Goal: Task Accomplishment & Management: Manage account settings

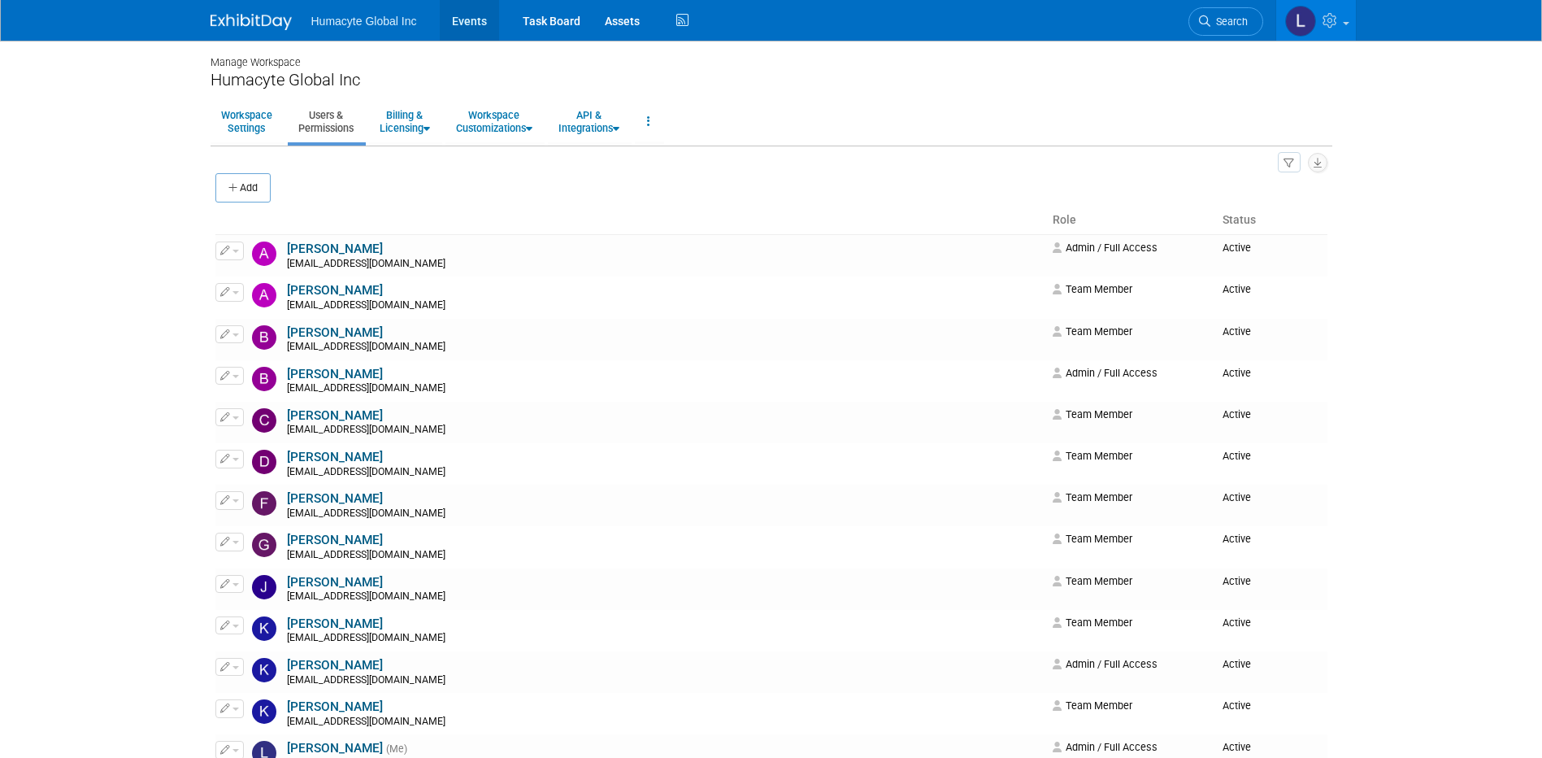
click at [473, 18] on link "Events" at bounding box center [469, 20] width 59 height 41
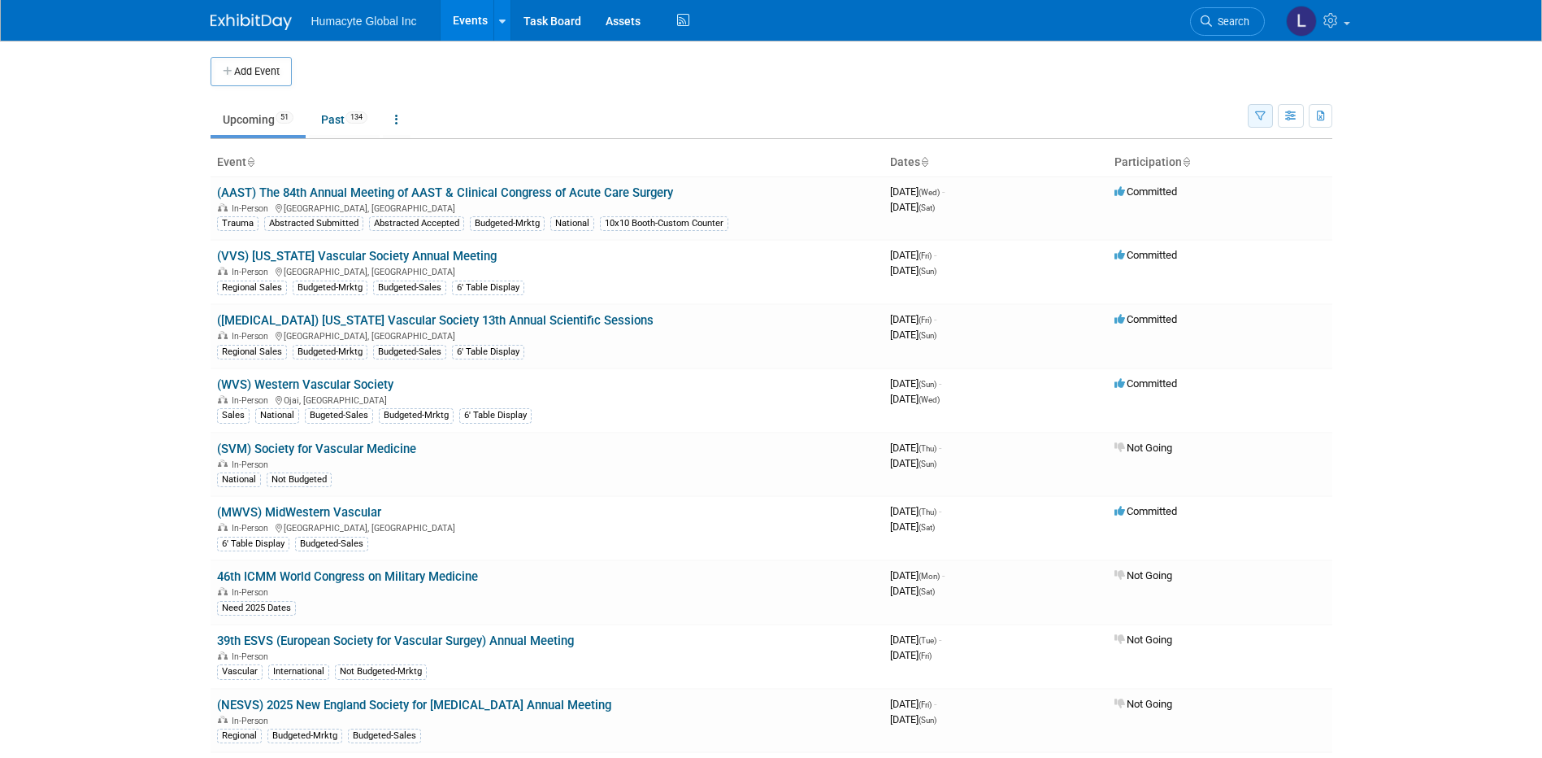
click at [1260, 115] on icon "button" at bounding box center [1260, 116] width 11 height 11
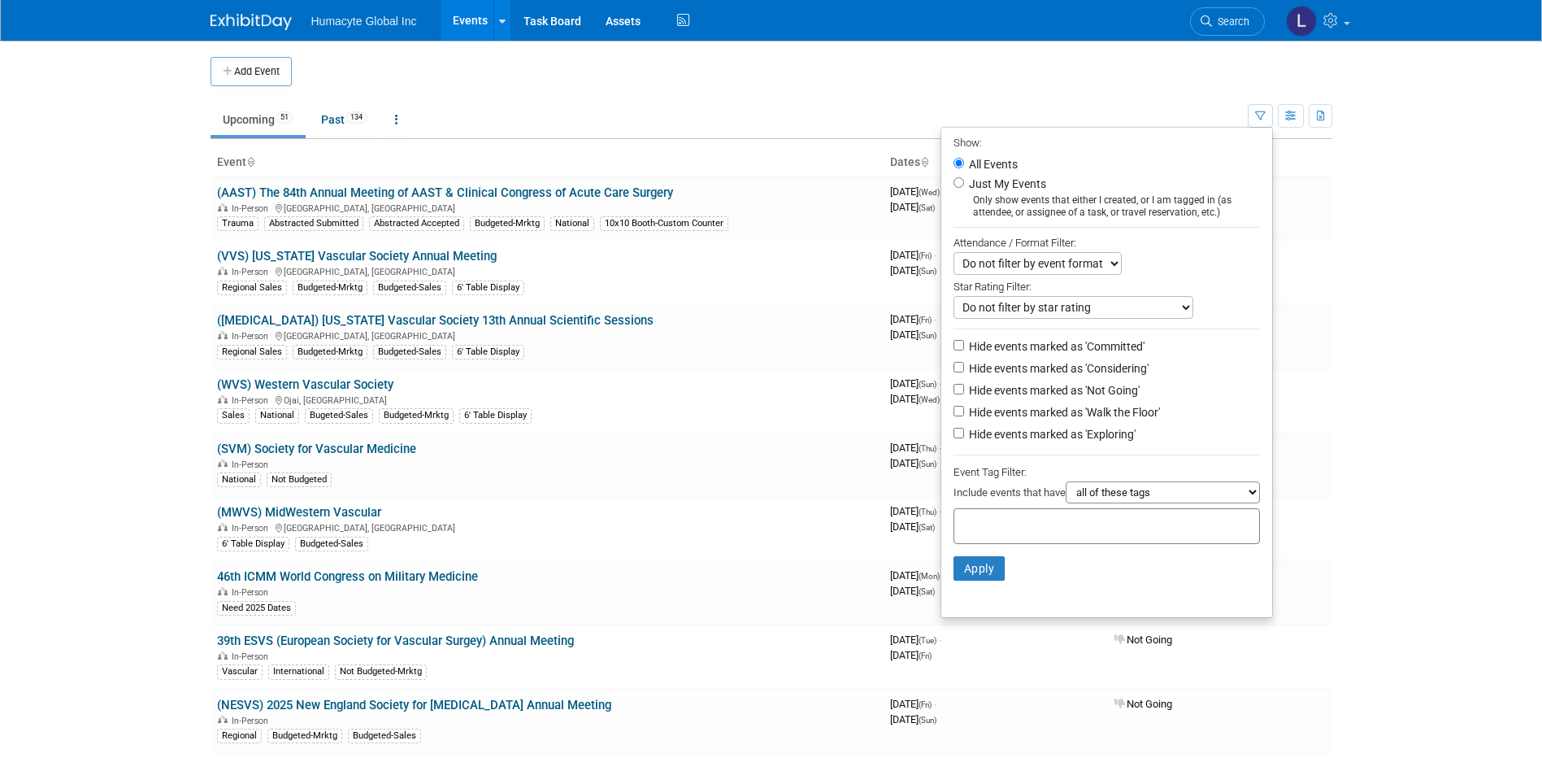
click at [1079, 393] on label "Hide events marked as 'Not Going'" at bounding box center [1053, 390] width 174 height 16
click at [964, 393] on input "Hide events marked as 'Not Going'" at bounding box center [958, 389] width 11 height 11
checkbox input "true"
click at [951, 446] on li "Hide events marked as 'Exploring'" at bounding box center [1106, 435] width 331 height 22
click at [953, 437] on input "Hide events marked as 'Exploring'" at bounding box center [958, 433] width 11 height 11
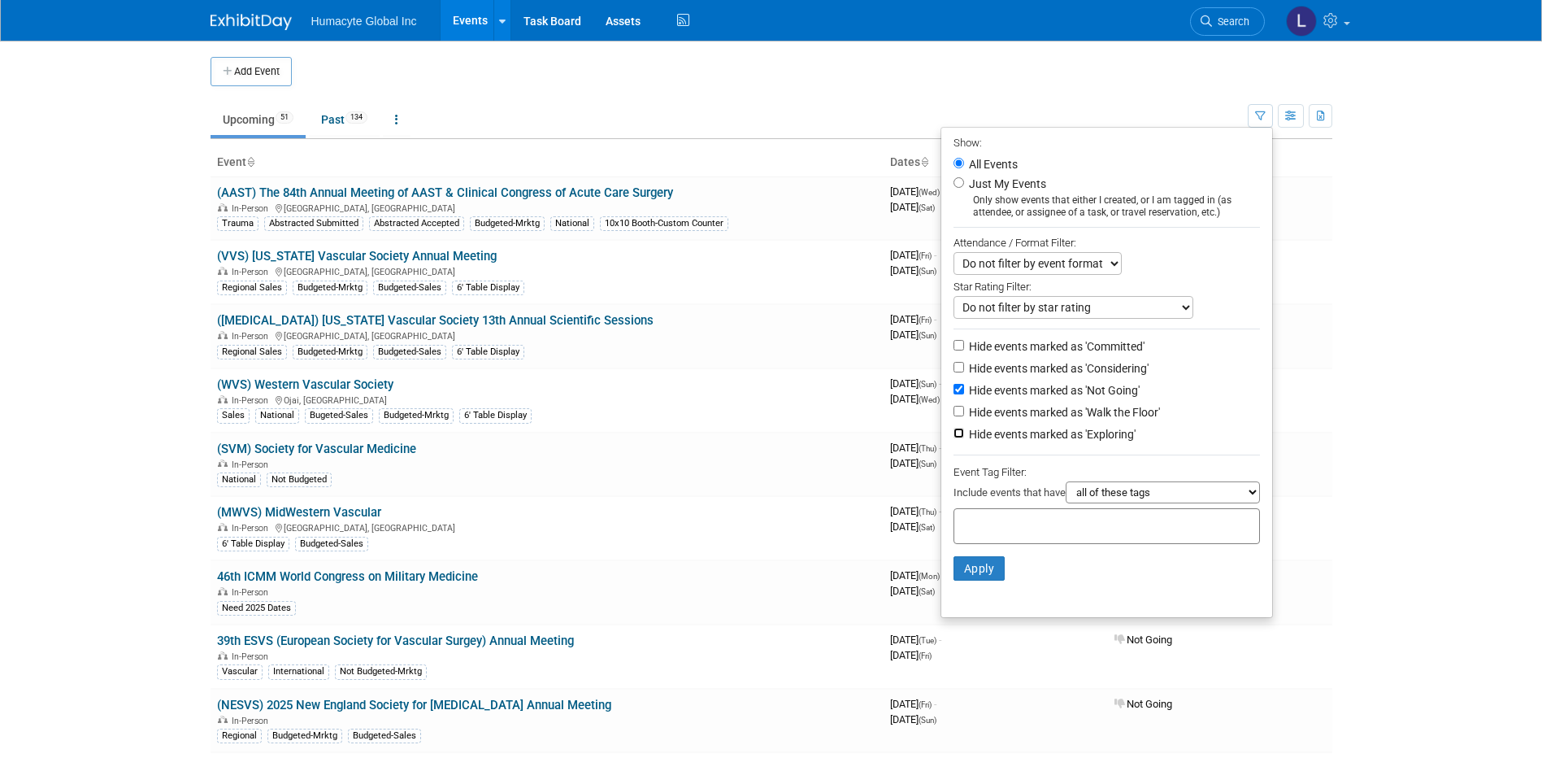
checkbox input "true"
click at [953, 367] on input "Hide events marked as 'Considering'" at bounding box center [958, 367] width 11 height 11
checkbox input "true"
click at [954, 573] on button "Apply" at bounding box center [979, 568] width 52 height 24
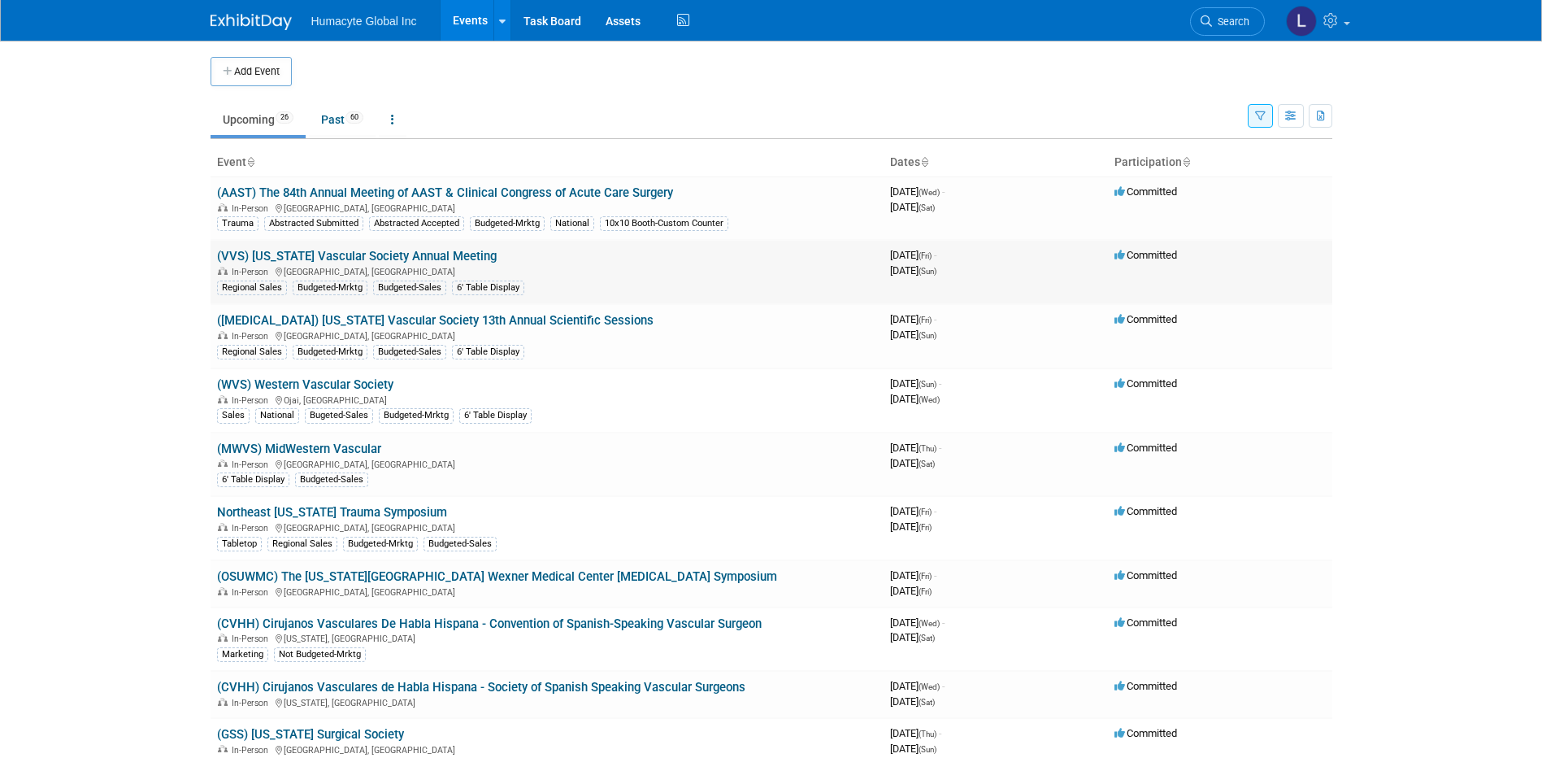
click at [293, 257] on link "(VVS) [US_STATE] Vascular Society Annual Meeting" at bounding box center [357, 256] width 280 height 15
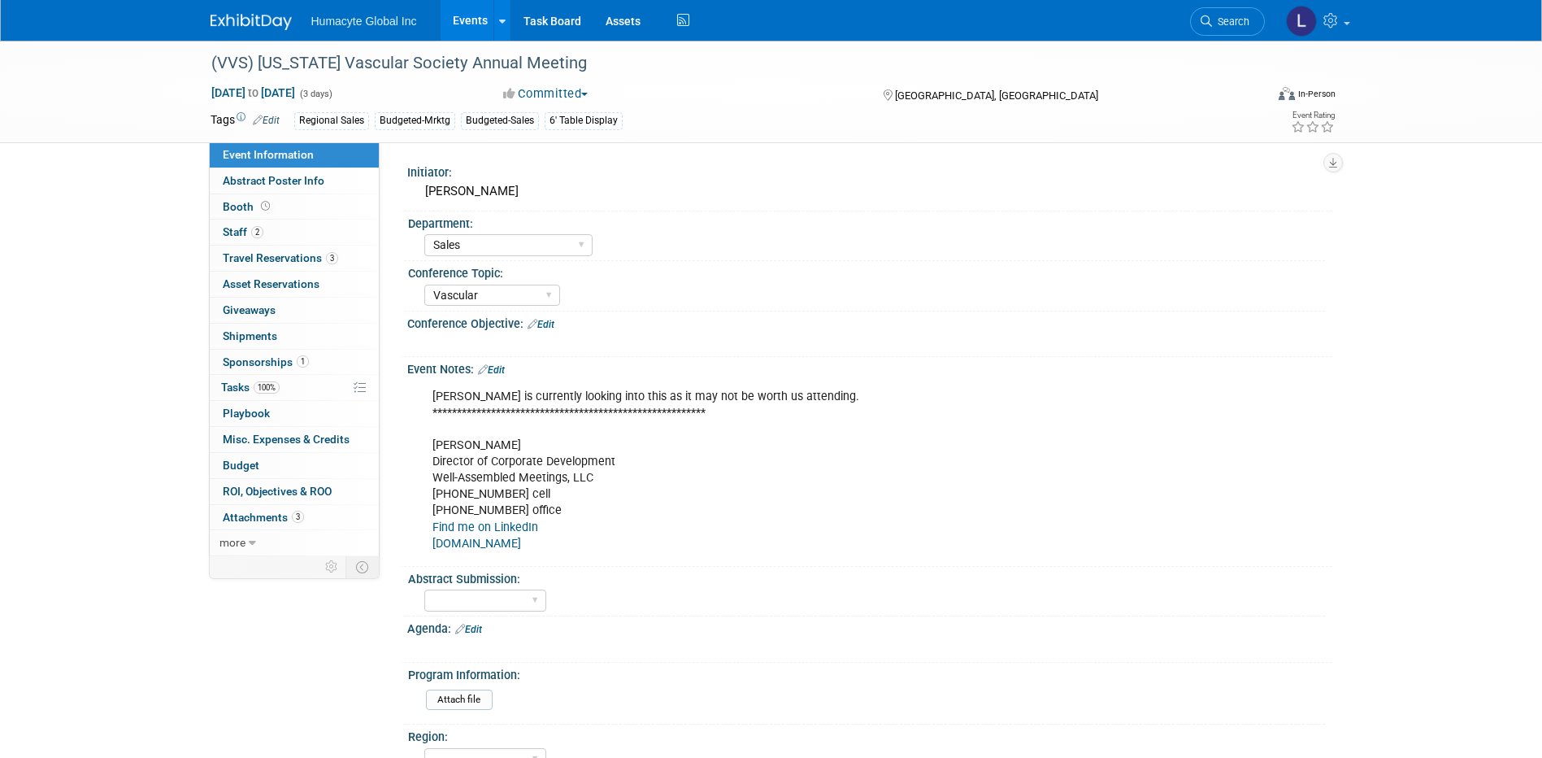
select select "Sales"
select select "Vascular"
click at [239, 228] on span "Staff 2" at bounding box center [243, 231] width 41 height 13
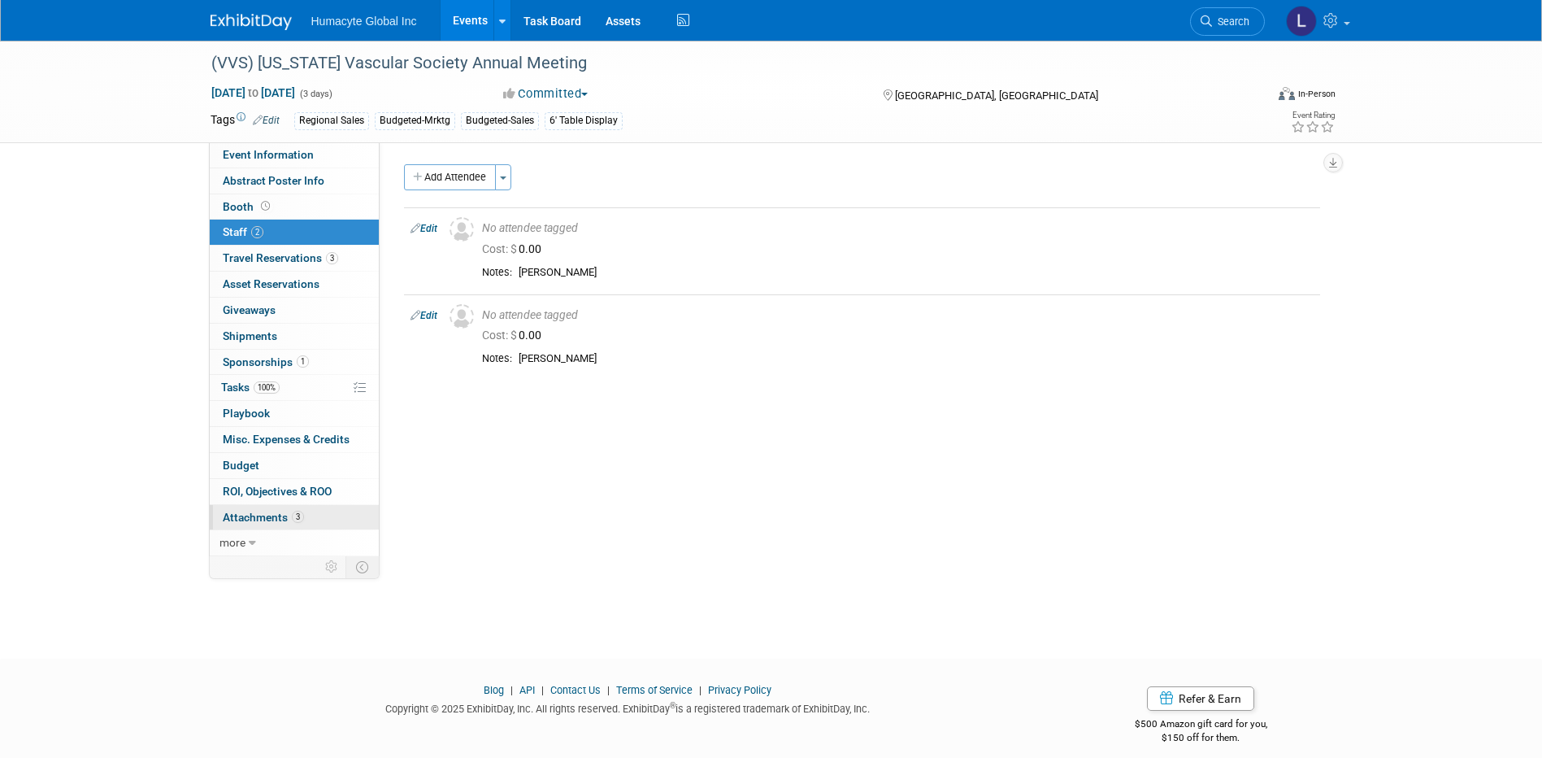
click at [241, 523] on span "Attachments 3" at bounding box center [263, 516] width 81 height 13
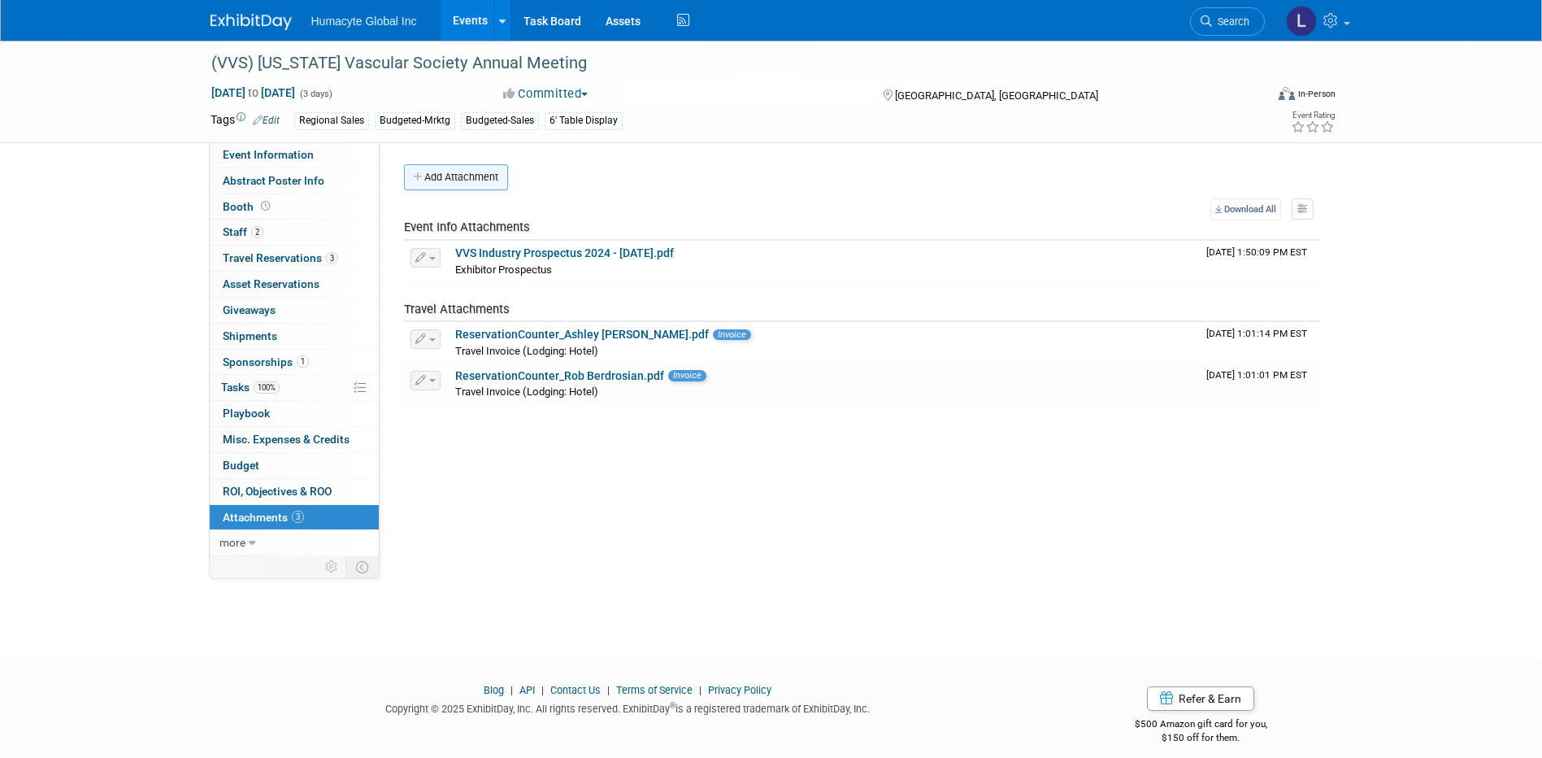
click at [460, 173] on button "Add Attachment" at bounding box center [456, 177] width 104 height 26
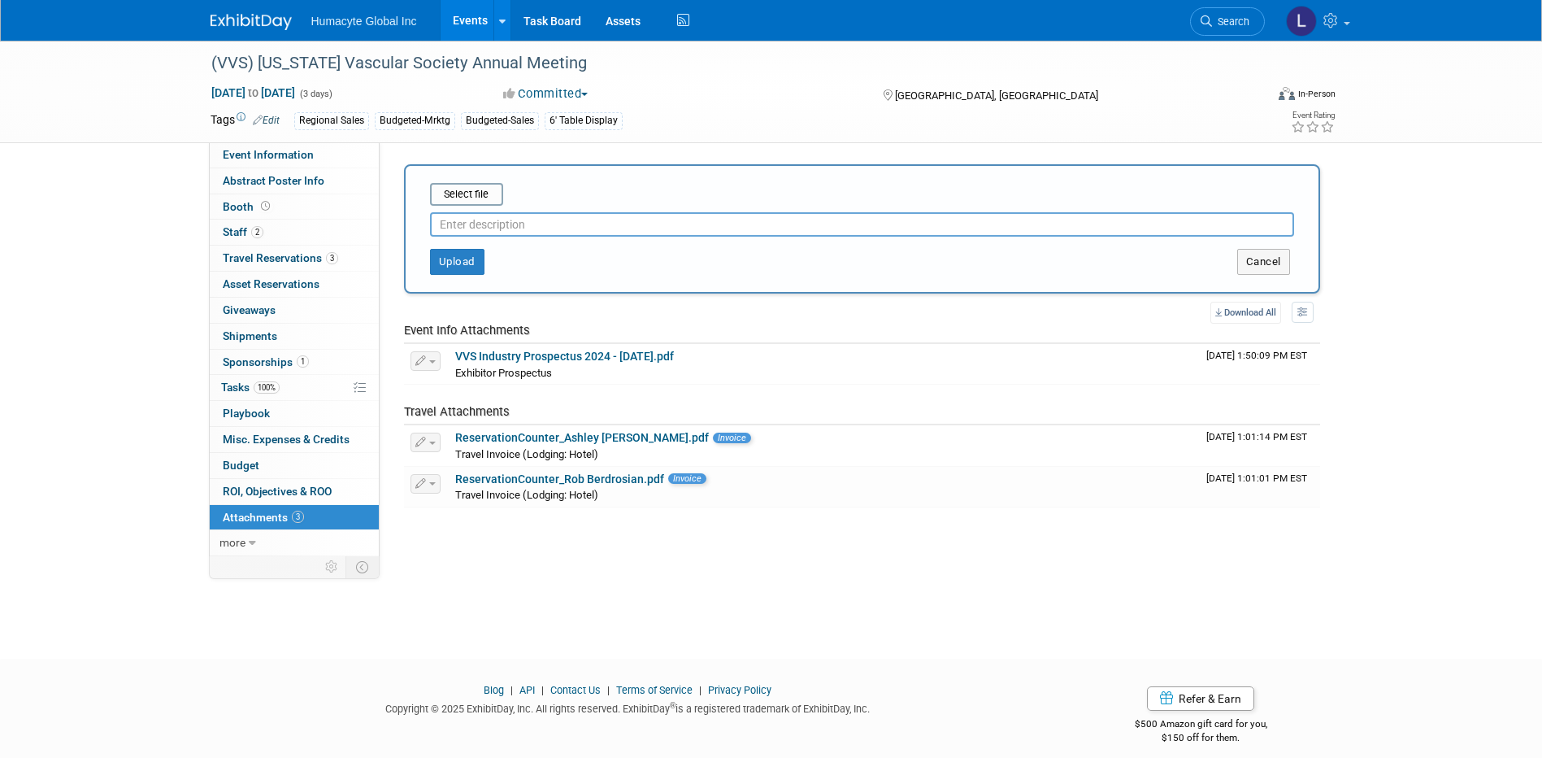
click at [684, 215] on input "text" at bounding box center [862, 224] width 864 height 24
type input "2025 Attendee List"
click at [445, 266] on button "Upload" at bounding box center [457, 262] width 54 height 26
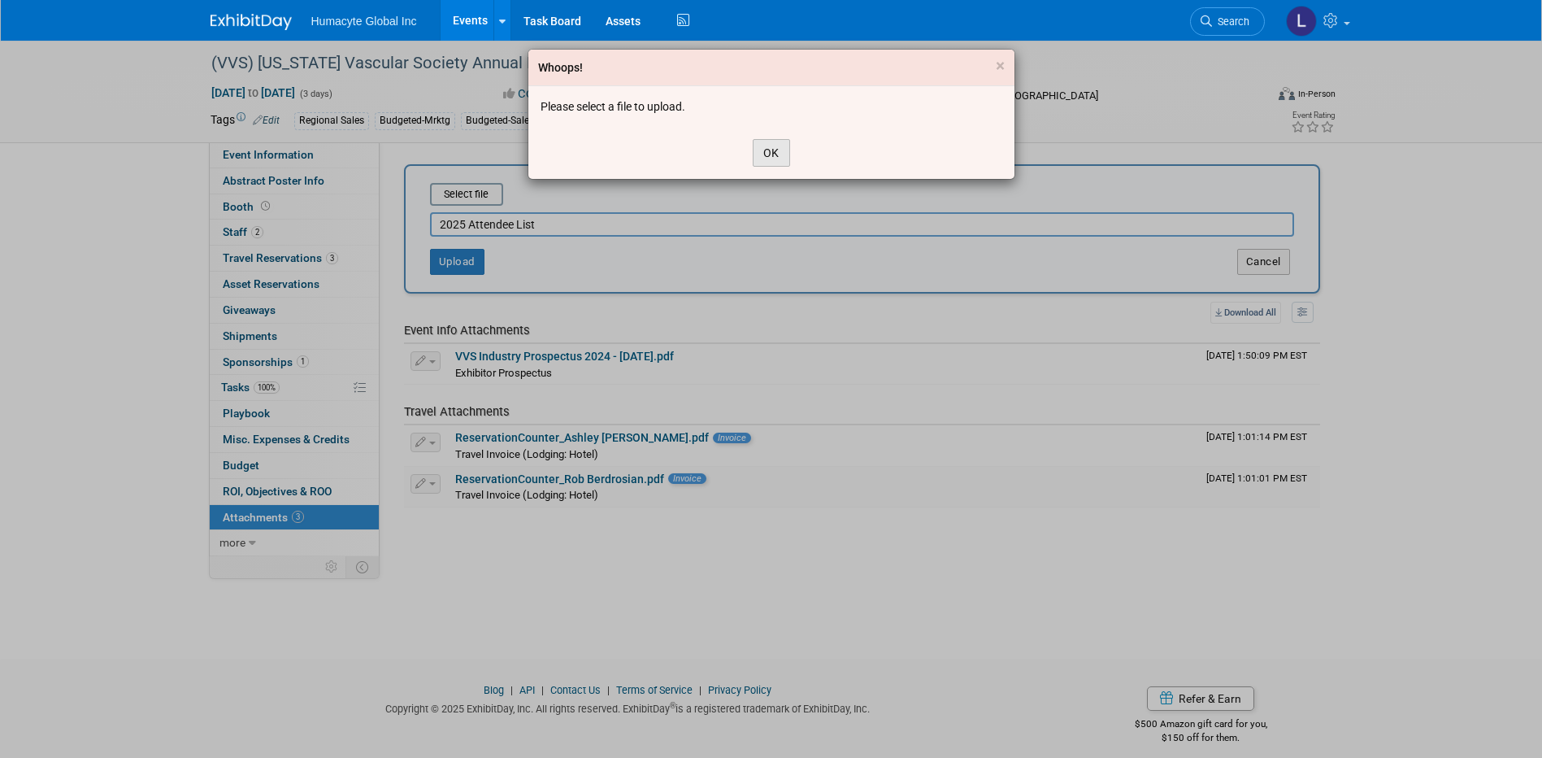
click at [771, 157] on button "OK" at bounding box center [771, 153] width 37 height 28
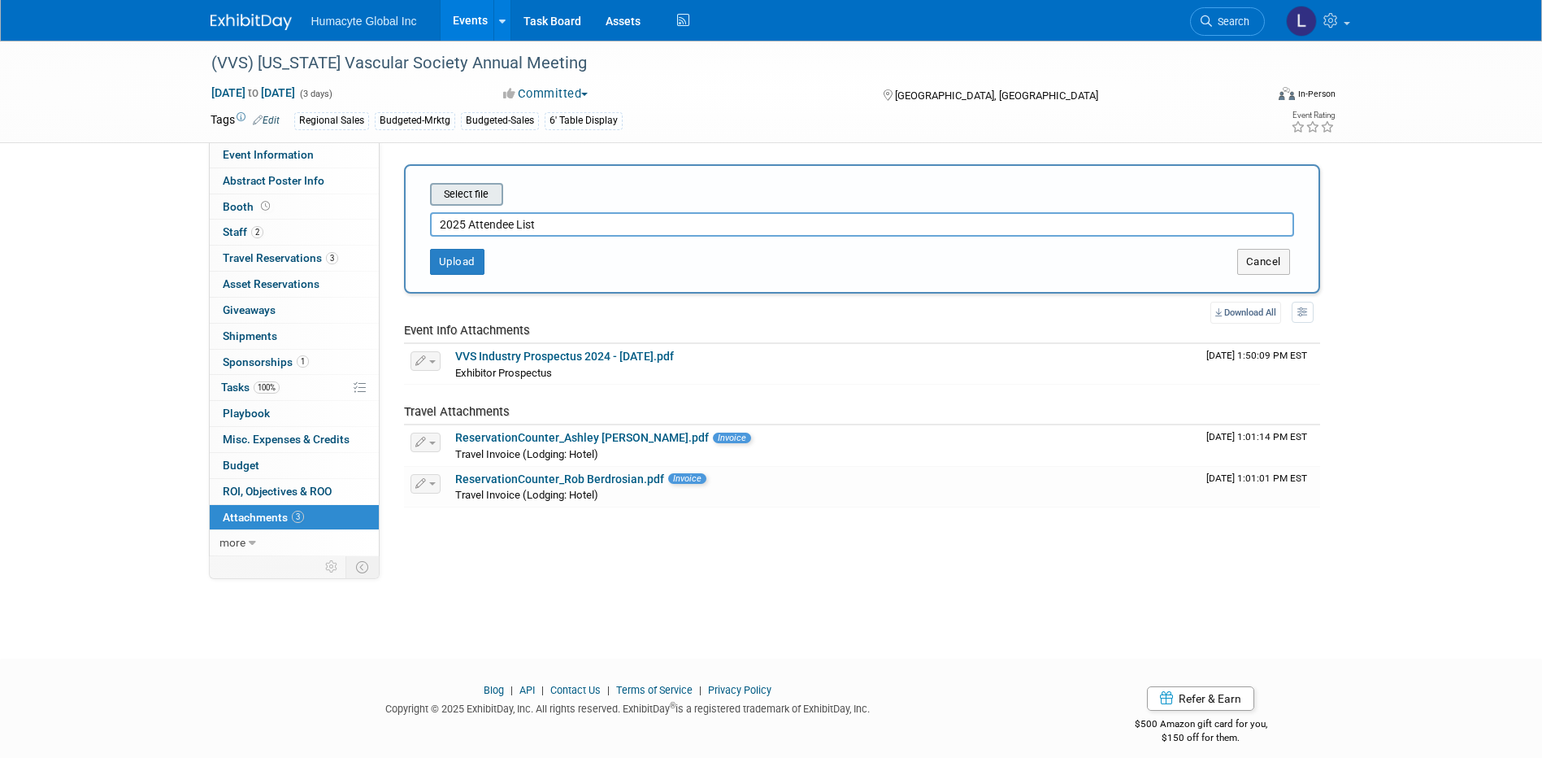
click at [453, 190] on input "file" at bounding box center [404, 195] width 193 height 20
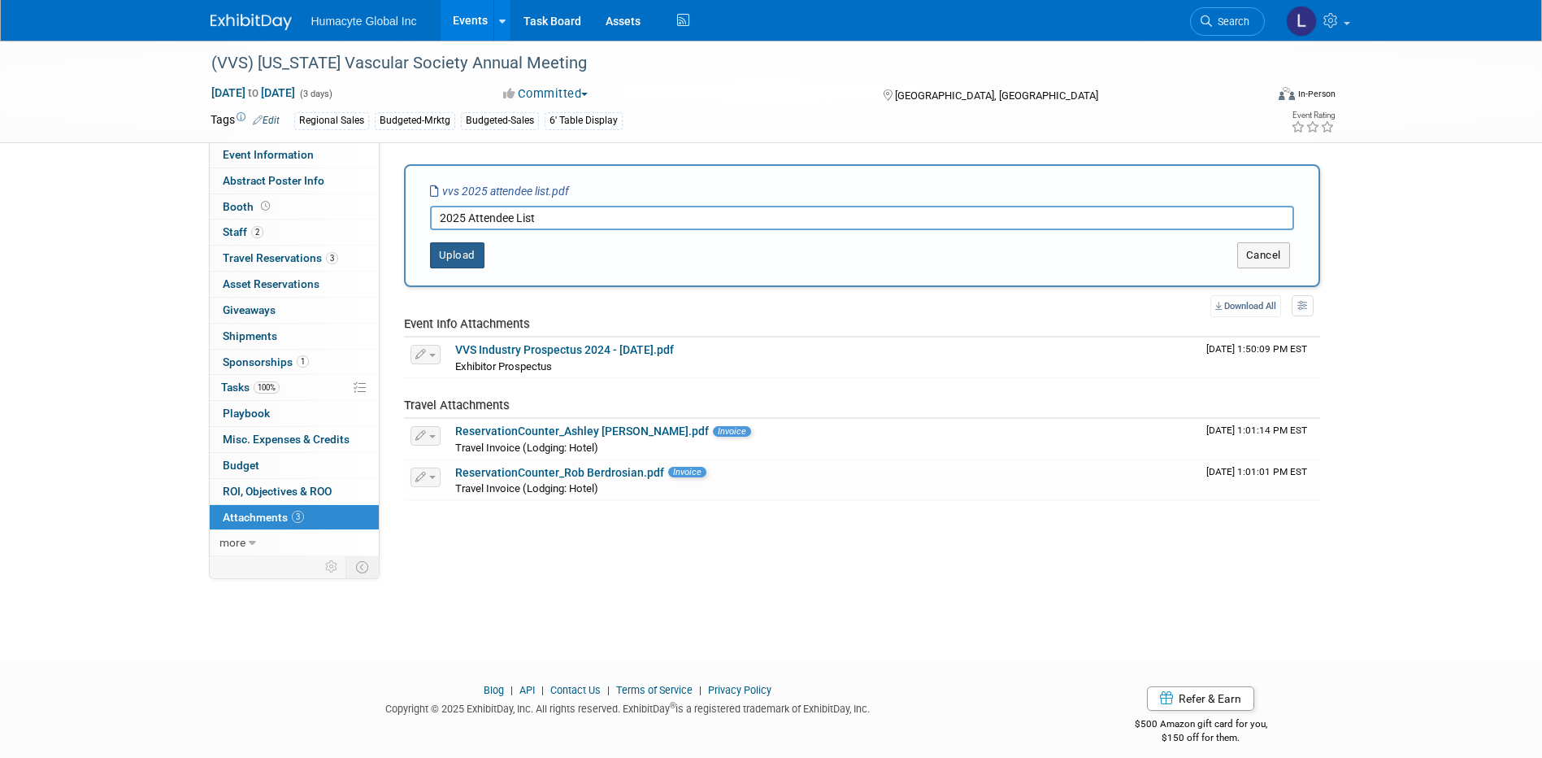
click at [456, 253] on button "Upload" at bounding box center [457, 255] width 54 height 26
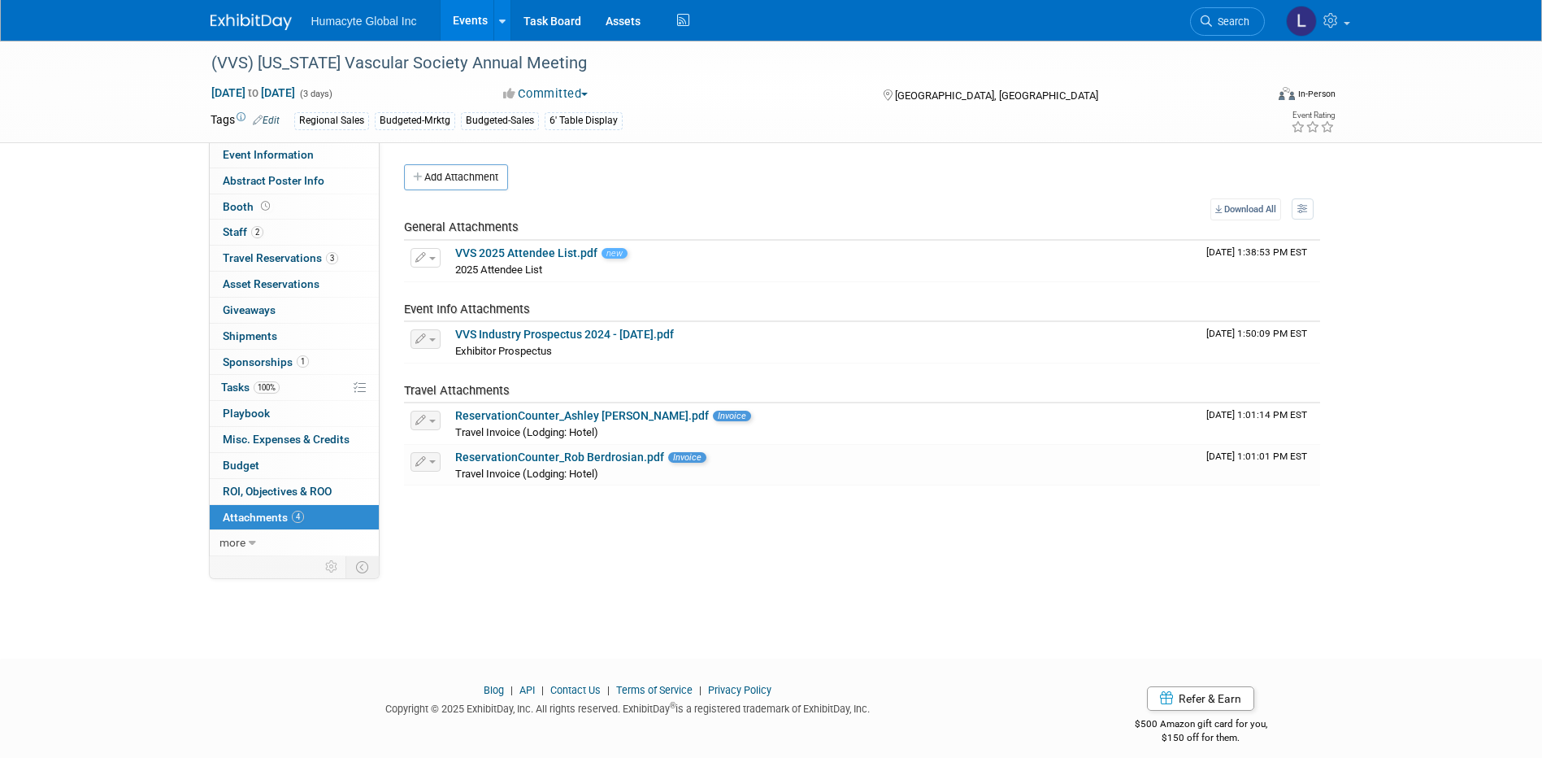
click at [462, 23] on link "Events" at bounding box center [470, 20] width 59 height 41
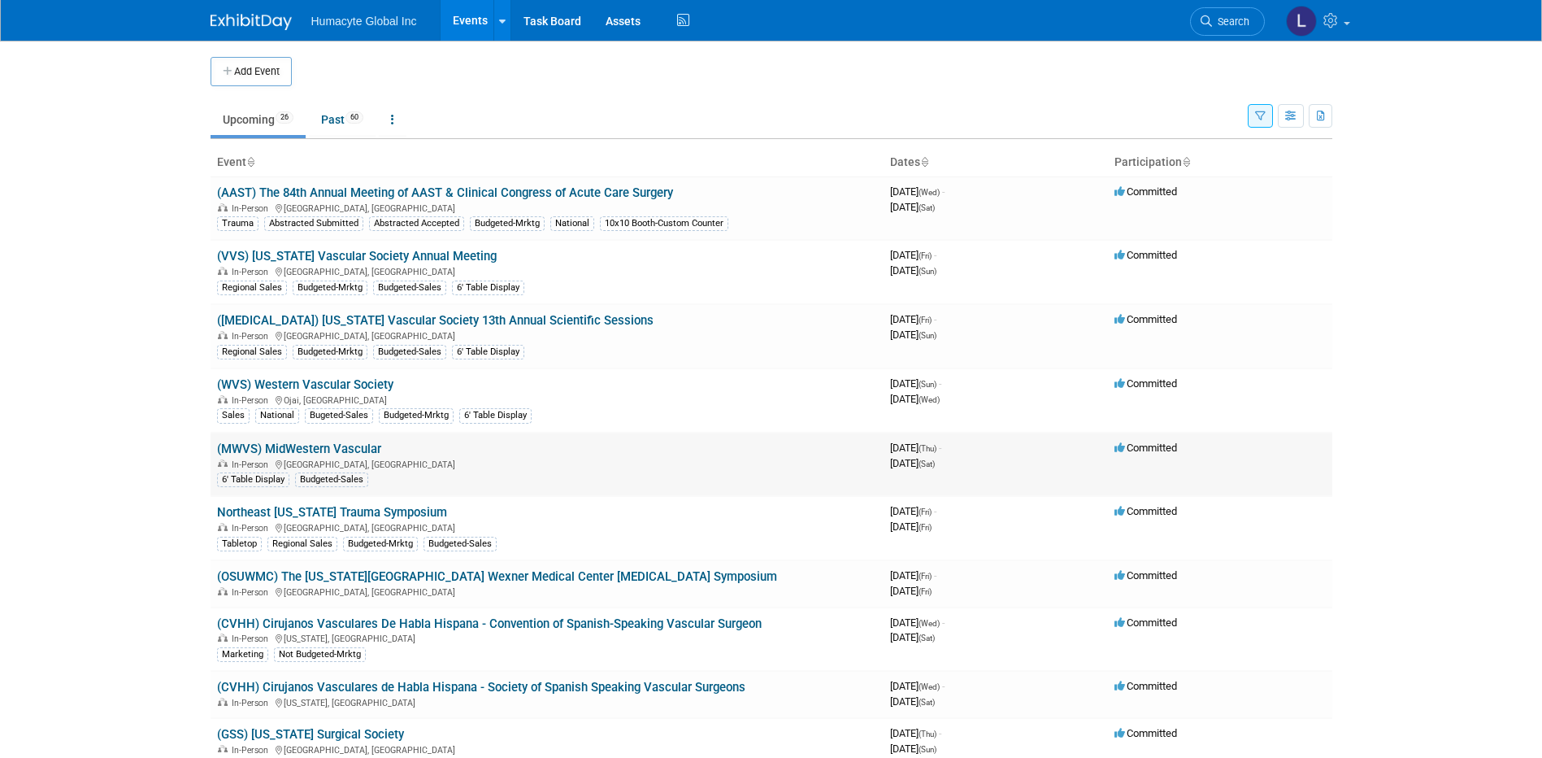
click at [339, 451] on link "(MWVS) MidWestern Vascular" at bounding box center [299, 448] width 164 height 15
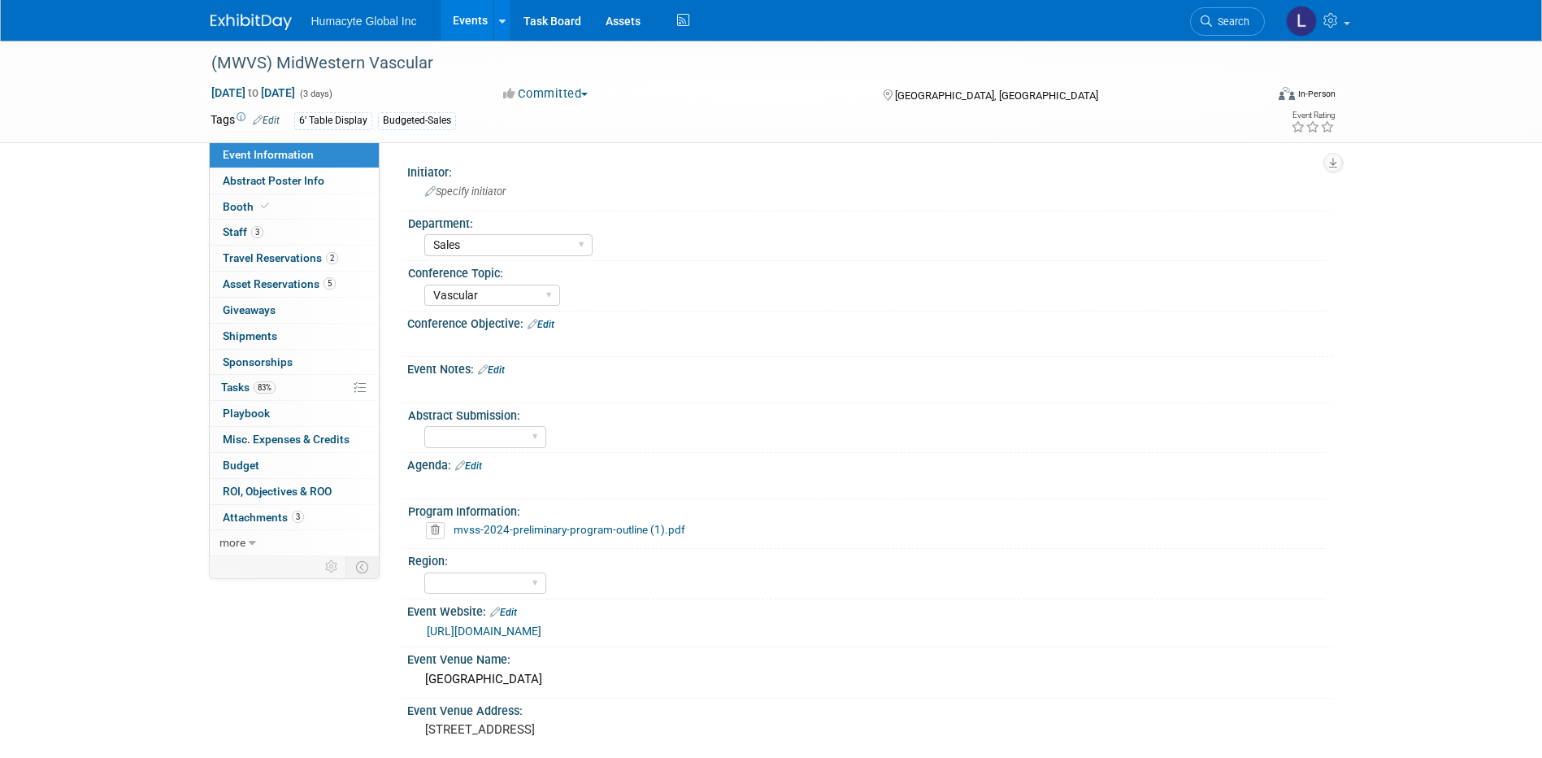
select select "Sales"
select select "Vascular"
click at [309, 261] on span "Travel Reservations 2" at bounding box center [280, 257] width 115 height 13
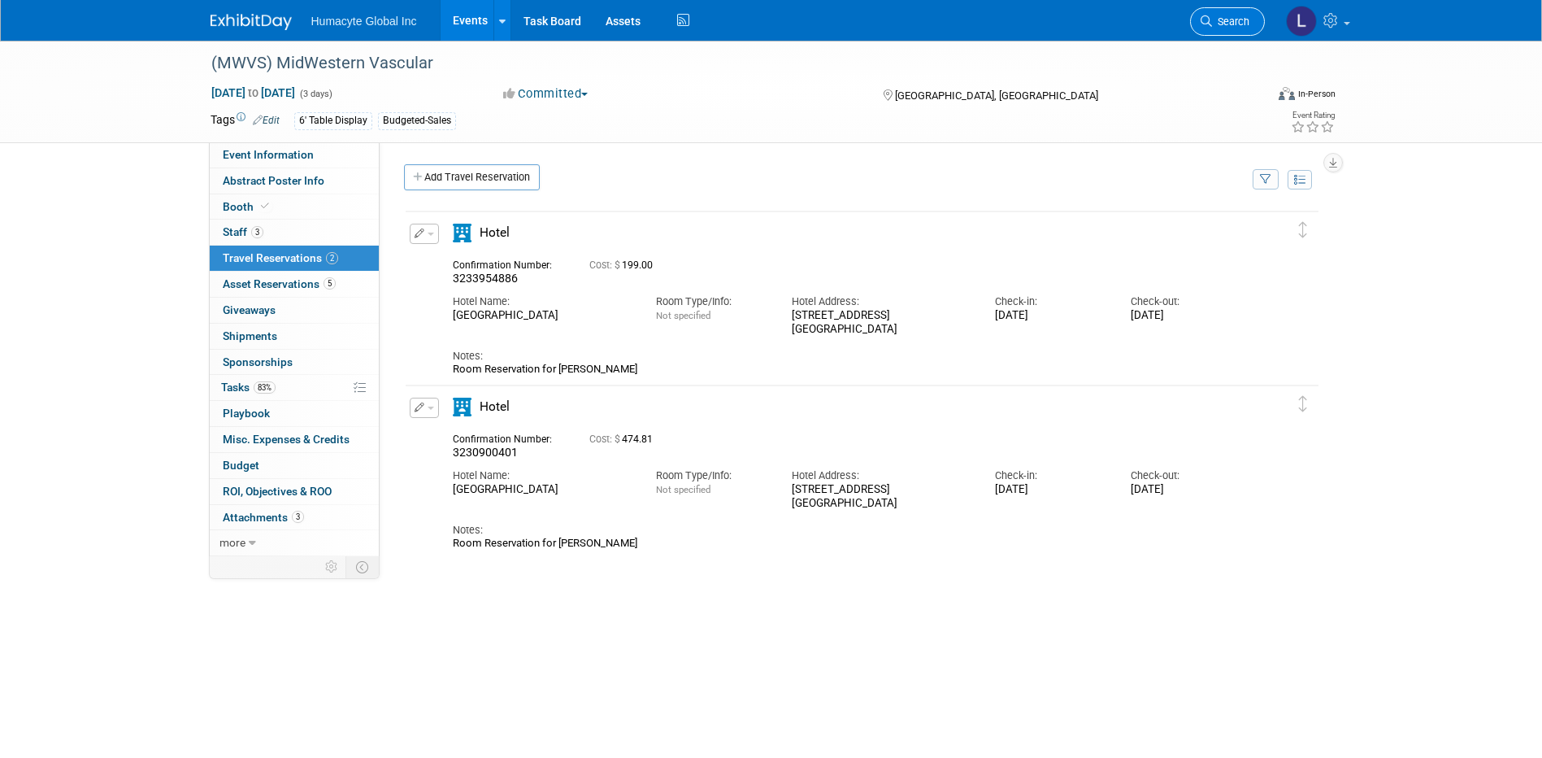
click at [1231, 16] on span "Search" at bounding box center [1230, 21] width 37 height 12
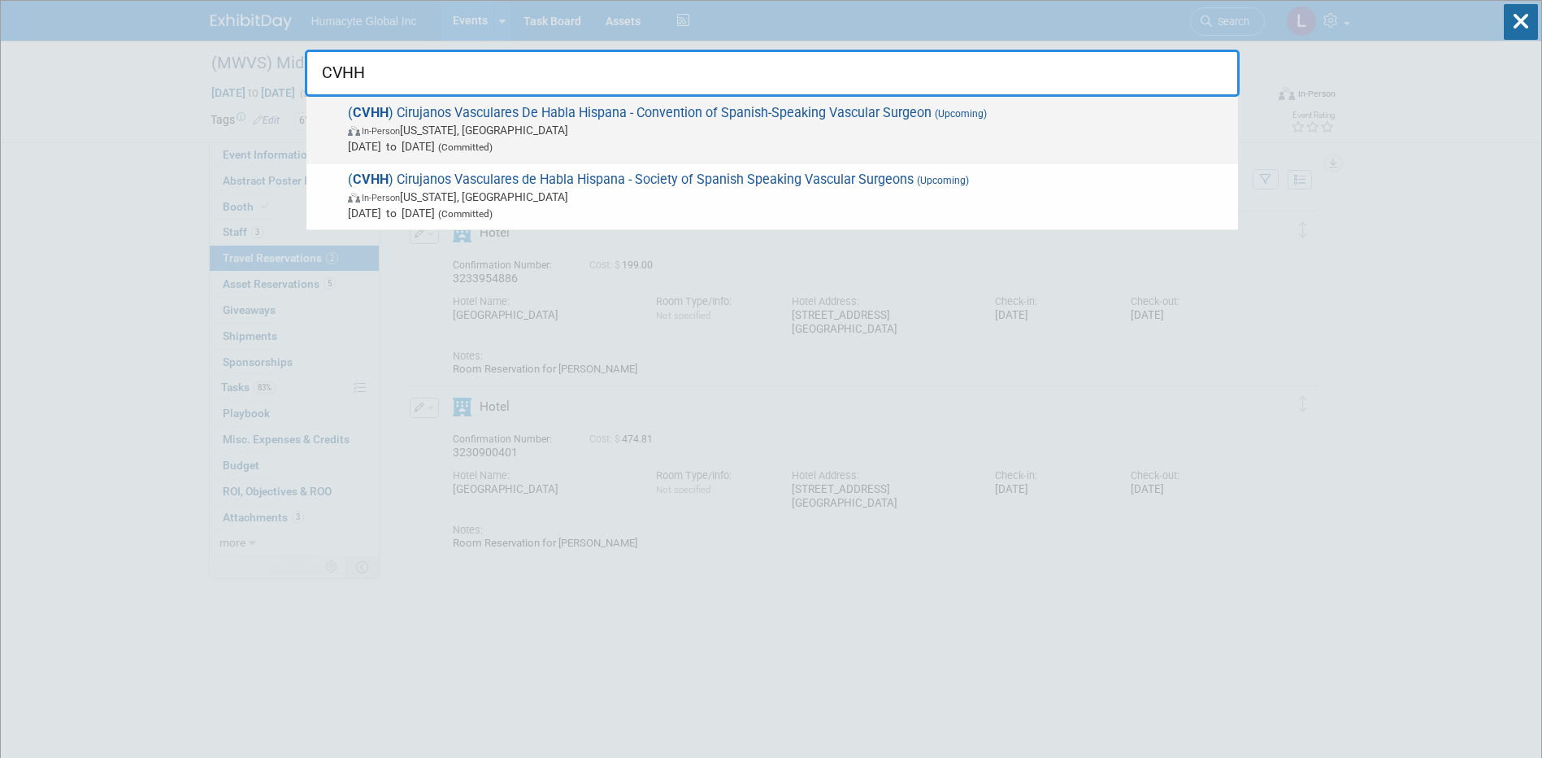
type input "CVHH"
click at [615, 123] on span "In-Person Washington, DC" at bounding box center [789, 130] width 882 height 16
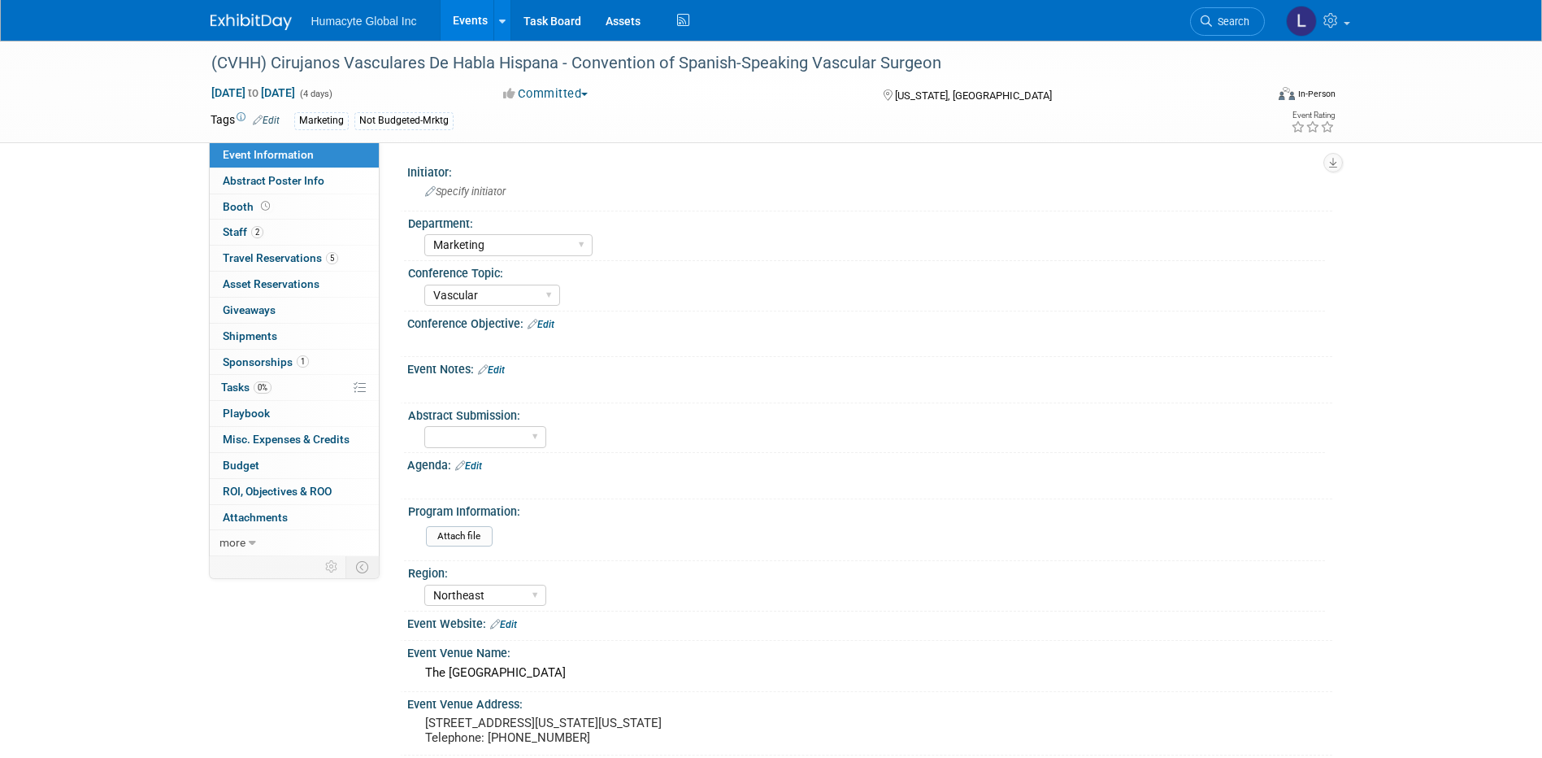
select select "Marketing"
select select "Vascular"
select select "Northeast"
click at [239, 234] on span "Staff 2" at bounding box center [243, 231] width 41 height 13
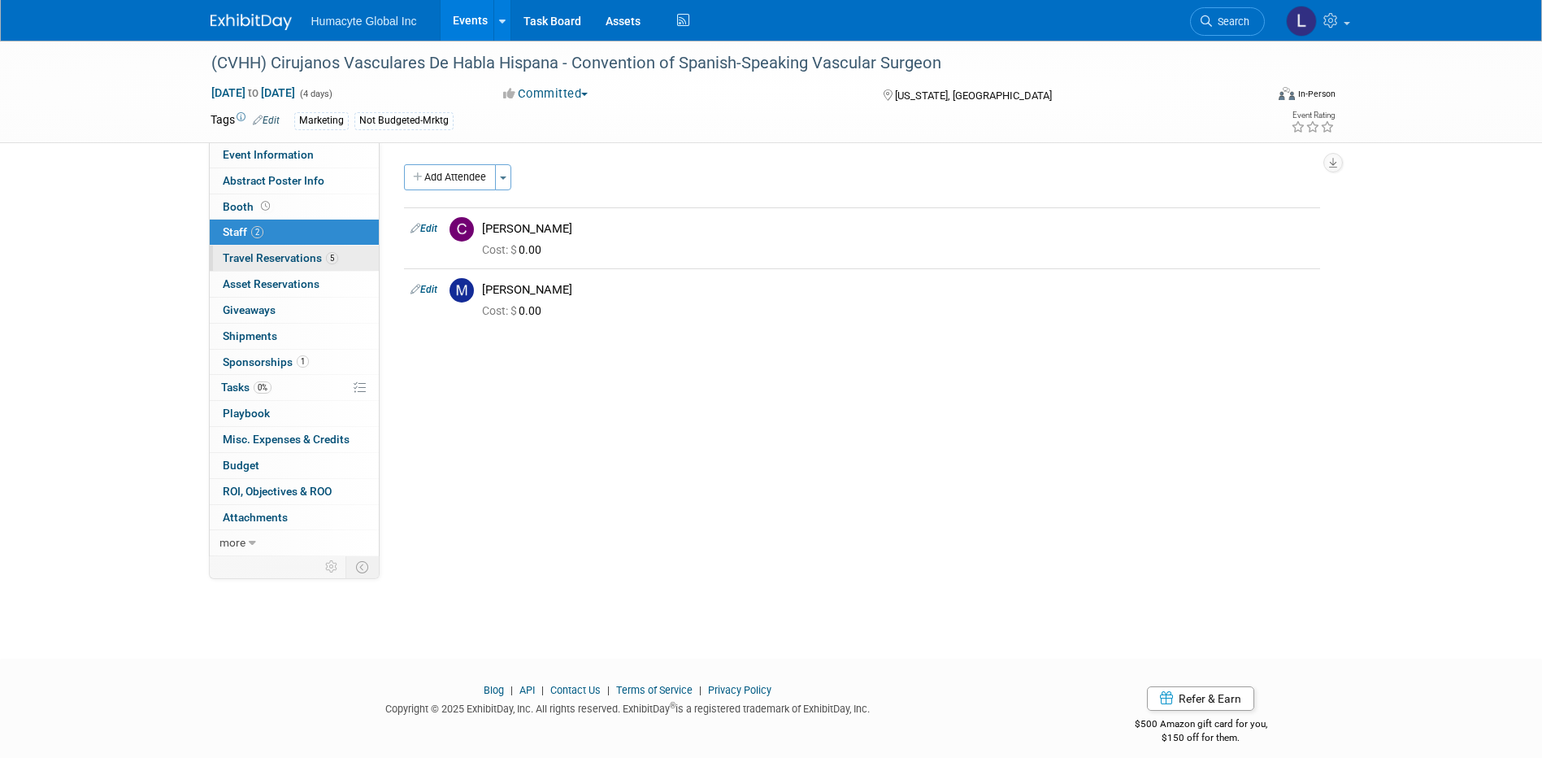
click at [250, 258] on span "Travel Reservations 5" at bounding box center [280, 257] width 115 height 13
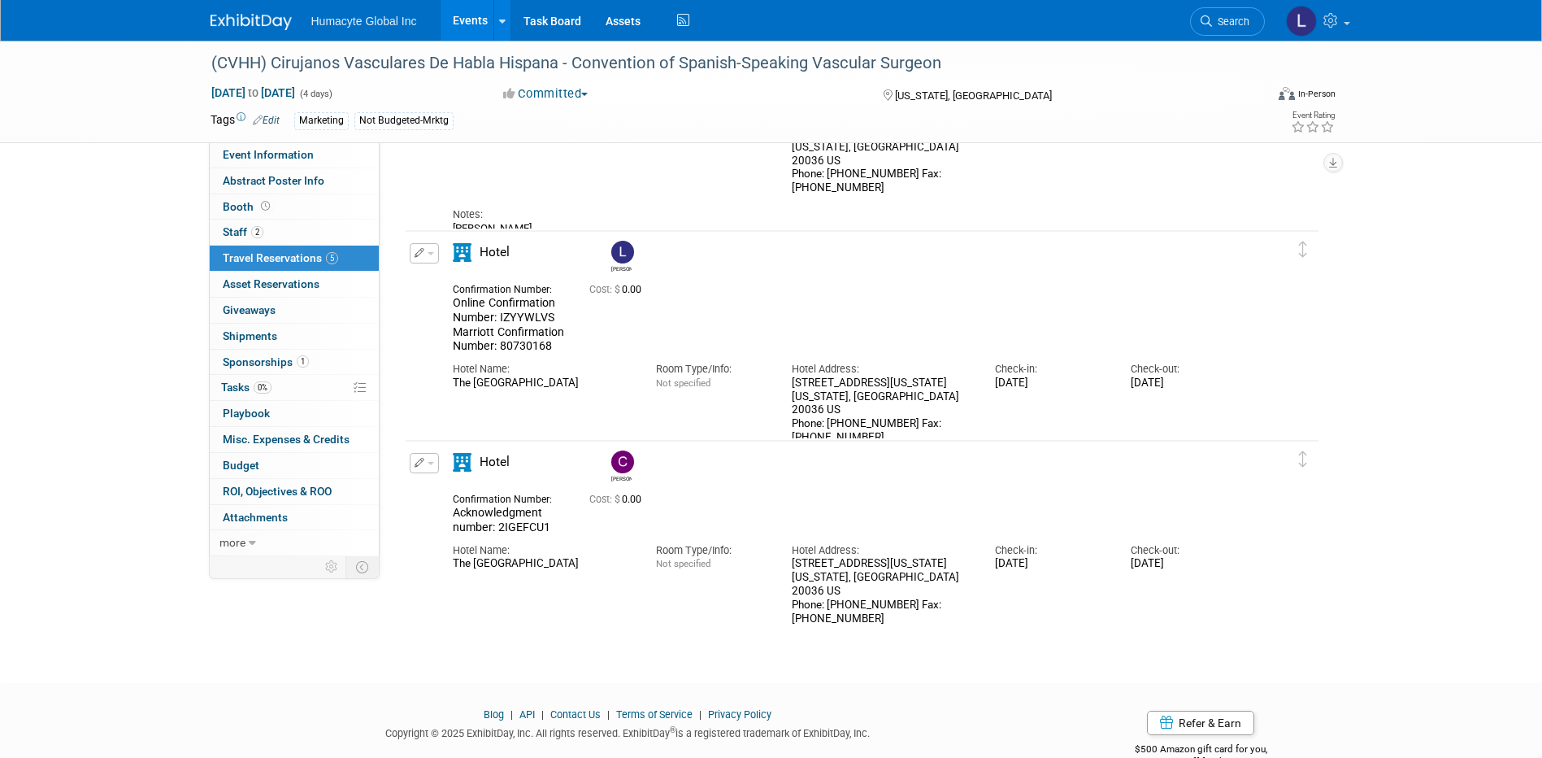
scroll to position [650, 0]
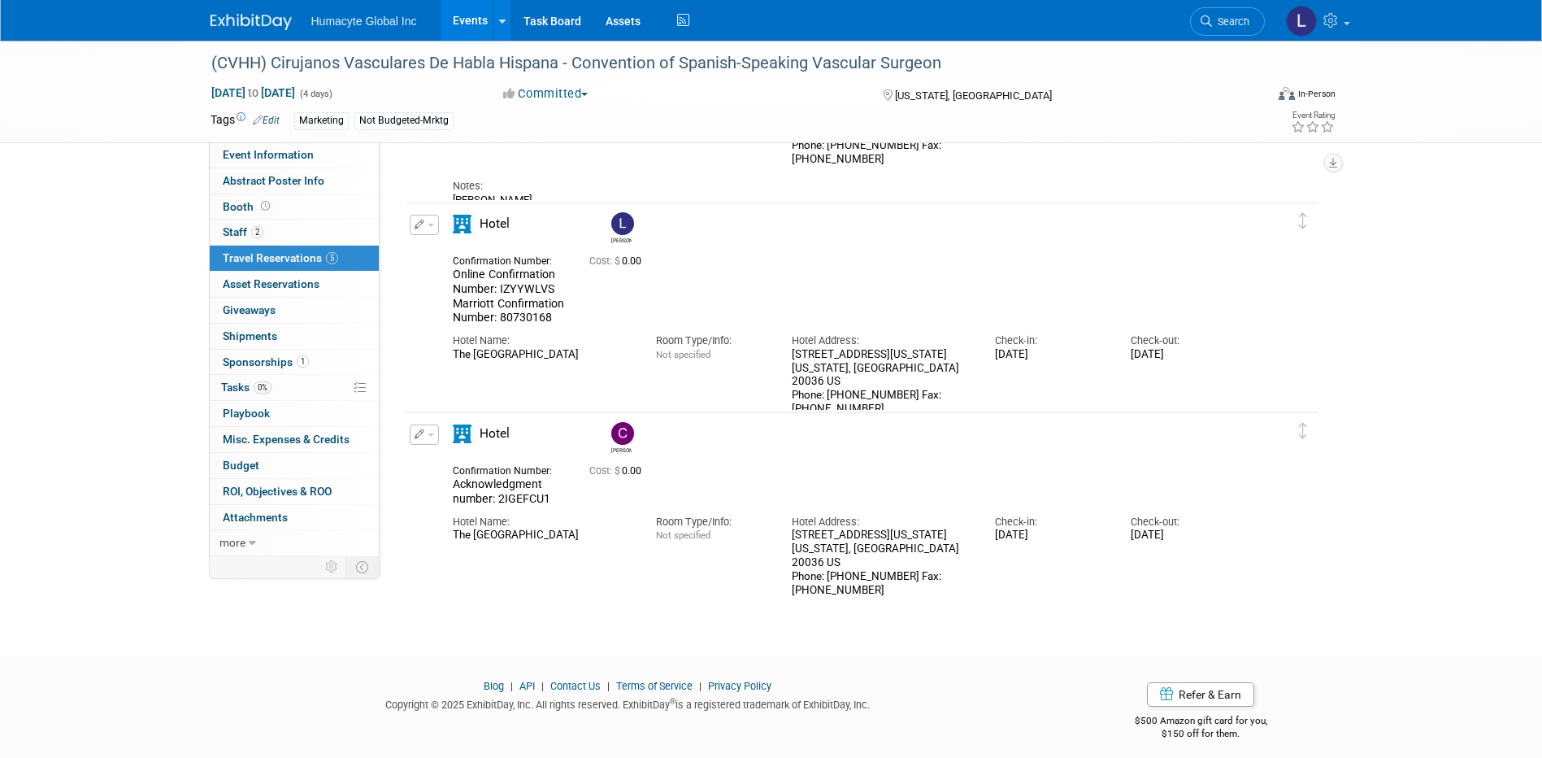
click at [430, 439] on button "button" at bounding box center [424, 434] width 29 height 20
click at [465, 467] on button "Edit Reservation" at bounding box center [478, 463] width 137 height 24
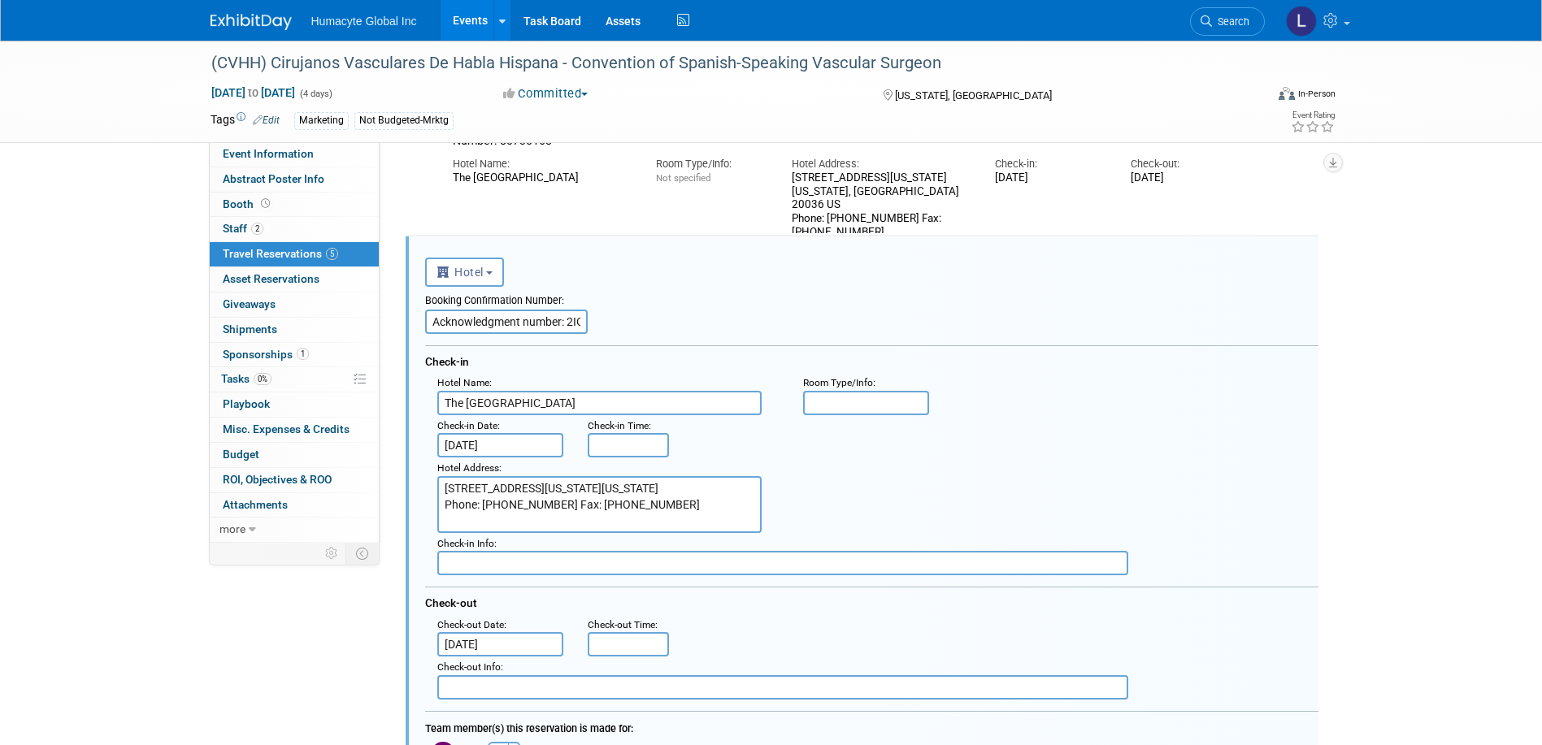
scroll to position [798, 0]
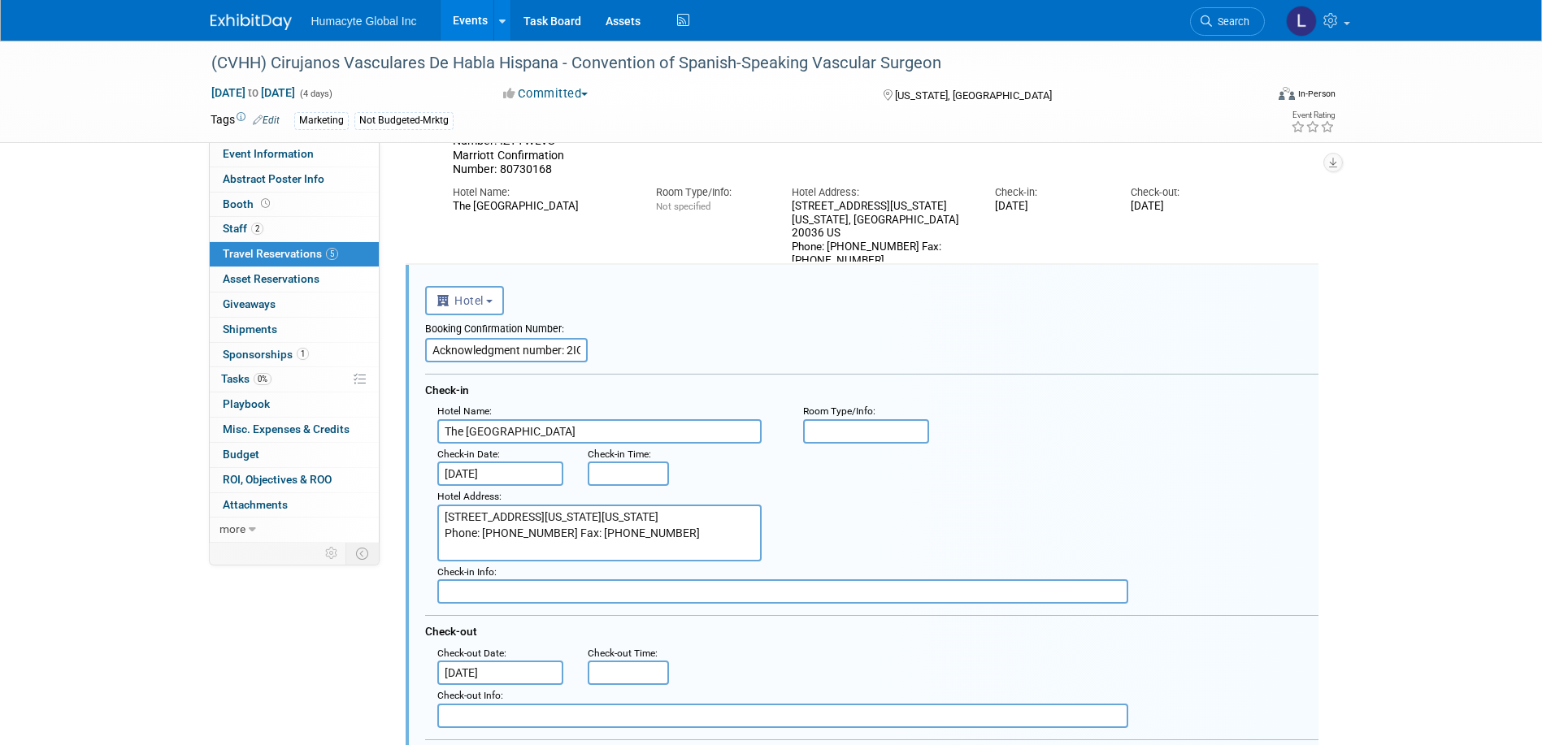
click at [565, 348] on input "Acknowledgment number: 2IGEFCU1" at bounding box center [506, 350] width 163 height 24
drag, startPoint x: 598, startPoint y: 358, endPoint x: 653, endPoint y: 371, distance: 56.8
click at [653, 371] on div "Booking Confirmation Number: Acknowledgment number: 2IGEFCU1 Check-in Hotel Nam…" at bounding box center [871, 521] width 893 height 413
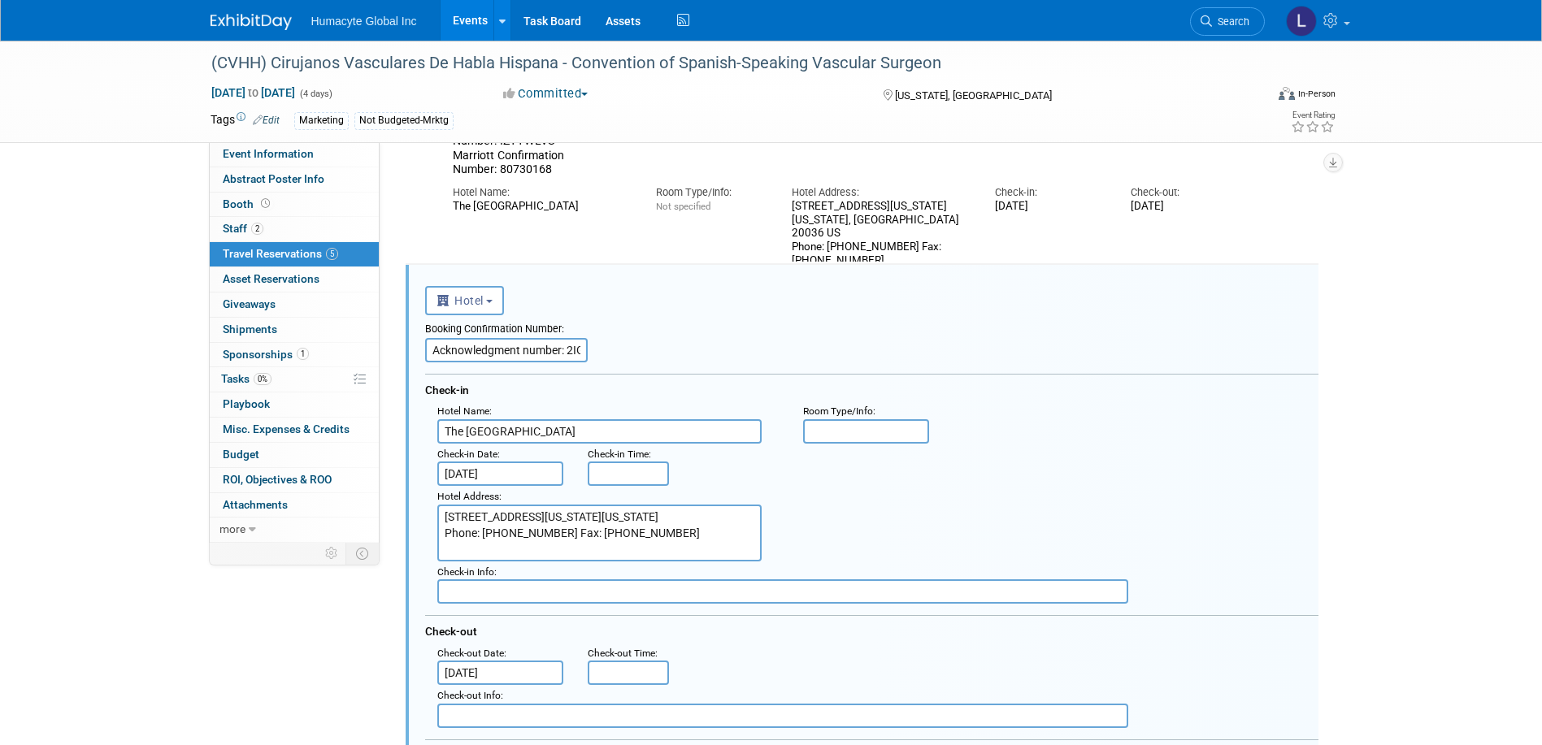
drag, startPoint x: 745, startPoint y: 366, endPoint x: 610, endPoint y: 276, distance: 161.6
click at [745, 366] on div "Booking Confirmation Number: Acknowledgment number: 2IGEFCU1 Check-in Hotel Nam…" at bounding box center [871, 521] width 893 height 413
click at [615, 247] on div "Hotel Name: The Mayflower Hotel Room Type/Info: Not specified Hotel Address: 11…" at bounding box center [848, 222] width 814 height 91
click at [456, 299] on span "Hotel" at bounding box center [459, 300] width 47 height 13
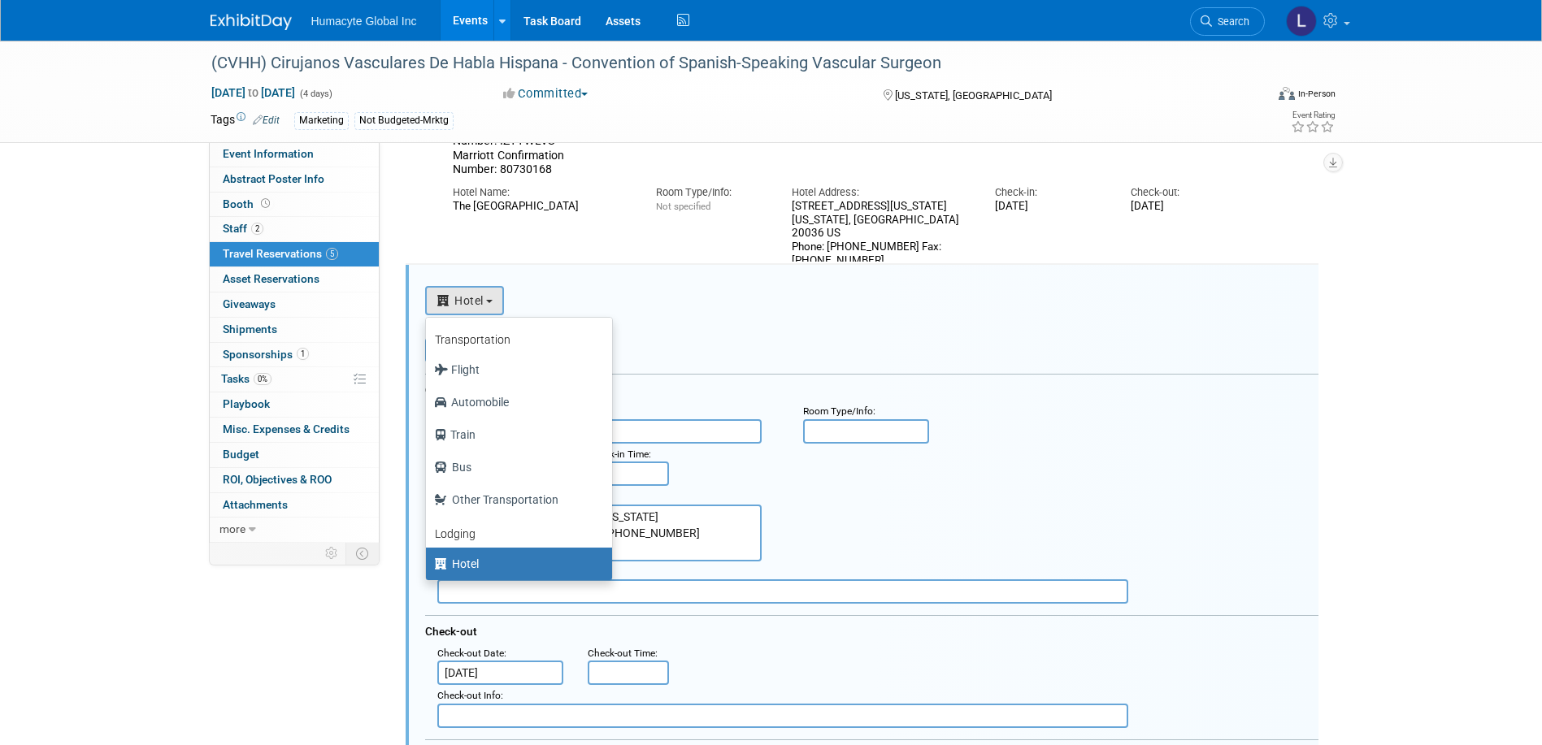
click at [658, 280] on form "<i class="fas fa-plane" style="padding: 6px 4px 6px 1px;"></i> Flight <i class=…" at bounding box center [871, 745] width 893 height 936
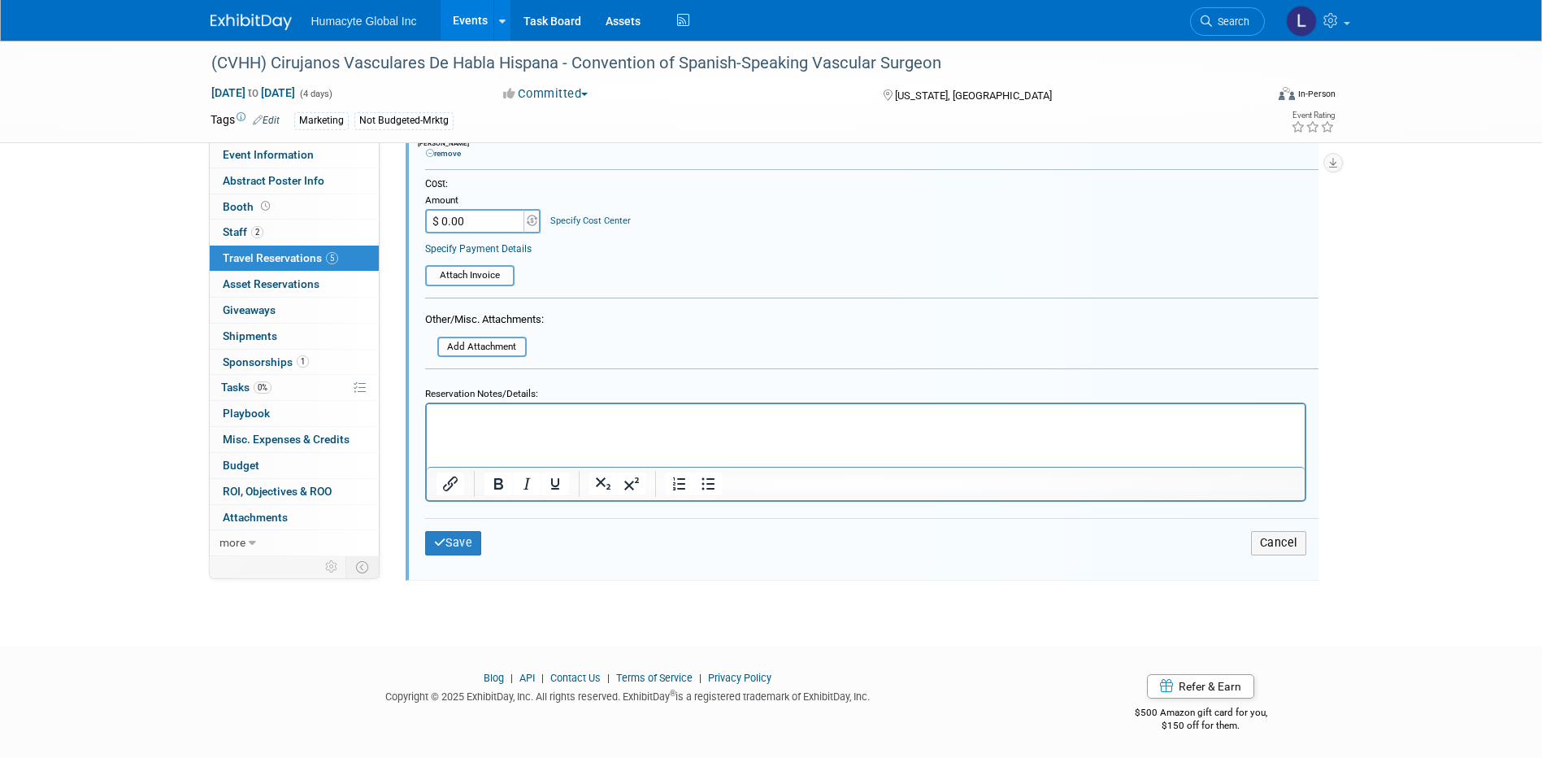
scroll to position [1458, 0]
click at [447, 544] on button "Save" at bounding box center [453, 540] width 57 height 24
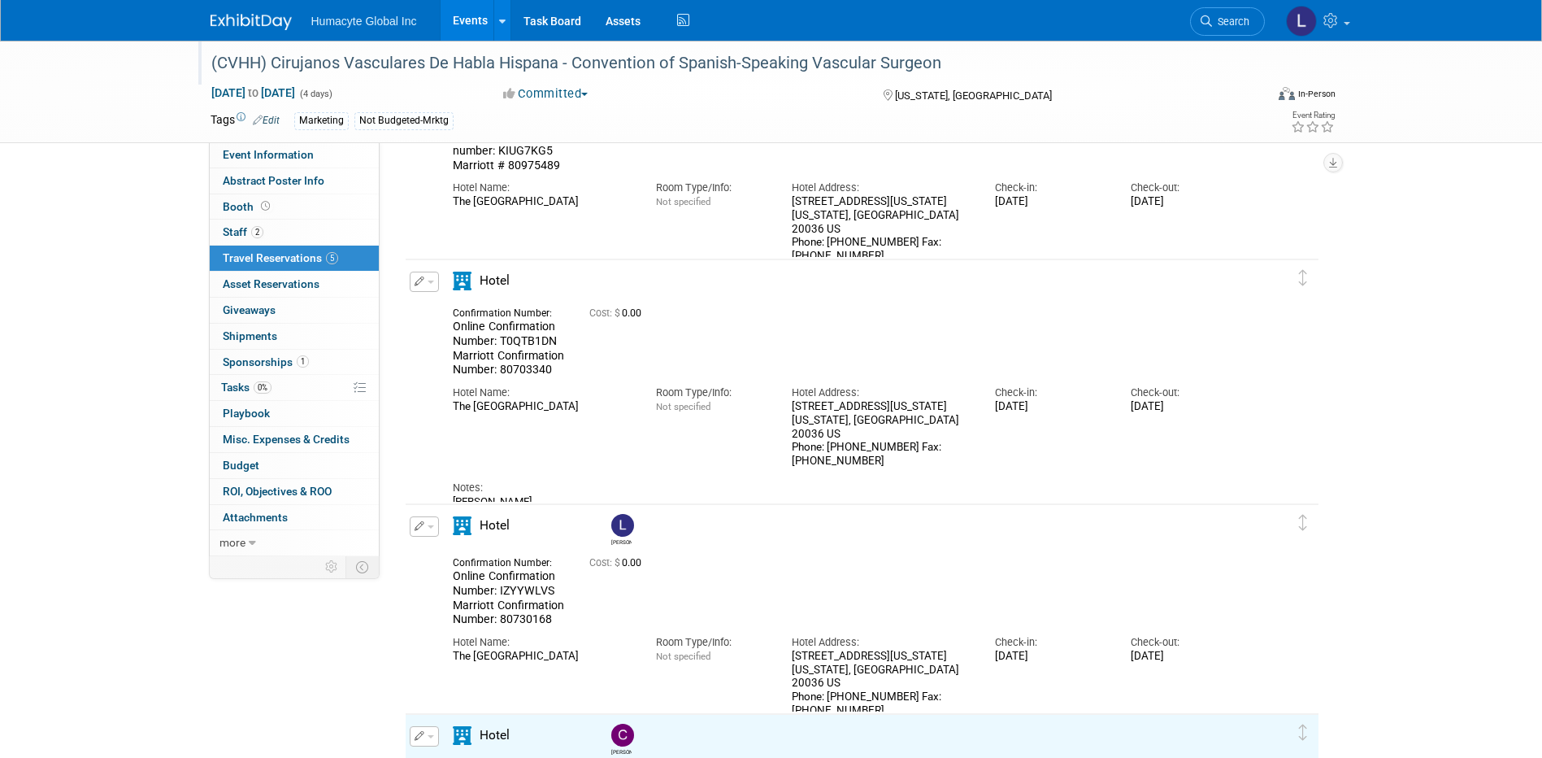
scroll to position [337, 0]
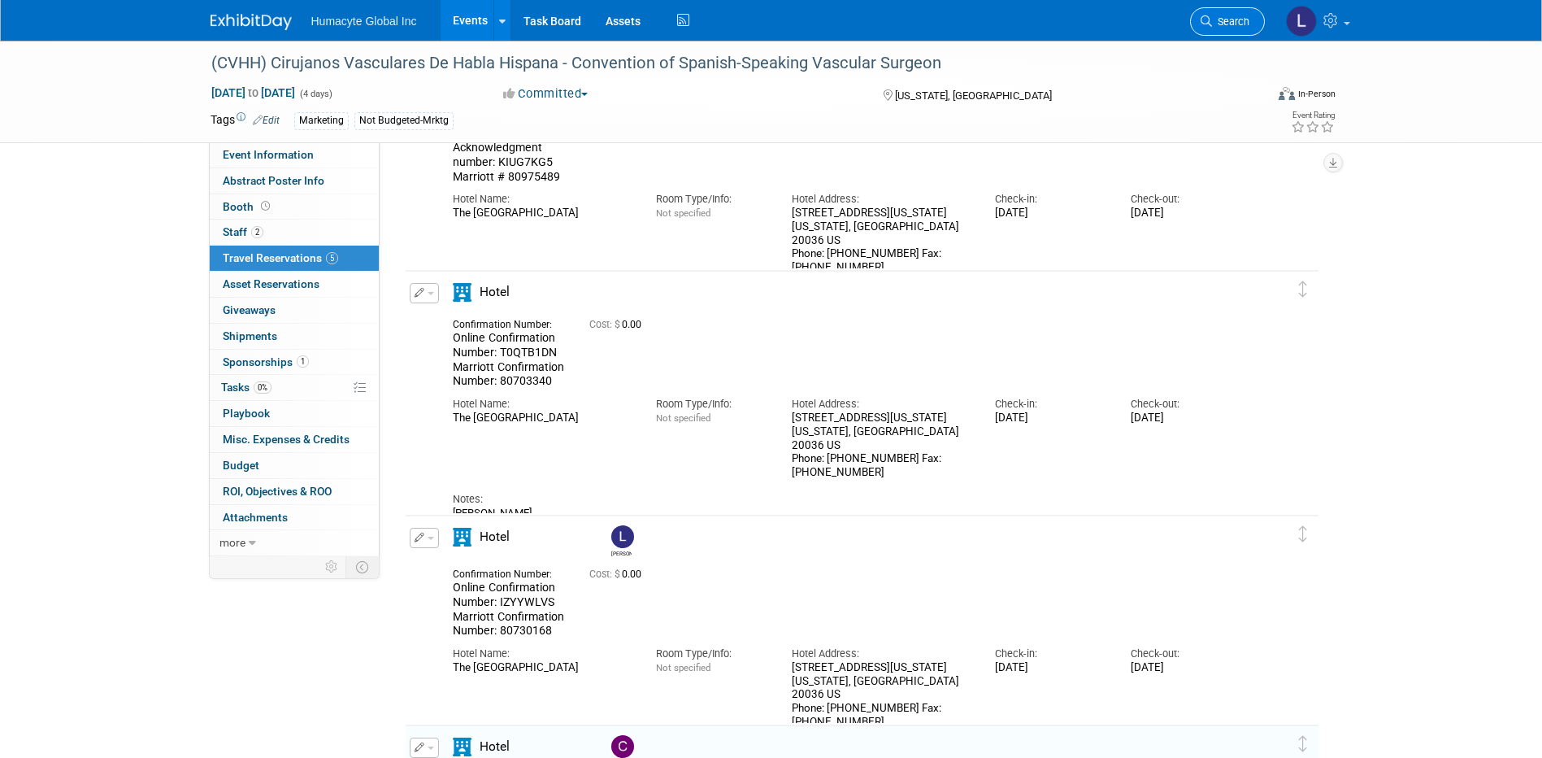
click at [1227, 20] on span "Search" at bounding box center [1230, 21] width 37 height 12
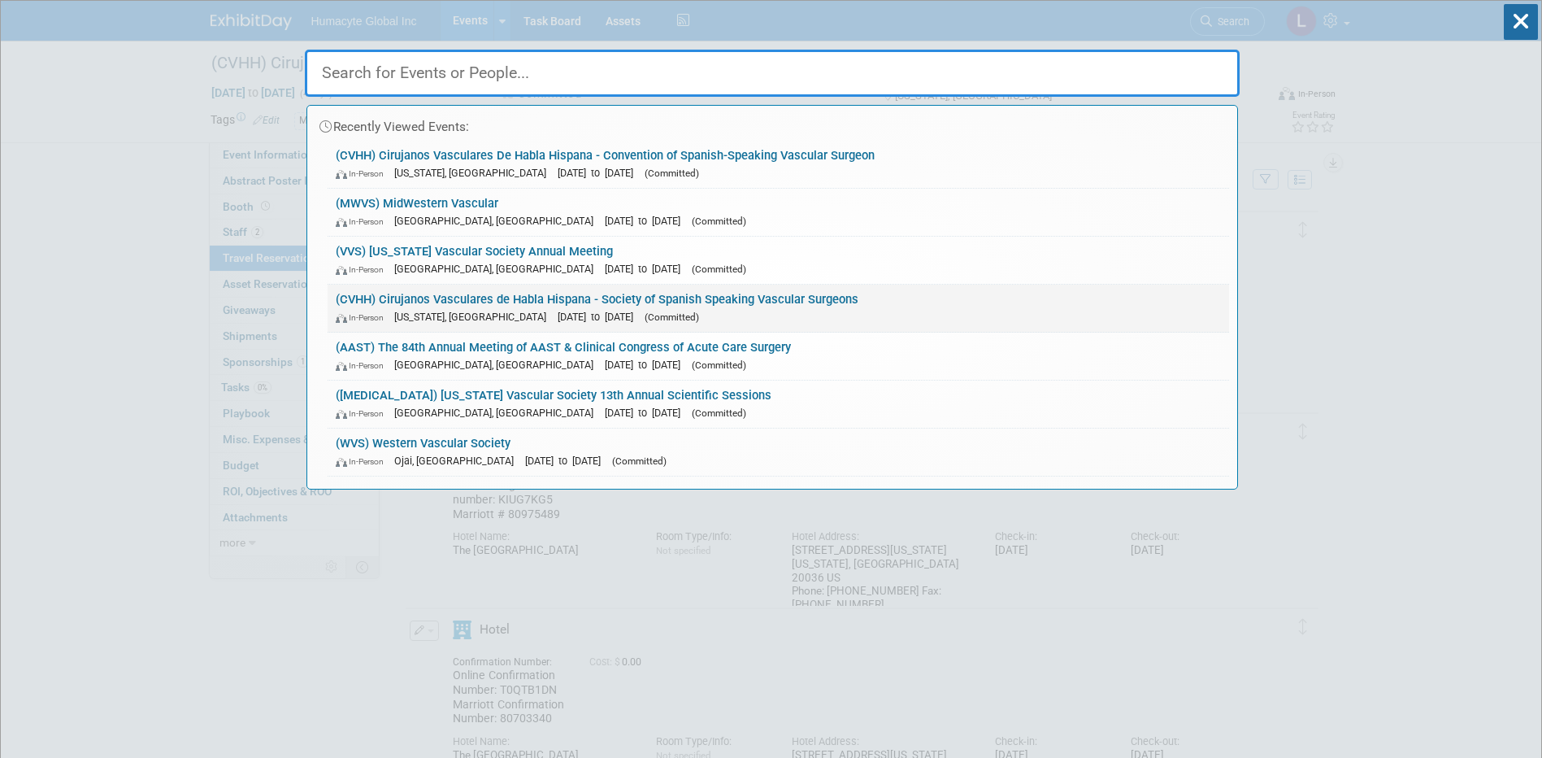
click at [607, 323] on div "In-Person Washington, DC Oct 8, 2025 to Oct 11, 2025 (Committed)" at bounding box center [778, 316] width 885 height 17
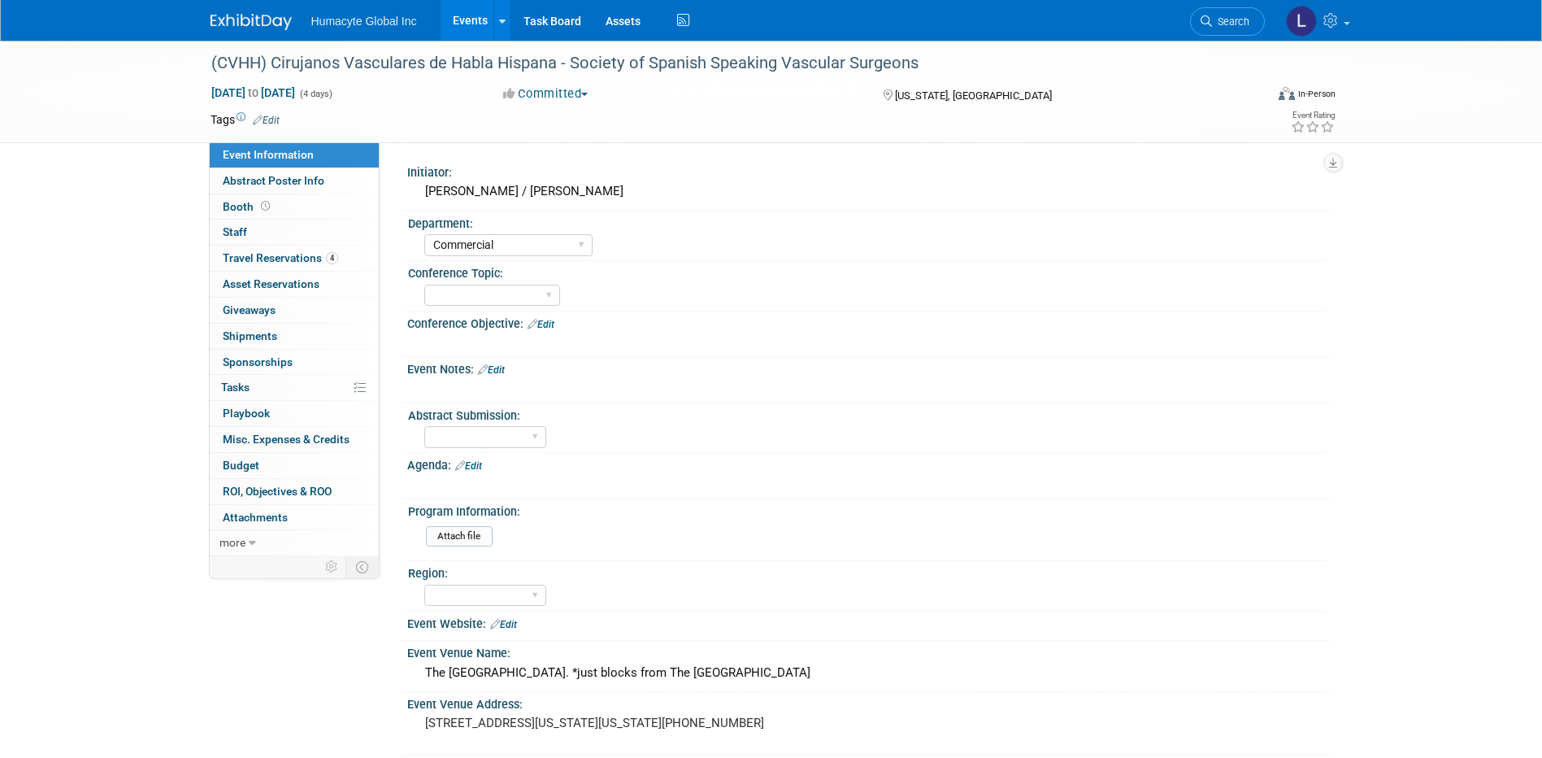
select select "Commercial"
click at [482, 18] on link "Events" at bounding box center [470, 20] width 59 height 41
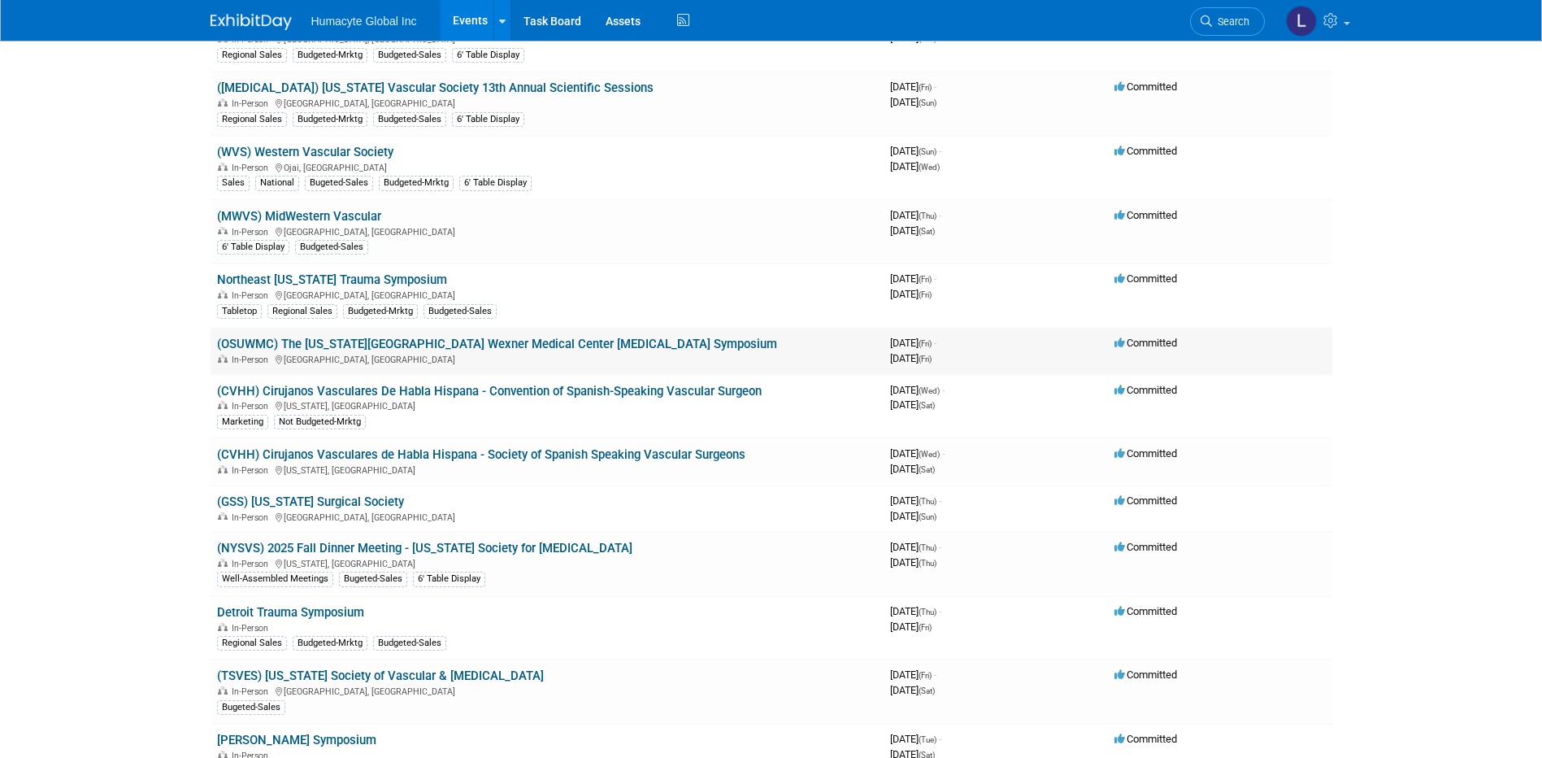
scroll to position [244, 0]
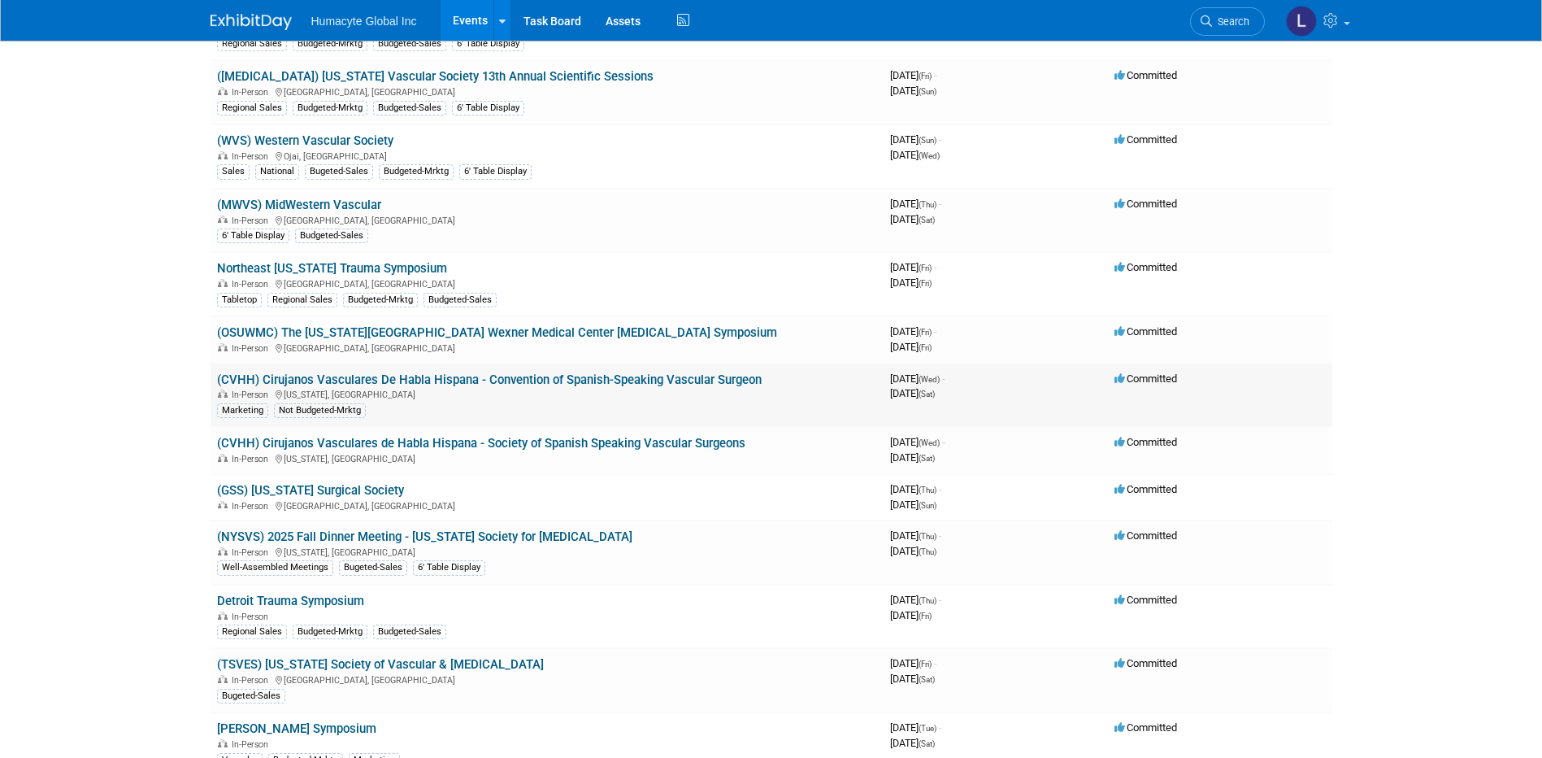
click at [371, 376] on link "(CVHH) Cirujanos Vasculares De Habla Hispana - Convention of Spanish-Speaking V…" at bounding box center [489, 379] width 545 height 15
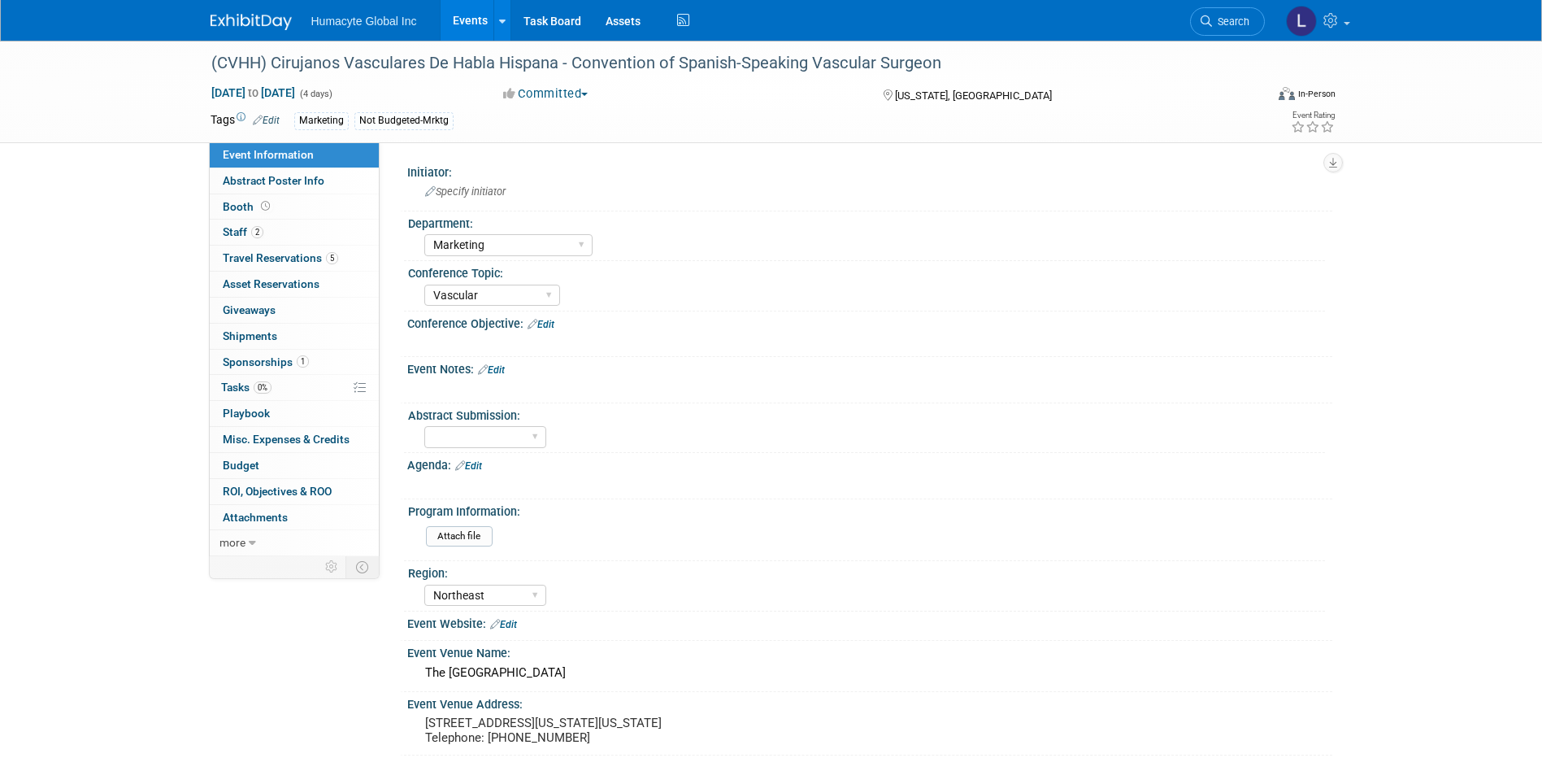
select select "Marketing"
select select "Vascular"
select select "Northeast"
click at [260, 260] on span "Travel Reservations 5" at bounding box center [280, 257] width 115 height 13
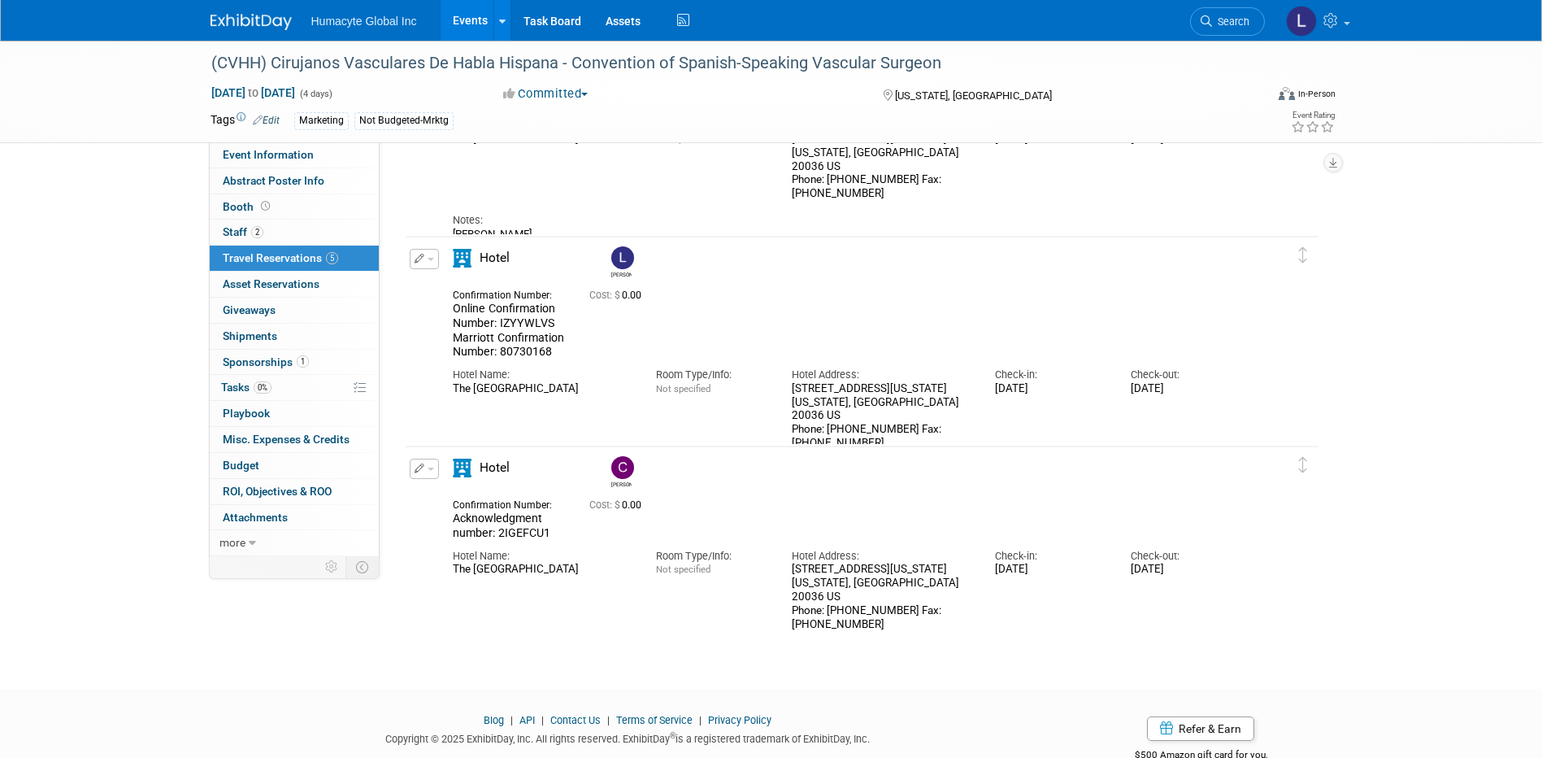
scroll to position [662, 0]
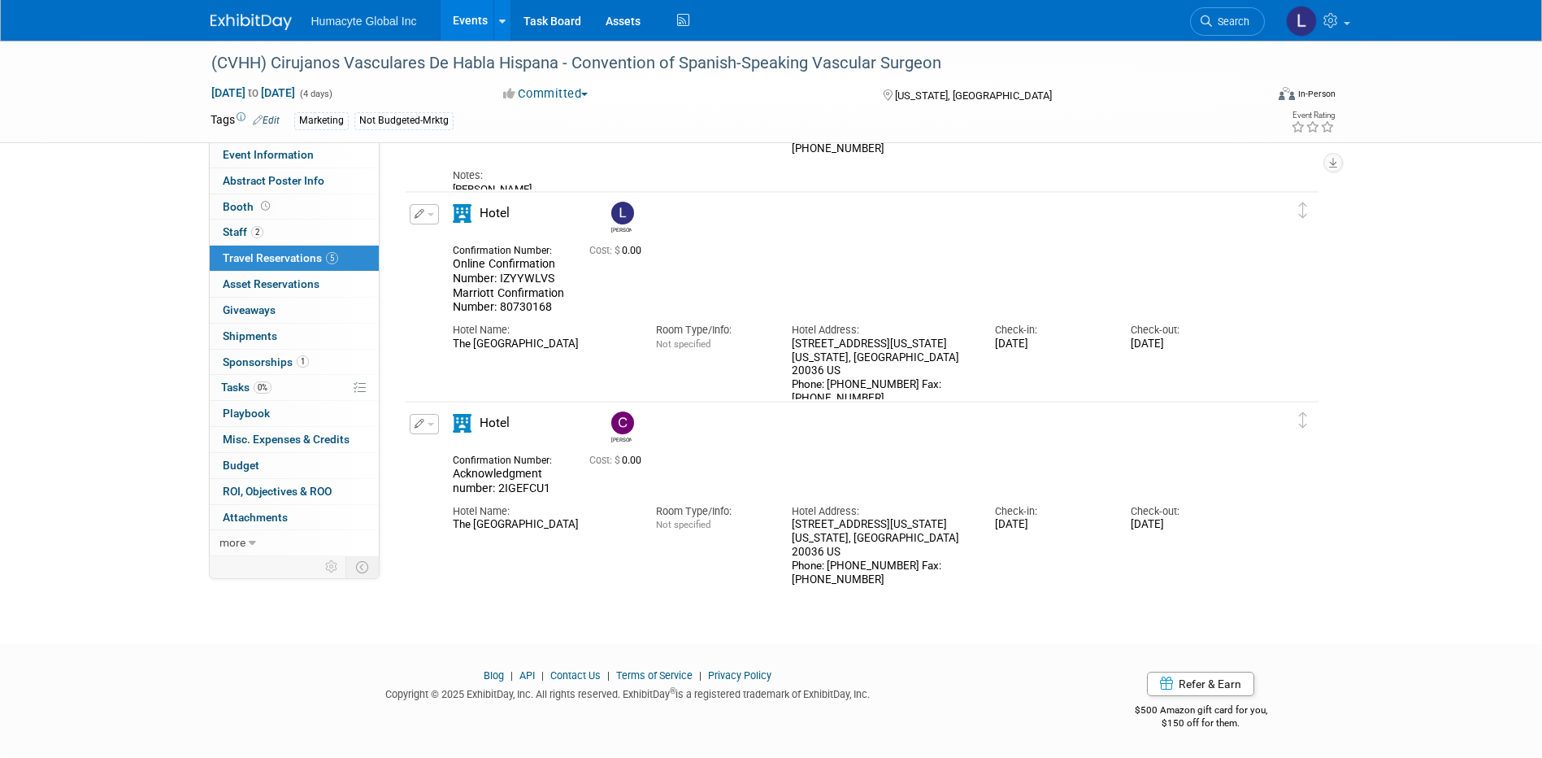
click at [558, 483] on div "Acknowledgment number: 2IGEFCU1" at bounding box center [509, 481] width 112 height 28
drag, startPoint x: 550, startPoint y: 486, endPoint x: 497, endPoint y: 490, distance: 53.8
click at [497, 490] on div "Acknowledgment number: 2IGEFCU1" at bounding box center [509, 481] width 112 height 28
click at [923, 471] on div "Confirmation Number: Acknowledgment number: 2IGEFCU1 Cost: $ 0.00" at bounding box center [848, 472] width 814 height 46
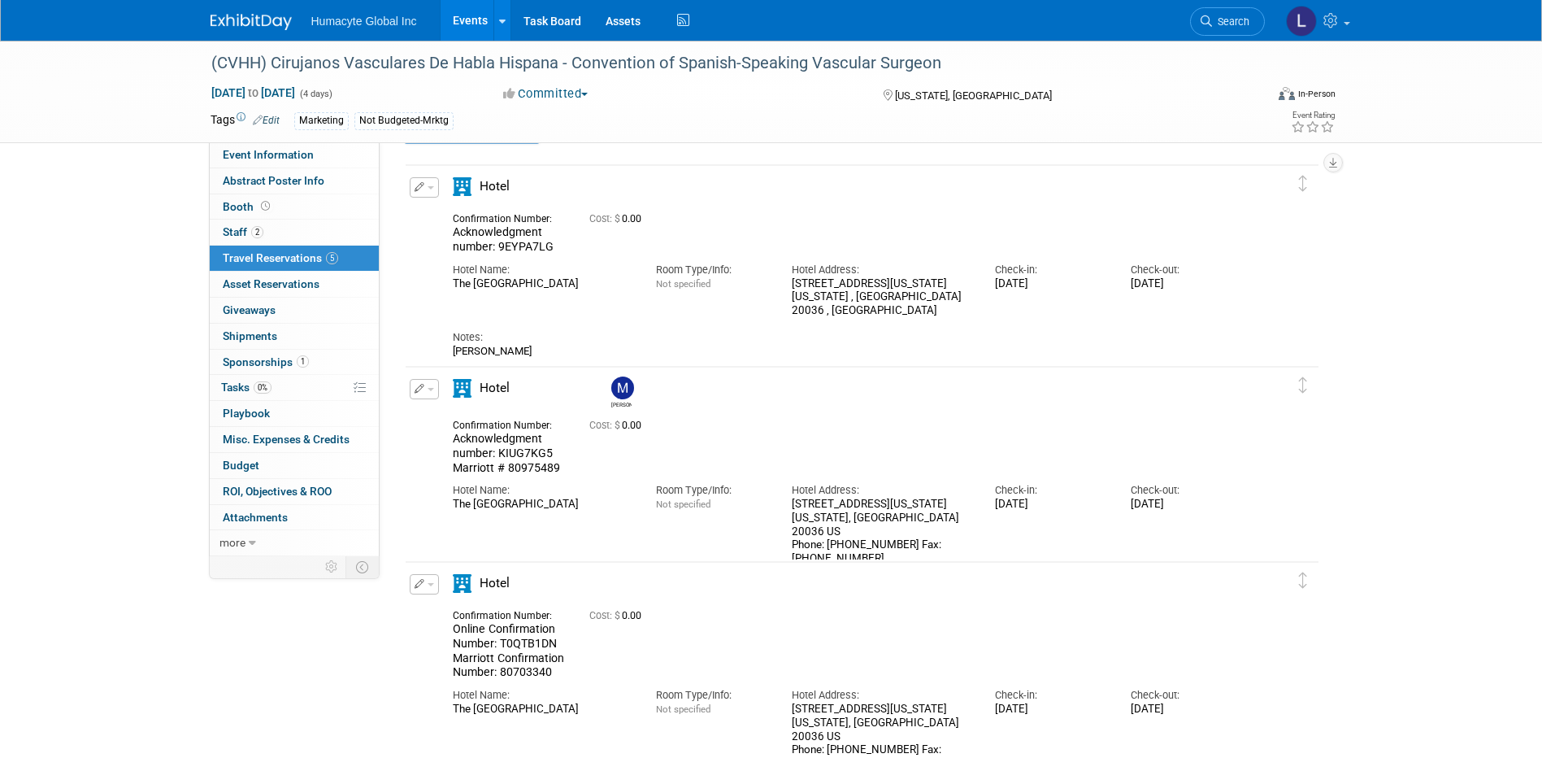
scroll to position [0, 0]
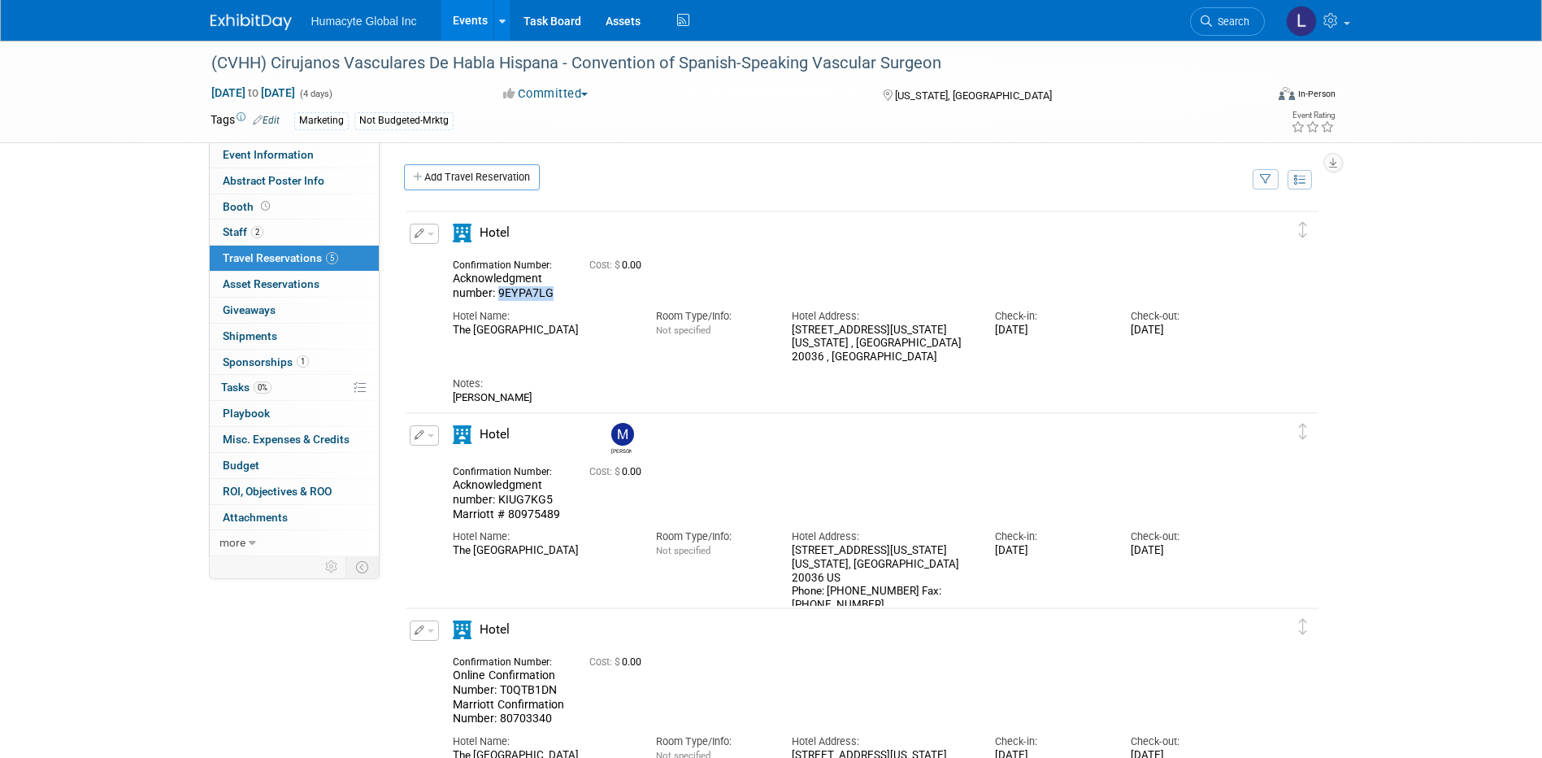
drag, startPoint x: 557, startPoint y: 297, endPoint x: 497, endPoint y: 298, distance: 59.4
click at [497, 298] on div "Acknowledgment number: 9EYPA7LG" at bounding box center [509, 285] width 112 height 28
copy span "9EYPA7LG"
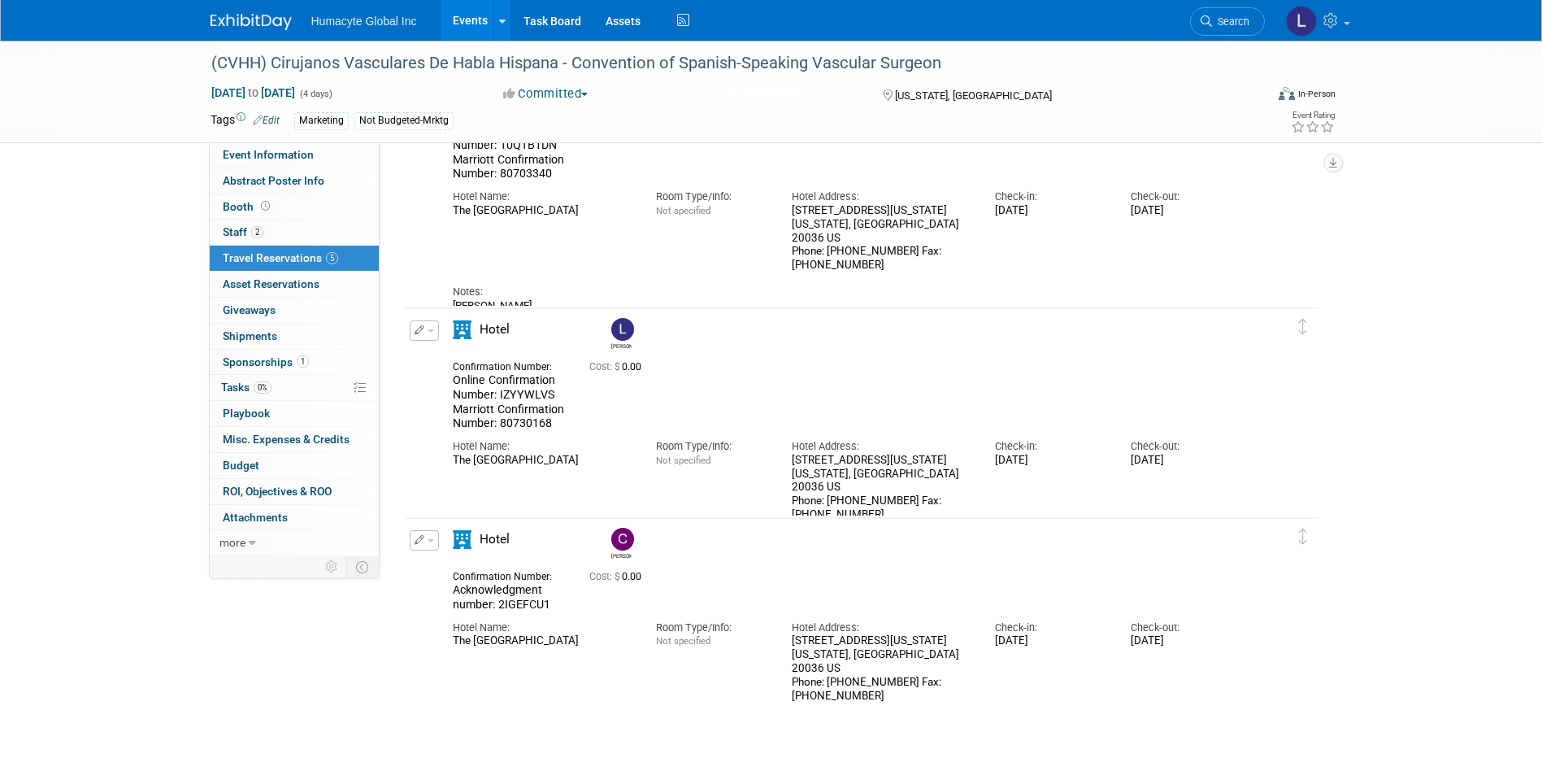
scroll to position [662, 0]
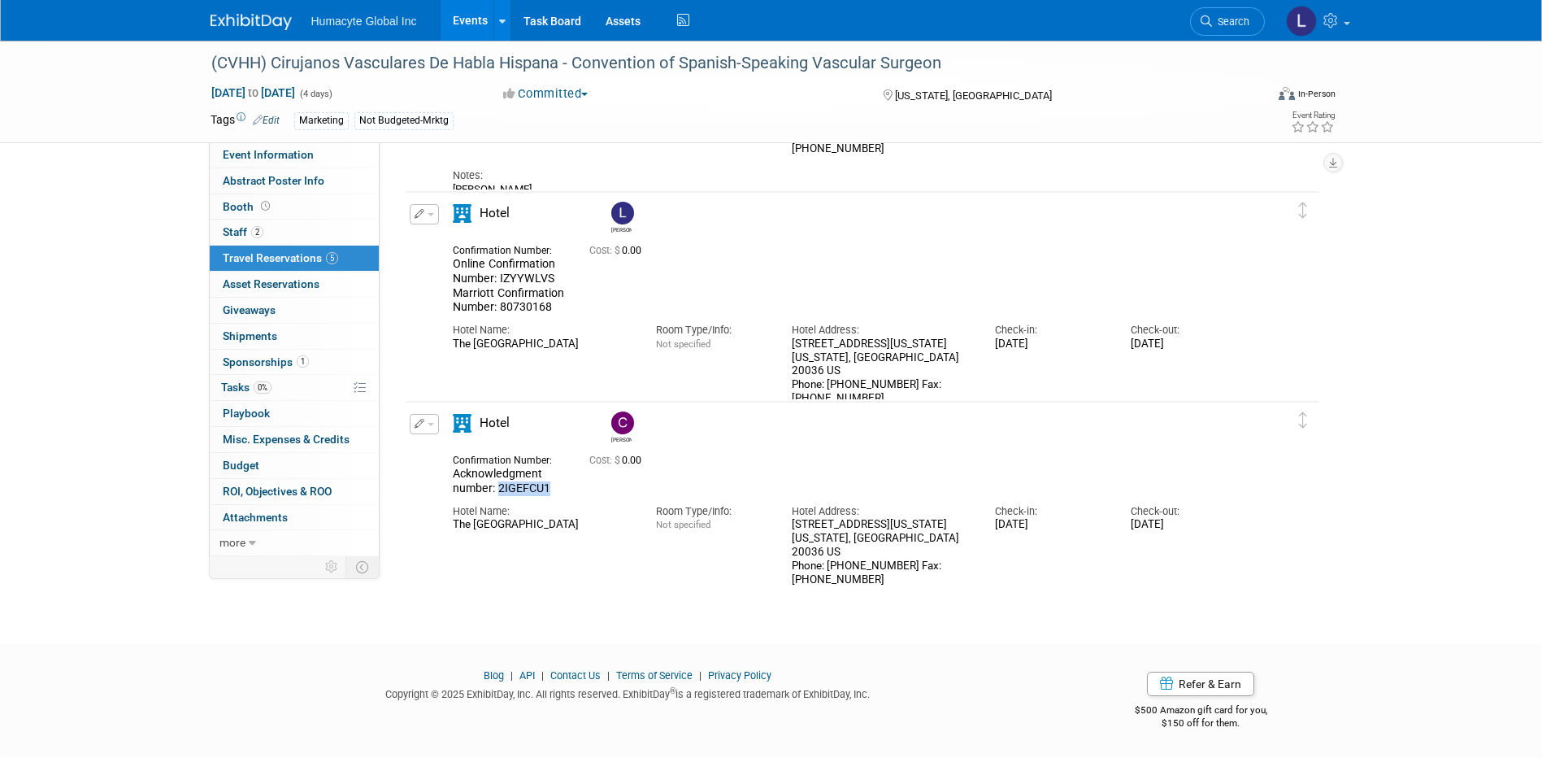
drag, startPoint x: 555, startPoint y: 489, endPoint x: 499, endPoint y: 486, distance: 56.2
click at [499, 486] on div "Acknowledgment number: 2IGEFCU1" at bounding box center [509, 481] width 112 height 28
copy span "2IGEFCU1"
click at [664, 522] on span "Not specified" at bounding box center [683, 524] width 54 height 11
drag, startPoint x: 559, startPoint y: 485, endPoint x: 497, endPoint y: 485, distance: 62.6
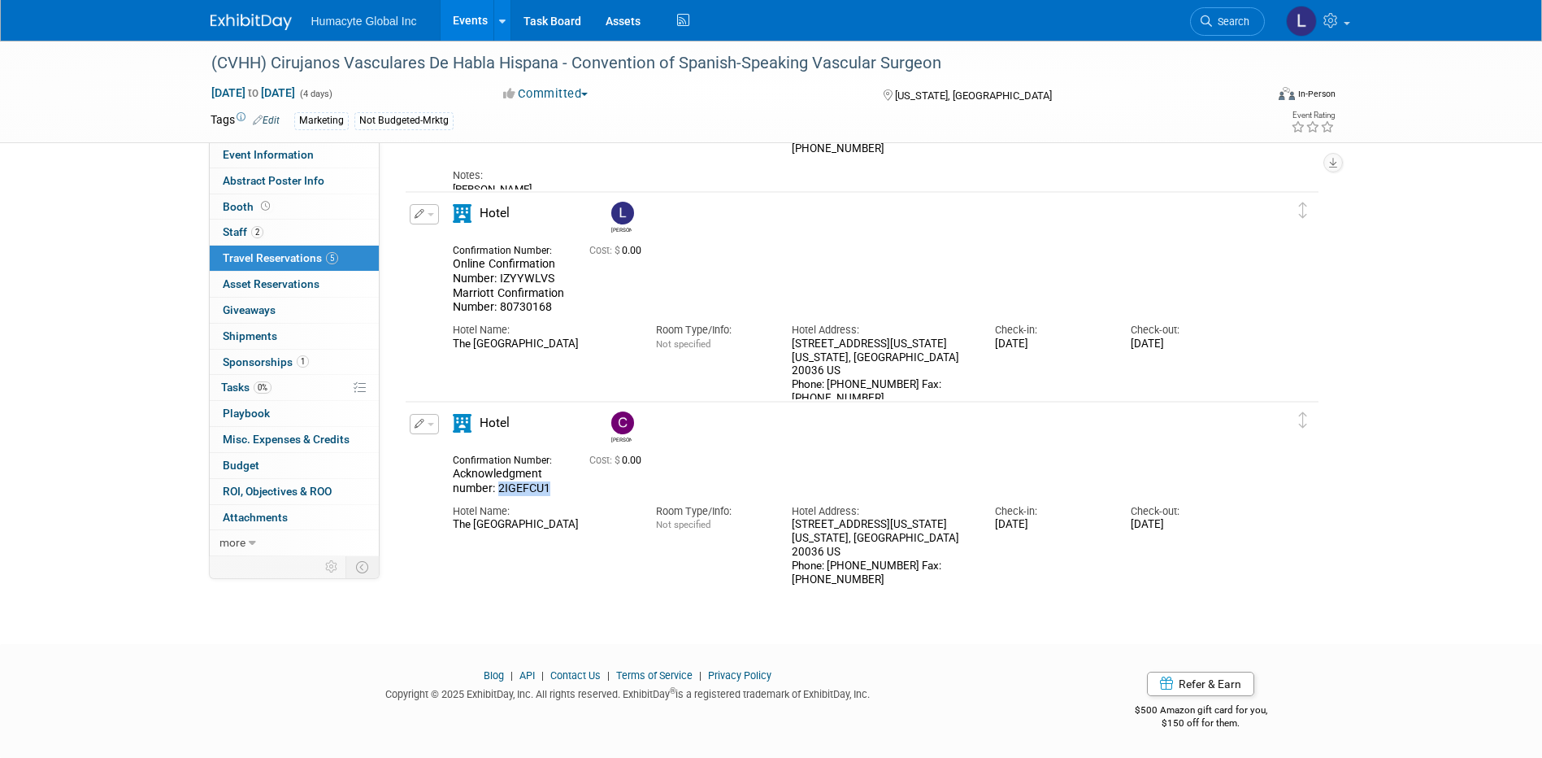
click at [497, 485] on div "Acknowledgment number: 2IGEFCU1" at bounding box center [509, 481] width 112 height 28
copy span "2IGEFCU1"
drag, startPoint x: 528, startPoint y: 508, endPoint x: 535, endPoint y: 496, distance: 13.8
click at [527, 507] on div "Hotel Name:" at bounding box center [542, 511] width 179 height 15
click at [546, 489] on span "Acknowledgment number: 2IGEFCU1" at bounding box center [502, 481] width 98 height 28
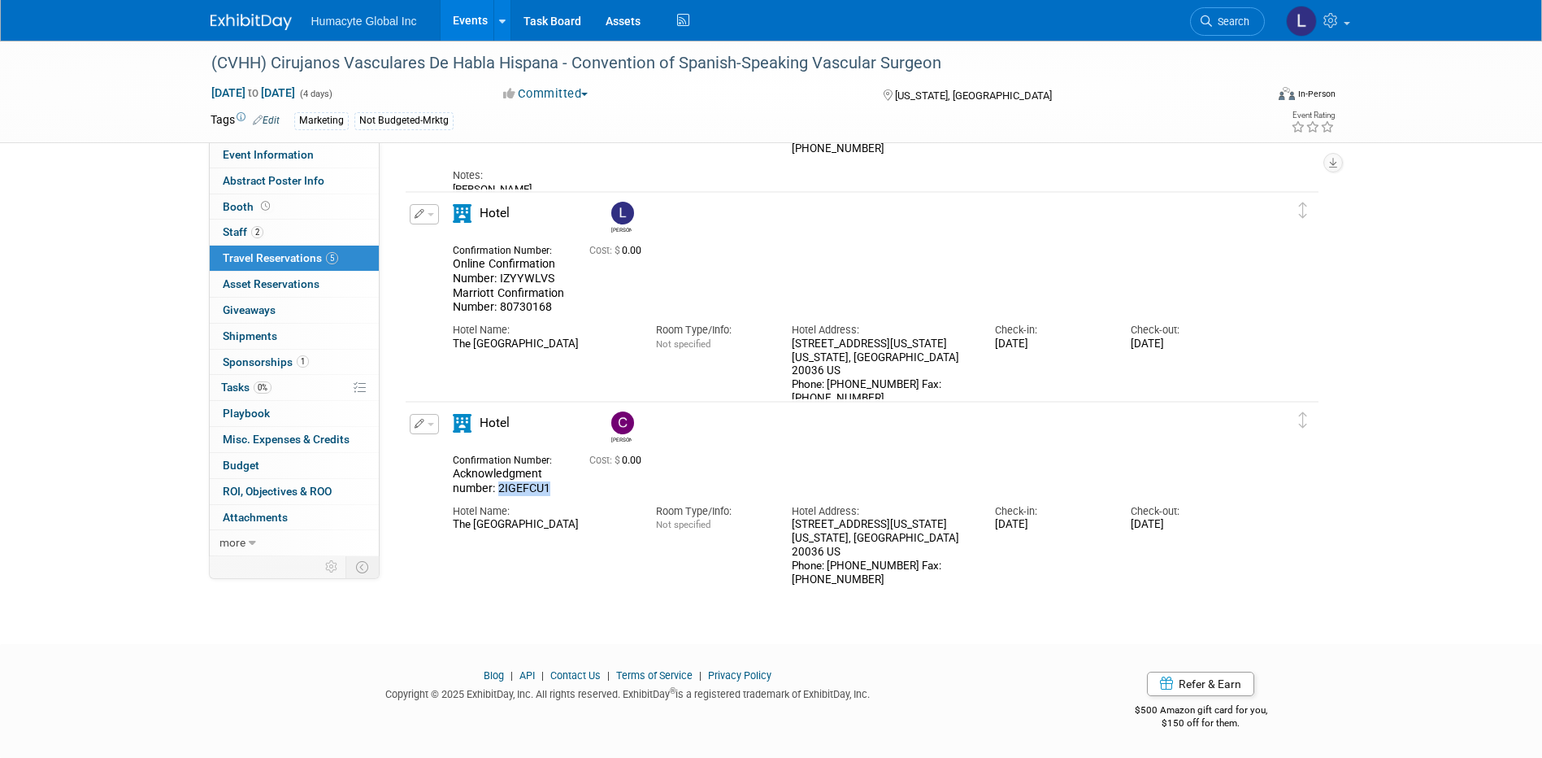
drag, startPoint x: 554, startPoint y: 488, endPoint x: 497, endPoint y: 491, distance: 56.2
click at [497, 491] on div "Acknowledgment number: 2IGEFCU1" at bounding box center [509, 481] width 112 height 28
copy span "2IGEFCU1"
click at [432, 423] on span "button" at bounding box center [431, 424] width 7 height 3
click at [479, 454] on button "Edit Reservation" at bounding box center [478, 453] width 137 height 24
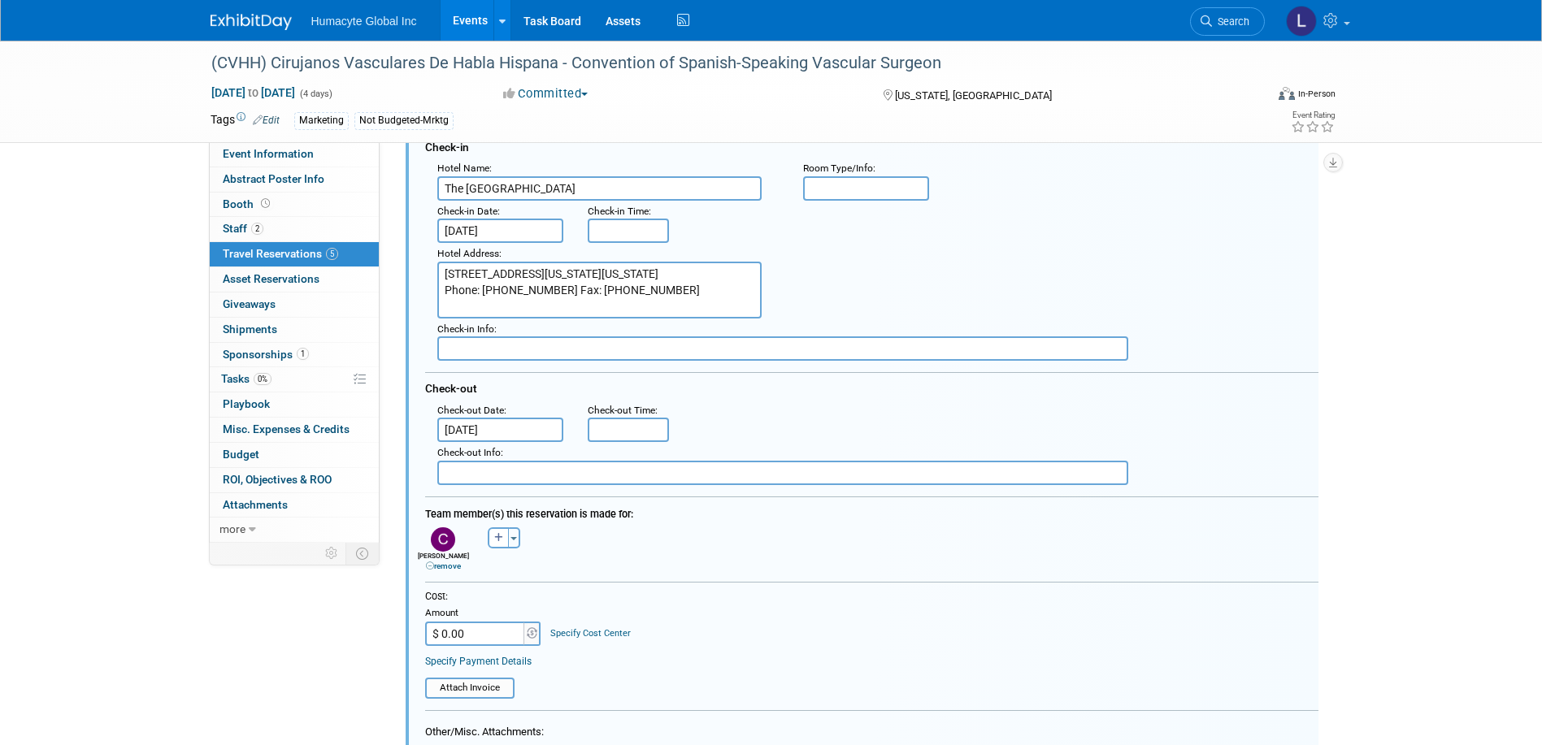
scroll to position [1042, 0]
click at [447, 563] on link "remove" at bounding box center [443, 565] width 35 height 9
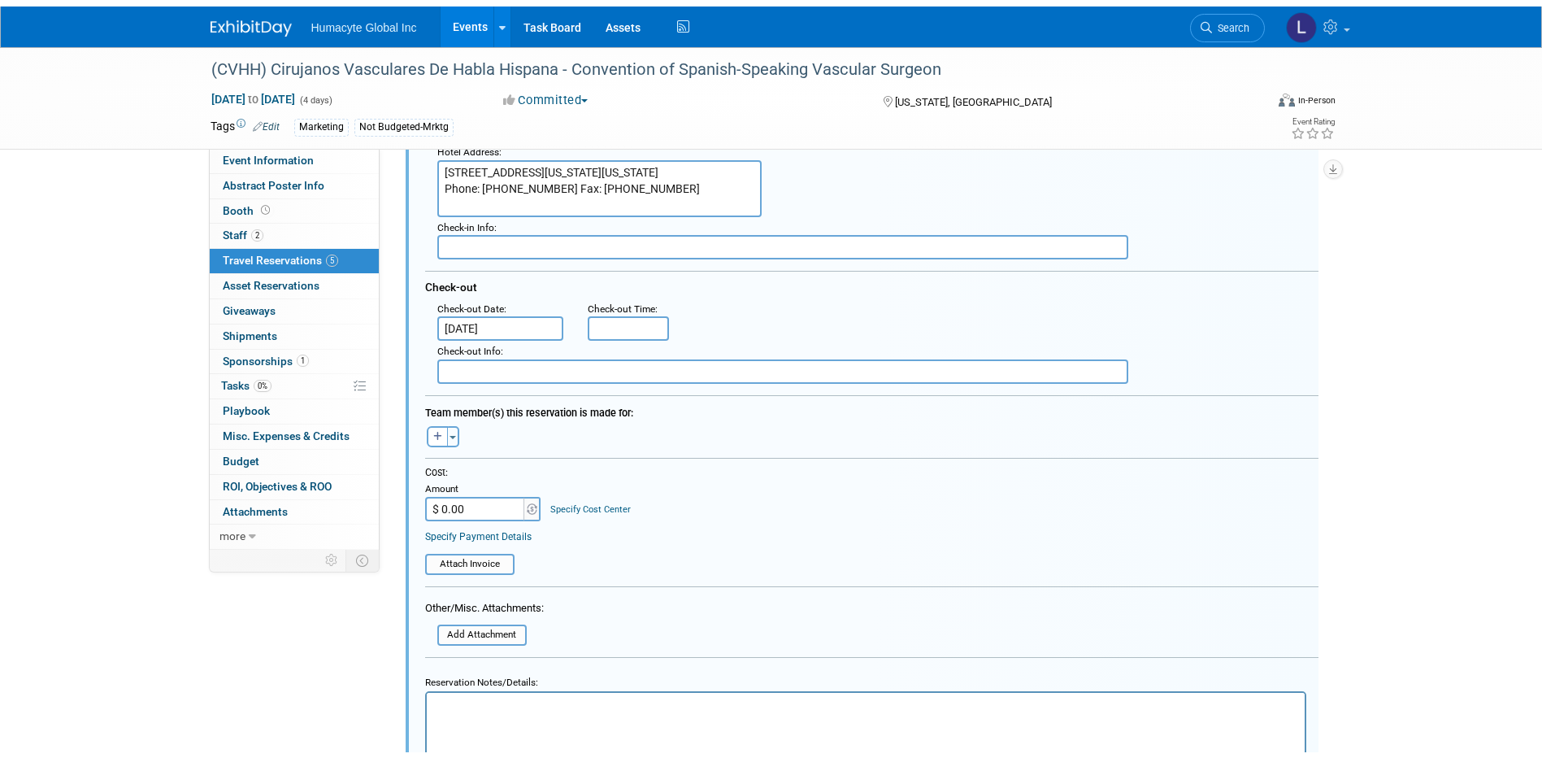
scroll to position [1367, 0]
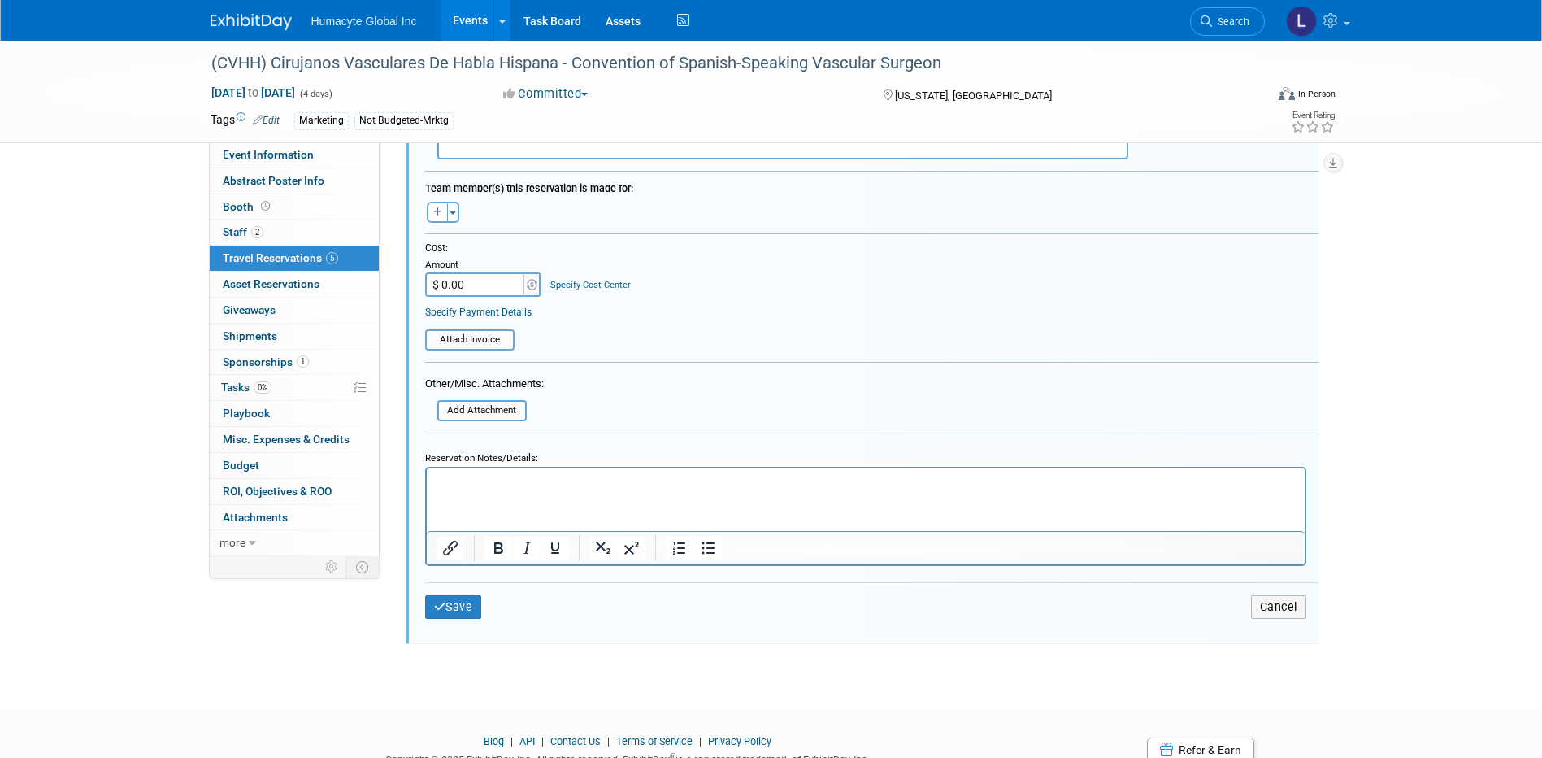
click at [480, 471] on html at bounding box center [865, 478] width 878 height 22
click at [513, 475] on p "Rich Text Area. Press ALT-0 for help." at bounding box center [865, 481] width 859 height 15
click at [469, 602] on button "Save" at bounding box center [453, 607] width 57 height 24
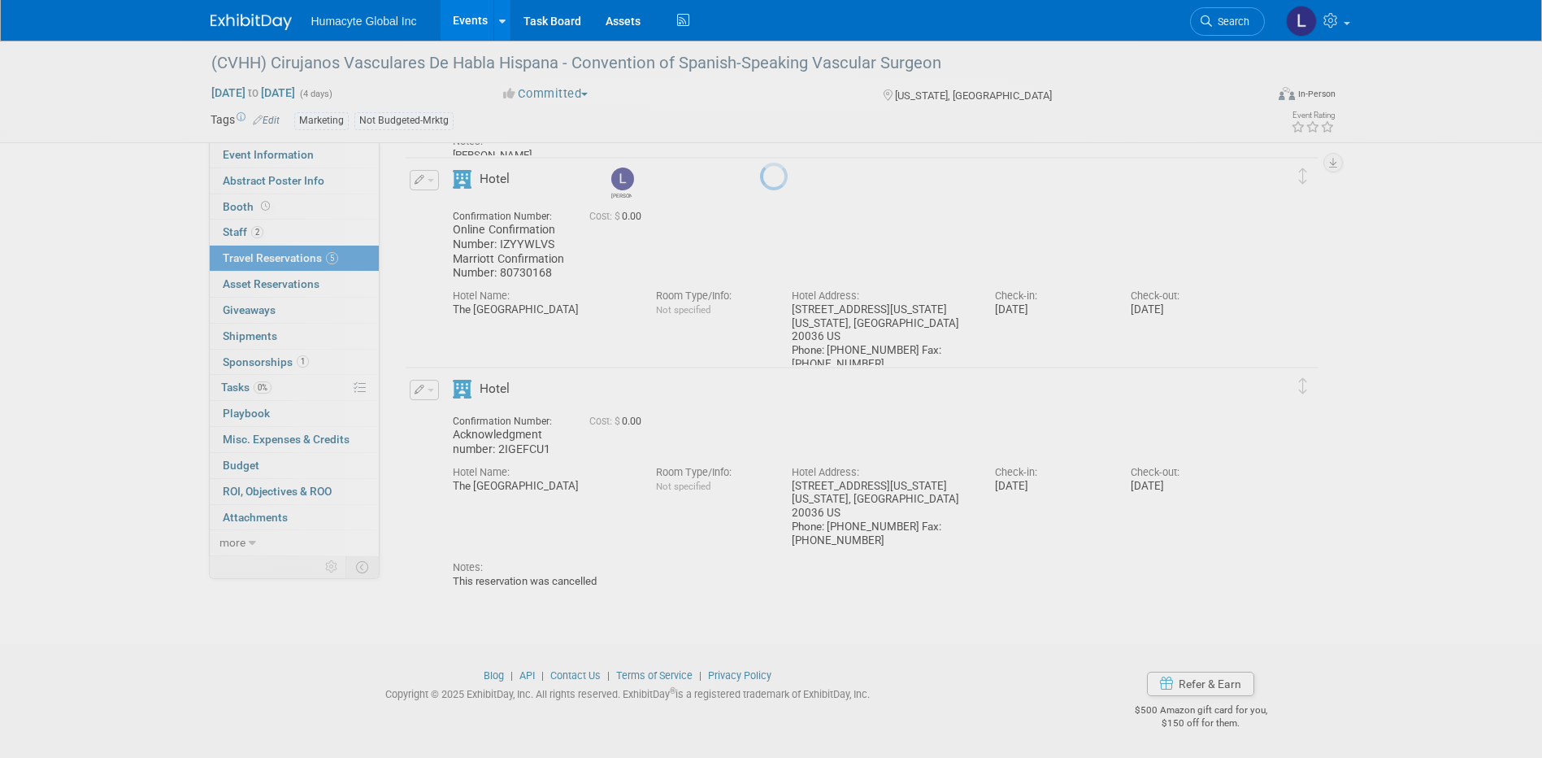
scroll to position [697, 0]
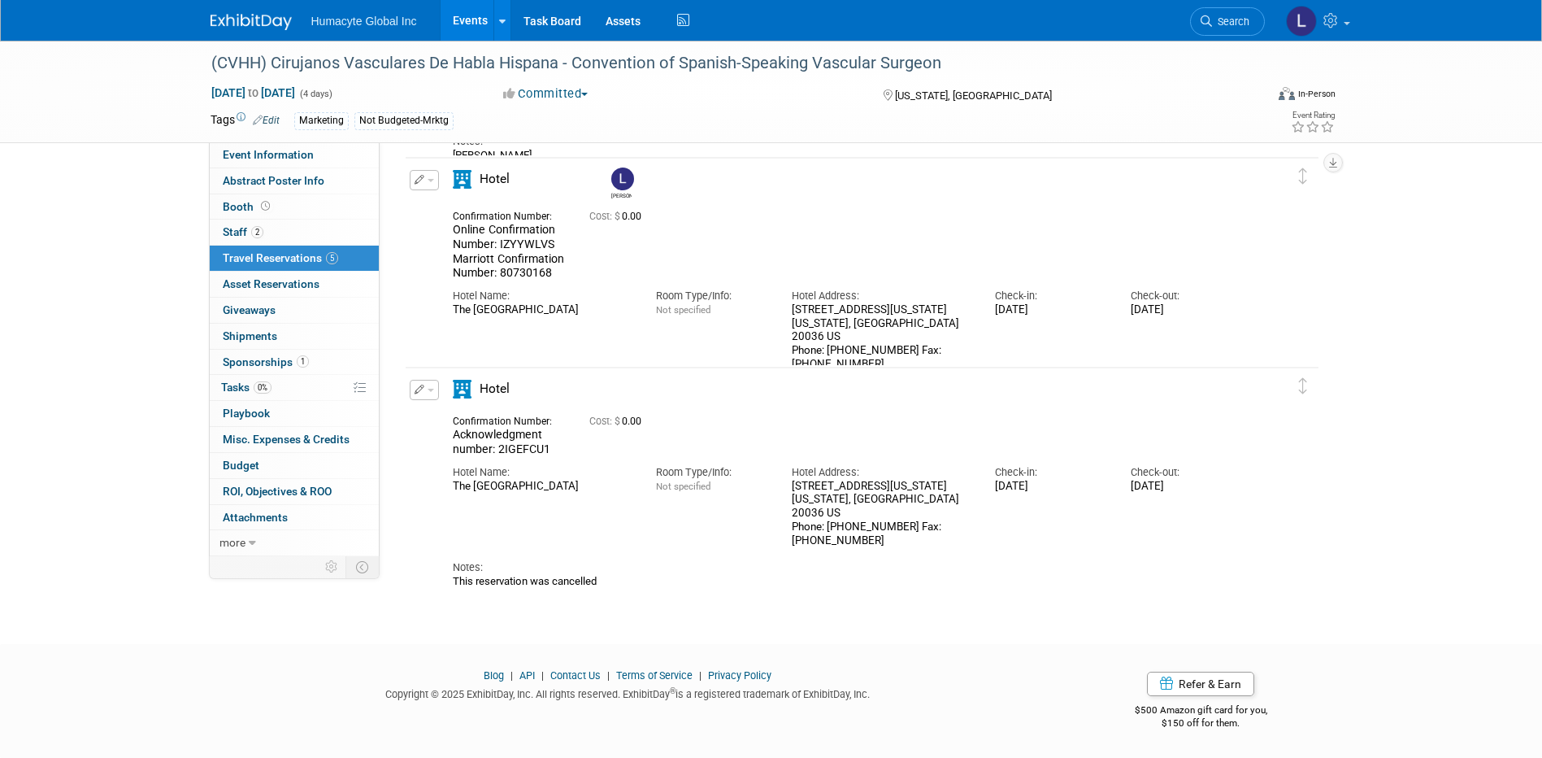
click at [473, 17] on link "Events" at bounding box center [470, 20] width 59 height 41
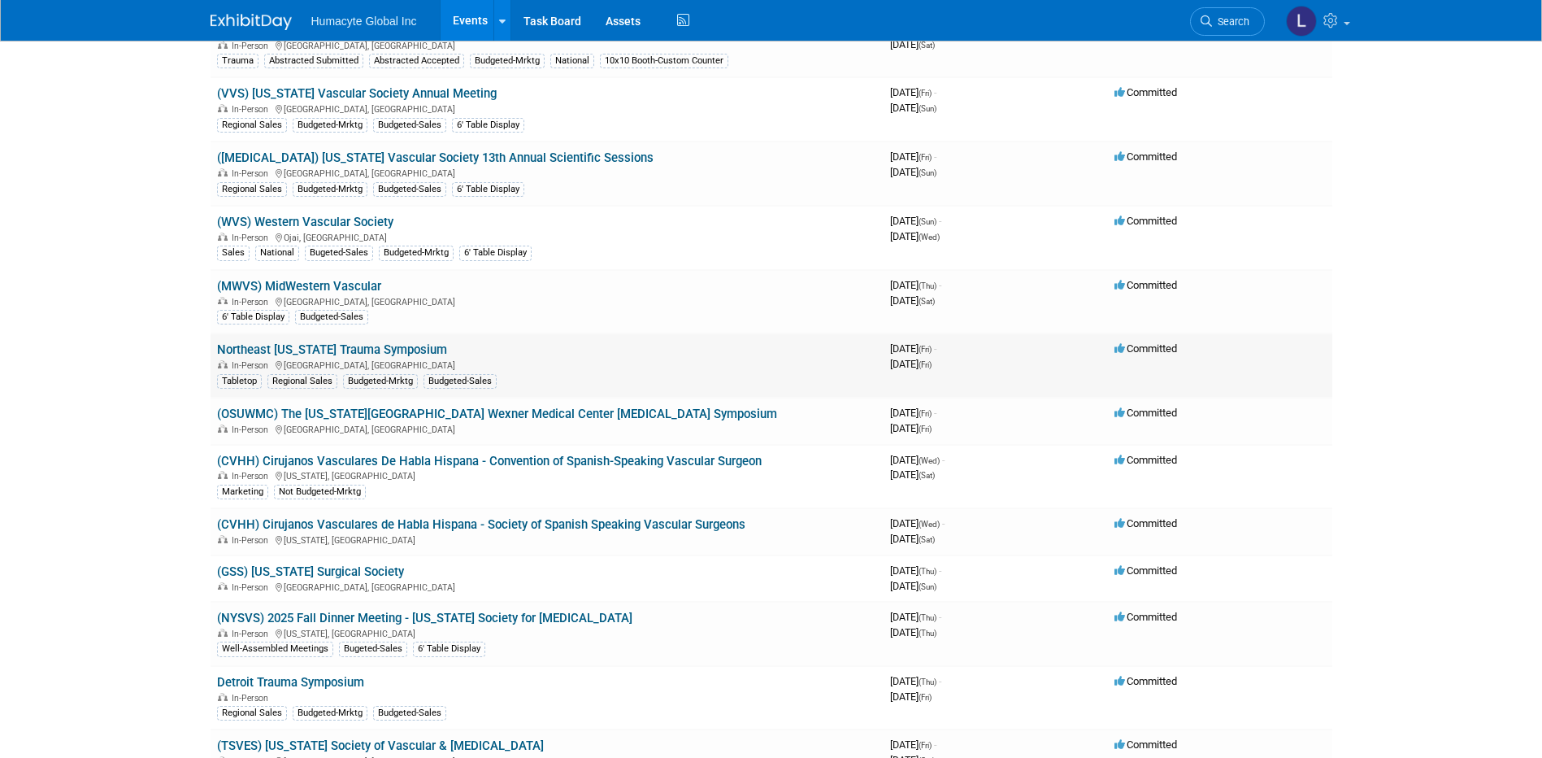
scroll to position [244, 0]
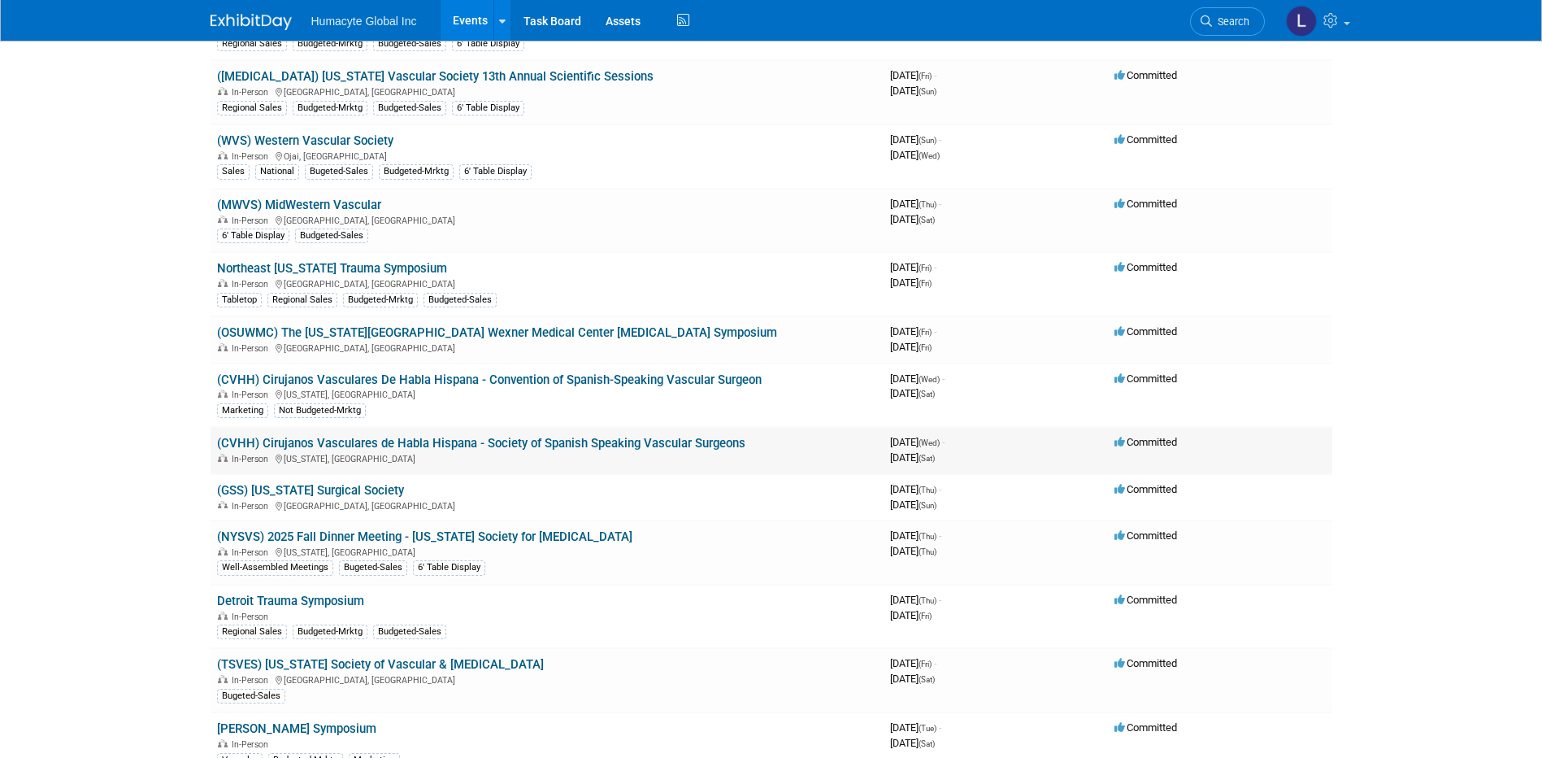
click at [383, 441] on link "(CVHH) Cirujanos Vasculares de Habla Hispana - Society of Spanish Speaking Vasc…" at bounding box center [481, 443] width 528 height 15
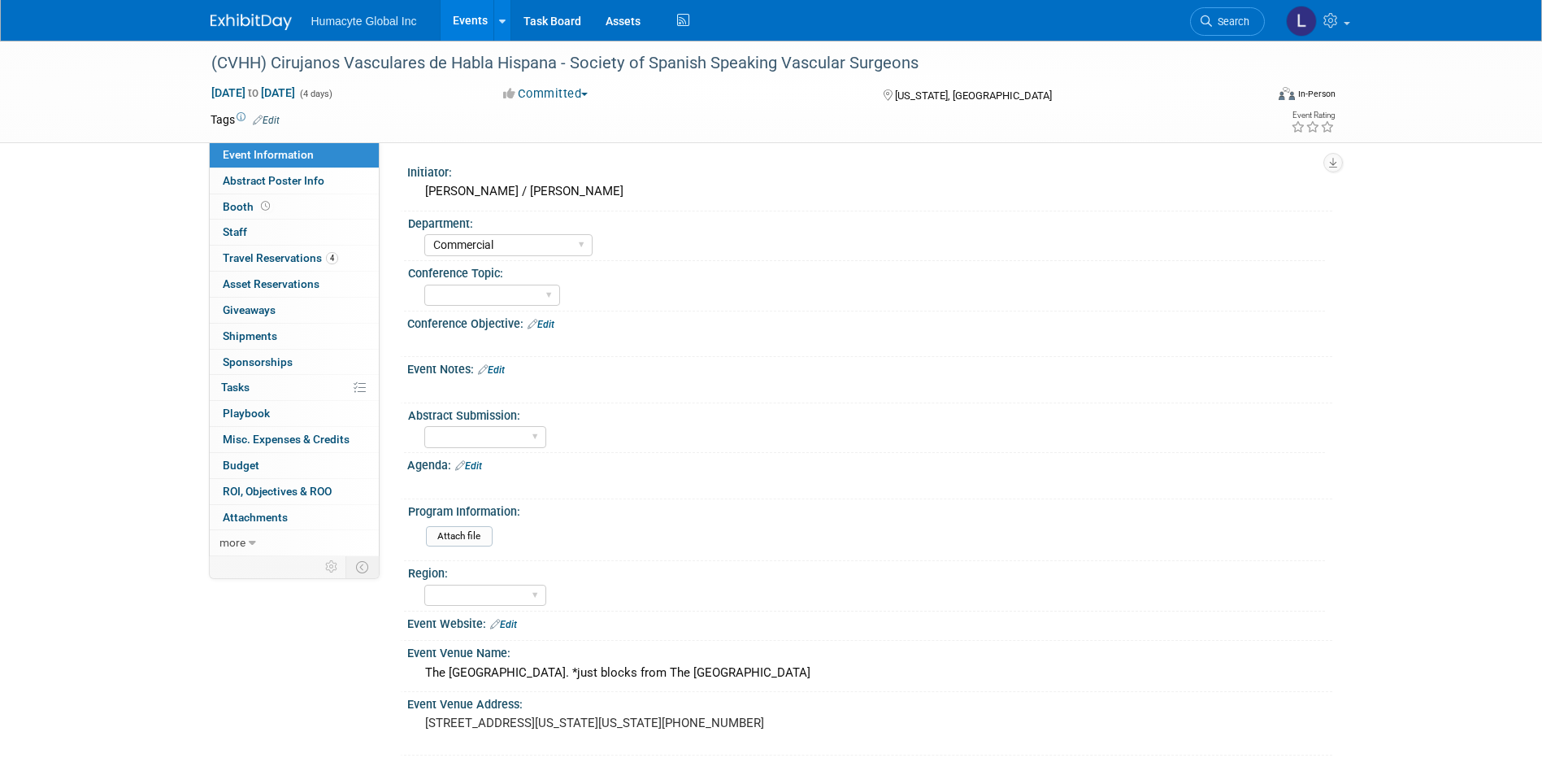
select select "Commercial"
click at [257, 256] on span "Travel Reservations 4" at bounding box center [280, 257] width 115 height 13
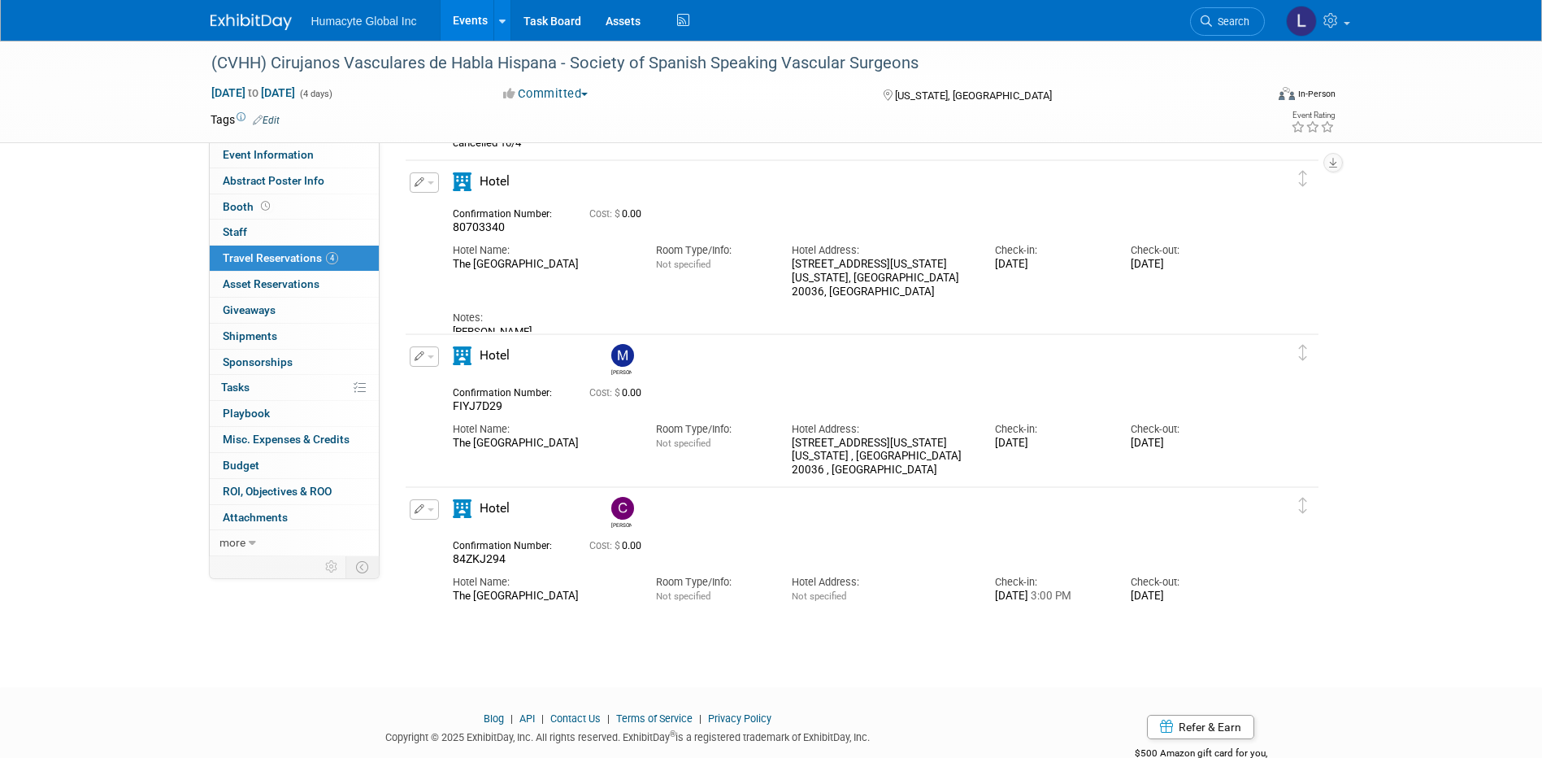
scroll to position [194, 0]
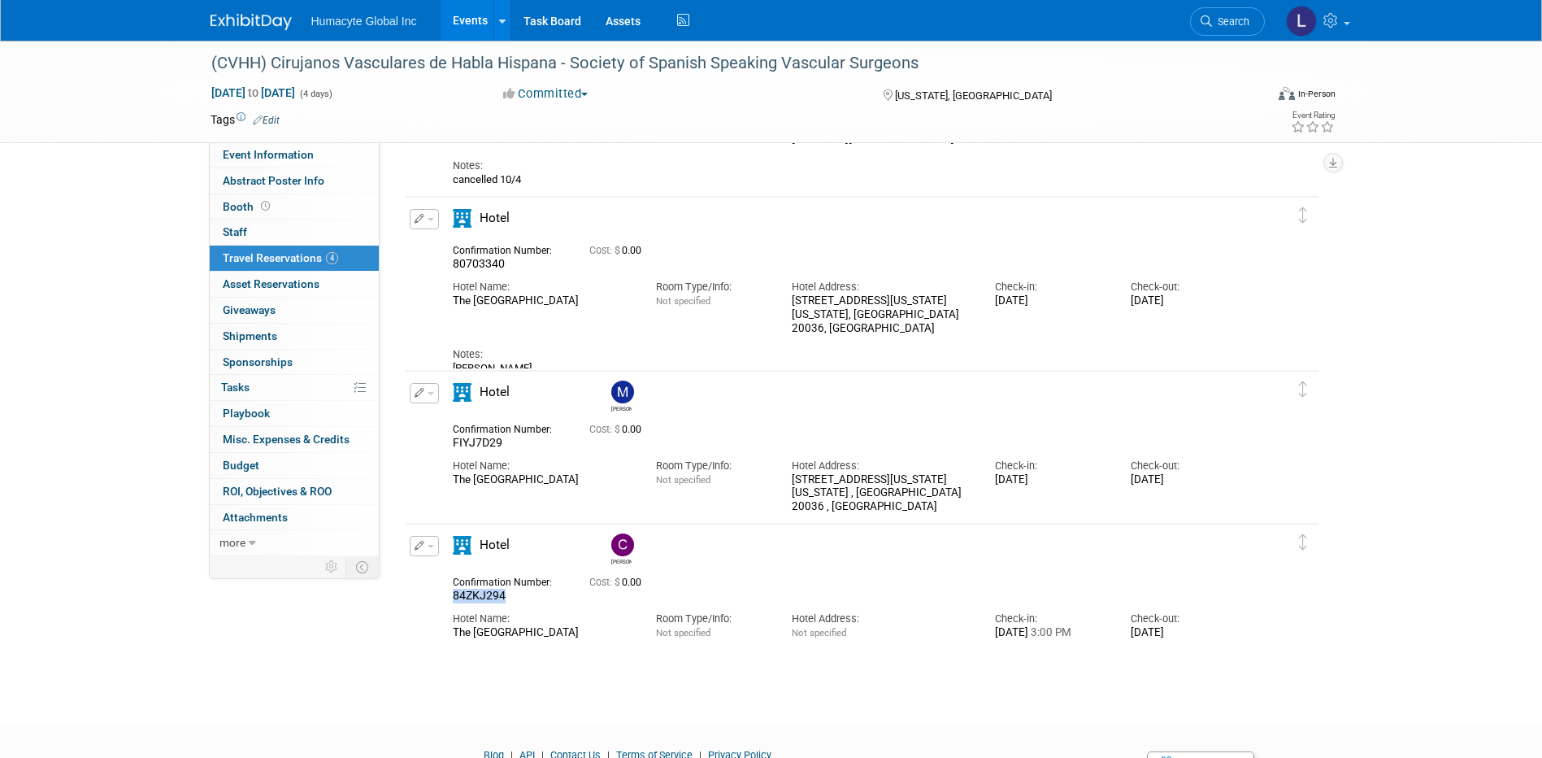
drag, startPoint x: 507, startPoint y: 595, endPoint x: 451, endPoint y: 591, distance: 56.2
click at [451, 591] on div "Confirmation Number: 84ZKJ294" at bounding box center [509, 587] width 137 height 32
click at [458, 592] on span "84ZKJ294" at bounding box center [479, 594] width 53 height 13
drag, startPoint x: 511, startPoint y: 593, endPoint x: 441, endPoint y: 593, distance: 70.7
click at [441, 593] on div "Confirmation Number: 84ZKJ294" at bounding box center [509, 587] width 137 height 32
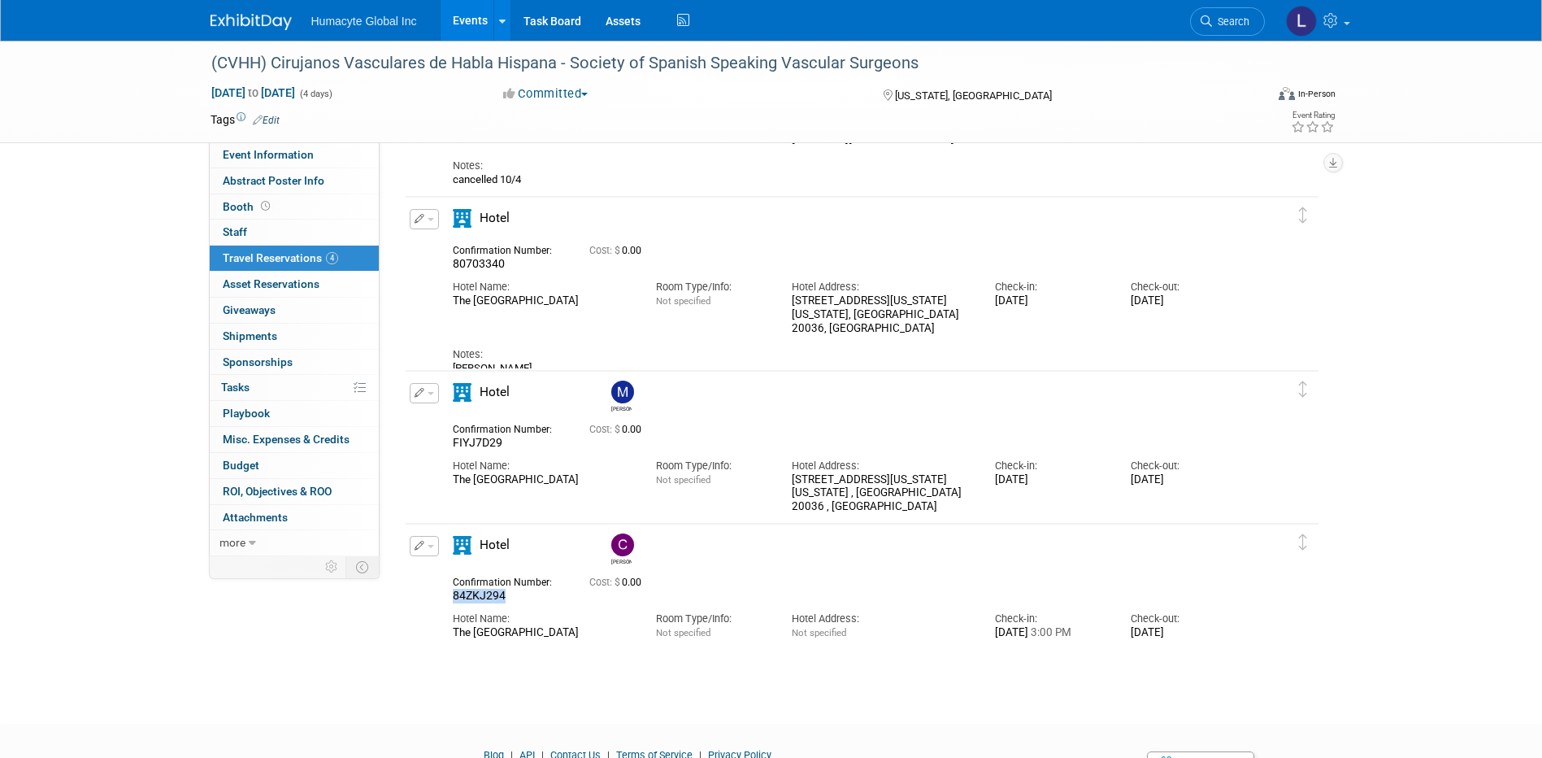
drag, startPoint x: 441, startPoint y: 593, endPoint x: 462, endPoint y: 596, distance: 21.3
copy span "84ZKJ294"
click at [432, 545] on span "button" at bounding box center [431, 546] width 7 height 3
click at [457, 601] on span "Delete Reservation" at bounding box center [489, 600] width 101 height 13
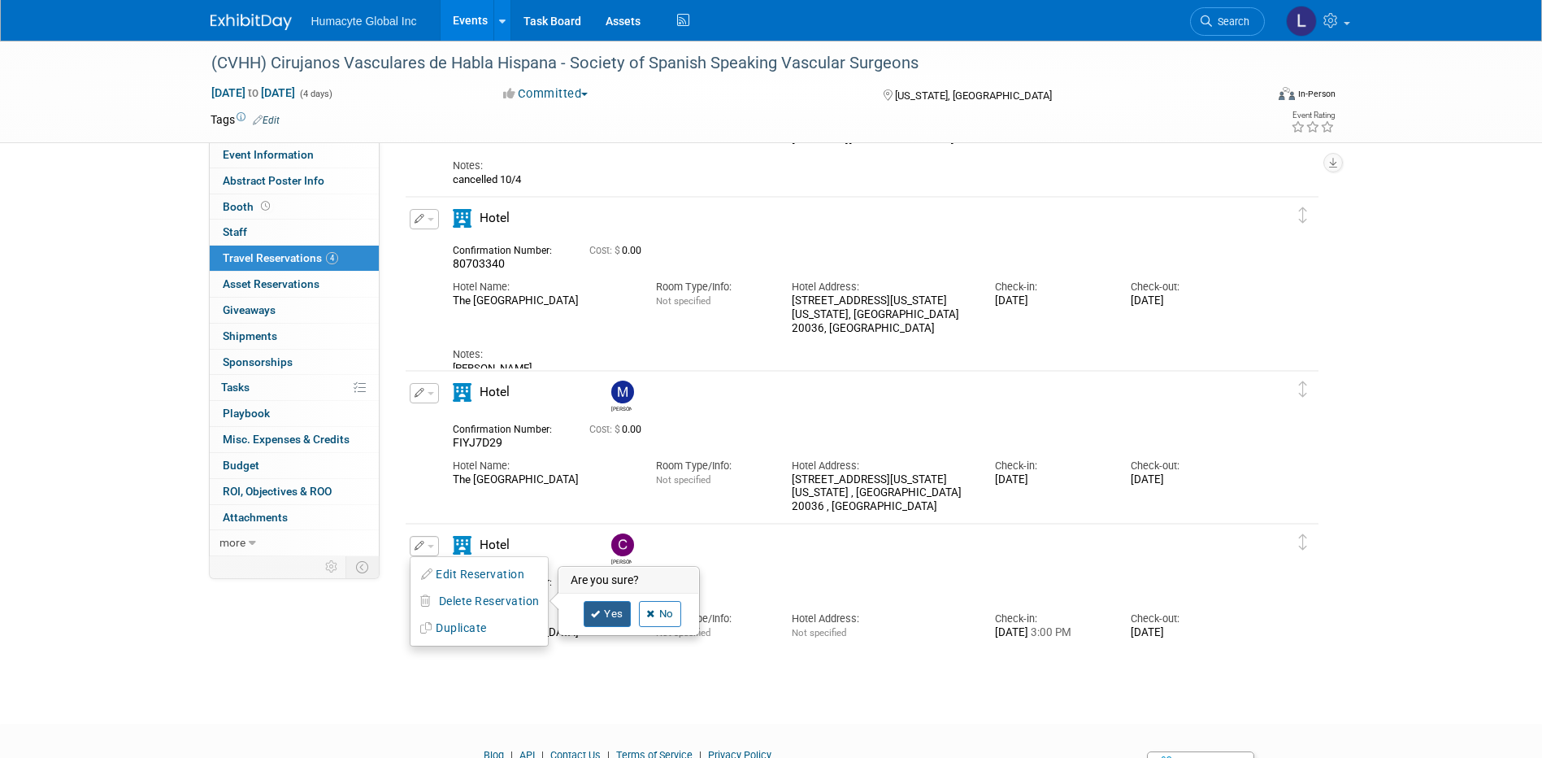
click at [607, 616] on link "Yes" at bounding box center [607, 614] width 47 height 26
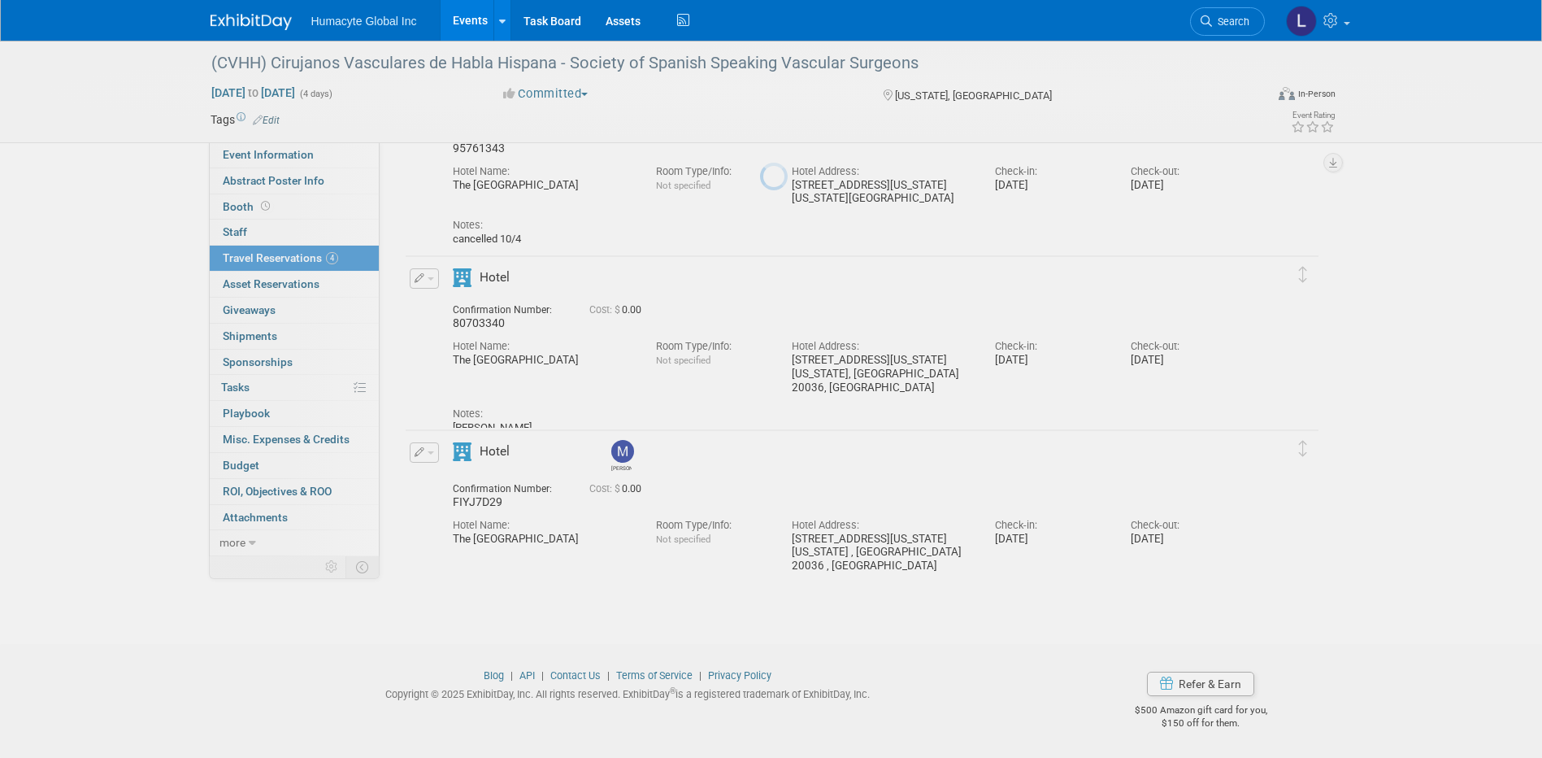
scroll to position [137, 0]
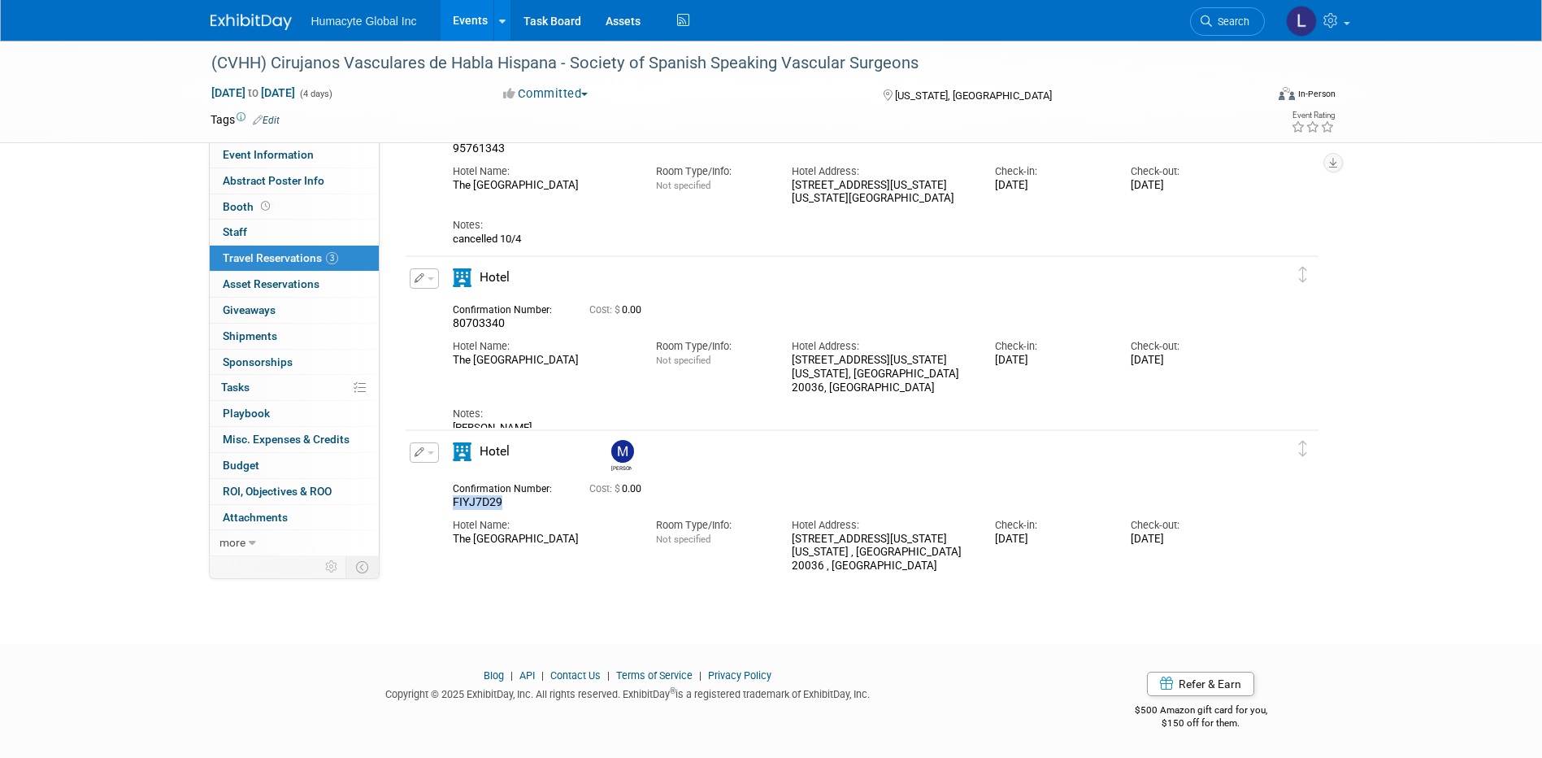
drag, startPoint x: 501, startPoint y: 505, endPoint x: 449, endPoint y: 502, distance: 52.9
click at [449, 502] on div "Confirmation Number: FIYJ7D29" at bounding box center [509, 494] width 137 height 32
copy span "FIYJ7D29"
click at [506, 505] on div "FIYJ7D29" at bounding box center [509, 502] width 112 height 15
drag, startPoint x: 503, startPoint y: 501, endPoint x: 446, endPoint y: 502, distance: 56.9
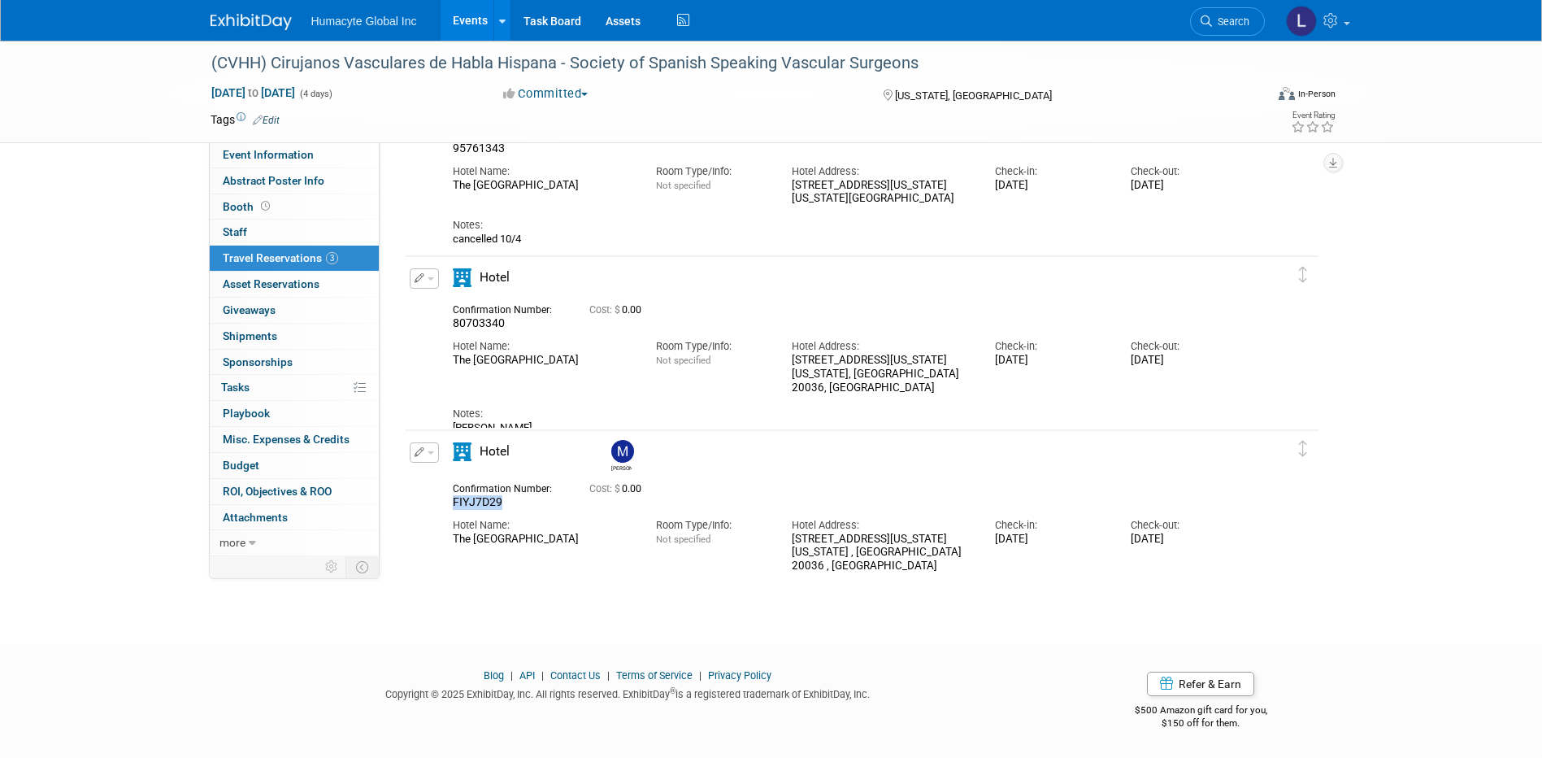
click at [446, 502] on div "Confirmation Number: FIYJ7D29" at bounding box center [509, 494] width 137 height 32
drag, startPoint x: 446, startPoint y: 502, endPoint x: 454, endPoint y: 503, distance: 8.2
copy span "FIYJ7D29"
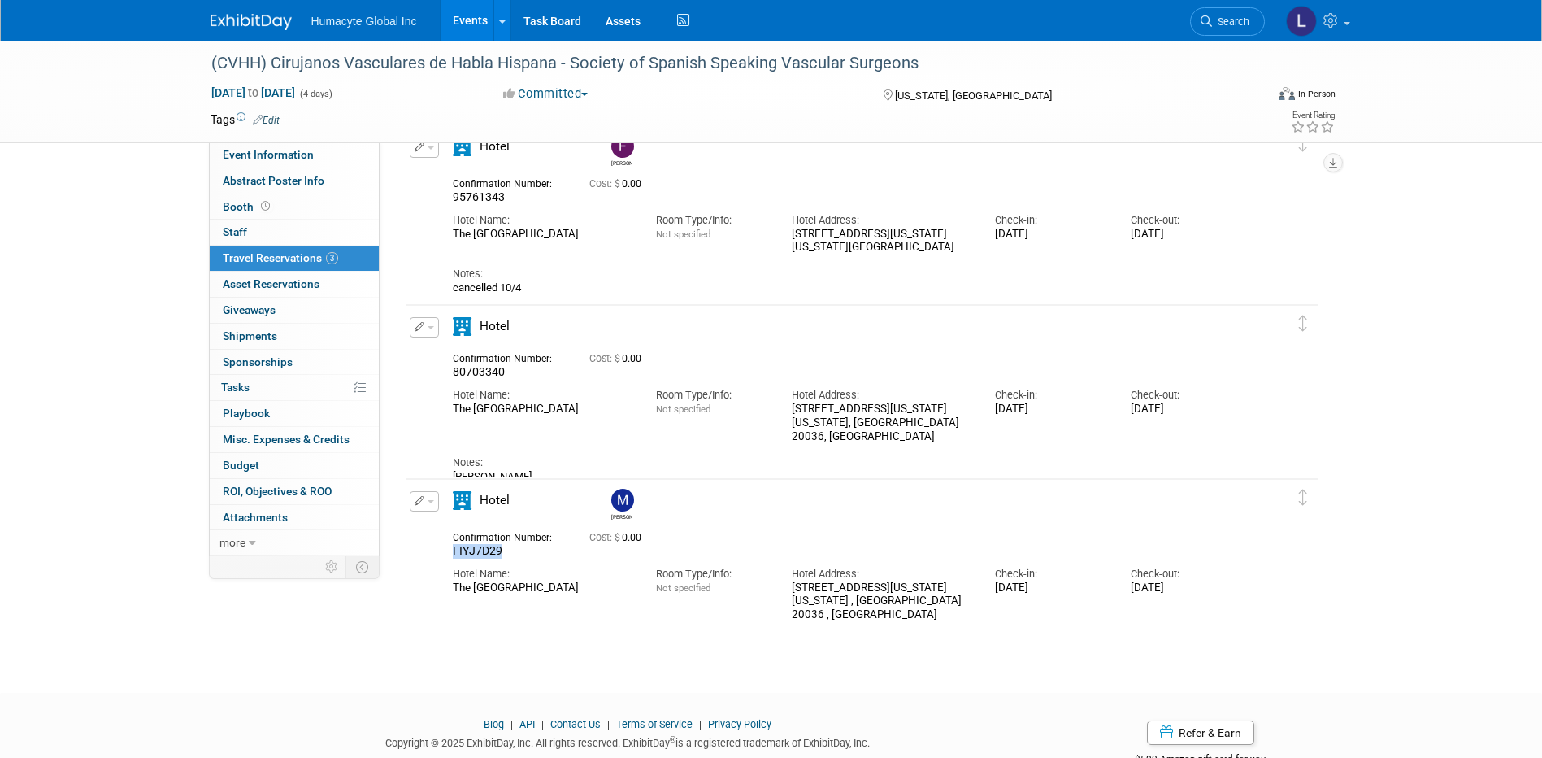
scroll to position [0, 0]
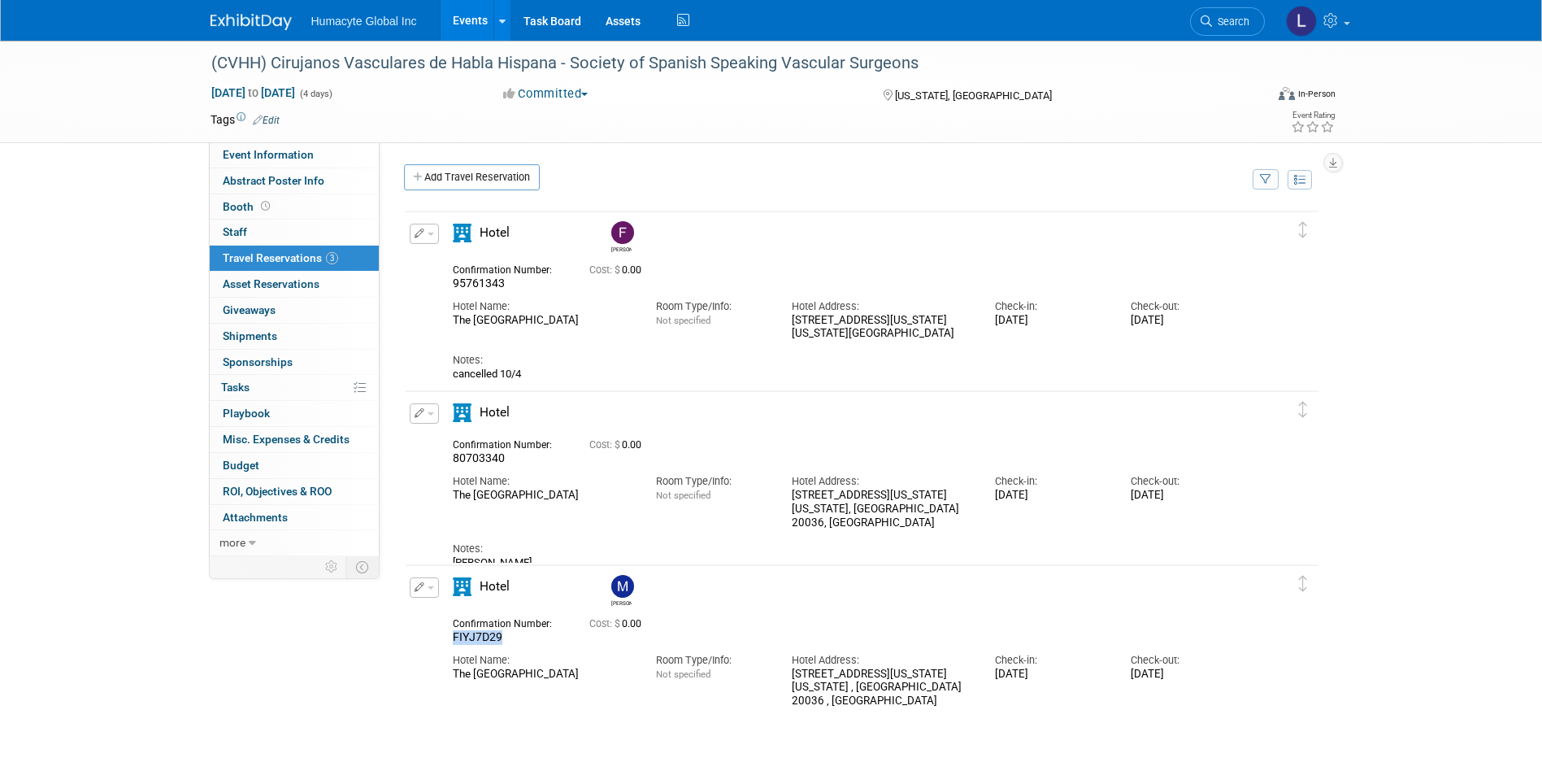
click at [430, 412] on button "button" at bounding box center [424, 413] width 29 height 20
click at [451, 470] on span "Delete Reservation" at bounding box center [489, 468] width 101 height 13
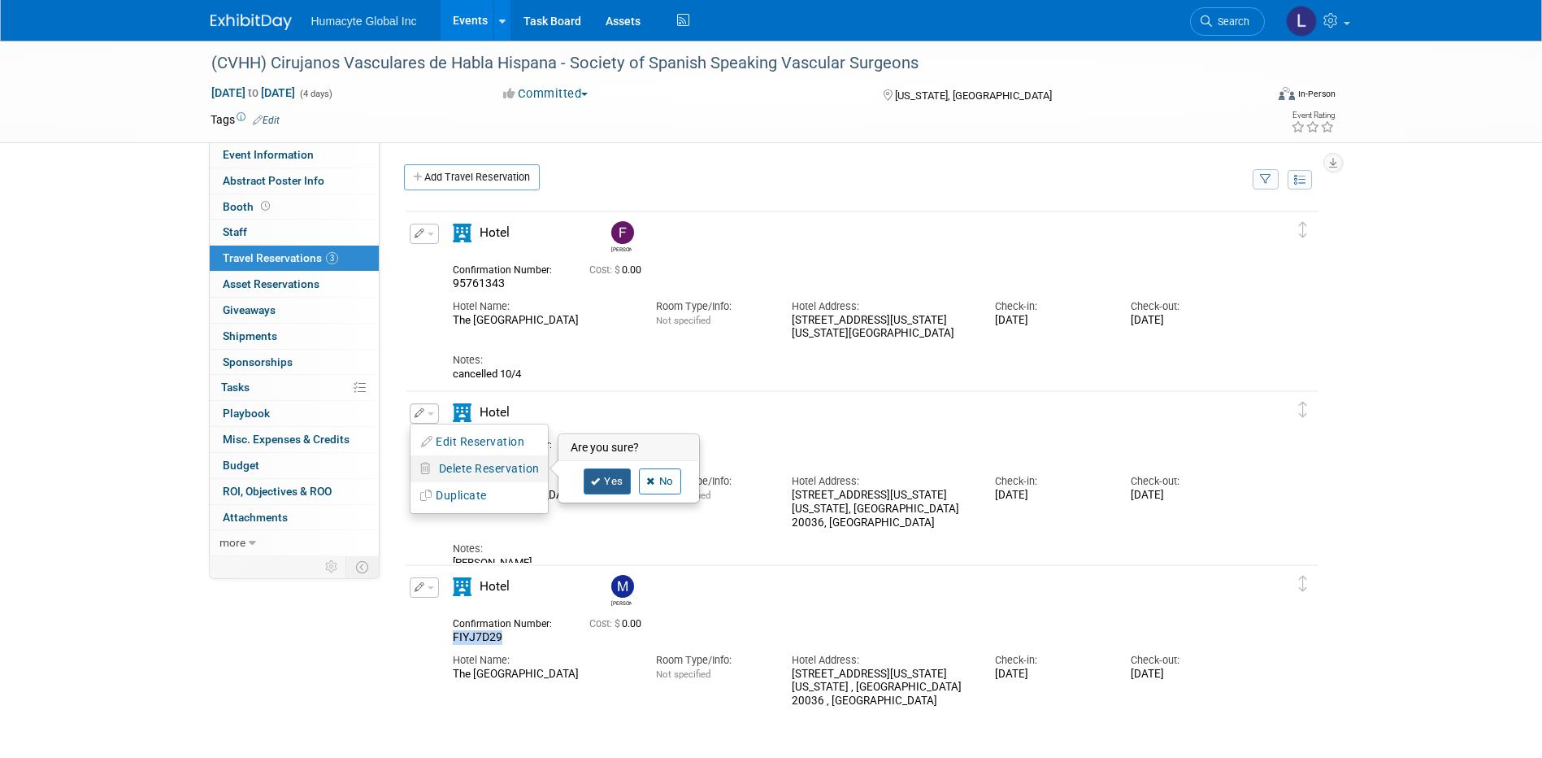
click at [613, 486] on link "Yes" at bounding box center [607, 481] width 47 height 26
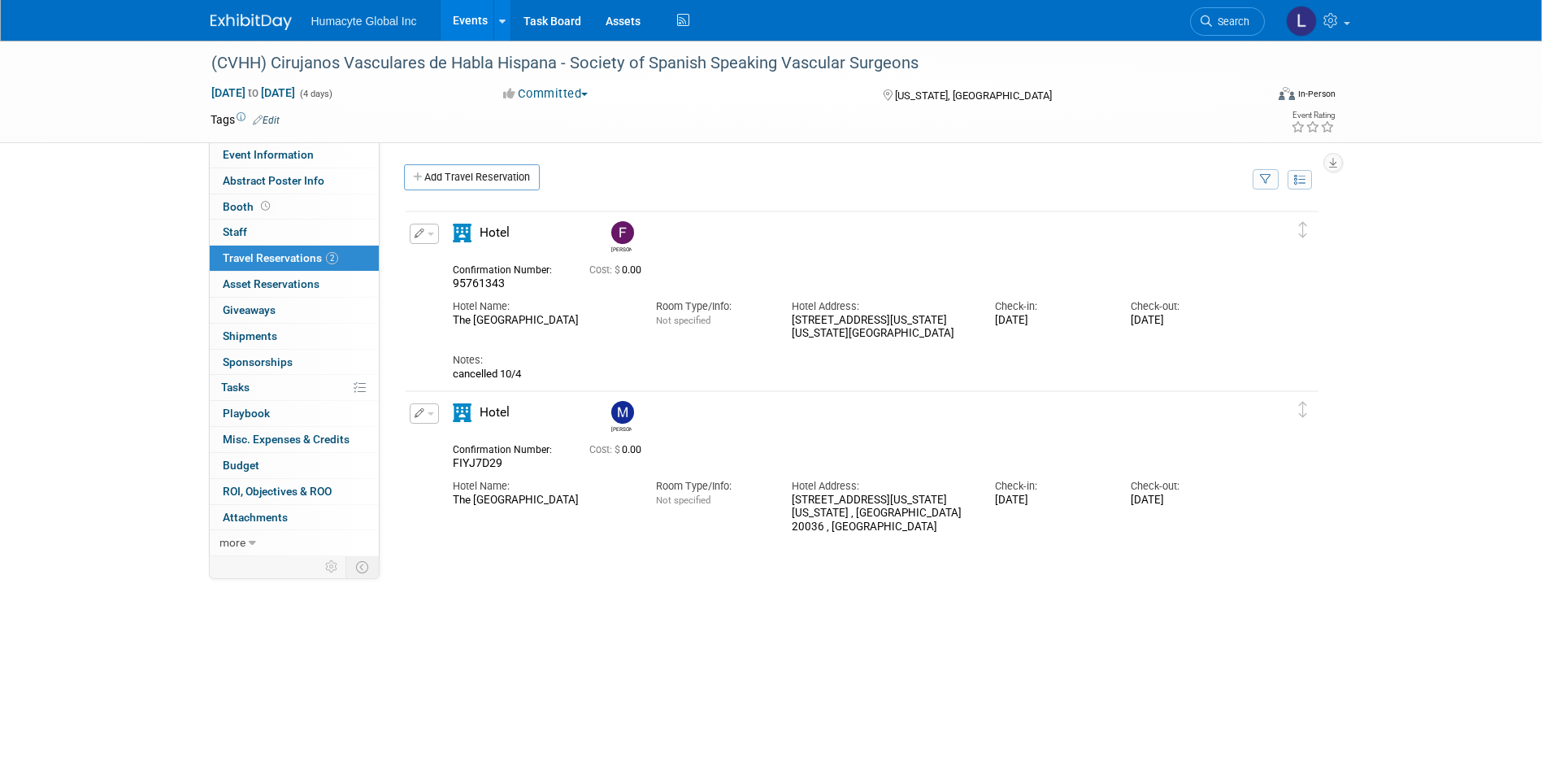
click at [432, 231] on button "button" at bounding box center [424, 234] width 29 height 20
click at [775, 259] on div "Confirmation Number: 95761343 Cost: $ 0.00 Hotel Name: Room Type/Info: Not spec…" at bounding box center [848, 319] width 790 height 124
click at [483, 12] on link "Events" at bounding box center [470, 20] width 59 height 41
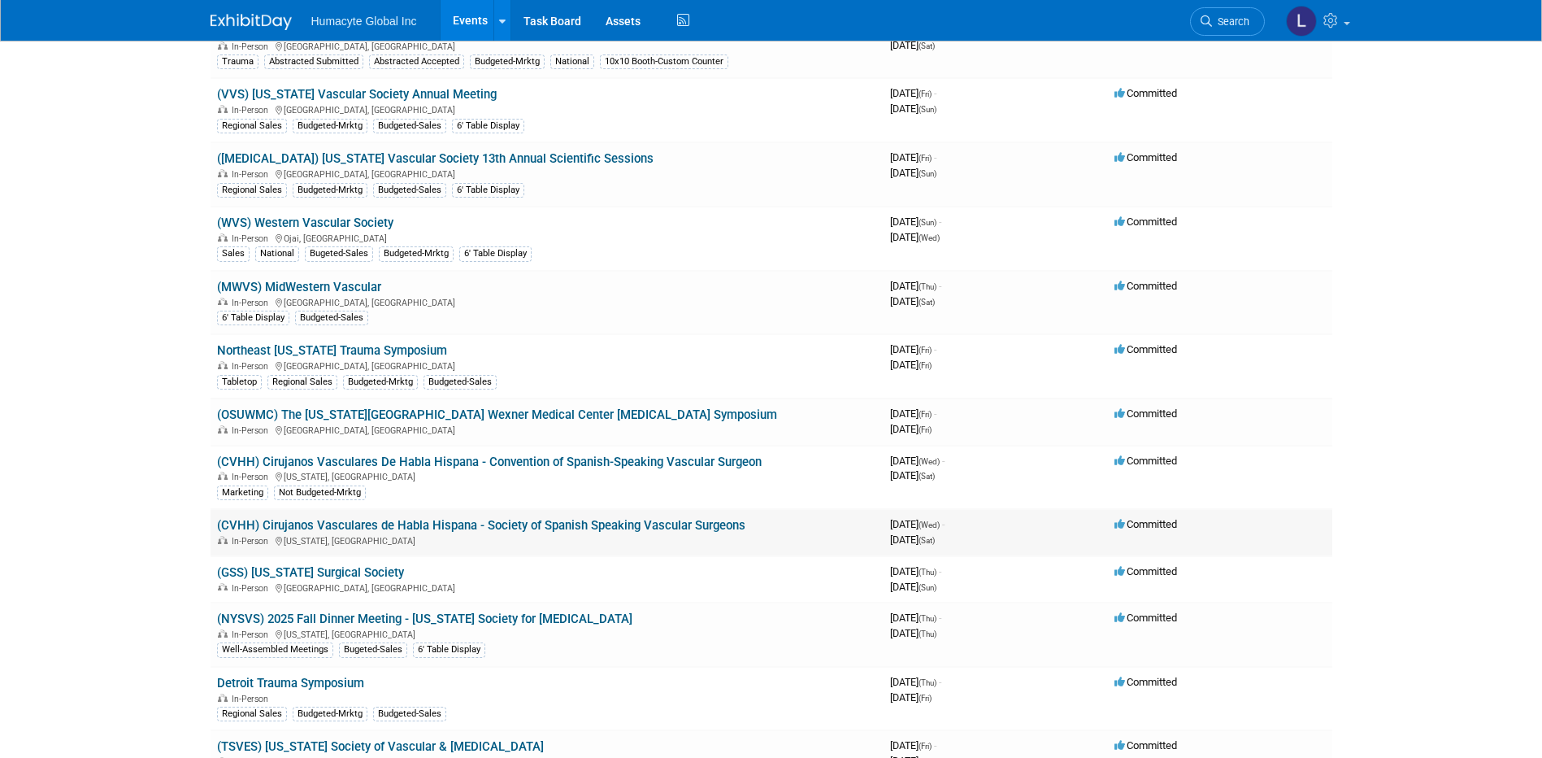
scroll to position [163, 0]
click at [362, 454] on link "(CVHH) Cirujanos Vasculares De Habla Hispana - Convention of Spanish-Speaking V…" at bounding box center [489, 461] width 545 height 15
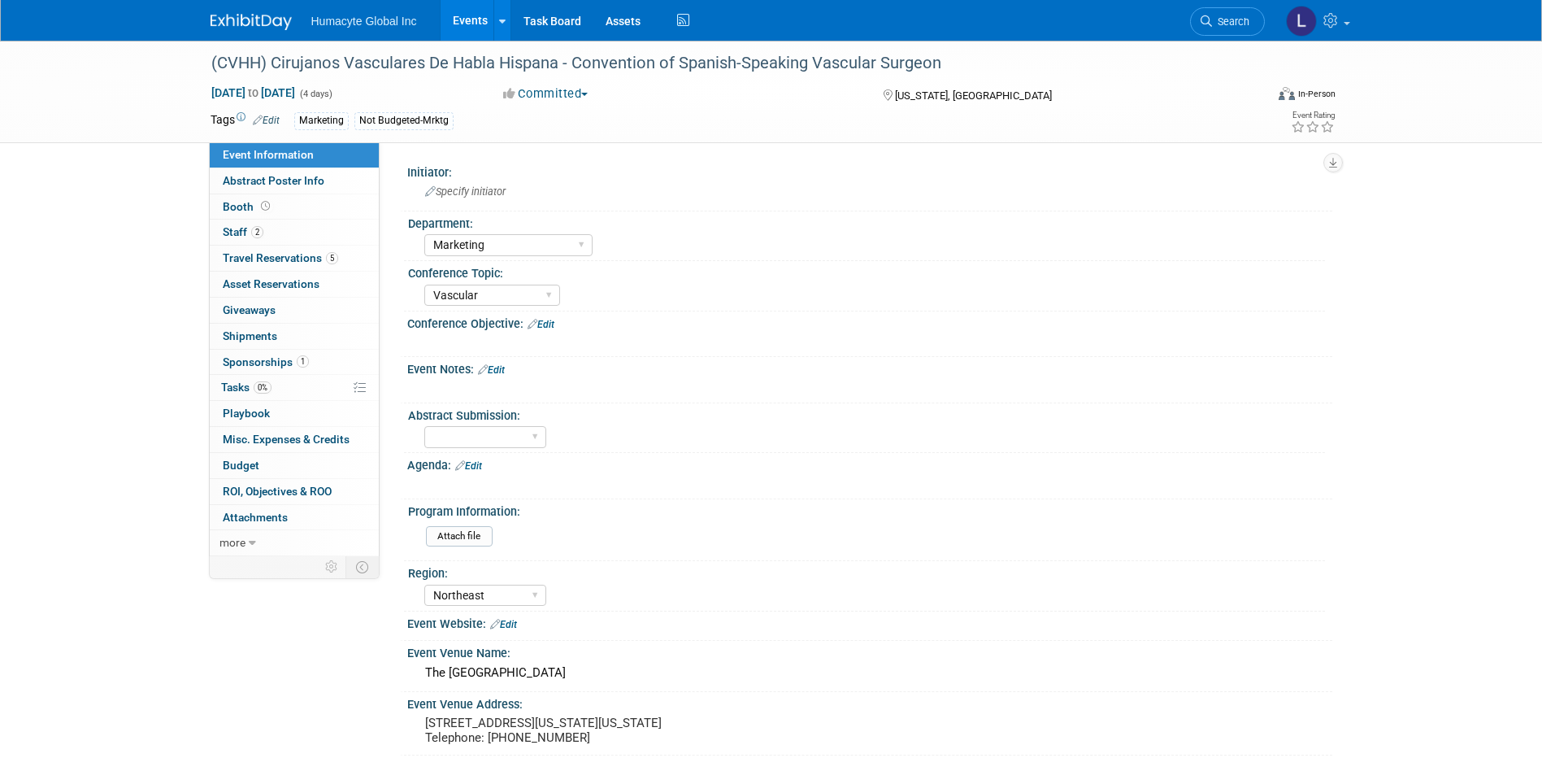
select select "Marketing"
select select "Vascular"
select select "Northeast"
click at [244, 257] on span "Travel Reservations 5" at bounding box center [280, 257] width 115 height 13
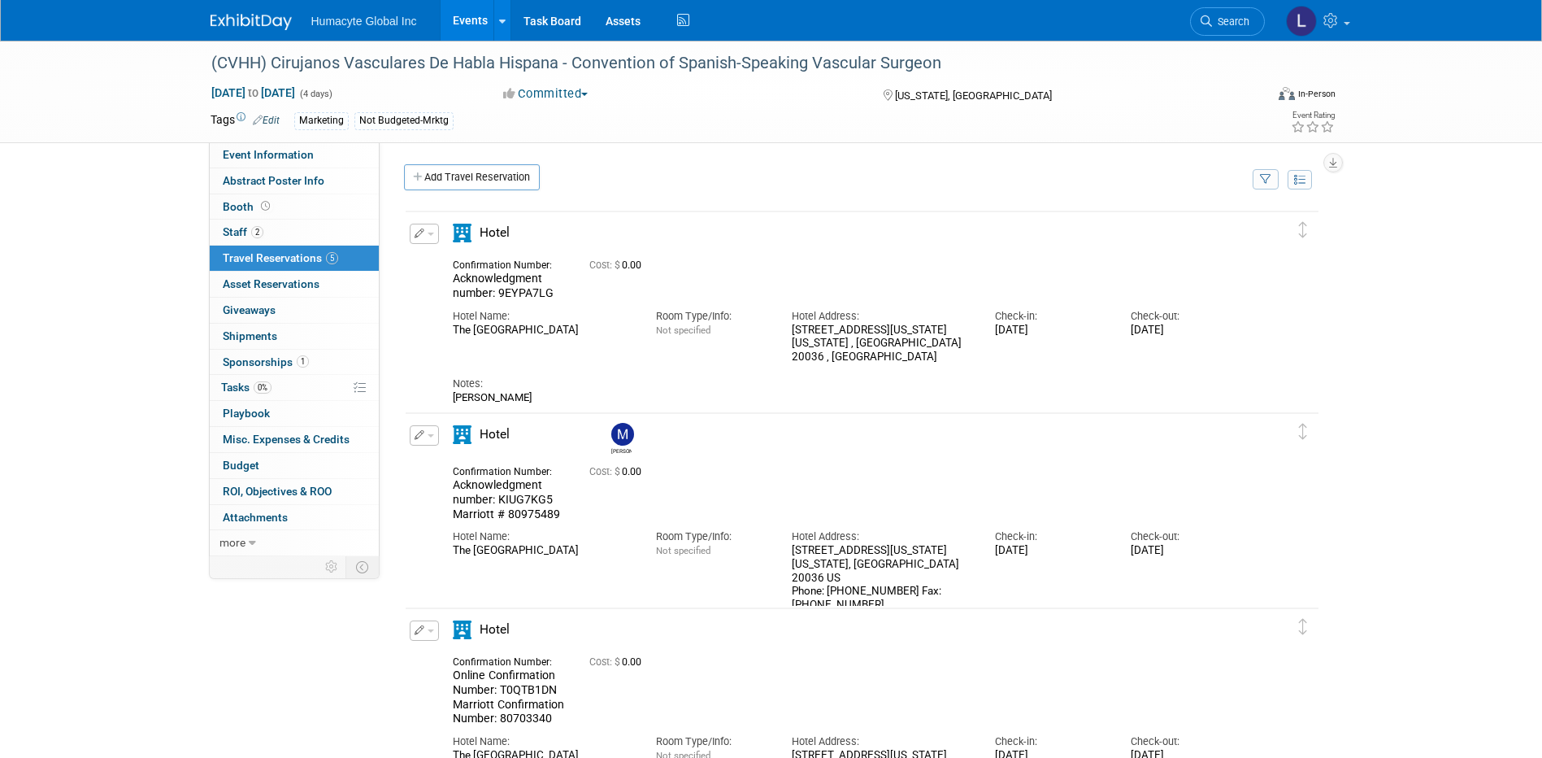
click at [620, 548] on div "The [GEOGRAPHIC_DATA]" at bounding box center [542, 551] width 179 height 14
click at [428, 437] on span "button" at bounding box center [431, 435] width 7 height 3
click at [611, 552] on div "The [GEOGRAPHIC_DATA]" at bounding box center [542, 551] width 179 height 14
drag, startPoint x: 554, startPoint y: 497, endPoint x: 501, endPoint y: 498, distance: 52.8
click at [501, 498] on div "Acknowledgment number: KIUG7KG5 Marriott # 80975489" at bounding box center [509, 499] width 112 height 43
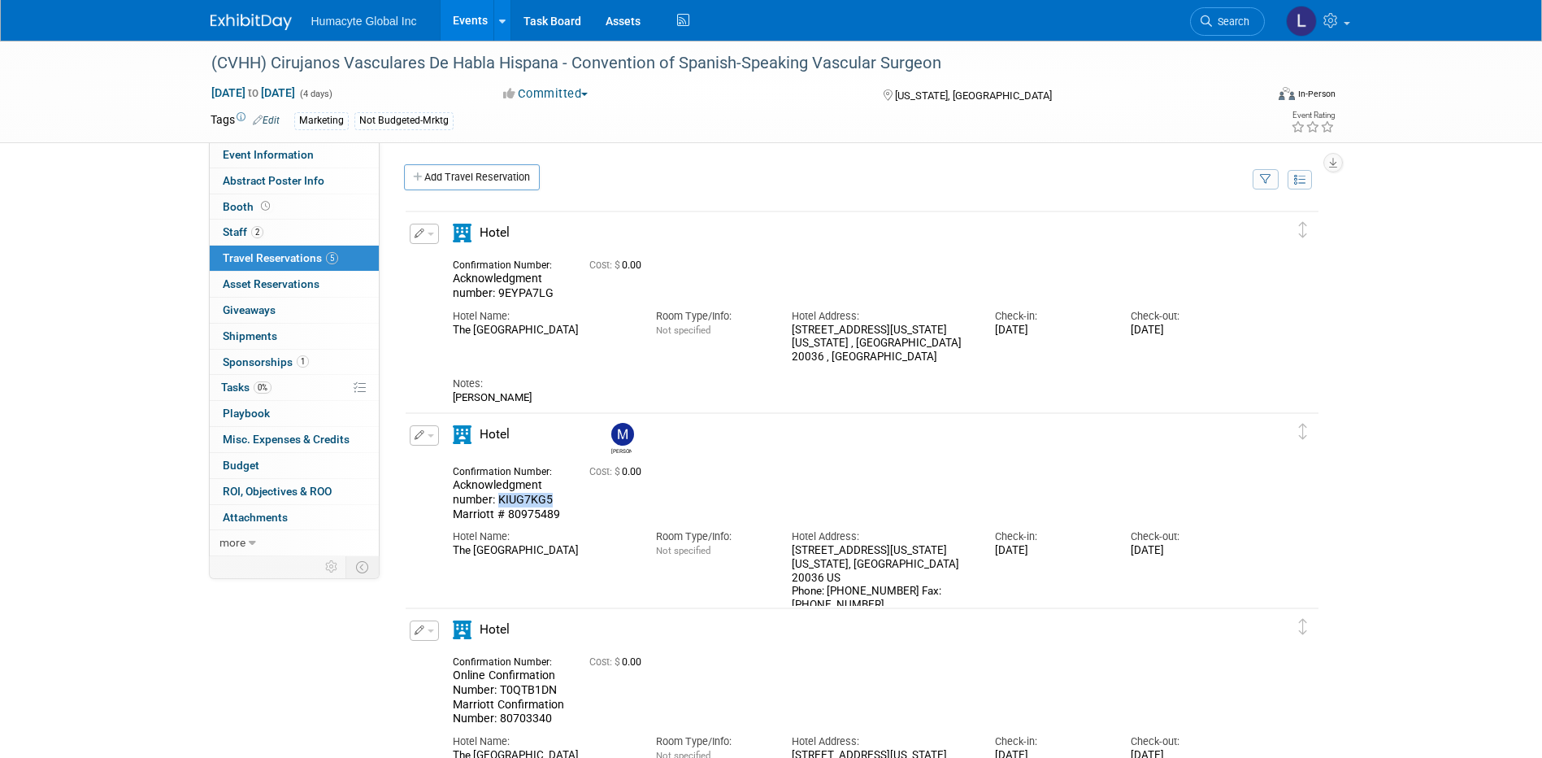
copy span "KIUG7KG5"
click at [471, 19] on link "Events" at bounding box center [470, 20] width 59 height 41
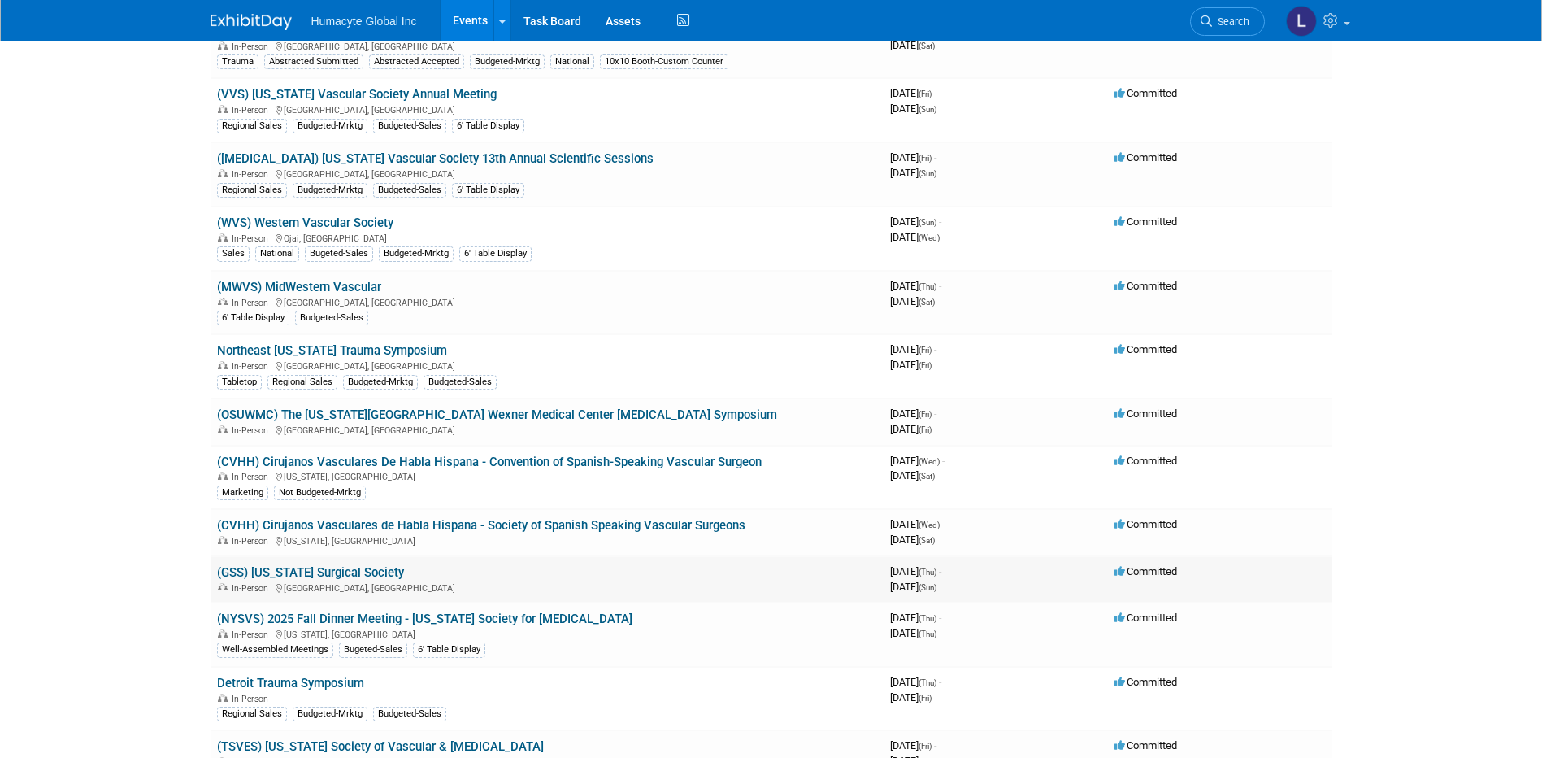
scroll to position [163, 0]
click at [378, 520] on link "(CVHH) Cirujanos Vasculares de Habla Hispana - Society of Spanish Speaking Vasc…" at bounding box center [481, 524] width 528 height 15
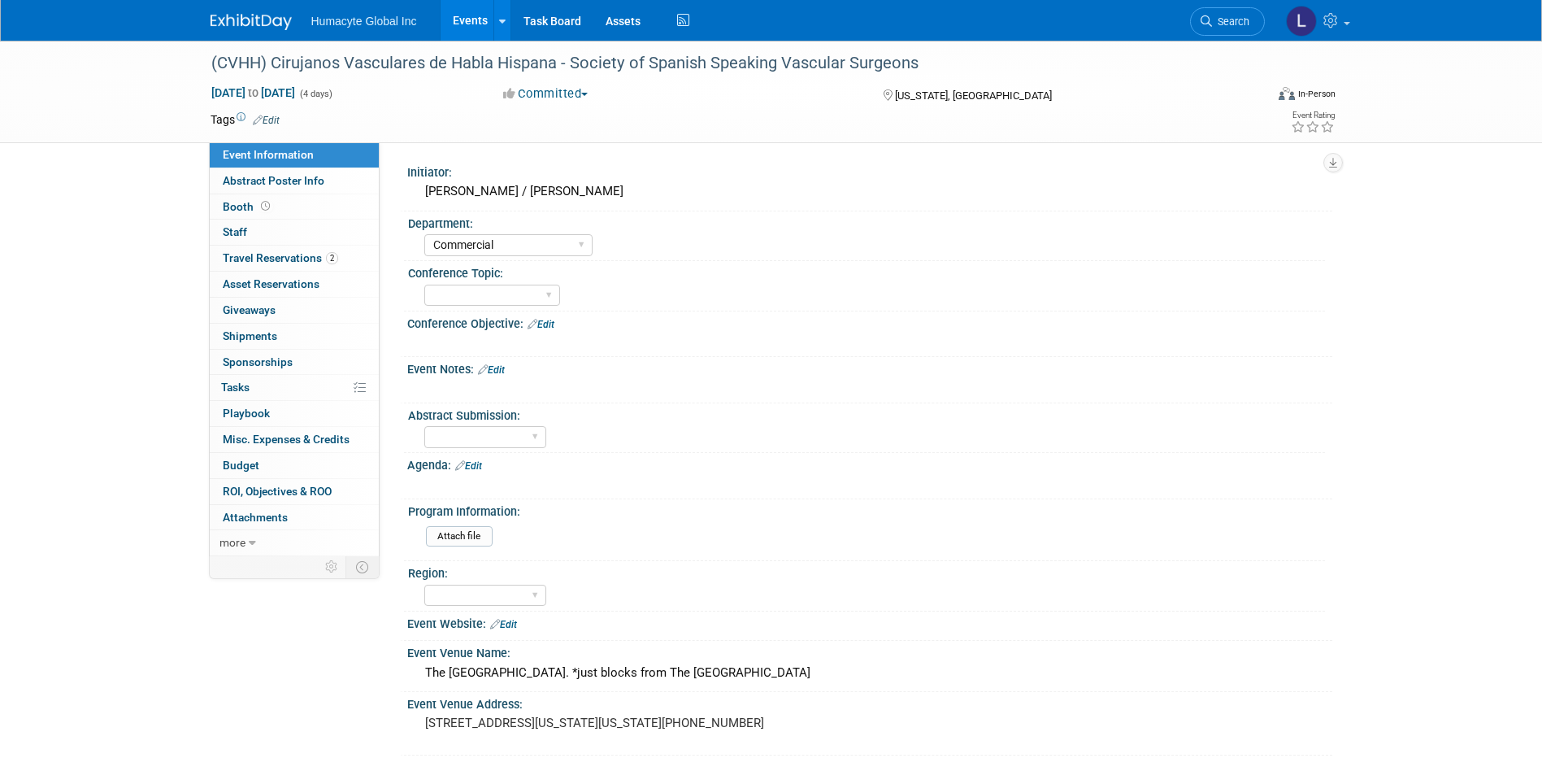
select select "Commercial"
click at [241, 257] on span "Travel Reservations 2" at bounding box center [280, 257] width 115 height 13
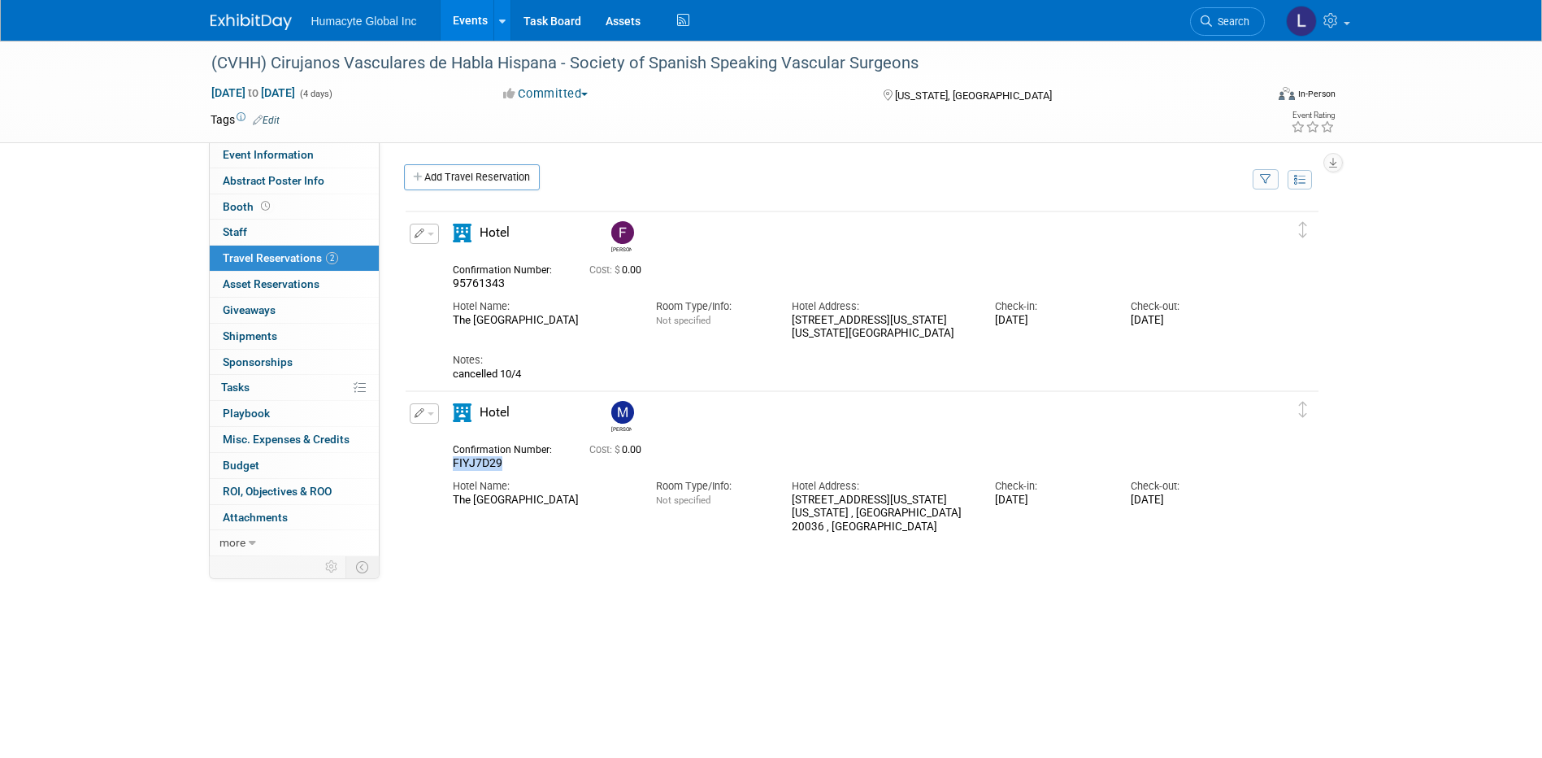
drag, startPoint x: 501, startPoint y: 460, endPoint x: 440, endPoint y: 461, distance: 61.8
click at [441, 461] on div "Confirmation Number: FIYJ7D29" at bounding box center [509, 455] width 137 height 32
copy span "FIYJ7D29"
drag, startPoint x: 512, startPoint y: 280, endPoint x: 450, endPoint y: 286, distance: 62.1
click at [450, 286] on div "Confirmation Number: 95761343" at bounding box center [509, 275] width 137 height 32
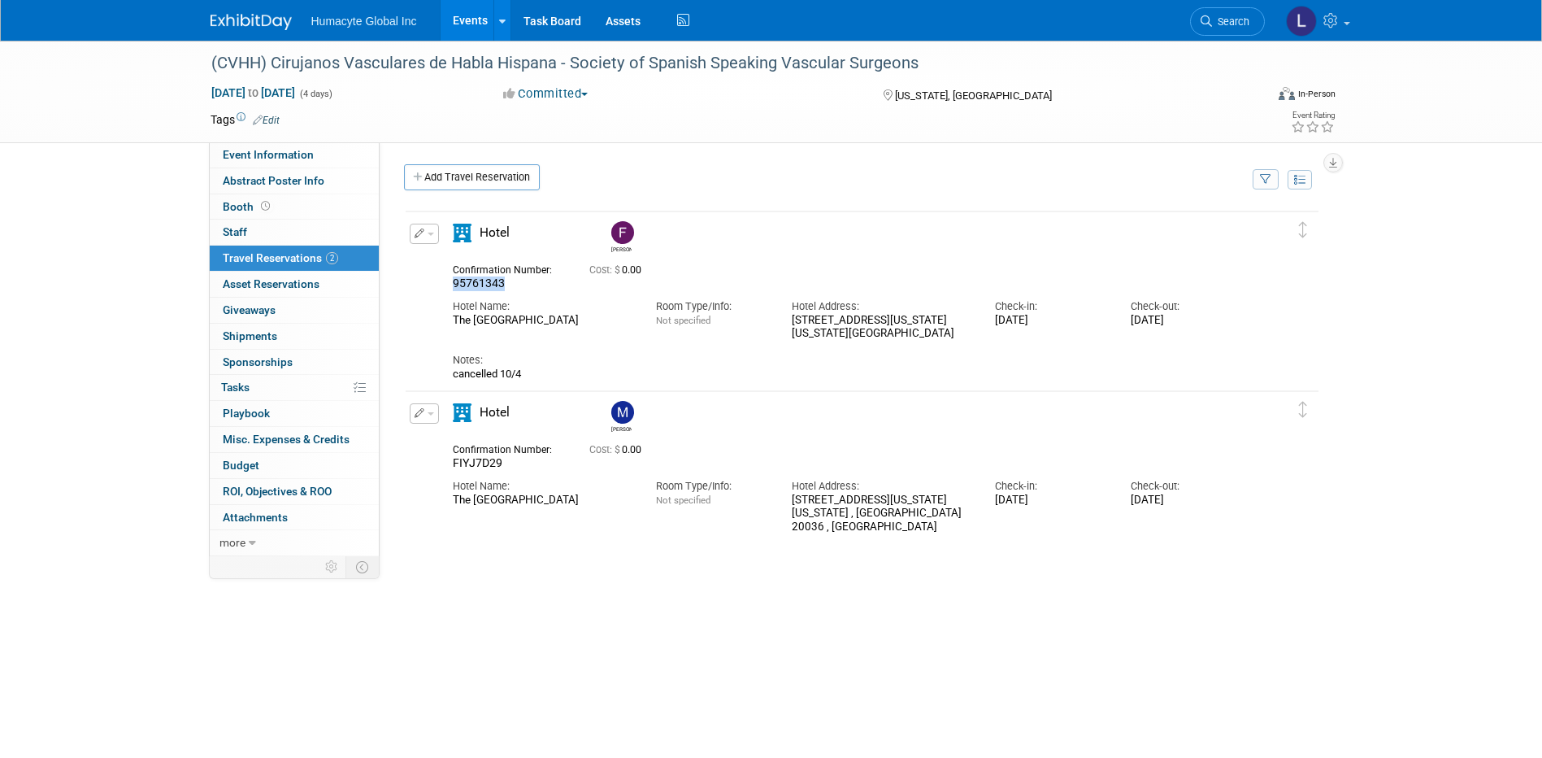
copy span "95761343"
click at [428, 413] on button "button" at bounding box center [424, 413] width 29 height 20
click at [446, 466] on span "Delete Reservation" at bounding box center [489, 468] width 101 height 13
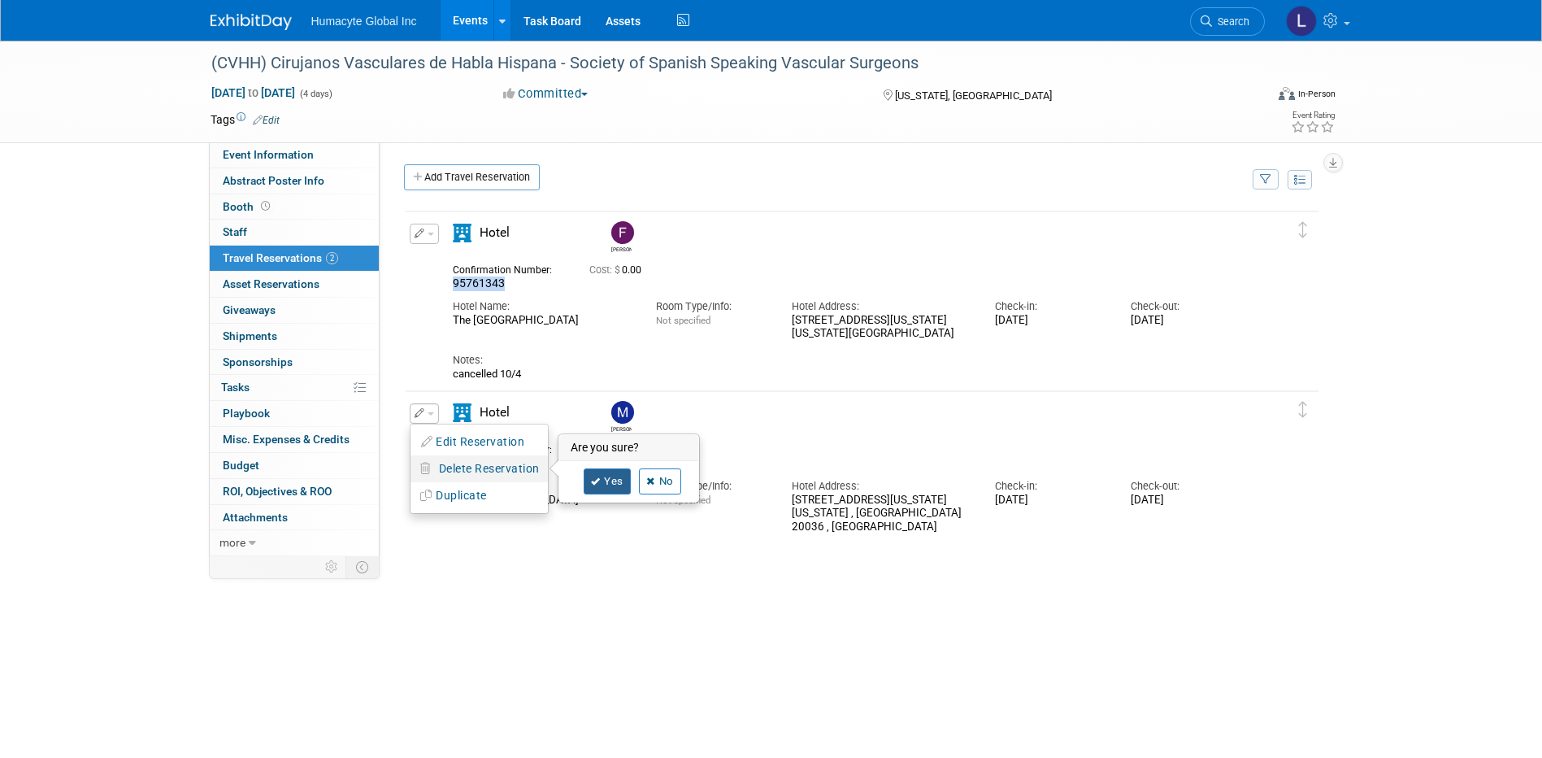
click at [601, 482] on link "Yes" at bounding box center [607, 481] width 47 height 26
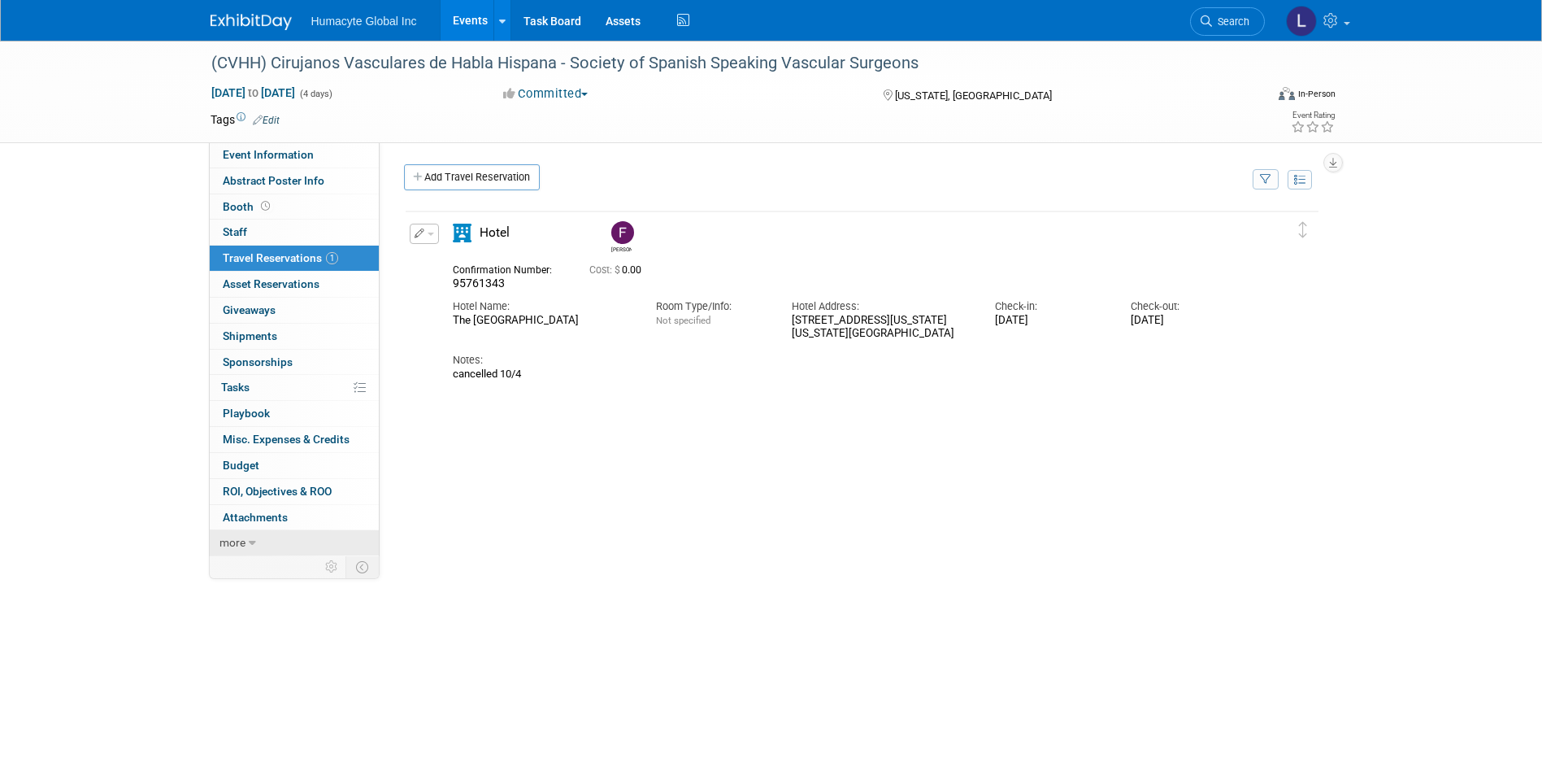
click at [245, 540] on link "more" at bounding box center [294, 542] width 169 height 25
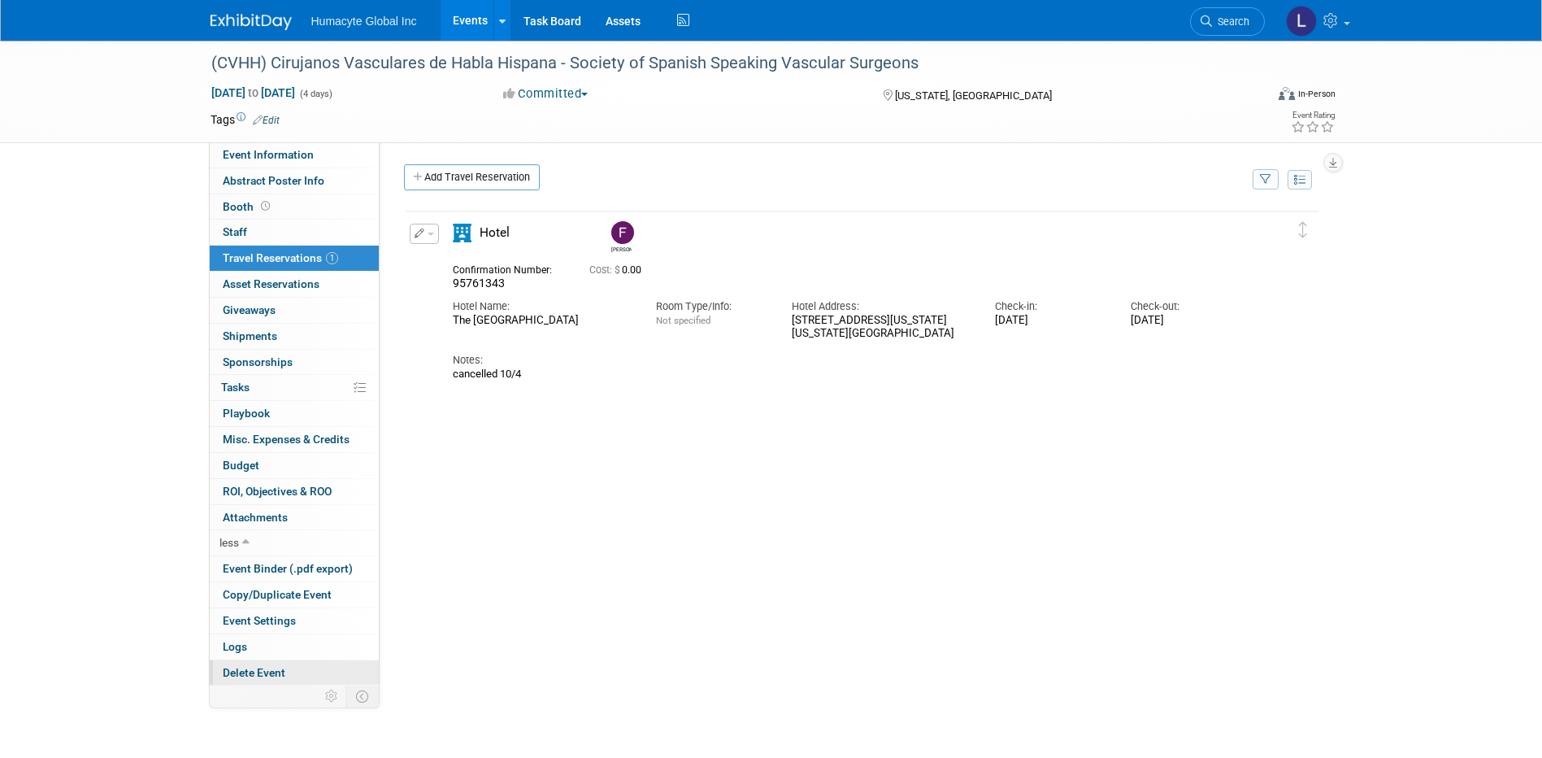
click at [267, 669] on span "Delete Event" at bounding box center [254, 672] width 63 height 13
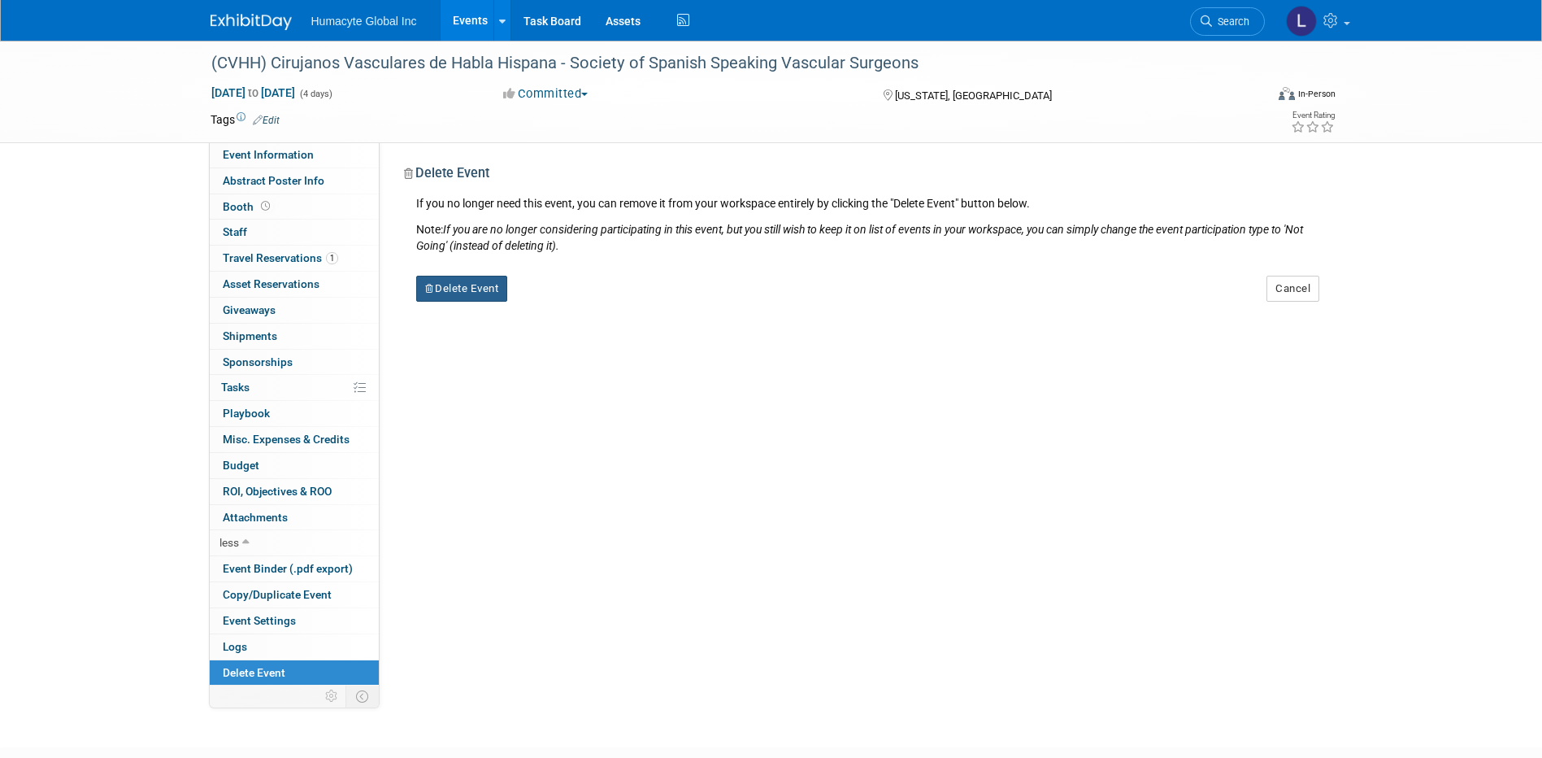
click at [440, 279] on button "Delete Event" at bounding box center [462, 289] width 92 height 26
click at [552, 305] on icon at bounding box center [553, 301] width 10 height 9
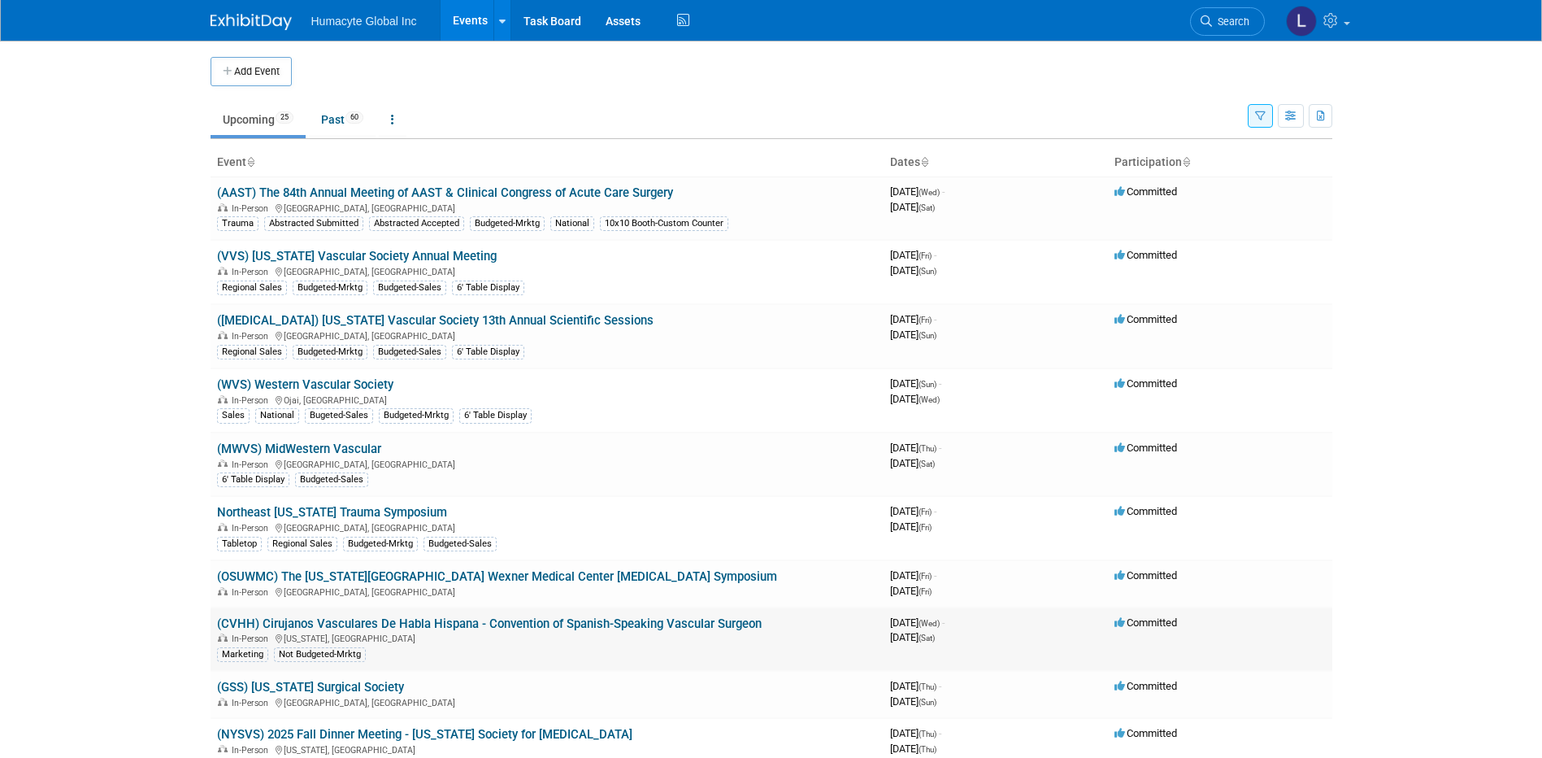
click at [452, 621] on link "(CVHH) Cirujanos Vasculares De Habla Hispana - Convention of Spanish-Speaking V…" at bounding box center [489, 623] width 545 height 15
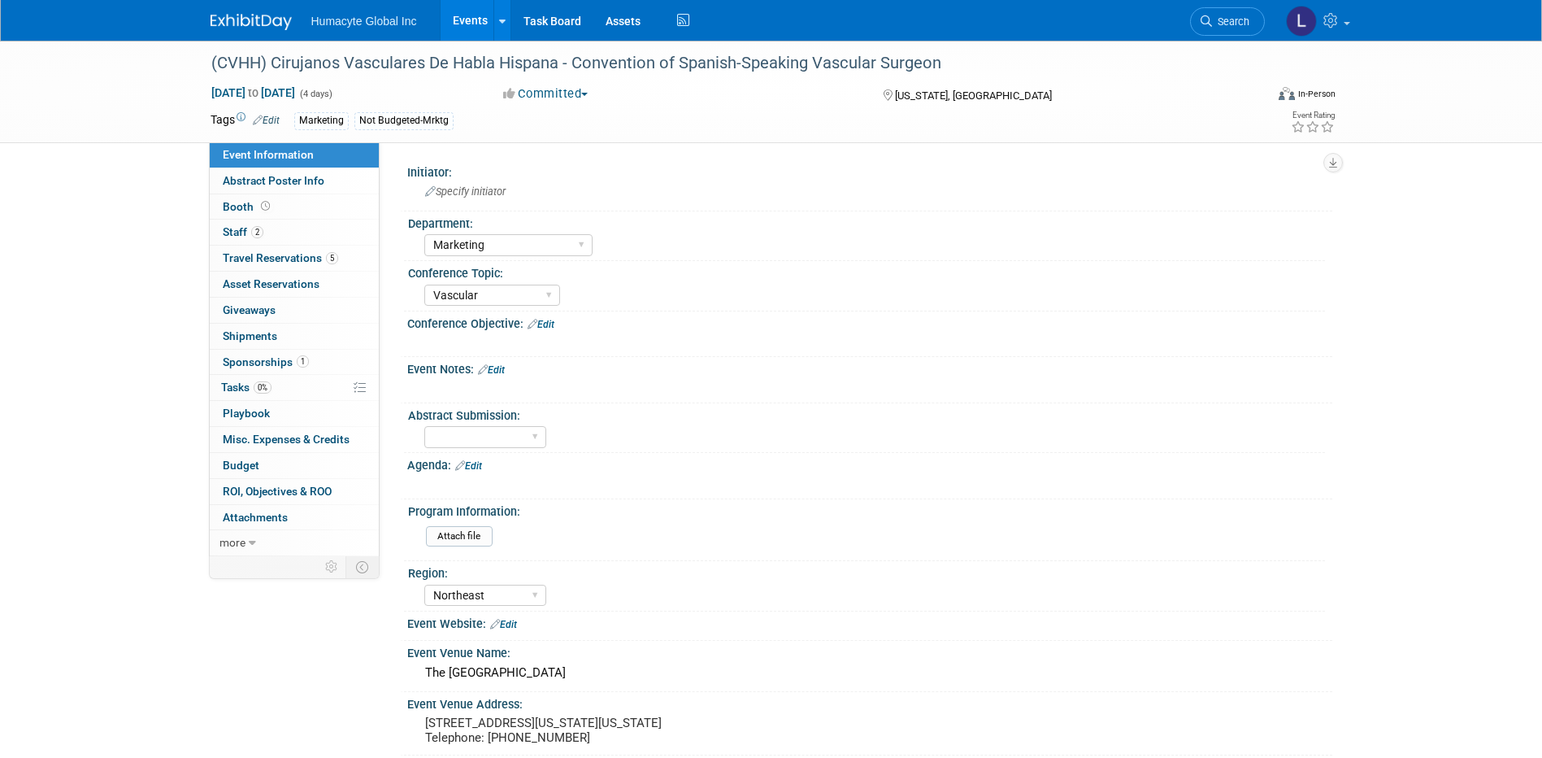
select select "Marketing"
select select "Vascular"
select select "Northeast"
click at [273, 252] on span "Travel Reservations 5" at bounding box center [280, 257] width 115 height 13
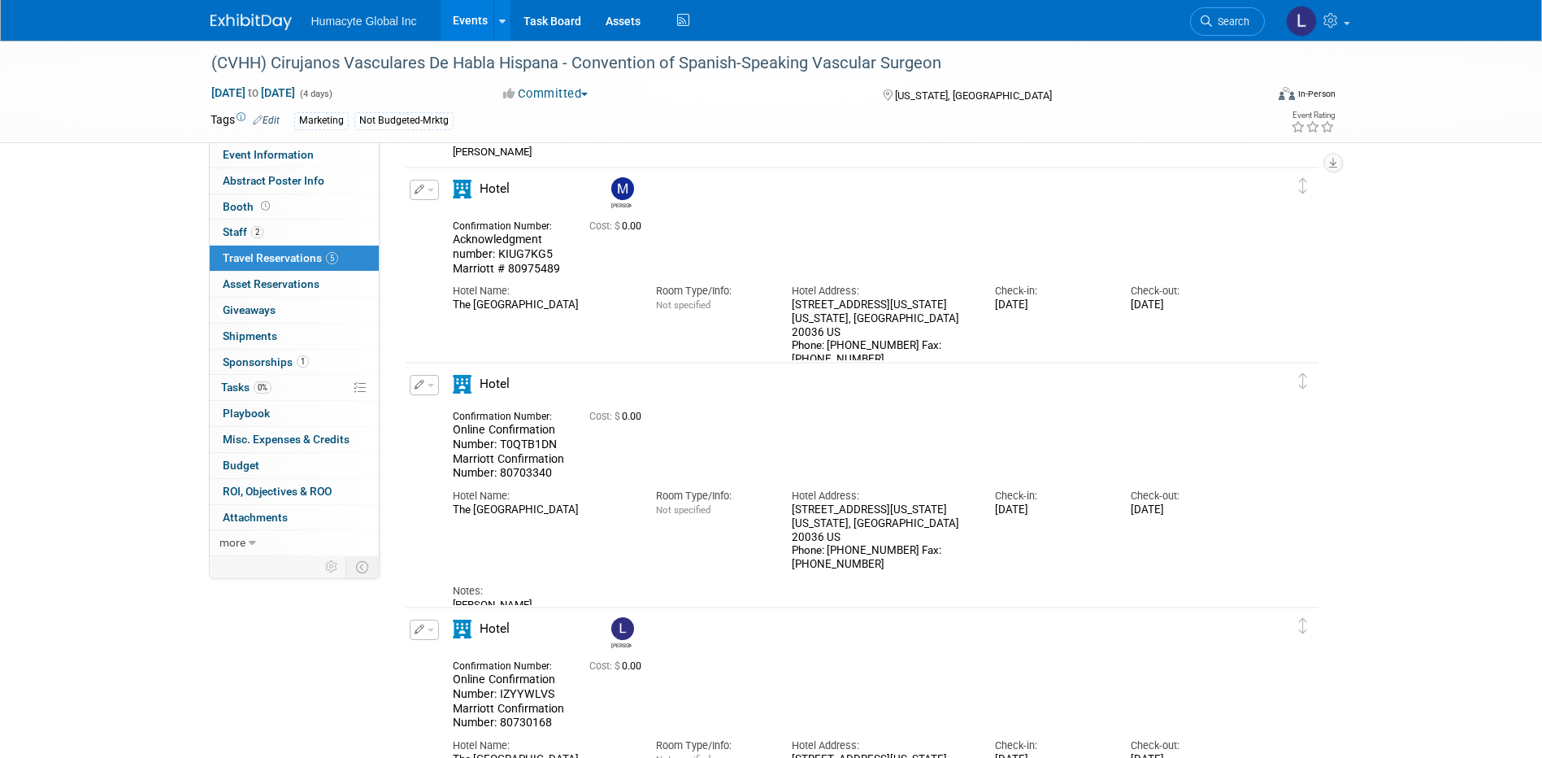
scroll to position [209, 0]
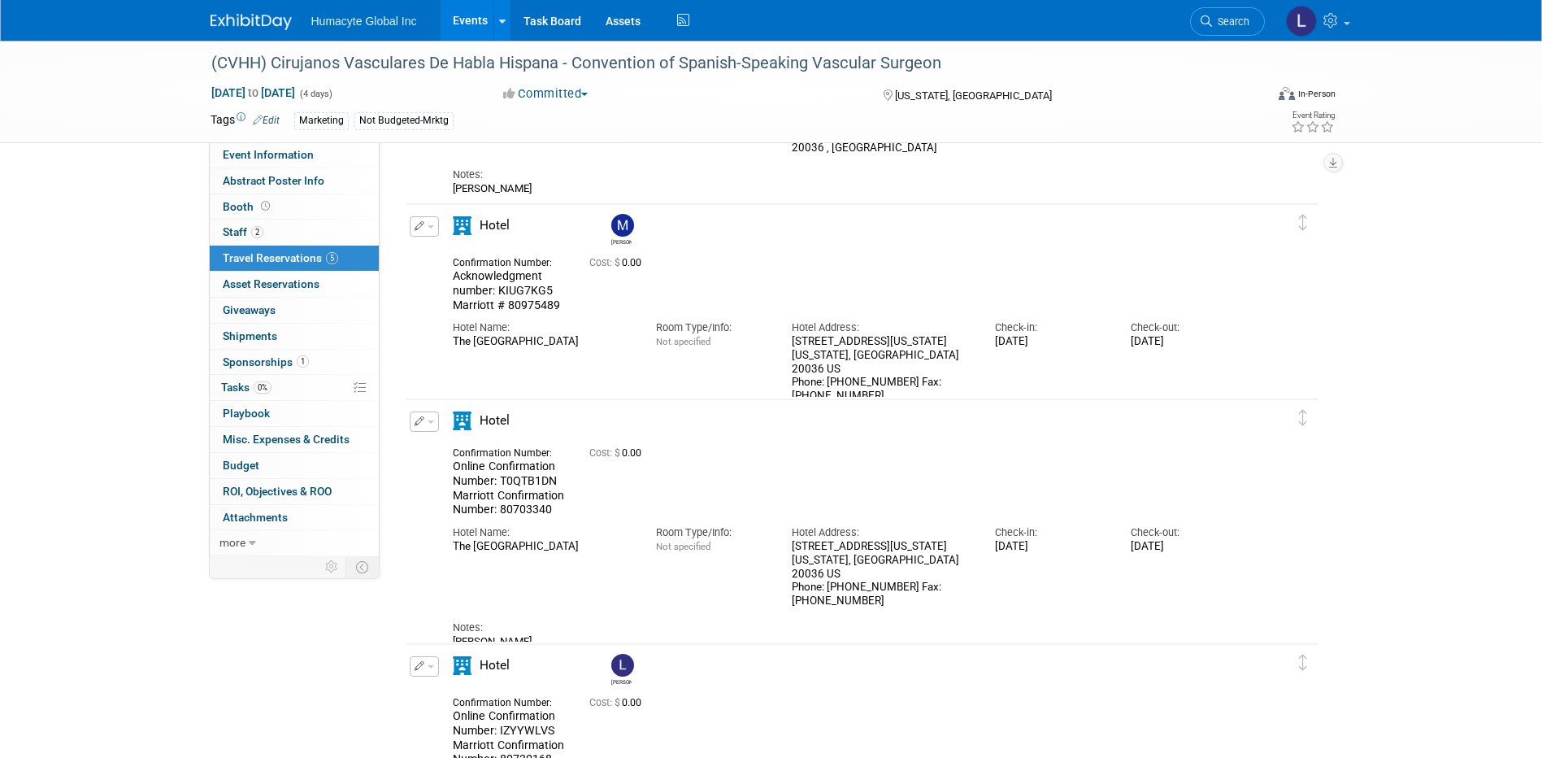
click at [435, 235] on button "button" at bounding box center [424, 226] width 29 height 20
click at [450, 253] on button "Edit Reservation" at bounding box center [478, 255] width 137 height 24
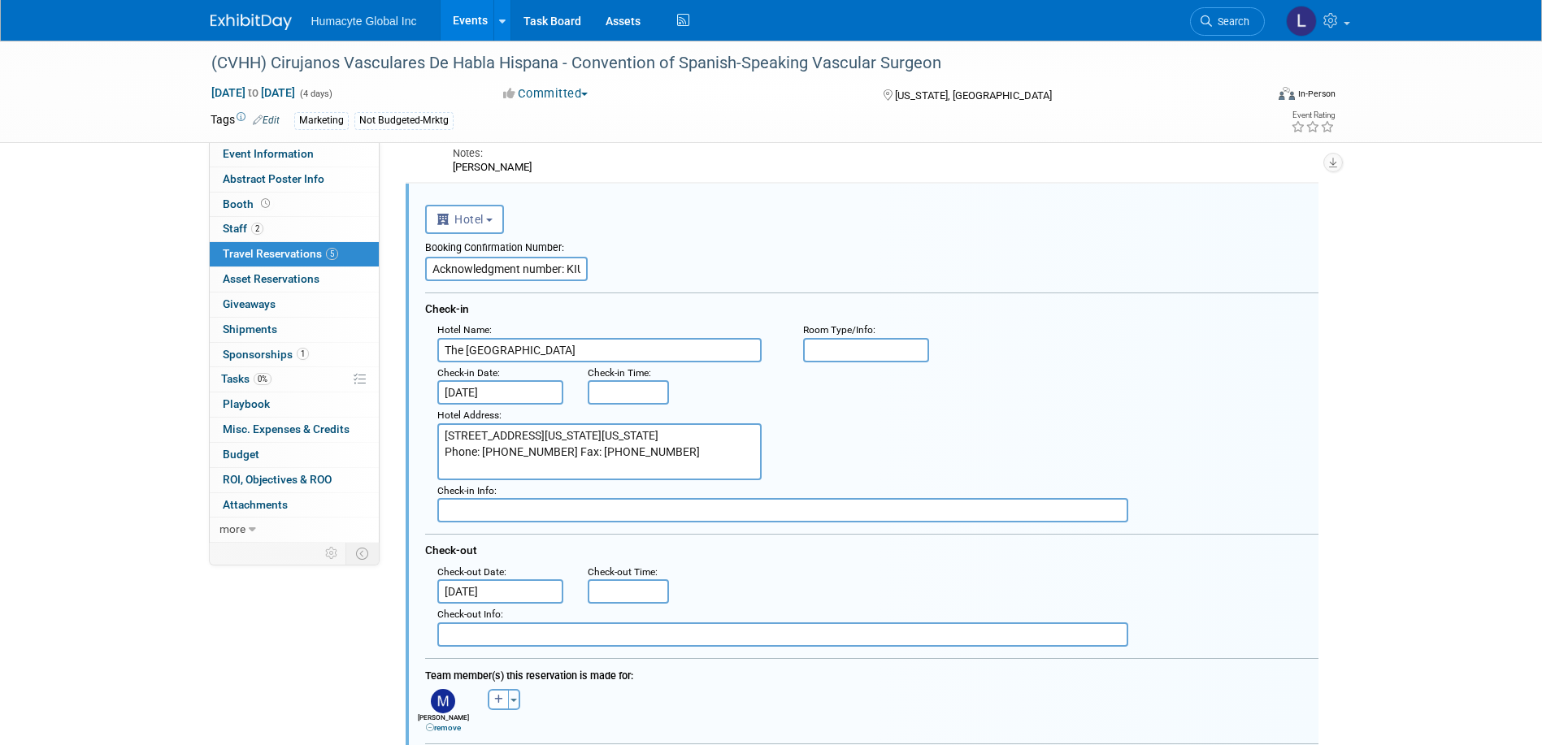
scroll to position [474, 0]
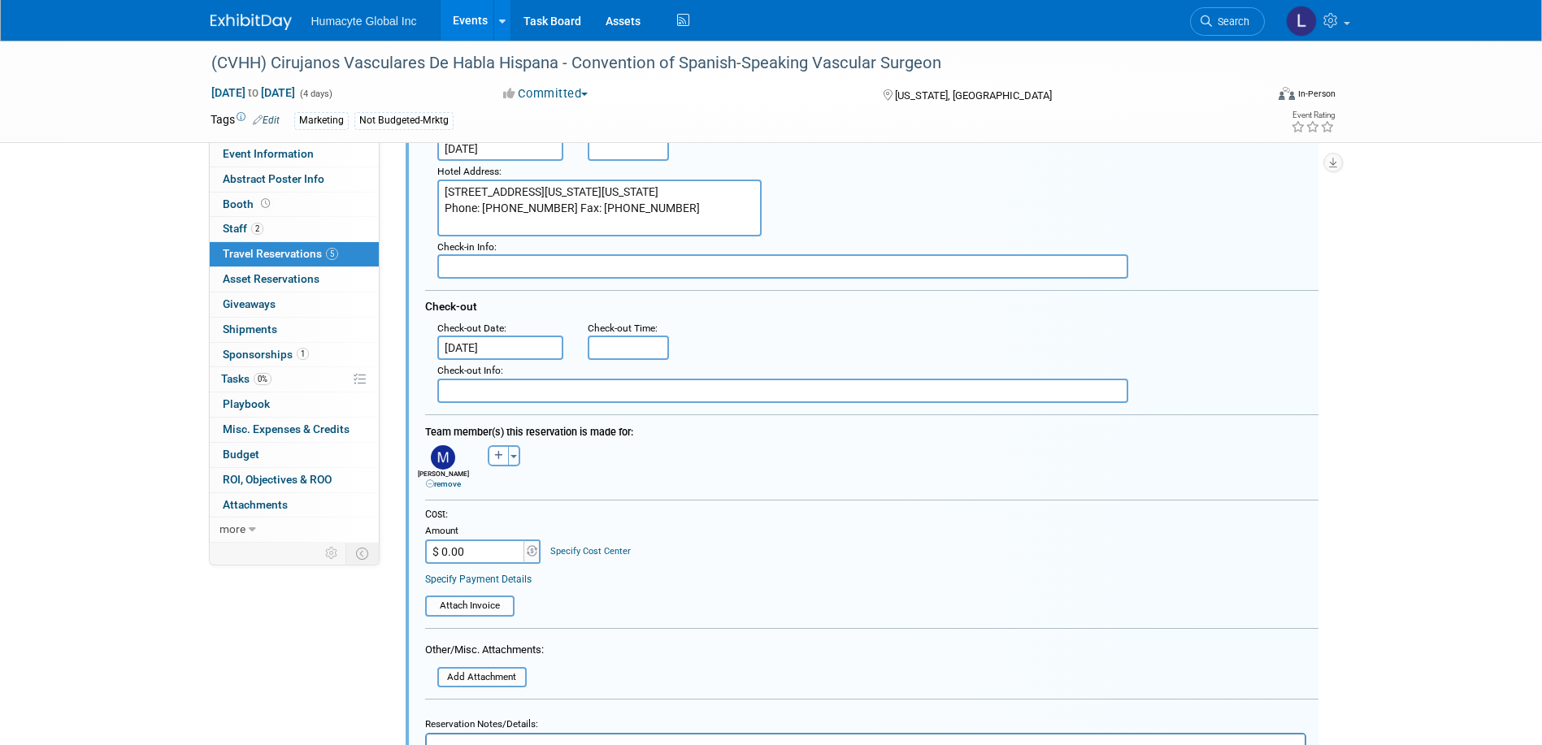
click at [512, 327] on div "Check-out Date :" at bounding box center [500, 328] width 127 height 15
click at [510, 336] on div "Check-out Date :" at bounding box center [500, 328] width 127 height 15
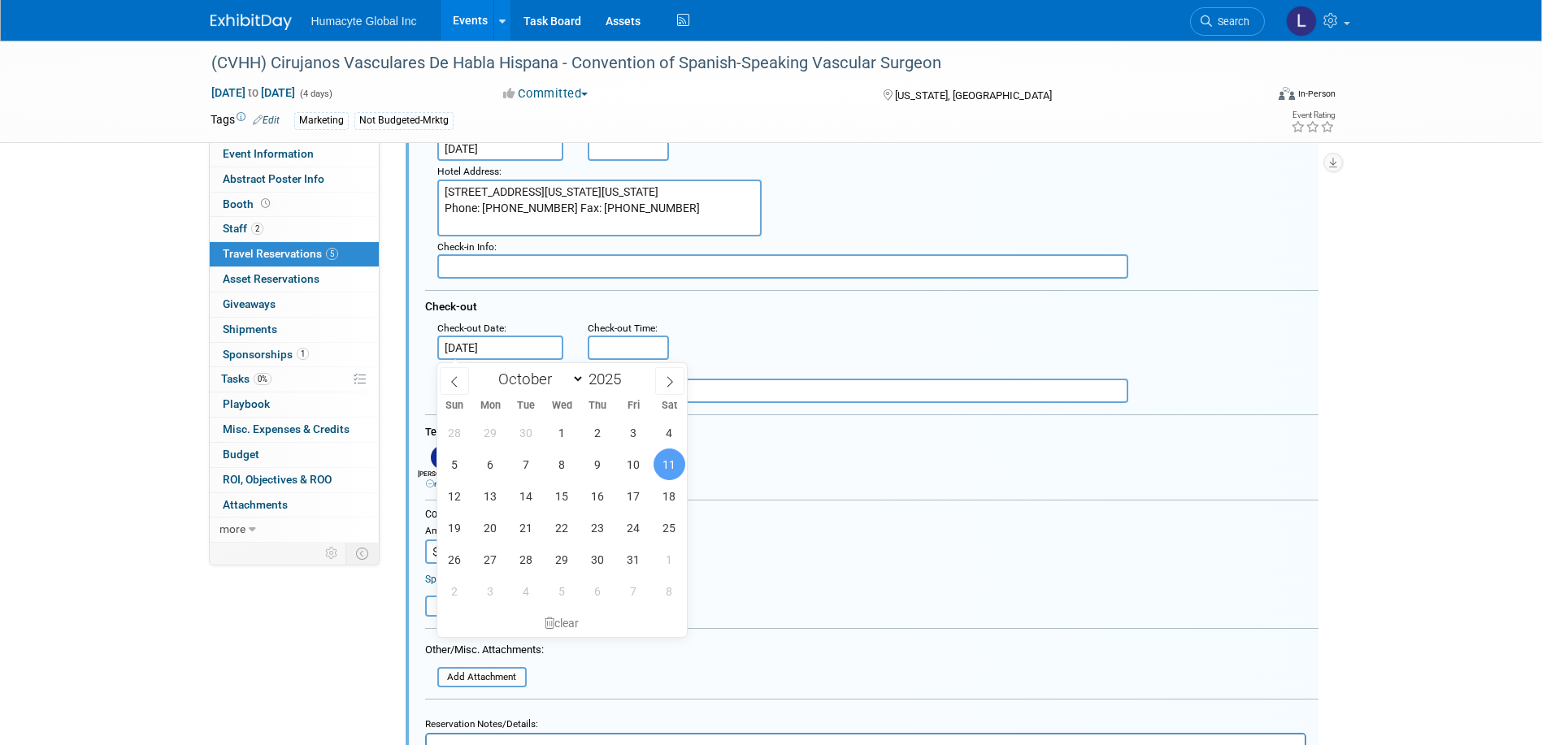
click at [506, 352] on input "[DATE]" at bounding box center [500, 348] width 127 height 24
click at [638, 467] on span "10" at bounding box center [634, 465] width 32 height 32
type input "[DATE]"
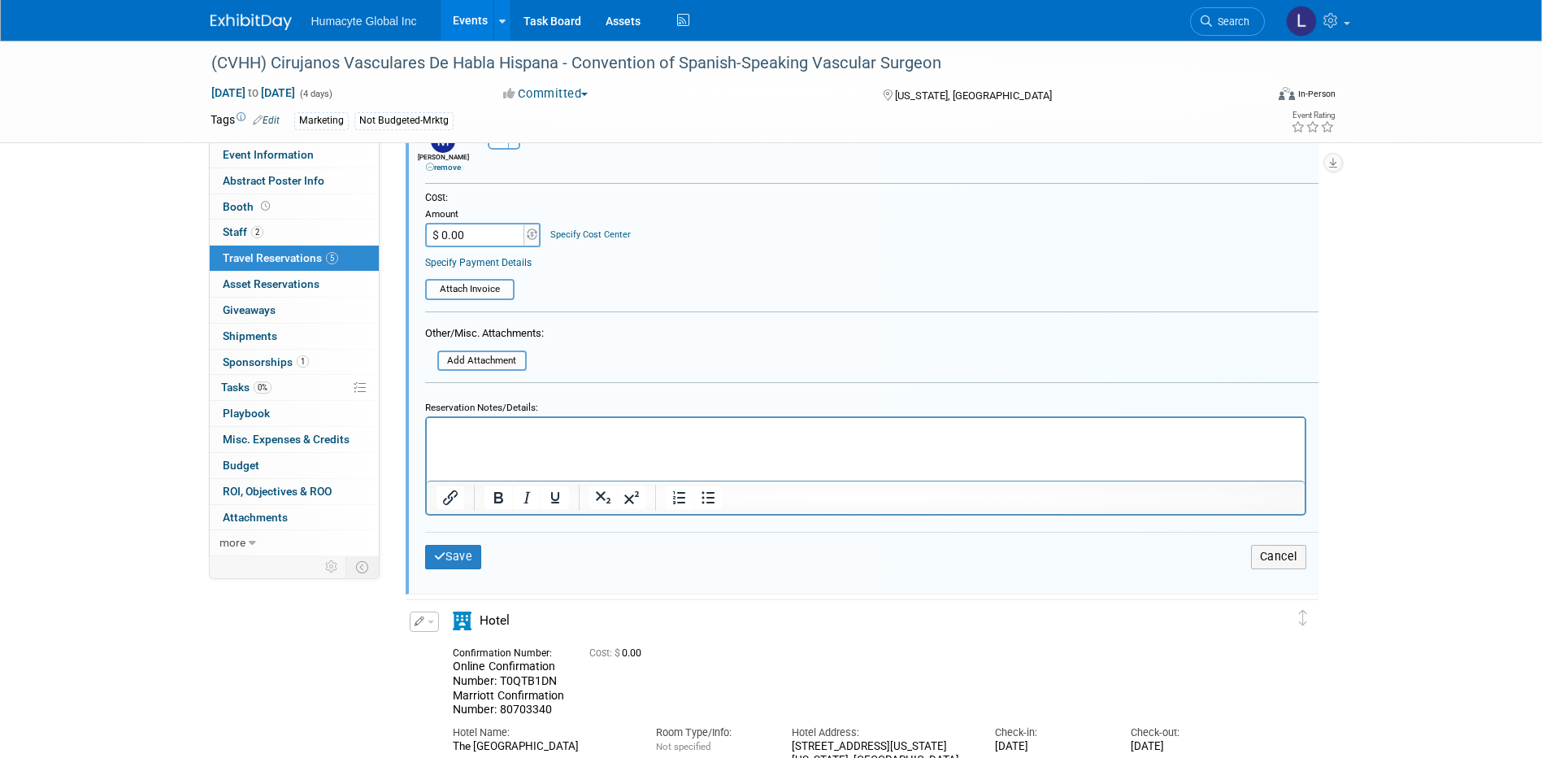
scroll to position [799, 0]
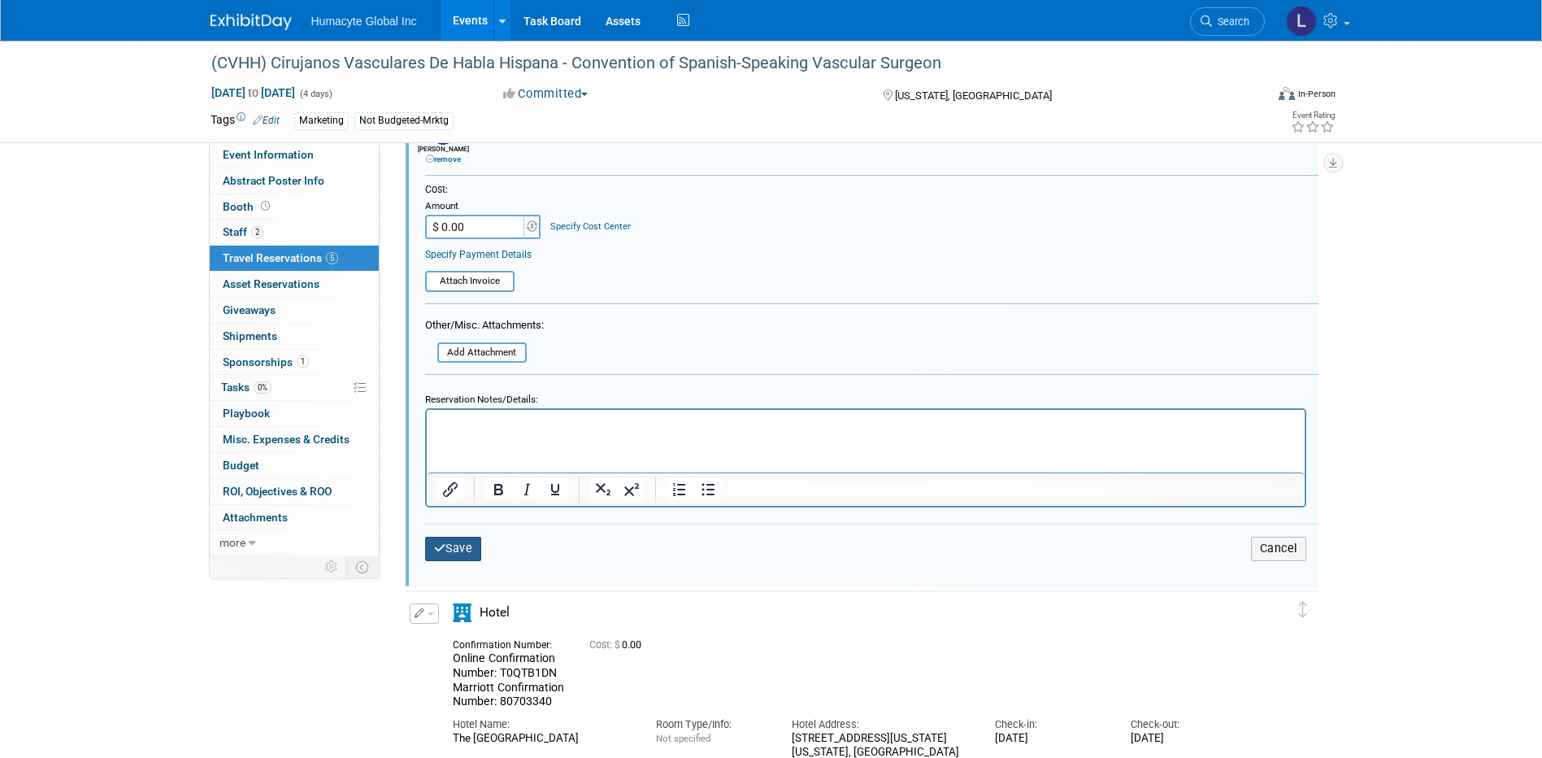
click at [458, 546] on button "Save" at bounding box center [453, 548] width 57 height 24
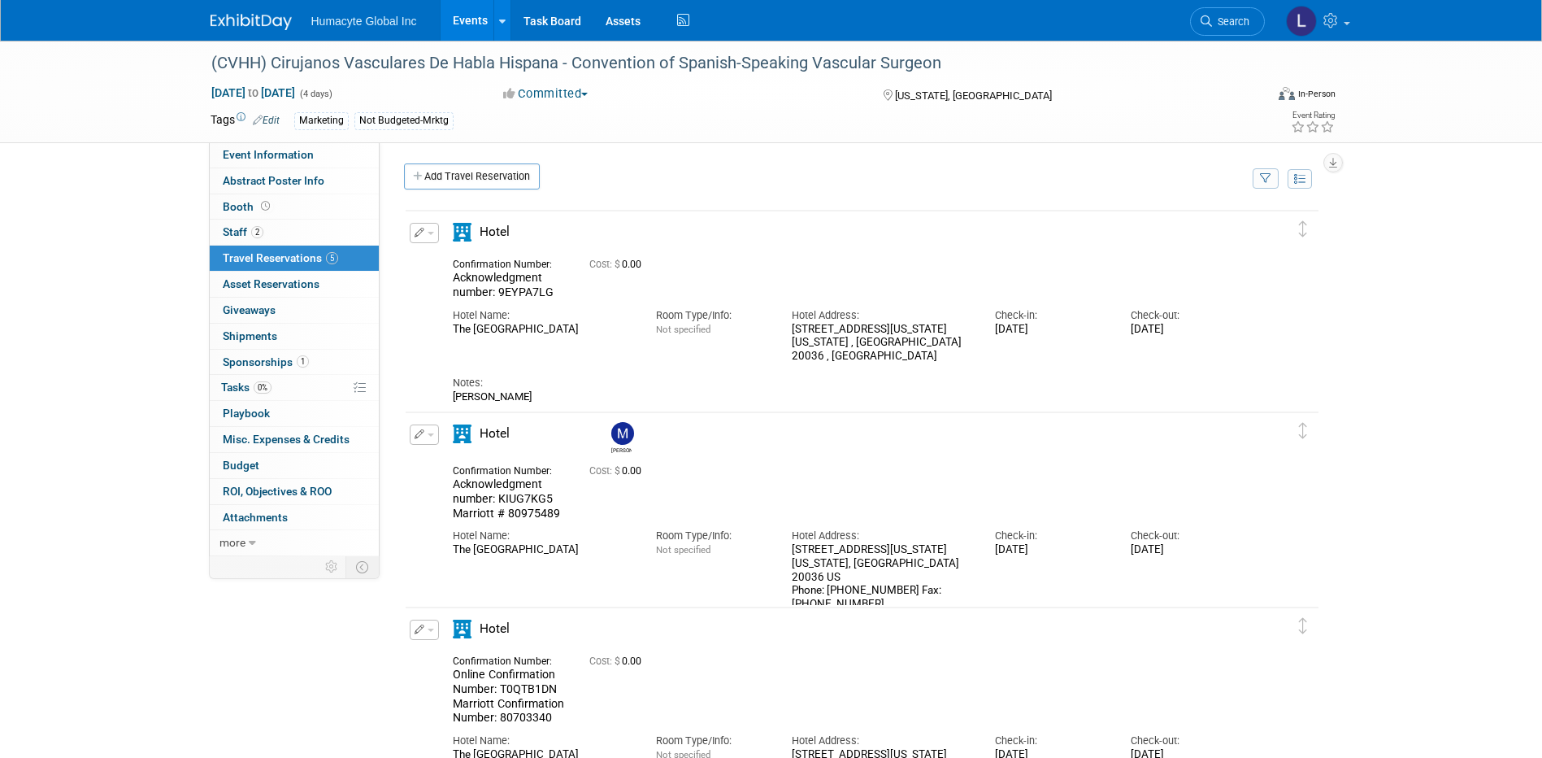
scroll to position [0, 0]
click at [457, 174] on link "Add Travel Reservation" at bounding box center [472, 177] width 136 height 26
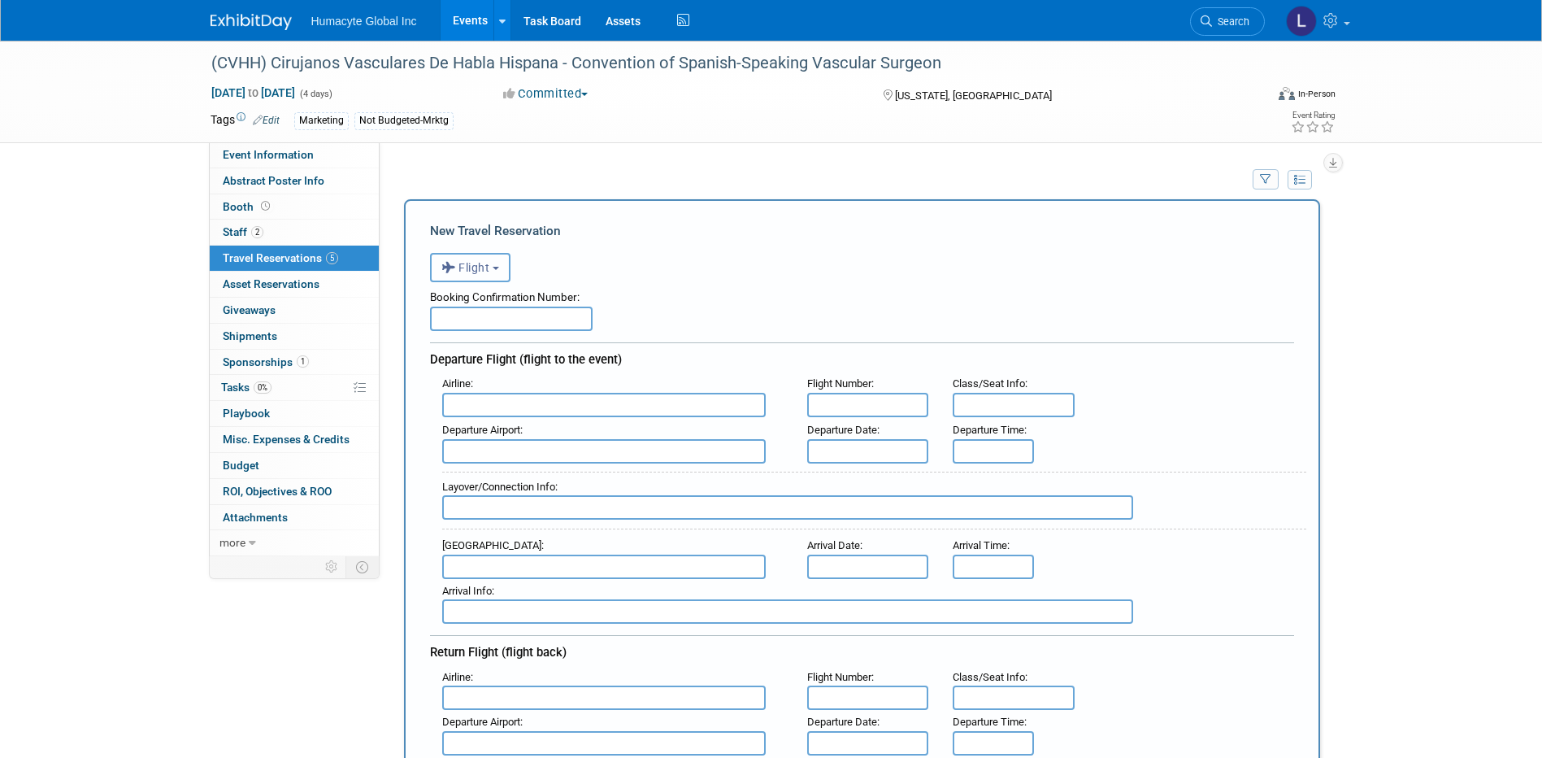
click at [449, 263] on icon "button" at bounding box center [450, 267] width 18 height 21
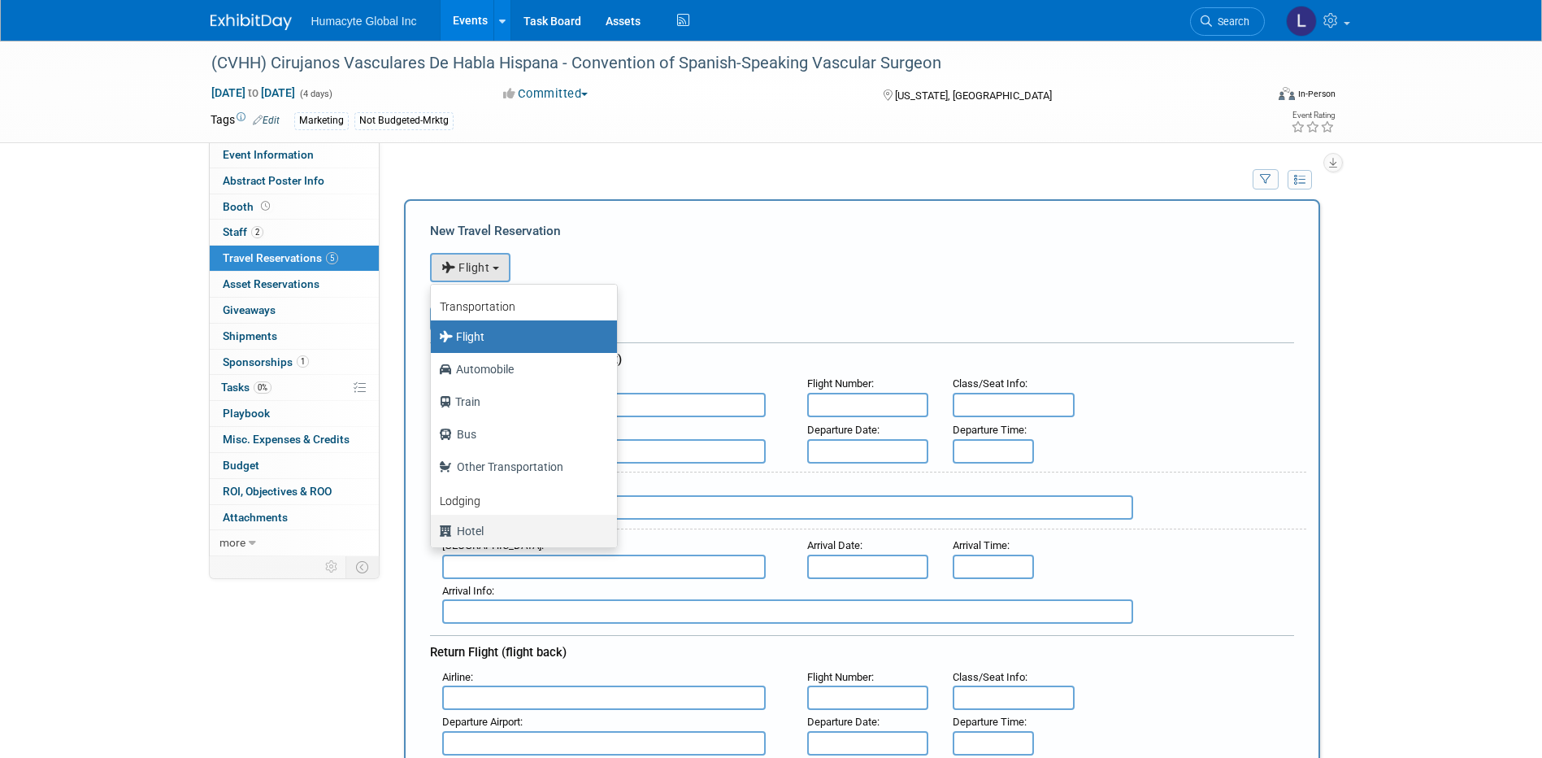
click at [475, 532] on label "Hotel" at bounding box center [520, 531] width 162 height 26
click at [433, 532] on input "Hotel" at bounding box center [428, 528] width 11 height 11
select select "6"
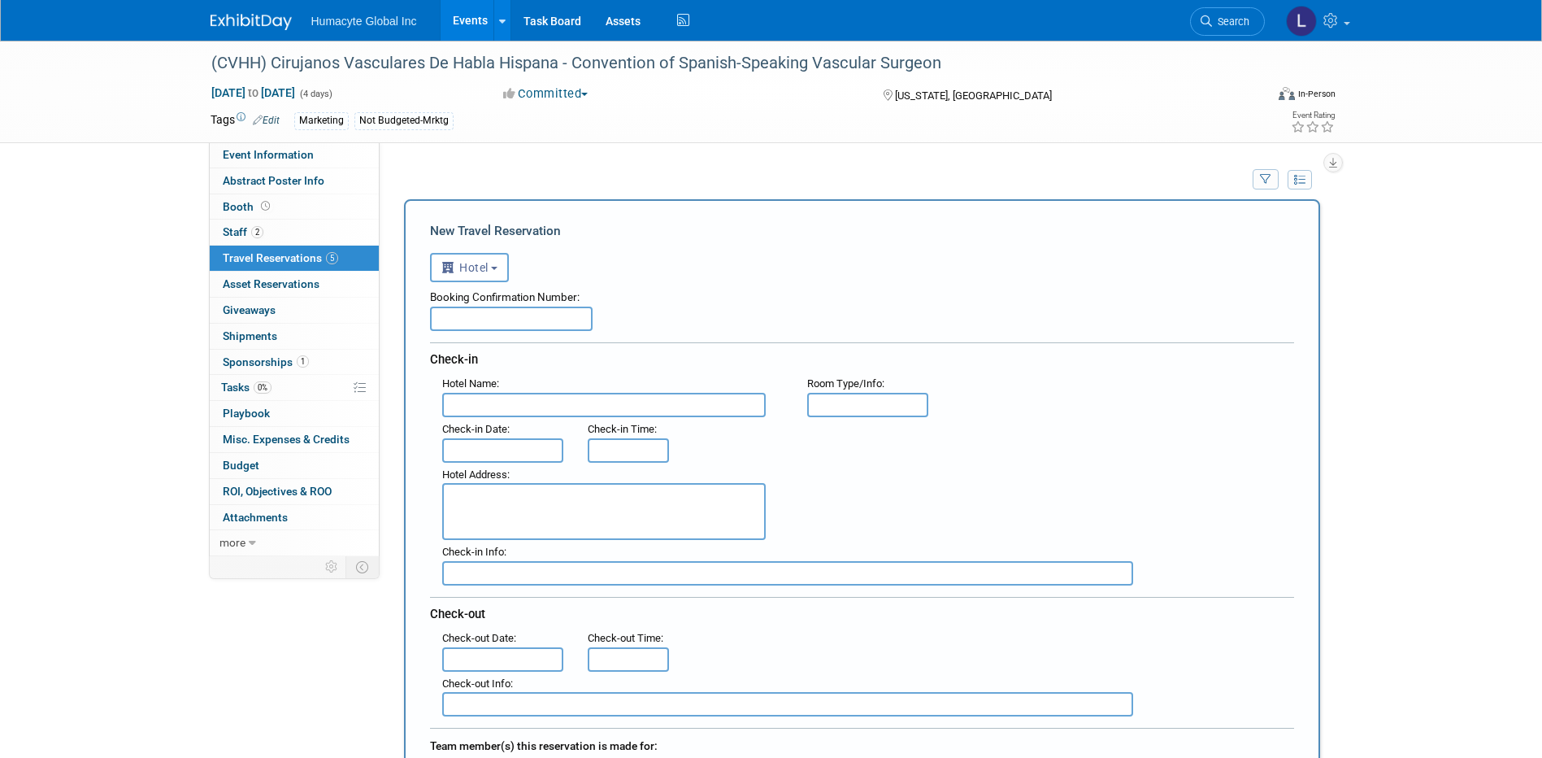
click at [476, 401] on input "text" at bounding box center [603, 405] width 323 height 24
type input "Hyatt"
click at [522, 446] on input "text" at bounding box center [503, 450] width 122 height 24
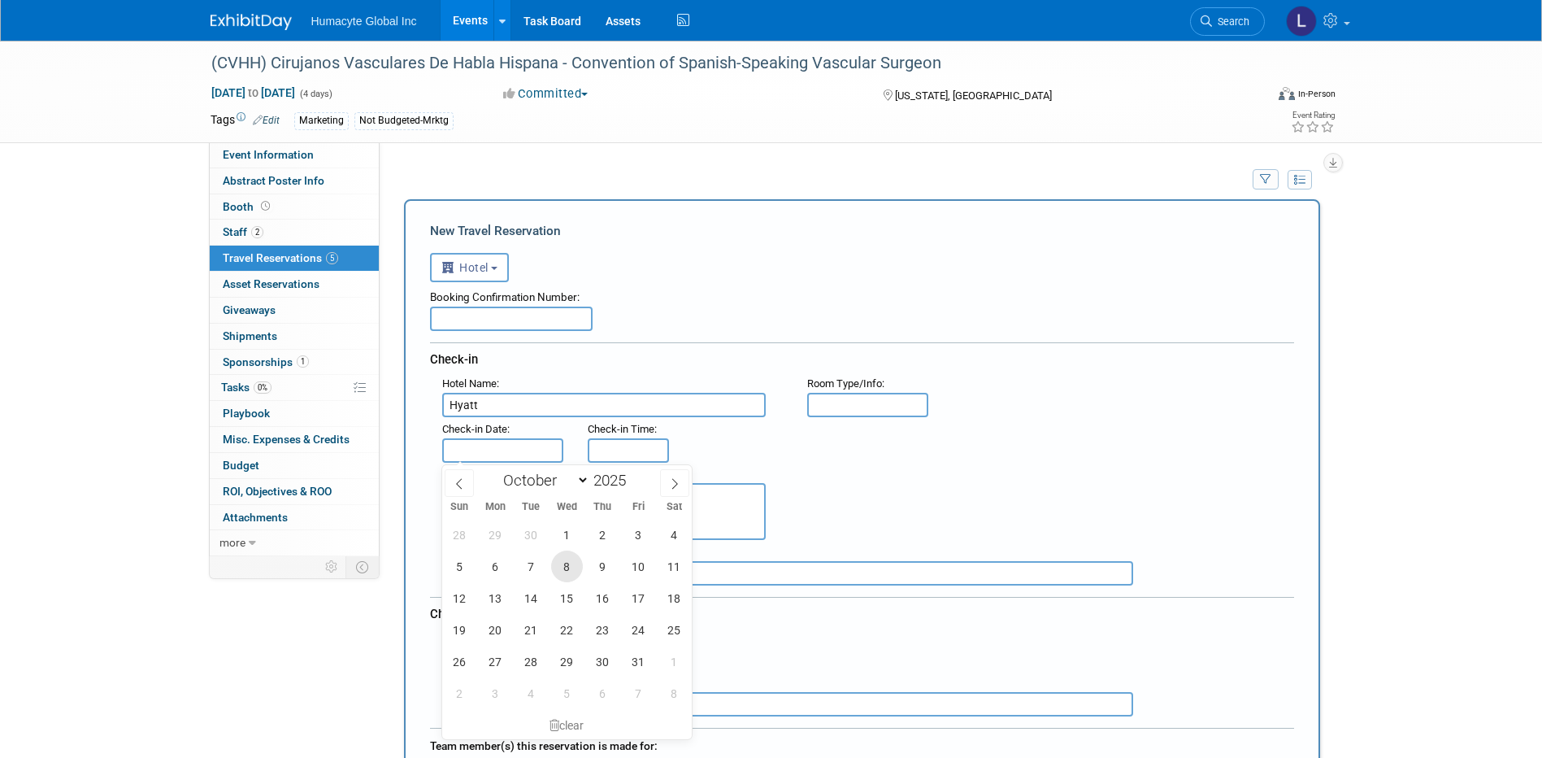
click at [568, 562] on span "8" at bounding box center [567, 566] width 32 height 32
type input "Oct 8, 2025"
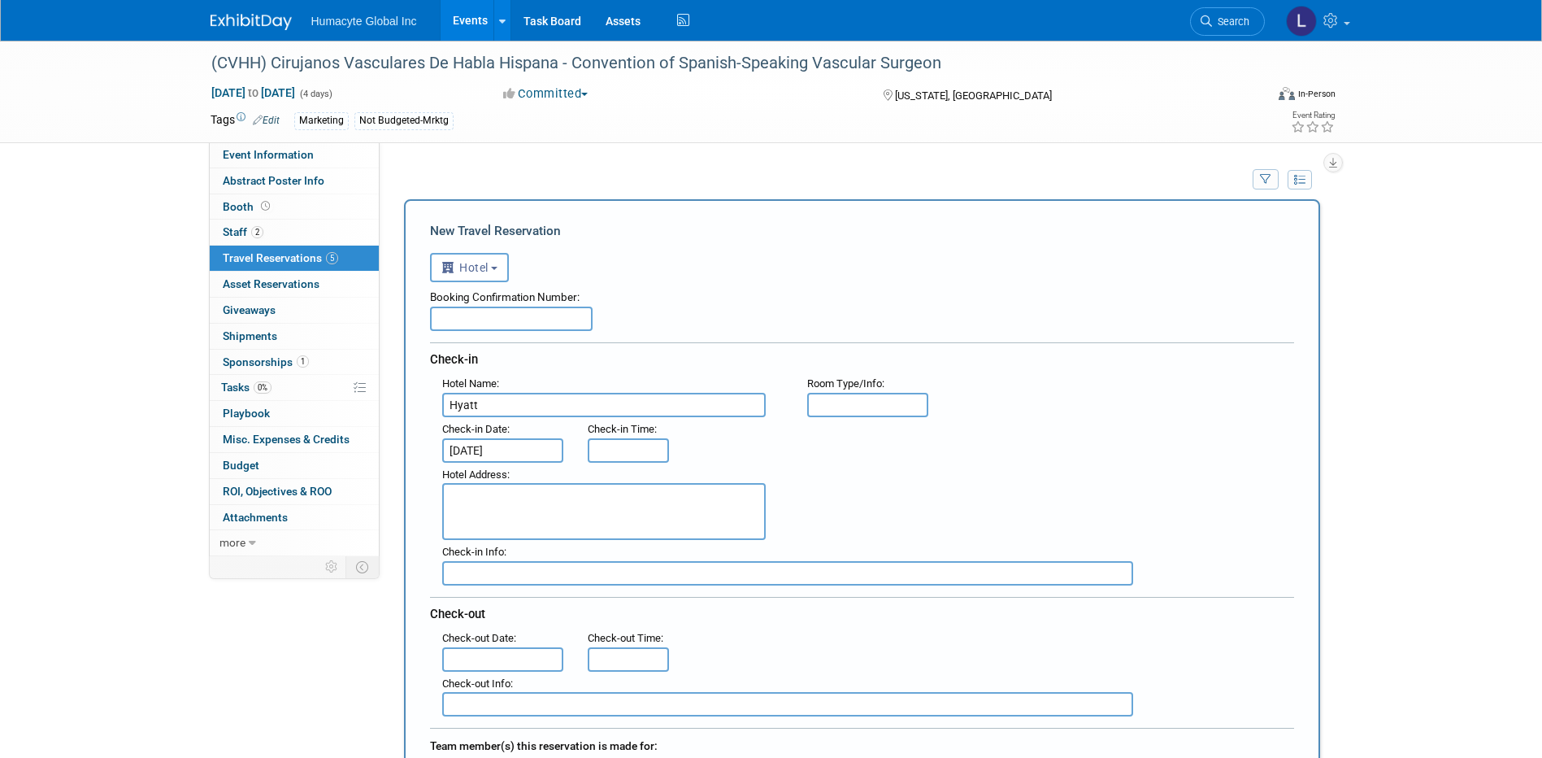
scroll to position [325, 0]
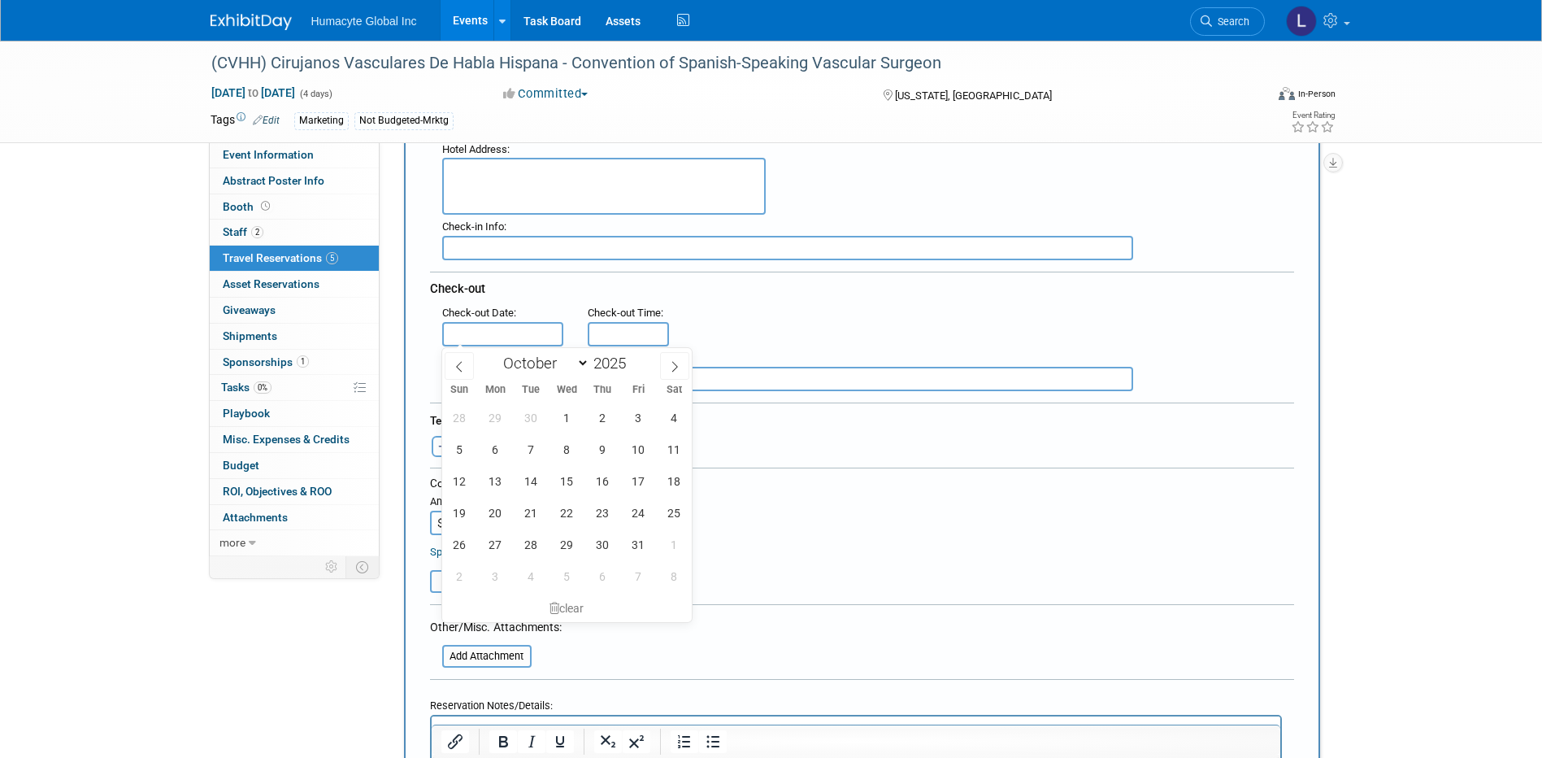
click at [475, 340] on input "text" at bounding box center [503, 334] width 122 height 24
click at [673, 453] on span "11" at bounding box center [674, 449] width 32 height 32
type input "Oct 11, 2025"
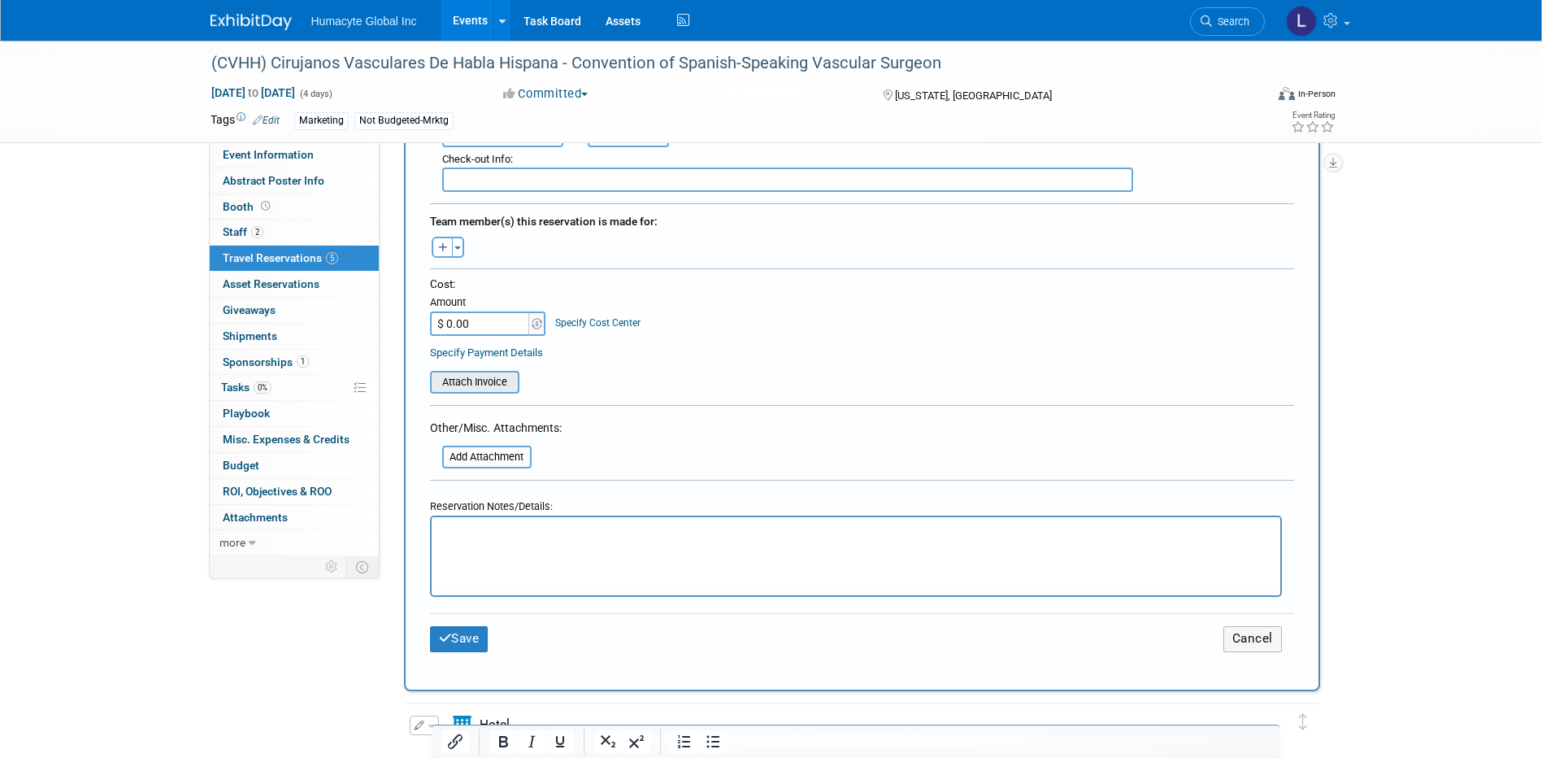
scroll to position [488, 0]
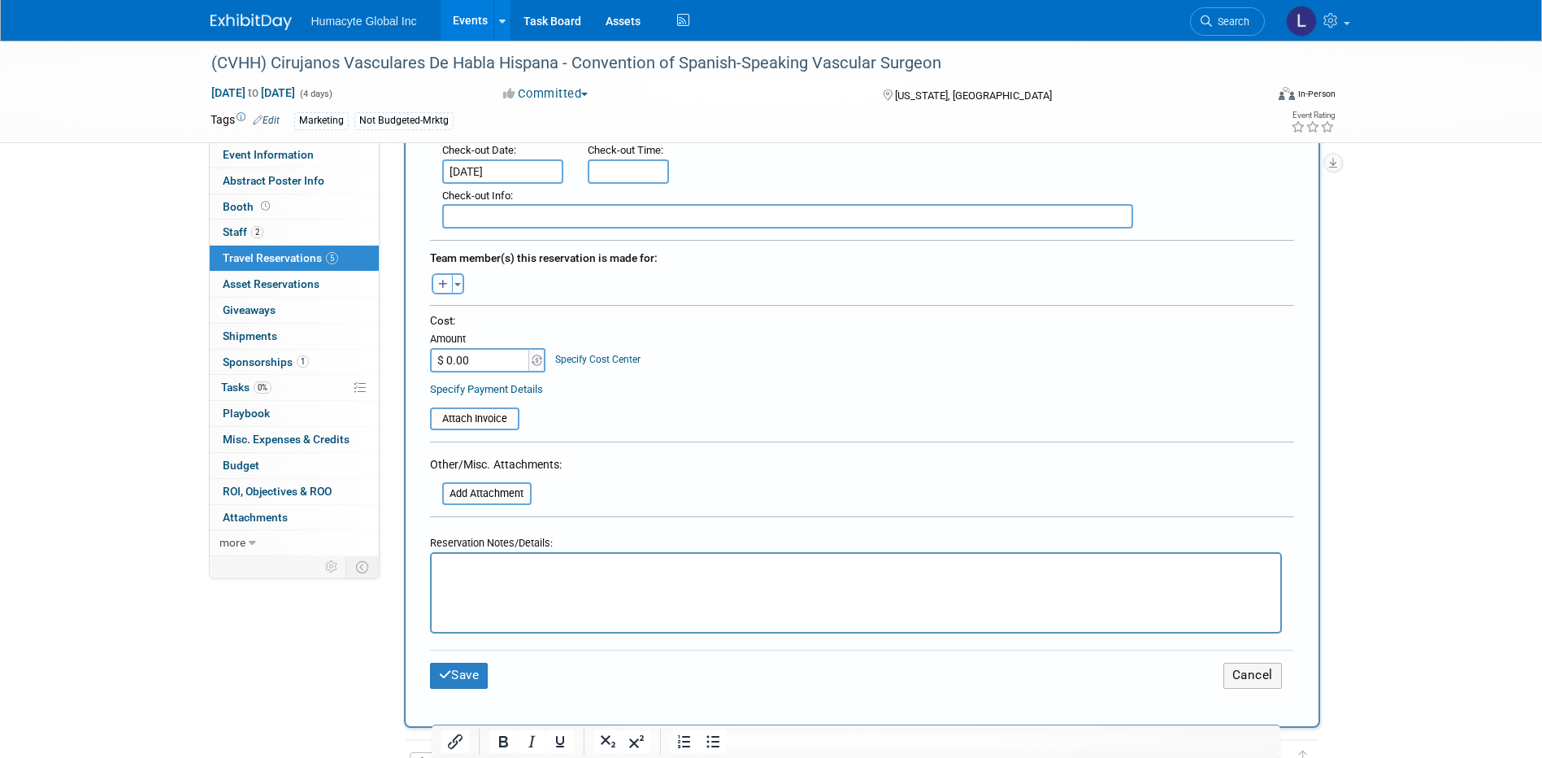
click at [447, 283] on icon "button" at bounding box center [443, 285] width 10 height 11
select select
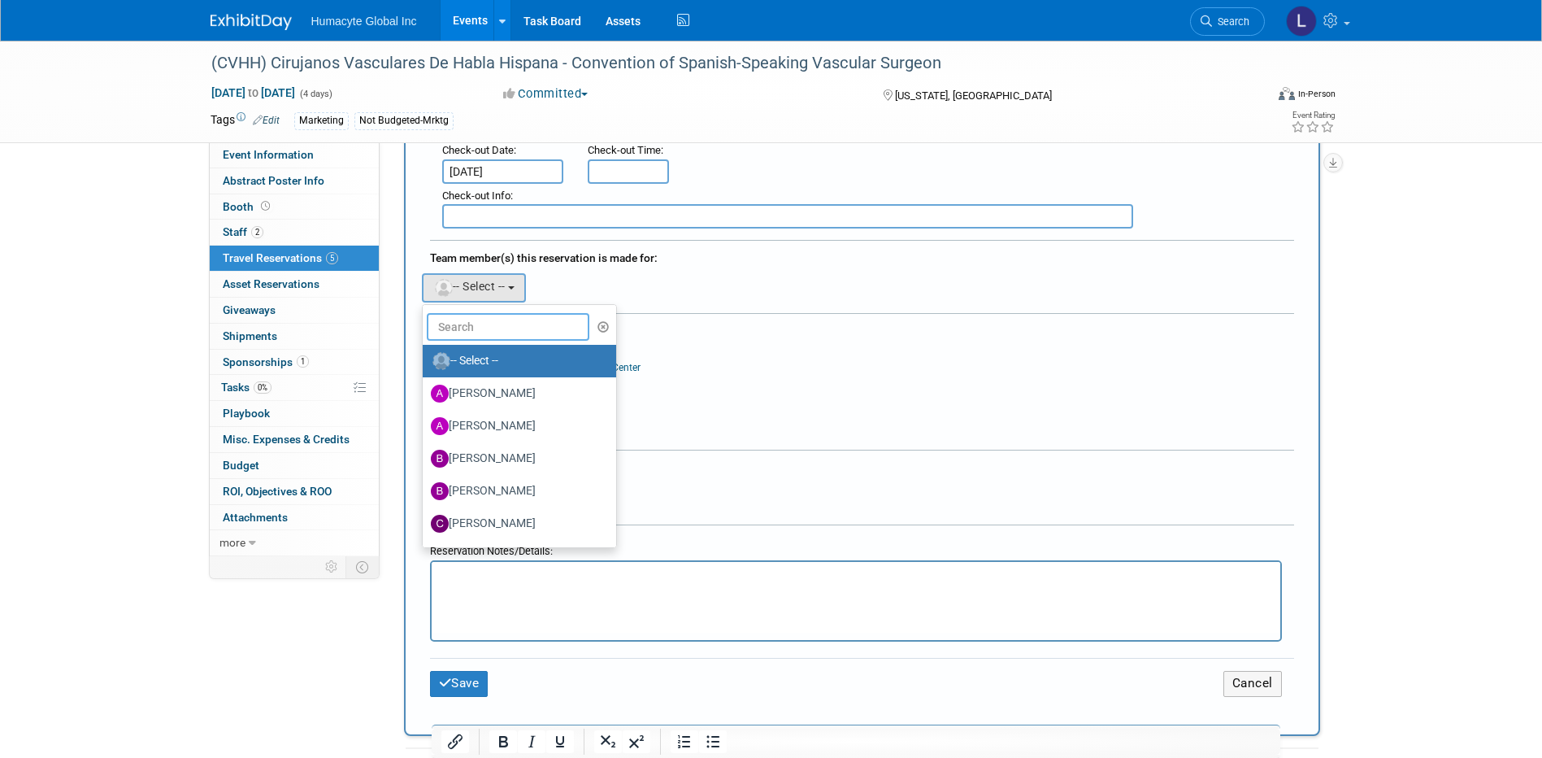
click at [471, 317] on input "text" at bounding box center [508, 327] width 163 height 28
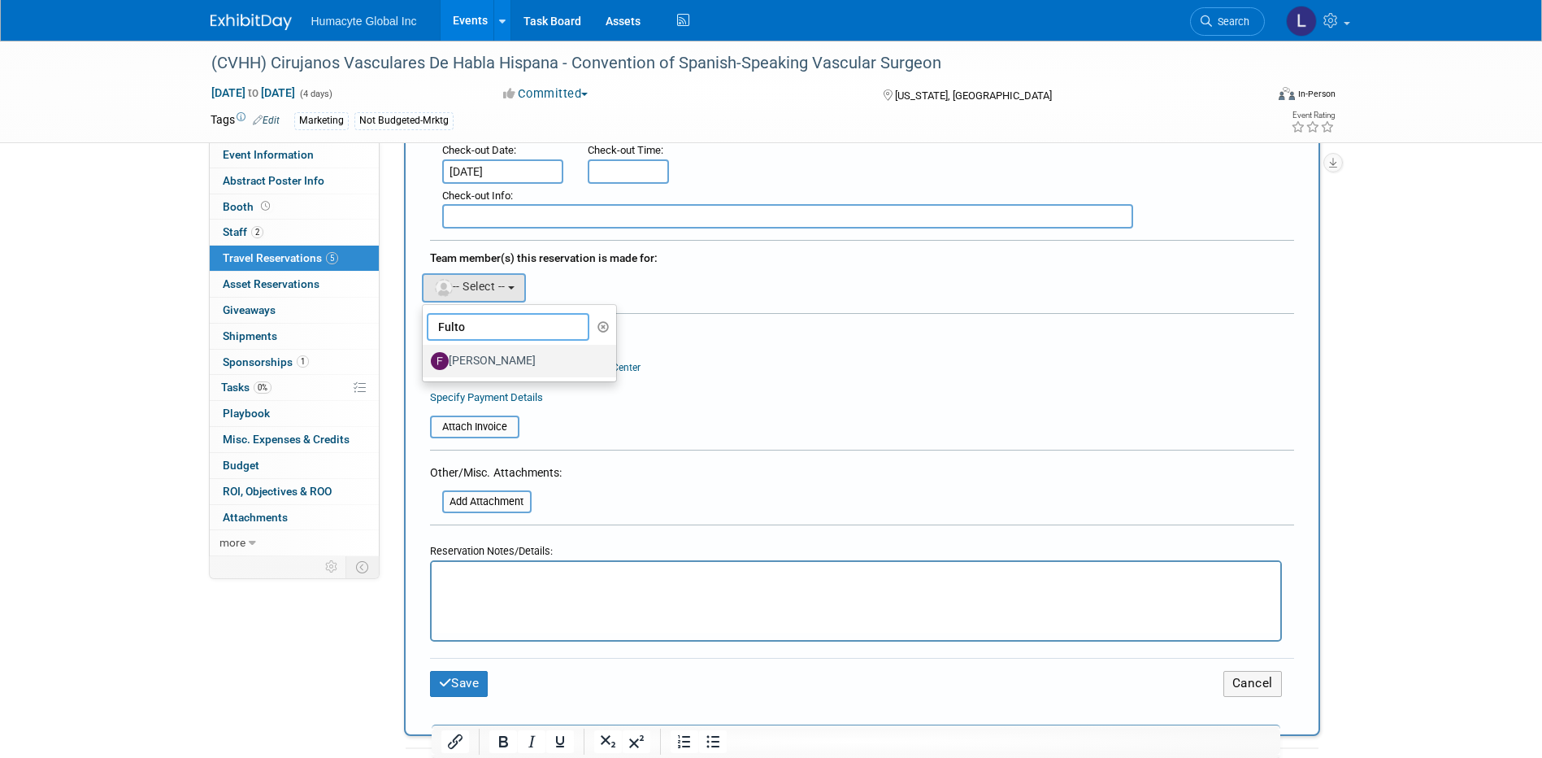
type input "Fulto"
click at [497, 351] on label "Fulton Velez" at bounding box center [516, 361] width 170 height 26
click at [425, 354] on input "Fulton Velez" at bounding box center [420, 359] width 11 height 11
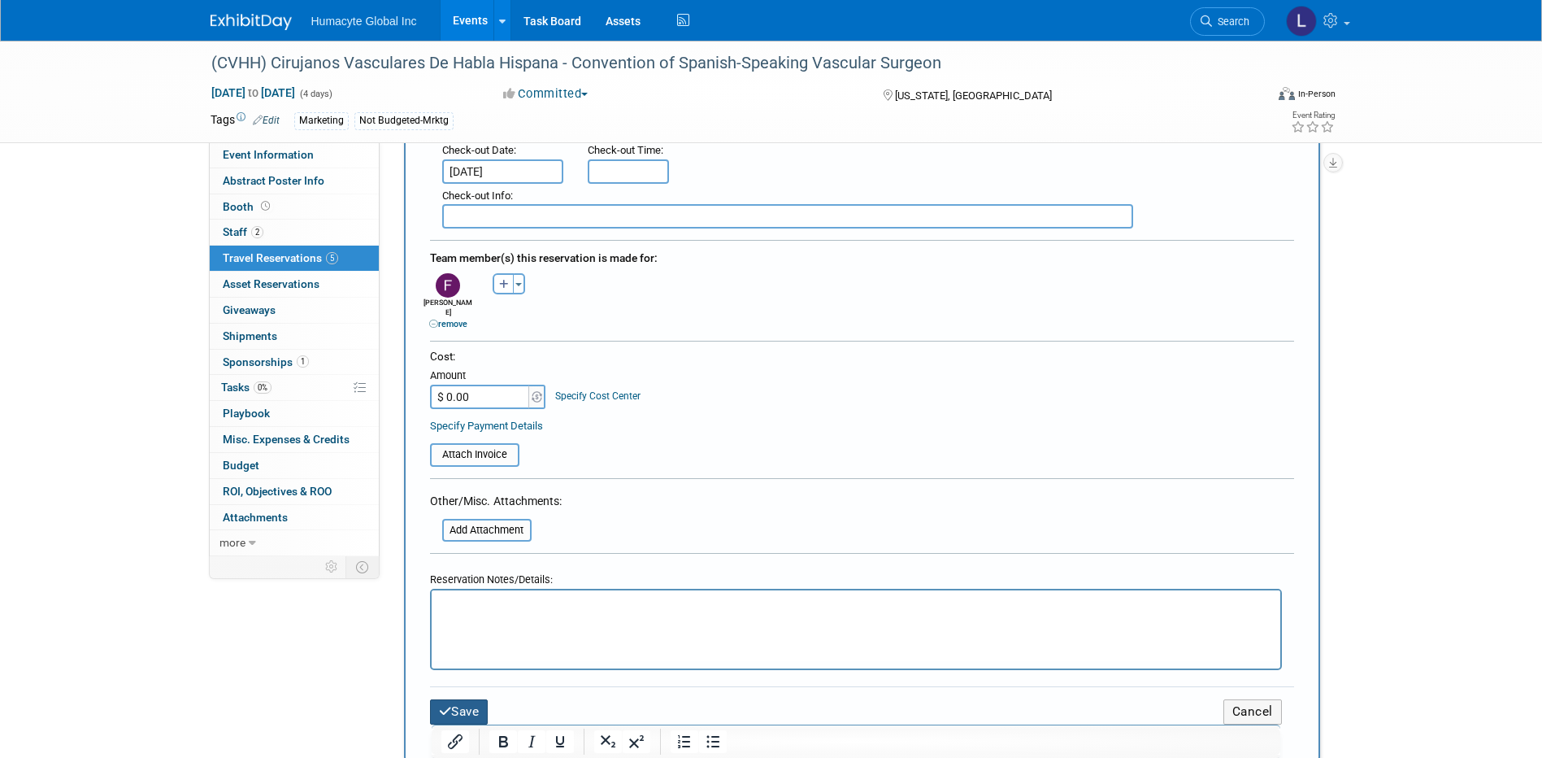
click at [451, 701] on button "Save" at bounding box center [459, 711] width 59 height 25
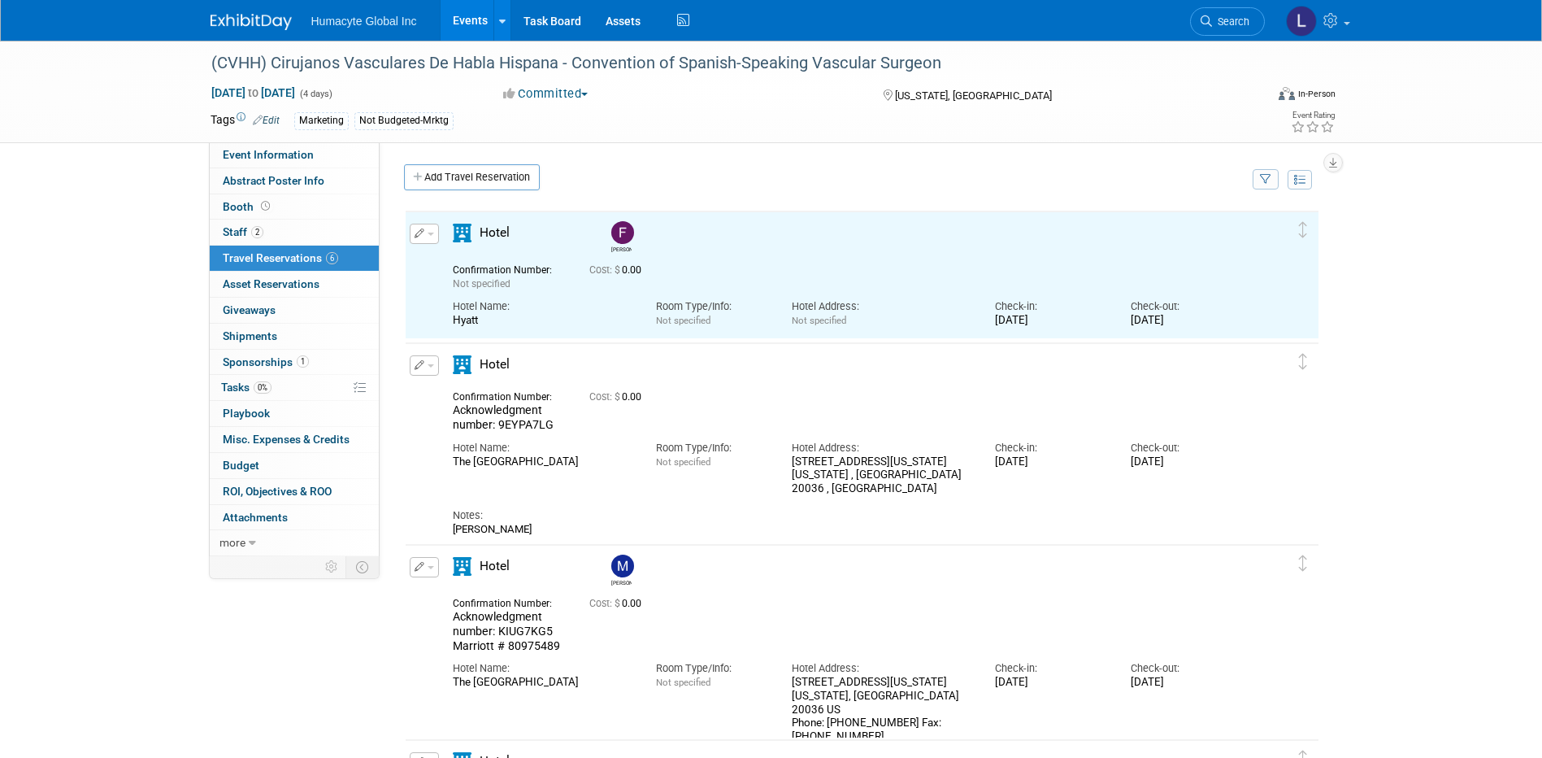
scroll to position [0, 0]
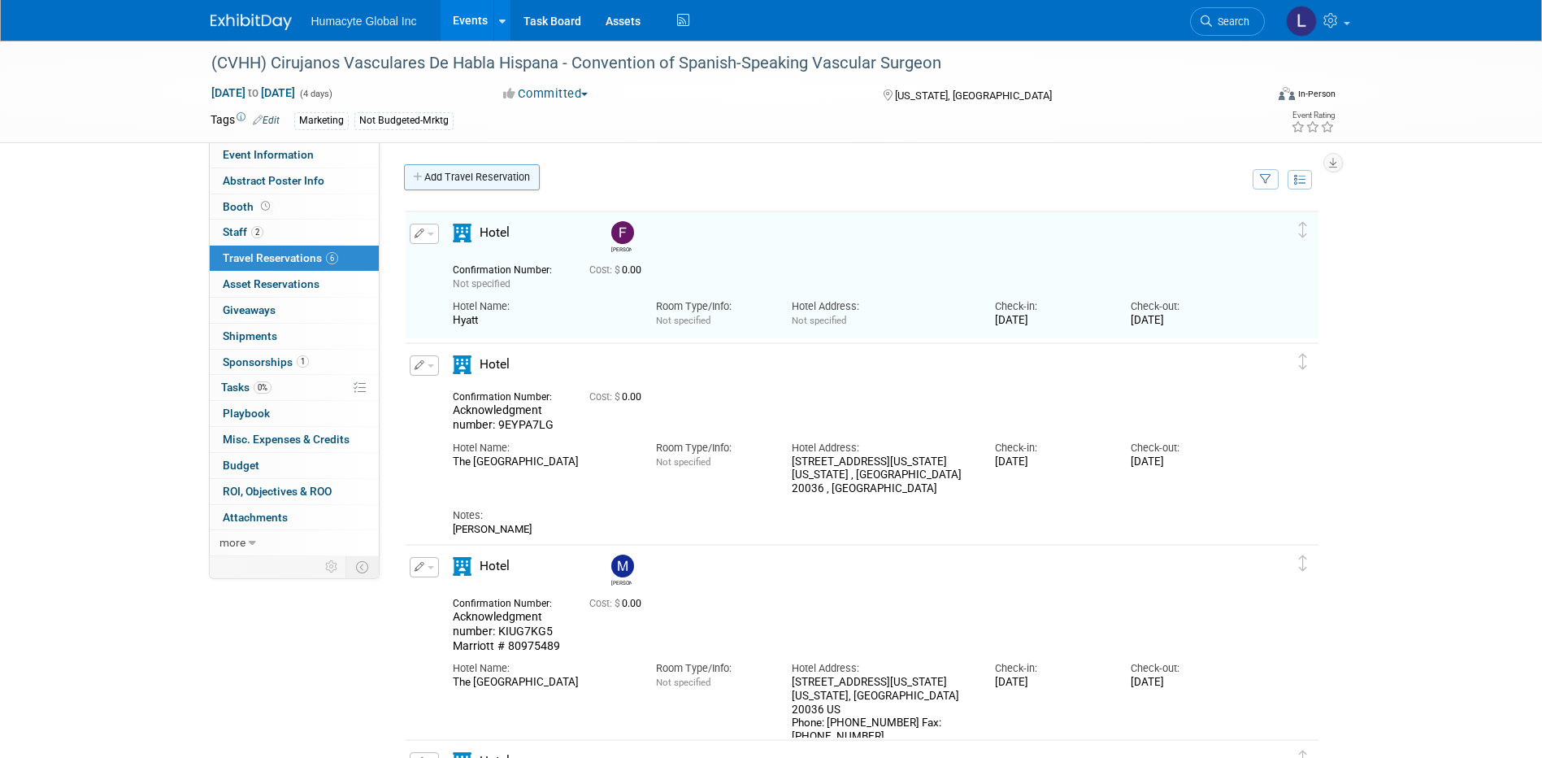
click at [410, 176] on link "Add Travel Reservation" at bounding box center [472, 177] width 136 height 26
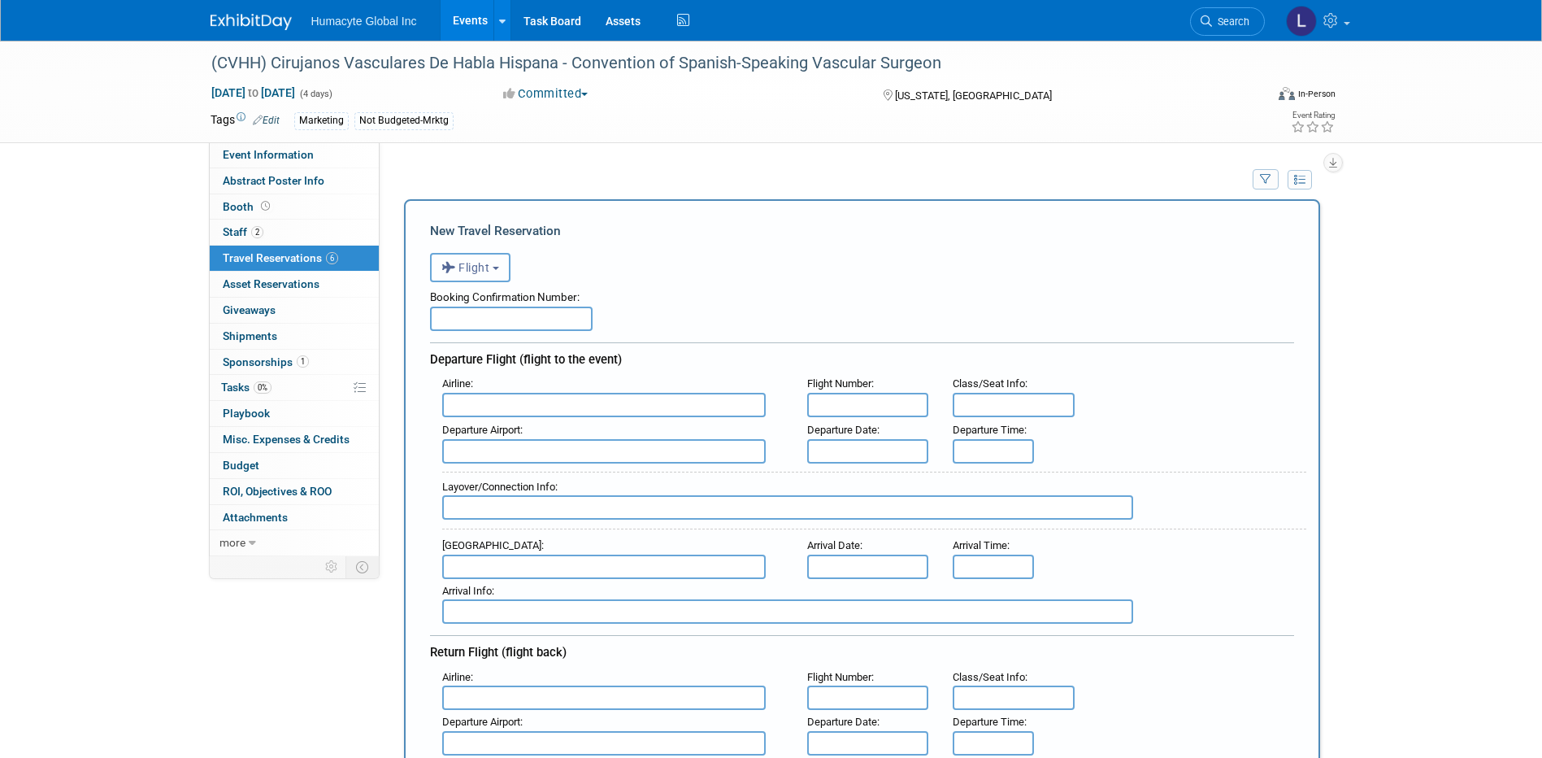
click at [478, 280] on button "Flight" at bounding box center [470, 267] width 80 height 29
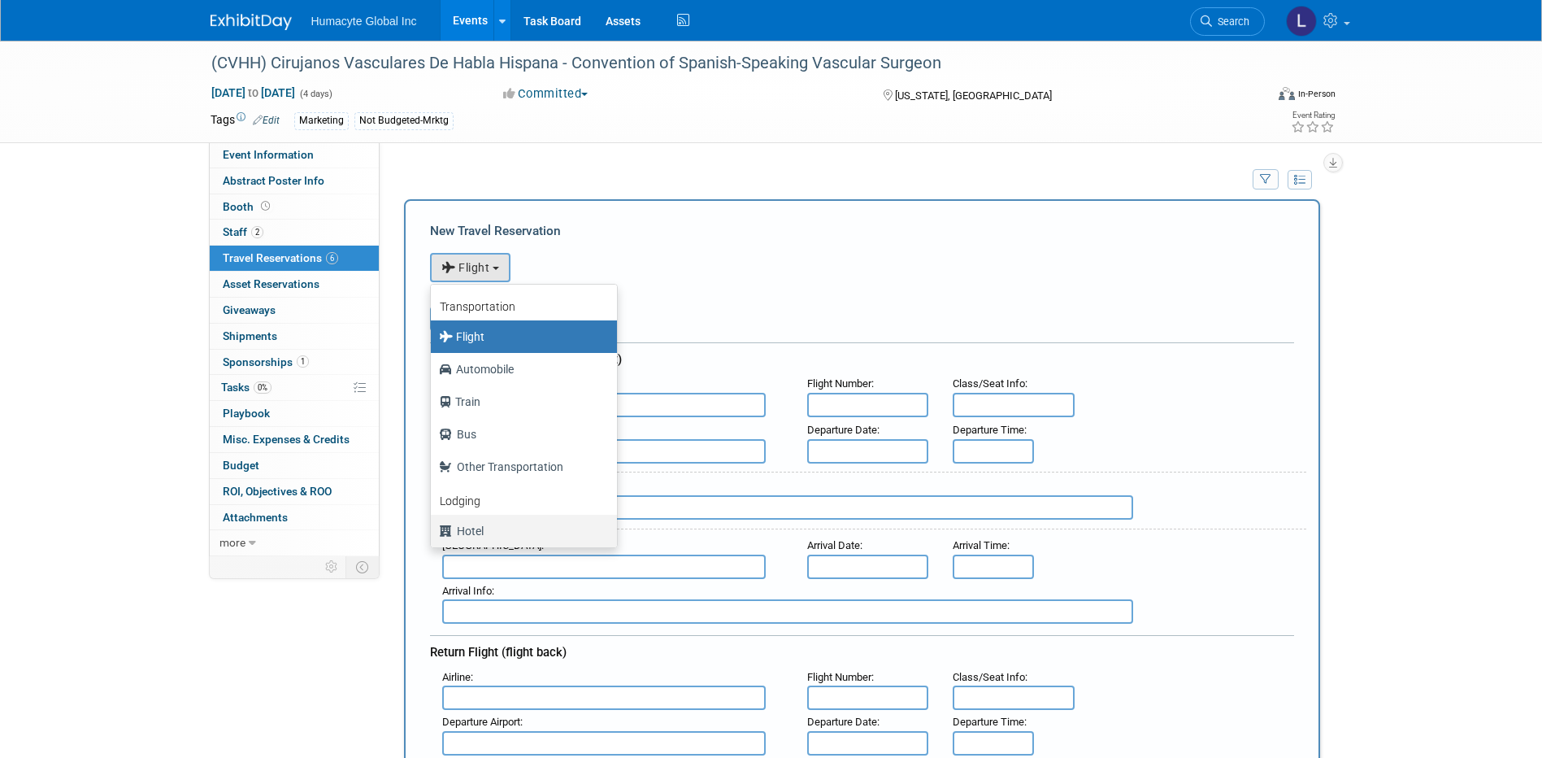
click at [484, 529] on label "Hotel" at bounding box center [520, 531] width 162 height 26
click at [433, 529] on input "Hotel" at bounding box center [428, 528] width 11 height 11
select select "6"
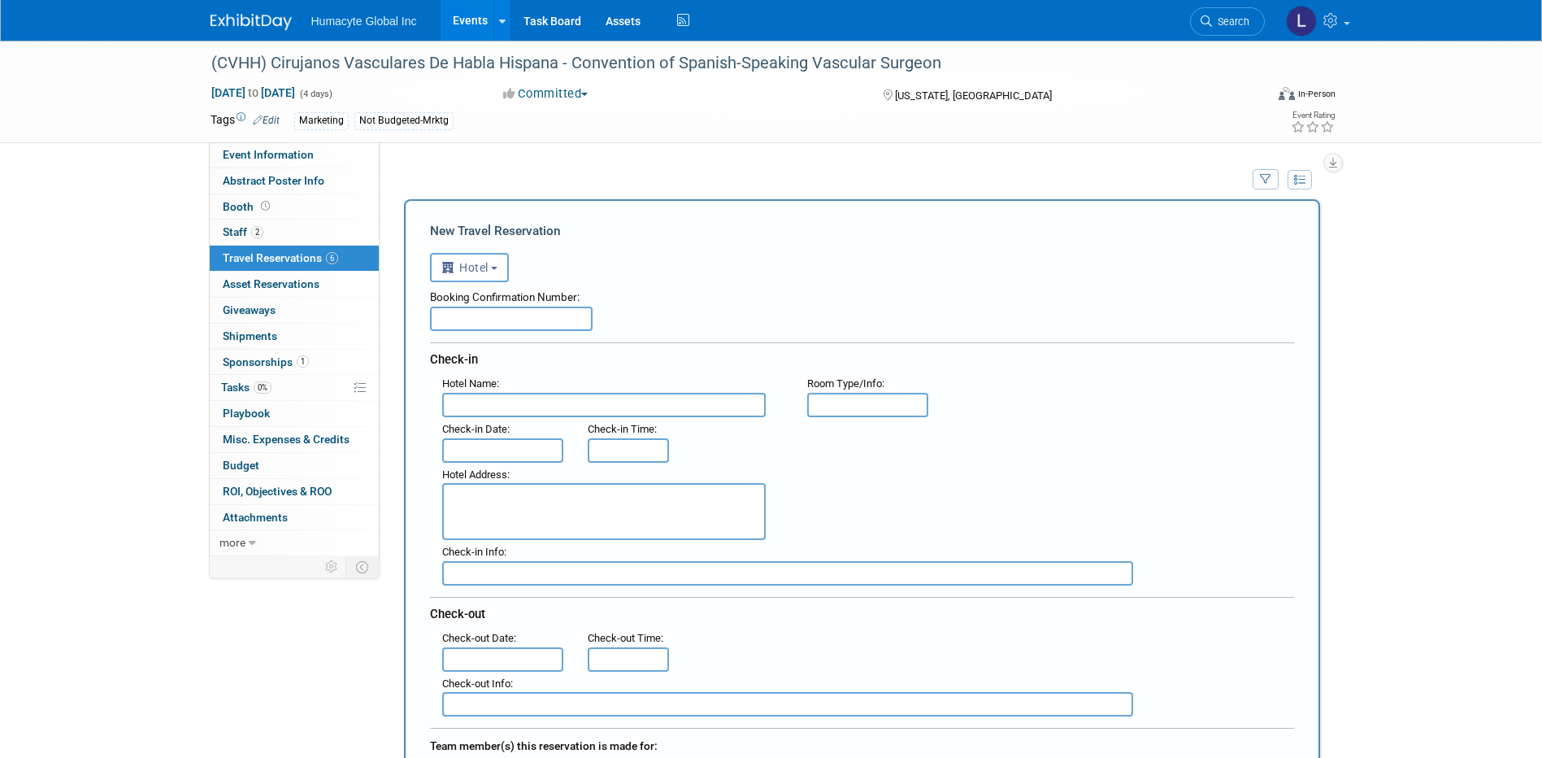
click at [474, 315] on input "text" at bounding box center [511, 318] width 163 height 24
type input "95675295"
click at [557, 417] on input "text" at bounding box center [603, 405] width 323 height 24
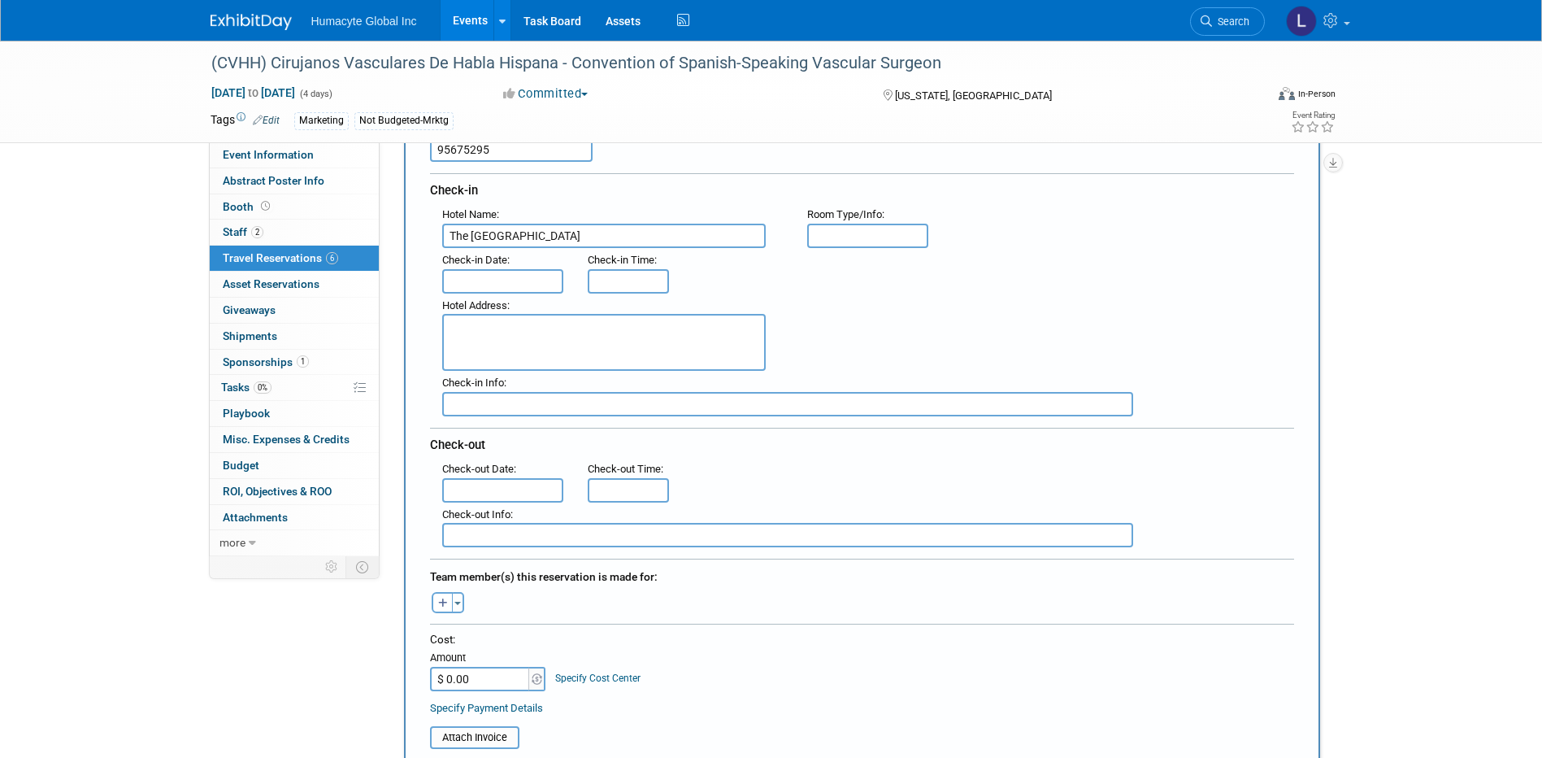
scroll to position [163, 0]
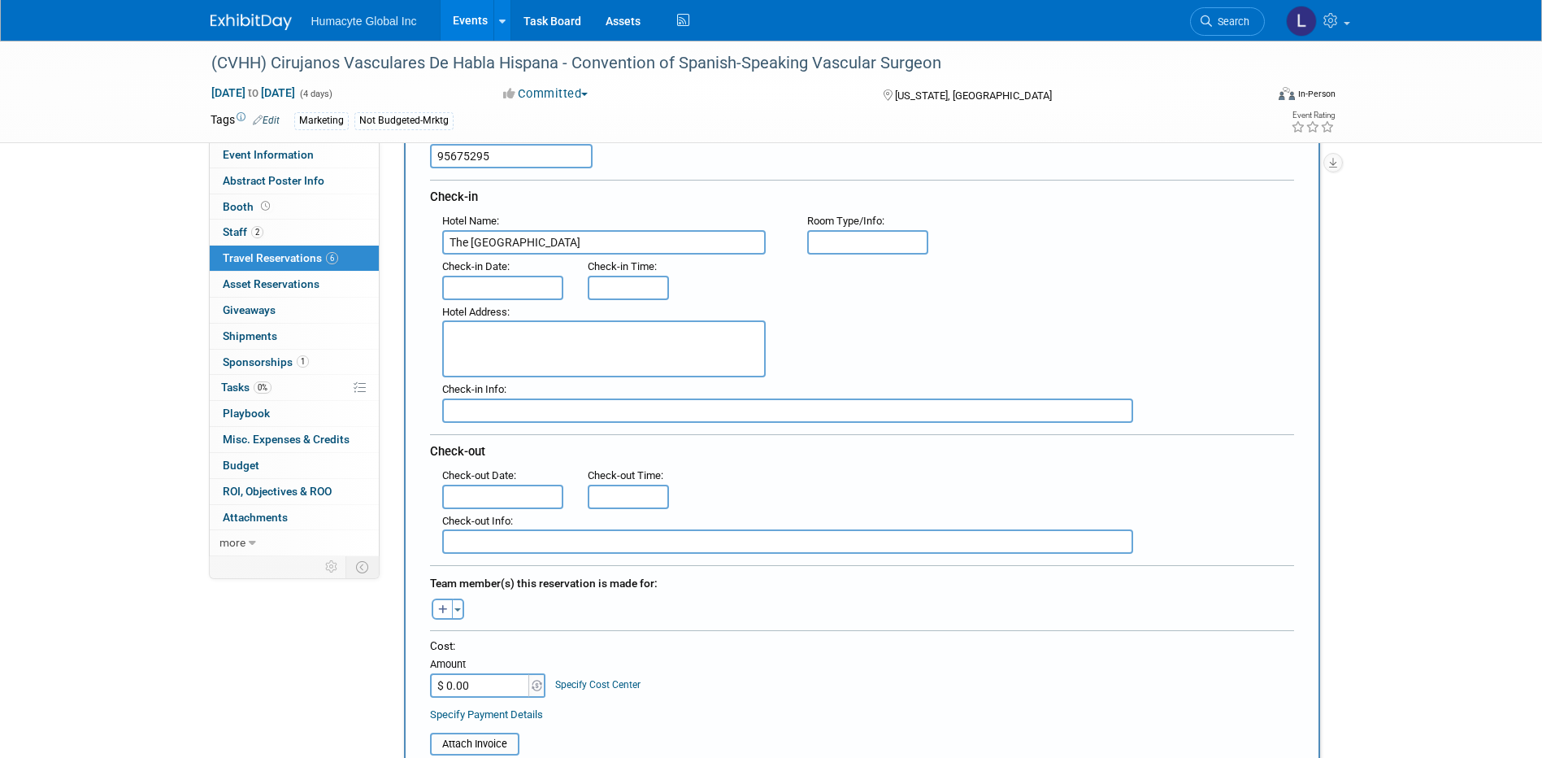
type input "The Mayflower Hotel"
click at [513, 284] on input "text" at bounding box center [503, 288] width 122 height 24
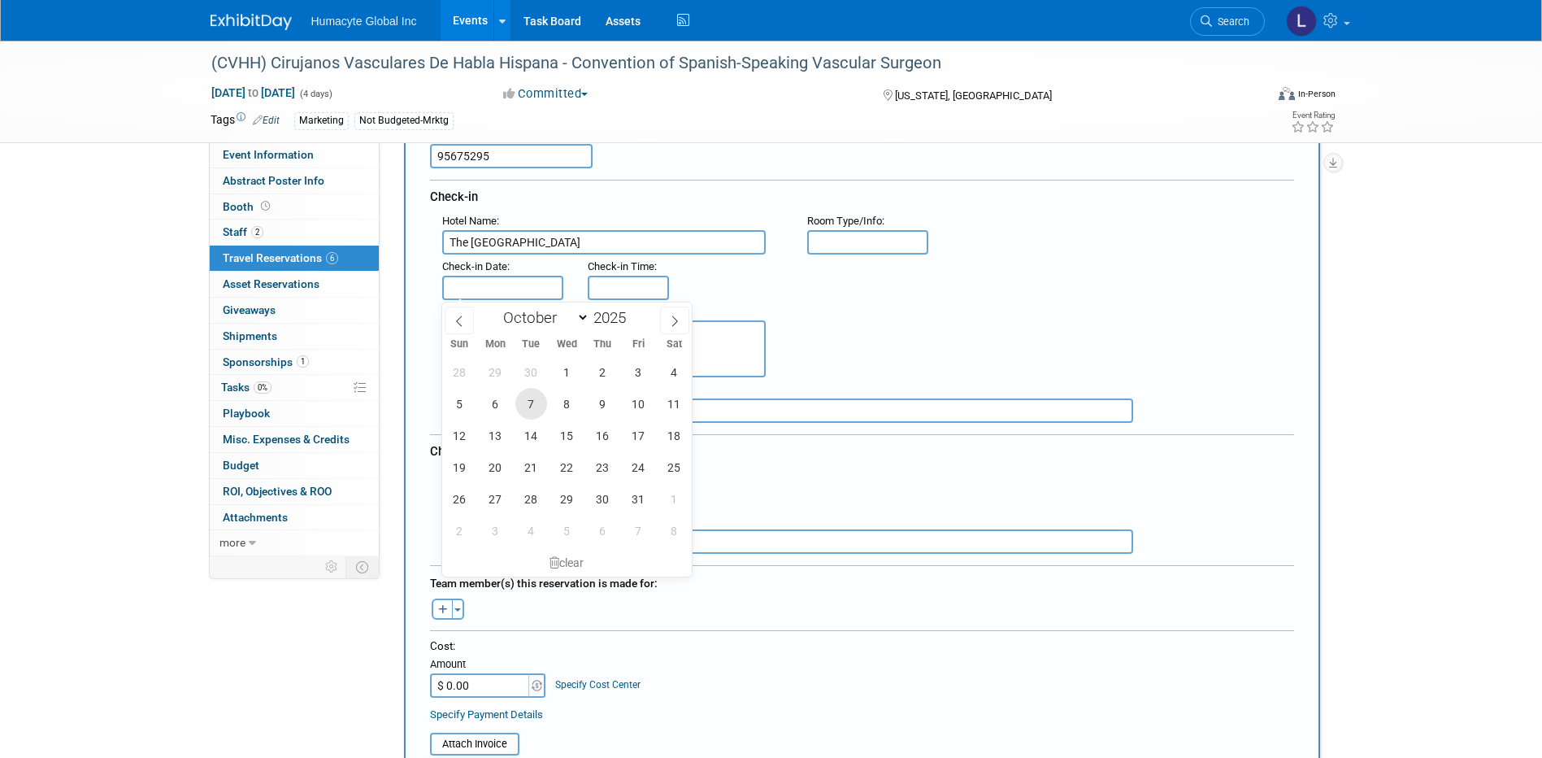
click at [527, 398] on span "7" at bounding box center [531, 404] width 32 height 32
type input "Oct 7, 2025"
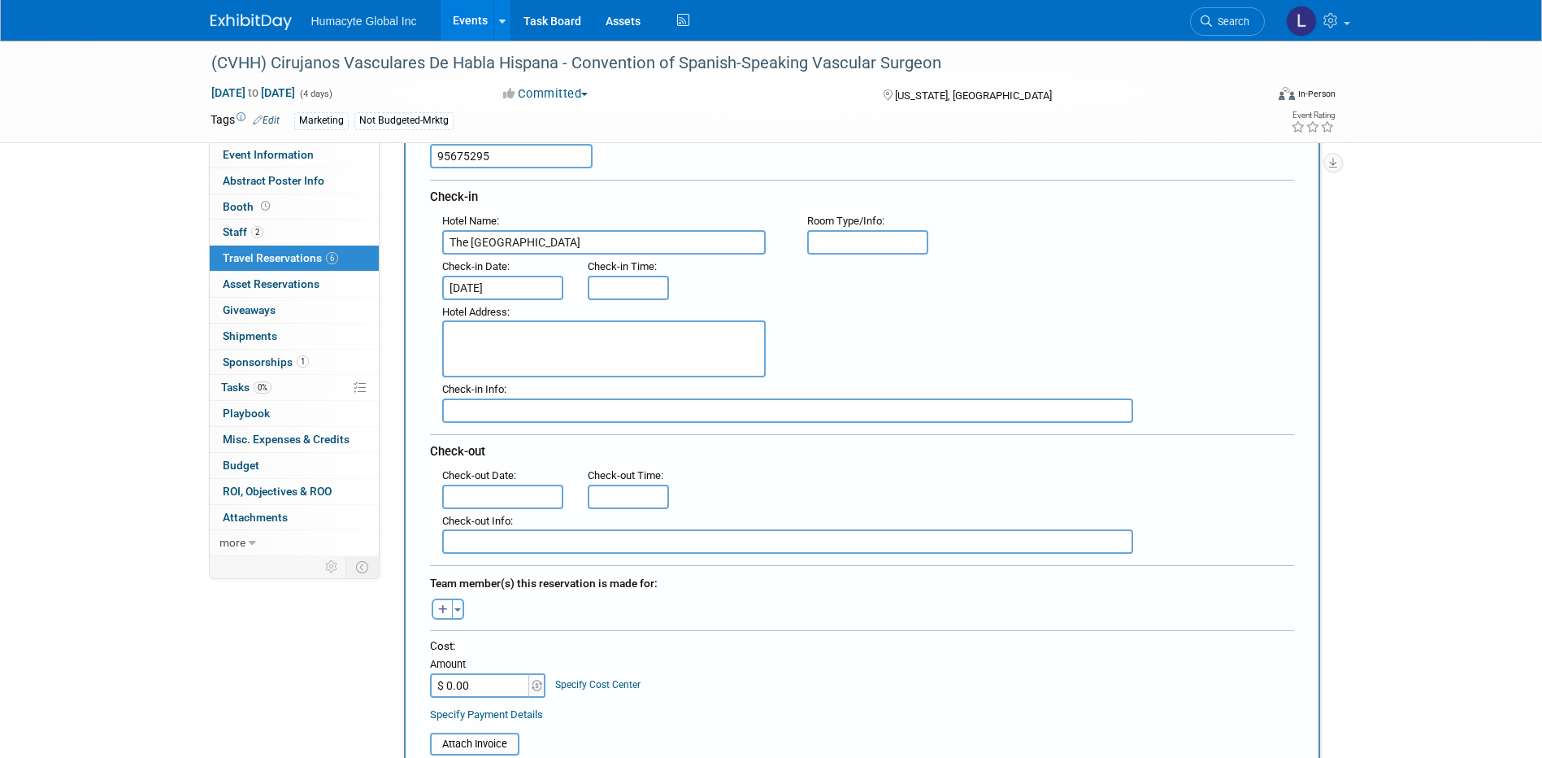
click at [450, 494] on input "text" at bounding box center [503, 496] width 122 height 24
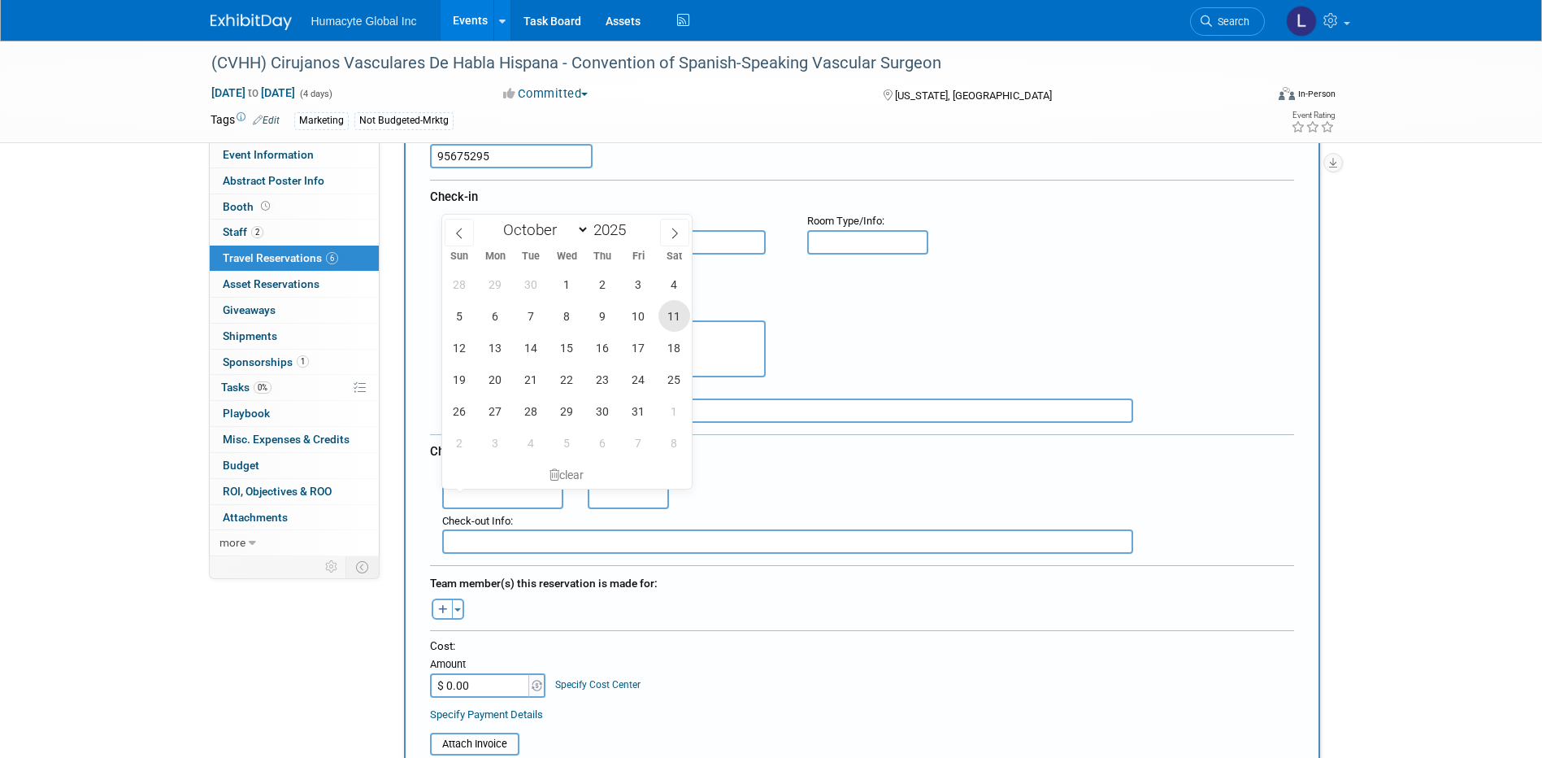
click at [675, 313] on span "11" at bounding box center [674, 316] width 32 height 32
type input "Oct 11, 2025"
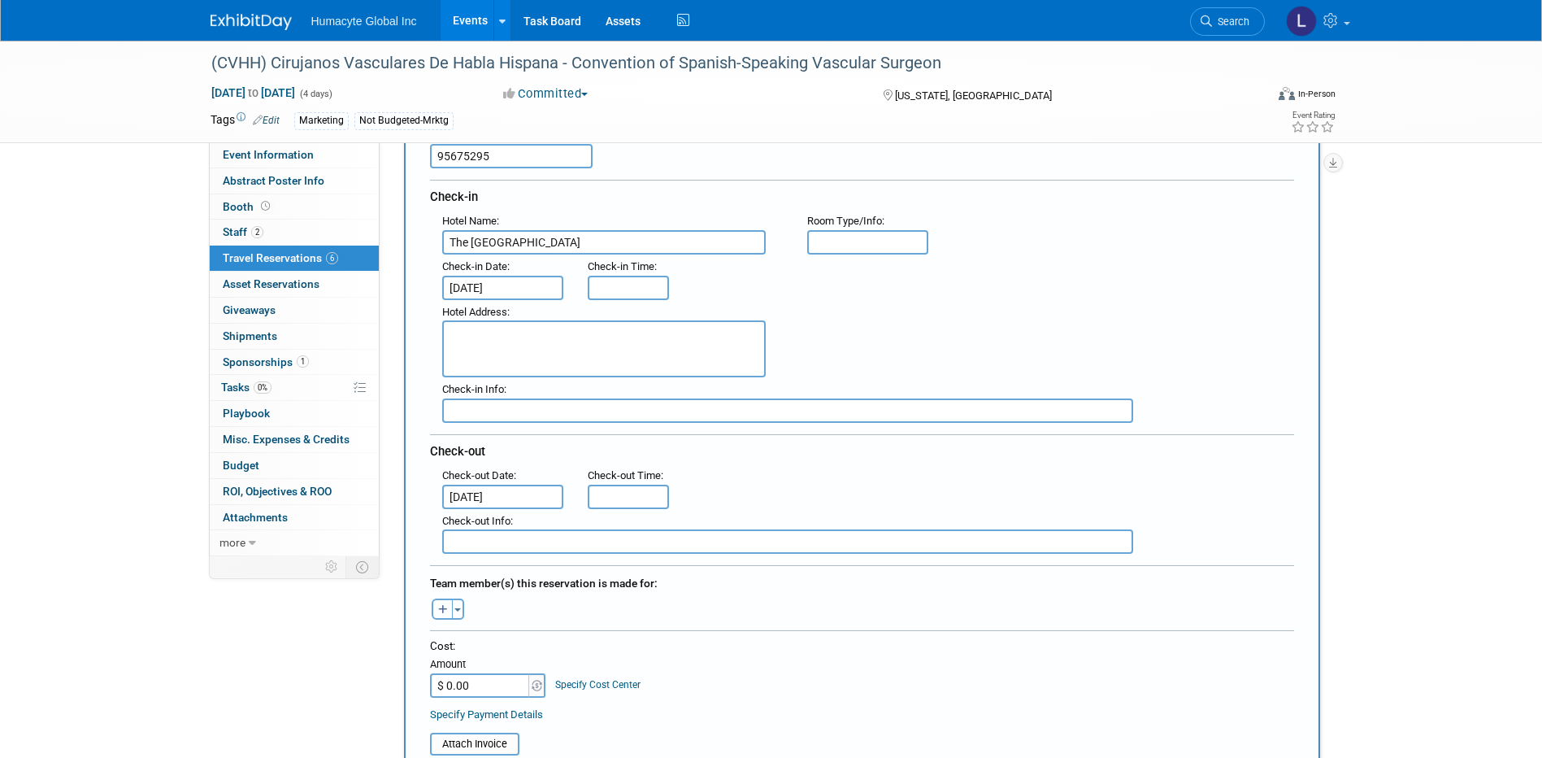
click at [442, 605] on icon "button" at bounding box center [443, 610] width 10 height 11
select select
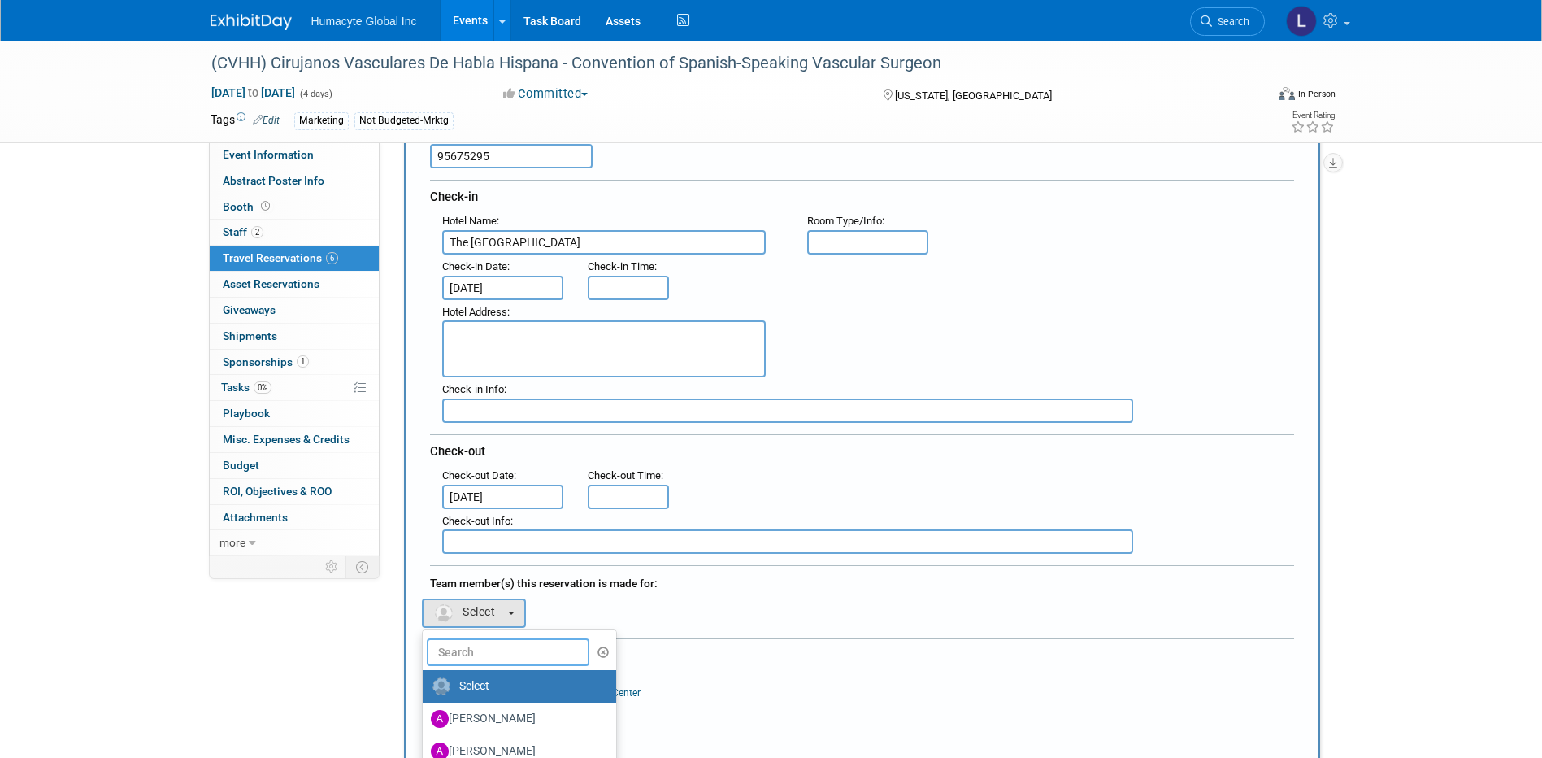
drag, startPoint x: 483, startPoint y: 638, endPoint x: 480, endPoint y: 648, distance: 10.3
click at [482, 639] on input "text" at bounding box center [508, 652] width 163 height 28
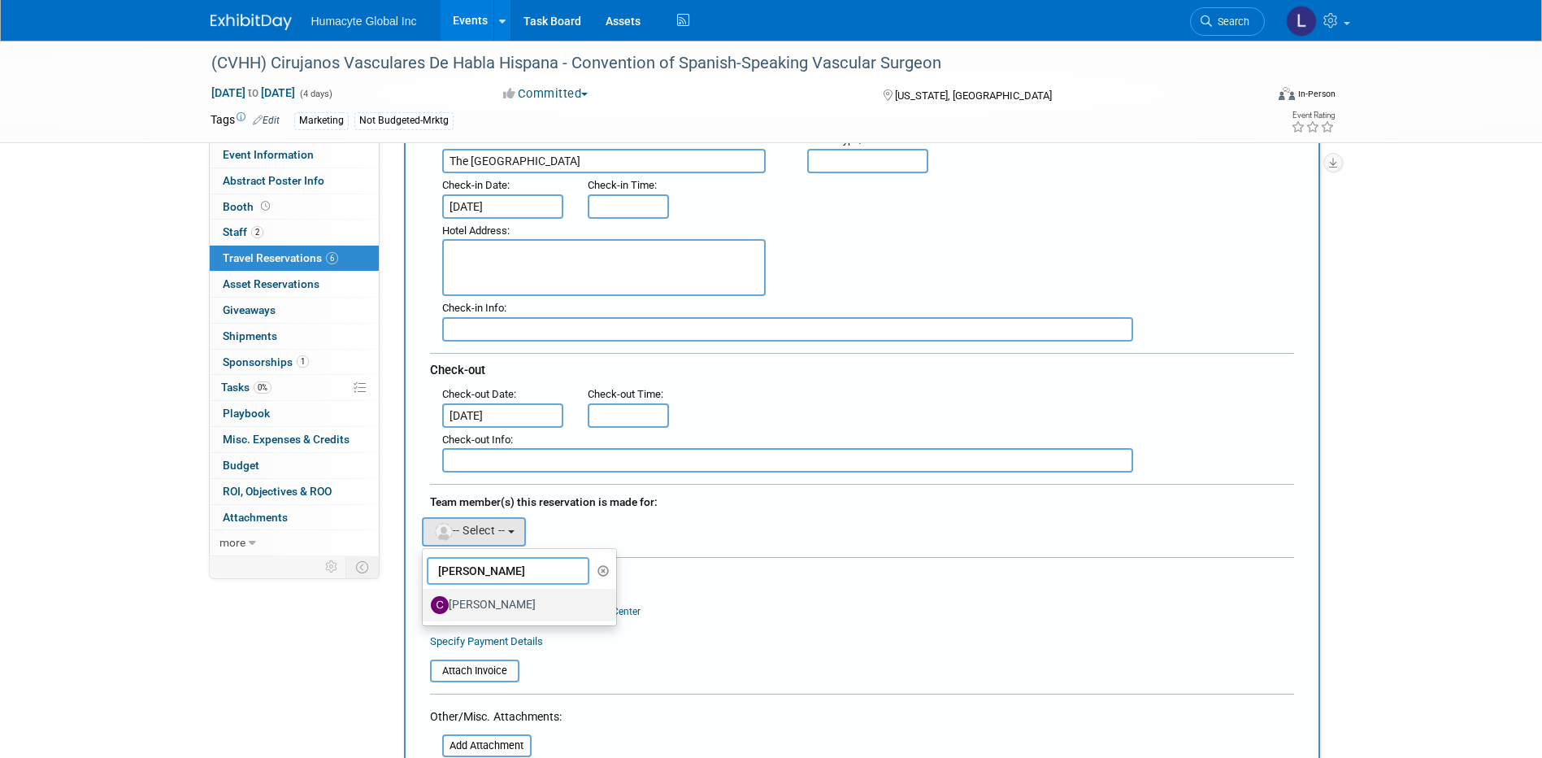
type input "carlos"
click at [493, 595] on label "[PERSON_NAME]" at bounding box center [516, 605] width 170 height 26
click at [425, 597] on input "[PERSON_NAME]" at bounding box center [420, 602] width 11 height 11
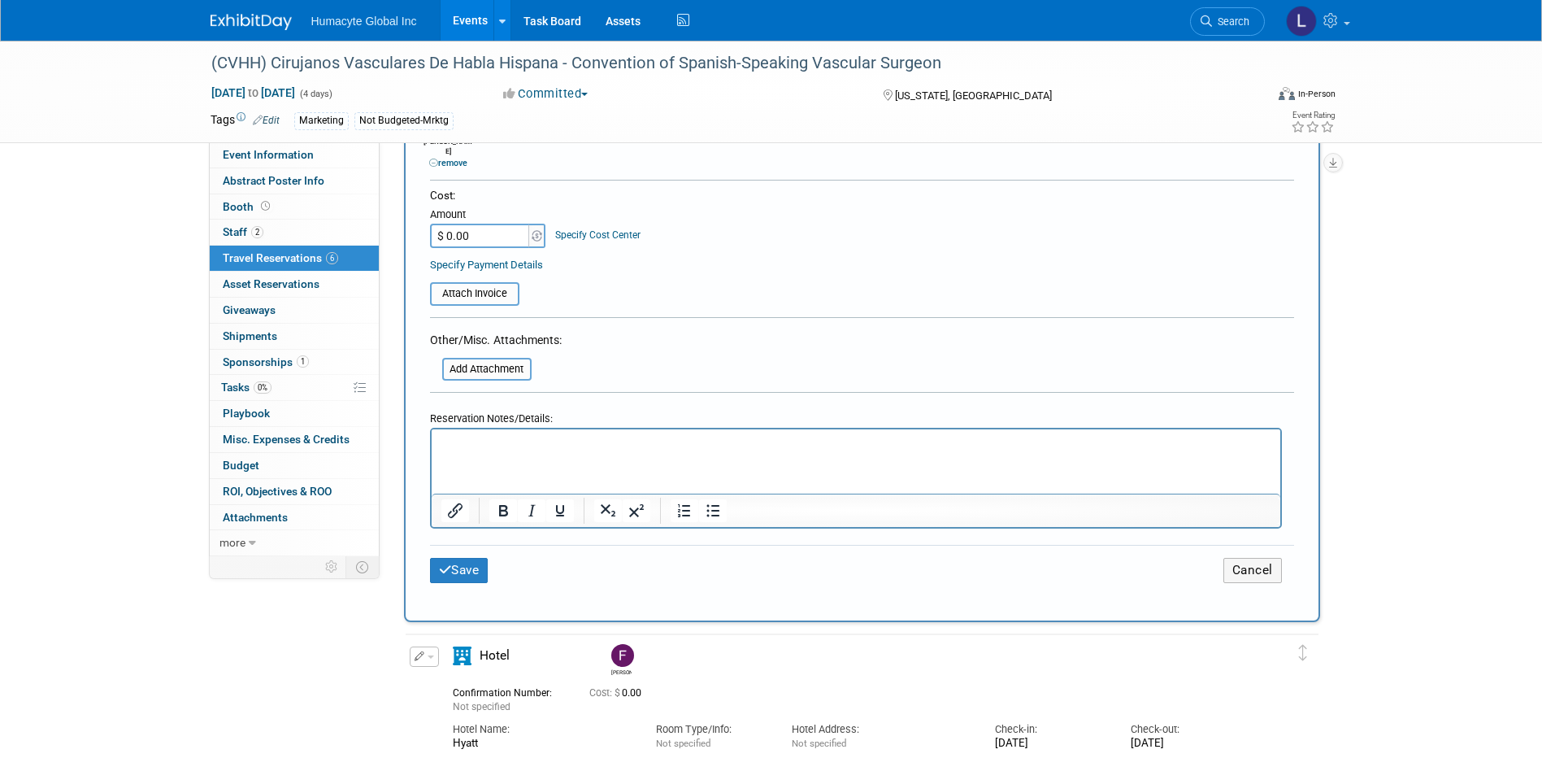
scroll to position [650, 0]
click at [460, 556] on button "Save" at bounding box center [459, 568] width 59 height 25
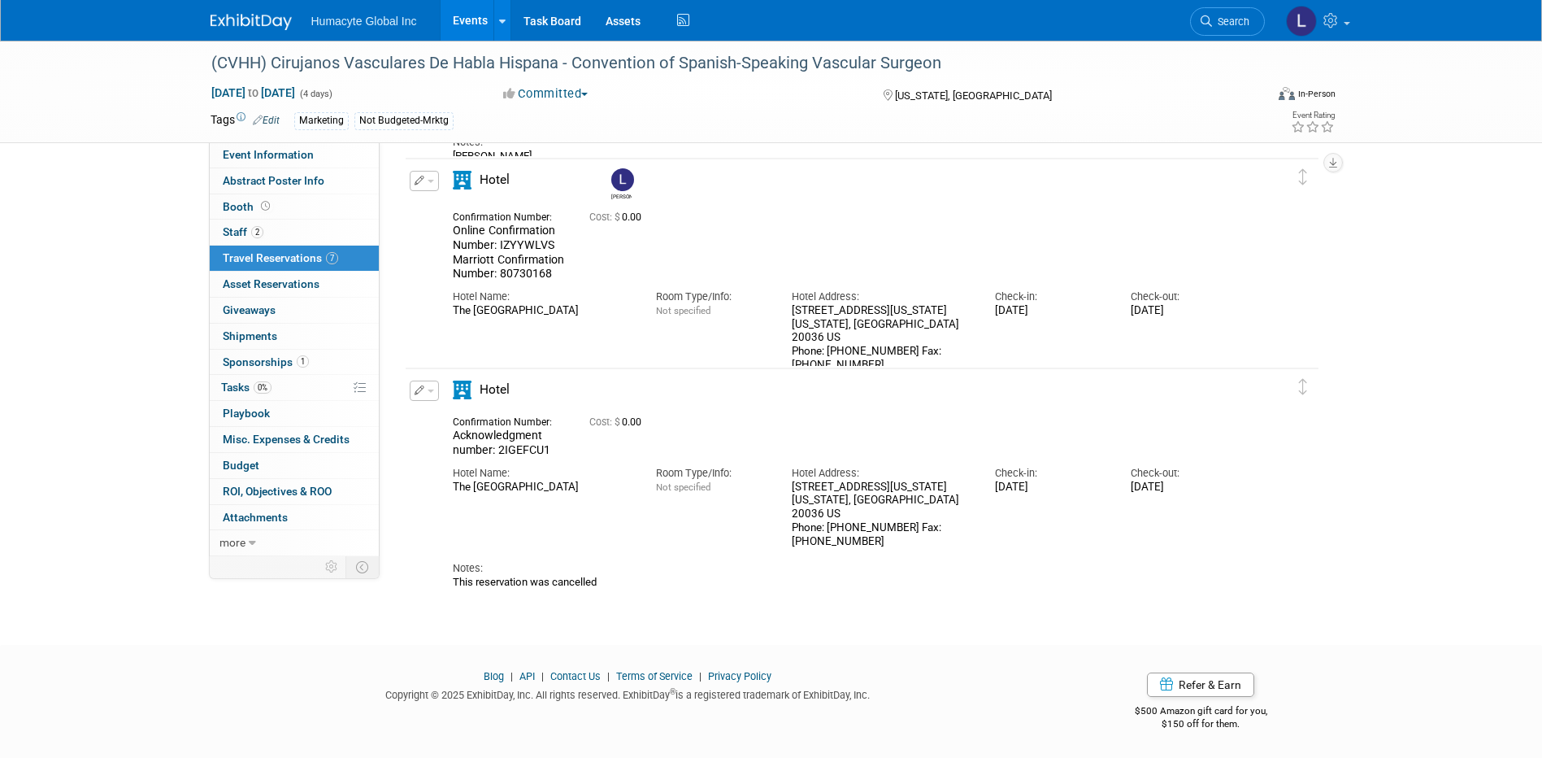
scroll to position [960, 0]
drag, startPoint x: 562, startPoint y: 448, endPoint x: 445, endPoint y: 445, distance: 117.1
click at [445, 445] on div "Confirmation Number: Acknowledgment number: 2IGEFCU1" at bounding box center [509, 433] width 137 height 46
copy span "number: 2IGEFCU1"
click at [432, 389] on span "button" at bounding box center [431, 390] width 7 height 3
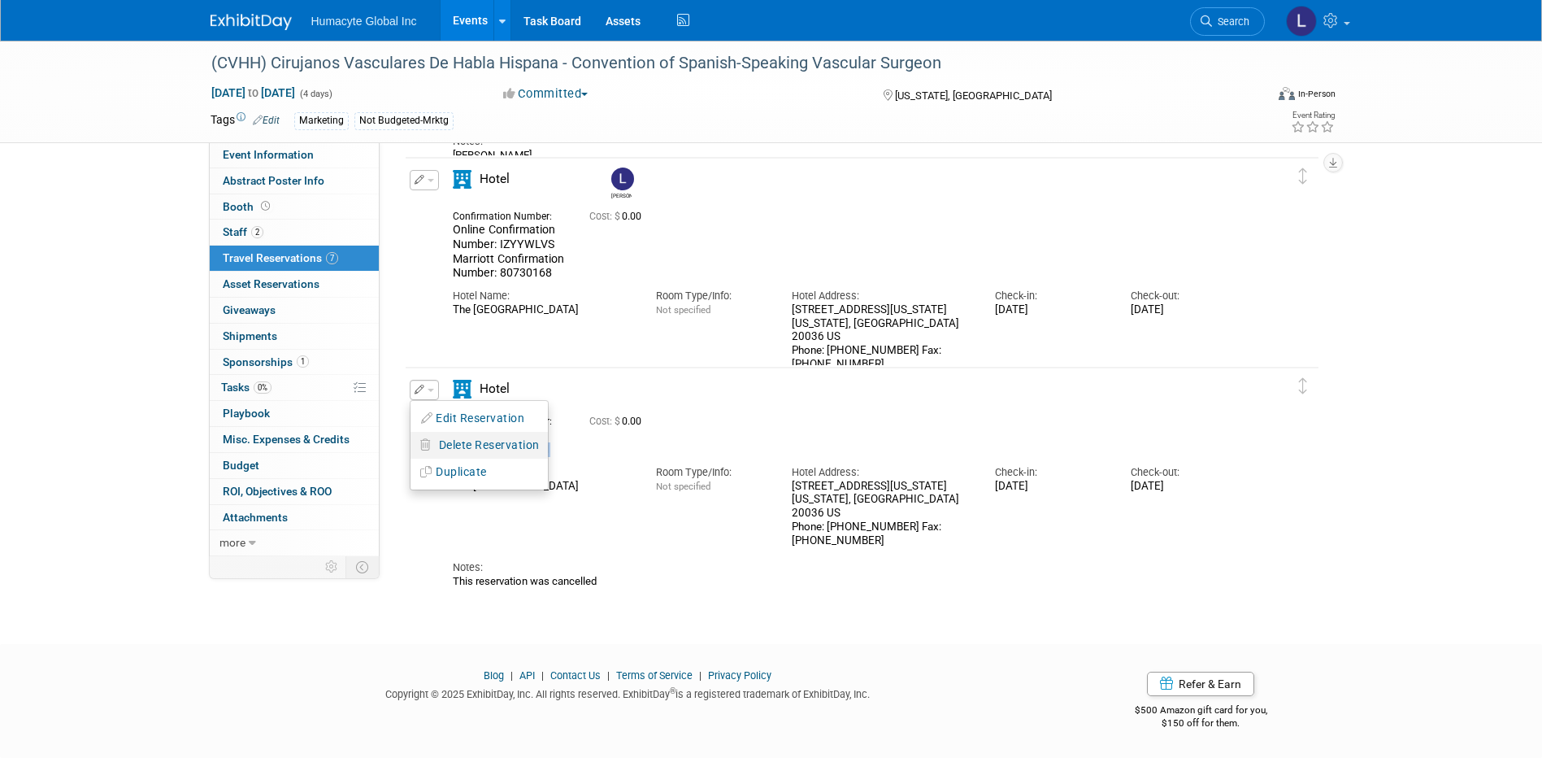
click at [457, 441] on span "Delete Reservation" at bounding box center [489, 444] width 101 height 13
click at [609, 454] on link "Yes" at bounding box center [607, 458] width 47 height 26
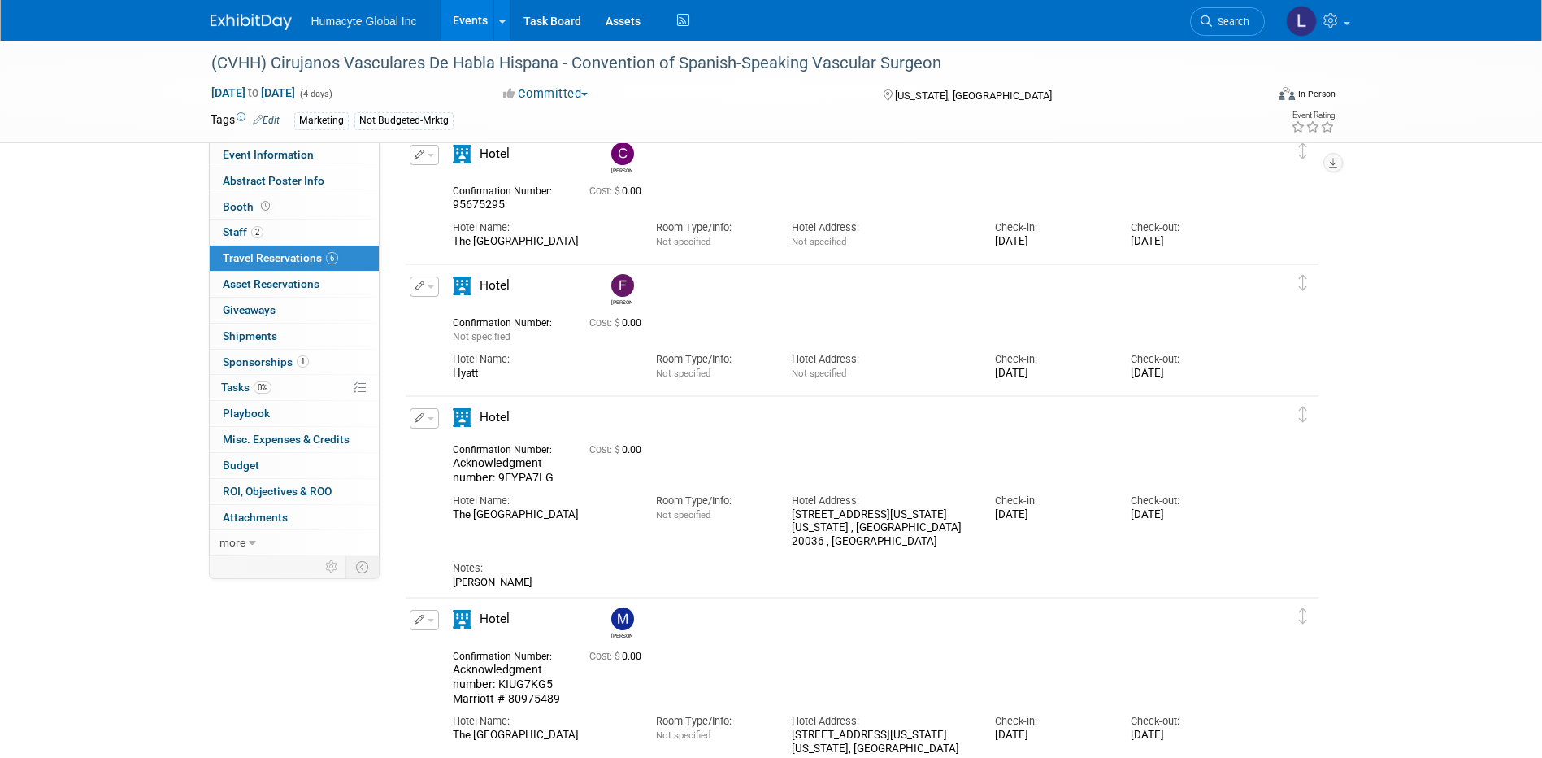
scroll to position [0, 0]
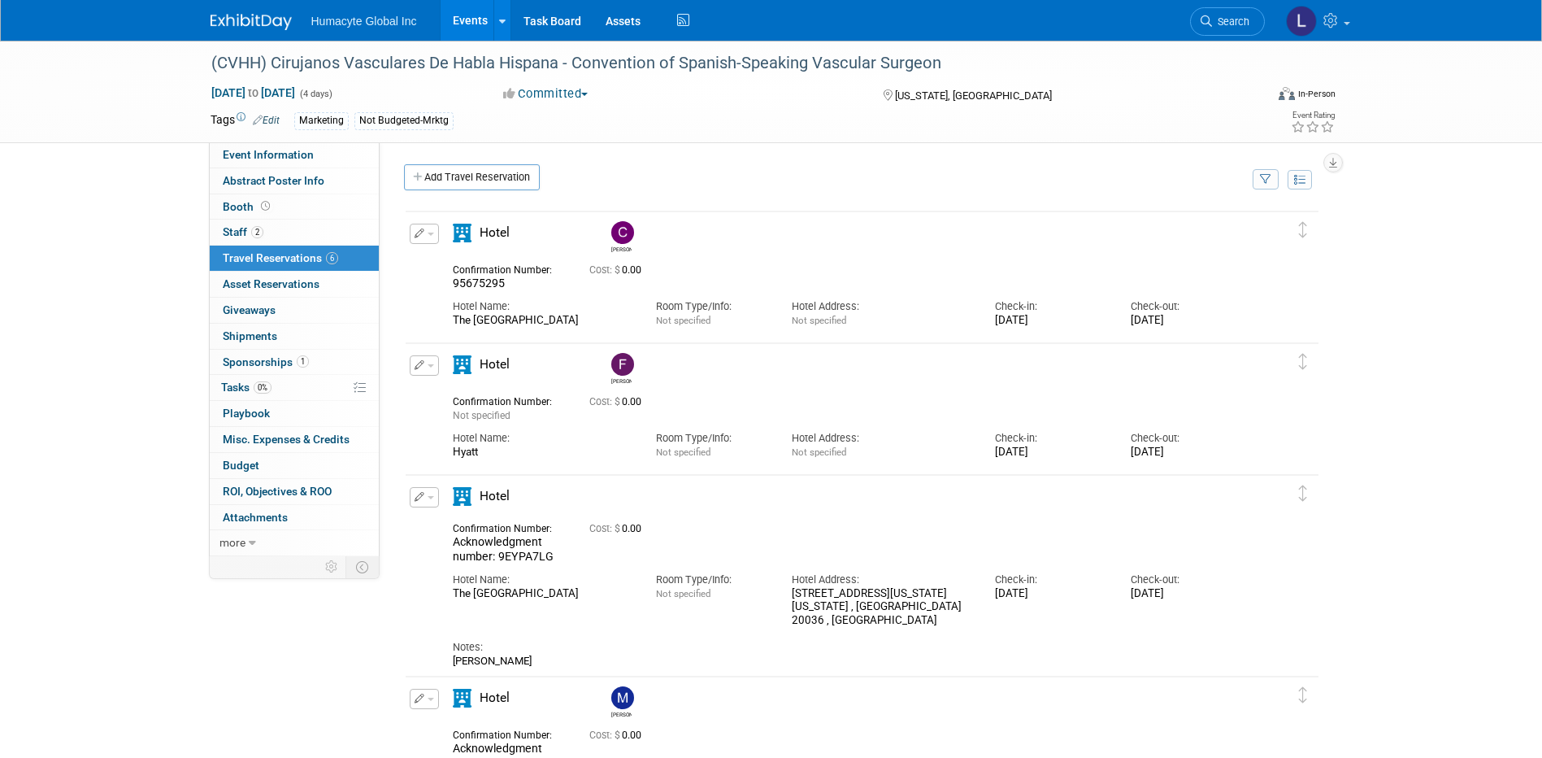
click at [423, 237] on icon "button" at bounding box center [420, 233] width 11 height 10
click at [455, 259] on button "Edit Reservation" at bounding box center [478, 262] width 137 height 24
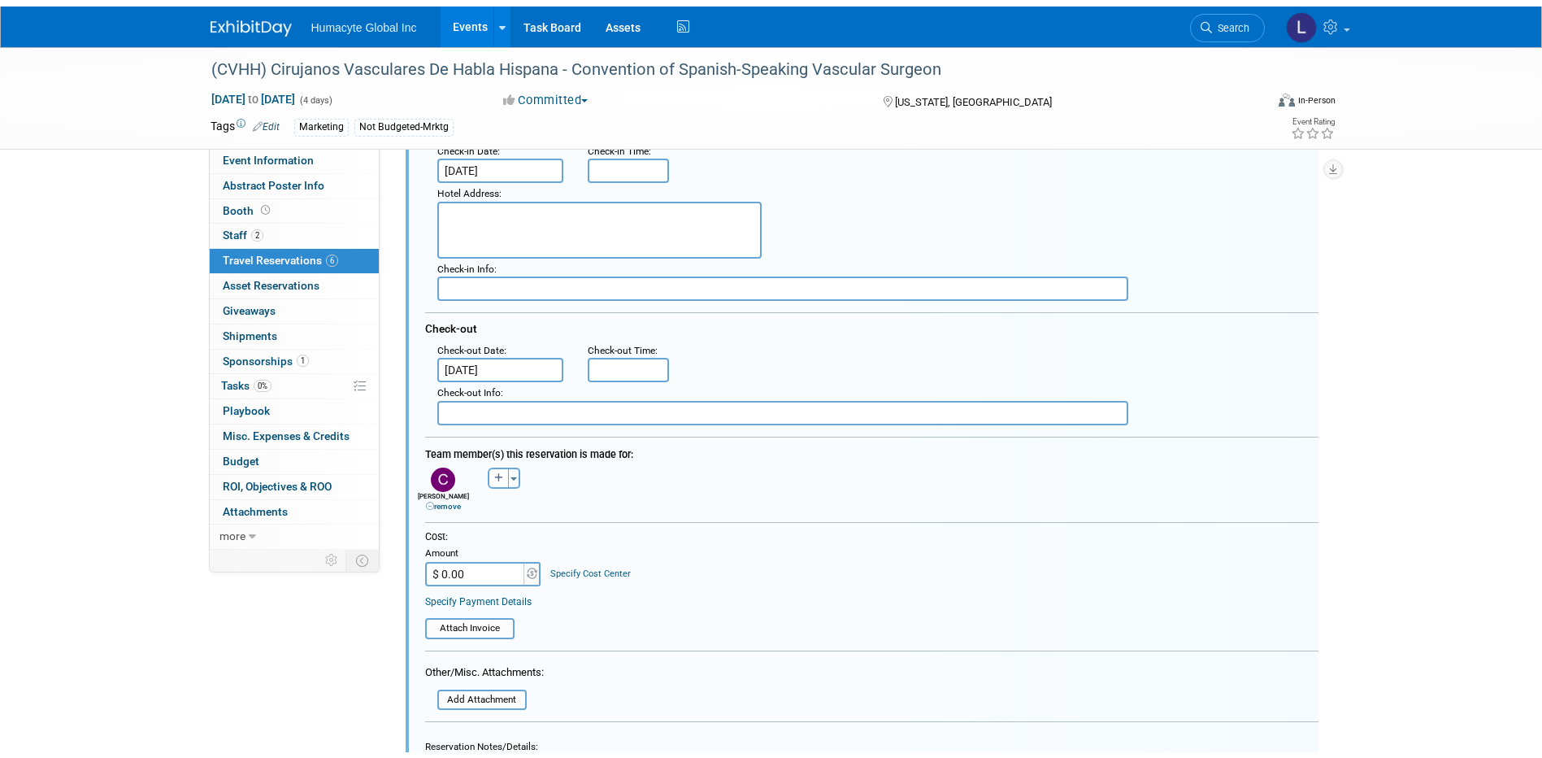
scroll to position [435, 0]
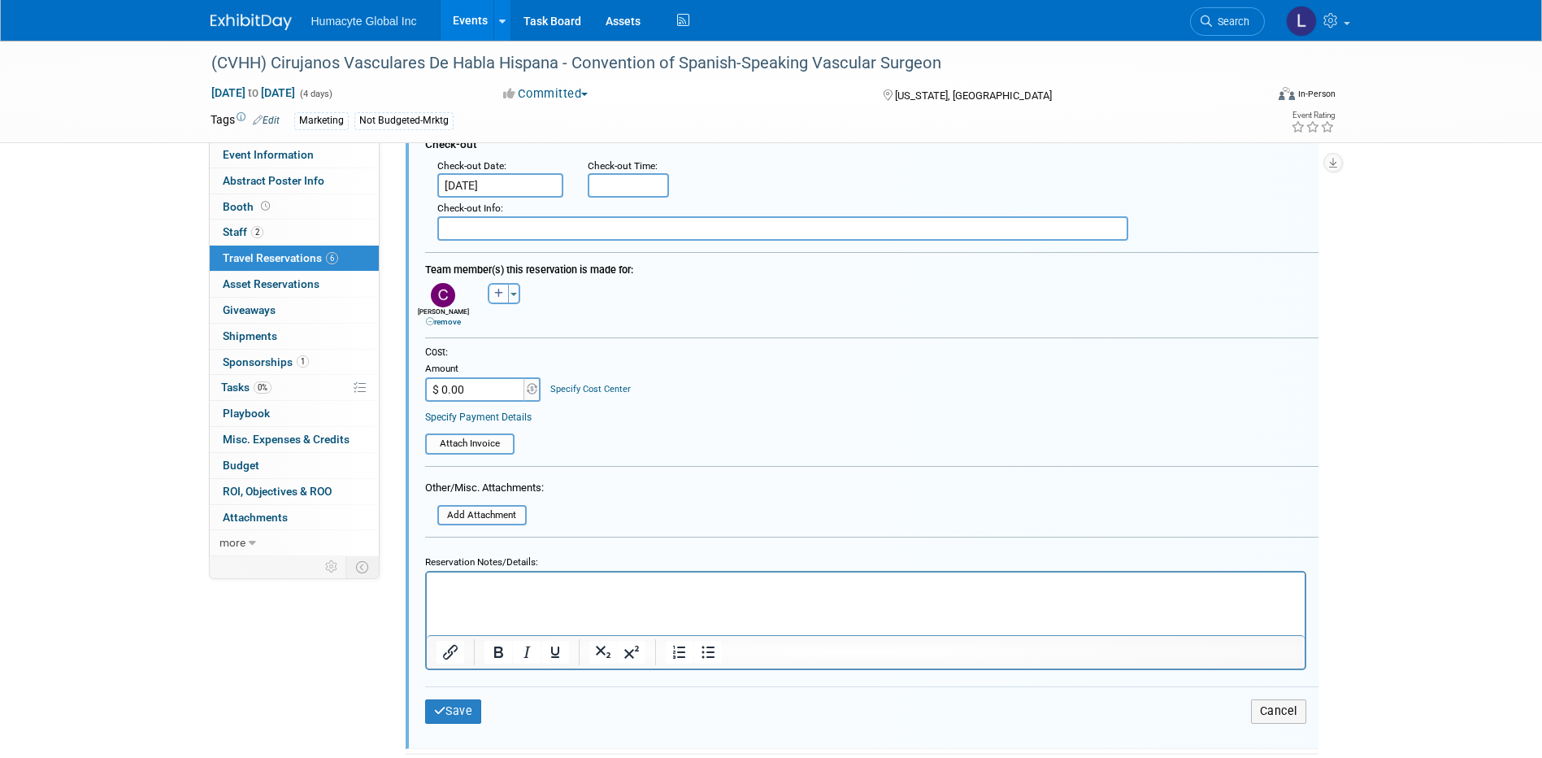
click at [558, 594] on html at bounding box center [865, 583] width 878 height 22
paste body "Rich Text Area. Press ALT-0 for help."
click at [536, 584] on p "number: 2IGEFCU1" at bounding box center [865, 586] width 859 height 15
click at [433, 718] on button "Save" at bounding box center [453, 711] width 57 height 24
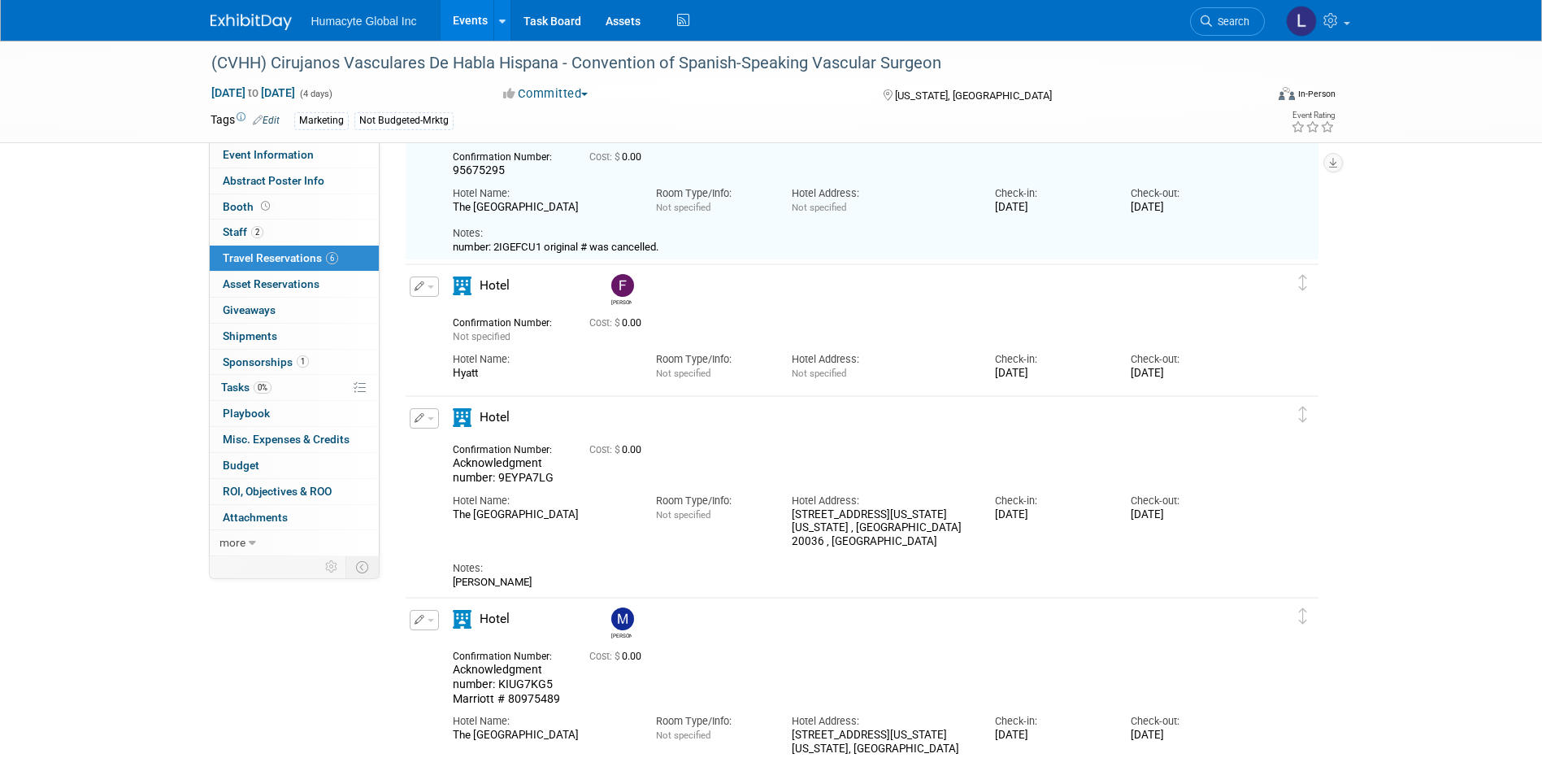
scroll to position [0, 0]
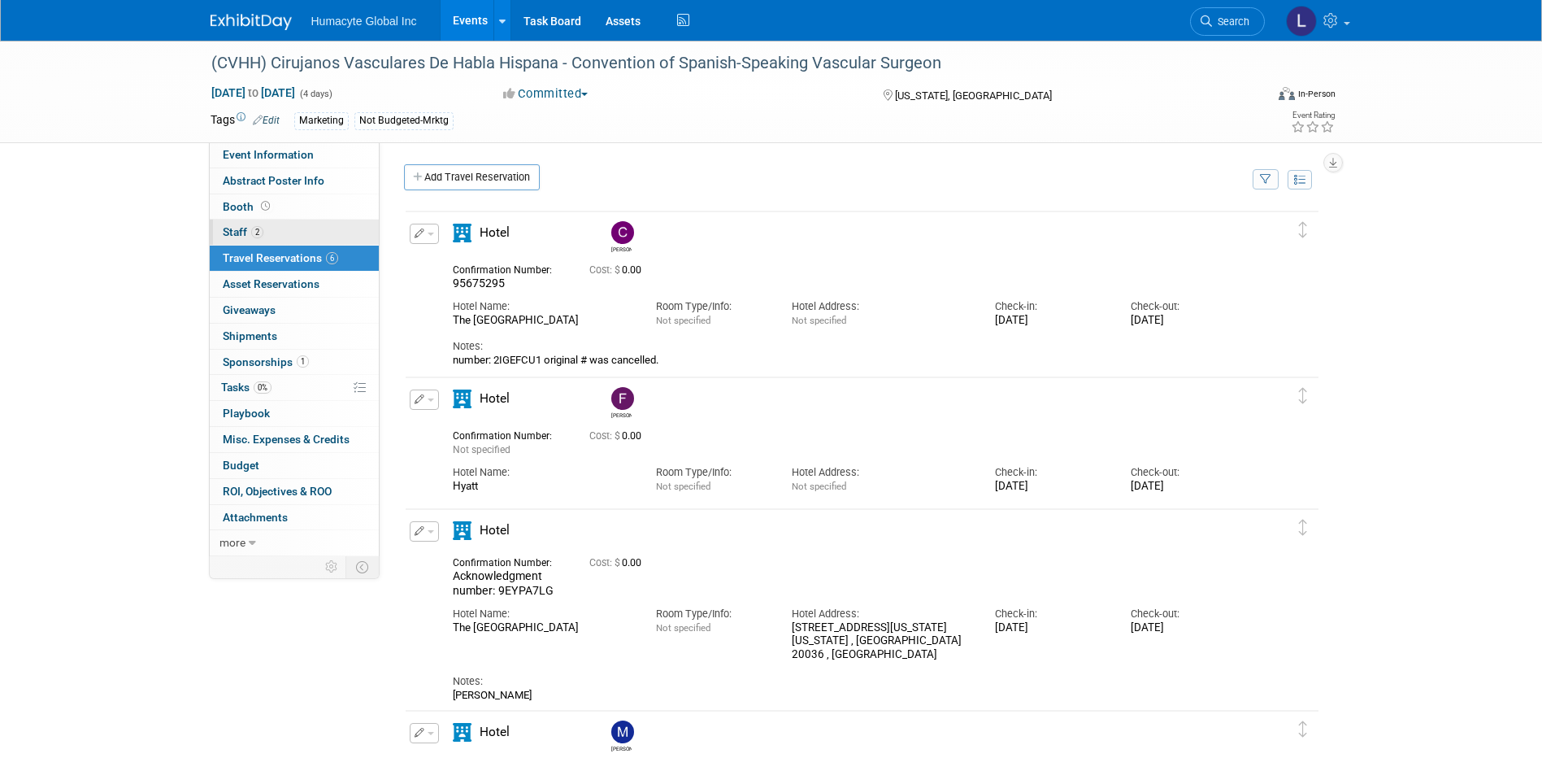
click at [237, 227] on span "Staff 2" at bounding box center [243, 231] width 41 height 13
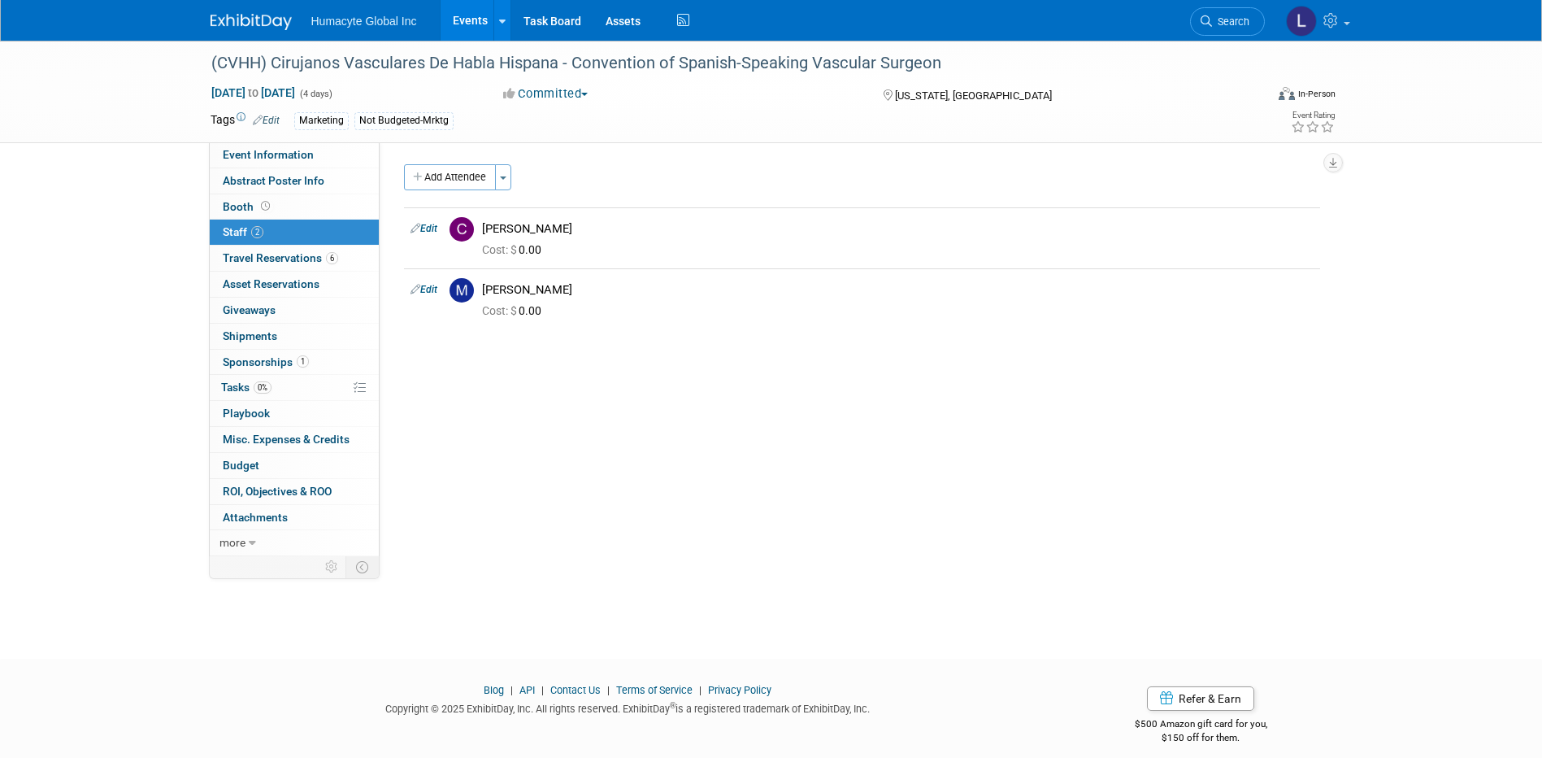
click at [598, 406] on div "Initiator: Specify initiator Department: Discovery & Pipeline Commercial Manage…" at bounding box center [856, 349] width 953 height 414
click at [567, 459] on div "Initiator: Specify initiator Department: Discovery & Pipeline Commercial Manage…" at bounding box center [856, 349] width 953 height 414
click at [431, 176] on button "Add Attendee" at bounding box center [450, 177] width 92 height 26
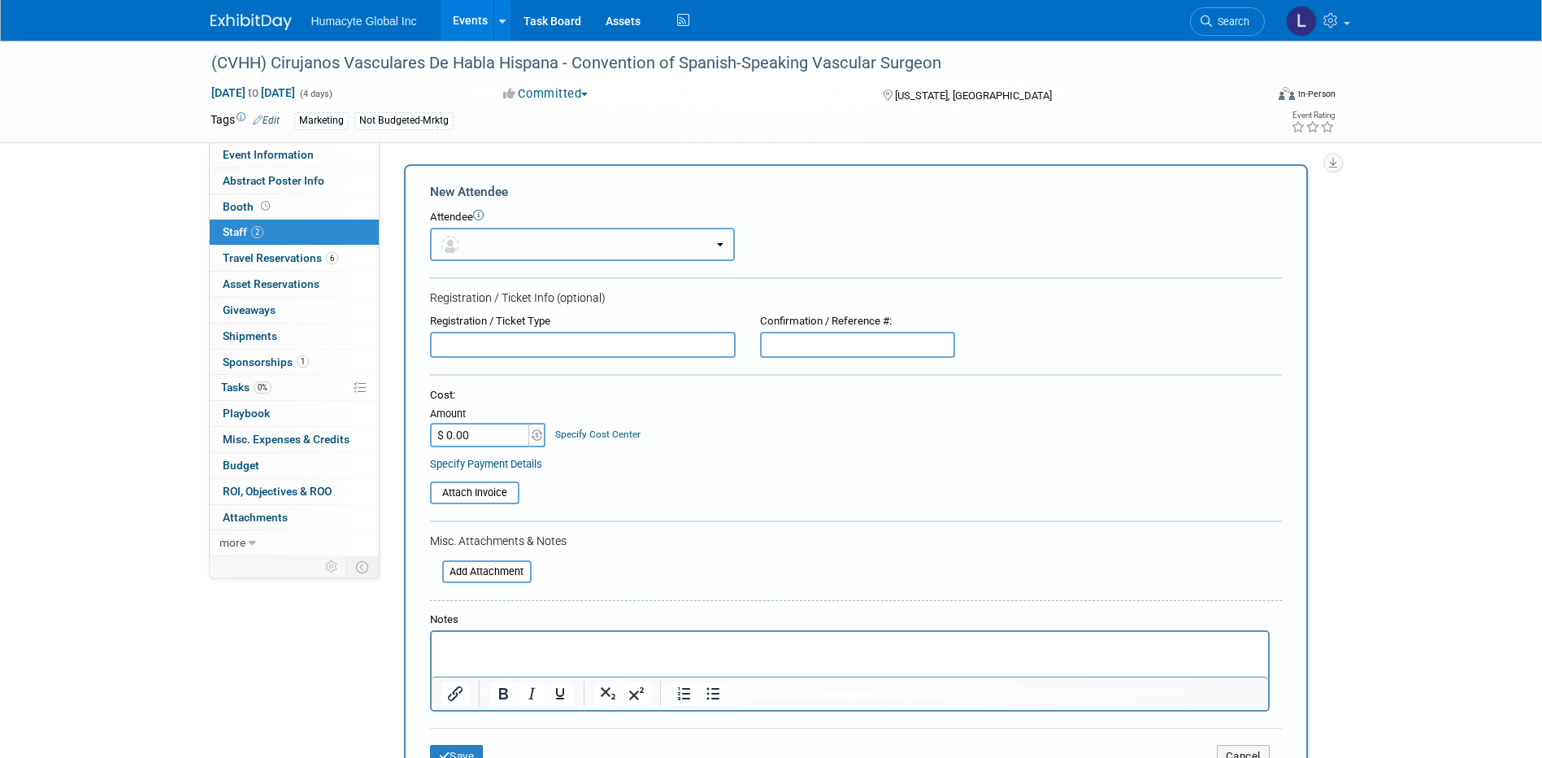
click at [490, 254] on button "button" at bounding box center [582, 244] width 305 height 33
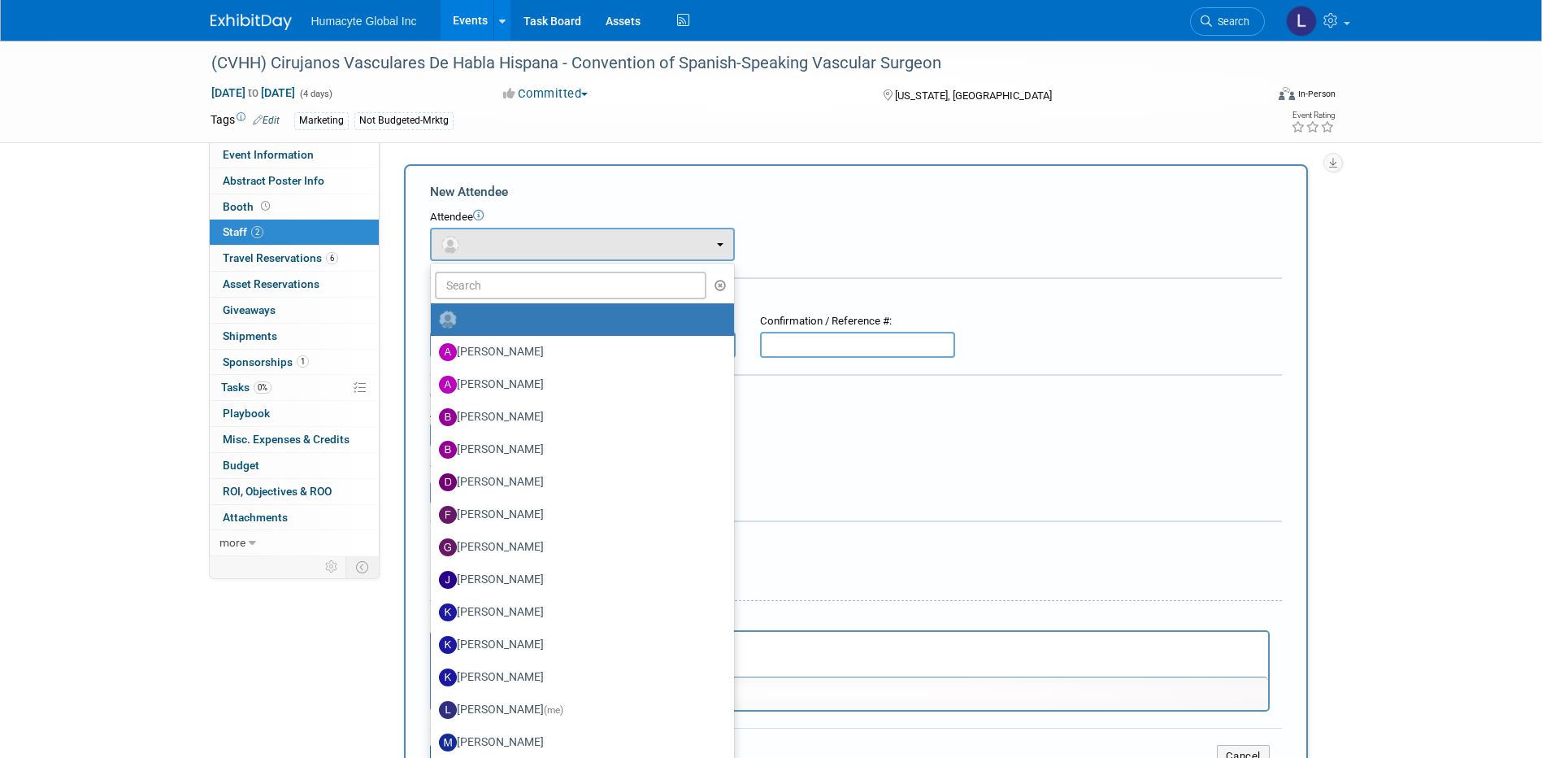
click at [1006, 360] on form "New Attendee Attendee <img src="https://www.exhibitday.com/Images/Unassigned-Us…" at bounding box center [856, 481] width 852 height 597
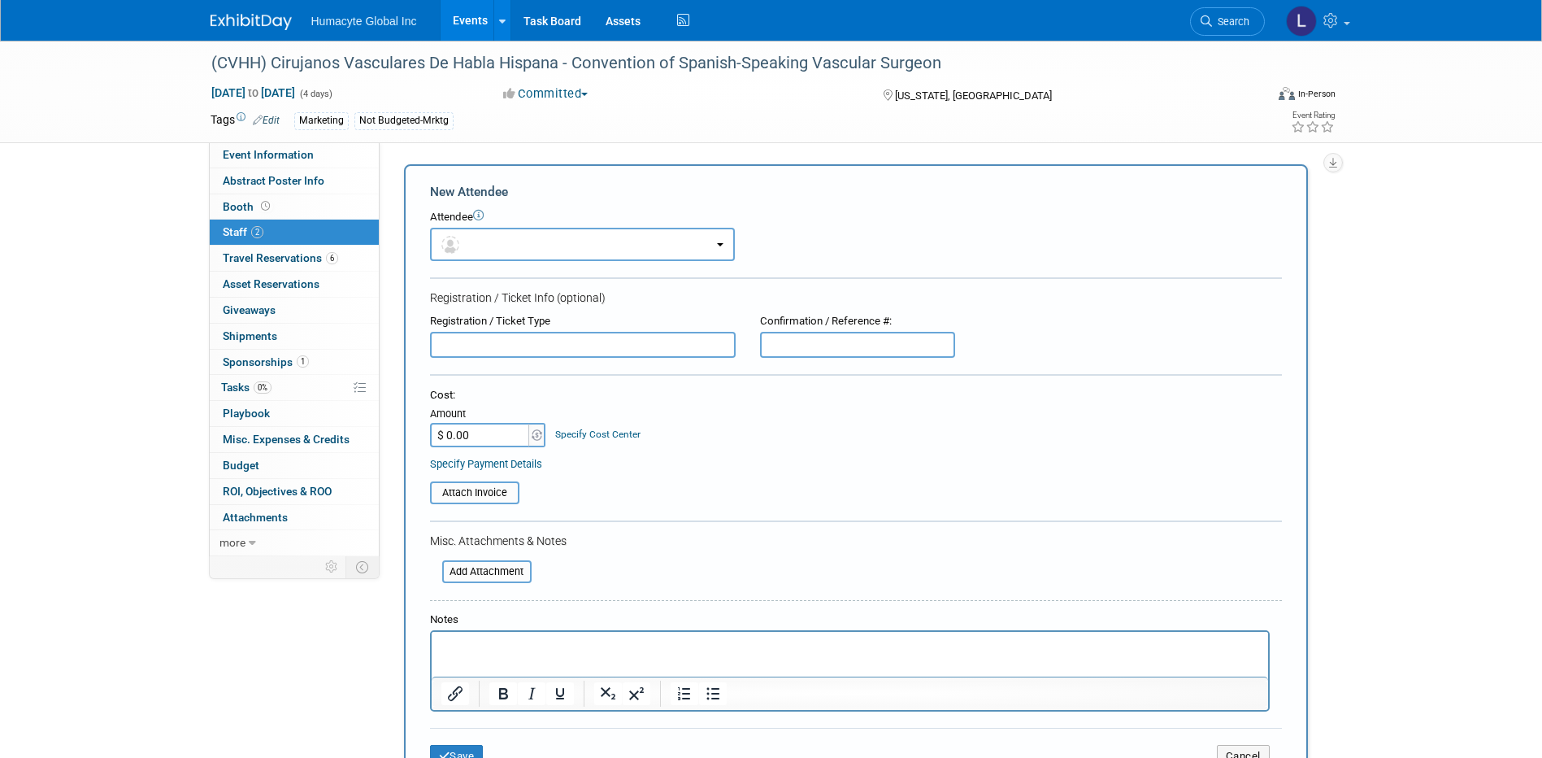
click at [566, 345] on input "text" at bounding box center [583, 345] width 306 height 26
click at [468, 645] on p "Rich Text Area. Press ALT-0 for help." at bounding box center [850, 646] width 818 height 16
click at [510, 340] on input "text" at bounding box center [583, 345] width 306 height 26
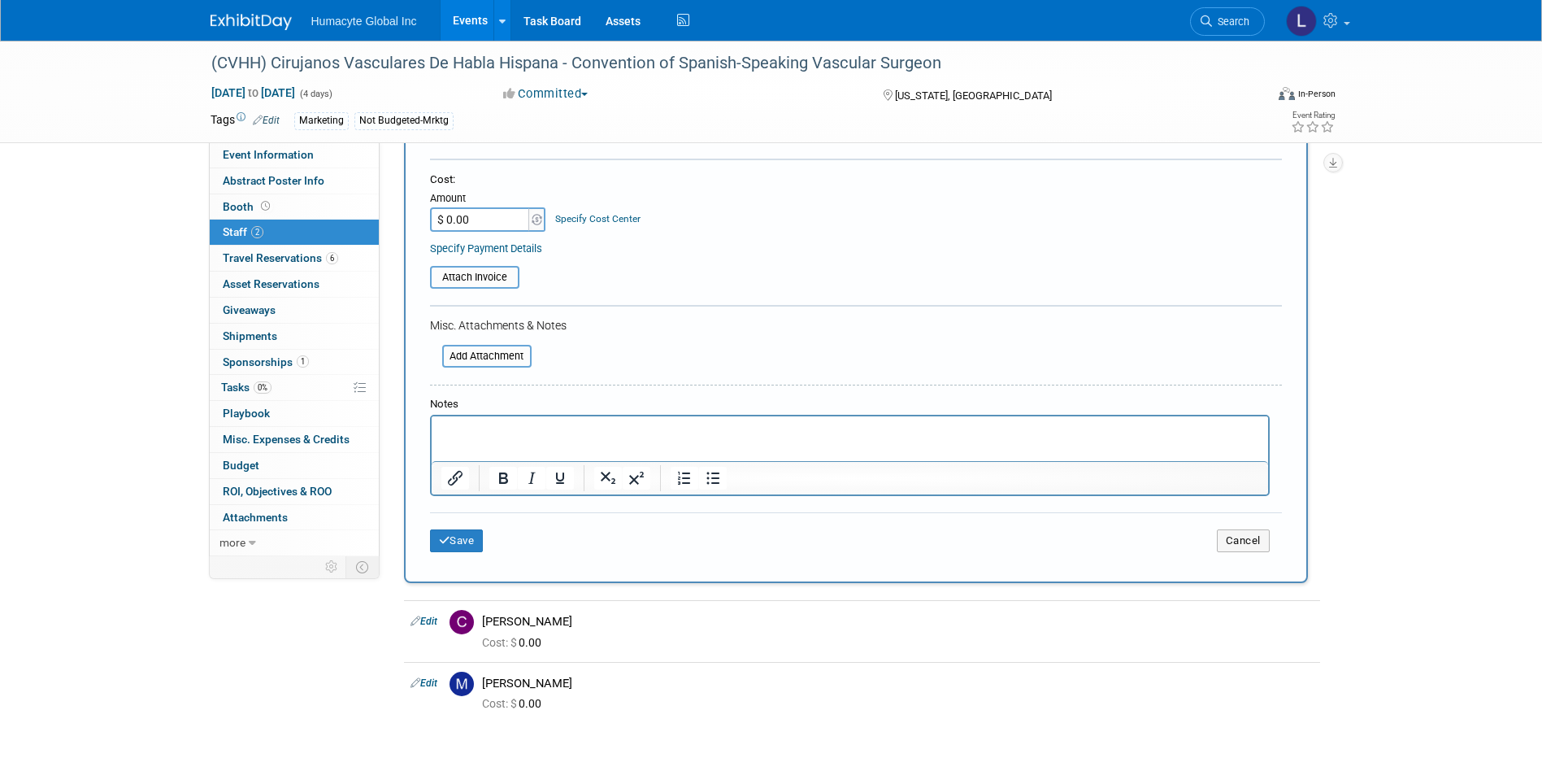
scroll to position [244, 0]
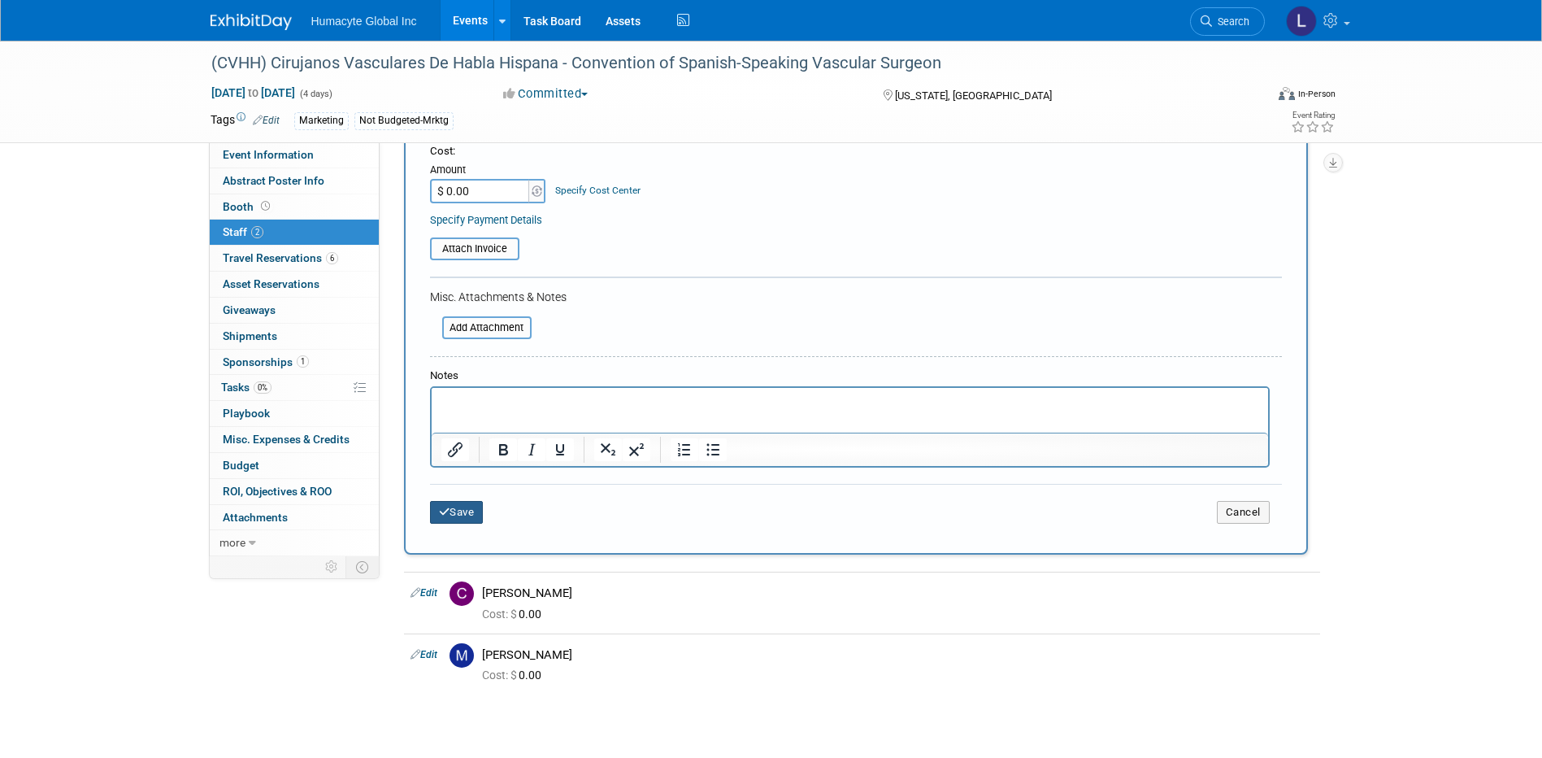
type input "Rob Bedrosian"
click at [466, 518] on button "Save" at bounding box center [457, 512] width 54 height 23
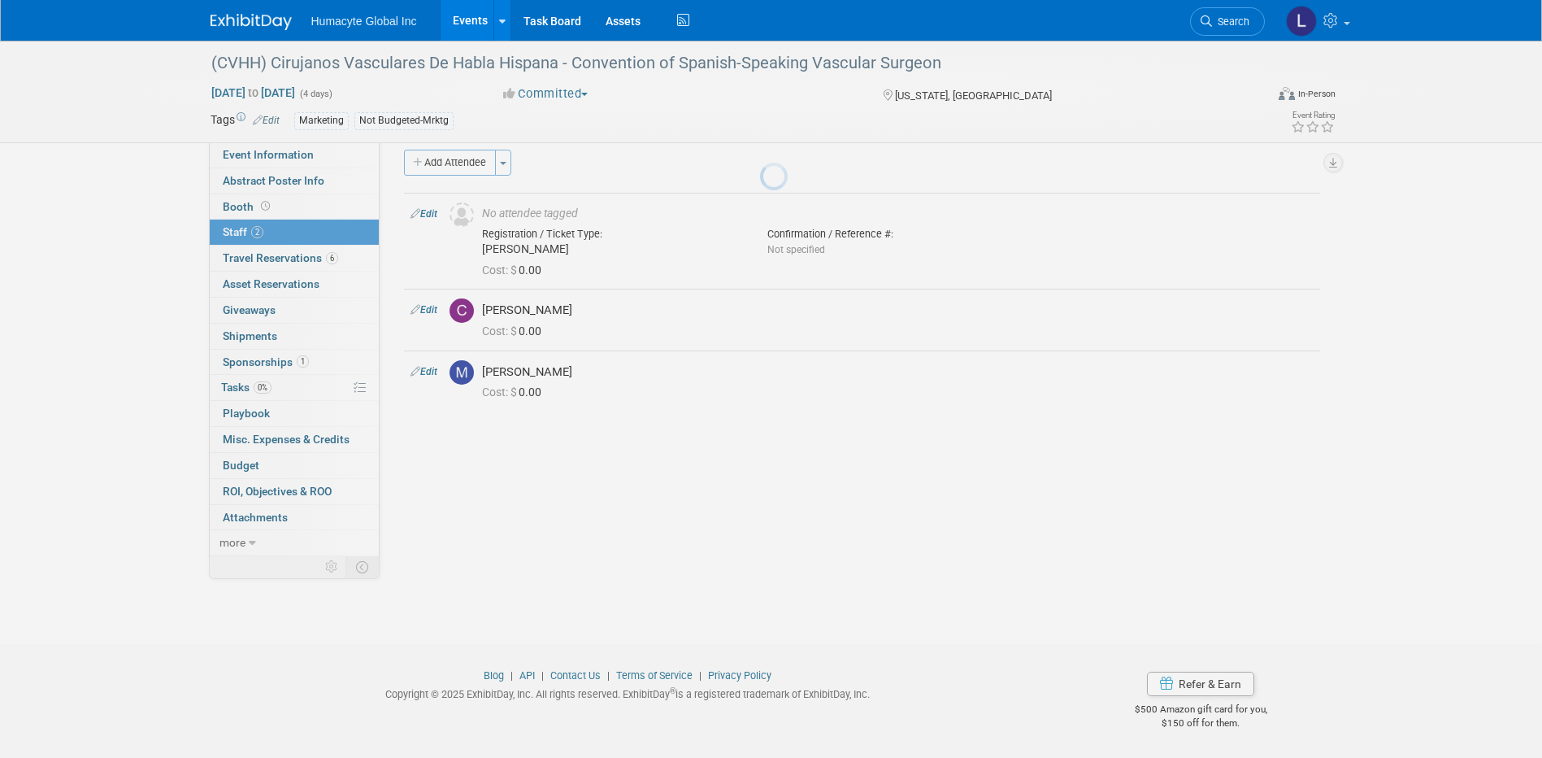
scroll to position [15, 0]
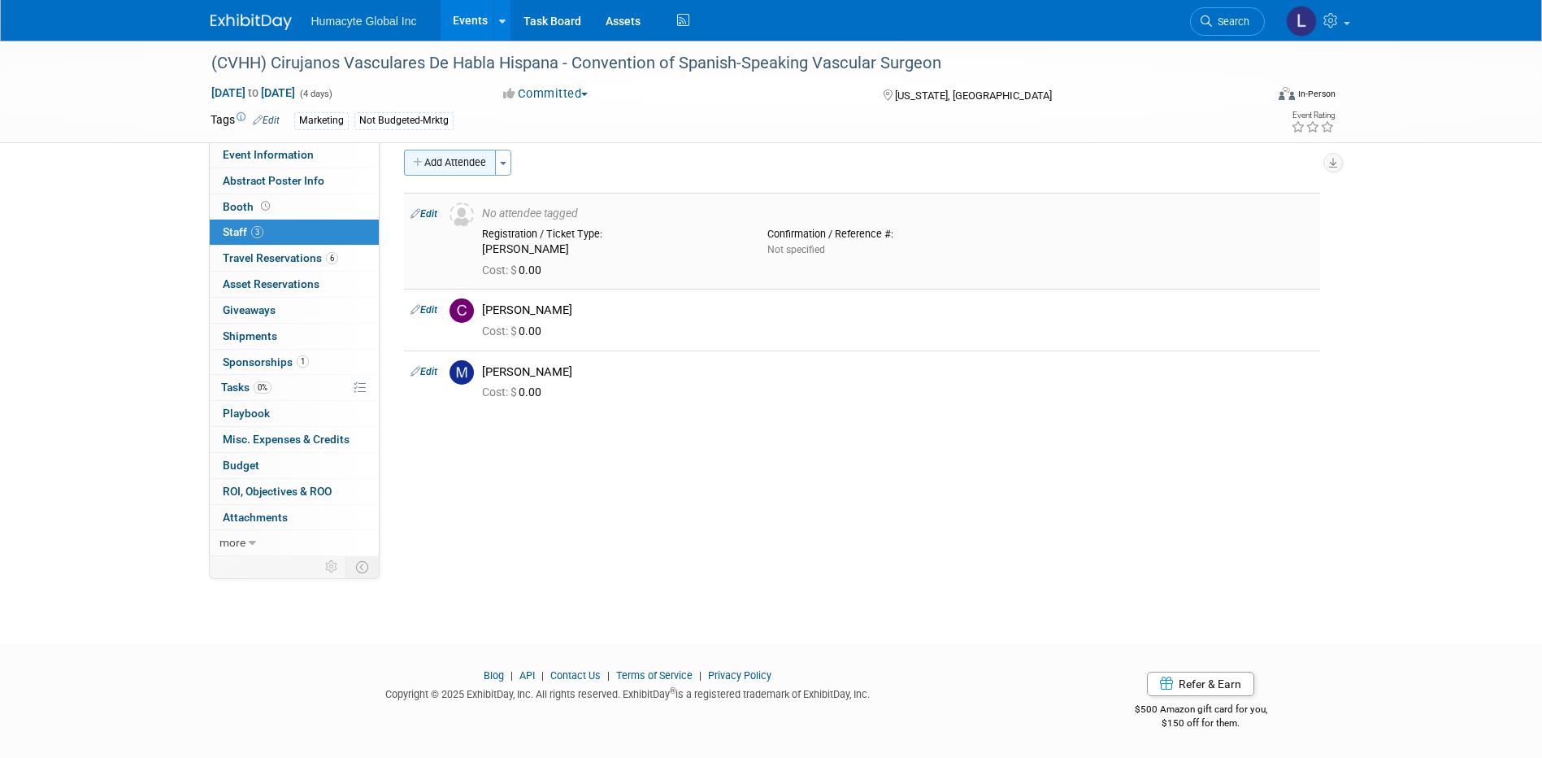
click at [453, 162] on button "Add Attendee" at bounding box center [450, 163] width 92 height 26
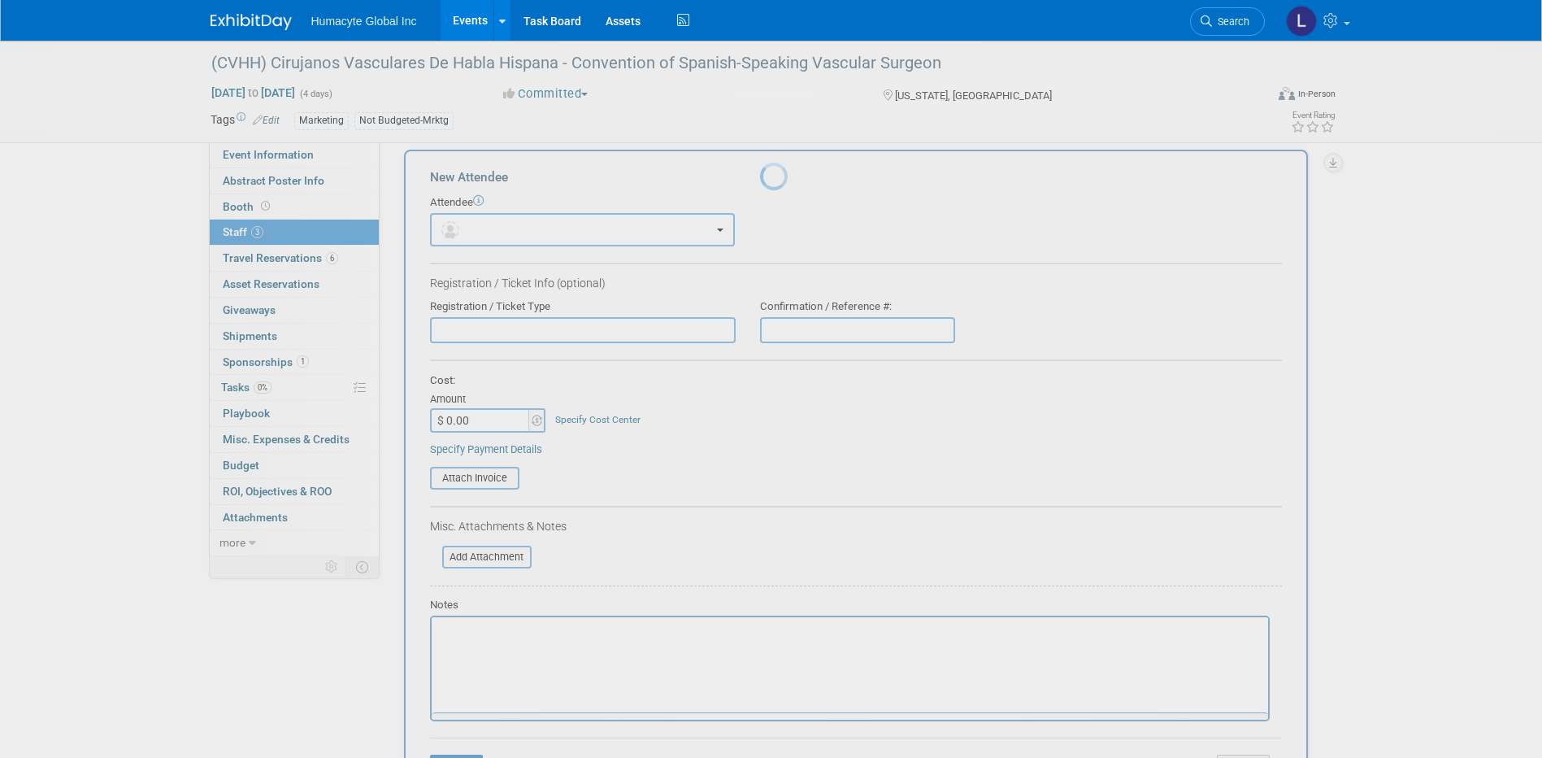
scroll to position [0, 0]
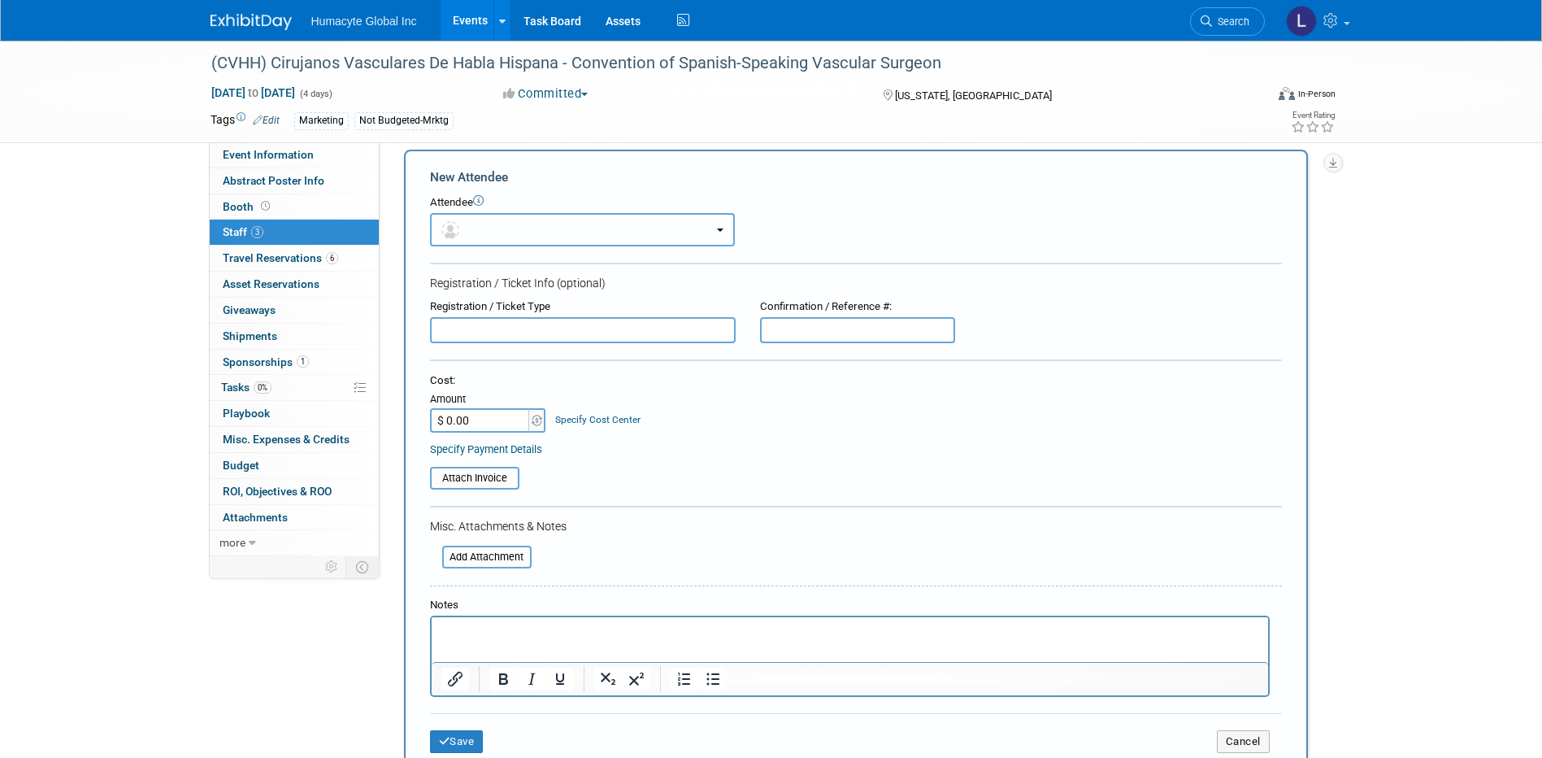
click at [494, 226] on button "button" at bounding box center [582, 229] width 305 height 33
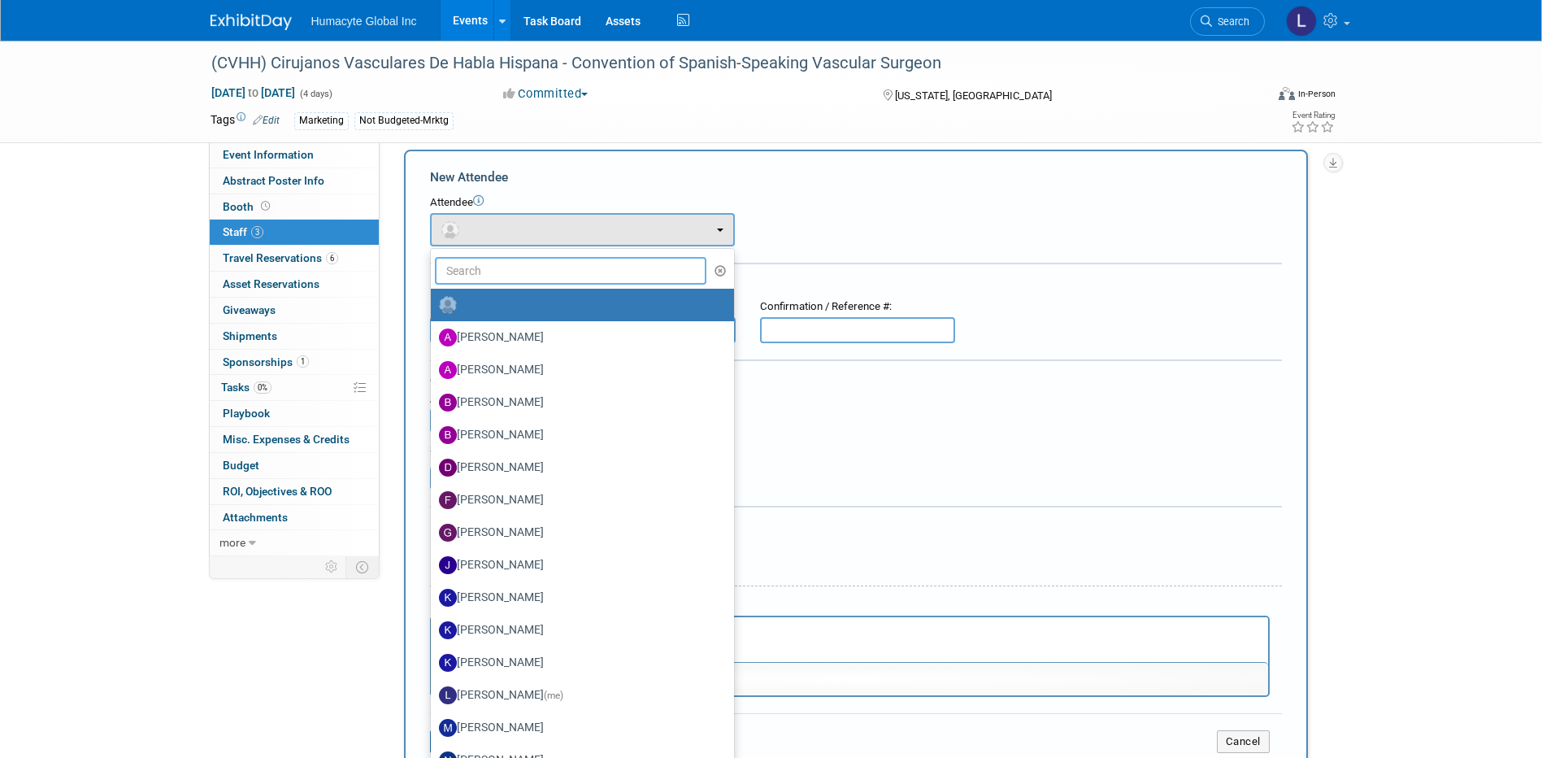
click at [485, 273] on input "text" at bounding box center [571, 271] width 272 height 28
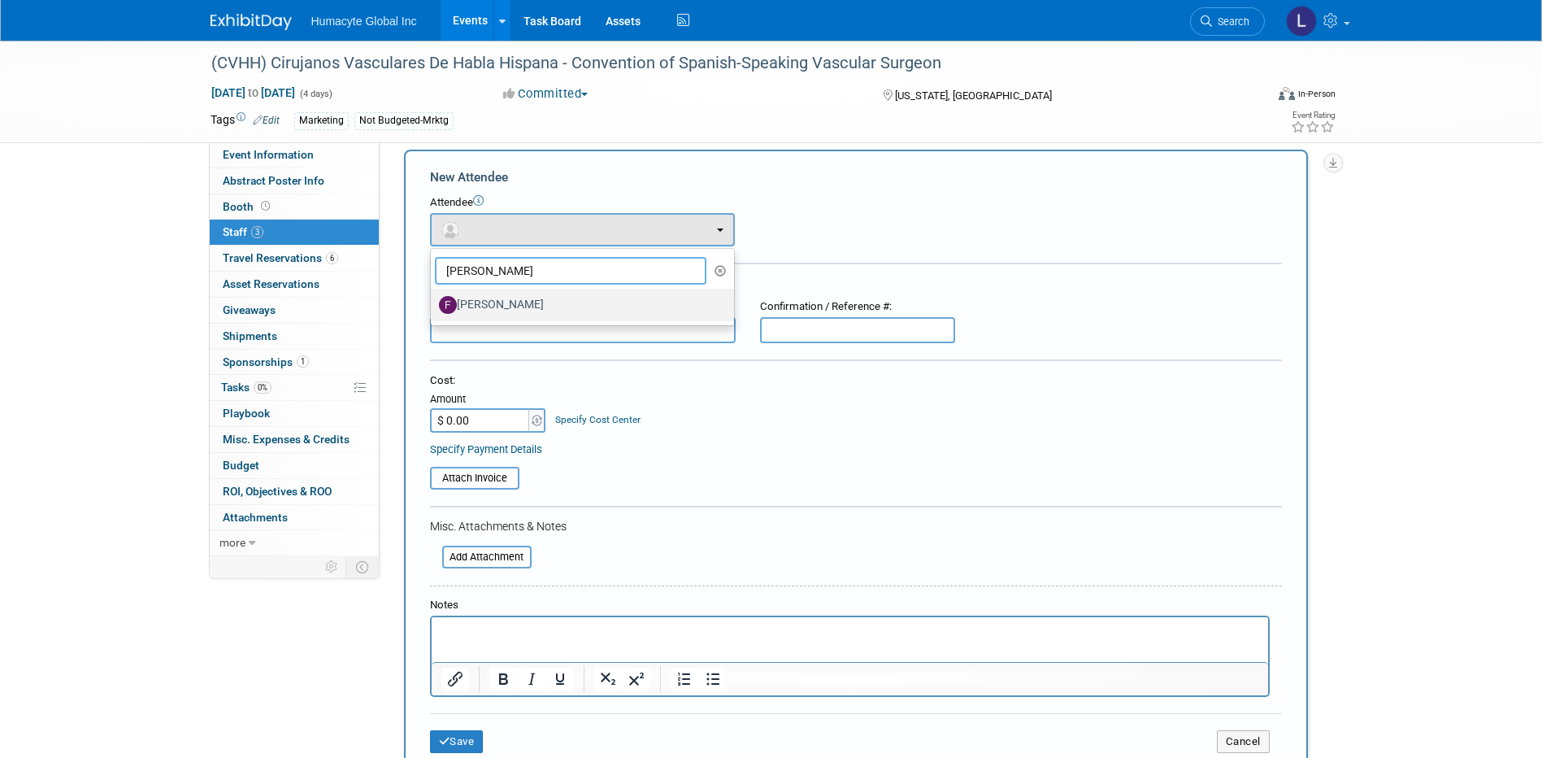
type input "[PERSON_NAME]"
click at [526, 306] on label "[PERSON_NAME]" at bounding box center [578, 305] width 279 height 26
click at [433, 306] on input "[PERSON_NAME]" at bounding box center [428, 302] width 11 height 11
select select "69df933d-be20-4fa9-98e7-e45c34fe4bae"
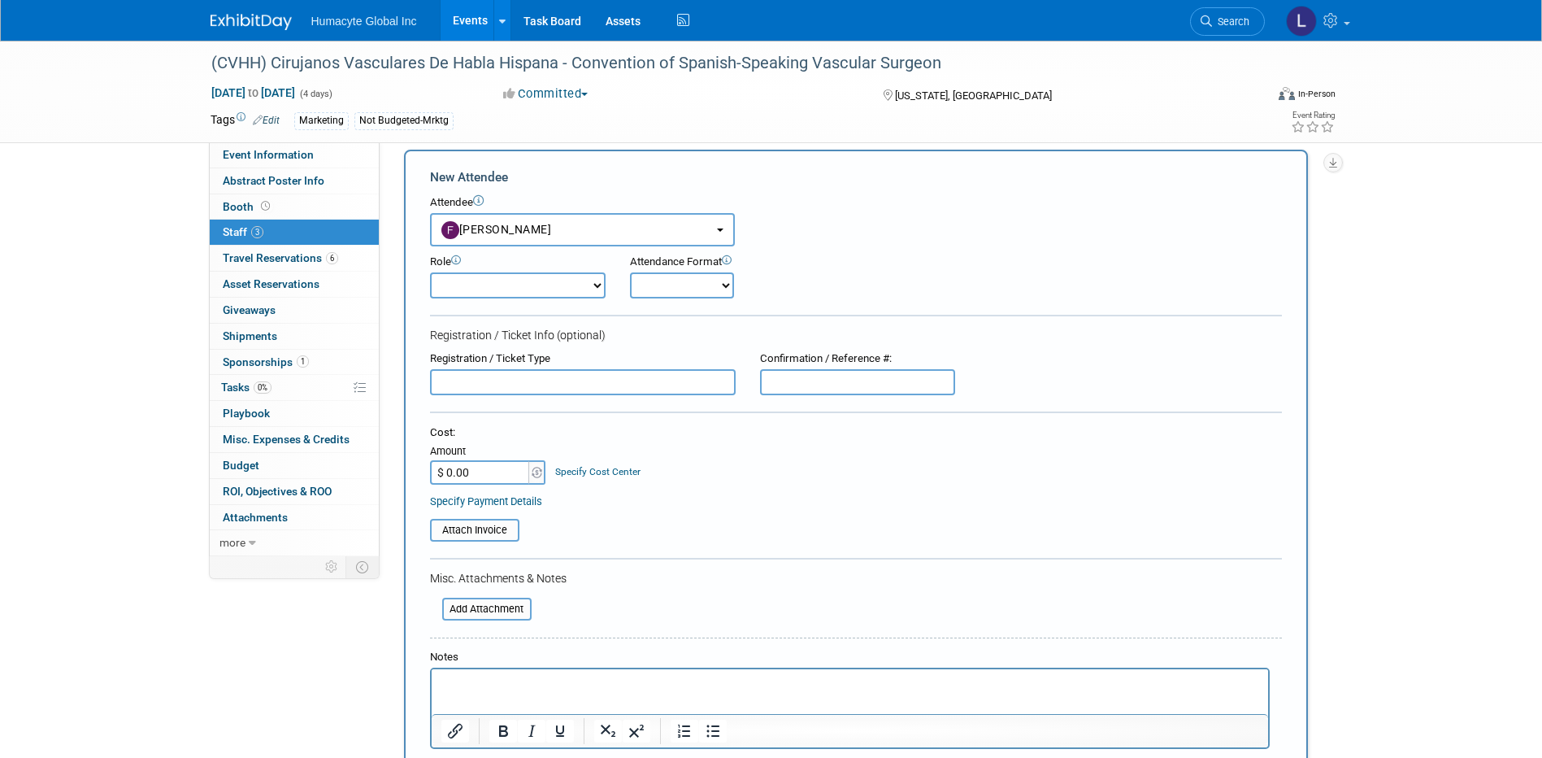
click at [499, 266] on div "Role" at bounding box center [518, 261] width 176 height 15
click at [499, 292] on select "Booth Staff Demonstrator Host Planner Presenter Sales Representative Set-up/Dis…" at bounding box center [518, 285] width 176 height 26
select select "100"
click at [430, 272] on select "Booth Staff Demonstrator Host Planner Presenter Sales Representative Set-up/Dis…" at bounding box center [518, 285] width 176 height 26
click at [740, 537] on table "Attach Invoice" at bounding box center [856, 530] width 852 height 23
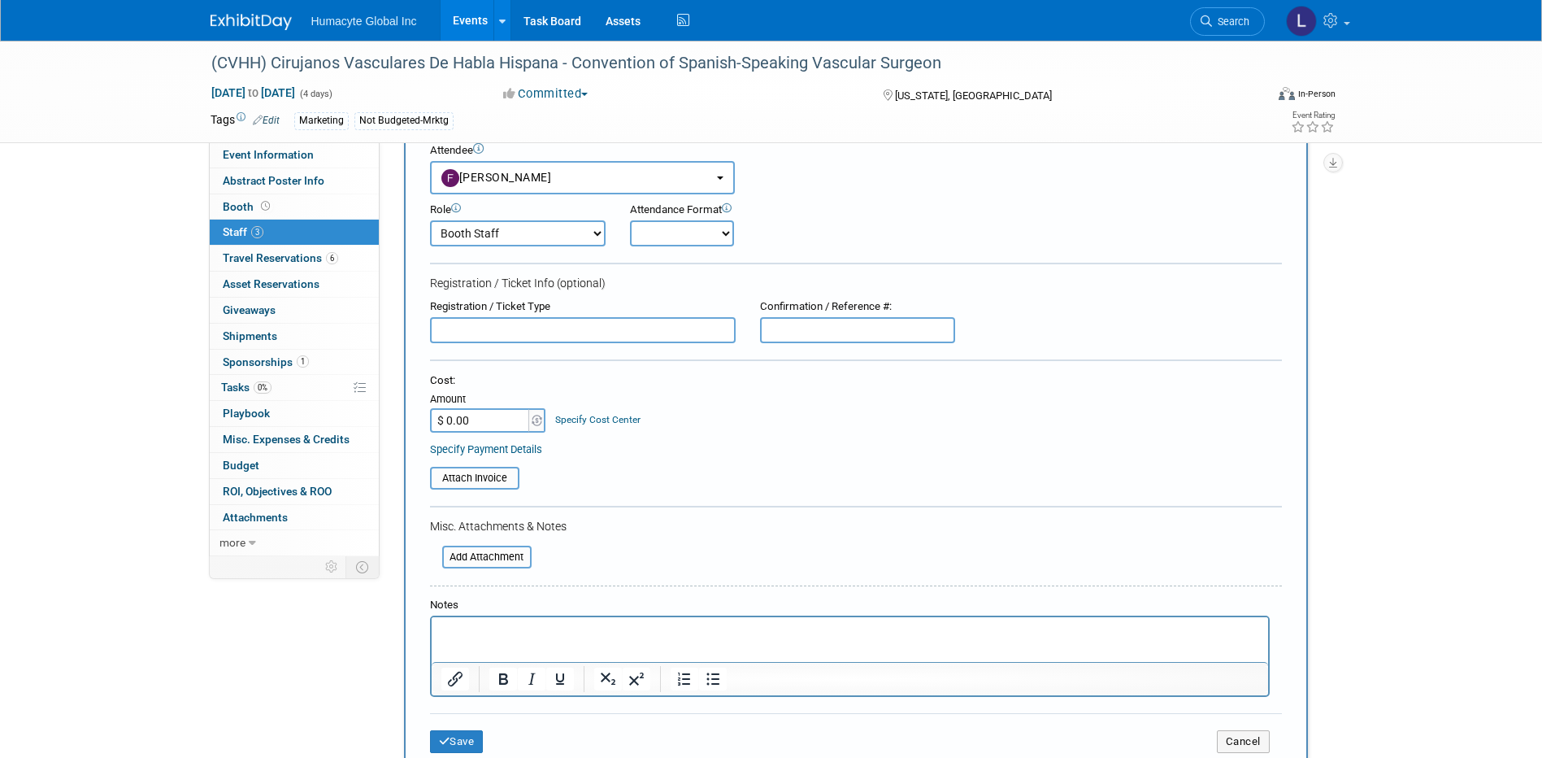
scroll to position [177, 0]
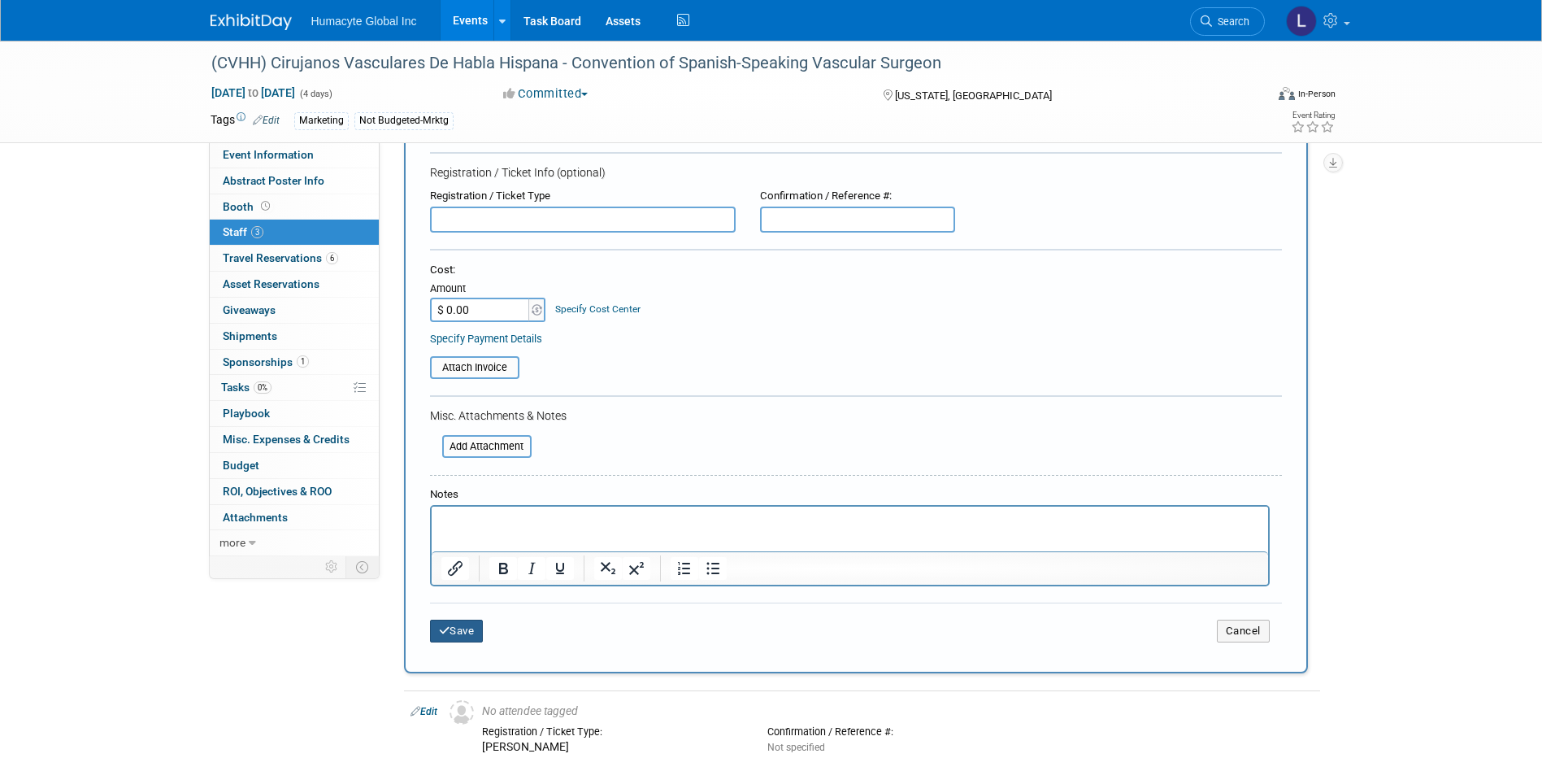
click at [458, 636] on button "Save" at bounding box center [457, 630] width 54 height 23
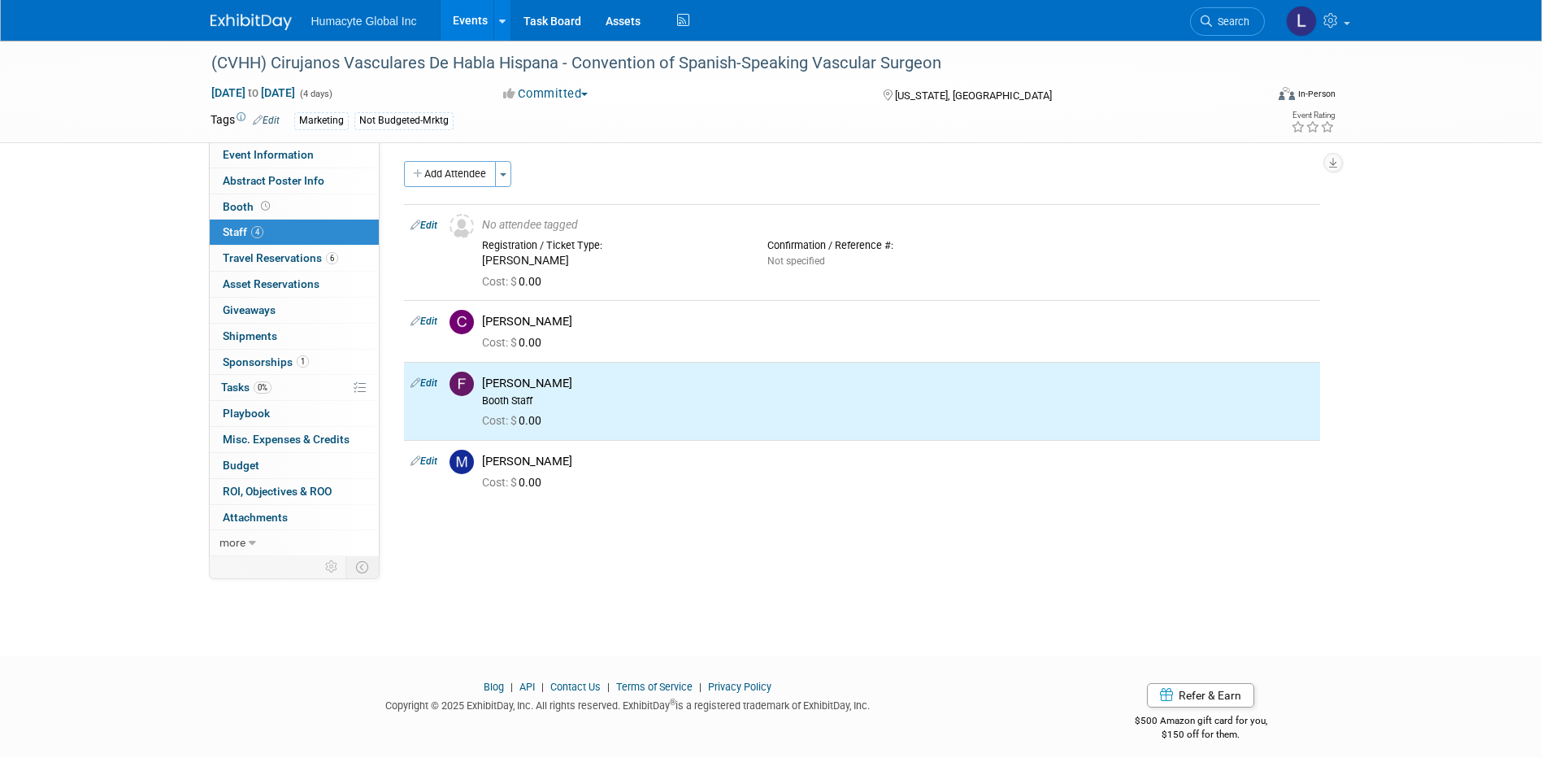
scroll to position [0, 0]
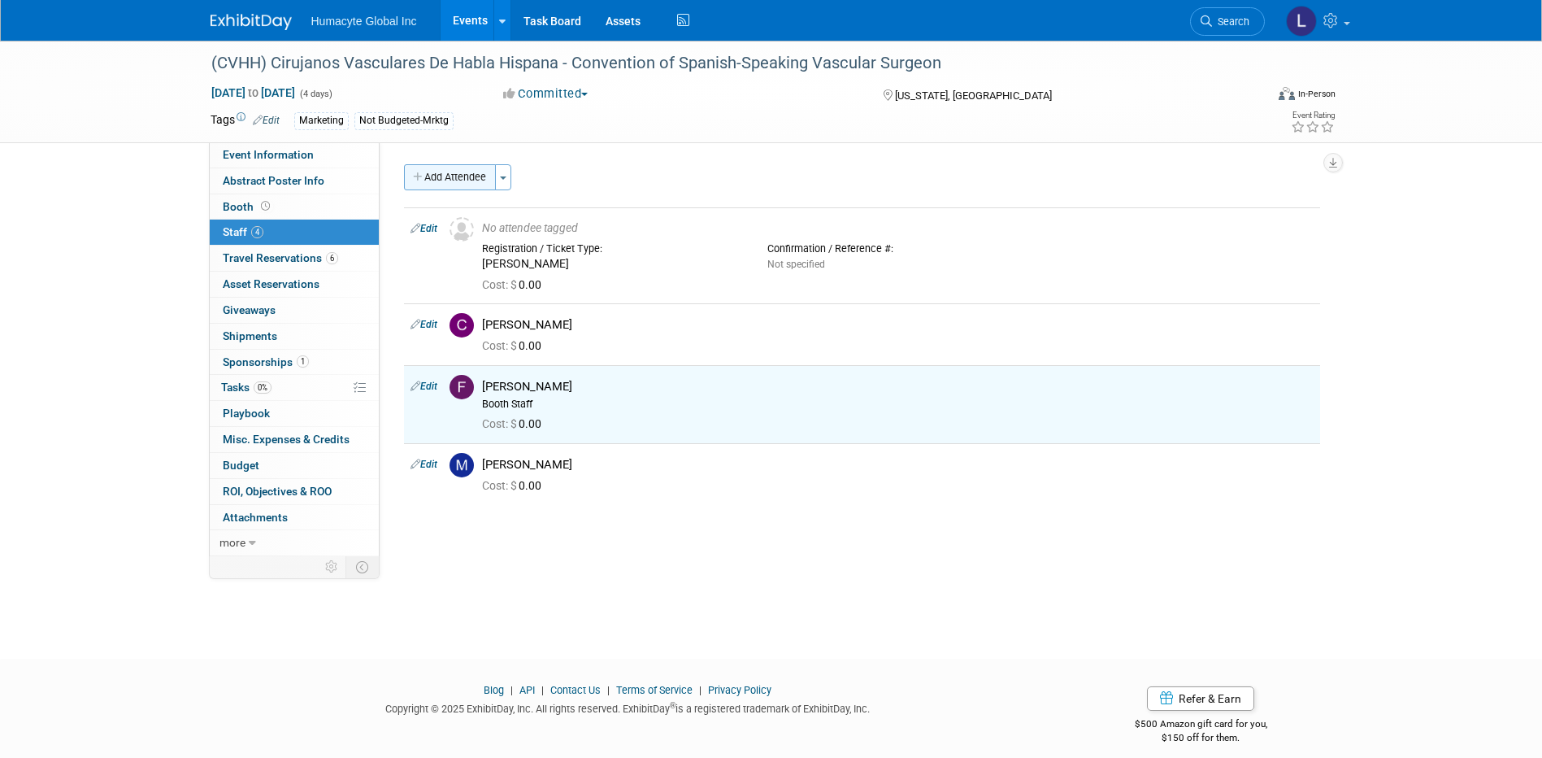
click at [444, 176] on button "Add Attendee" at bounding box center [450, 177] width 92 height 26
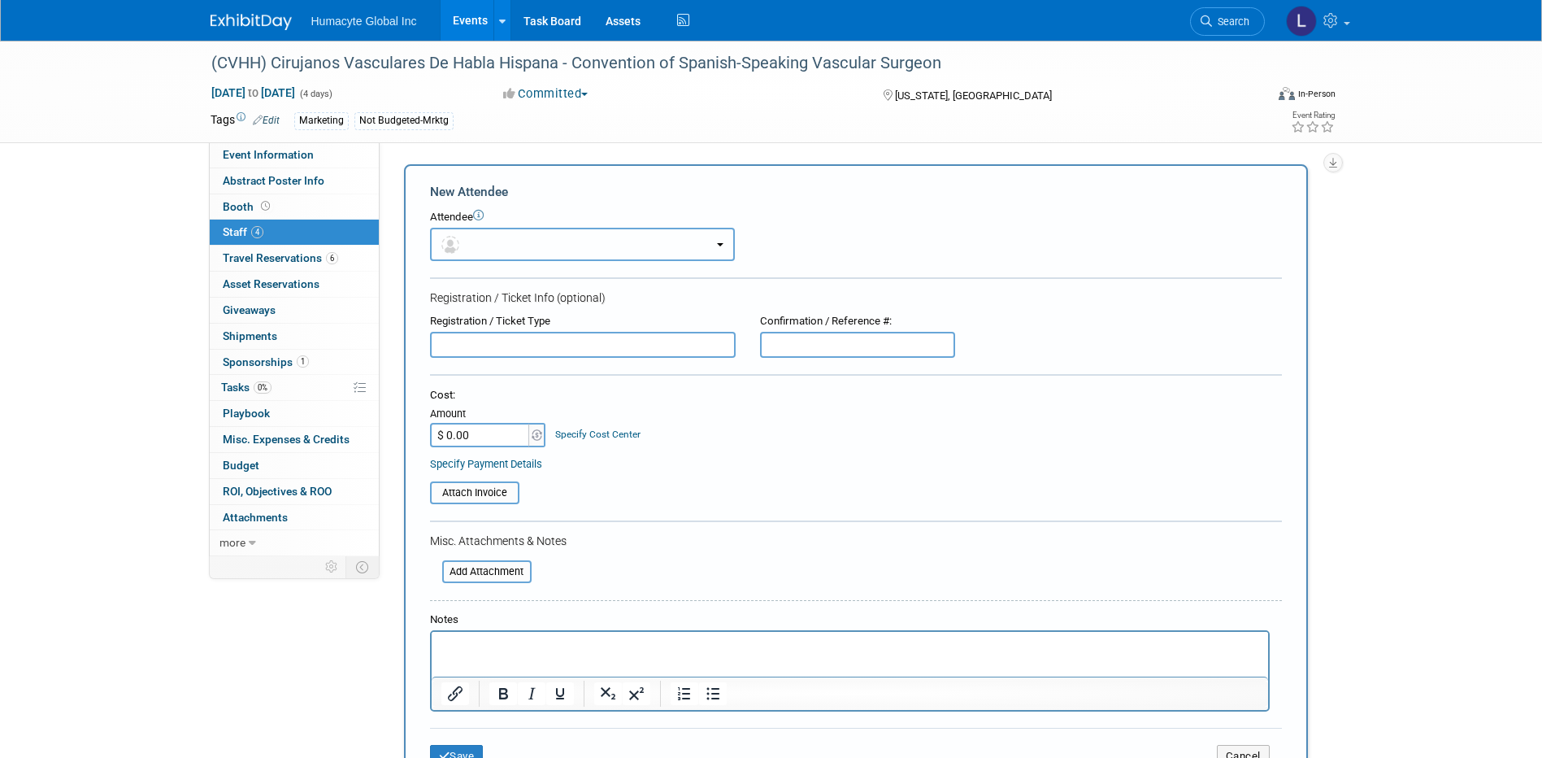
click at [501, 253] on button "button" at bounding box center [582, 244] width 305 height 33
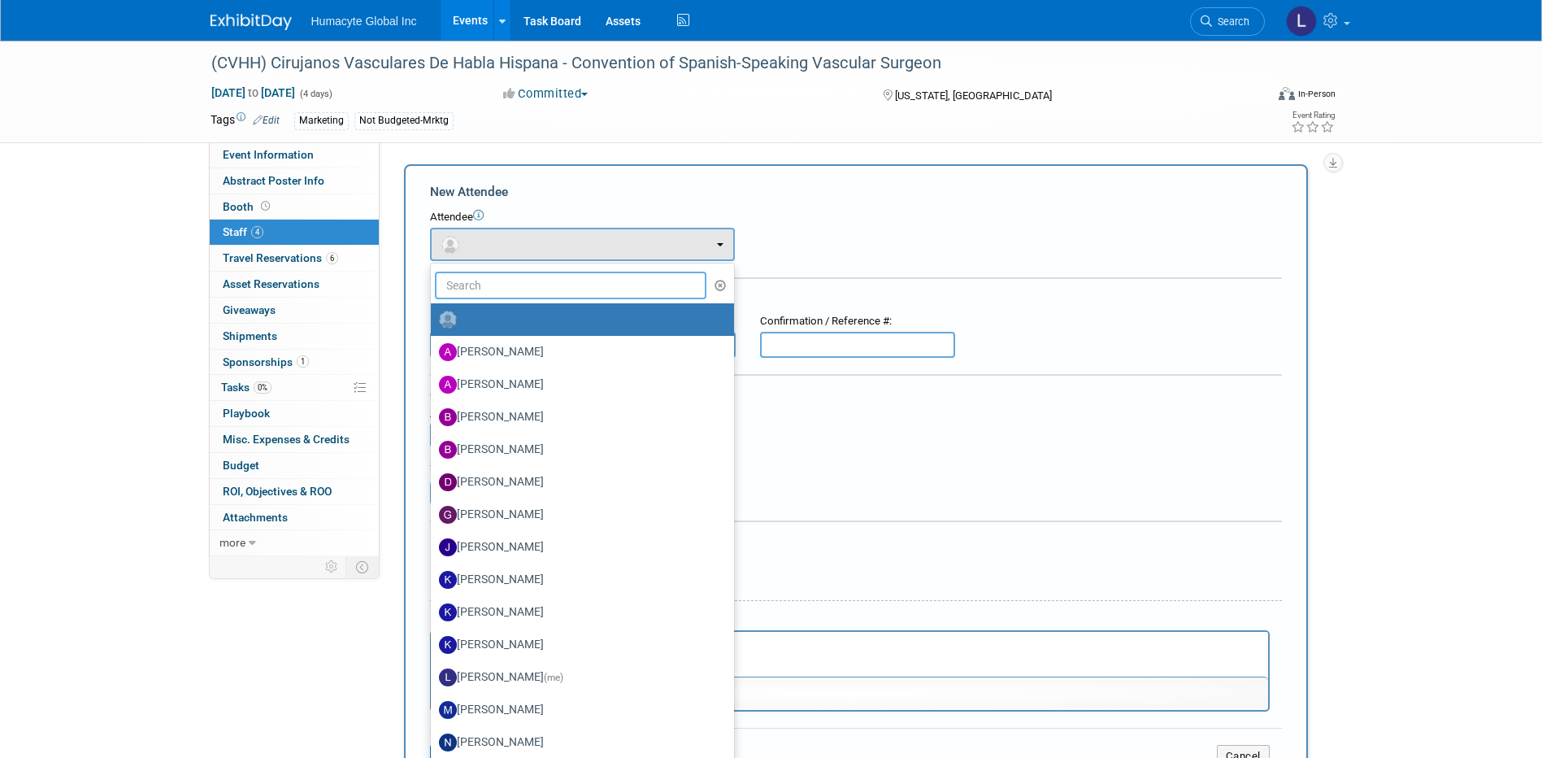
click at [502, 289] on input "text" at bounding box center [571, 285] width 272 height 28
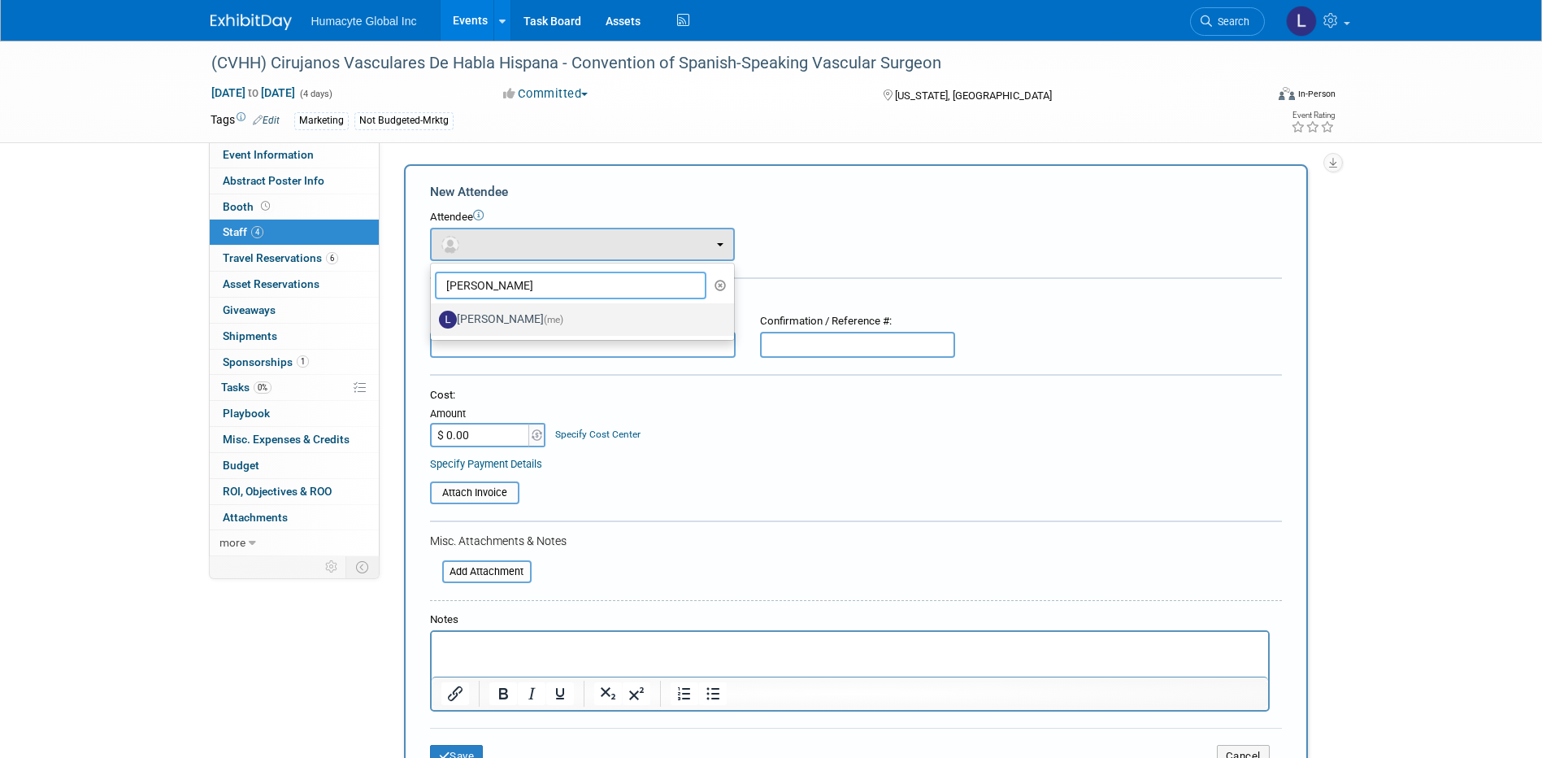
type input "[PERSON_NAME]"
click at [510, 319] on label "Linda Hamilton (me)" at bounding box center [578, 319] width 279 height 26
click at [433, 319] on input "Linda Hamilton (me)" at bounding box center [428, 317] width 11 height 11
select select "37db9ad9-d629-4432-a702-64294516bf75"
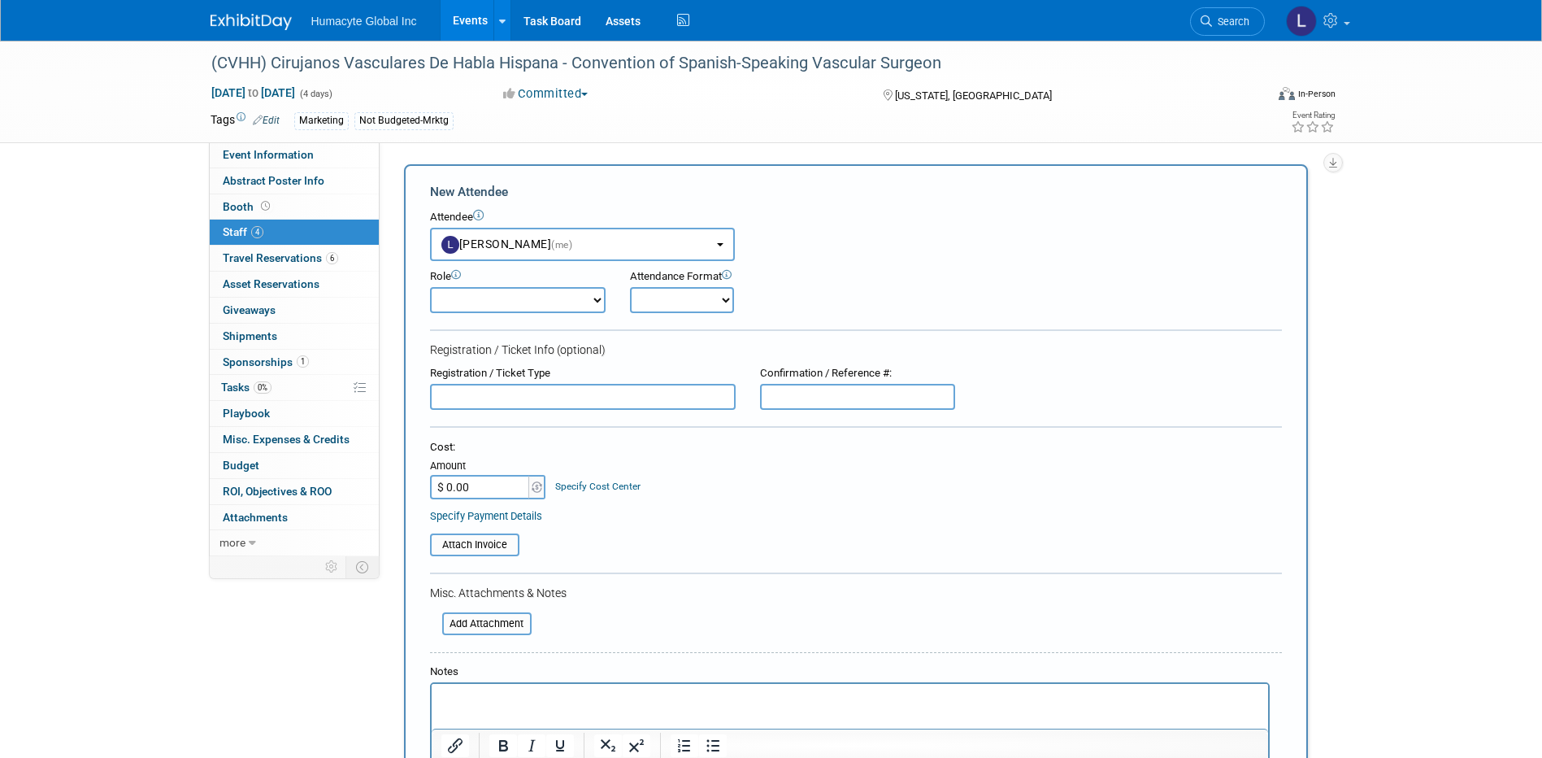
click at [502, 301] on select "Booth Staff Demonstrator Host Planner Presenter Sales Representative Set-up/Dis…" at bounding box center [518, 300] width 176 height 26
select select "3"
click at [430, 287] on select "Booth Staff Demonstrator Host Planner Presenter Sales Representative Set-up/Dis…" at bounding box center [518, 300] width 176 height 26
click at [676, 565] on form "New Attendee Attendee <img src="https://www.exhibitday.com/Images/Unassigned-Us…" at bounding box center [856, 507] width 852 height 649
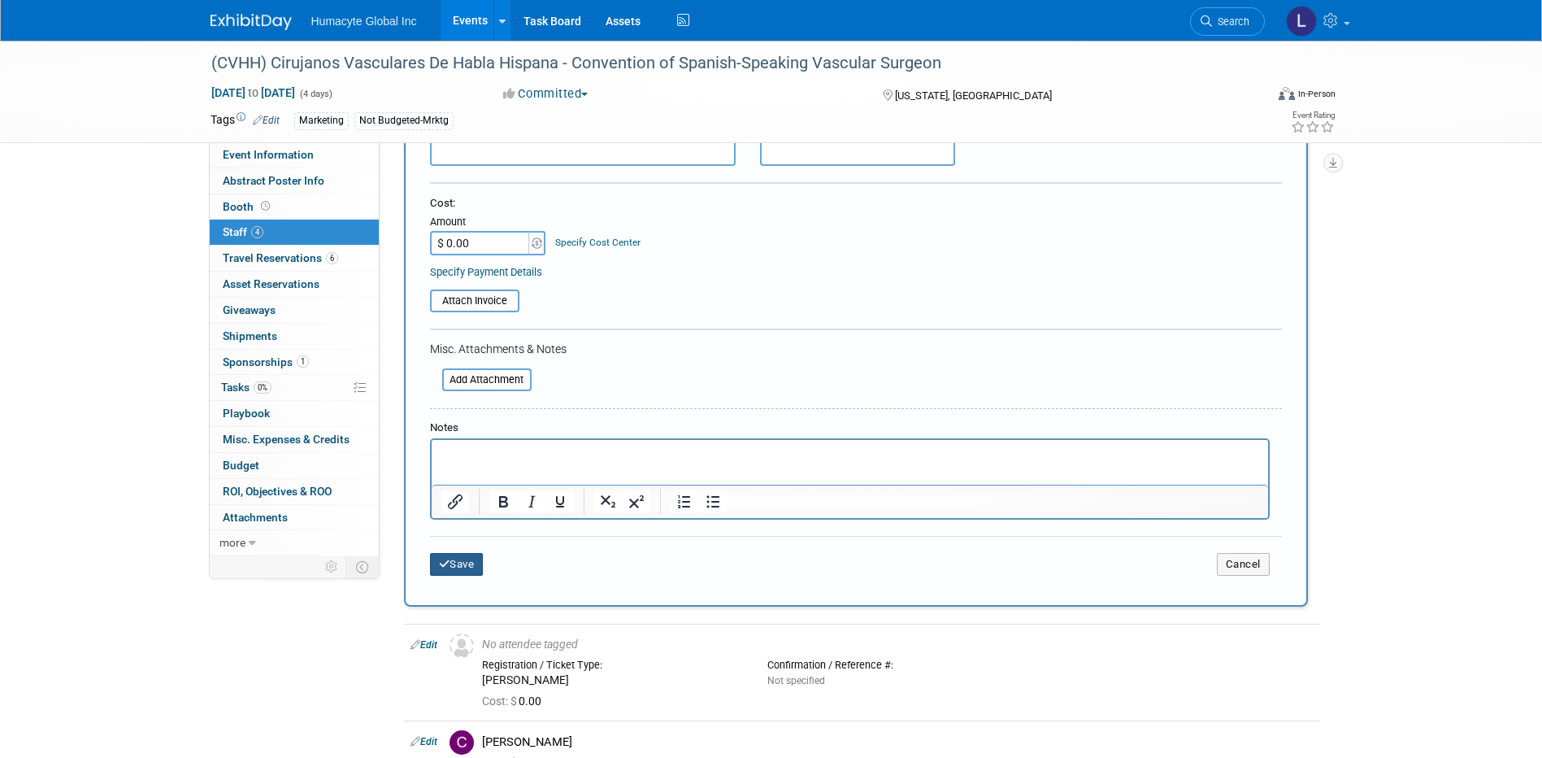
click at [479, 562] on button "Save" at bounding box center [457, 564] width 54 height 23
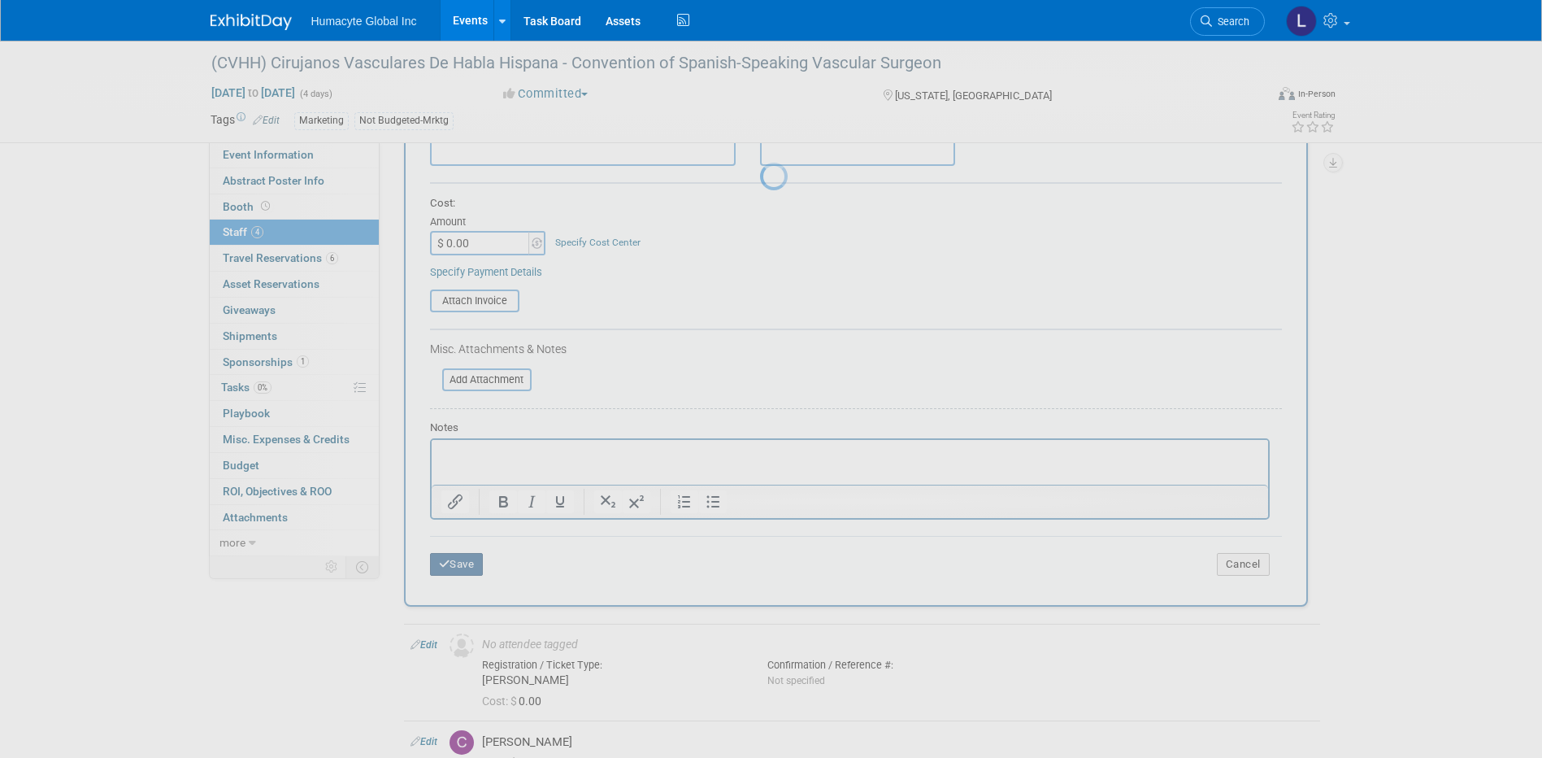
scroll to position [17, 0]
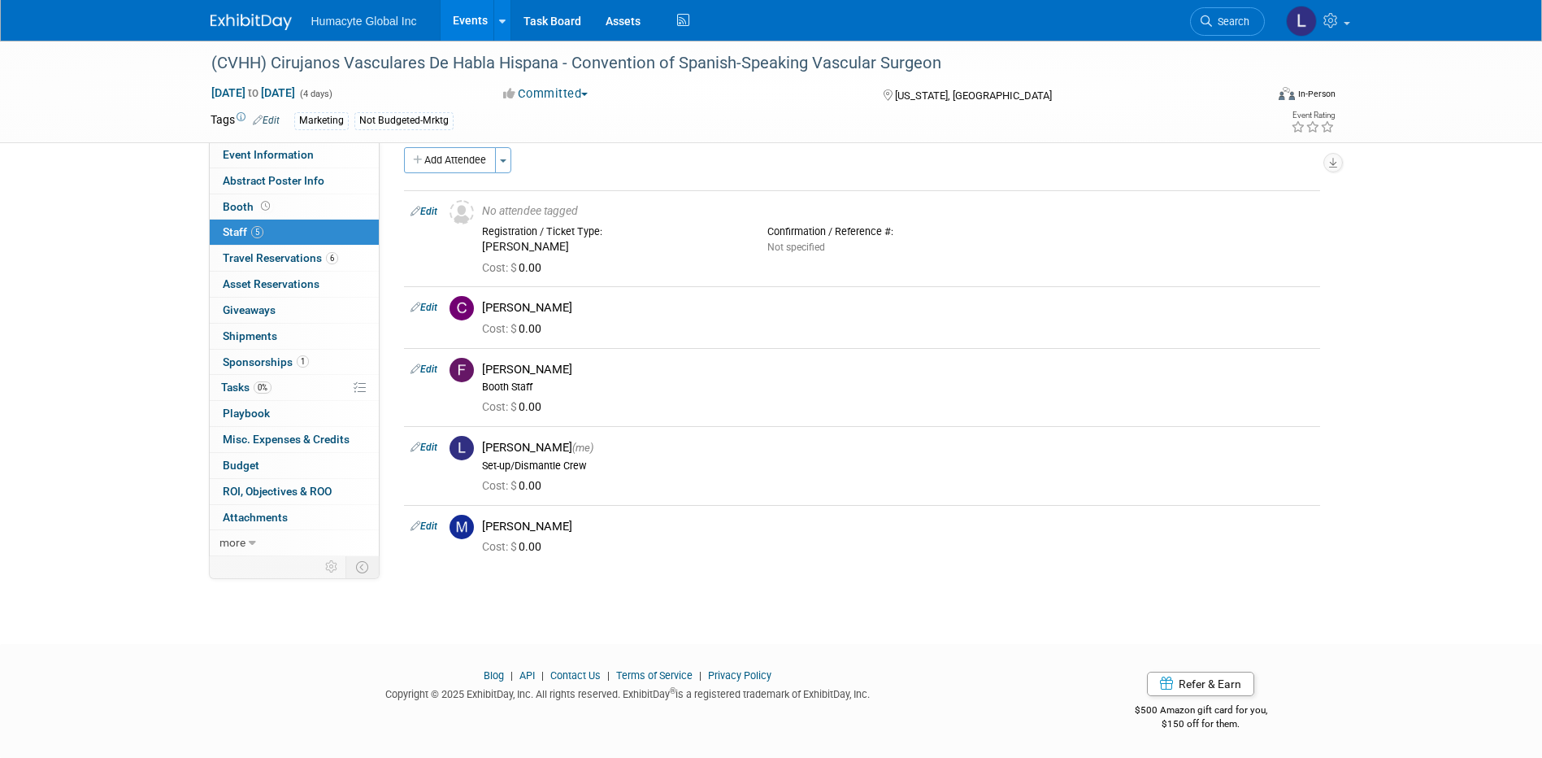
drag, startPoint x: 241, startPoint y: 359, endPoint x: 251, endPoint y: 362, distance: 10.1
click at [241, 359] on span "Sponsorships 1" at bounding box center [266, 361] width 86 height 13
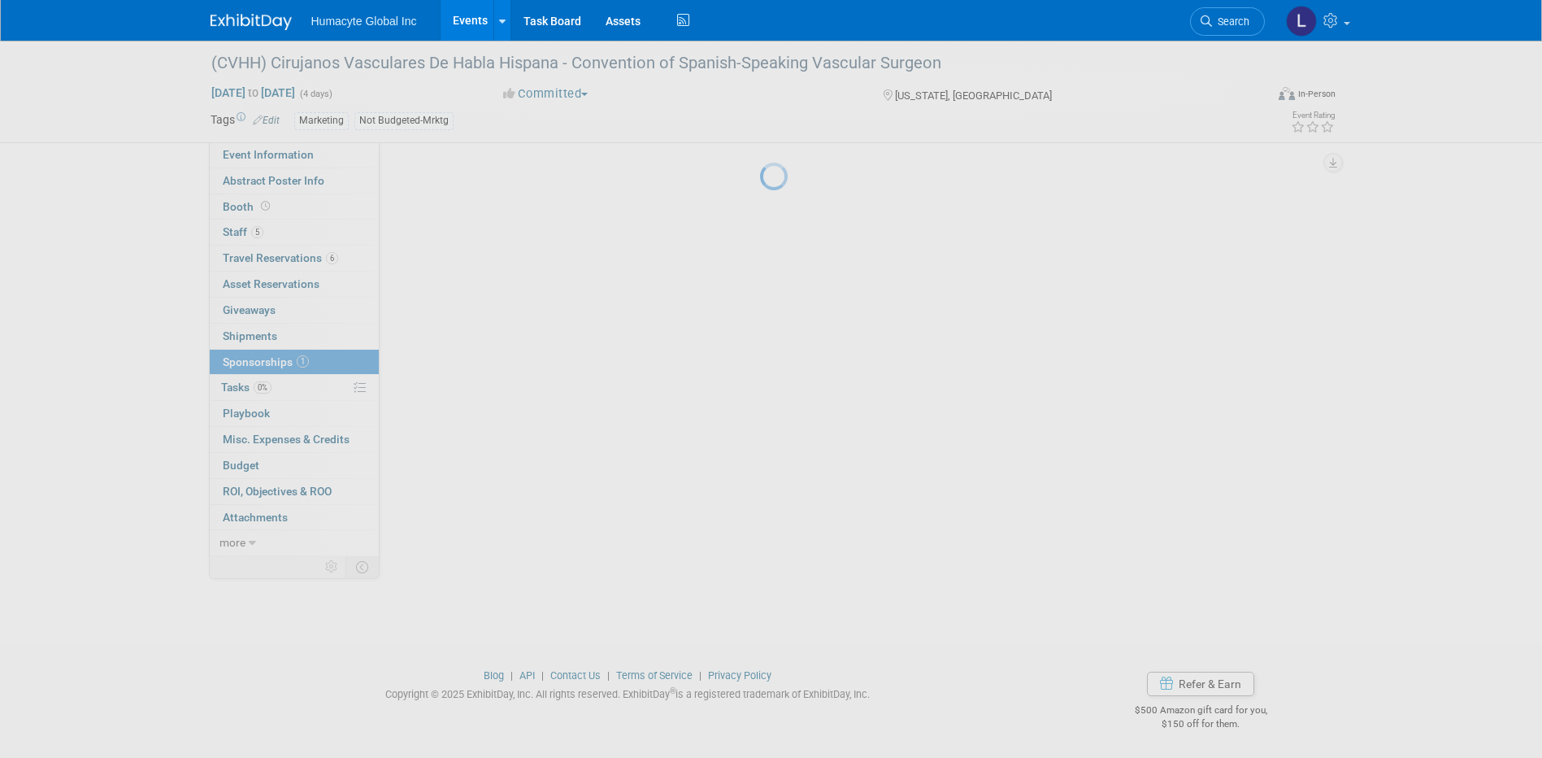
scroll to position [0, 0]
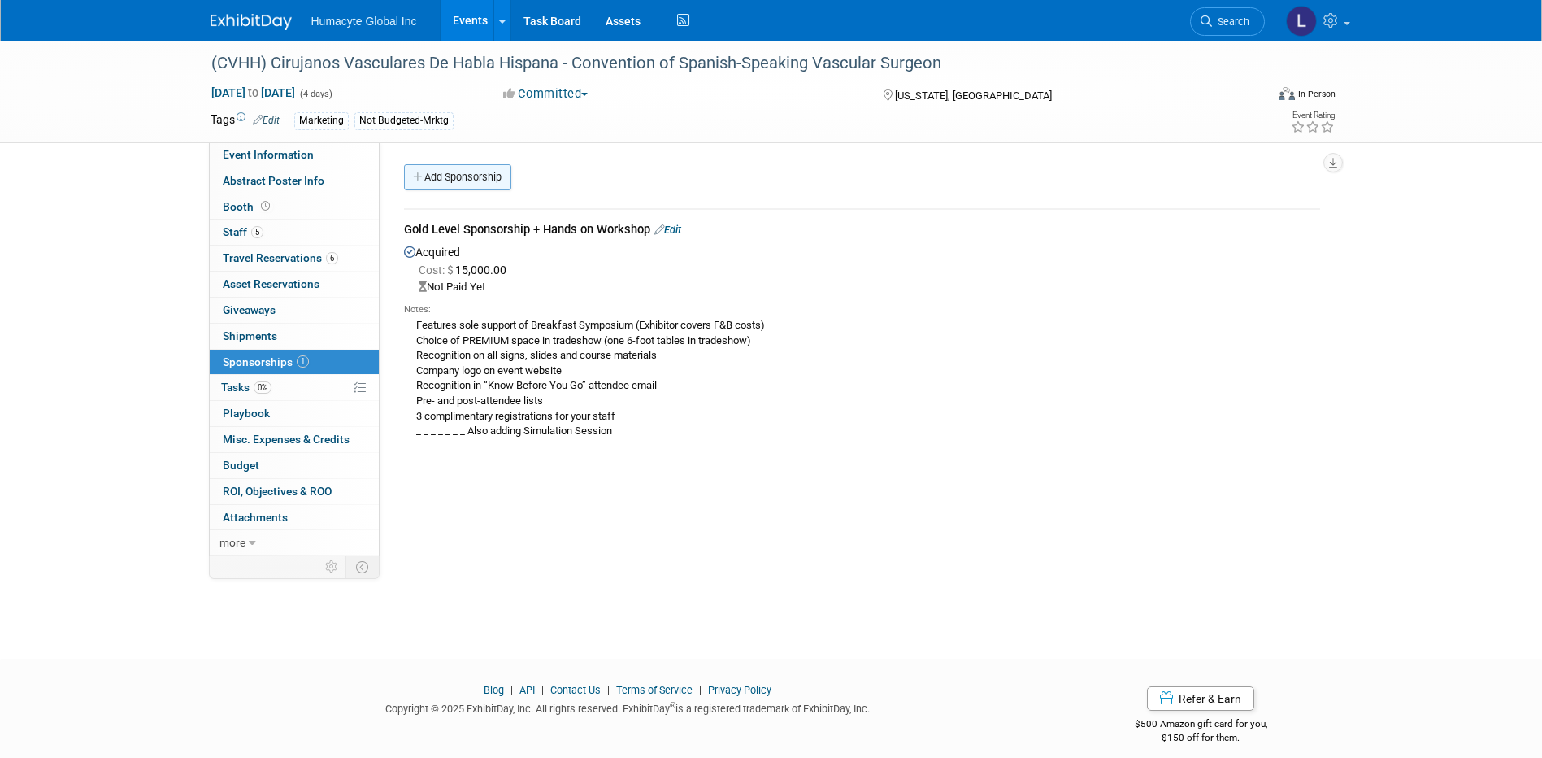
click at [428, 180] on link "Add Sponsorship" at bounding box center [457, 177] width 107 height 26
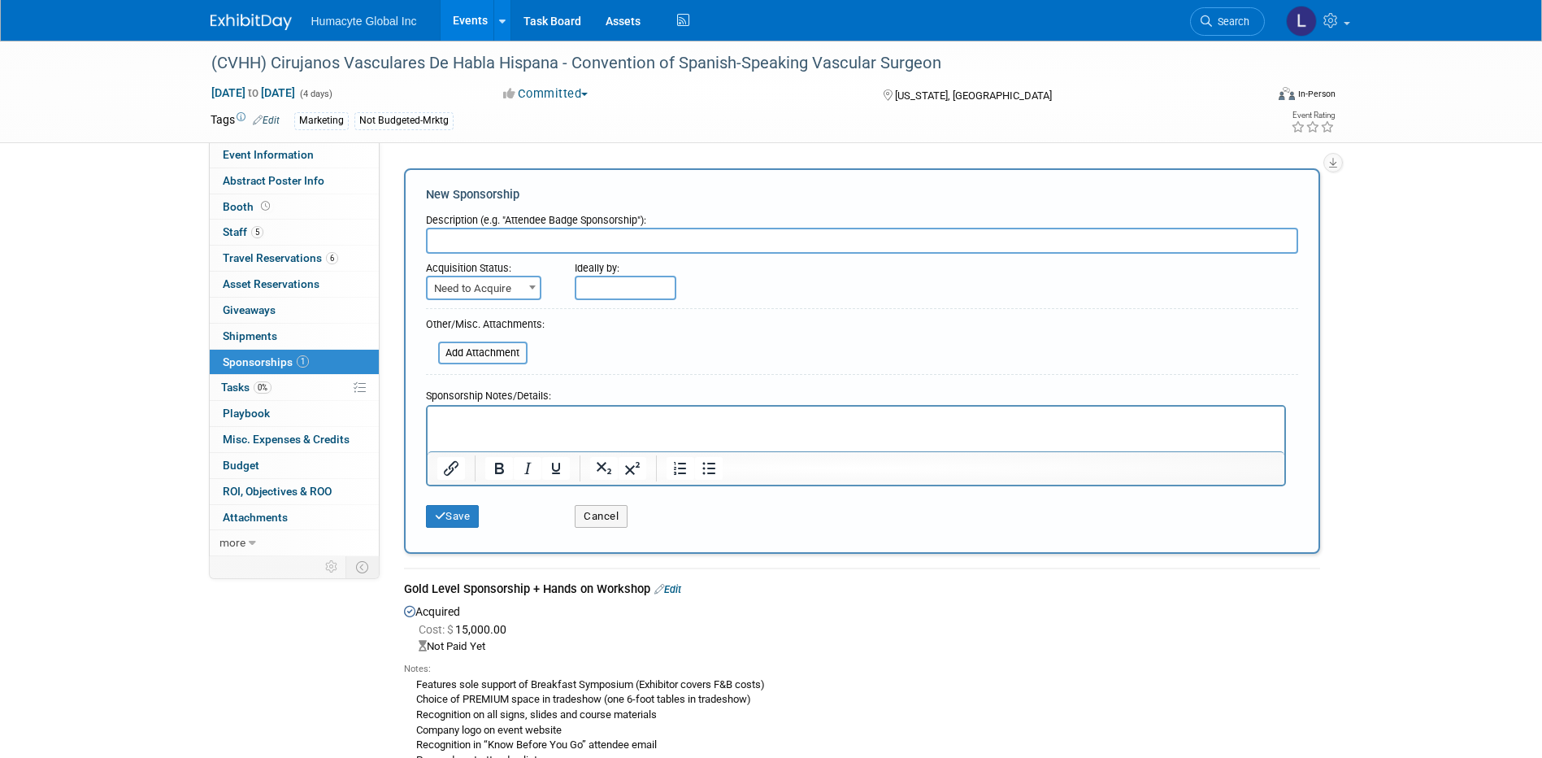
click at [468, 239] on input "text" at bounding box center [862, 241] width 872 height 26
type input "Gold Sponsorship Level"
click at [623, 518] on button "Cancel" at bounding box center [601, 516] width 53 height 23
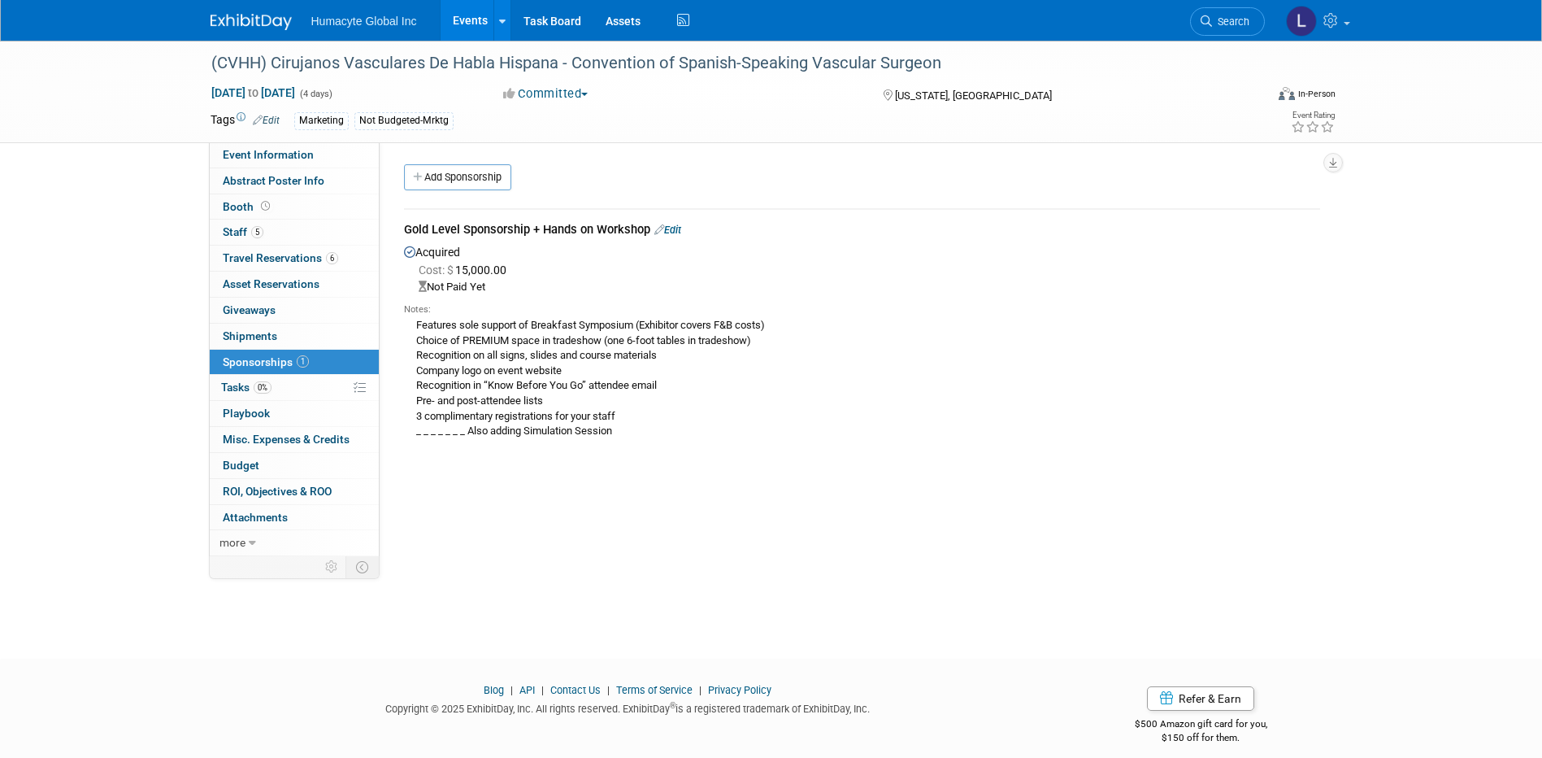
click at [680, 226] on link "Edit" at bounding box center [667, 230] width 27 height 12
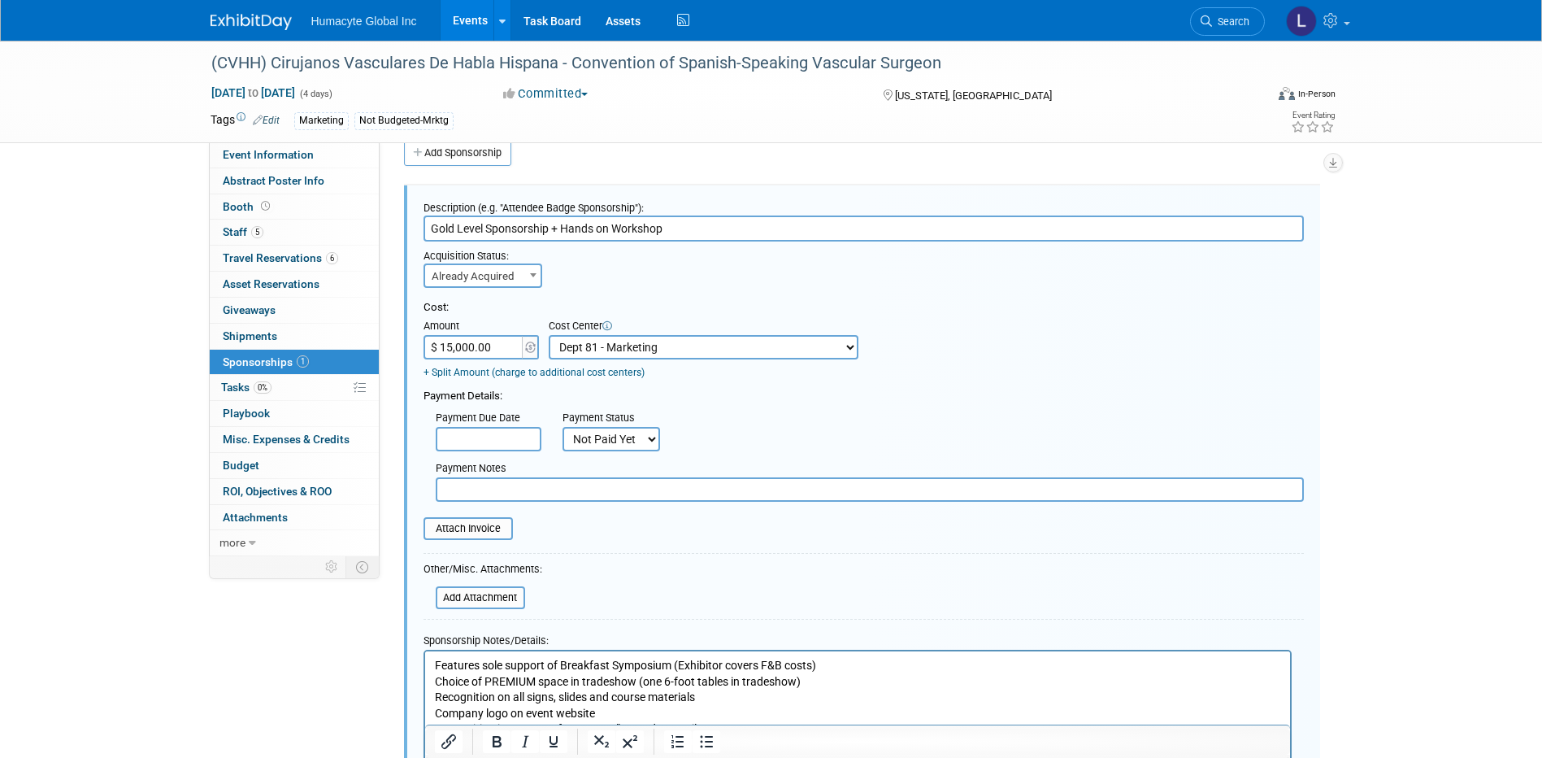
click at [609, 443] on select "Not Paid Yet Partially Paid Paid in Full" at bounding box center [611, 439] width 98 height 24
click at [562, 428] on select "Not Paid Yet Partially Paid Paid in Full" at bounding box center [611, 439] width 98 height 24
click at [600, 437] on select "Not Paid Yet Partially Paid Paid in Full" at bounding box center [611, 439] width 98 height 24
select select "1"
click at [562, 428] on select "Not Paid Yet Partially Paid Paid in Full" at bounding box center [611, 439] width 98 height 24
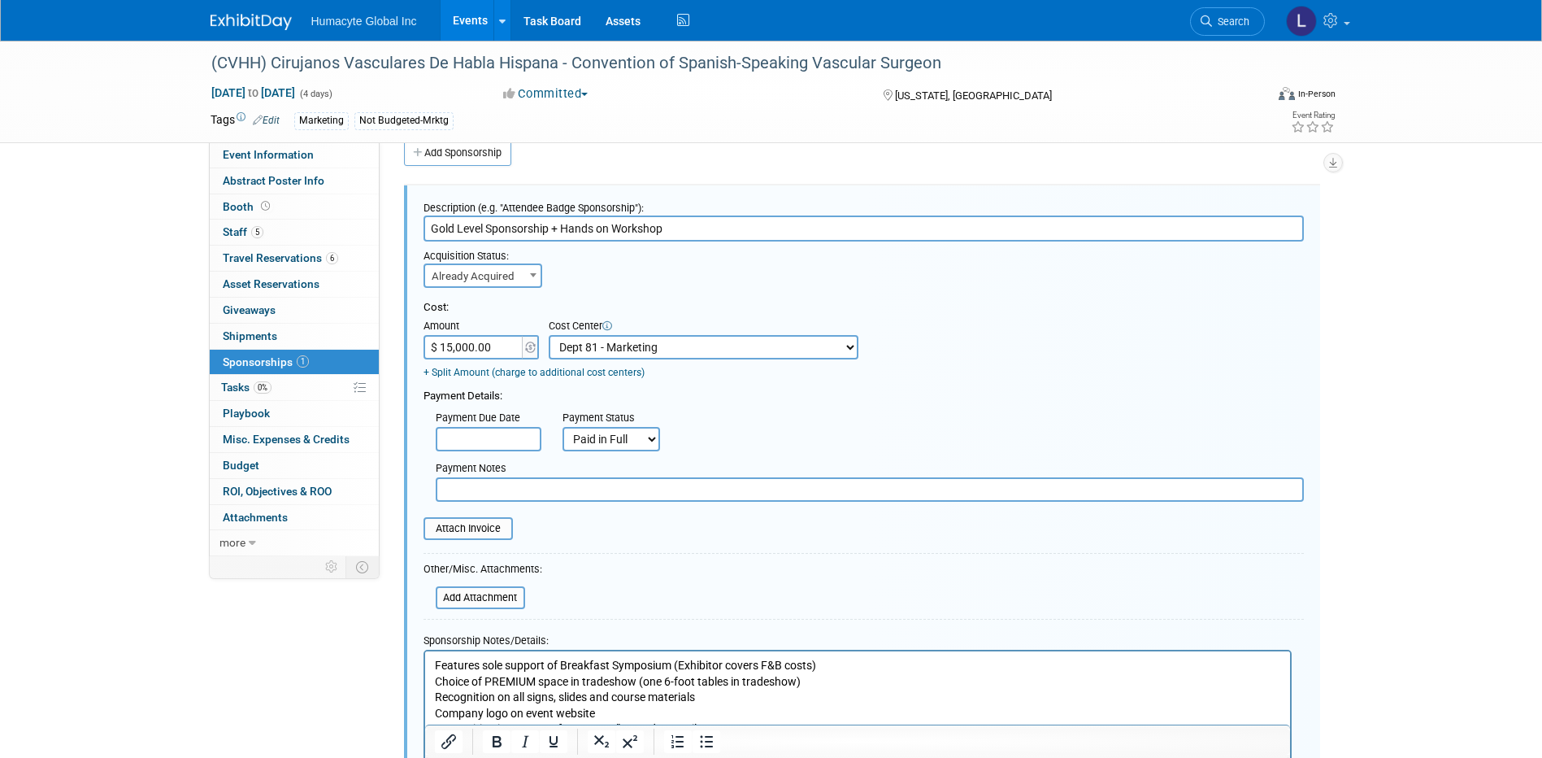
click at [564, 473] on div "Payment Notes" at bounding box center [870, 469] width 868 height 16
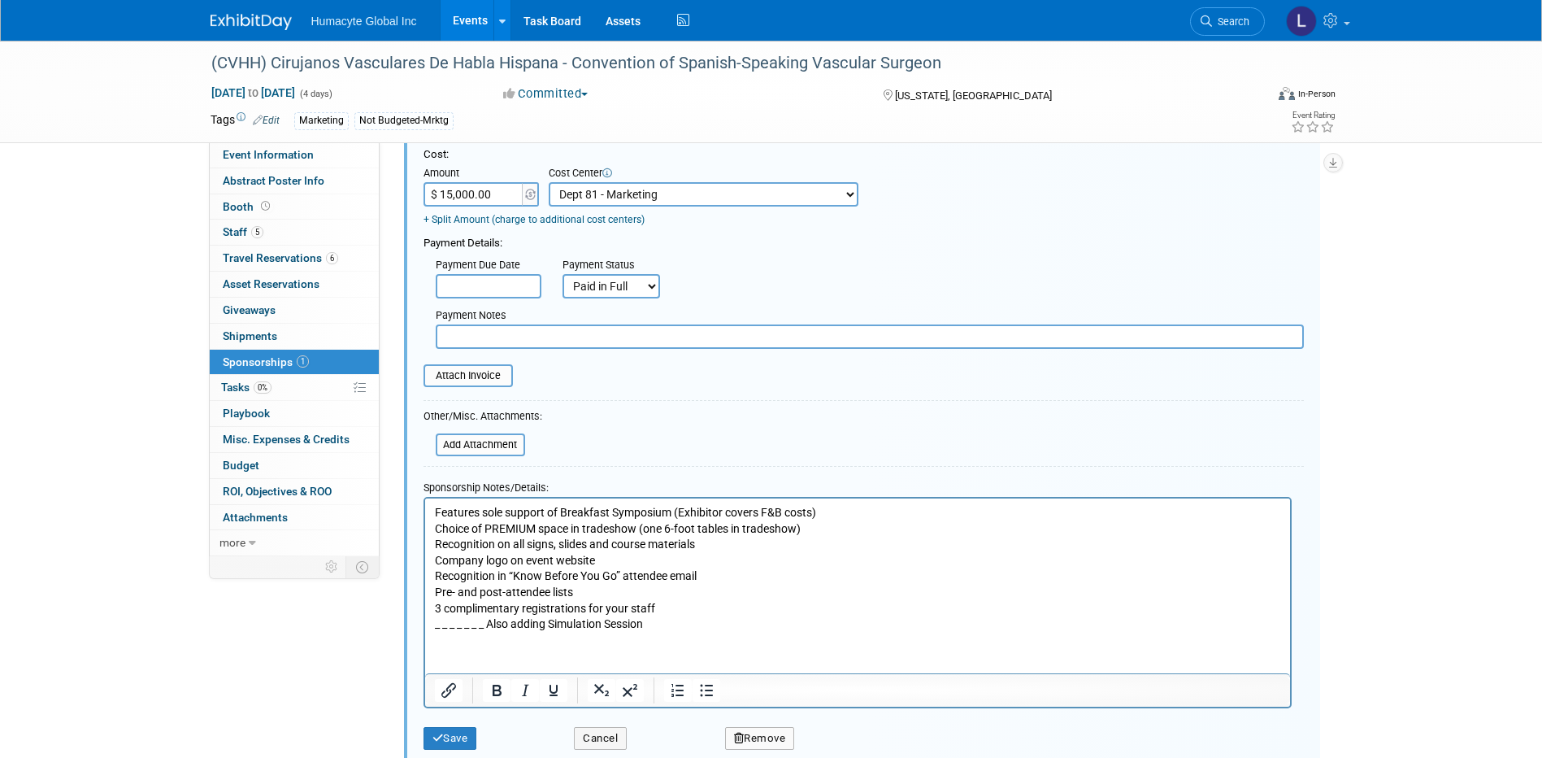
scroll to position [339, 0]
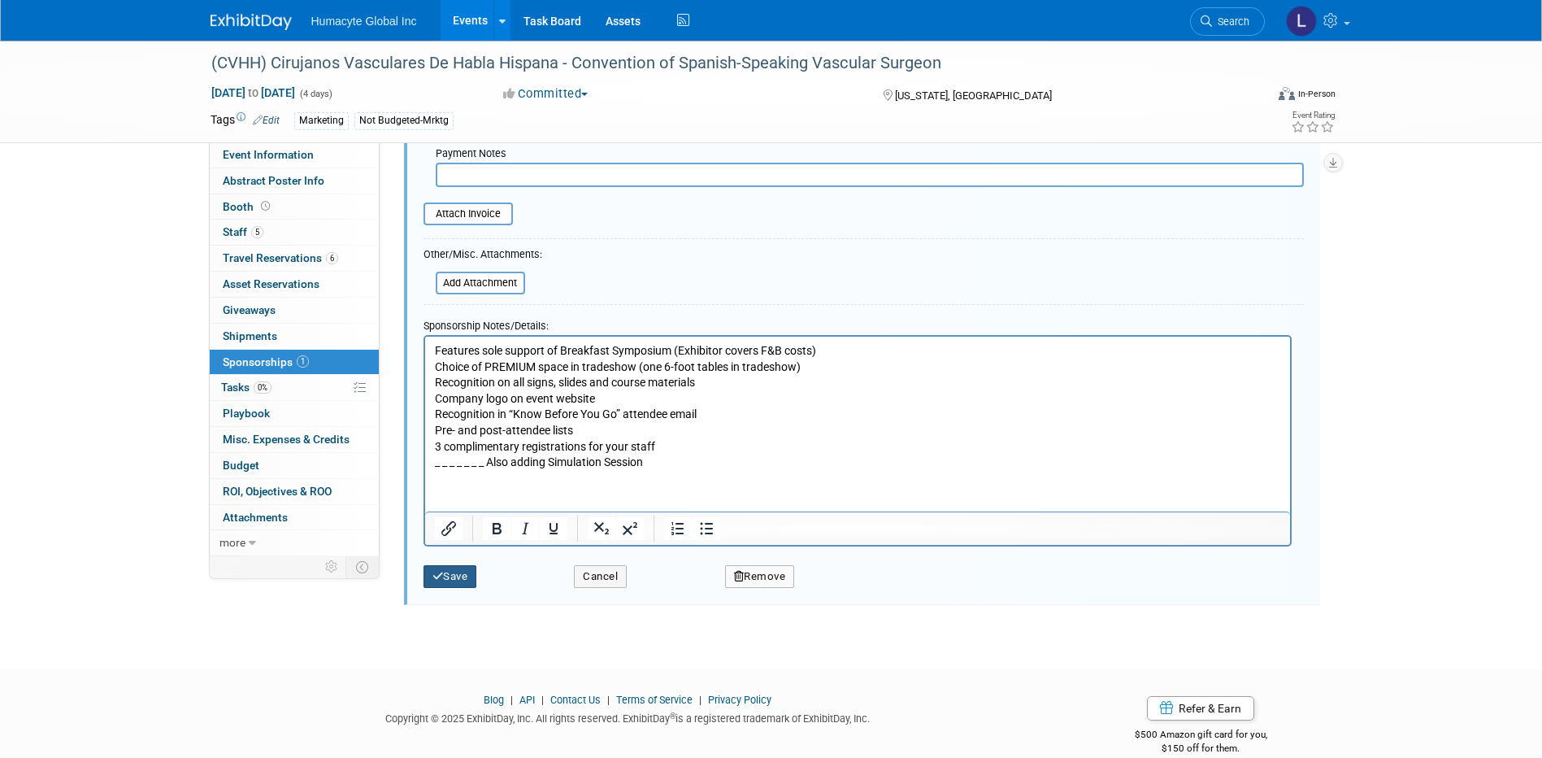
click at [461, 577] on button "Save" at bounding box center [450, 576] width 54 height 23
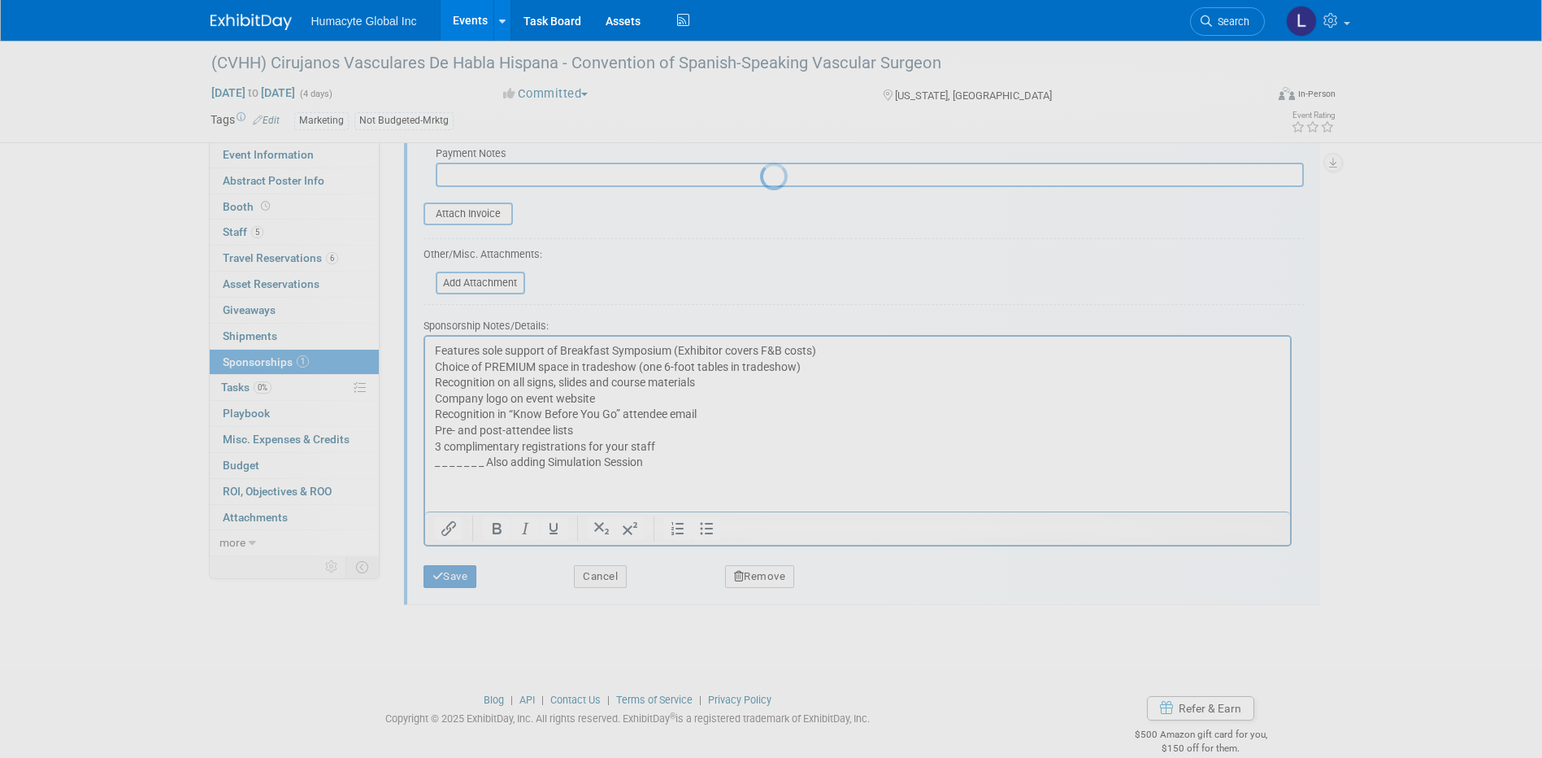
scroll to position [15, 0]
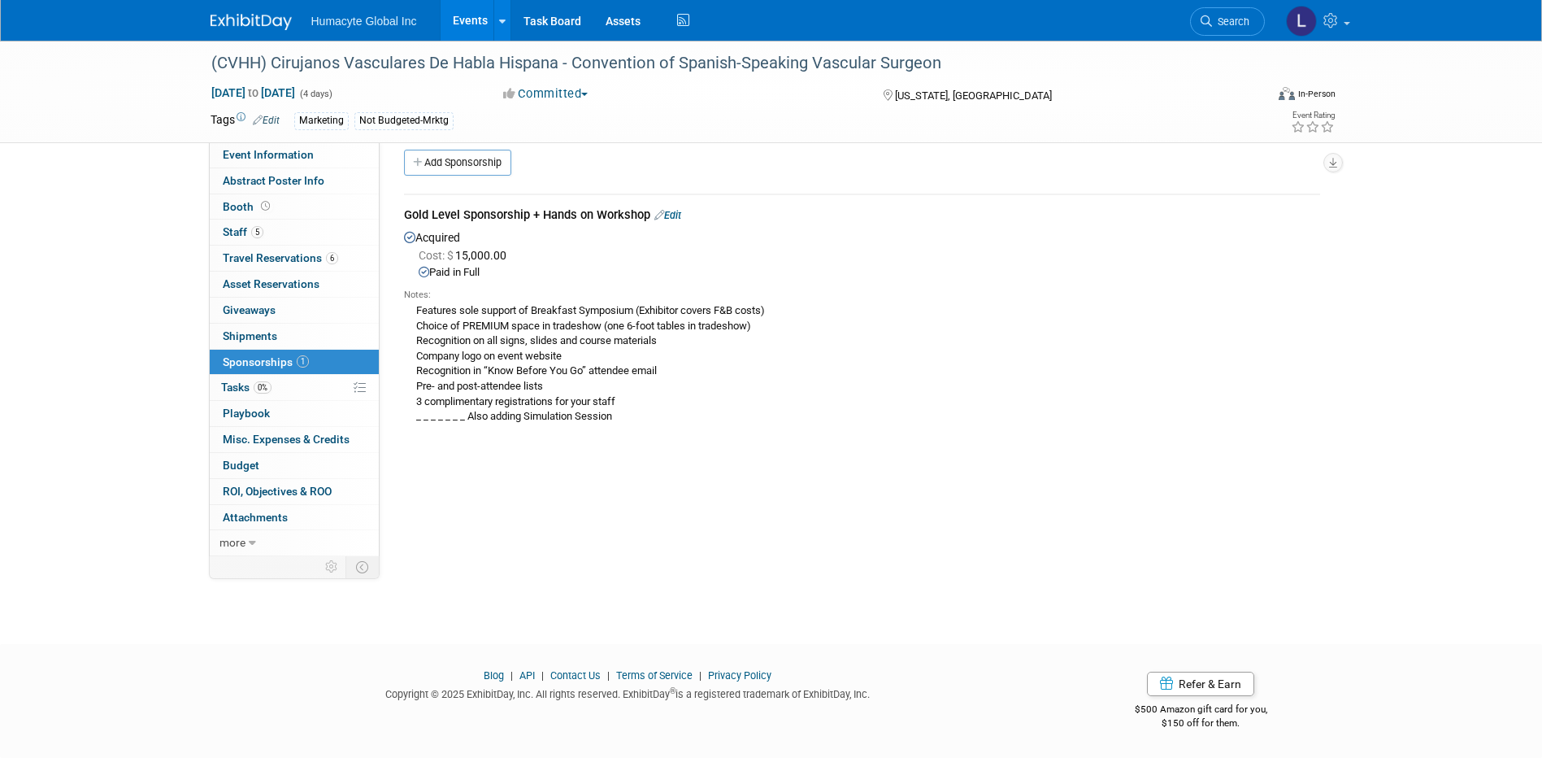
drag, startPoint x: 521, startPoint y: 463, endPoint x: 553, endPoint y: 445, distance: 36.4
click at [521, 463] on div "Initiator: Specify initiator Department: Discovery & Pipeline Commercial Manage…" at bounding box center [856, 335] width 953 height 414
click at [232, 389] on span "Tasks 0%" at bounding box center [246, 386] width 50 height 13
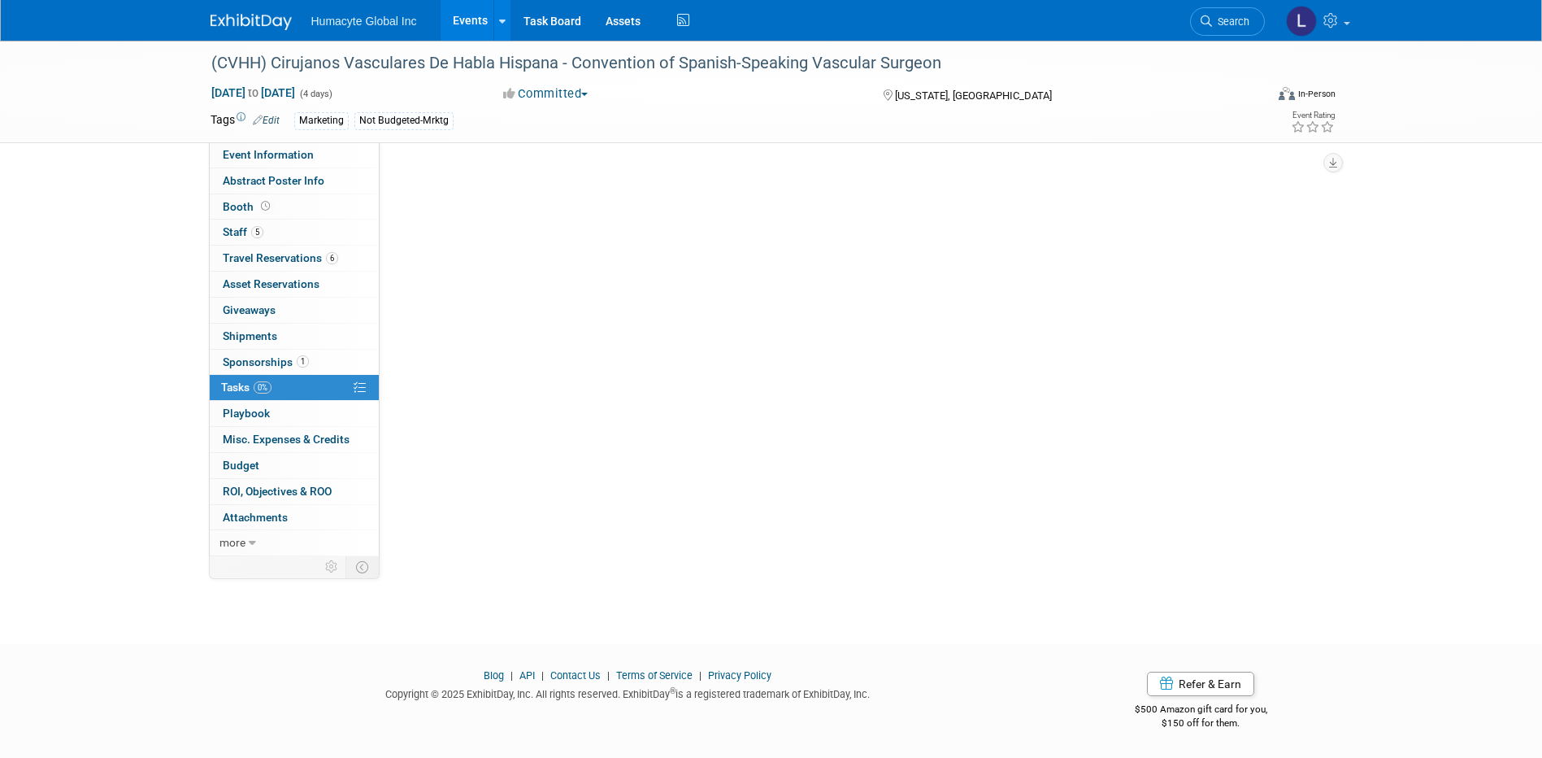
scroll to position [0, 0]
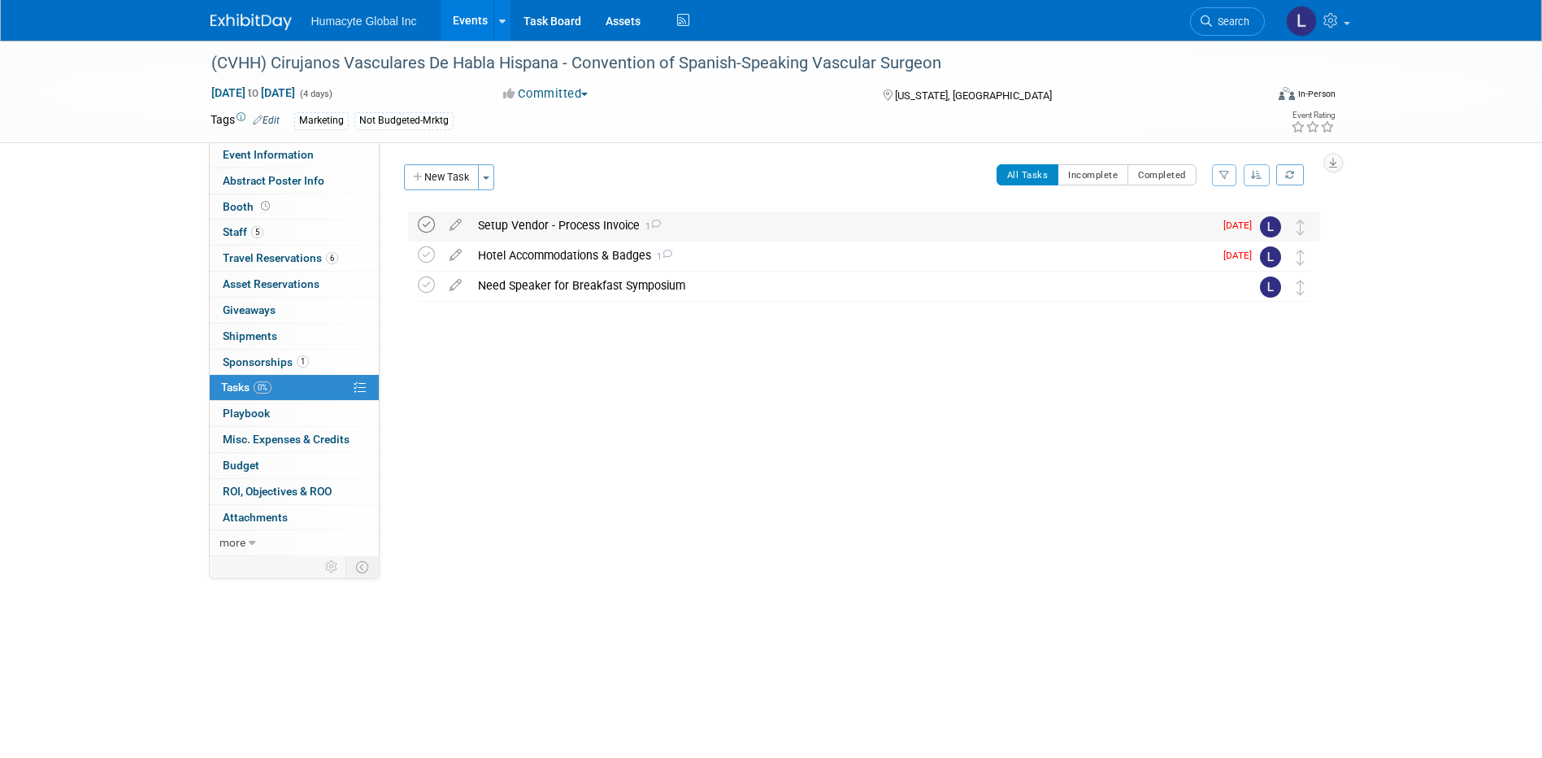
click at [426, 224] on icon at bounding box center [426, 224] width 17 height 17
click at [426, 254] on icon at bounding box center [426, 254] width 17 height 17
click at [523, 289] on div "Need Speaker for Breakfast Symposium" at bounding box center [849, 285] width 758 height 28
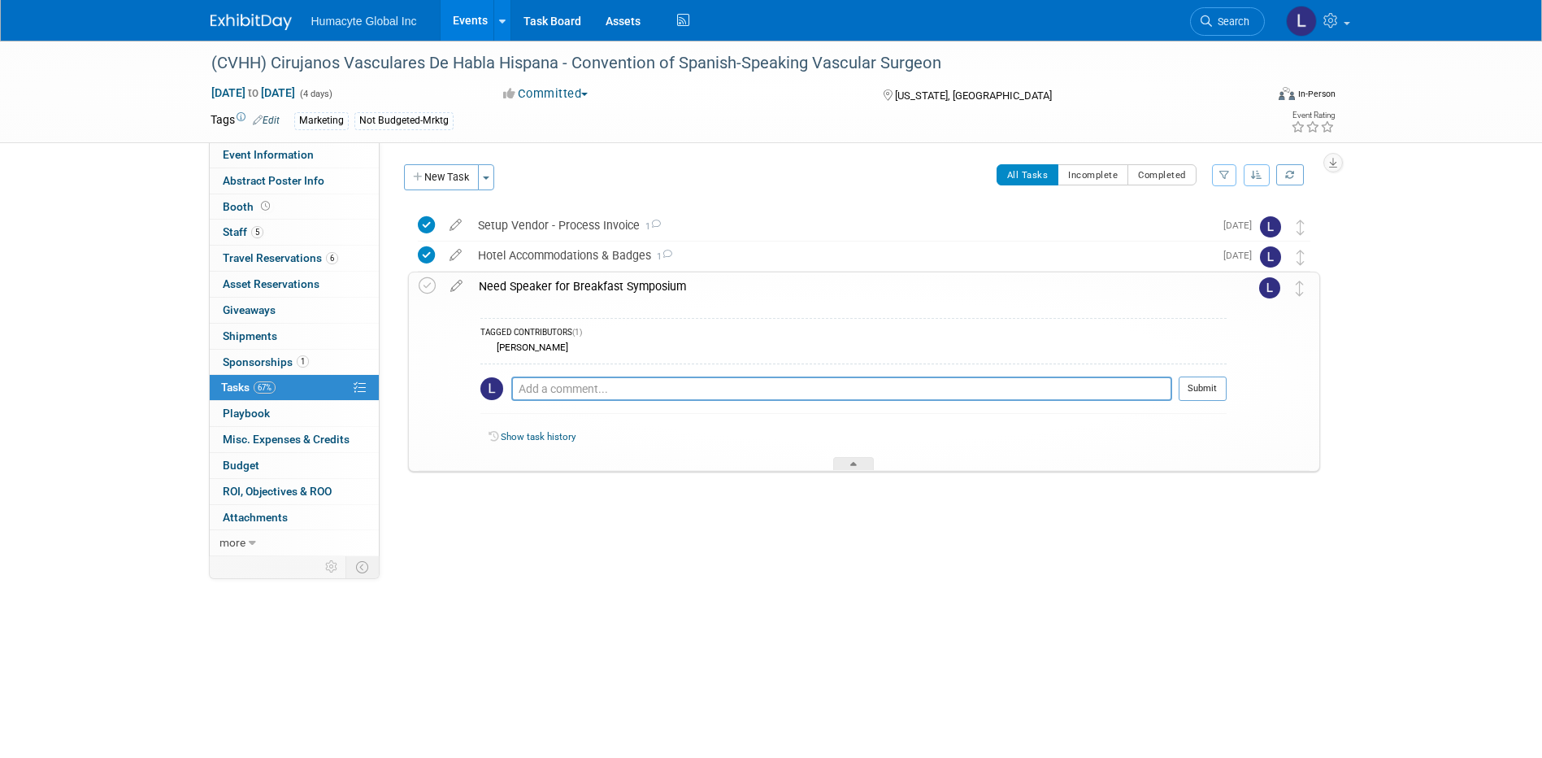
click at [679, 364] on div "Pro tip: Press Ctrl-Enter to submit comment. Submit" at bounding box center [853, 392] width 746 height 59
click at [588, 392] on textarea at bounding box center [841, 388] width 661 height 24
paste textarea "Propiedades Científicas y Mecánicas del “Acellular Tissue Engineered Vessel” AT…"
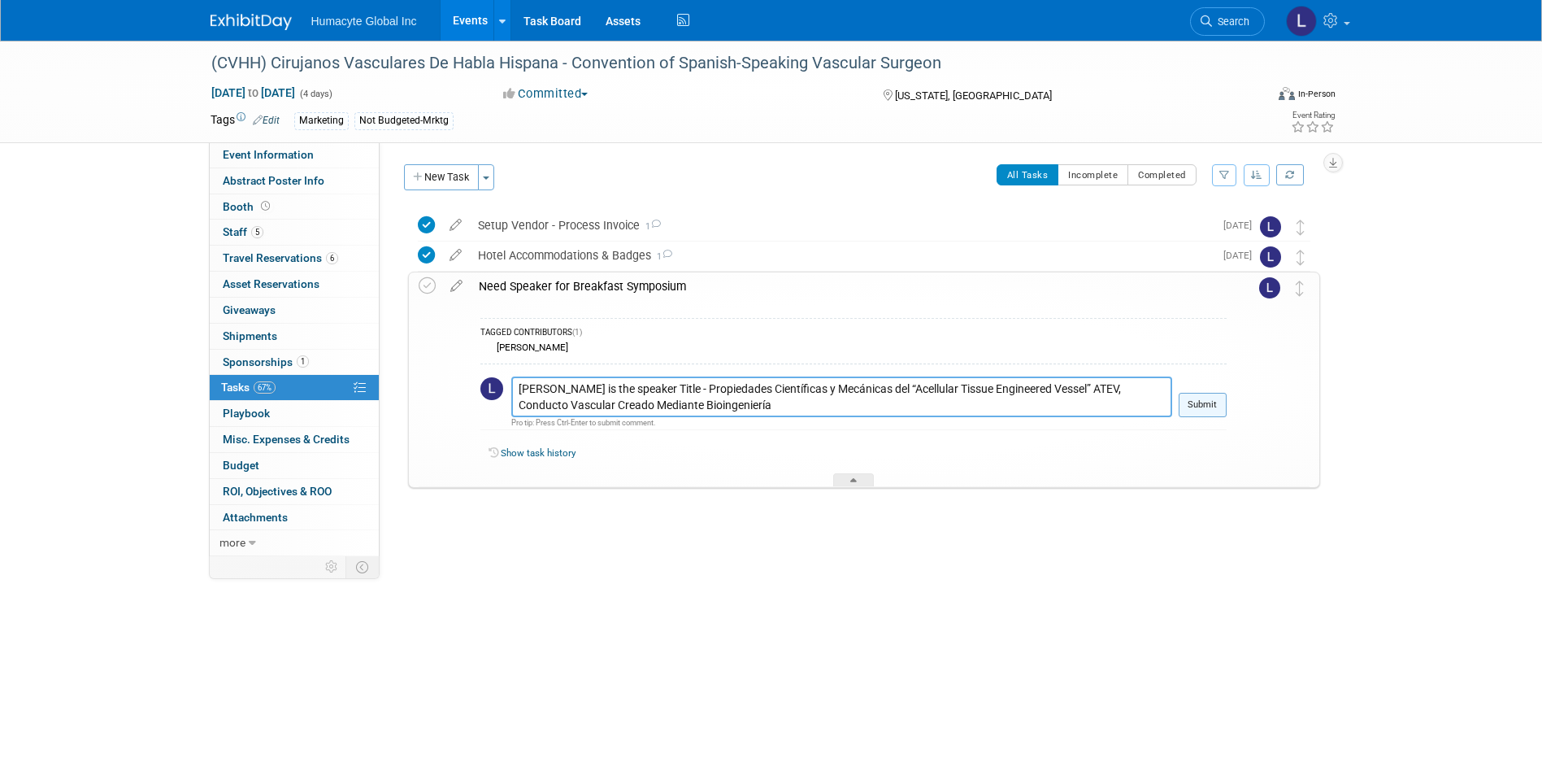
type textarea "Dr. Oscar Grandas is the speaker Title - Propiedades Científicas y Mecánicas de…"
click at [1212, 406] on button "Submit" at bounding box center [1203, 405] width 48 height 24
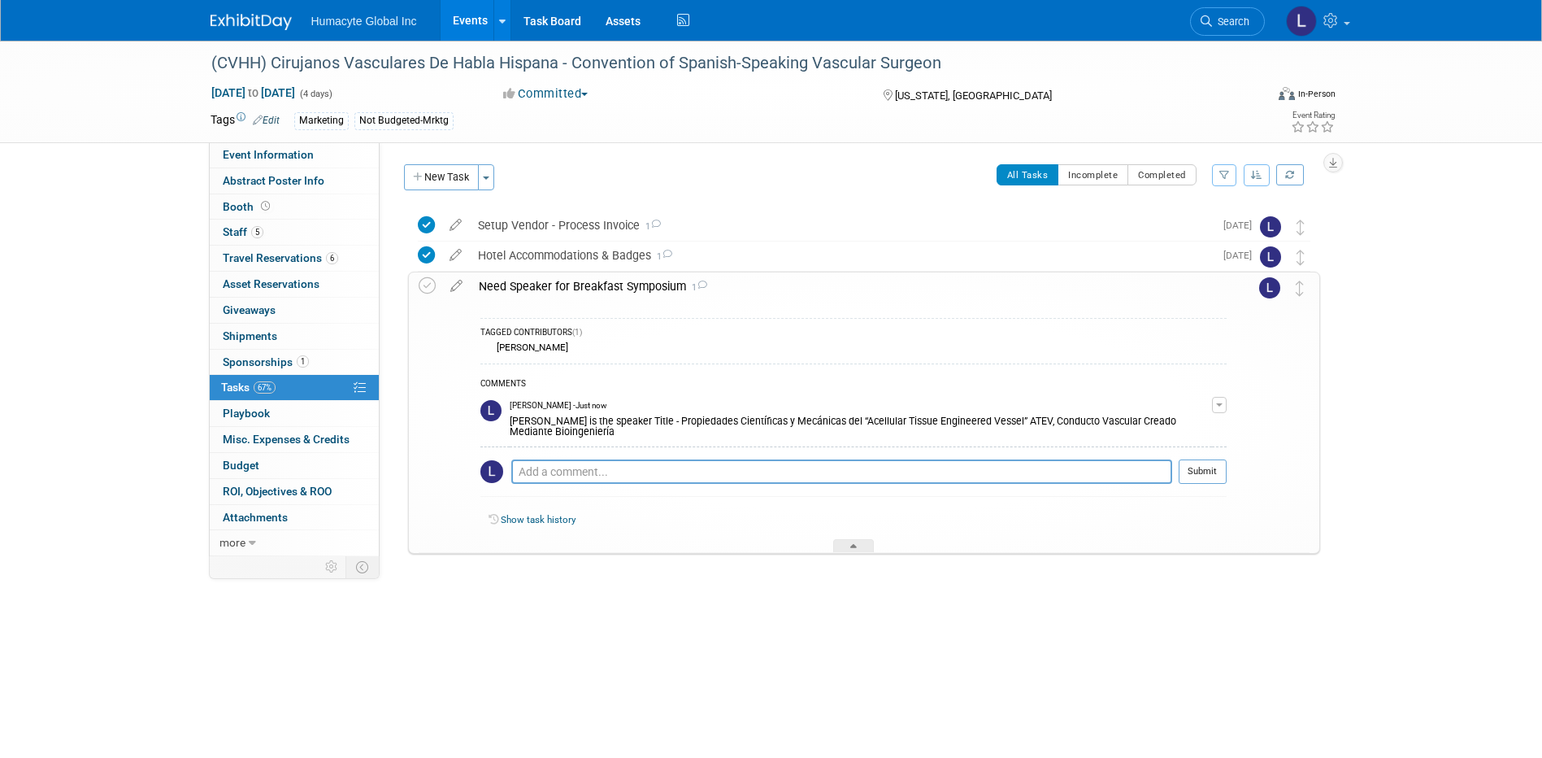
drag, startPoint x: 454, startPoint y: 284, endPoint x: 463, endPoint y: 288, distance: 10.3
click at [454, 284] on icon at bounding box center [456, 282] width 28 height 20
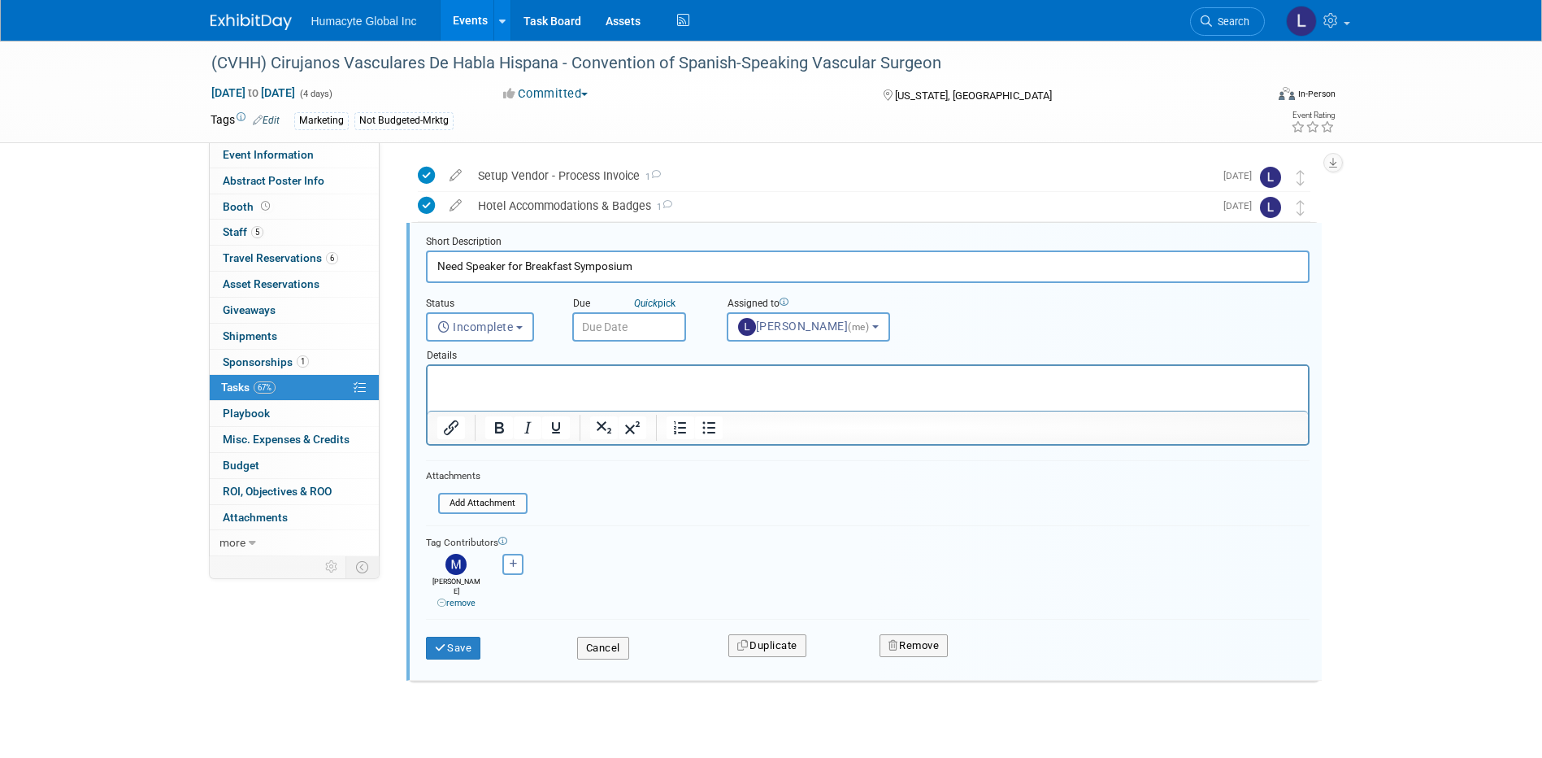
scroll to position [63, 0]
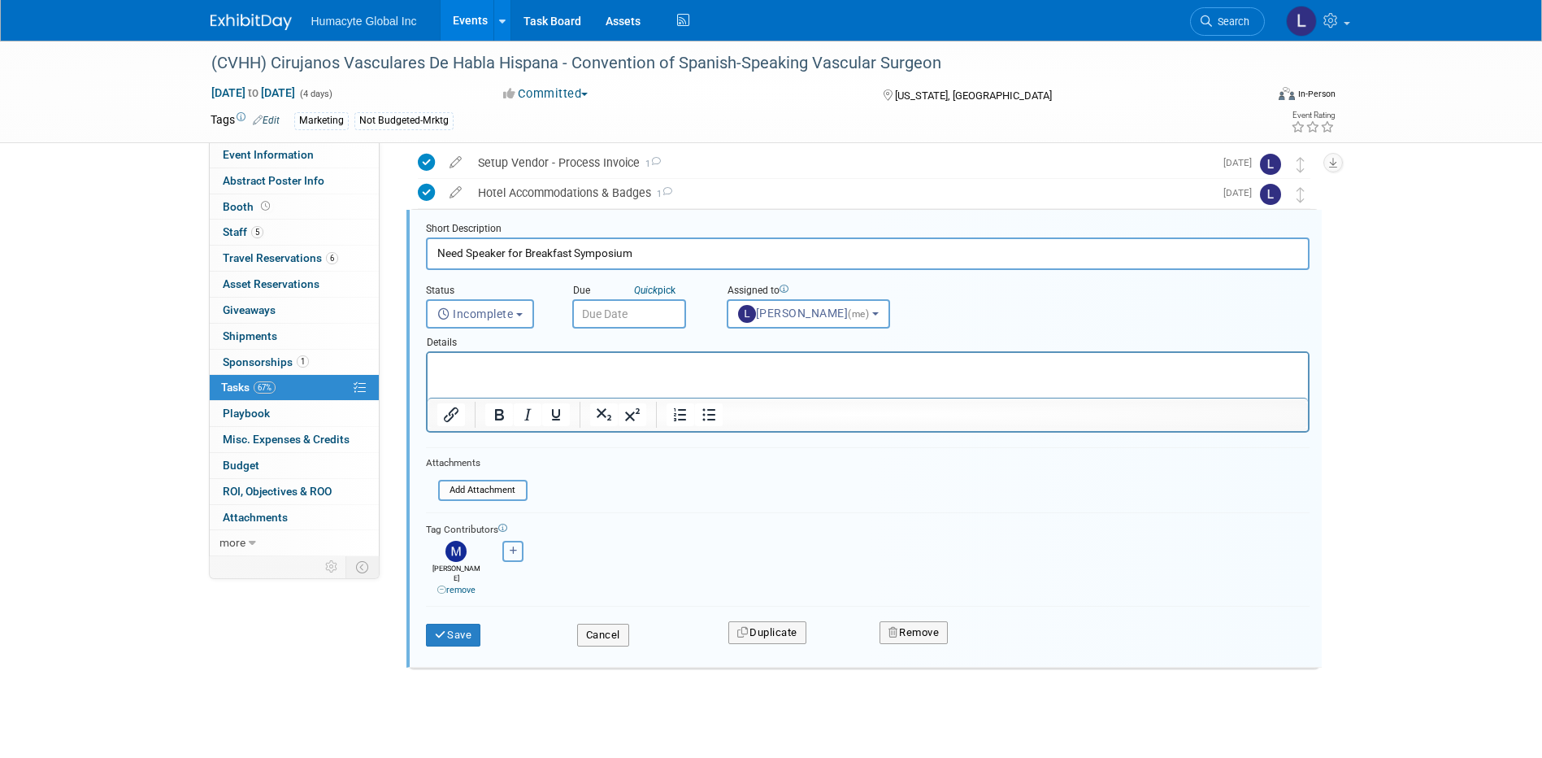
click at [513, 545] on button "button" at bounding box center [512, 550] width 21 height 21
select select
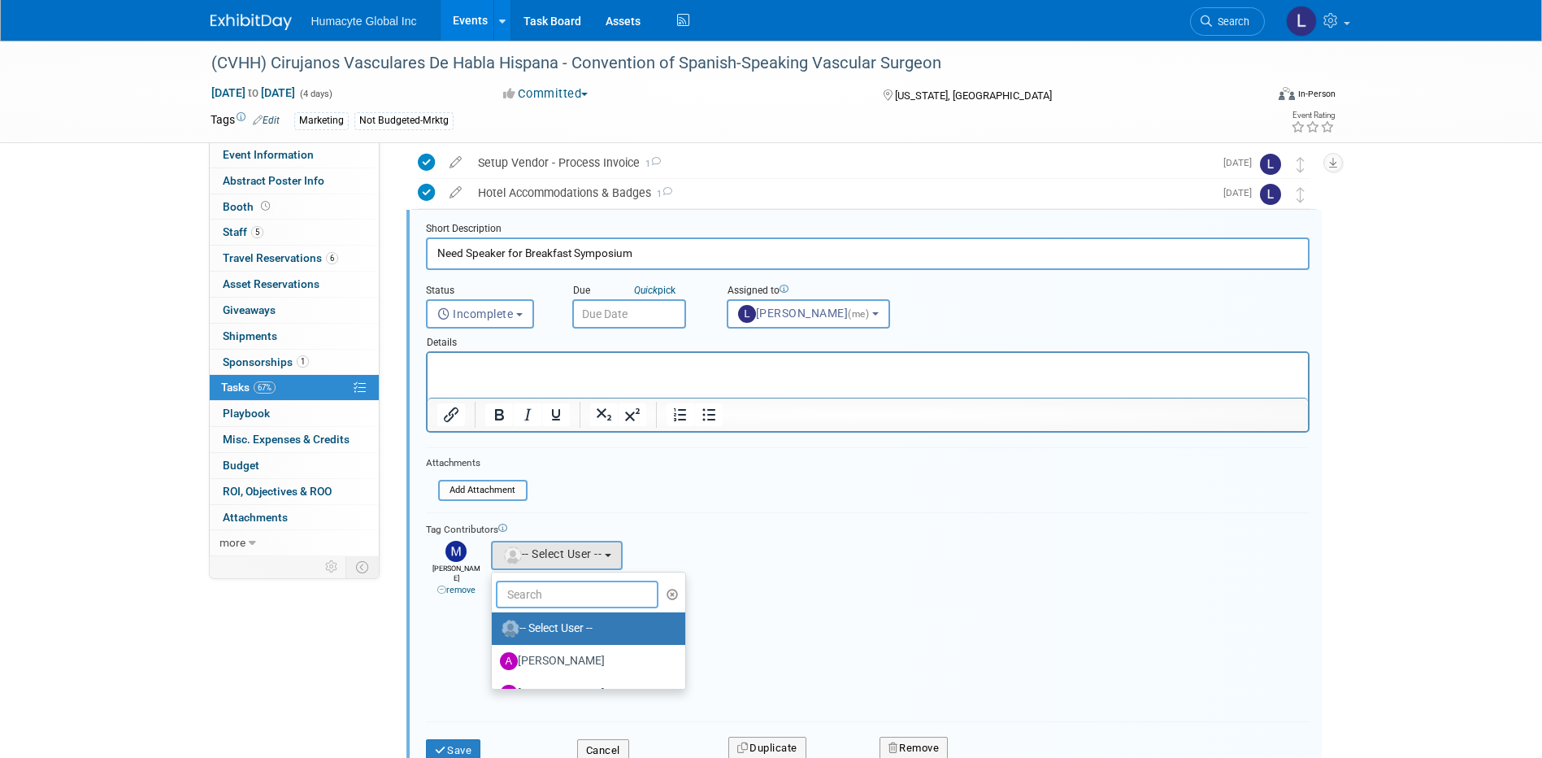
click at [559, 583] on input "text" at bounding box center [577, 594] width 163 height 28
type input "Fulto"
click at [567, 623] on label "[PERSON_NAME]" at bounding box center [585, 628] width 170 height 26
click at [494, 623] on input "[PERSON_NAME]" at bounding box center [489, 626] width 11 height 11
select select "69df933d-be20-4fa9-98e7-e45c34fe4bae"
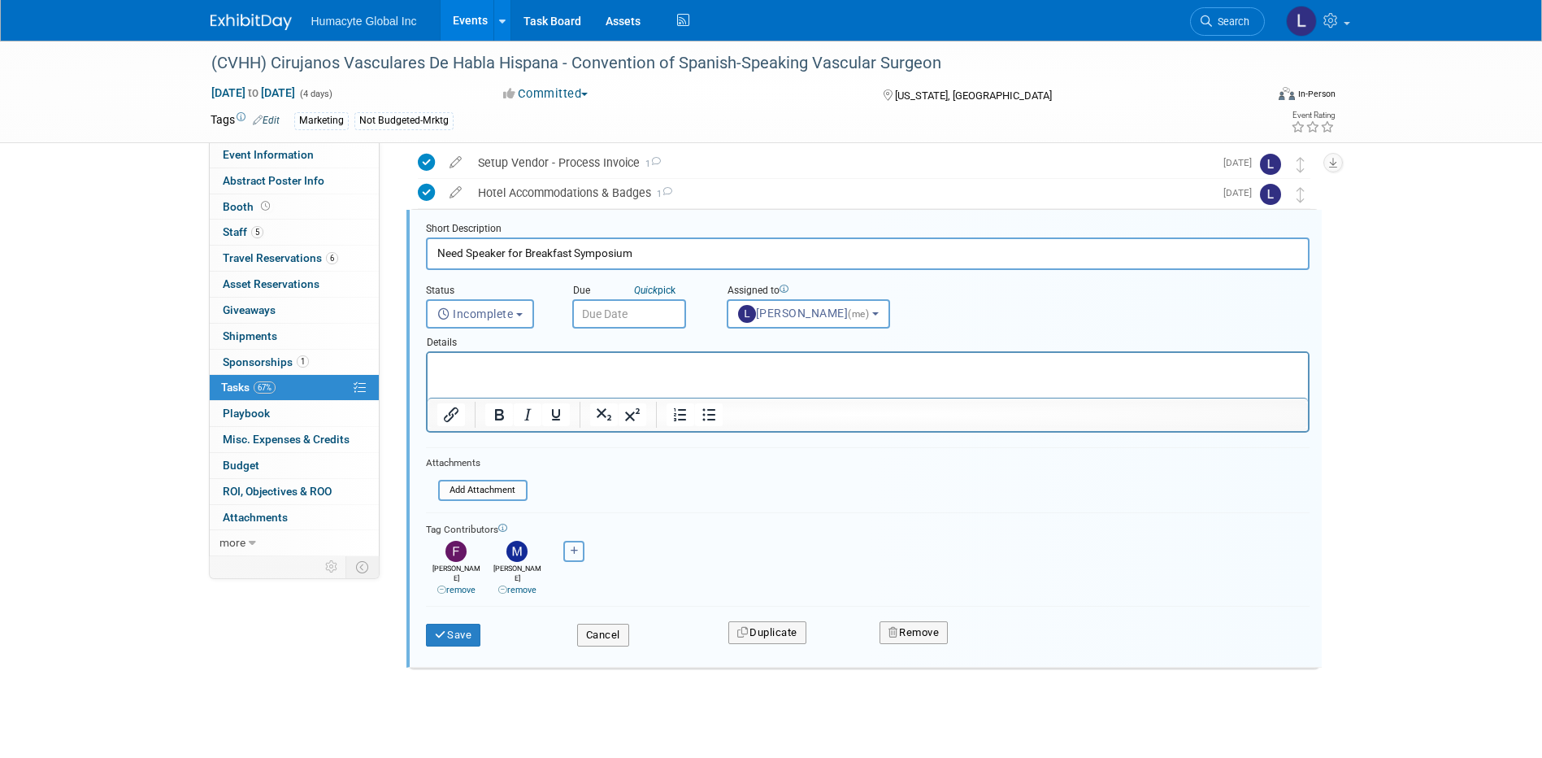
click at [571, 549] on icon "button" at bounding box center [575, 550] width 8 height 9
select select
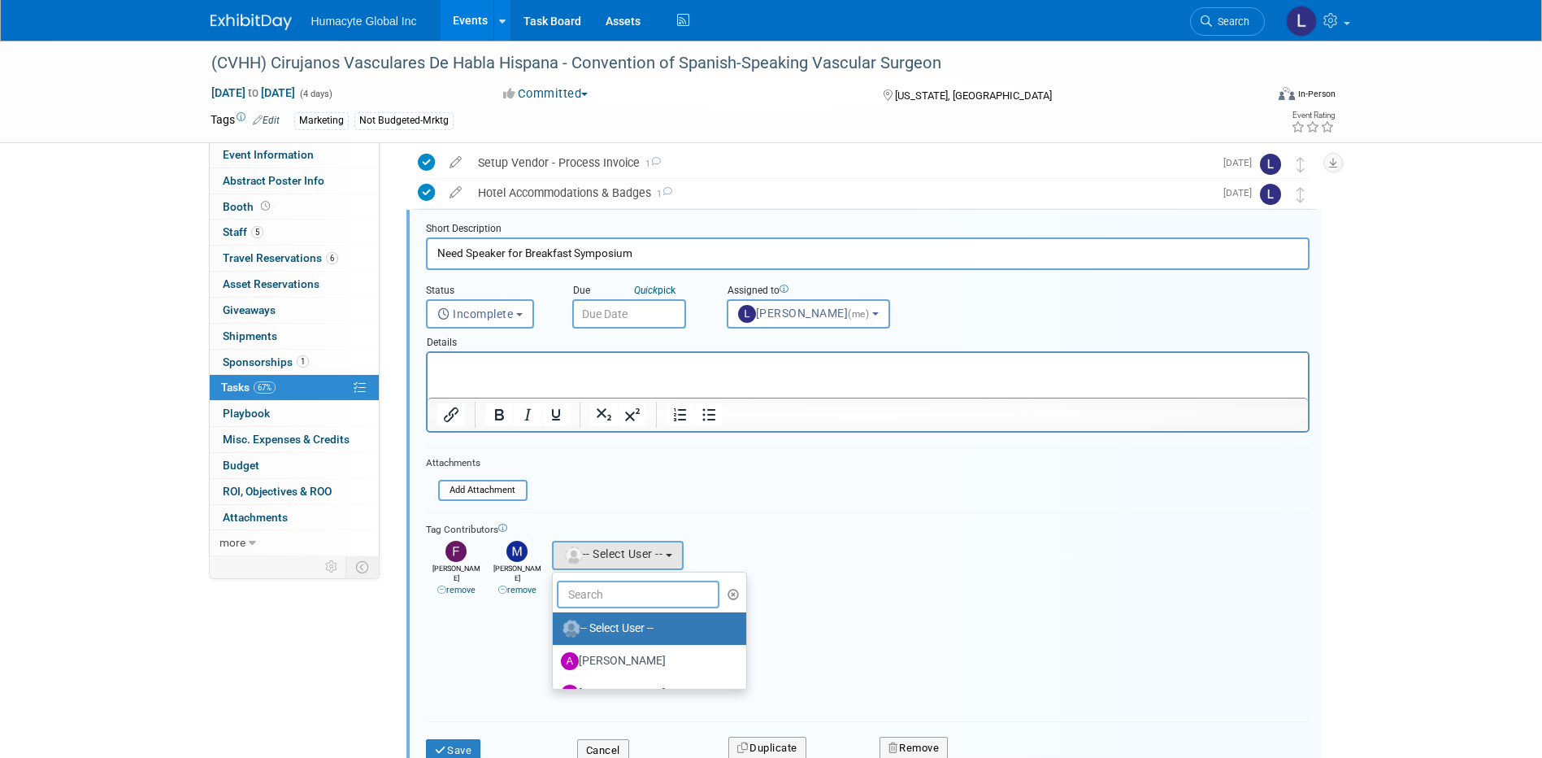
click at [592, 581] on input "text" at bounding box center [638, 594] width 163 height 28
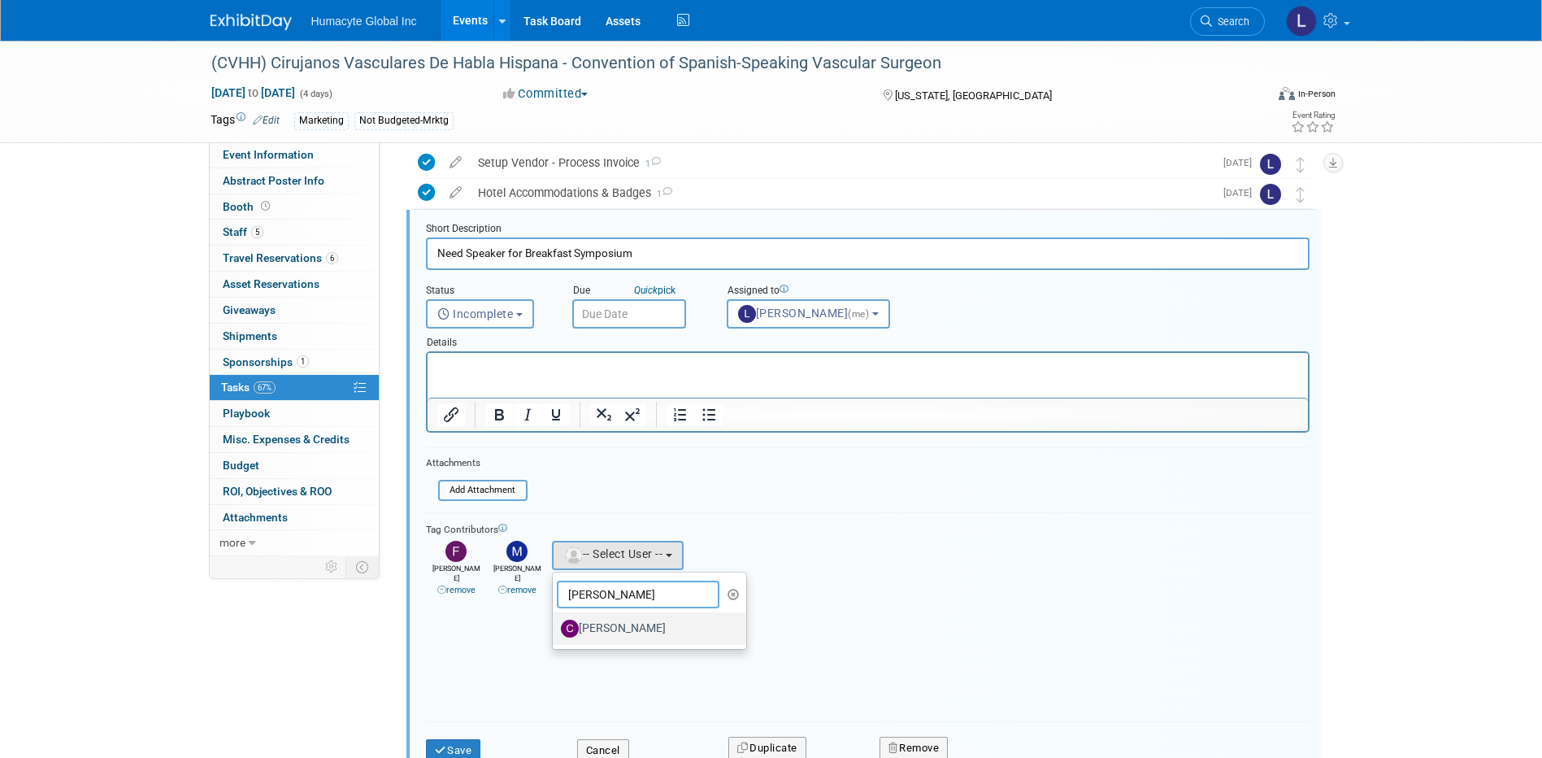
type input "[PERSON_NAME]"
click at [649, 632] on label "[PERSON_NAME]" at bounding box center [646, 628] width 170 height 26
click at [555, 632] on input "[PERSON_NAME]" at bounding box center [550, 626] width 11 height 11
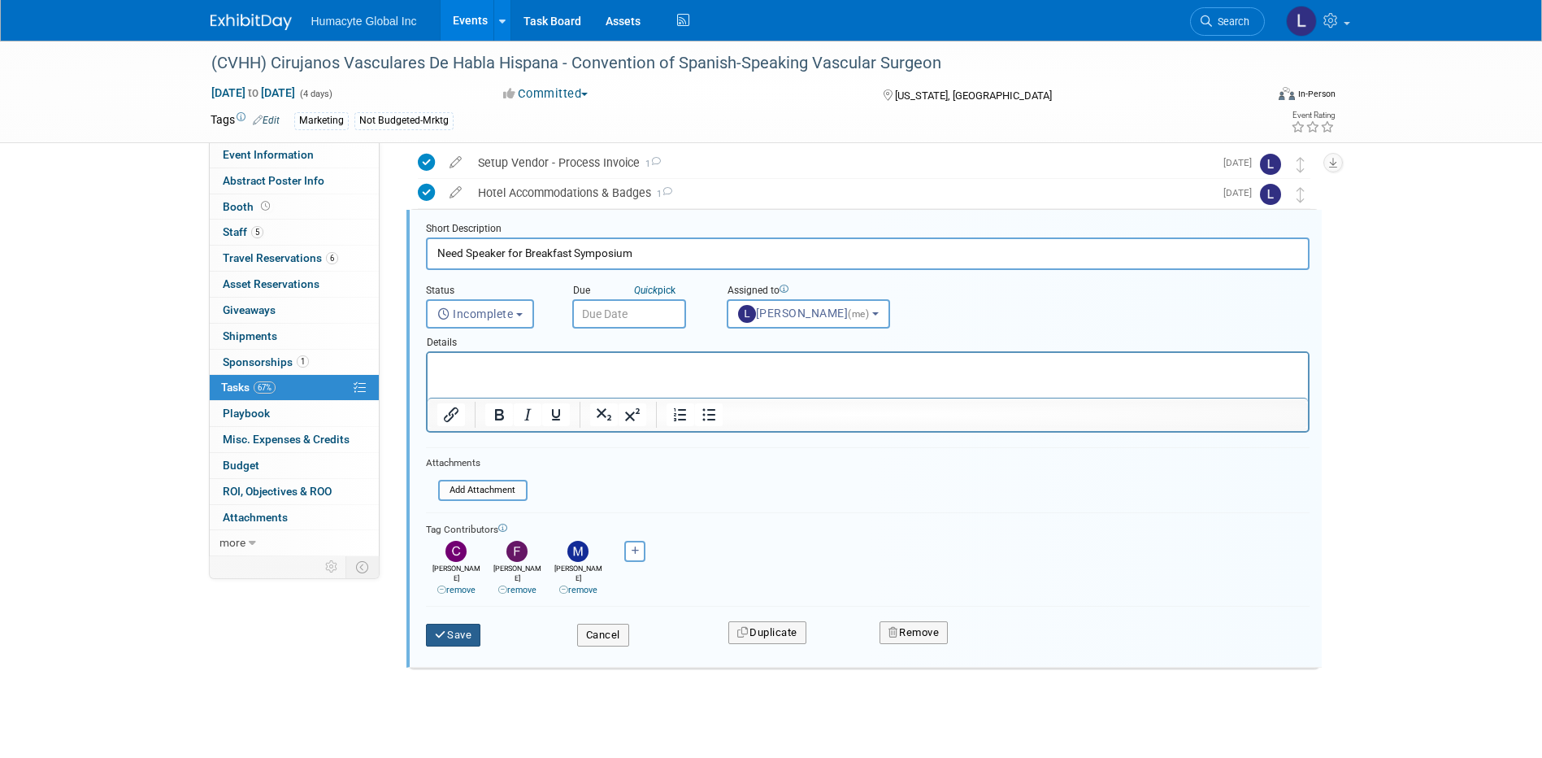
click at [462, 626] on button "Save" at bounding box center [453, 634] width 55 height 23
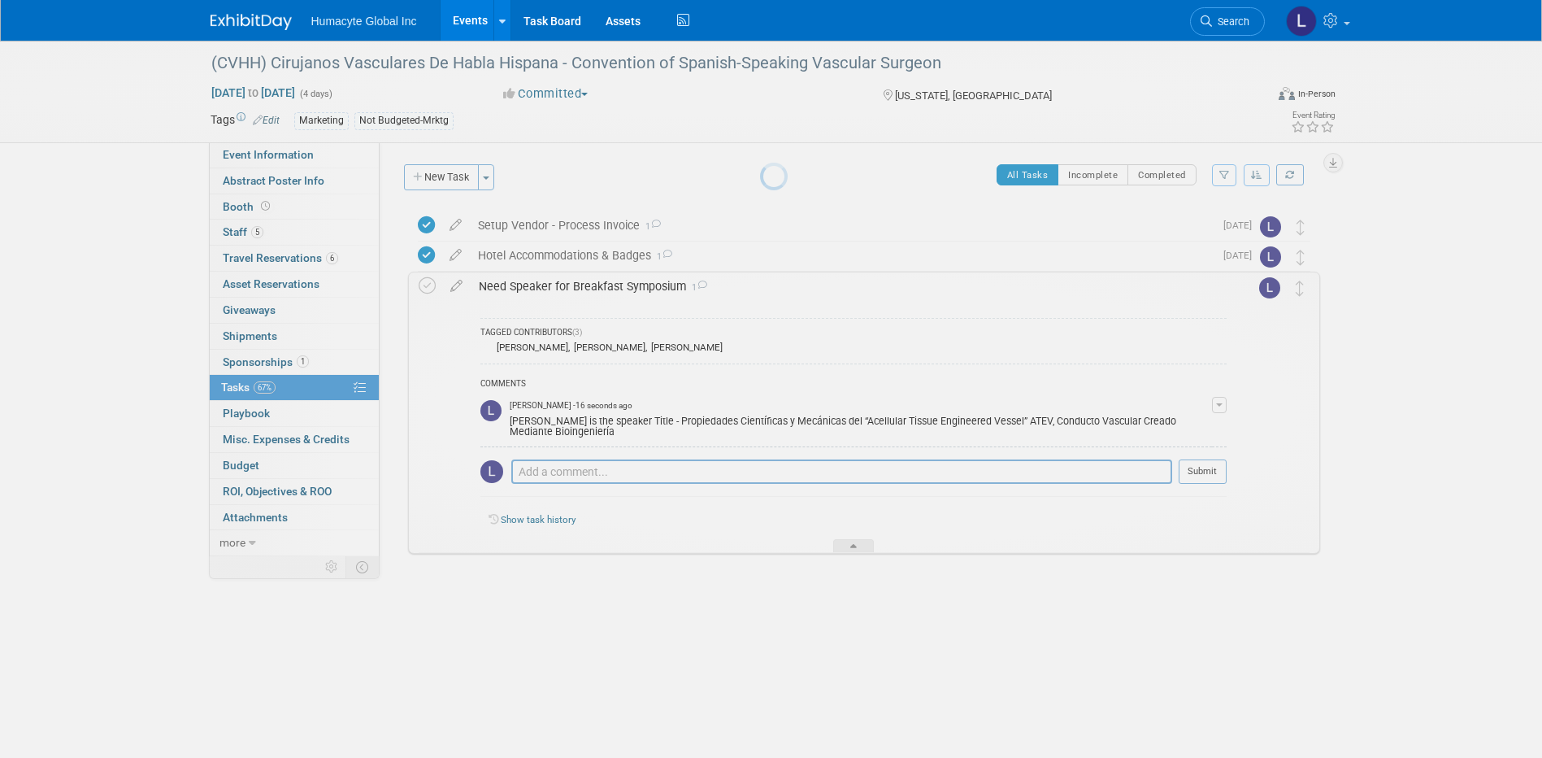
scroll to position [0, 0]
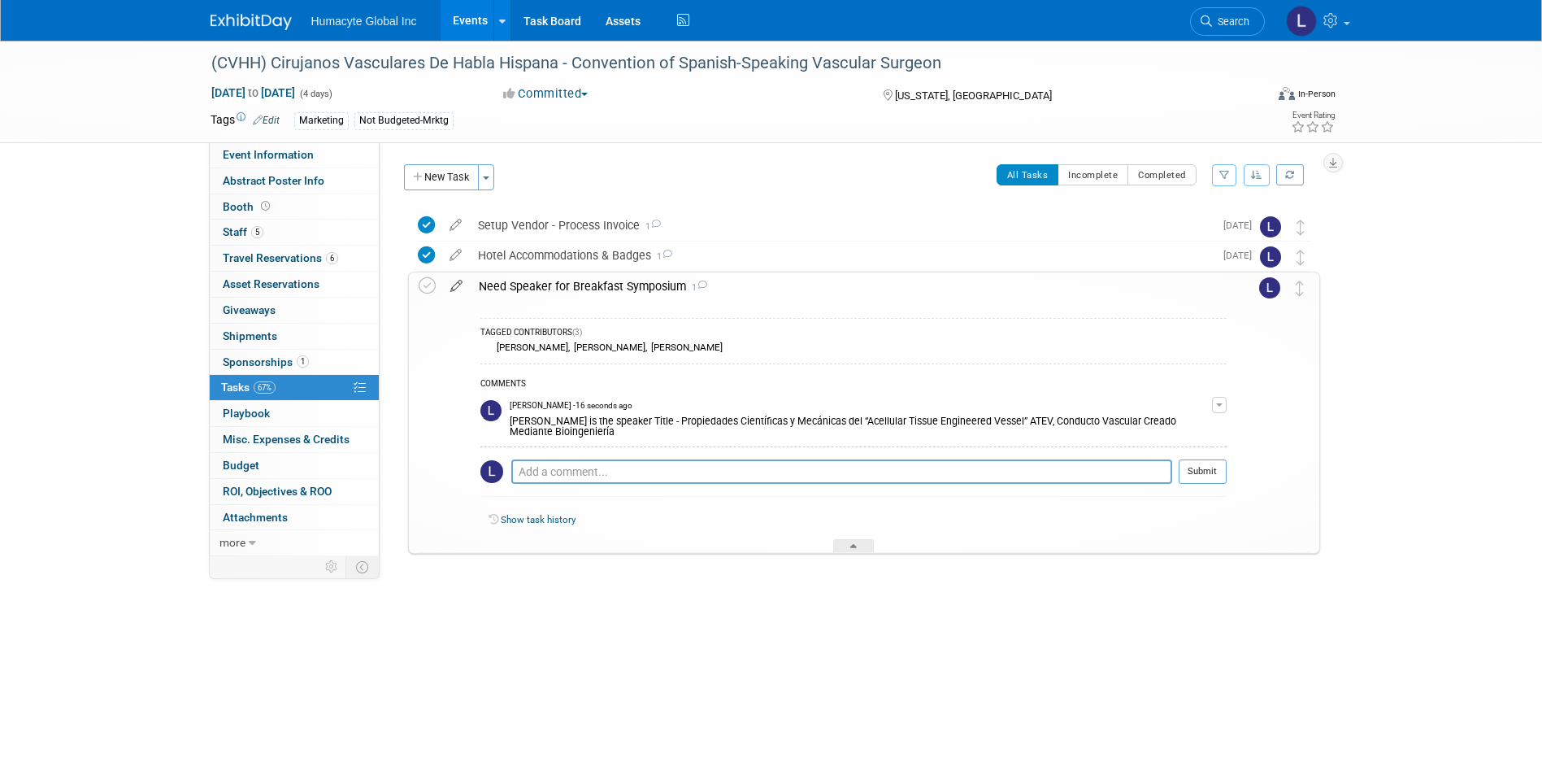
click at [451, 289] on icon at bounding box center [456, 282] width 28 height 20
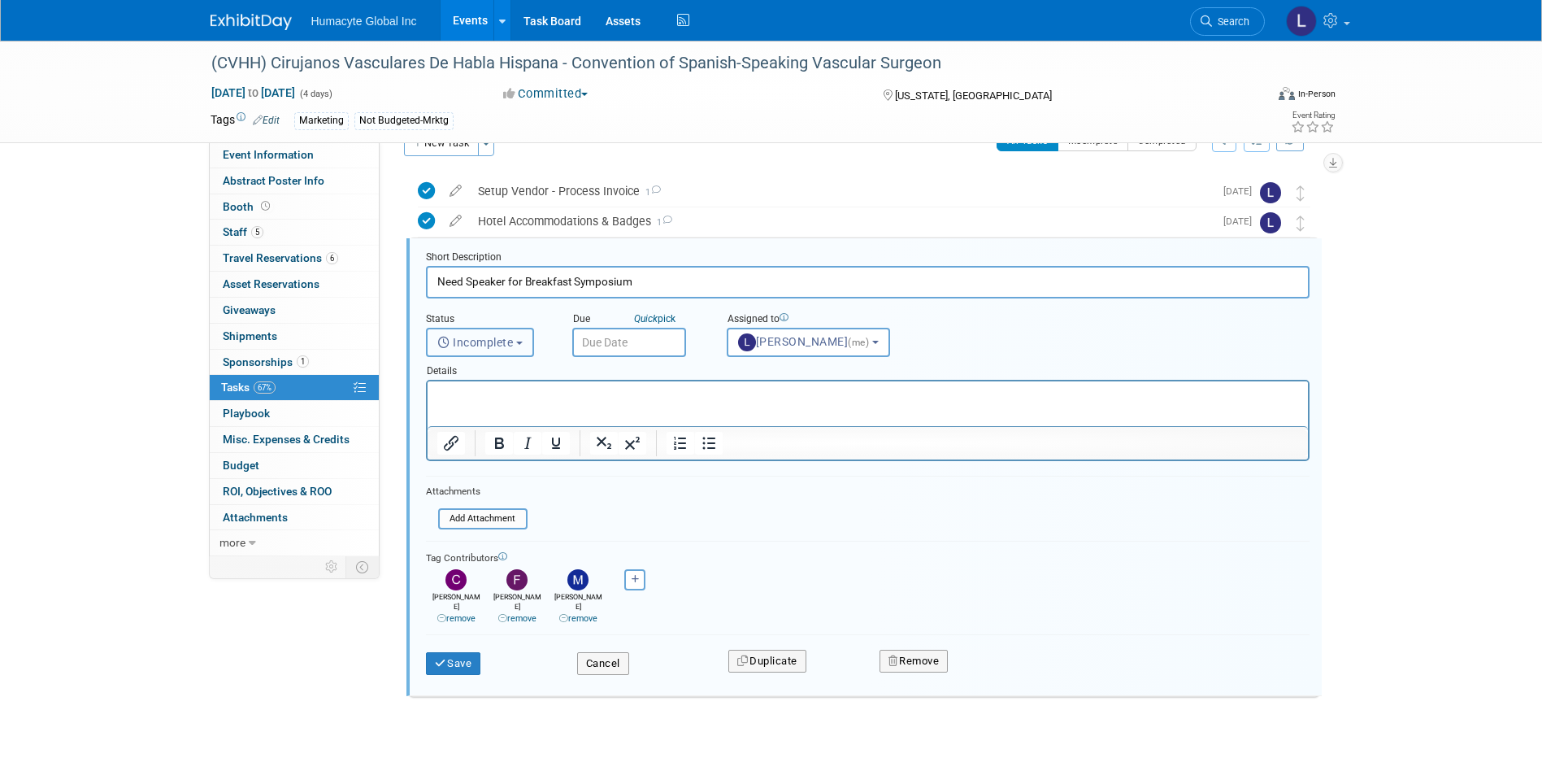
click at [513, 342] on span "Incomplete" at bounding box center [475, 342] width 76 height 13
click at [601, 340] on input "text" at bounding box center [629, 342] width 114 height 29
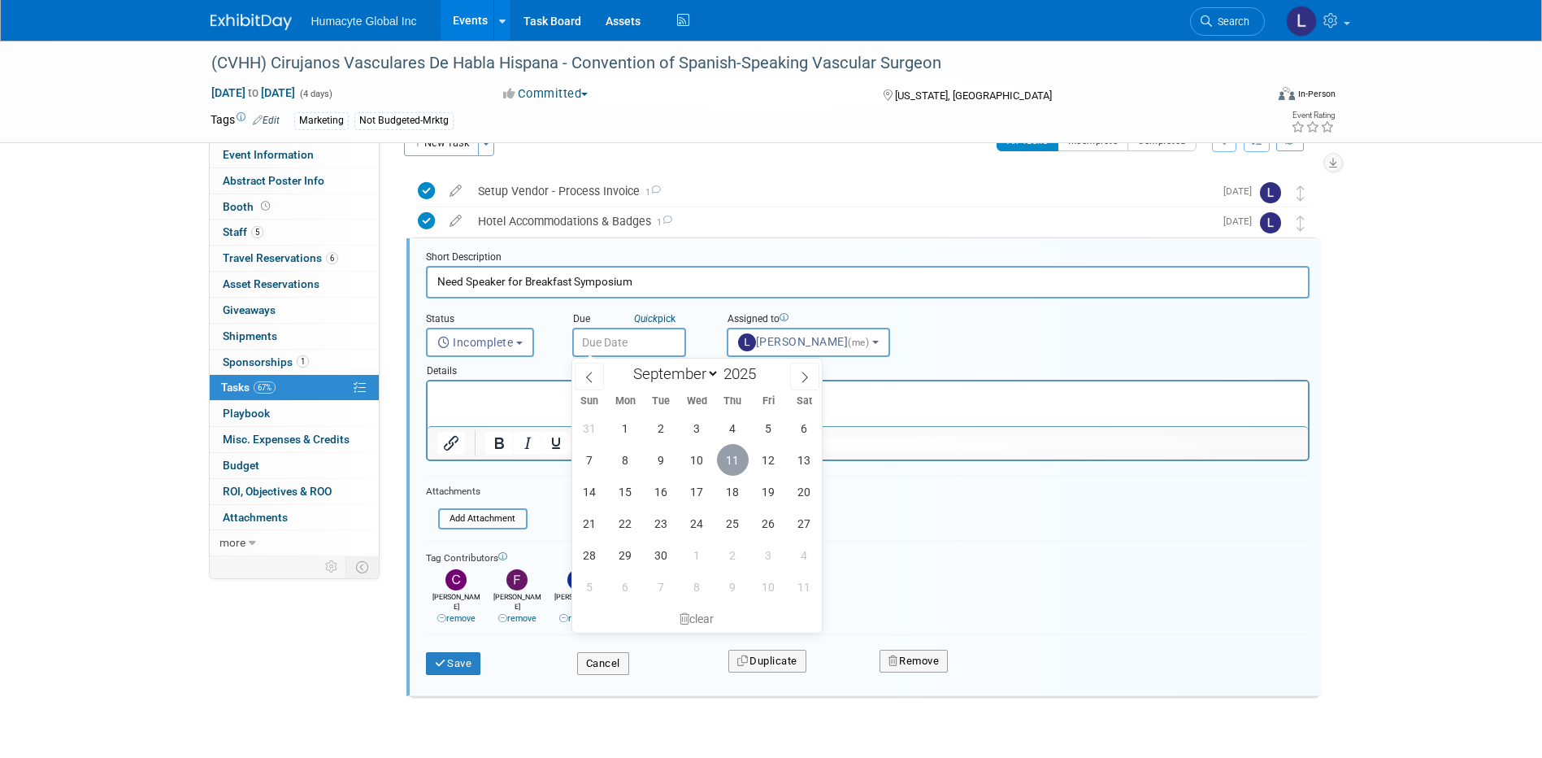
click at [729, 468] on span "11" at bounding box center [733, 460] width 32 height 32
type input "Sep 11, 2025"
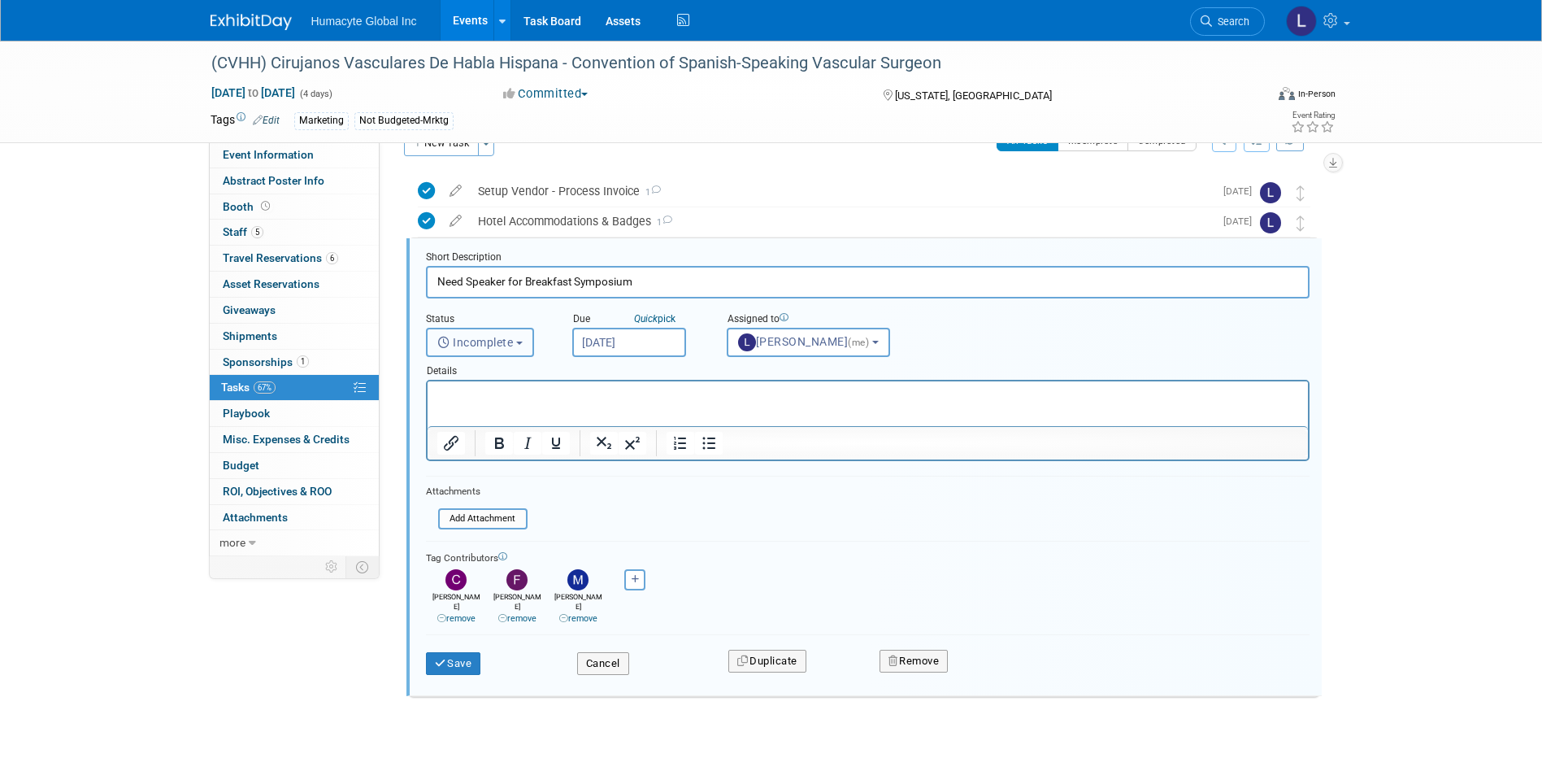
click at [479, 342] on span "Incomplete" at bounding box center [475, 342] width 76 height 13
click at [497, 402] on label "Completed" at bounding box center [479, 412] width 88 height 26
click at [429, 405] on input "Completed" at bounding box center [424, 410] width 11 height 11
select select "3"
click at [457, 652] on button "Save" at bounding box center [453, 663] width 55 height 23
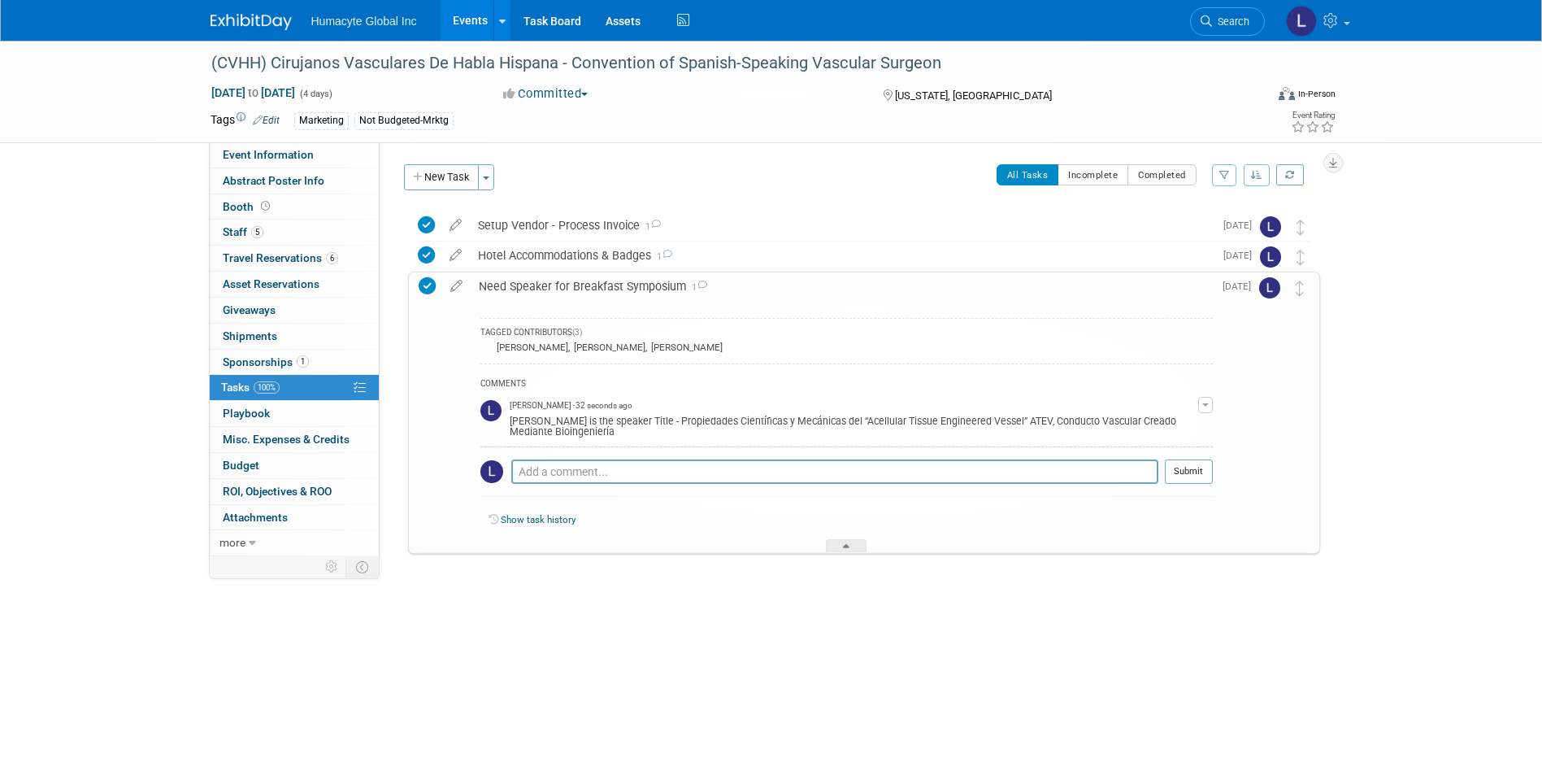
click at [555, 393] on div "COMMENTS" at bounding box center [846, 384] width 732 height 17
click at [898, 383] on div "COMMENTS" at bounding box center [846, 384] width 732 height 17
click at [428, 173] on button "New Task" at bounding box center [441, 177] width 75 height 26
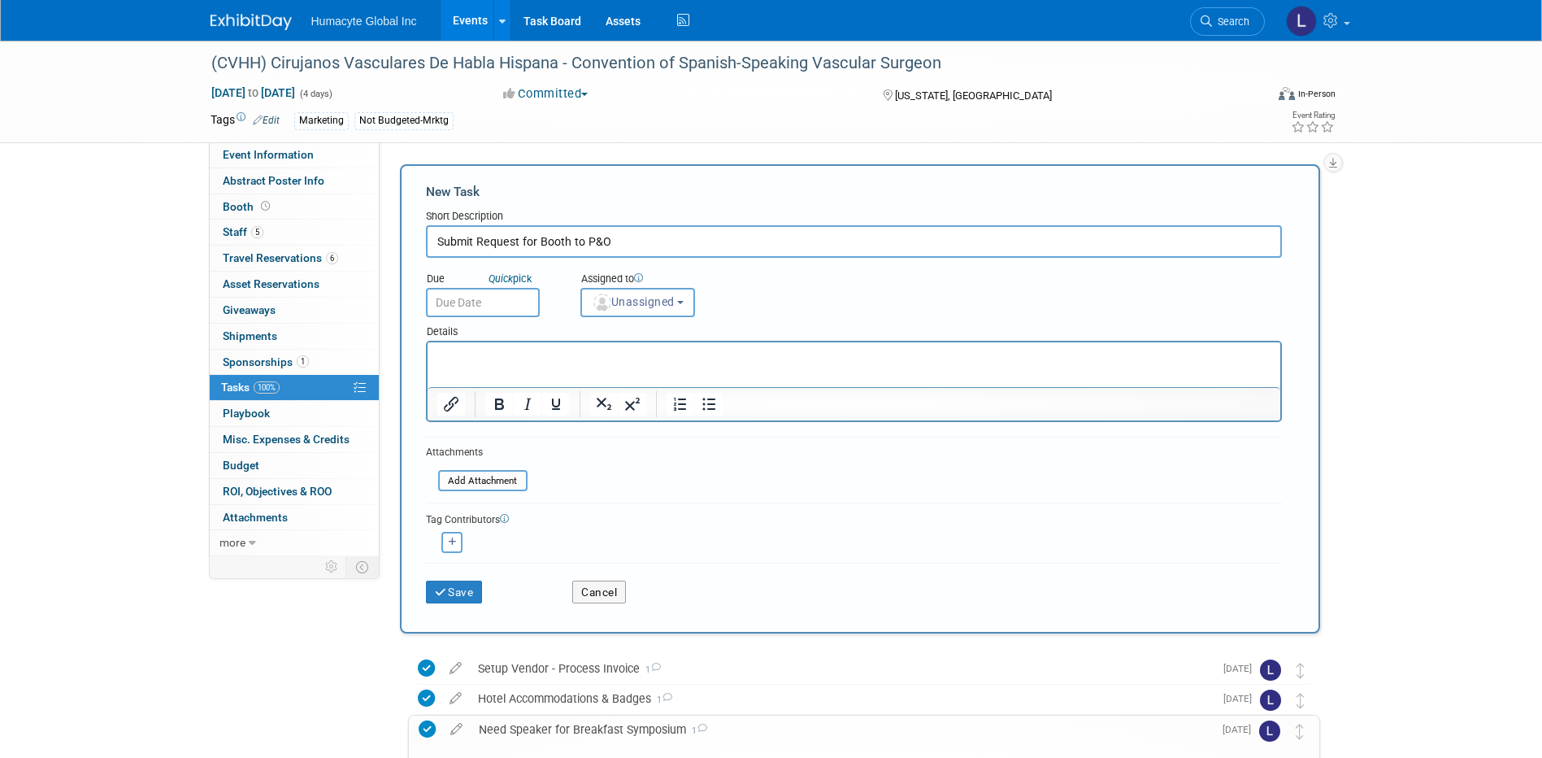
type input "Submit Request for Booth to P&O"
click at [477, 293] on input "text" at bounding box center [483, 302] width 114 height 29
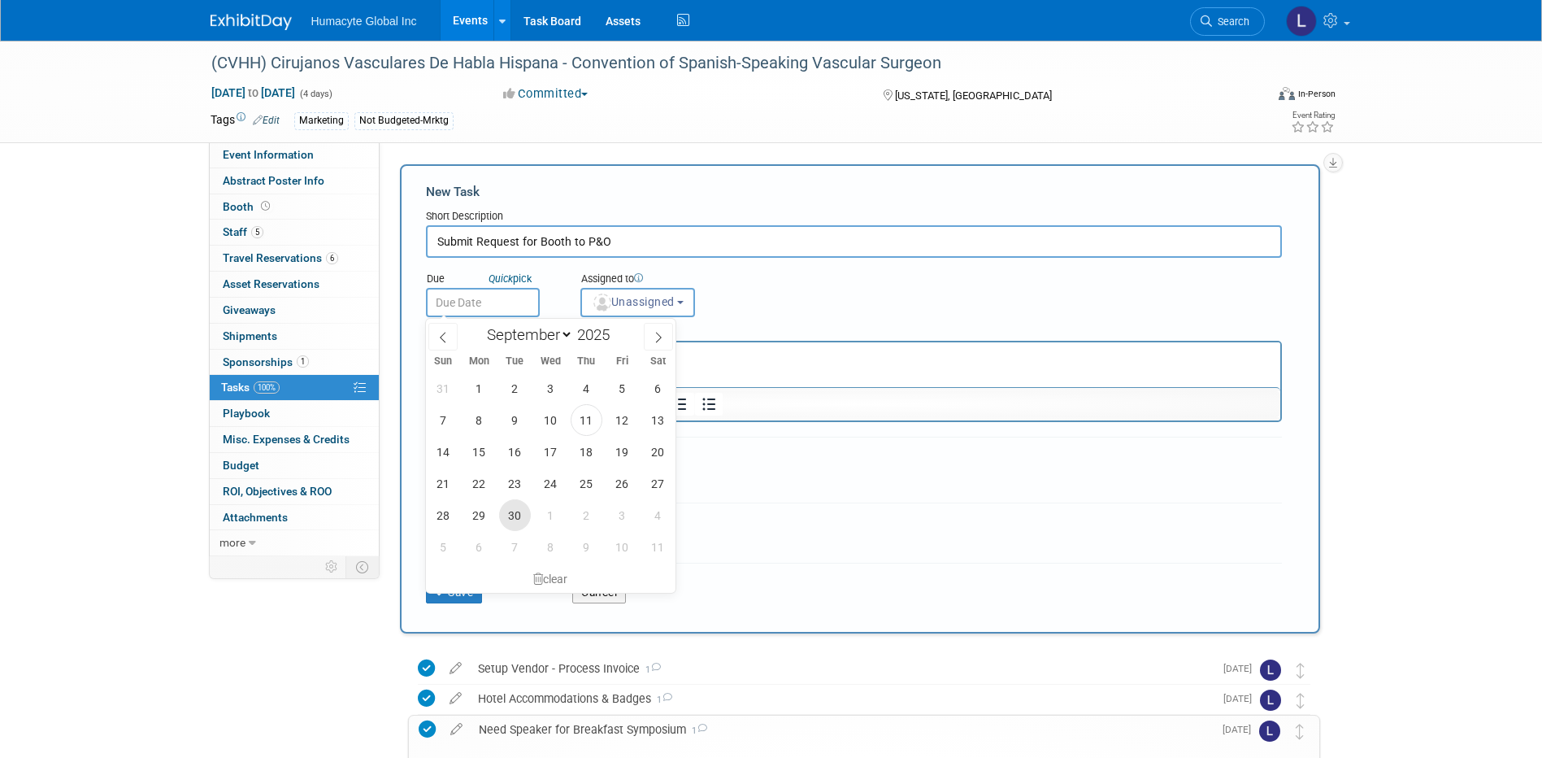
click at [517, 514] on span "30" at bounding box center [515, 515] width 32 height 32
type input "Sep 30, 2025"
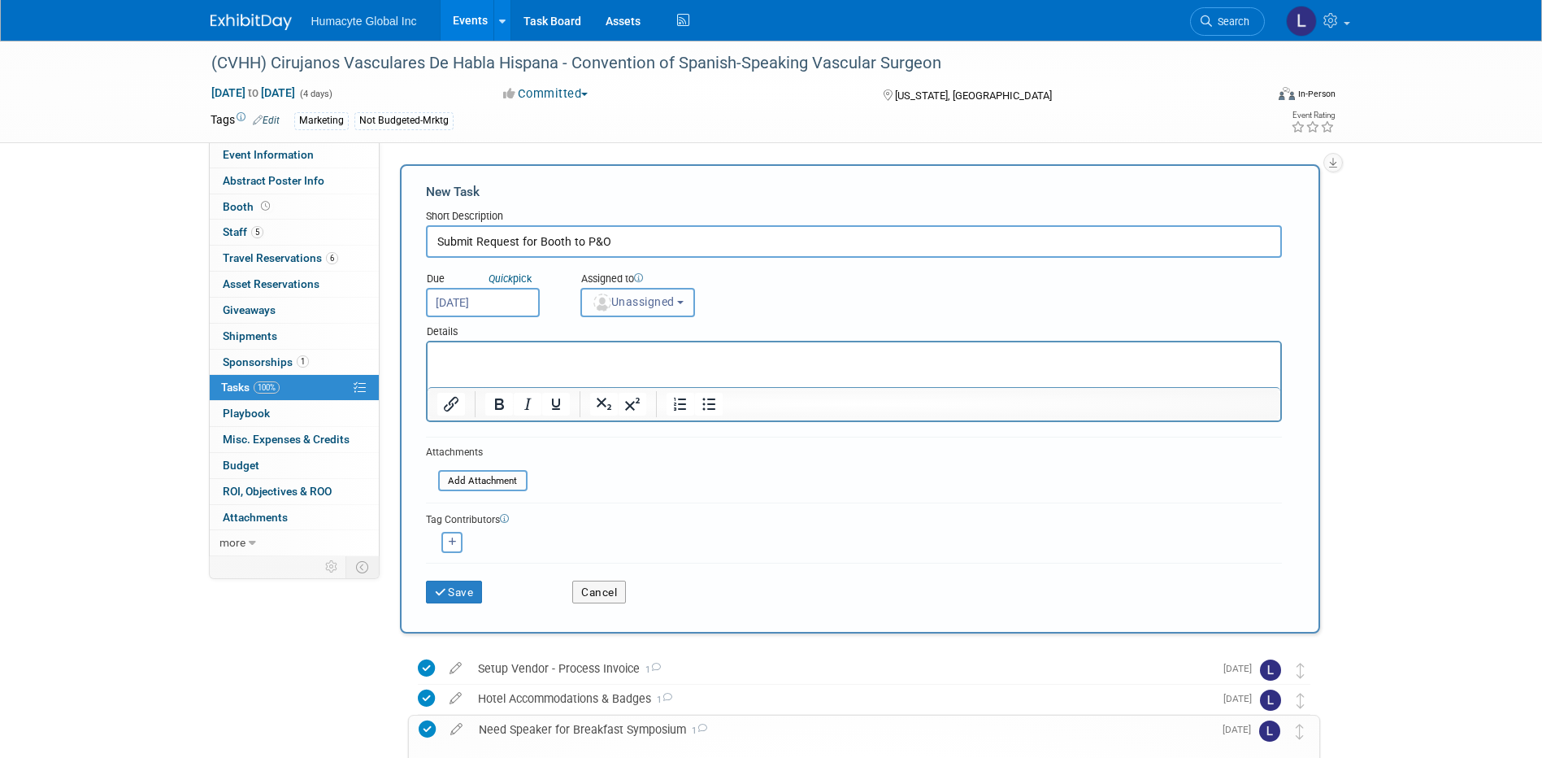
click at [664, 312] on button "Unassigned" at bounding box center [637, 302] width 115 height 29
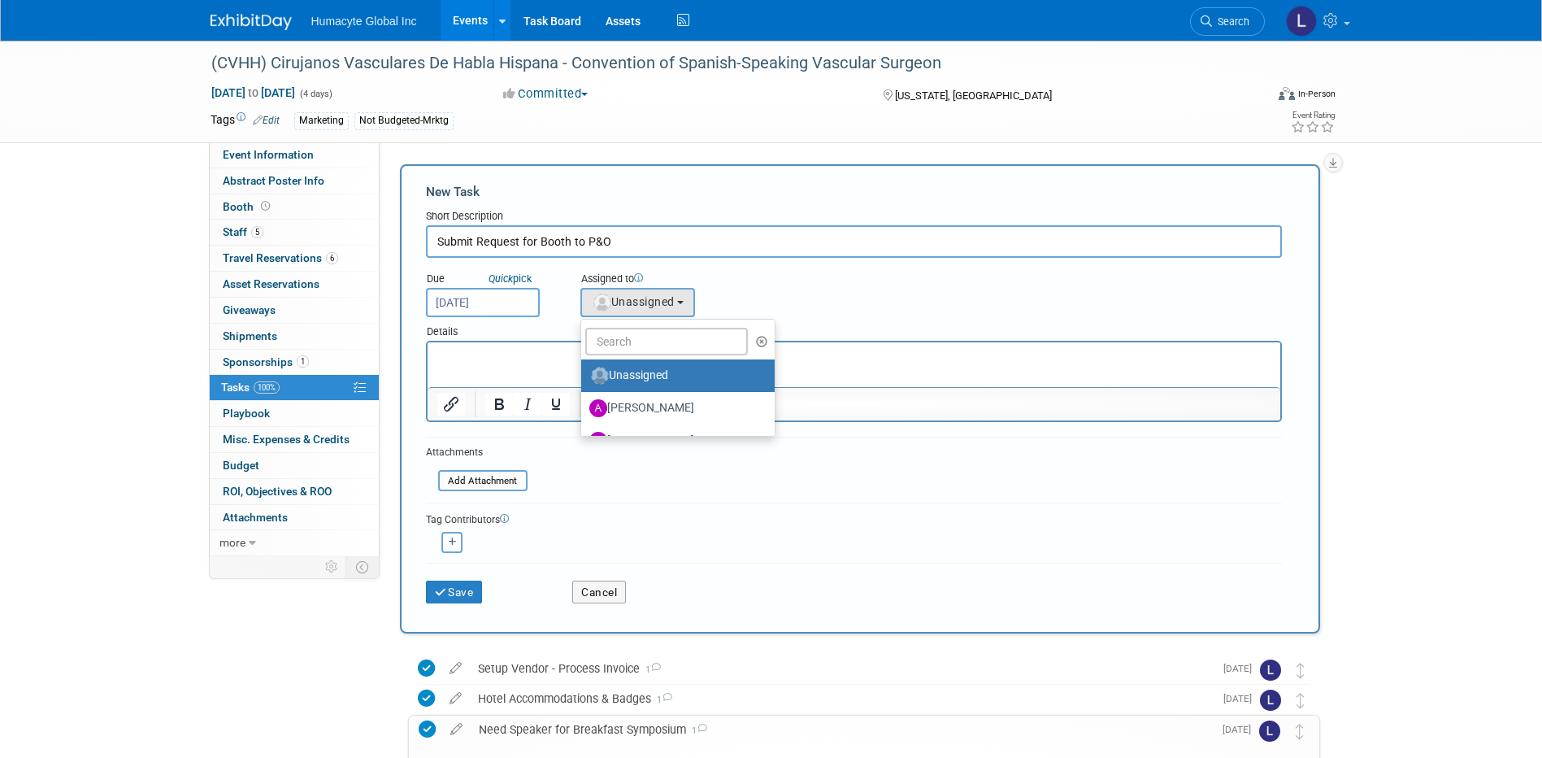
click at [662, 356] on ul "Unassigned Adrian Diazgonsen Anthony Mattair B. J. Scheessele Brenden Wally Car…" at bounding box center [678, 378] width 196 height 118
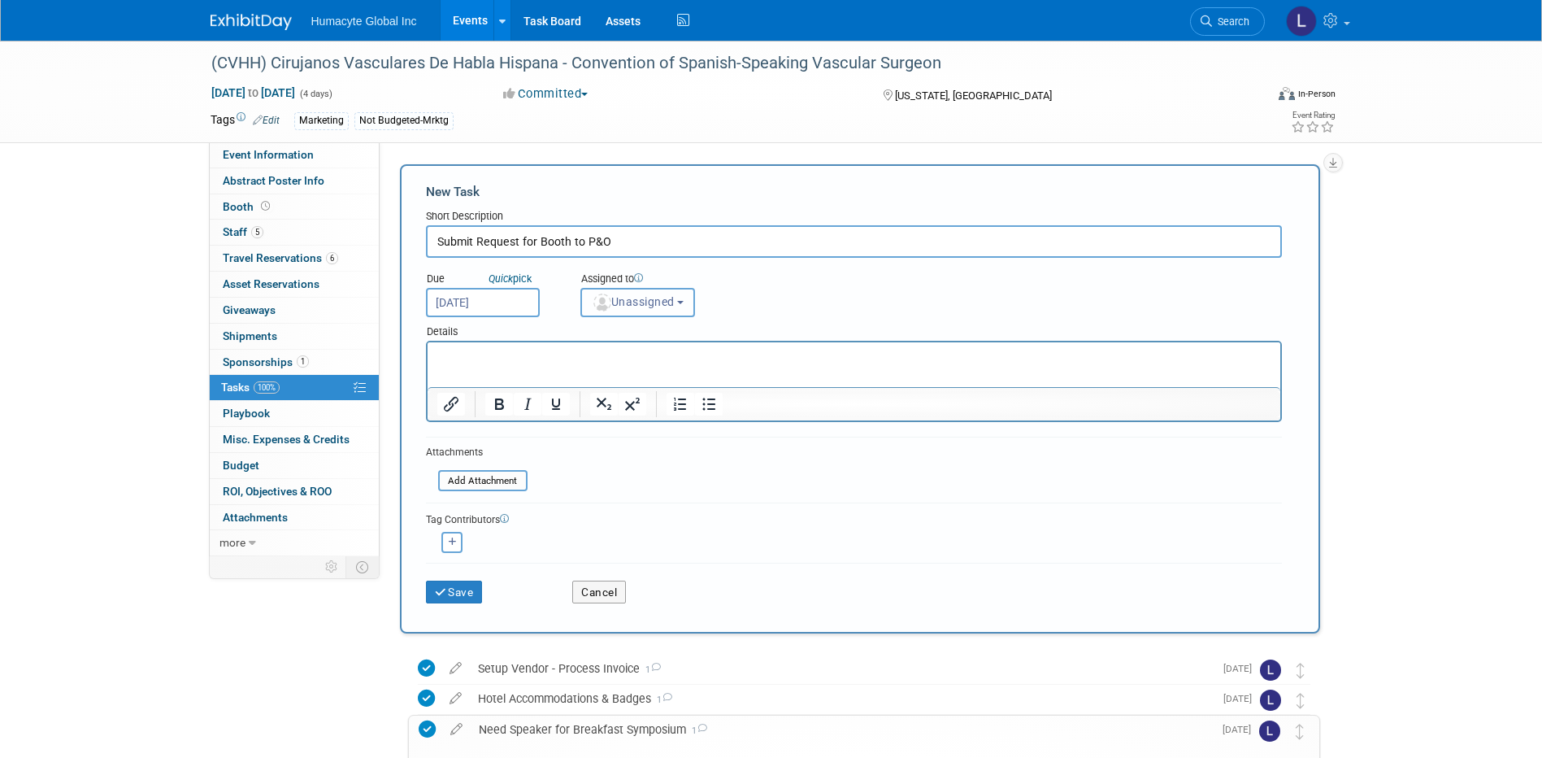
click at [631, 304] on span "Unassigned" at bounding box center [633, 301] width 83 height 13
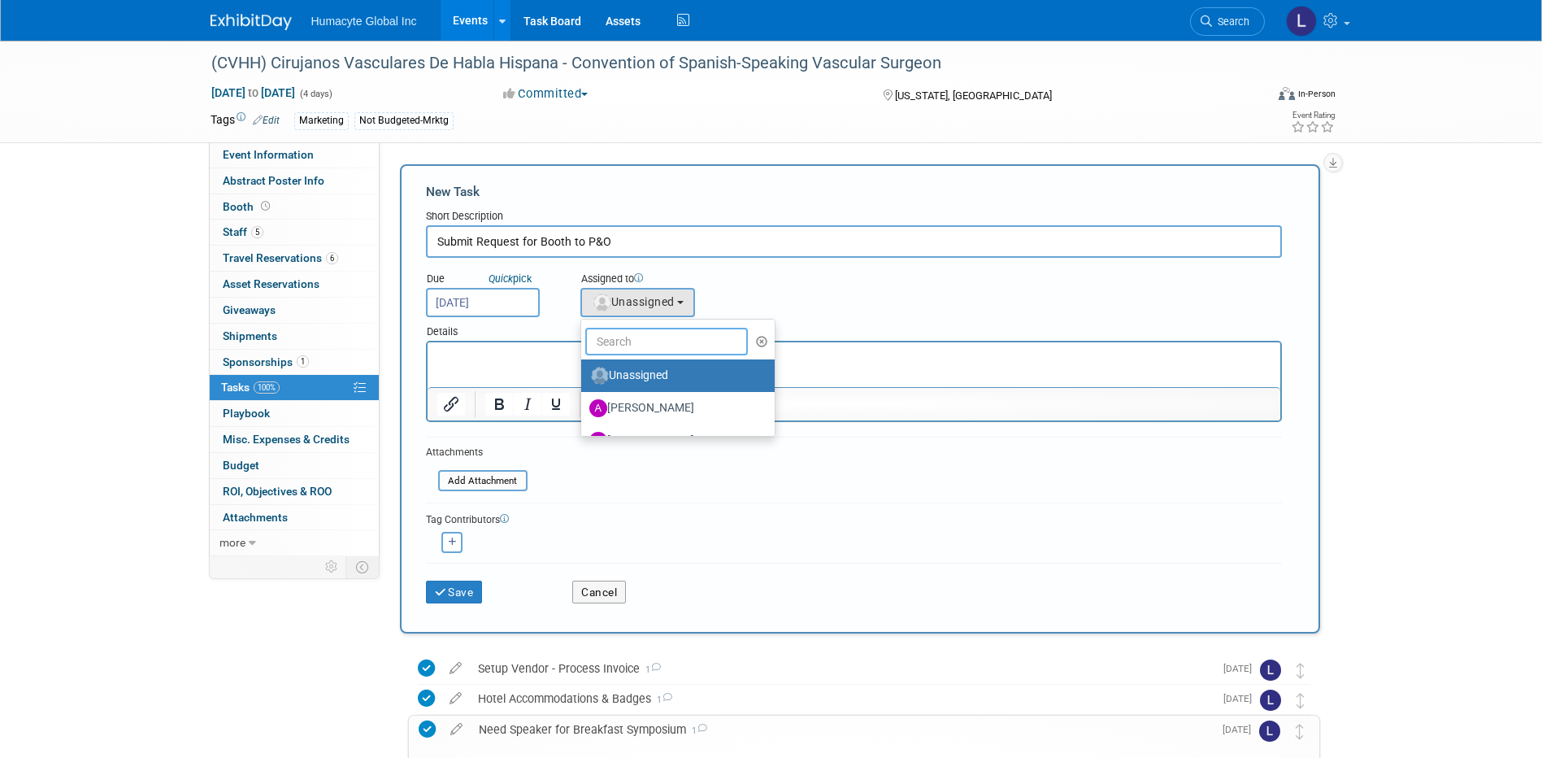
click at [640, 347] on input "text" at bounding box center [666, 342] width 163 height 28
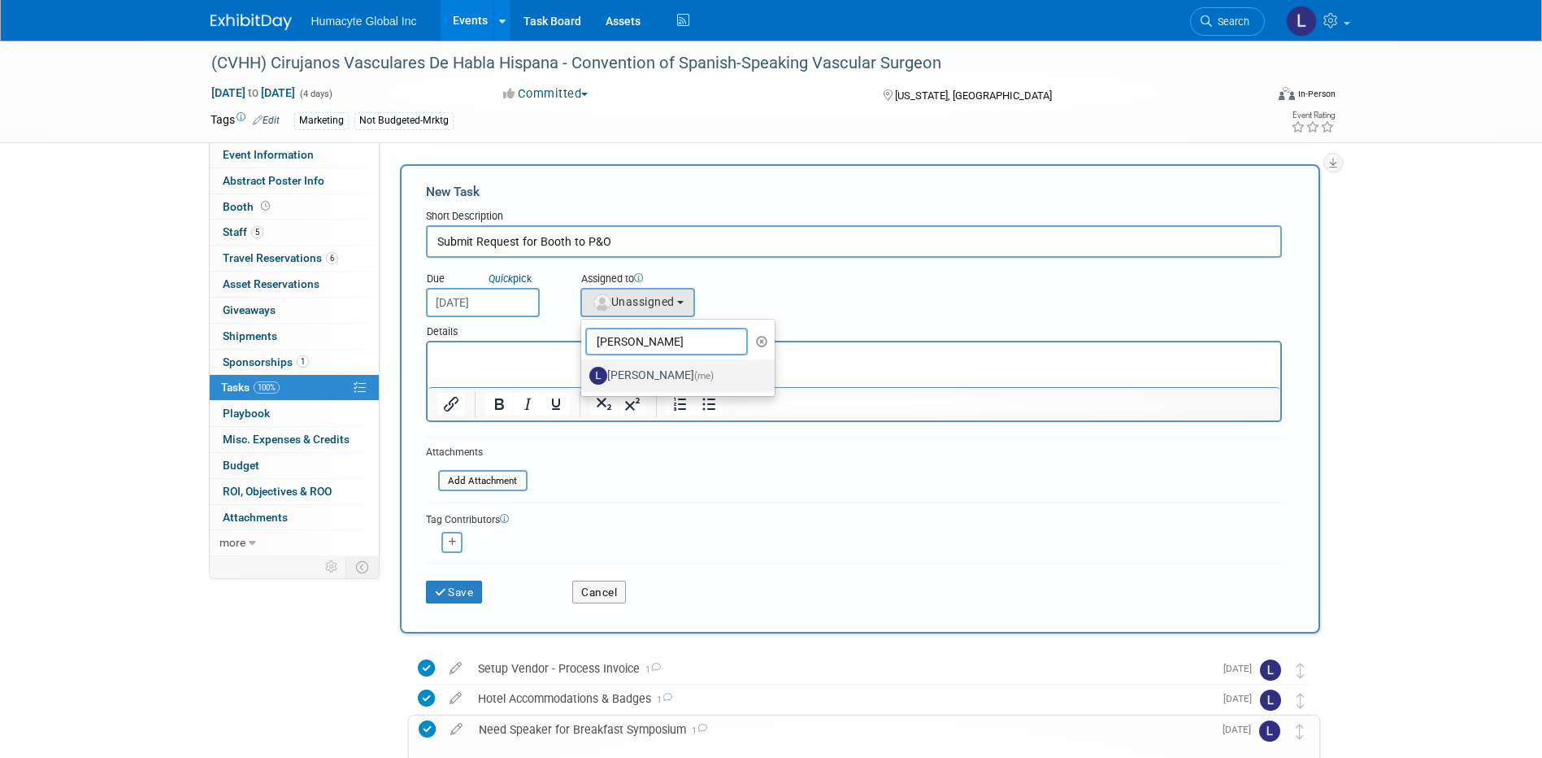
type input "Linda"
click at [640, 370] on label "Linda Hamilton (me)" at bounding box center [674, 375] width 170 height 26
click at [584, 370] on input "Linda Hamilton (me)" at bounding box center [578, 373] width 11 height 11
select select "37db9ad9-d629-4432-a702-64294516bf75"
click at [454, 540] on icon "button" at bounding box center [453, 541] width 8 height 9
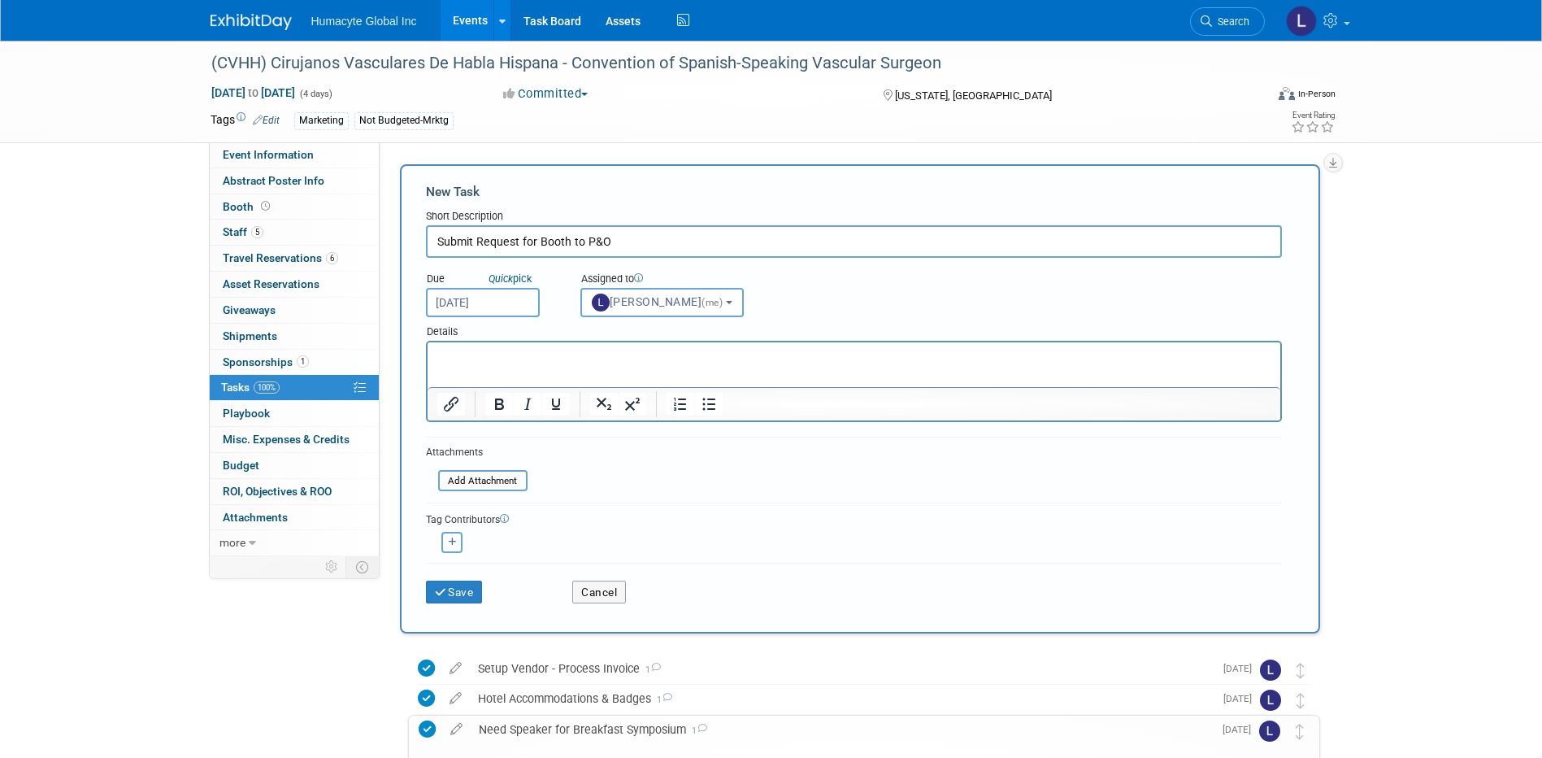
select select
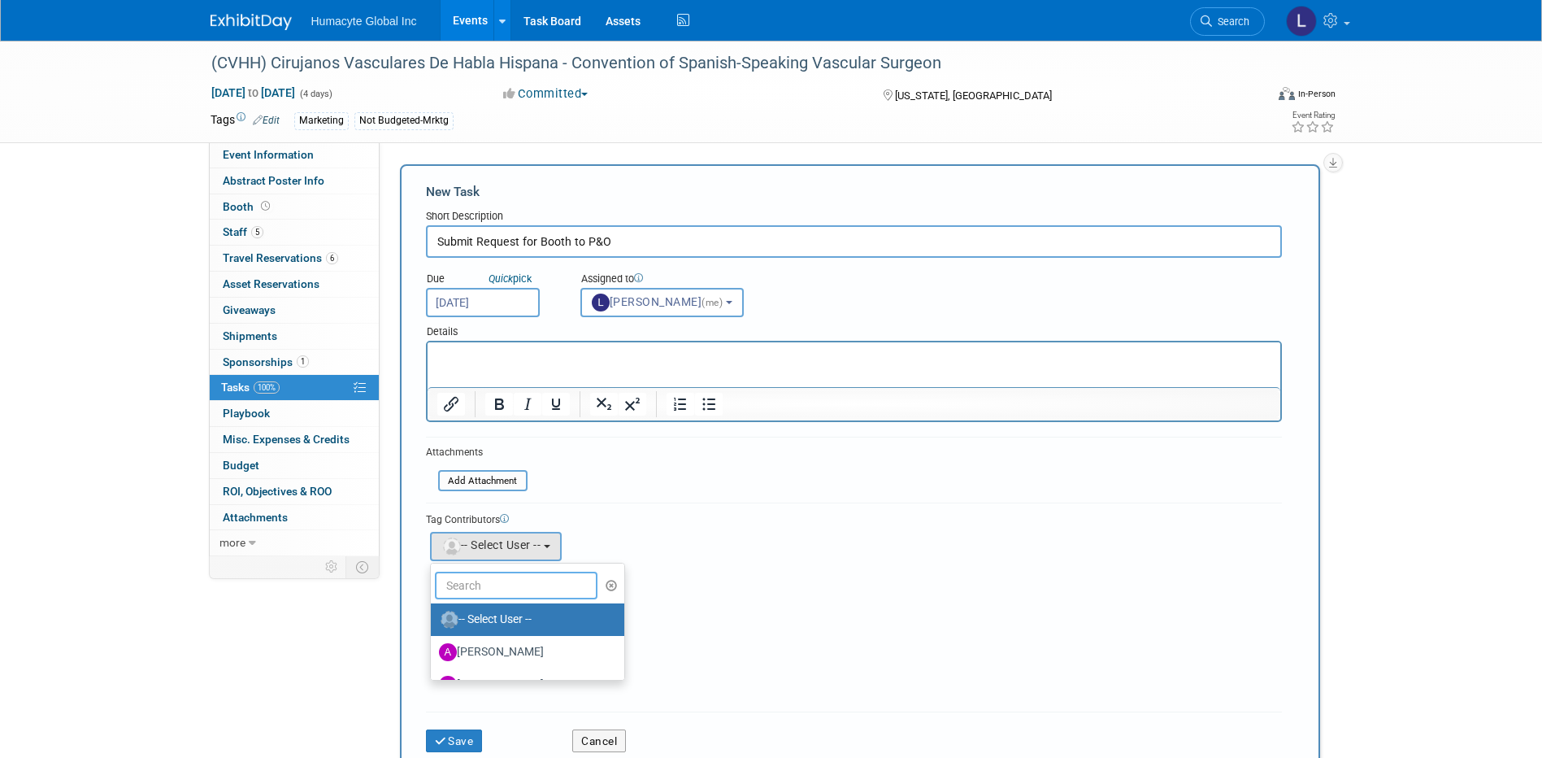
click at [467, 576] on input "text" at bounding box center [516, 585] width 163 height 28
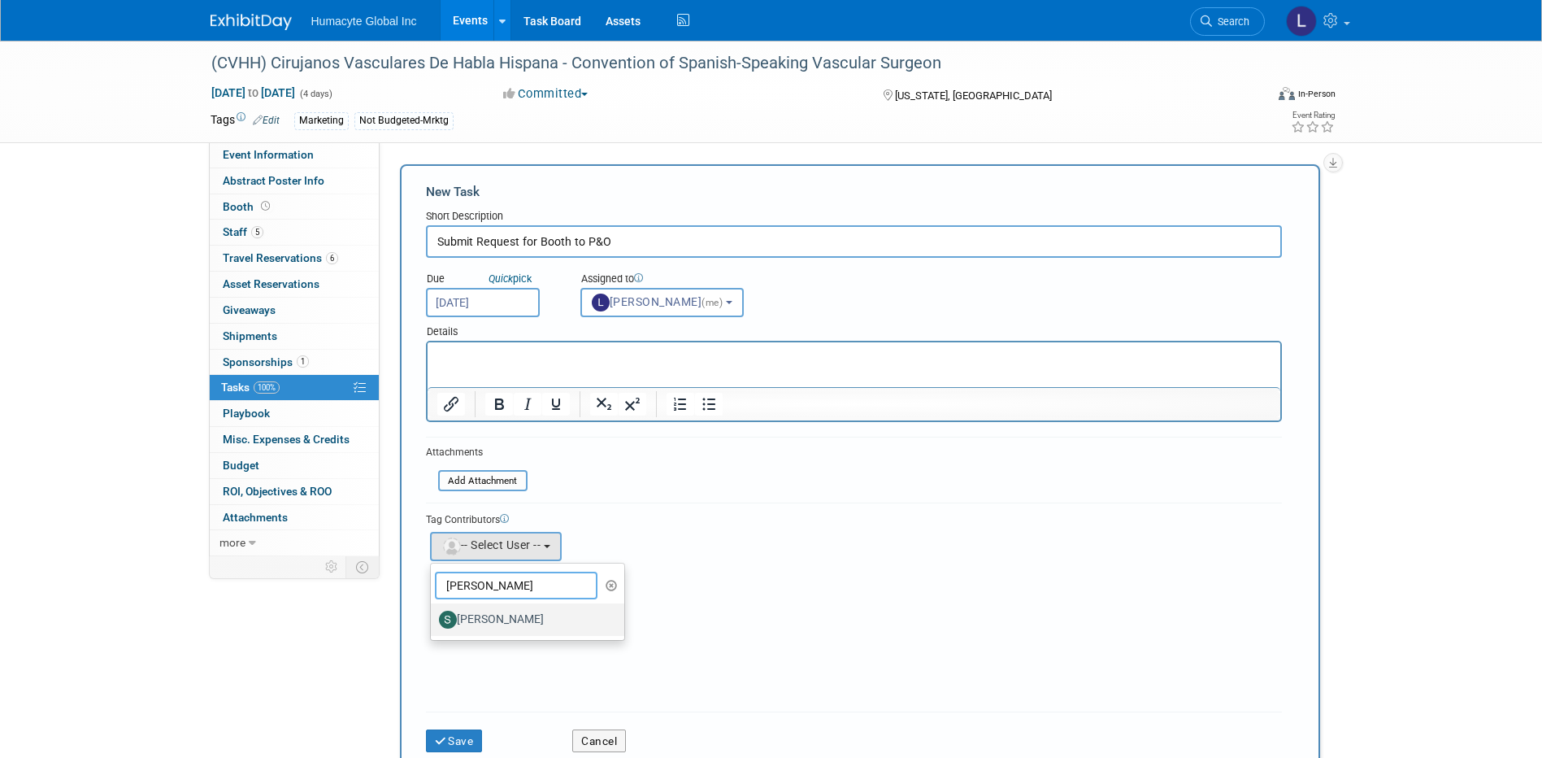
type input "Sam"
click at [480, 624] on label "Sam Cashion" at bounding box center [524, 619] width 170 height 26
click at [433, 623] on input "Sam Cashion" at bounding box center [428, 617] width 11 height 11
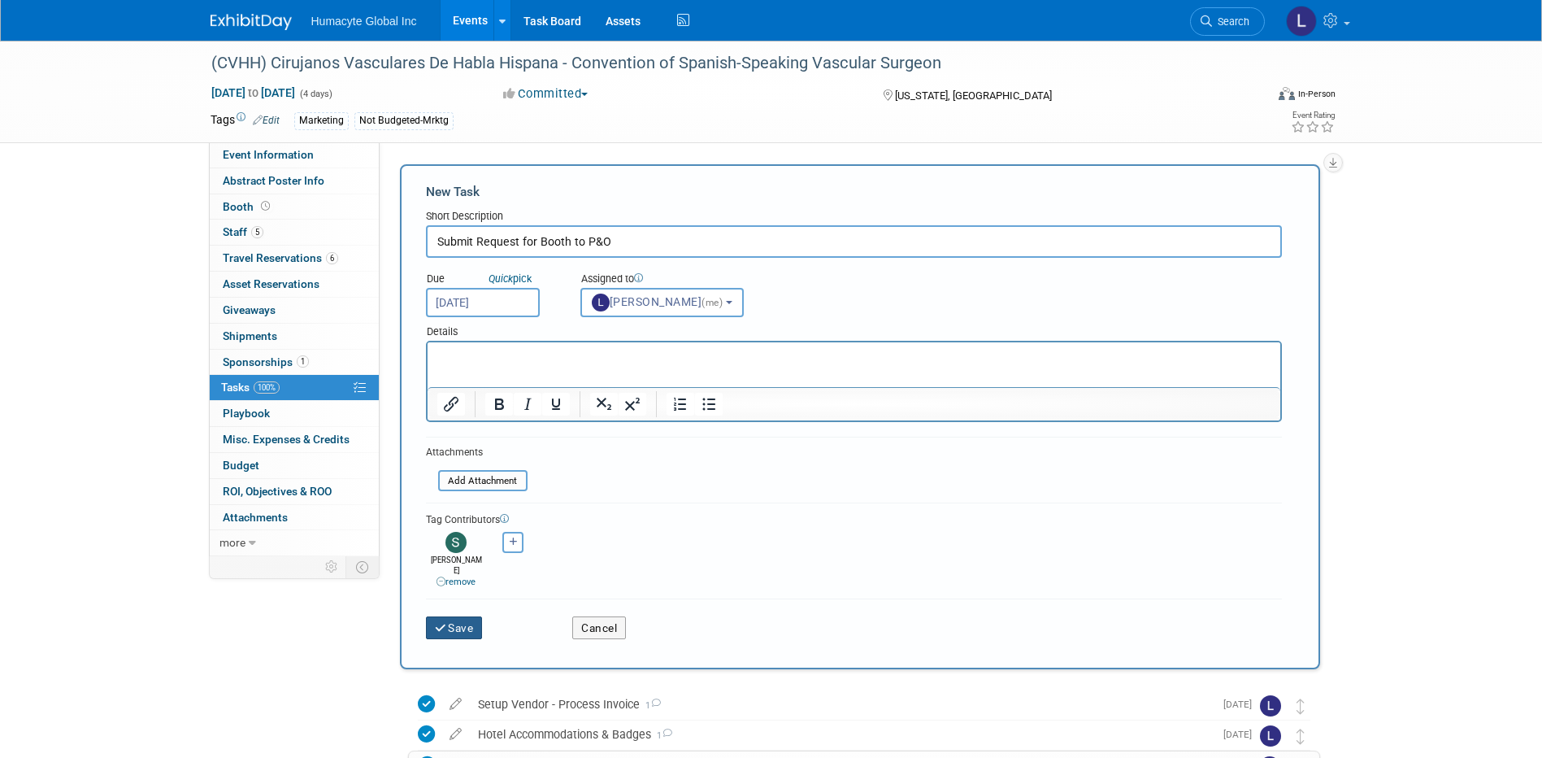
click at [458, 623] on button "Save" at bounding box center [454, 627] width 57 height 23
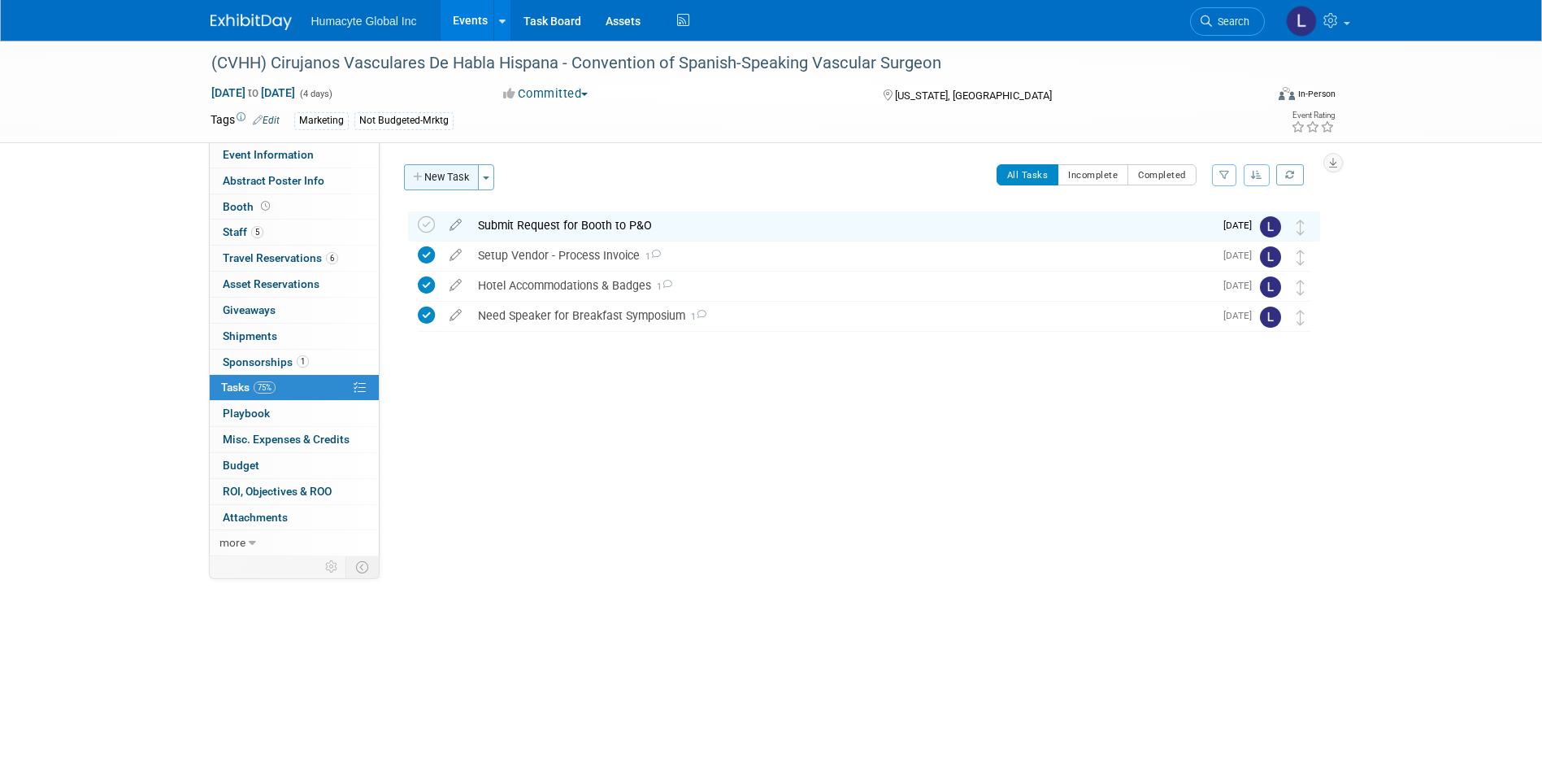
click at [445, 180] on button "New Task" at bounding box center [441, 177] width 75 height 26
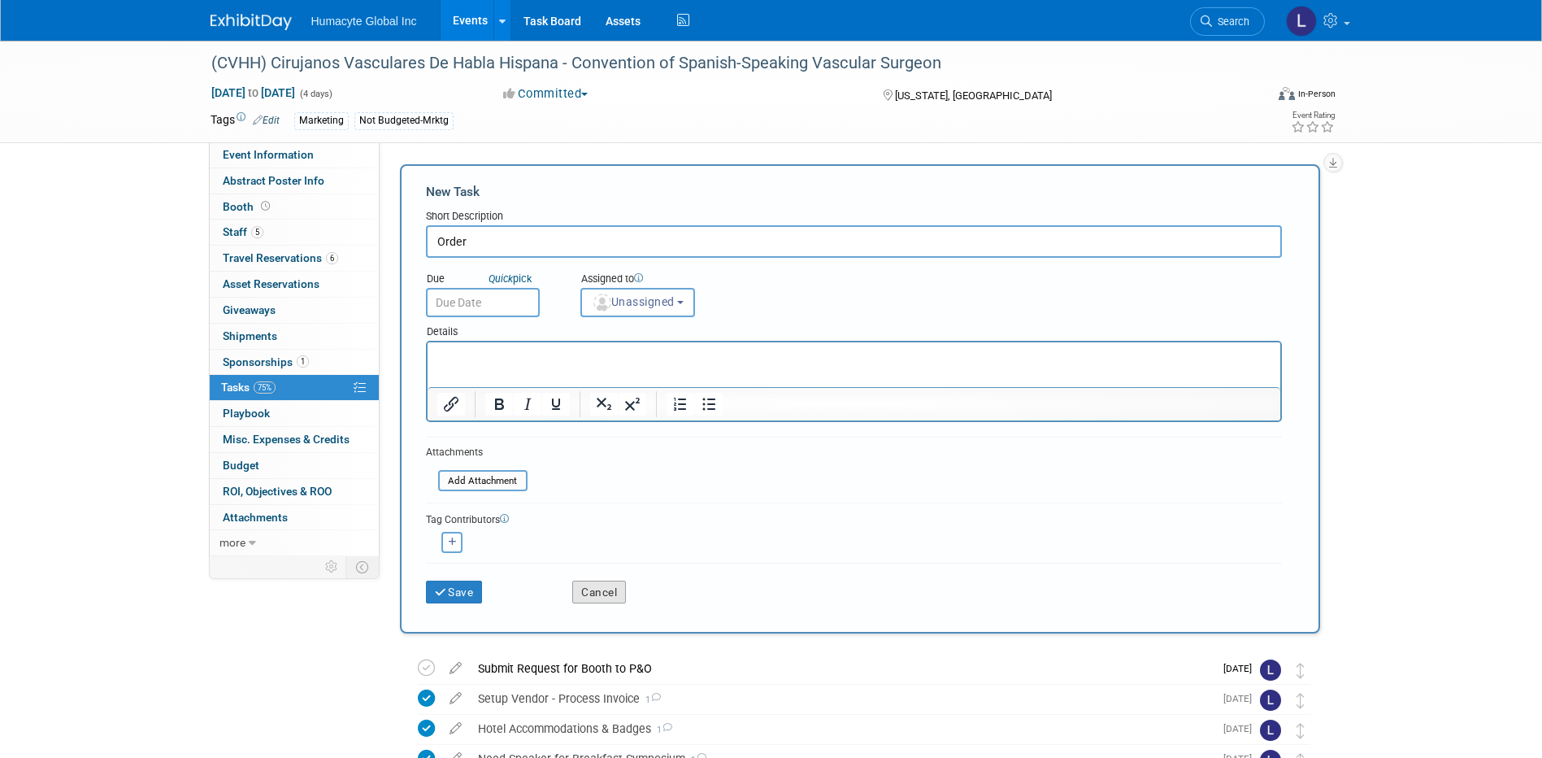
type input "Order"
click at [612, 580] on div "Cancel" at bounding box center [633, 586] width 147 height 33
click at [611, 587] on button "Cancel" at bounding box center [599, 591] width 54 height 23
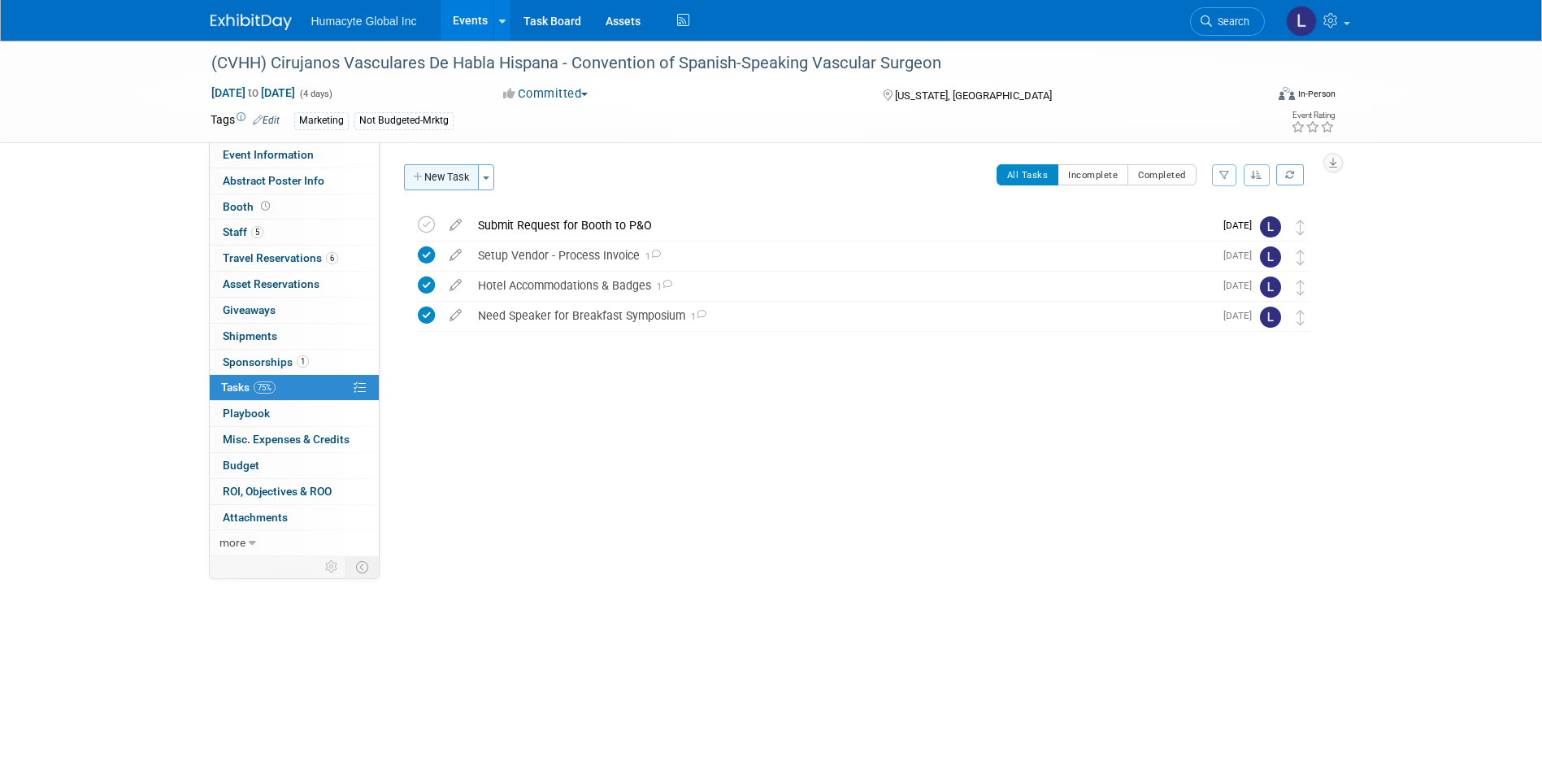
click at [430, 169] on button "New Task" at bounding box center [441, 177] width 75 height 26
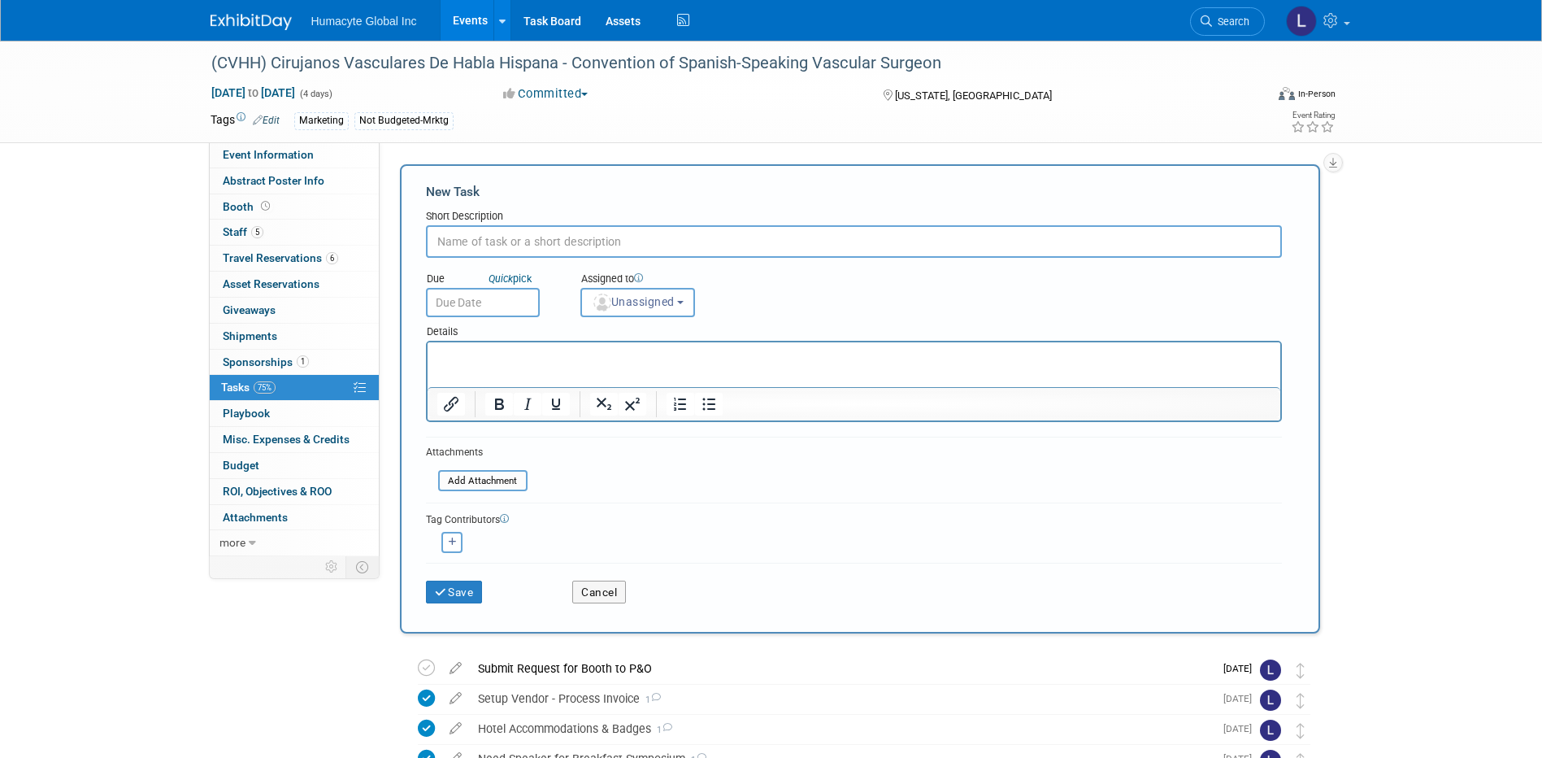
click at [485, 241] on input "text" at bounding box center [854, 241] width 856 height 33
type input "Flights for Dr. Grandas"
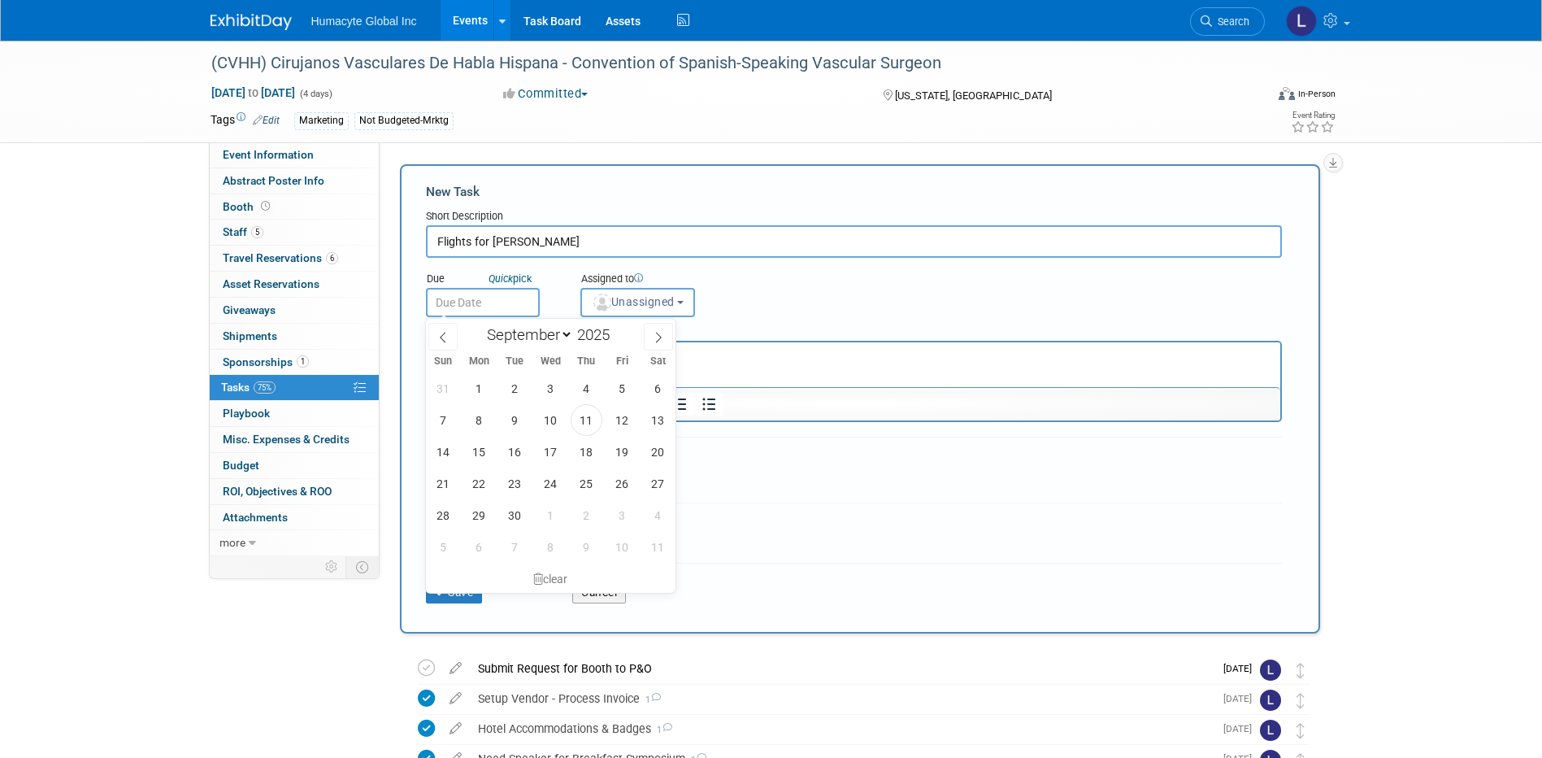
click at [462, 289] on input "text" at bounding box center [483, 302] width 114 height 29
click at [511, 515] on span "30" at bounding box center [515, 515] width 32 height 32
type input "Sep 30, 2025"
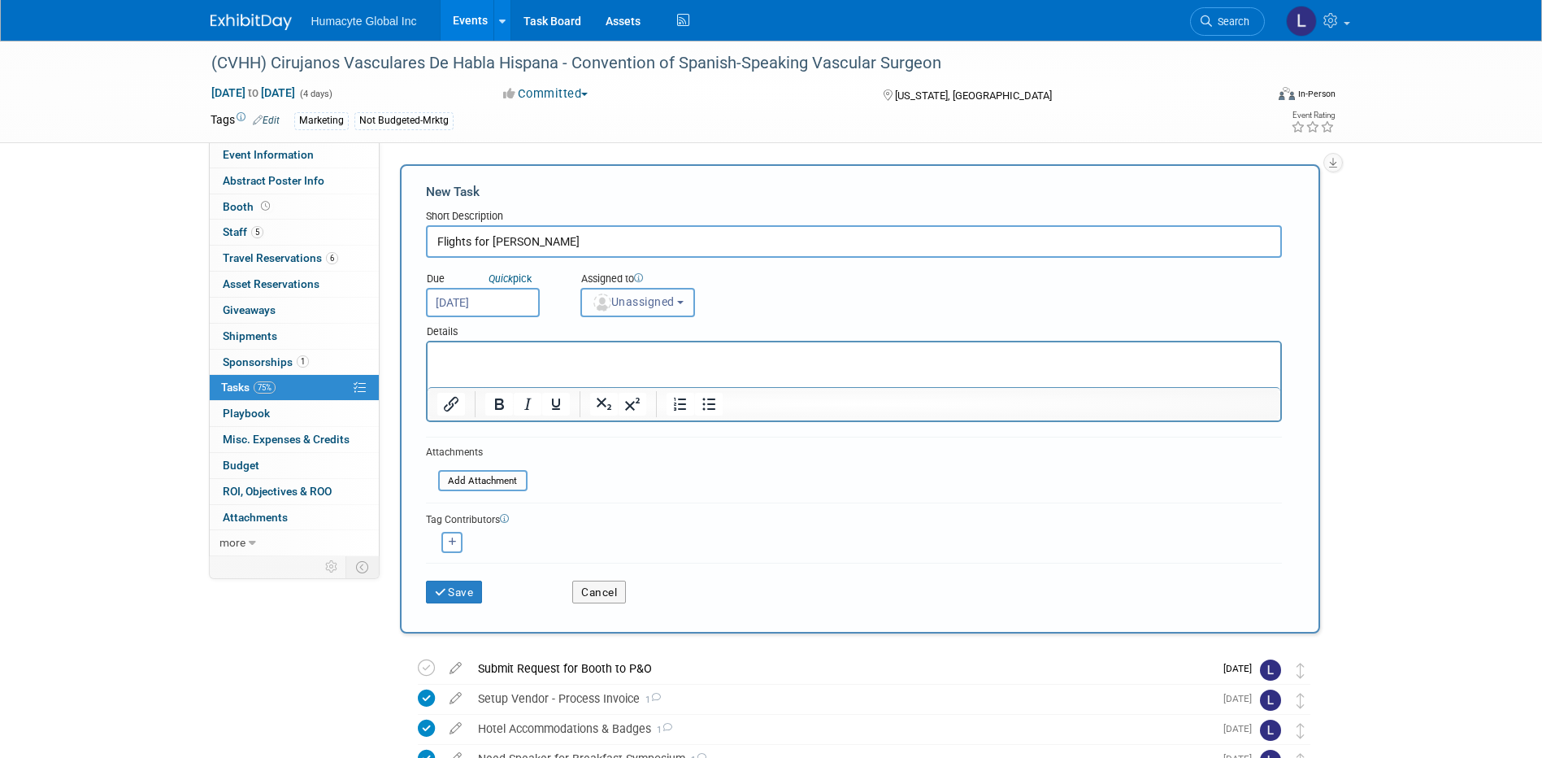
click at [649, 297] on span "Unassigned" at bounding box center [633, 301] width 83 height 13
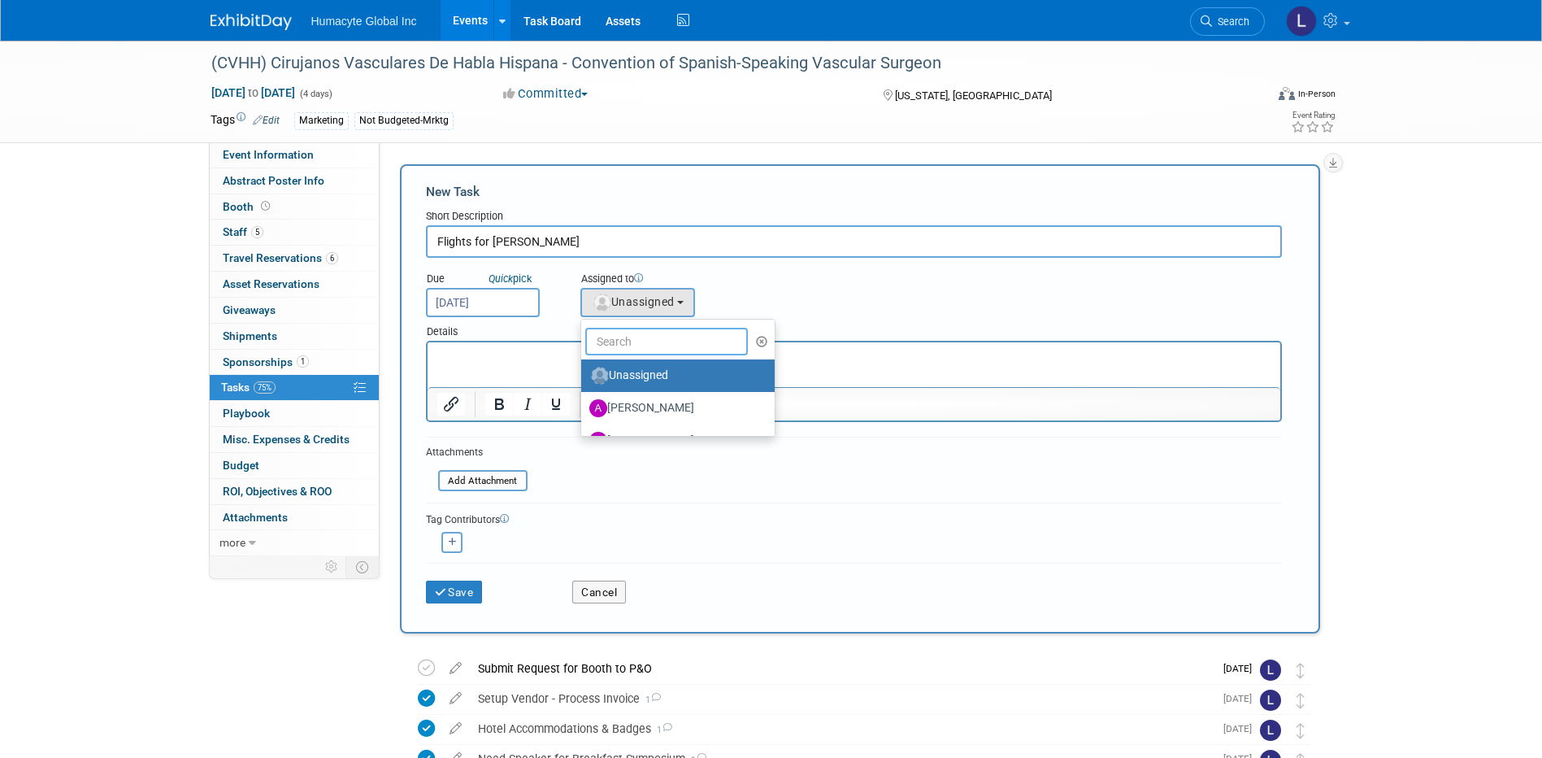
click at [644, 345] on input "text" at bounding box center [666, 342] width 163 height 28
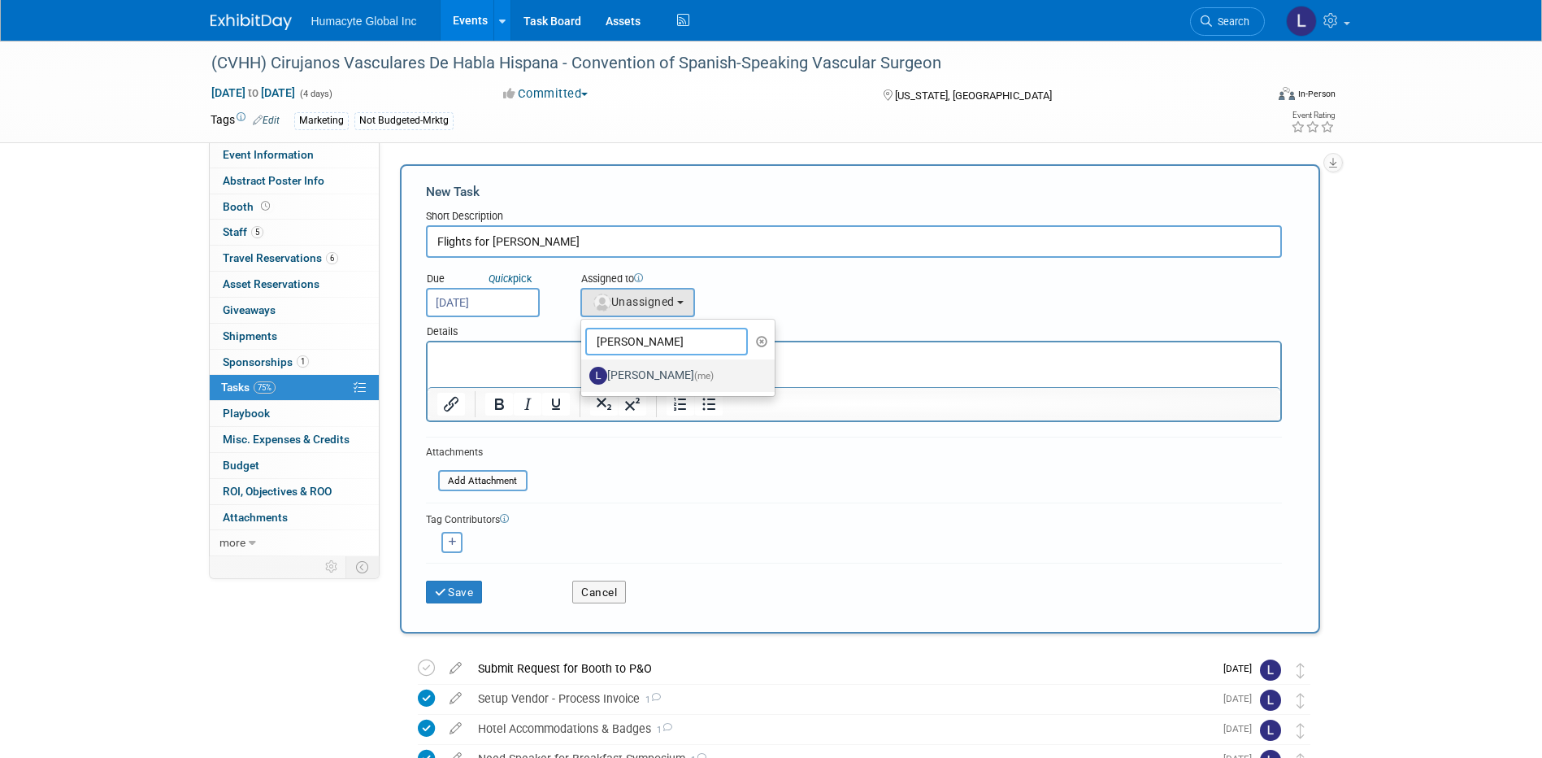
type input "Linda"
click at [688, 369] on label "Linda Hamilton (me)" at bounding box center [674, 375] width 170 height 26
click at [584, 369] on input "Linda Hamilton (me)" at bounding box center [578, 373] width 11 height 11
select select "37db9ad9-d629-4432-a702-64294516bf75"
click at [456, 545] on icon "button" at bounding box center [453, 541] width 8 height 9
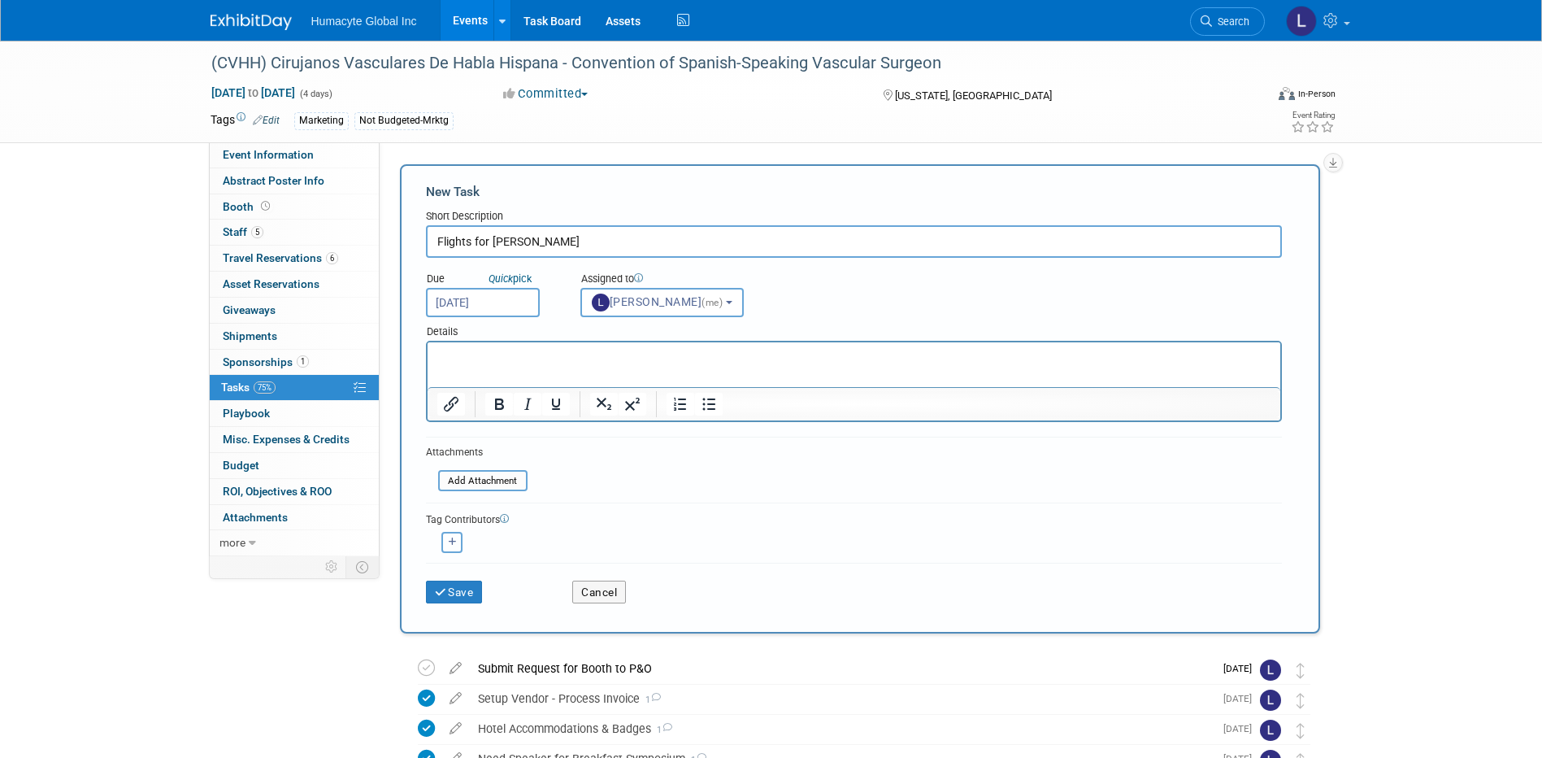
select select
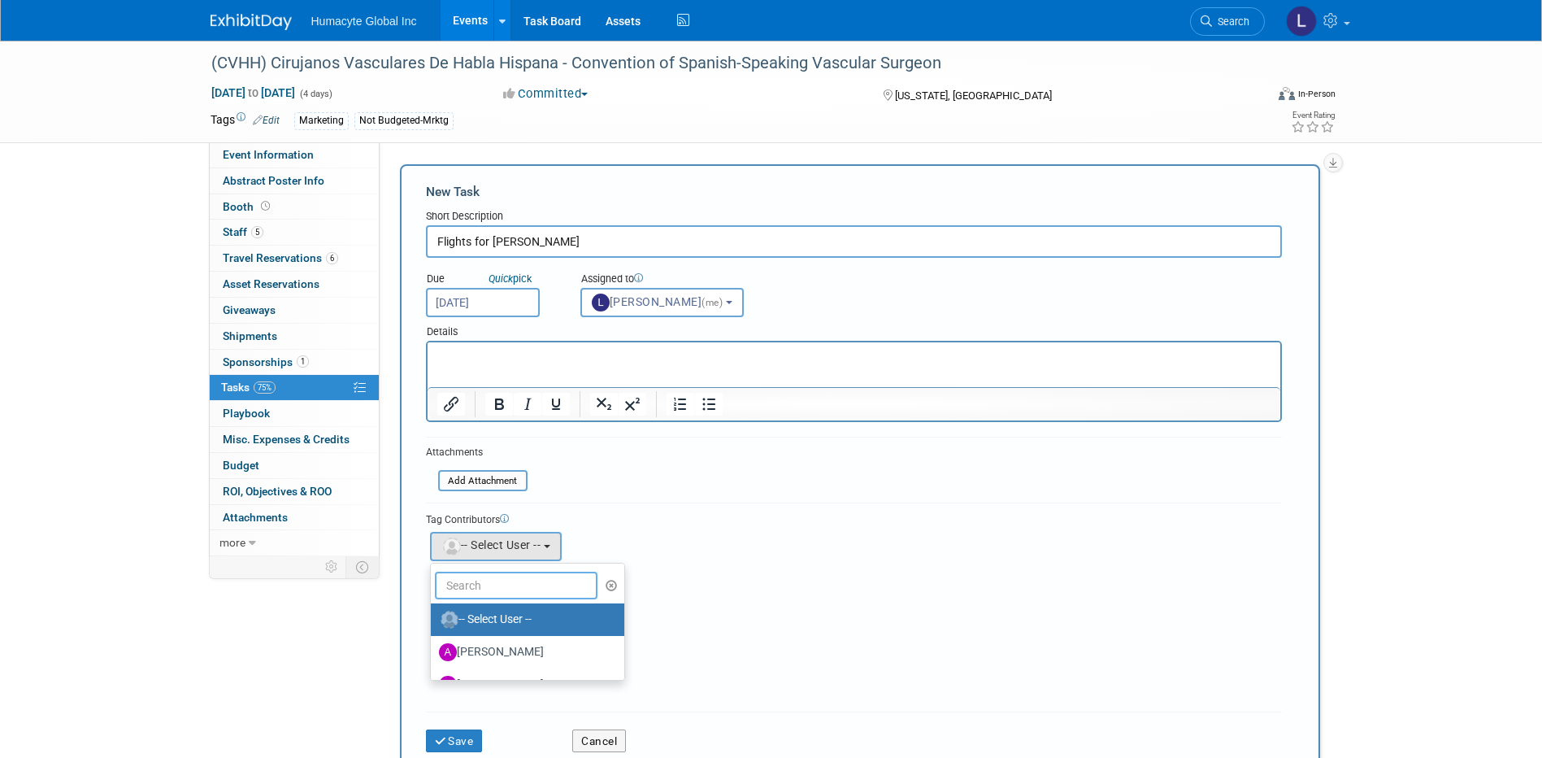
click at [467, 580] on input "text" at bounding box center [516, 585] width 163 height 28
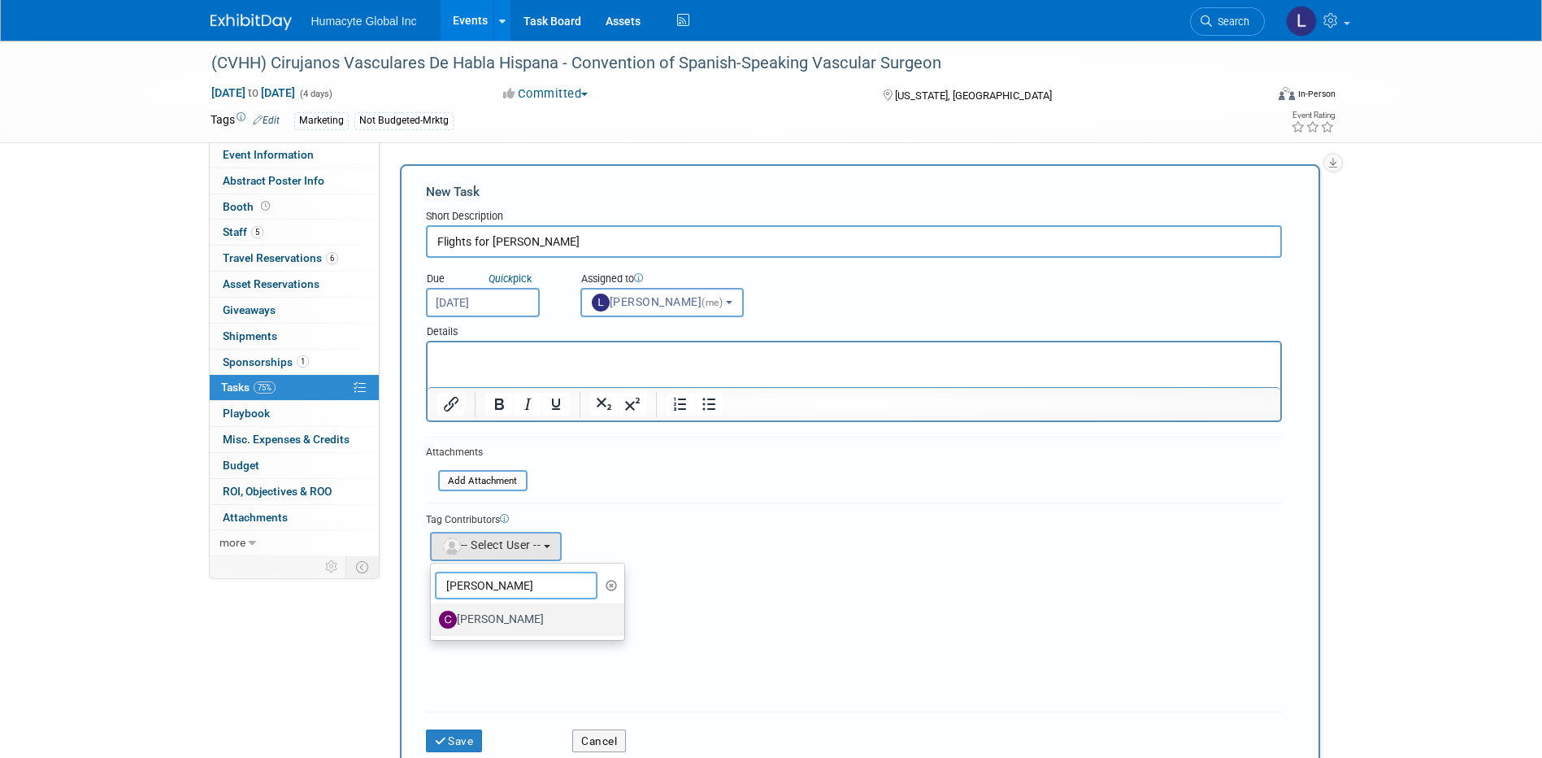
type input "carl"
click at [490, 617] on label "[PERSON_NAME]" at bounding box center [524, 619] width 170 height 26
click at [433, 617] on input "[PERSON_NAME]" at bounding box center [428, 617] width 11 height 11
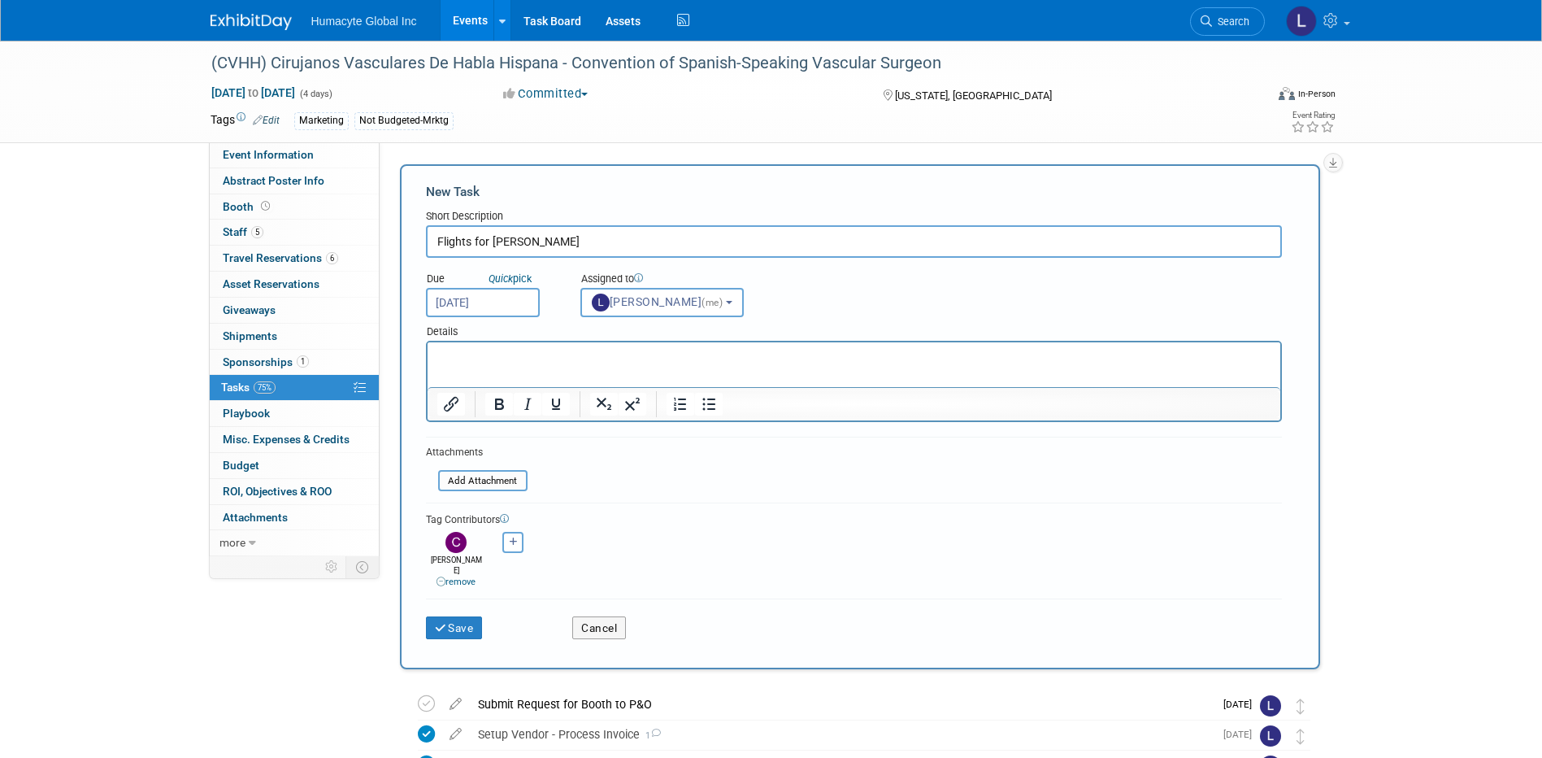
click at [492, 349] on p "Rich Text Area. Press ALT-0 for help." at bounding box center [853, 357] width 834 height 16
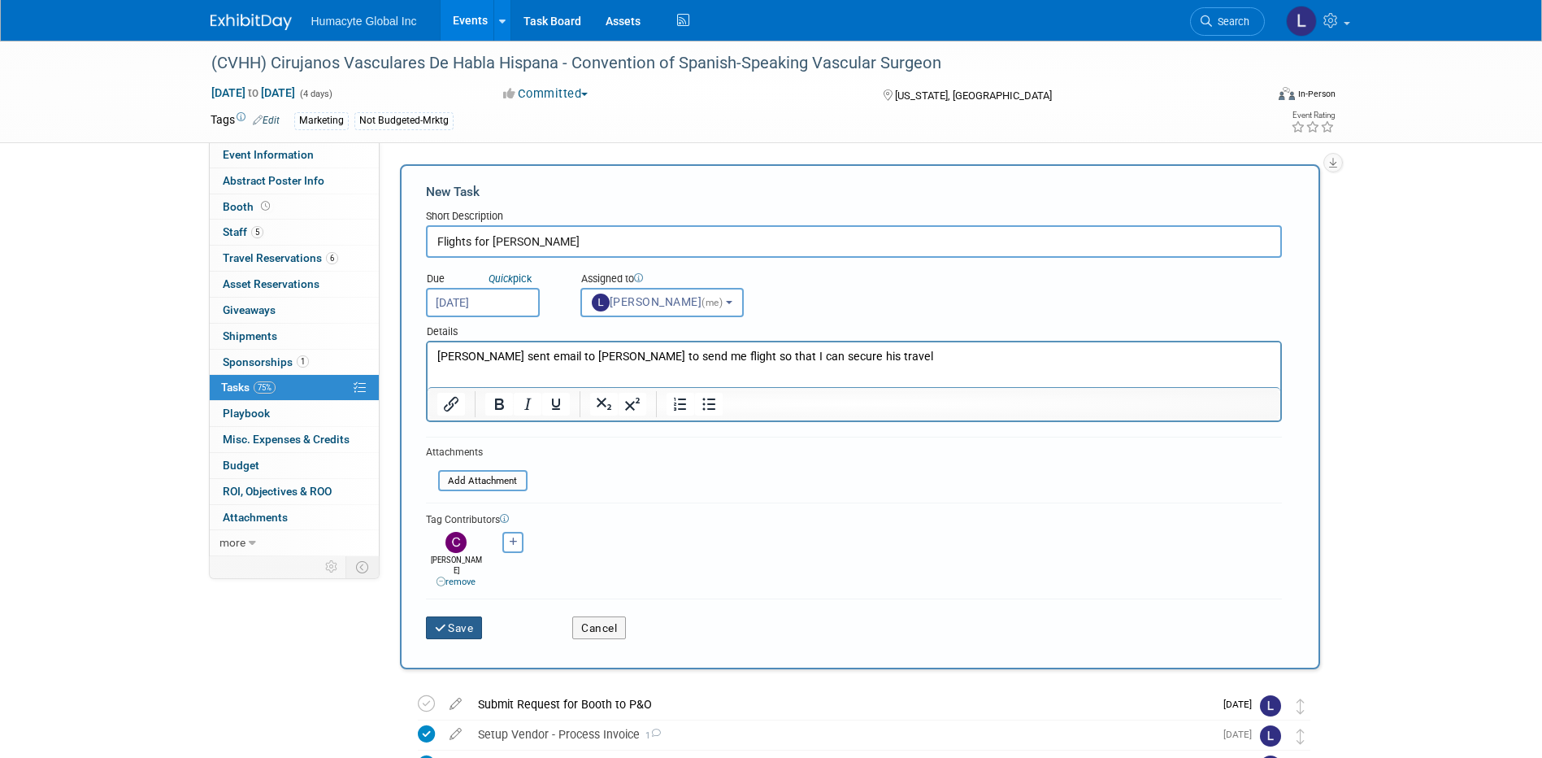
click at [465, 619] on button "Save" at bounding box center [454, 627] width 57 height 23
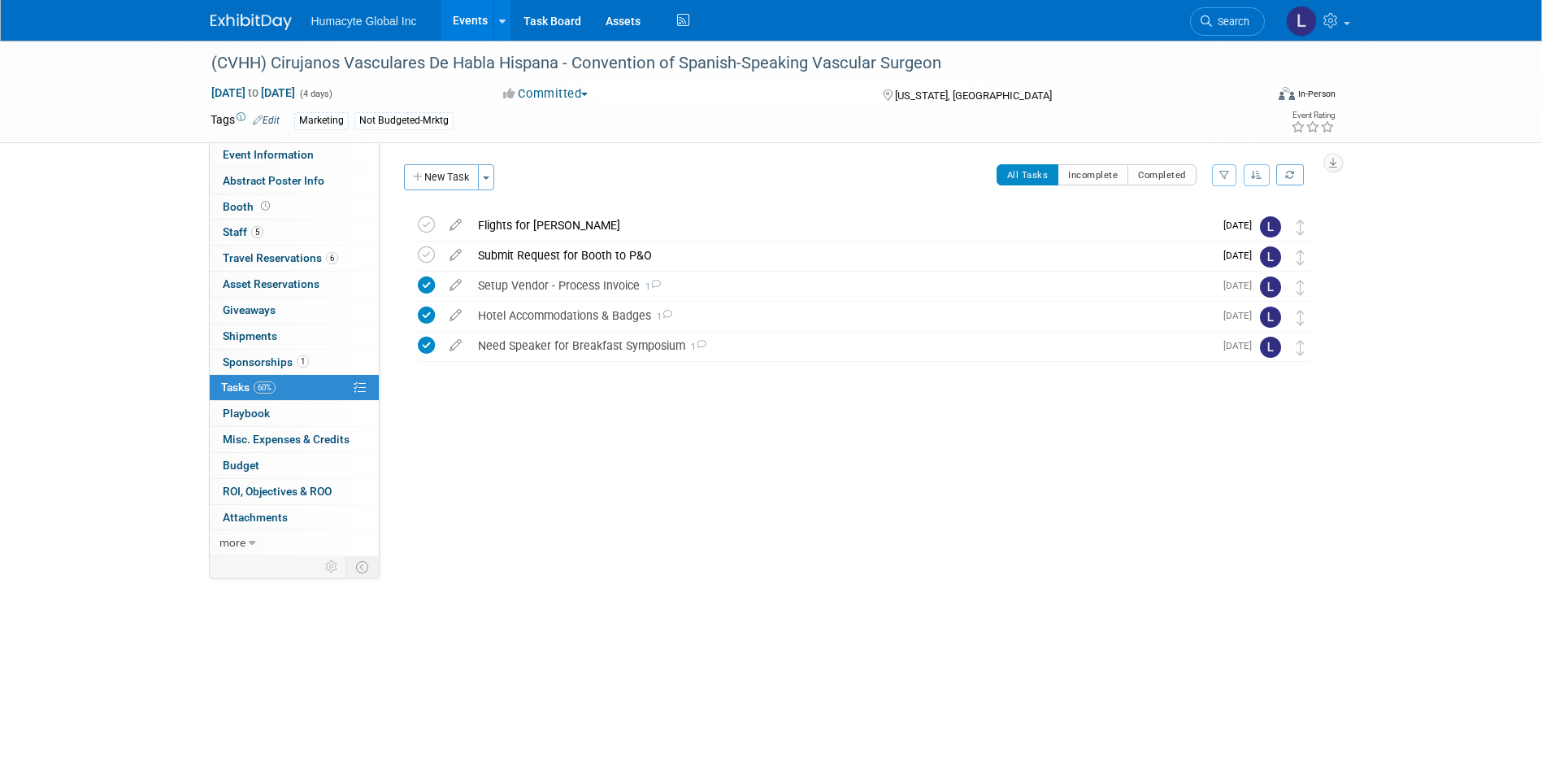
click at [643, 464] on div "Initiator: Specify initiator Department: Discovery & Pipeline Commercial Manage…" at bounding box center [856, 349] width 953 height 414
click at [456, 15] on link "Events" at bounding box center [470, 20] width 59 height 41
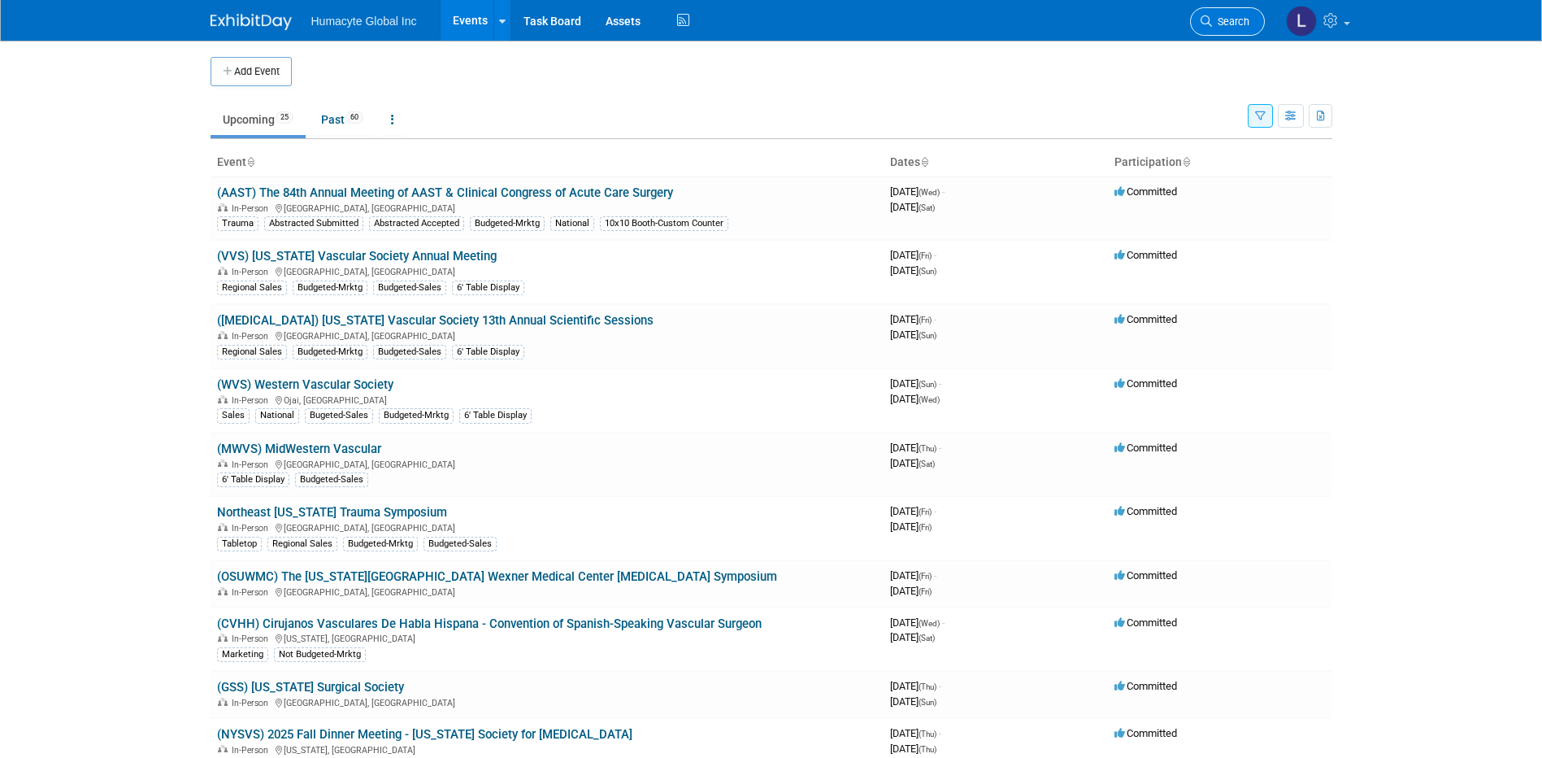
click at [1214, 31] on link "Search" at bounding box center [1227, 21] width 75 height 28
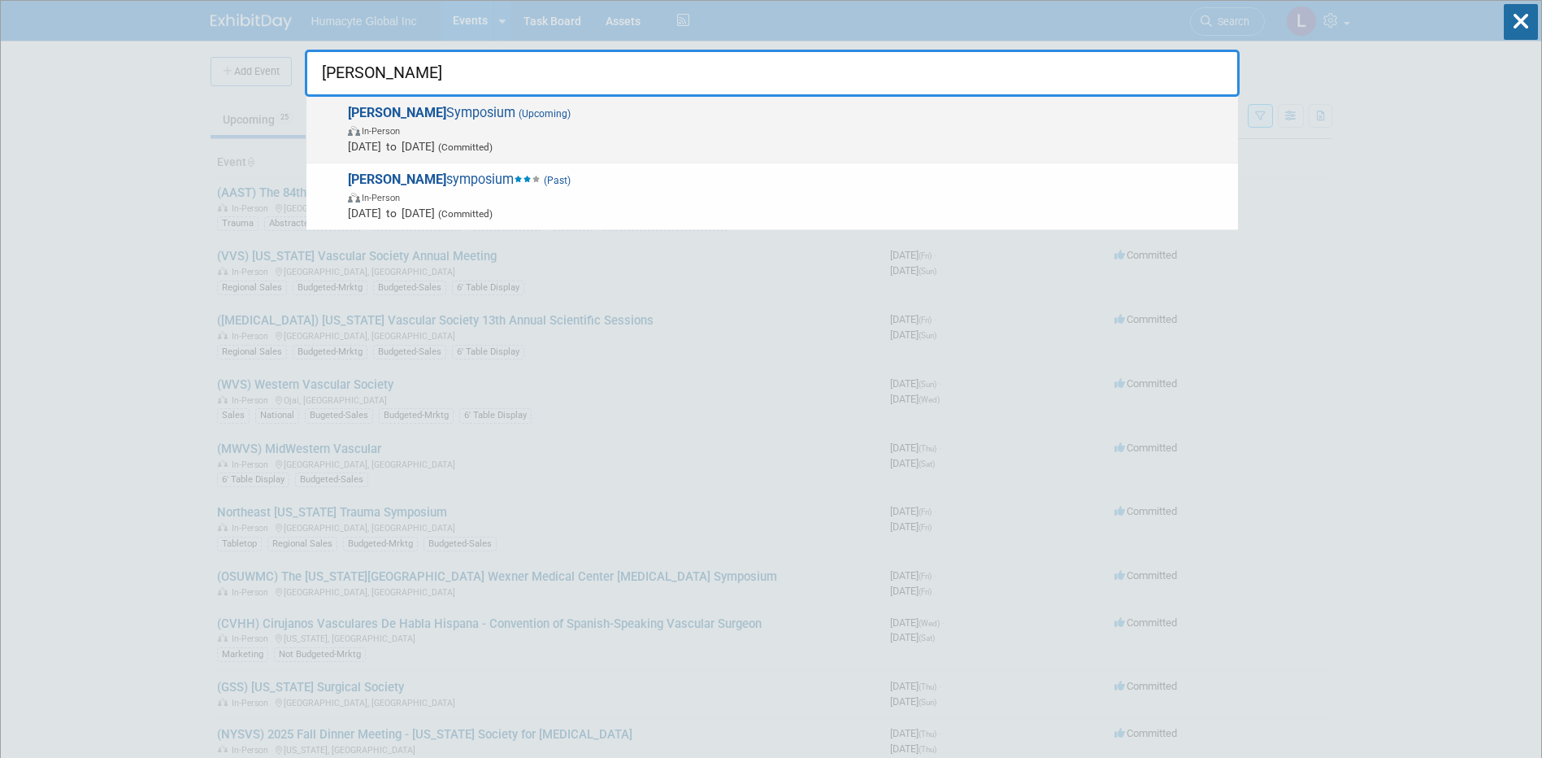
type input "veith"
click at [545, 103] on div "VEITH Symposium (Upcoming) In-Person Nov 18, 2025 to Nov 22, 2025 (Committed)" at bounding box center [771, 130] width 931 height 67
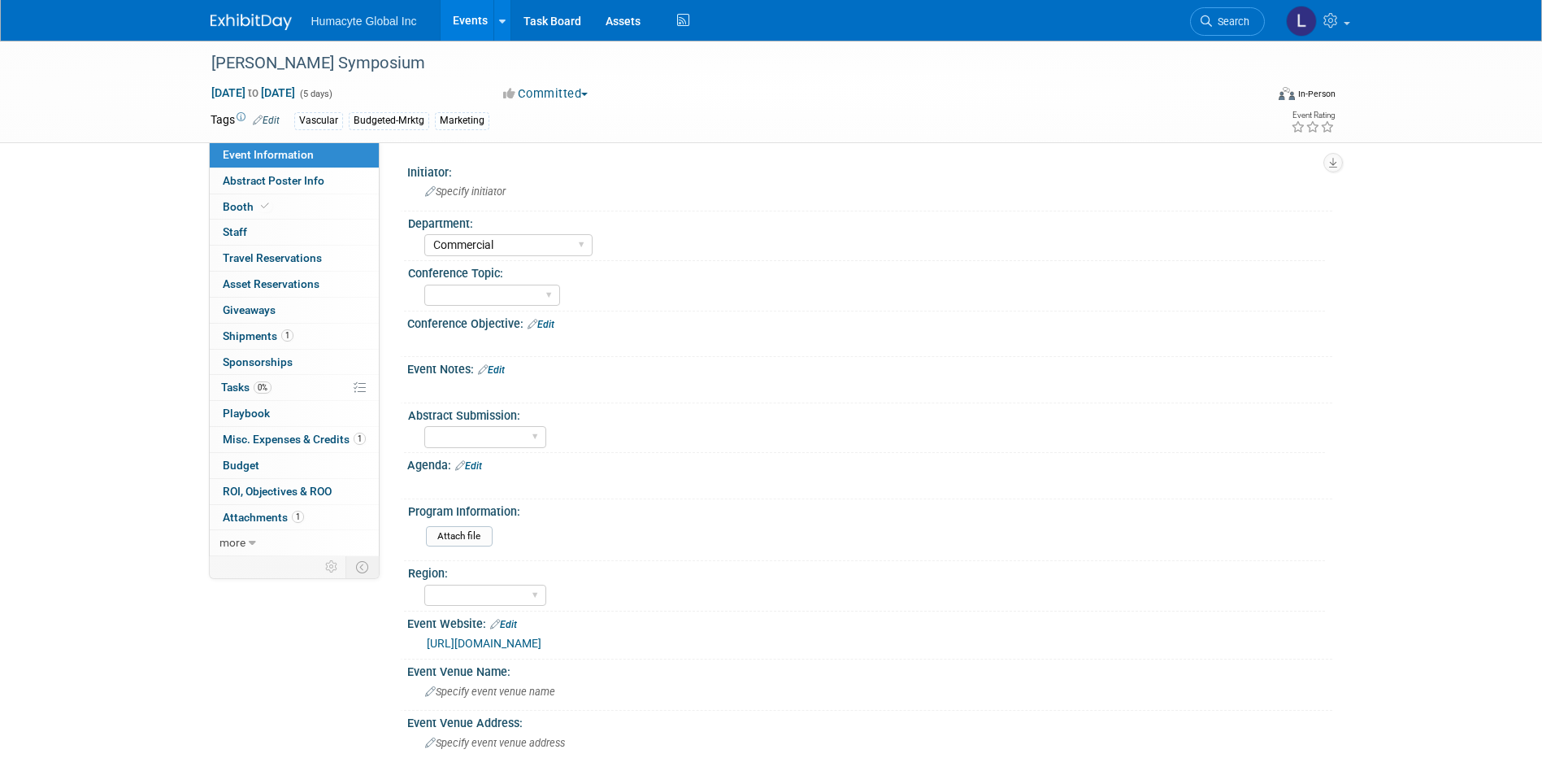
select select "Commercial"
click at [228, 396] on link "0% Tasks 0%" at bounding box center [294, 387] width 169 height 25
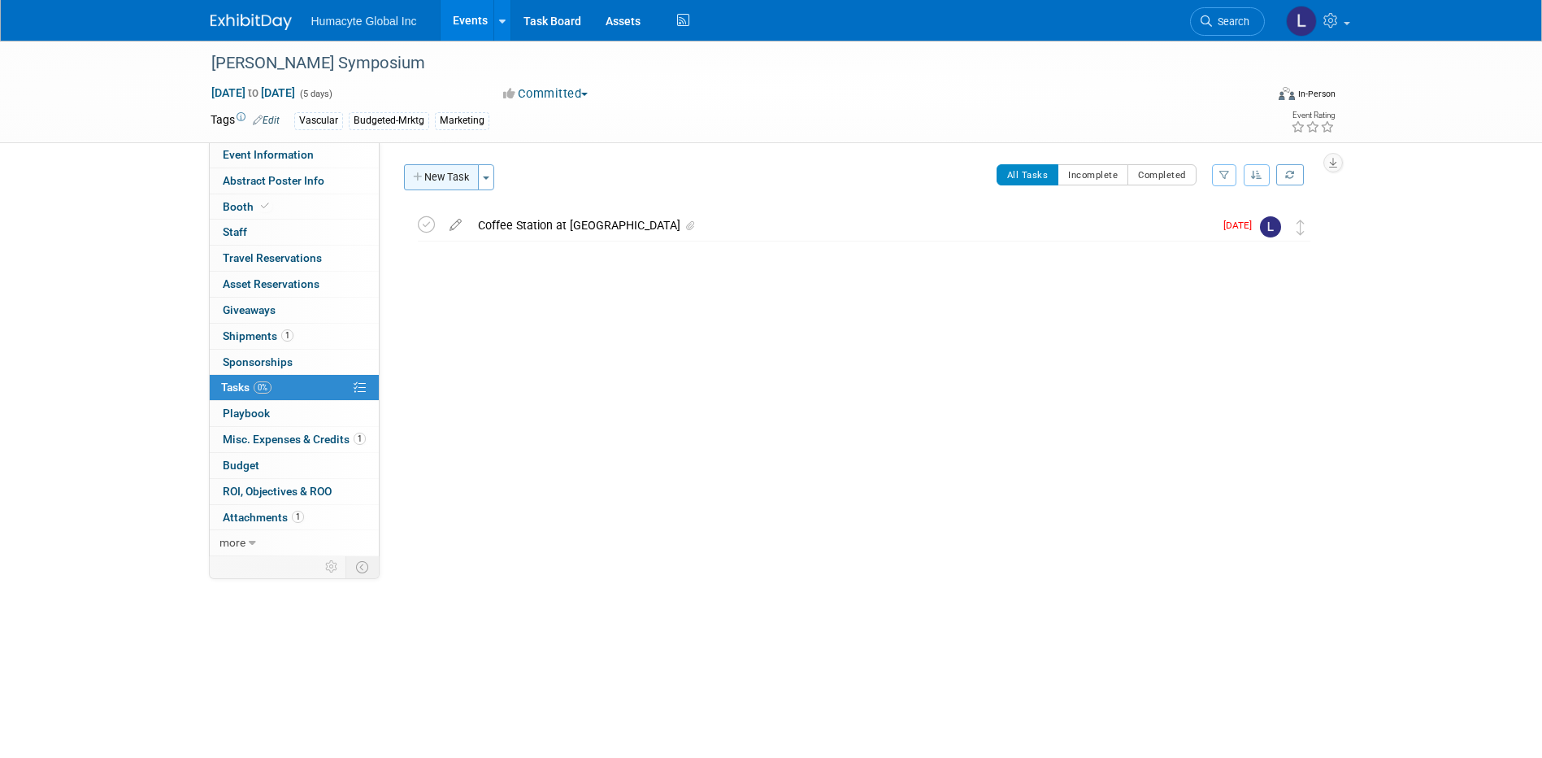
click at [438, 180] on button "New Task" at bounding box center [441, 177] width 75 height 26
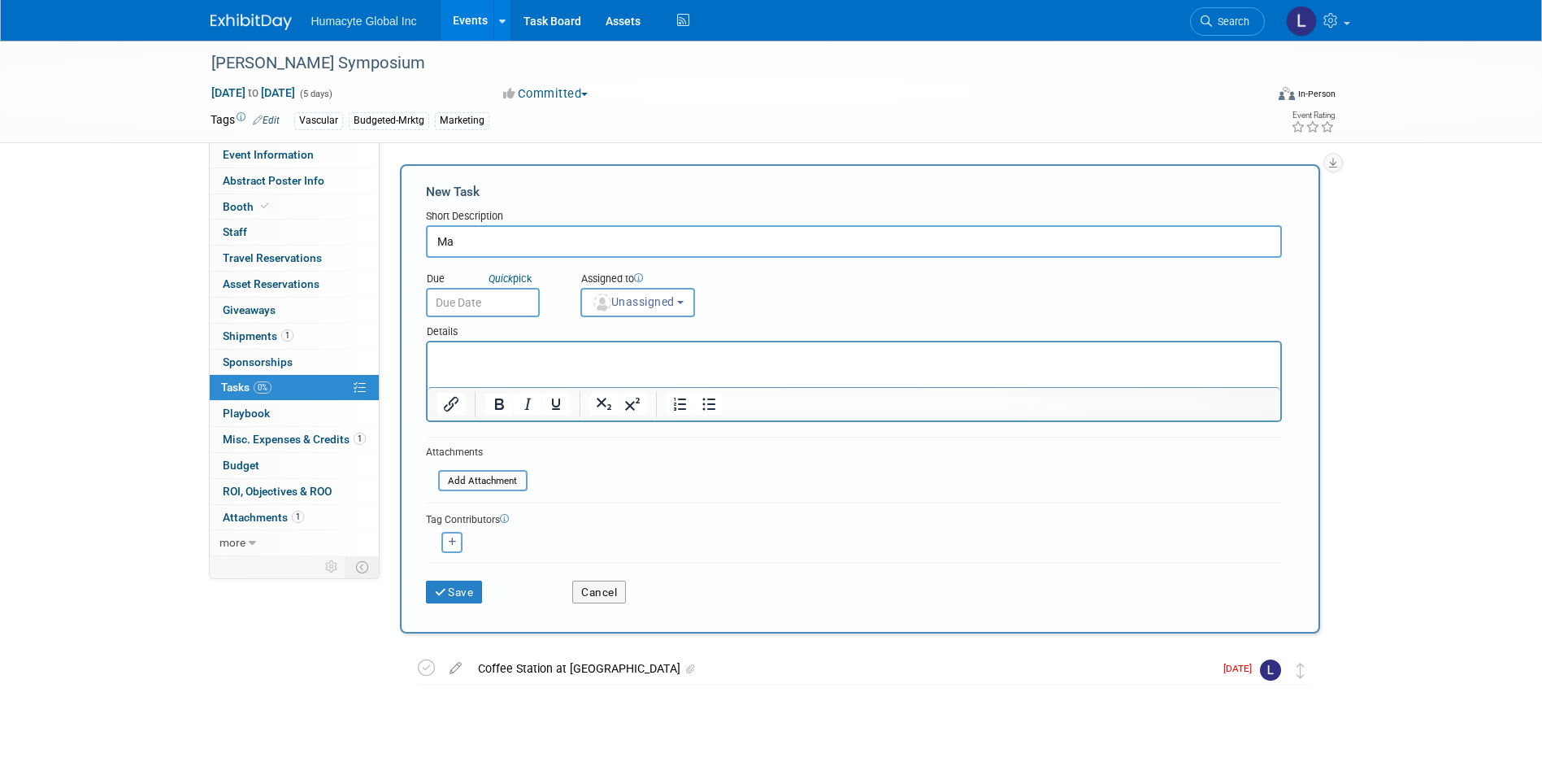
type input "M"
type input "Commercial Dinner Program"
click at [497, 302] on input "text" at bounding box center [483, 302] width 114 height 29
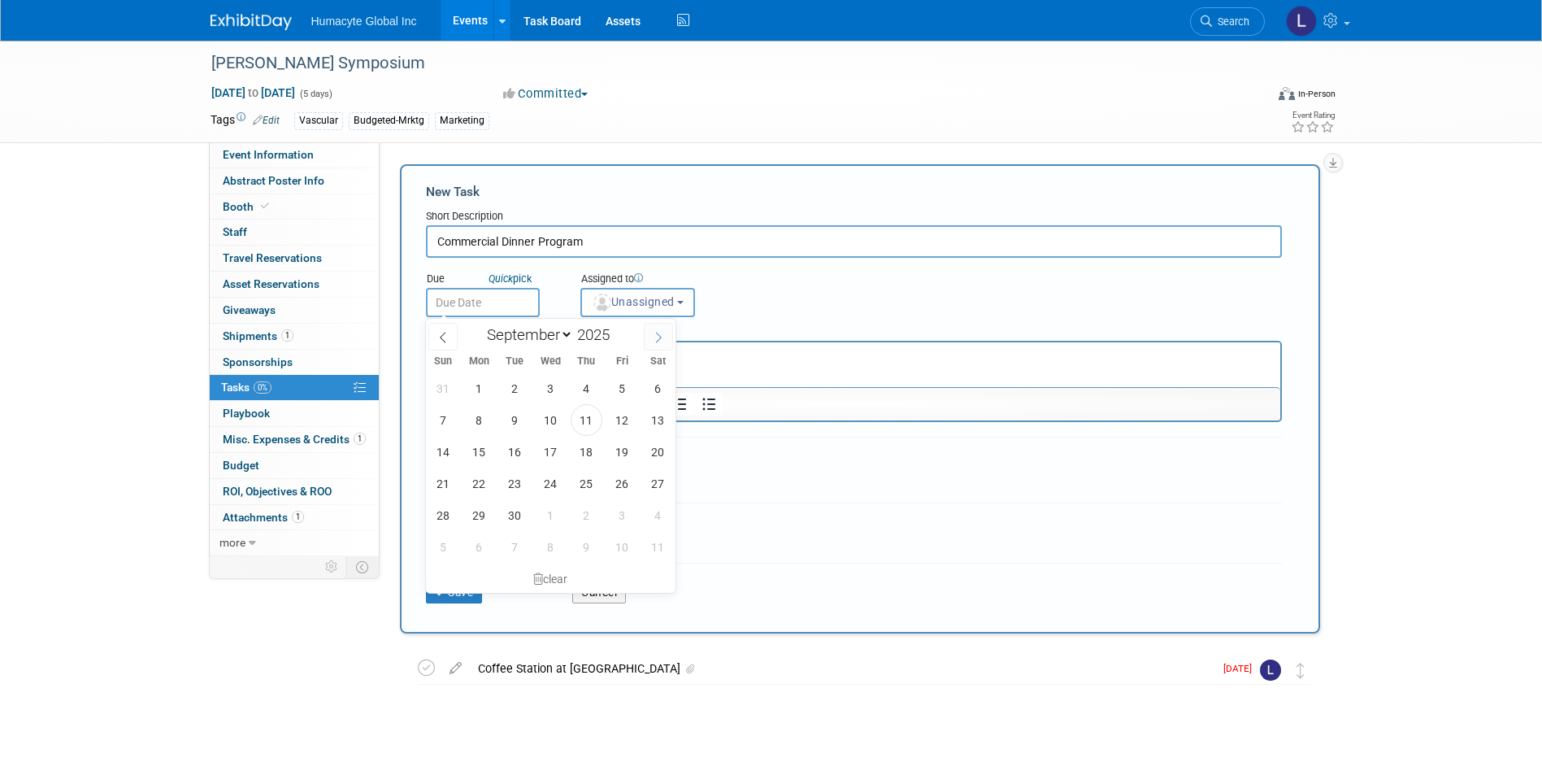
click at [658, 337] on icon at bounding box center [658, 337] width 11 height 11
select select "9"
click at [477, 510] on span "27" at bounding box center [479, 515] width 32 height 32
type input "[DATE]"
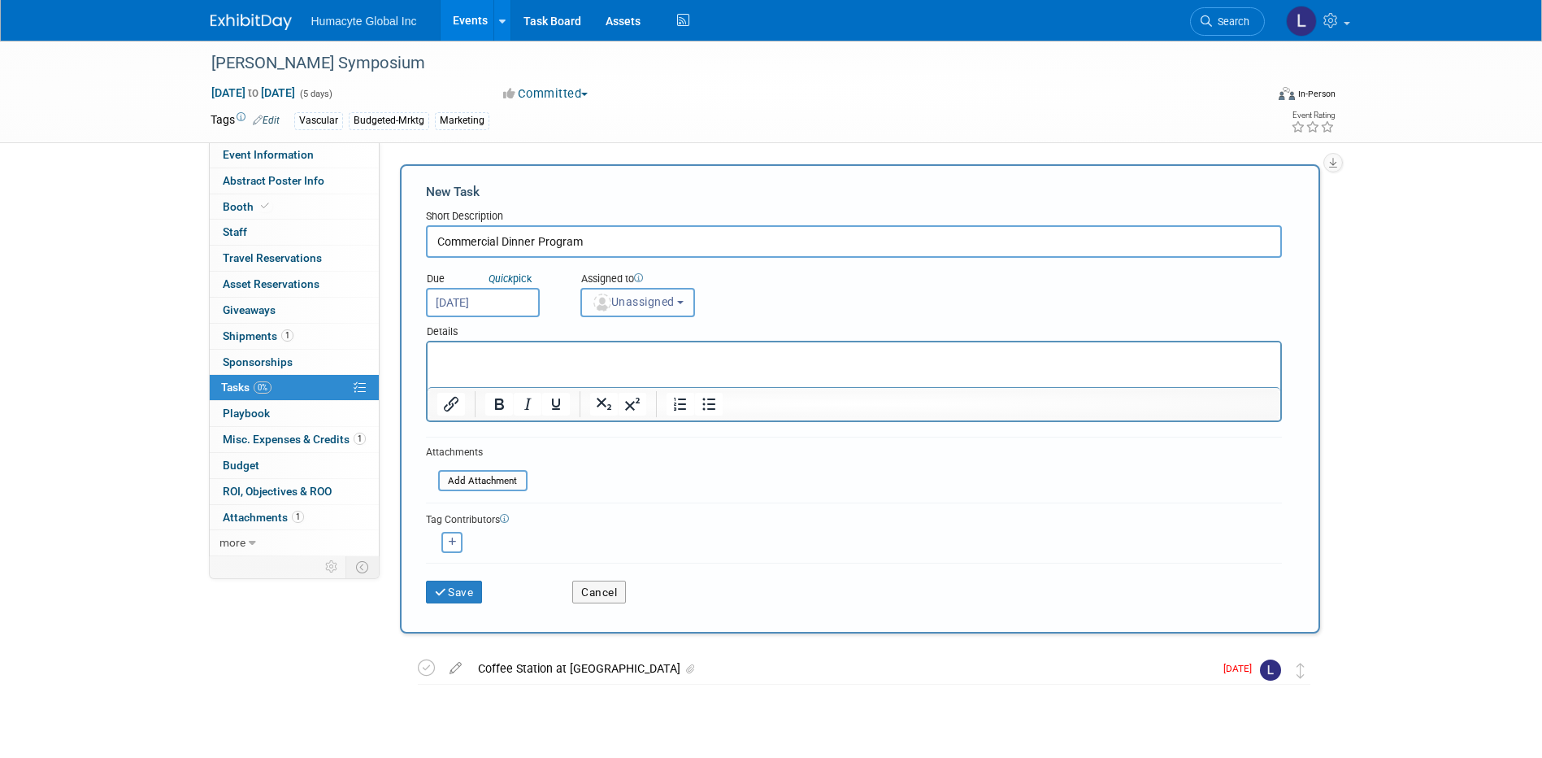
click at [618, 302] on span "Unassigned" at bounding box center [633, 301] width 83 height 13
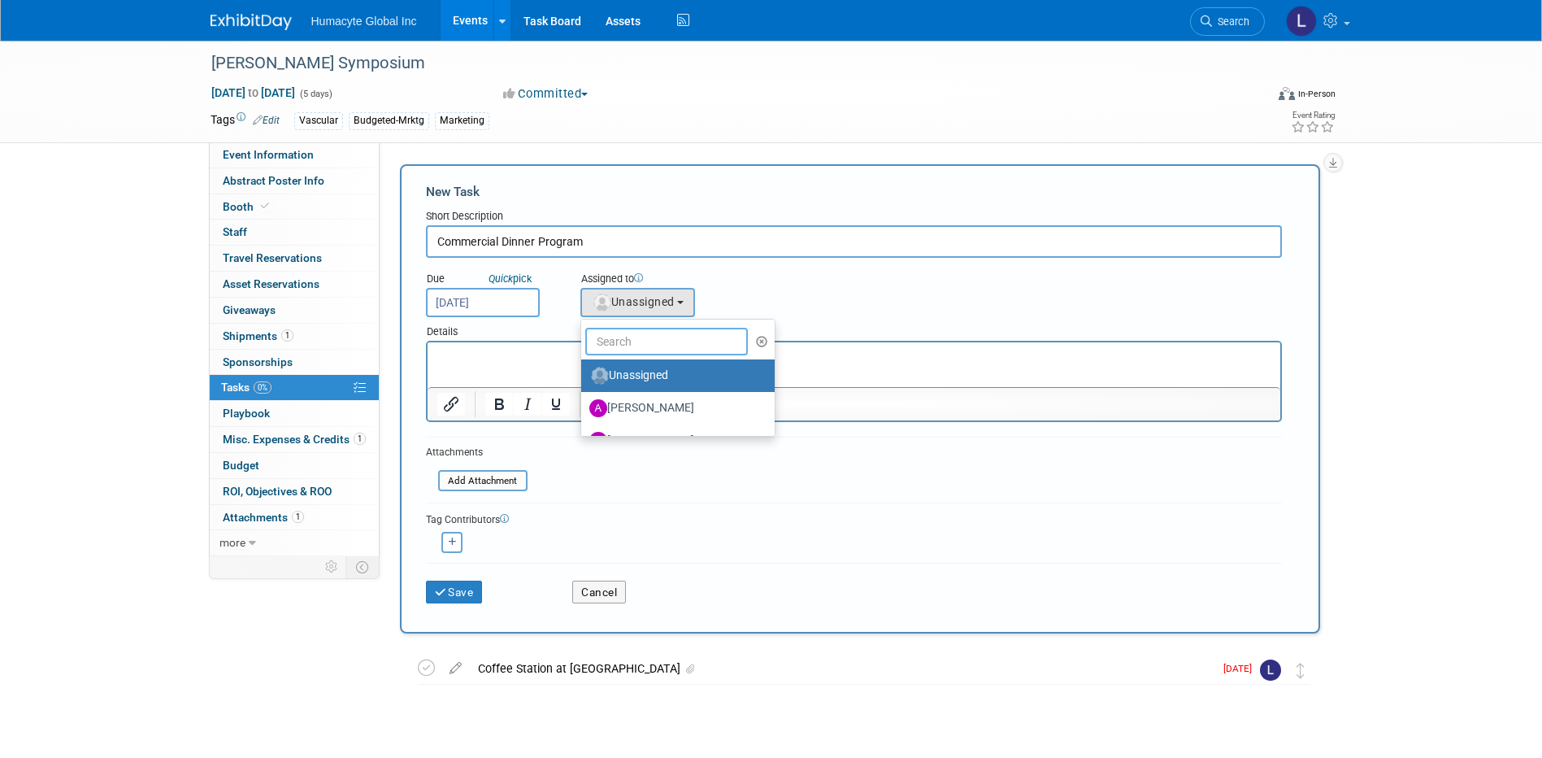
click at [649, 351] on input "text" at bounding box center [666, 342] width 163 height 28
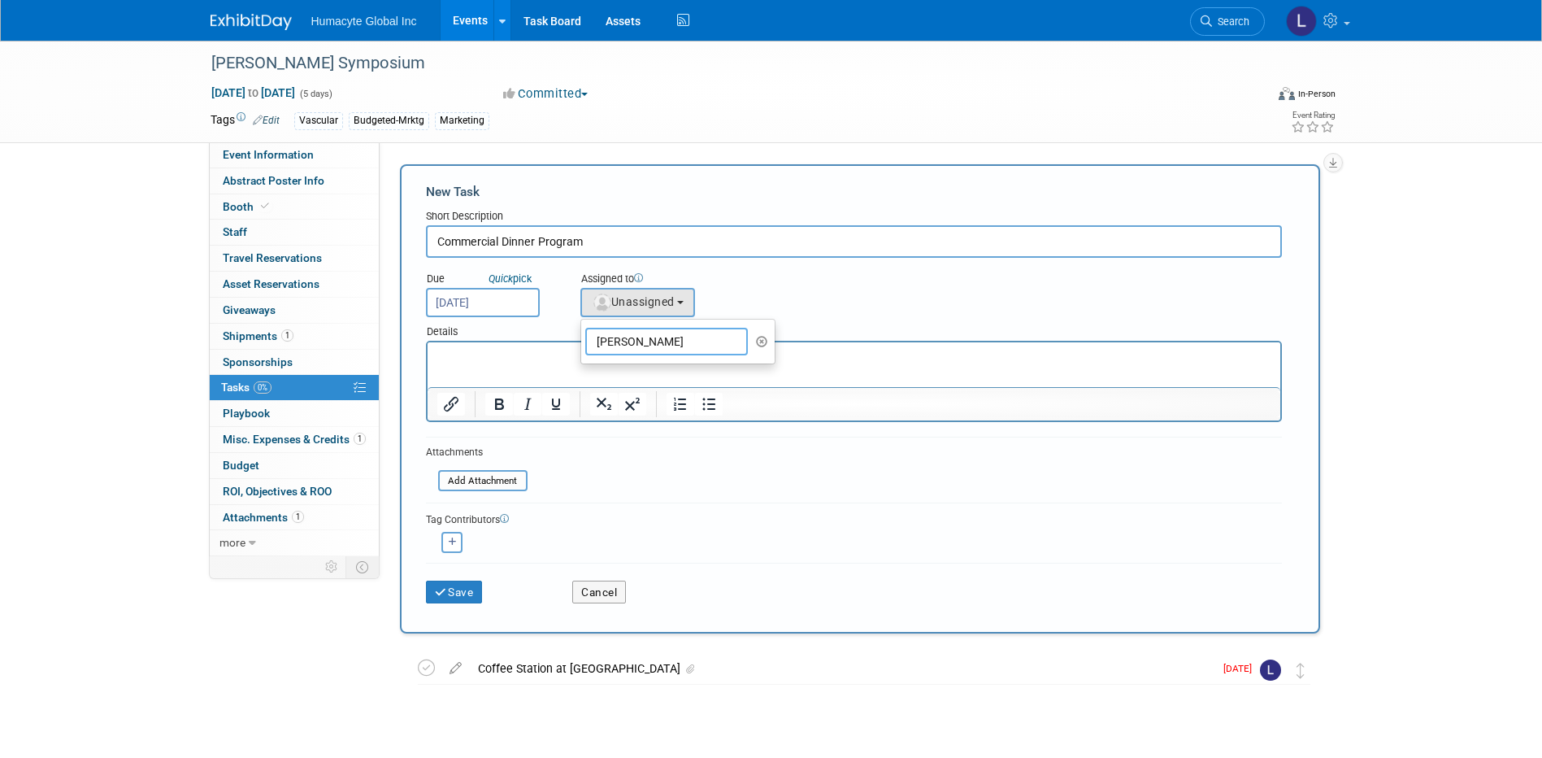
type input "Linda Hamilton"
click at [656, 365] on html at bounding box center [853, 353] width 853 height 23
click at [511, 365] on html at bounding box center [853, 353] width 853 height 23
click at [616, 348] on input "Linda Hamilton" at bounding box center [666, 342] width 163 height 28
click at [651, 314] on button "Unassigned" at bounding box center [637, 302] width 115 height 29
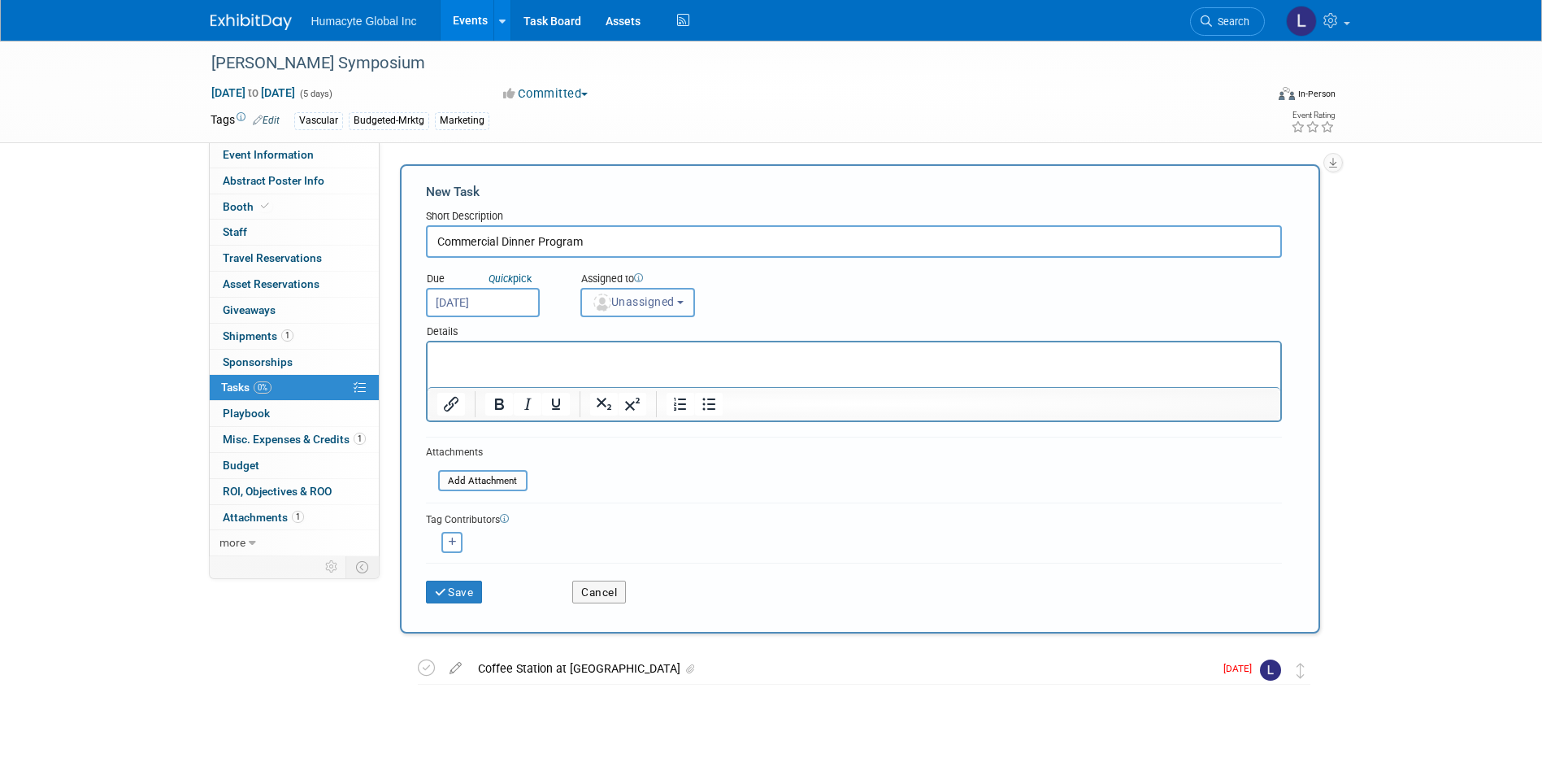
click at [649, 306] on span "Unassigned" at bounding box center [633, 301] width 83 height 13
drag, startPoint x: 682, startPoint y: 338, endPoint x: 349, endPoint y: 362, distance: 334.1
click at [350, 363] on div "Event Information Event Info Abstract Poster Info Abstract Poster Info Booth Bo…" at bounding box center [771, 419] width 1146 height 757
drag, startPoint x: 684, startPoint y: 301, endPoint x: 650, endPoint y: 319, distance: 38.5
click at [650, 319] on form "New Task Short Description Commercial Dinner Program Due Quick pick Oct 27, 202…" at bounding box center [860, 399] width 868 height 432
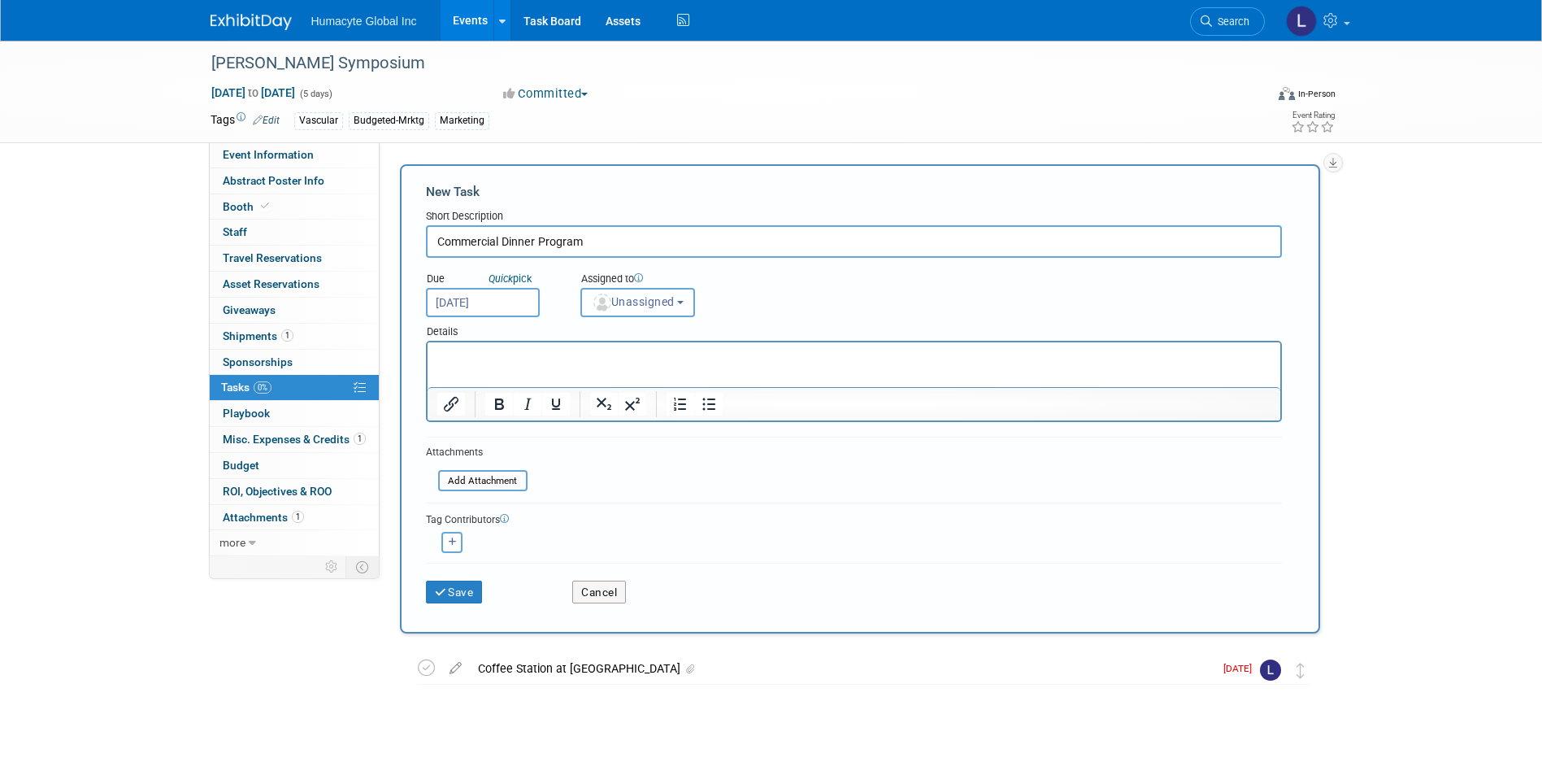
drag, startPoint x: 650, startPoint y: 319, endPoint x: 635, endPoint y: 308, distance: 18.7
click at [635, 308] on span "Unassigned" at bounding box center [633, 301] width 83 height 13
click at [736, 222] on div "Short Description" at bounding box center [854, 217] width 856 height 16
drag, startPoint x: 485, startPoint y: 350, endPoint x: 470, endPoint y: 355, distance: 16.2
click at [484, 350] on p "Rich Text Area. Press ALT-0 for help." at bounding box center [853, 357] width 834 height 16
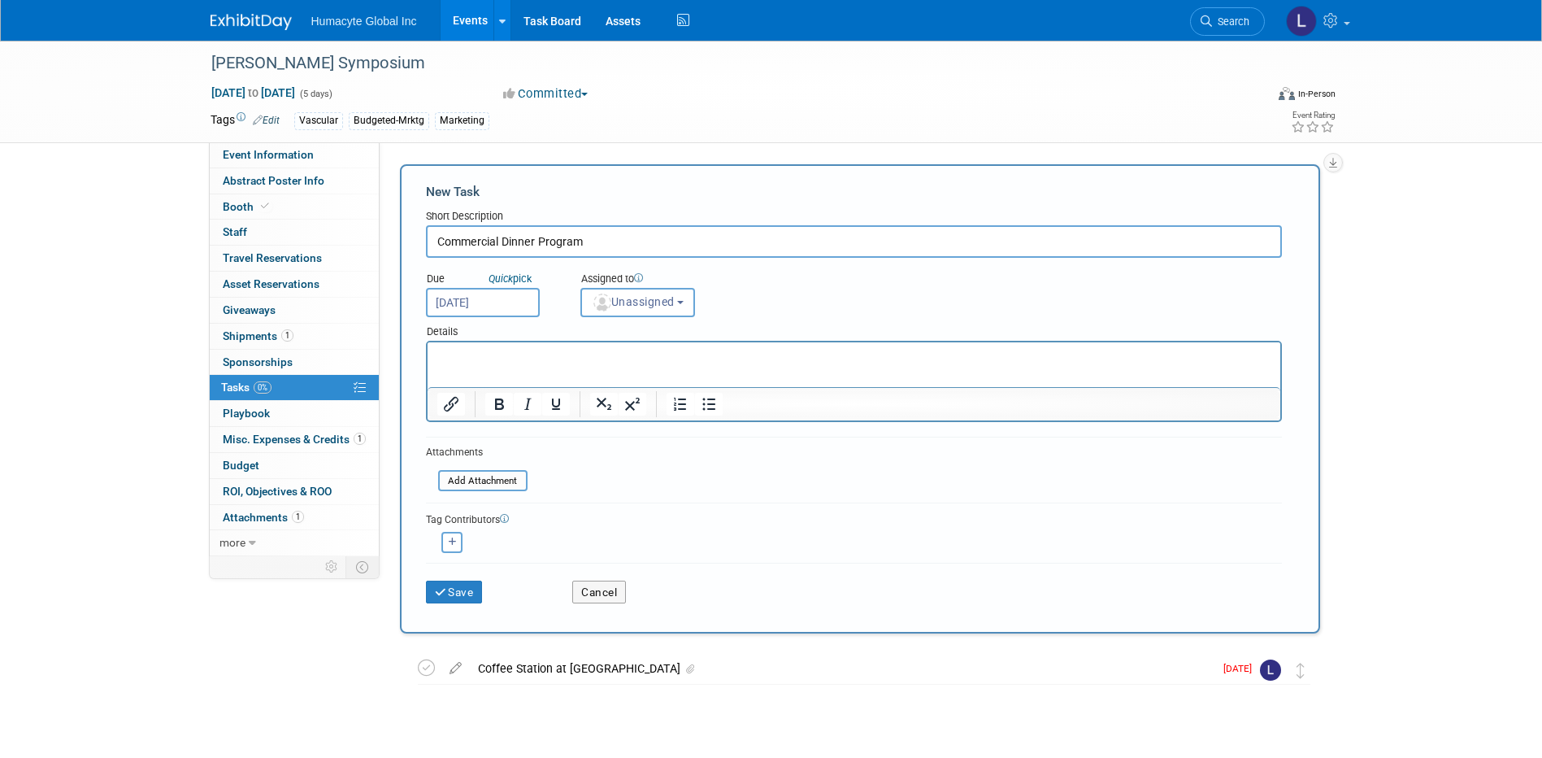
click at [477, 307] on body "Humacyte Global Inc Events Add Event Bulk Upload Events Shareable Event Boards …" at bounding box center [771, 379] width 1542 height 758
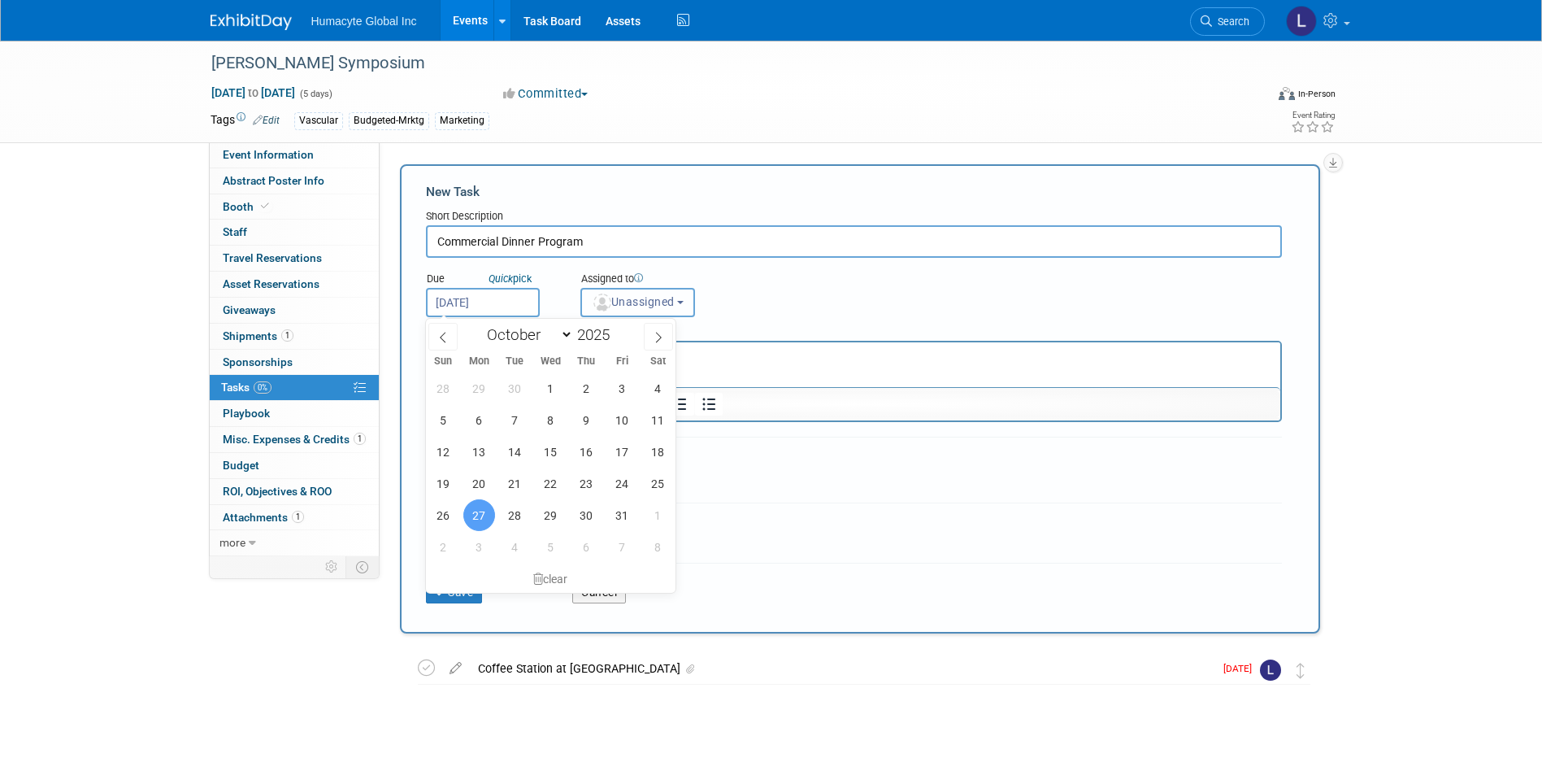
click at [595, 303] on img "button" at bounding box center [602, 302] width 18 height 18
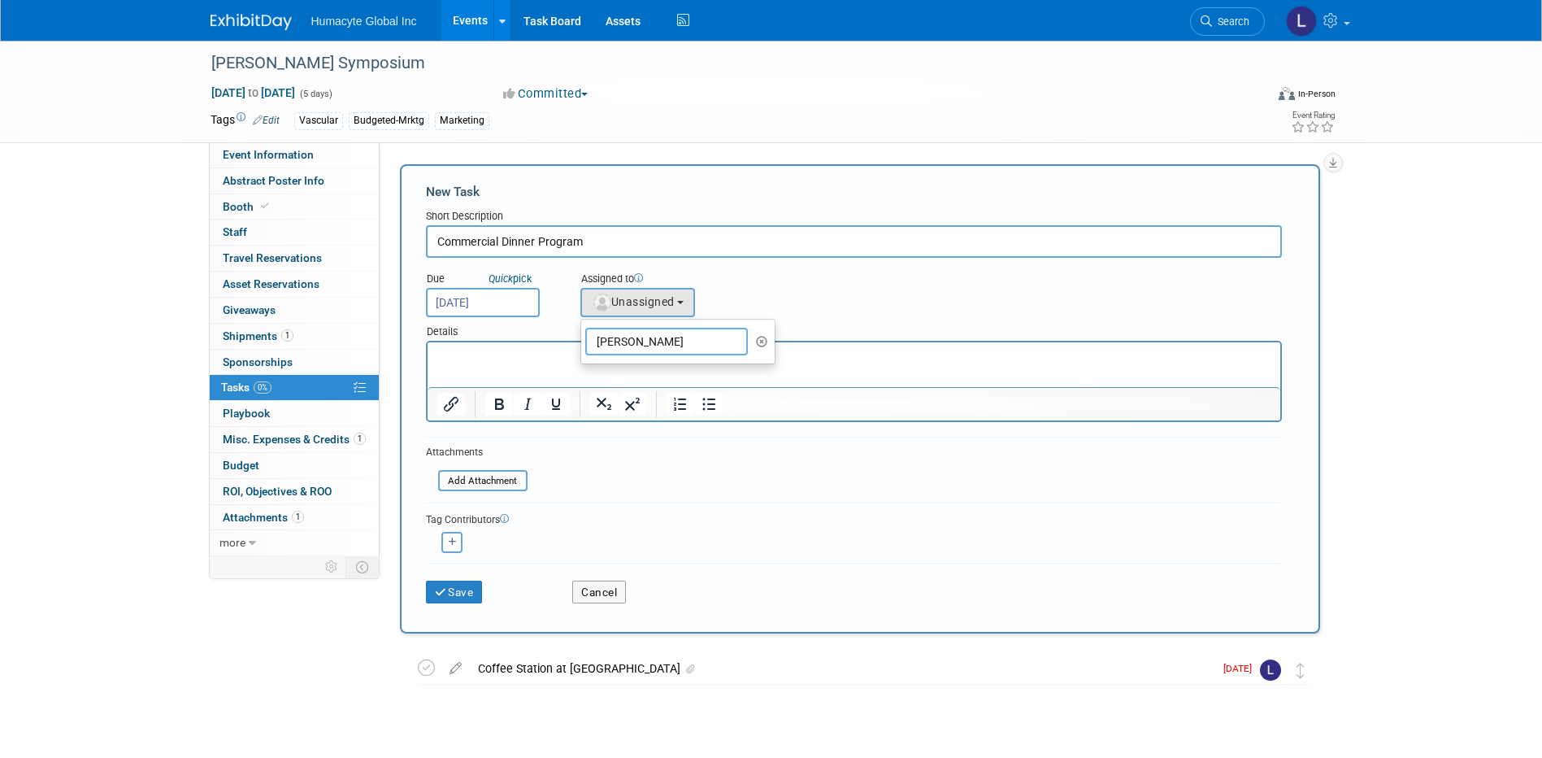
click at [649, 336] on input "[PERSON_NAME]" at bounding box center [666, 342] width 163 height 28
click at [760, 339] on icon "button" at bounding box center [762, 341] width 12 height 11
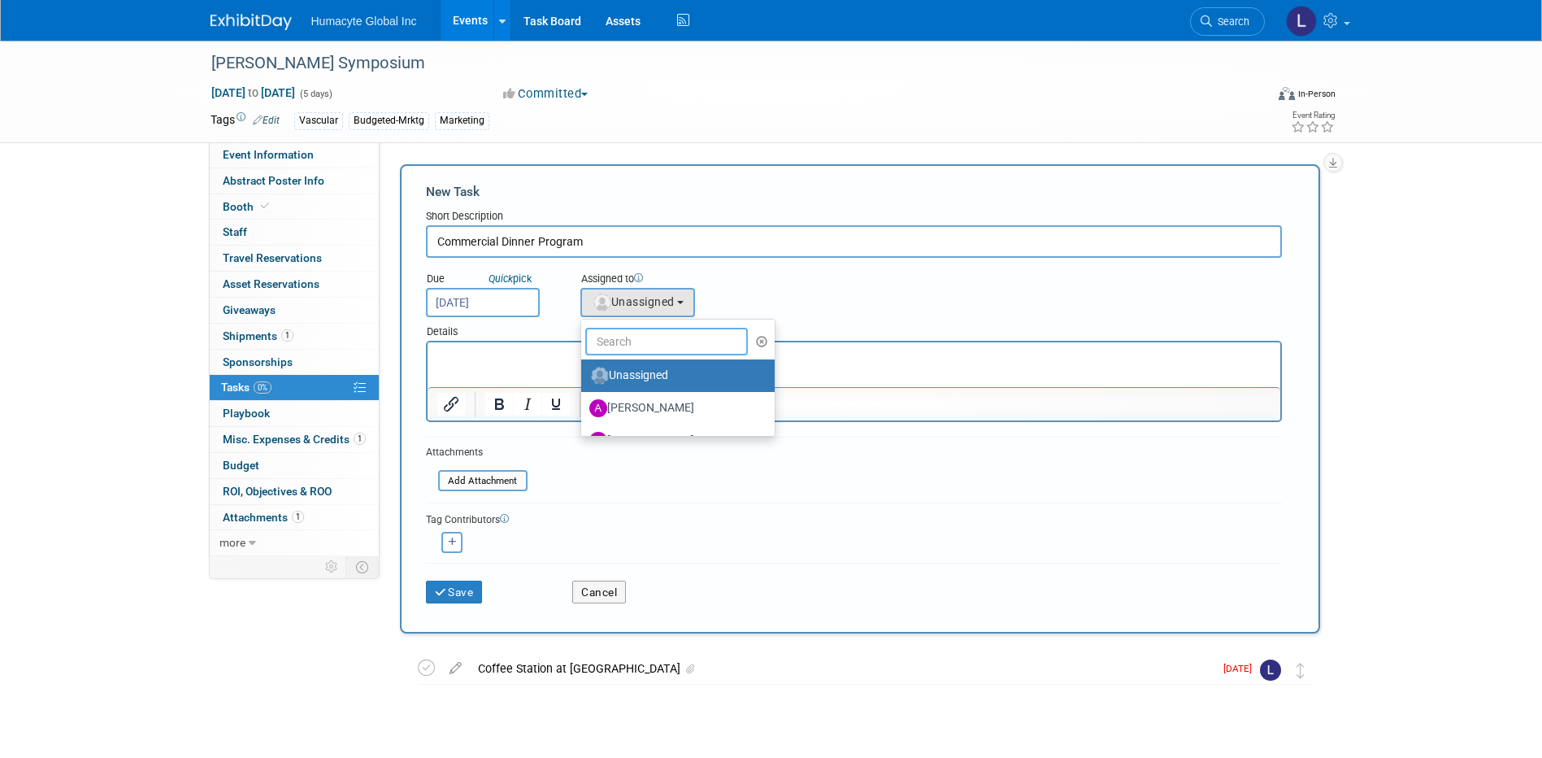
click at [642, 349] on input "text" at bounding box center [666, 342] width 163 height 28
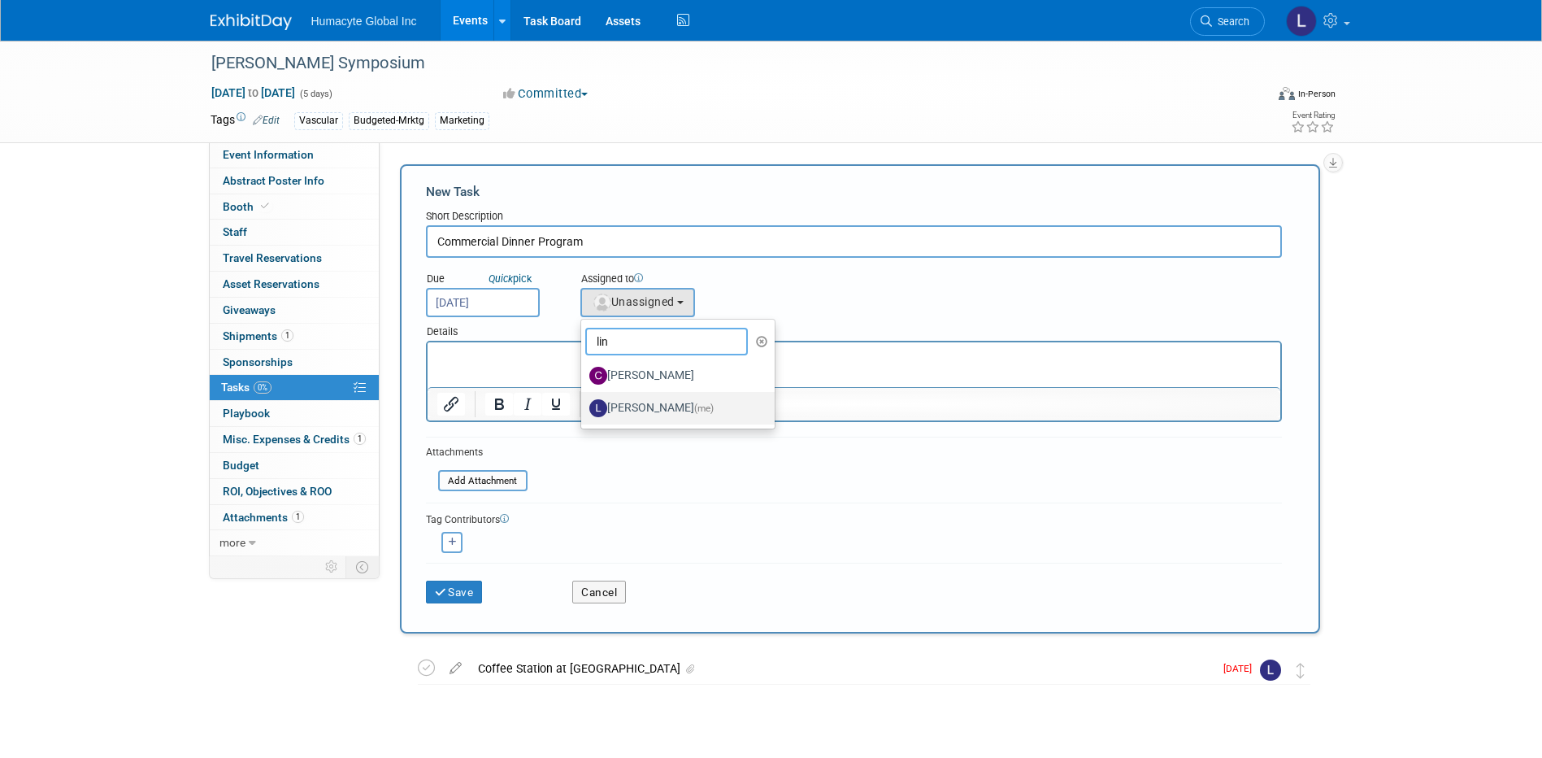
type input "lin"
click at [658, 403] on label "[PERSON_NAME] (me)" at bounding box center [674, 408] width 170 height 26
click at [584, 403] on input "[PERSON_NAME] (me)" at bounding box center [578, 406] width 11 height 11
select select "37db9ad9-d629-4432-a702-64294516bf75"
click at [449, 588] on button "Save" at bounding box center [454, 591] width 57 height 23
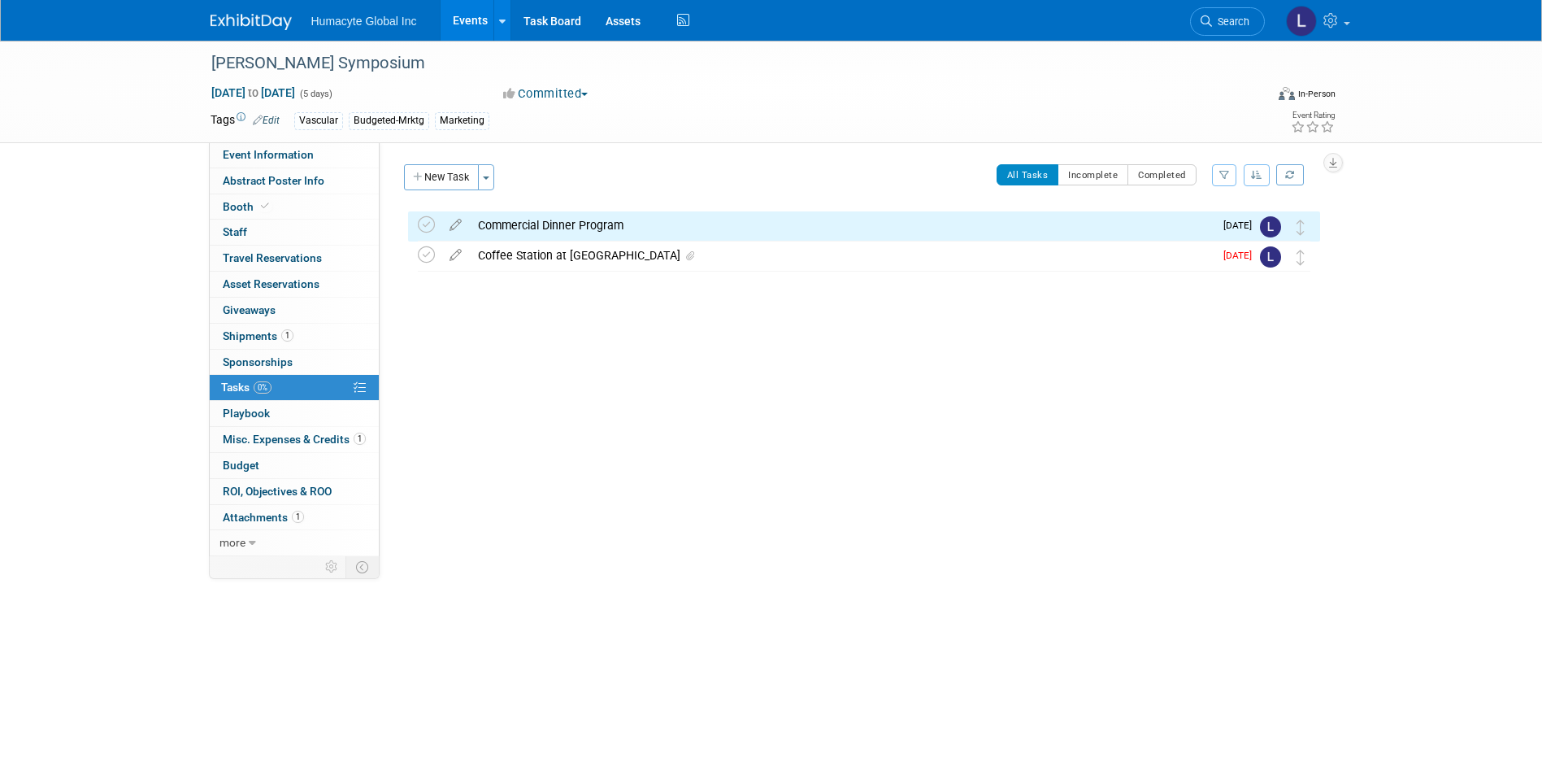
click at [499, 226] on div "Commercial Dinner Program" at bounding box center [842, 225] width 744 height 28
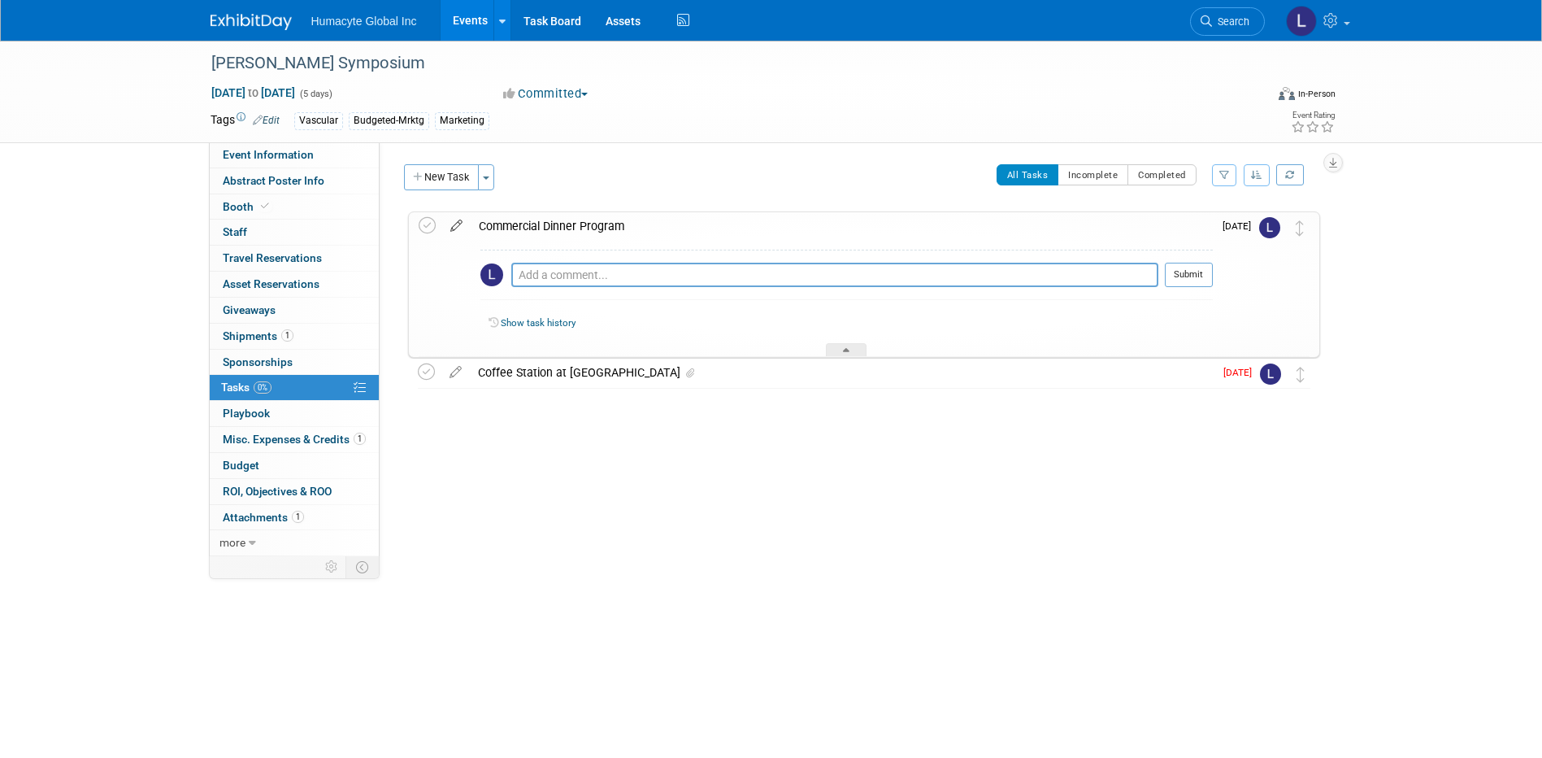
click at [446, 230] on icon at bounding box center [456, 222] width 28 height 20
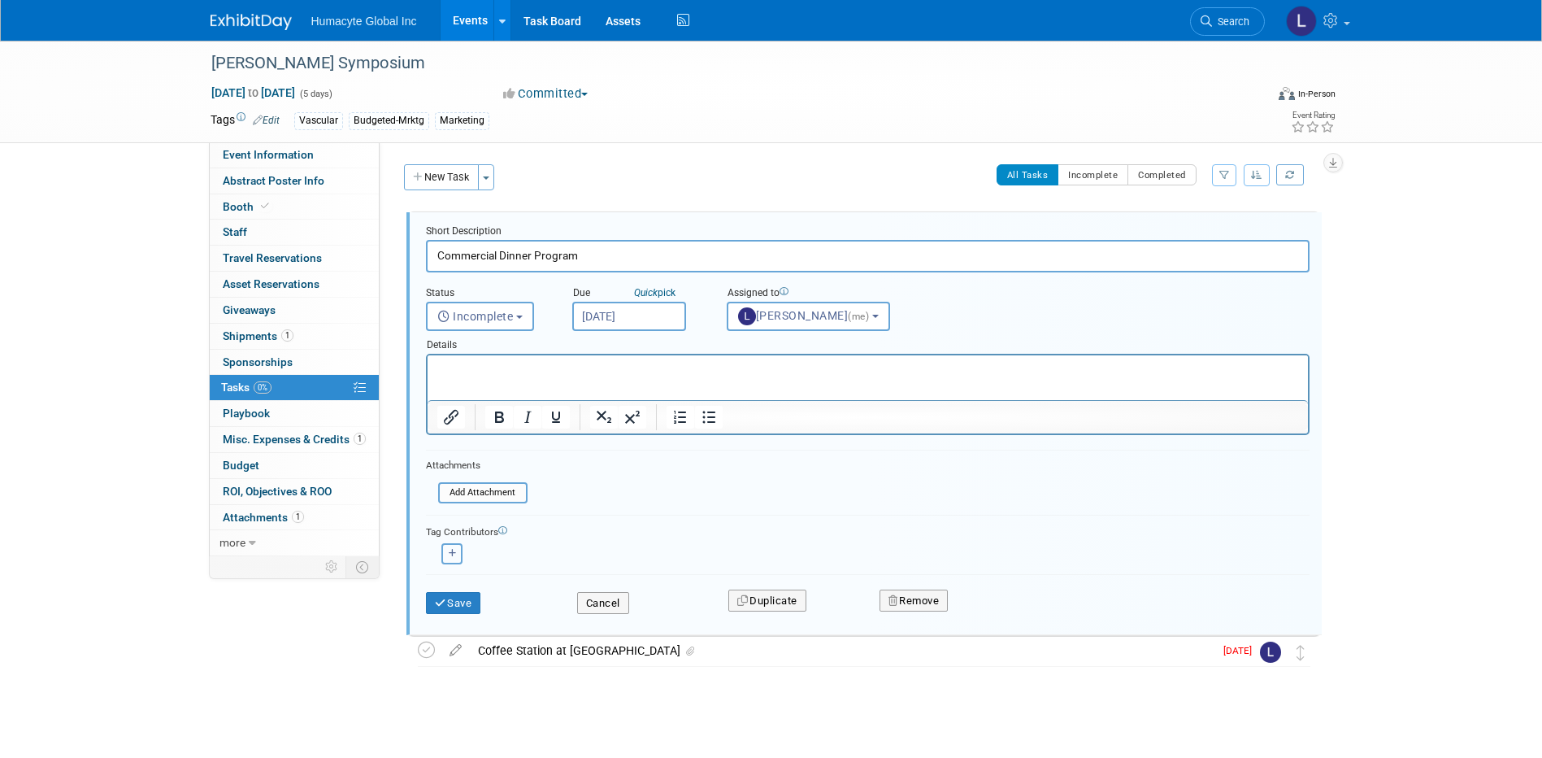
click at [461, 556] on button "button" at bounding box center [451, 553] width 21 height 21
select select
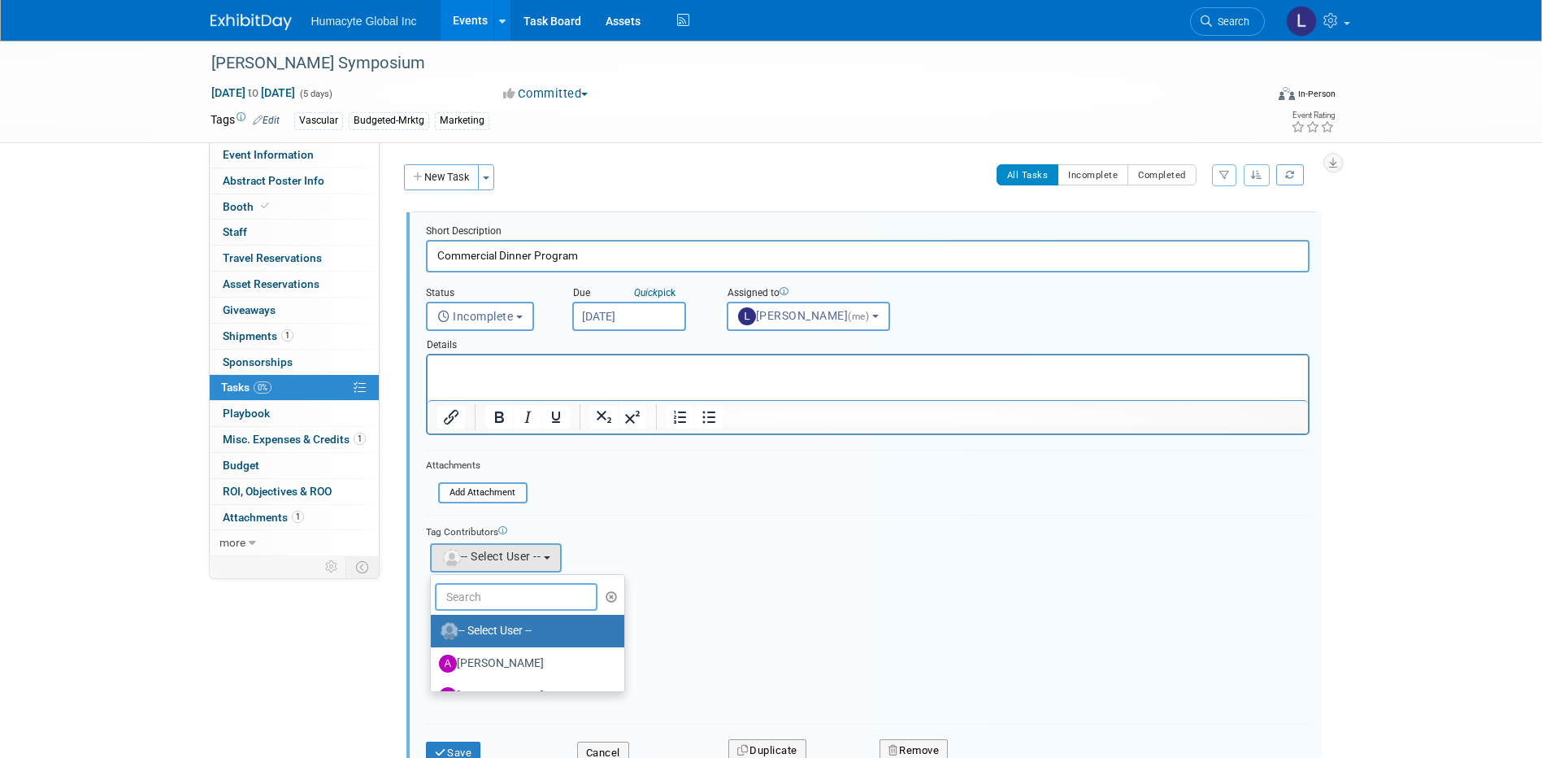
click at [442, 588] on input "text" at bounding box center [516, 597] width 163 height 28
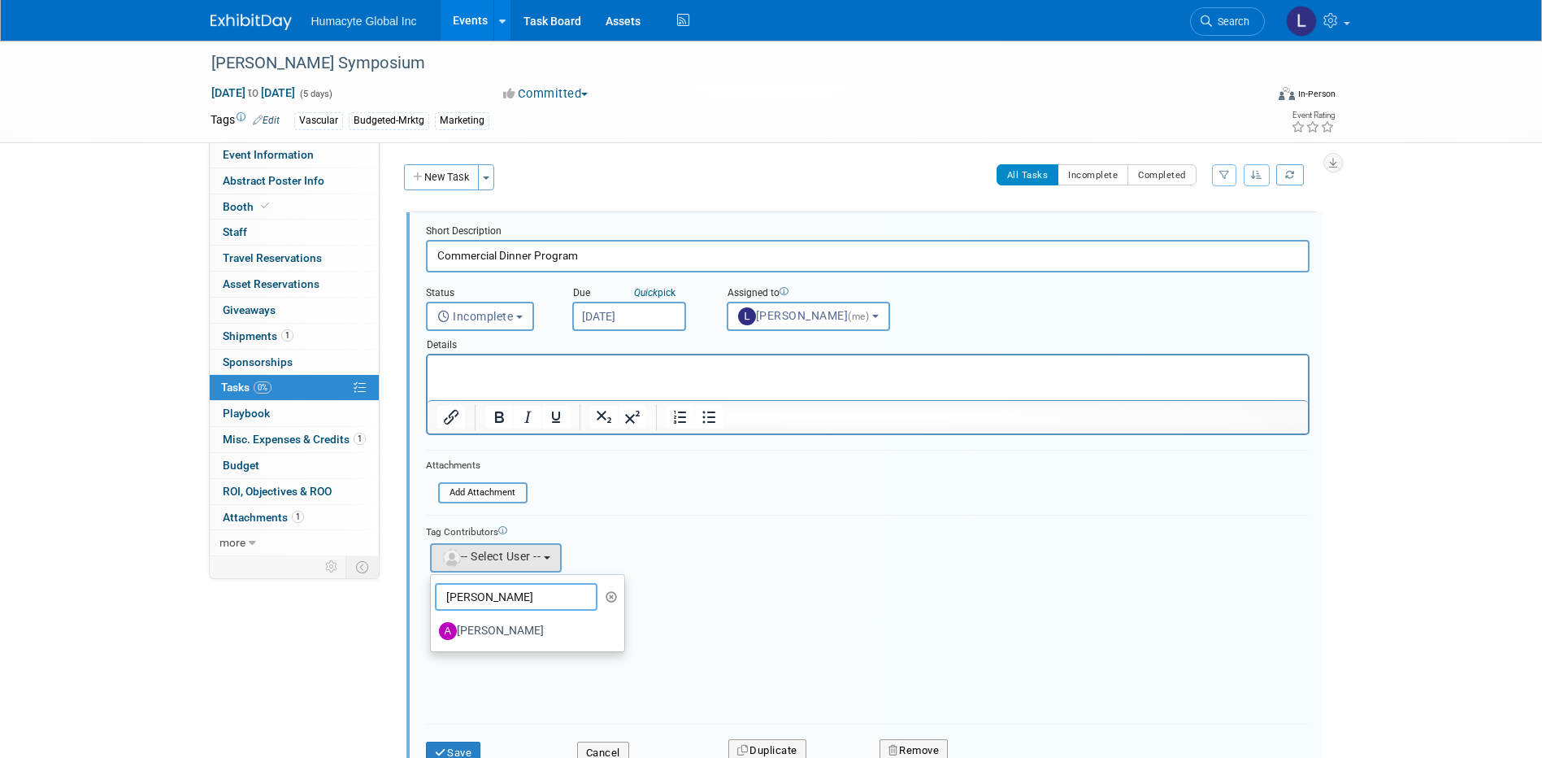
type input "[PERSON_NAME]"
click at [469, 629] on label "[PERSON_NAME]" at bounding box center [524, 631] width 170 height 26
click at [433, 629] on input "[PERSON_NAME]" at bounding box center [428, 628] width 11 height 11
select select "72a3e88d-639c-4cd2-b964-96f62ce03683"
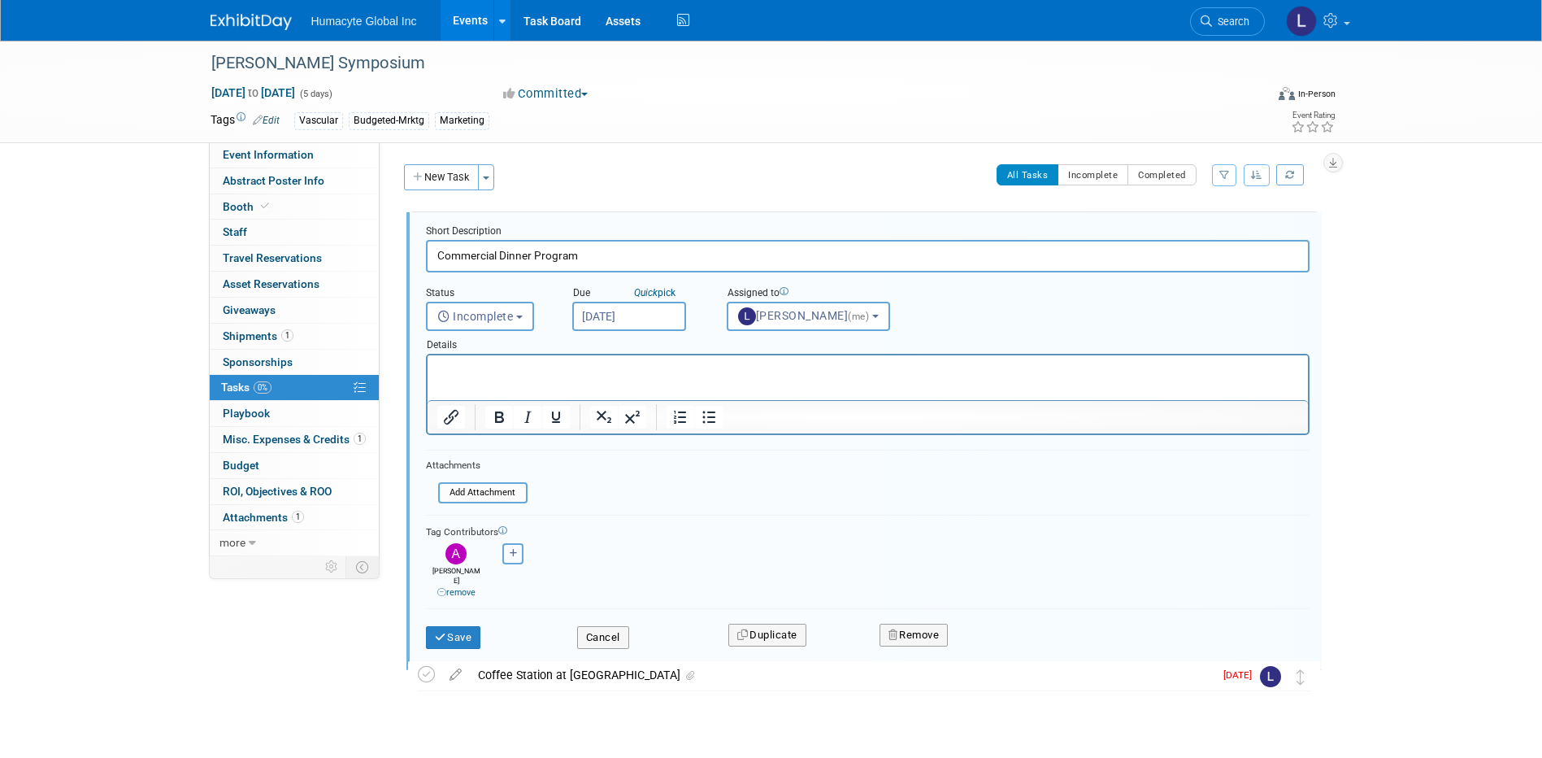
click at [514, 553] on icon "button" at bounding box center [514, 553] width 8 height 9
select select
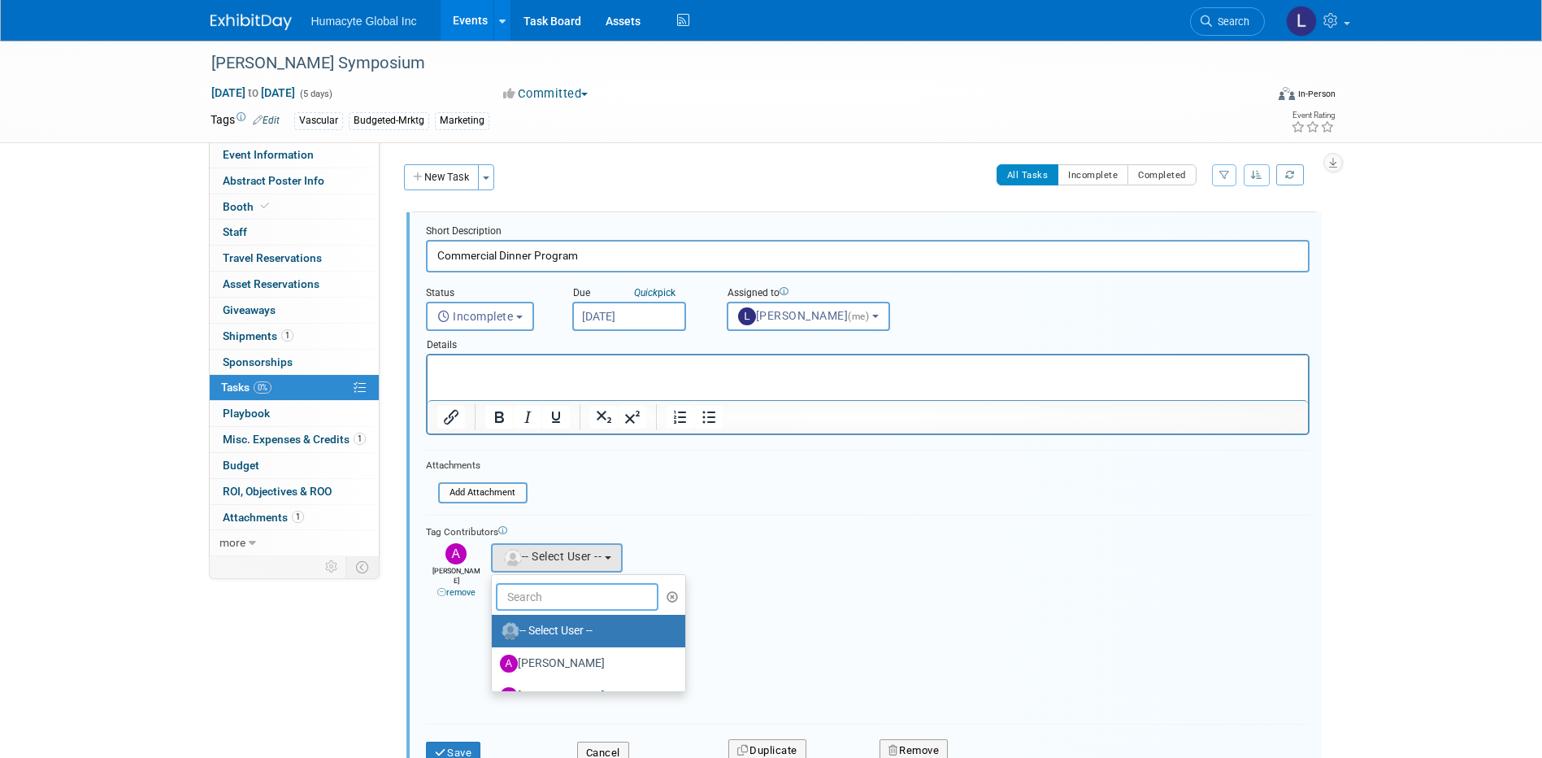
click at [521, 597] on input "text" at bounding box center [577, 597] width 163 height 28
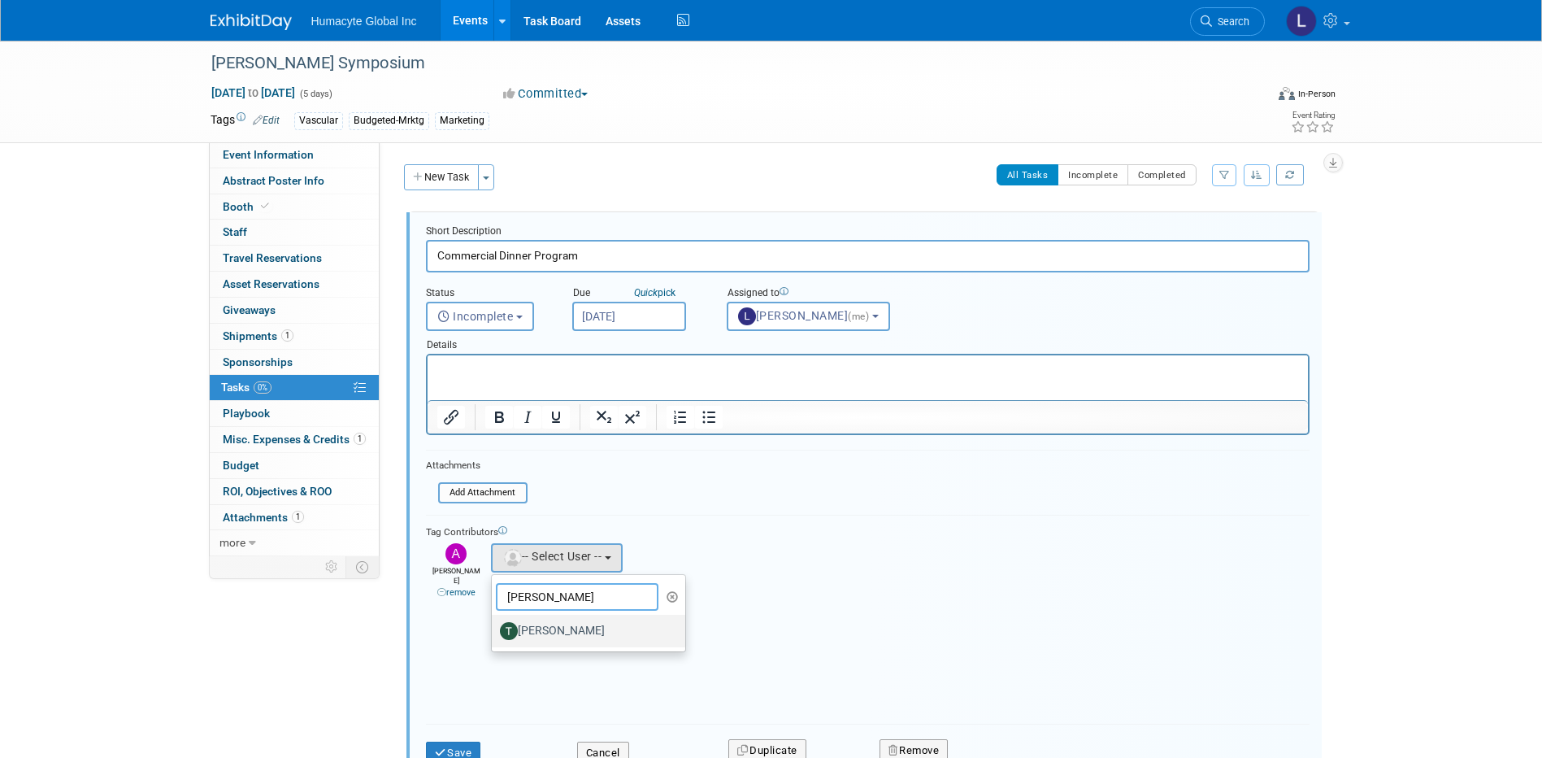
type input "[PERSON_NAME]"
click at [545, 626] on label "[PERSON_NAME]" at bounding box center [585, 631] width 170 height 26
click at [494, 626] on input "[PERSON_NAME]" at bounding box center [489, 628] width 11 height 11
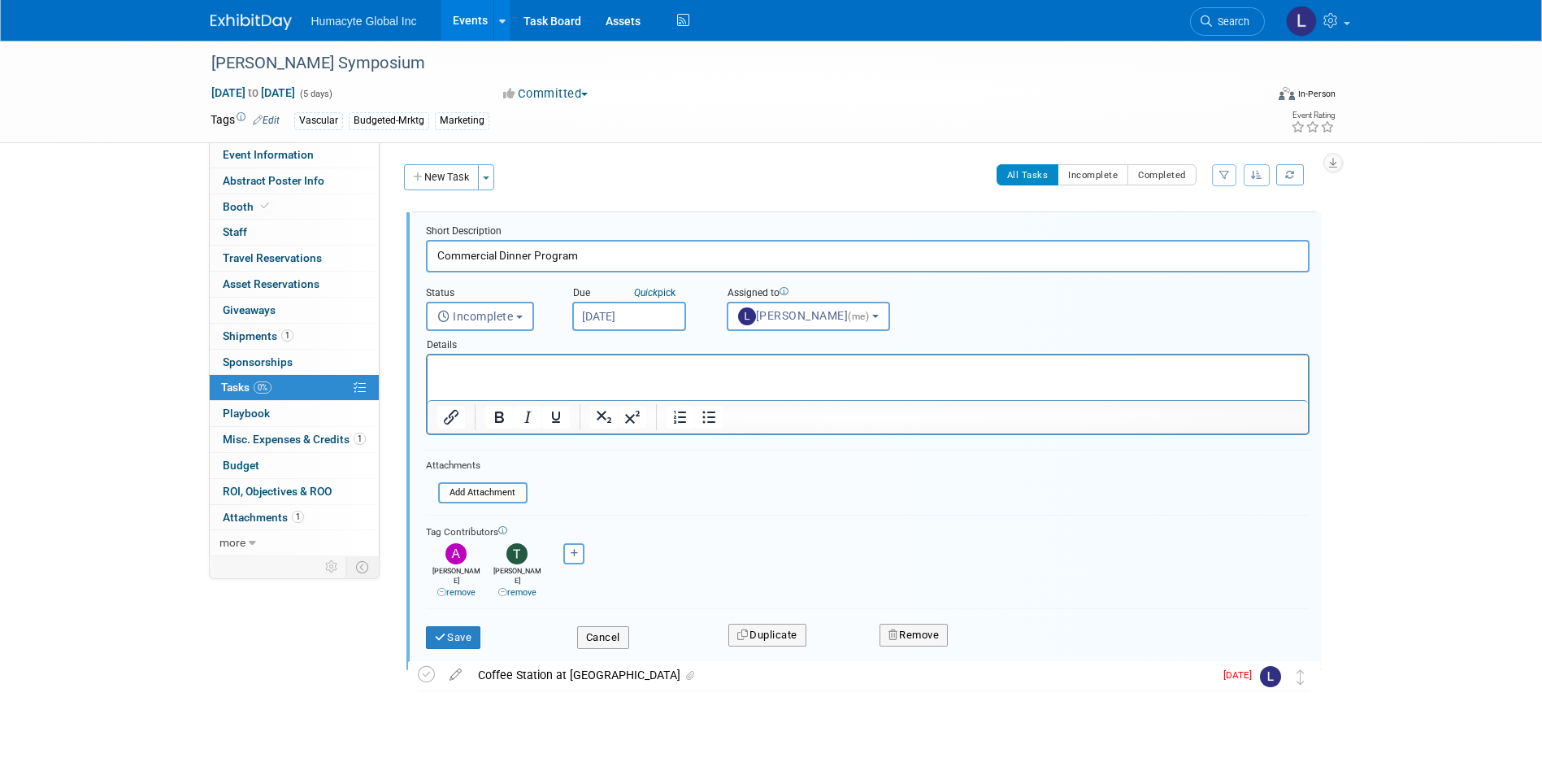
click at [667, 252] on input "Commercial Dinner Program" at bounding box center [867, 256] width 883 height 32
click at [610, 377] on html at bounding box center [867, 366] width 880 height 22
click at [616, 369] on p "Dinner location - estiatorio Milos" at bounding box center [867, 369] width 862 height 15
drag, startPoint x: 514, startPoint y: 323, endPoint x: 548, endPoint y: 408, distance: 91.6
click at [549, 408] on form "Short Description Commercial Dinner Program Status <i class="far fa-clock" styl…" at bounding box center [868, 444] width 908 height 441
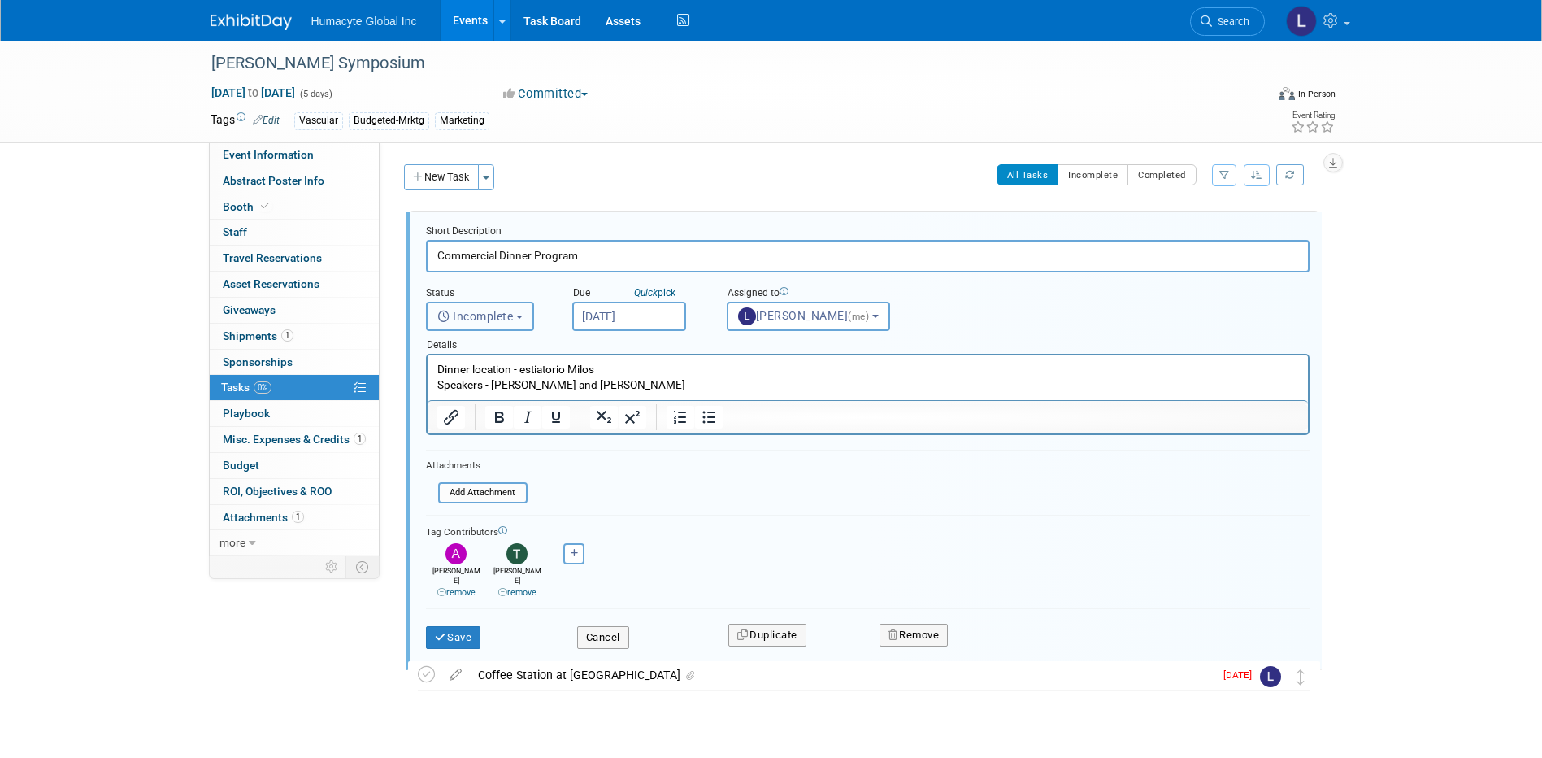
click at [426, 302] on button "Incomplete" at bounding box center [480, 316] width 108 height 29
click at [645, 389] on p "Speakers - Dr. Moore and Dr. Sokolov" at bounding box center [867, 384] width 862 height 15
click at [638, 384] on p "Speakers - Dr. Moore and Dr. Sokolov" at bounding box center [867, 384] width 862 height 15
click at [721, 366] on p "Dinner location - estiatorio Milos" at bounding box center [867, 369] width 862 height 15
click at [507, 345] on label "Incomplete" at bounding box center [479, 354] width 88 height 26
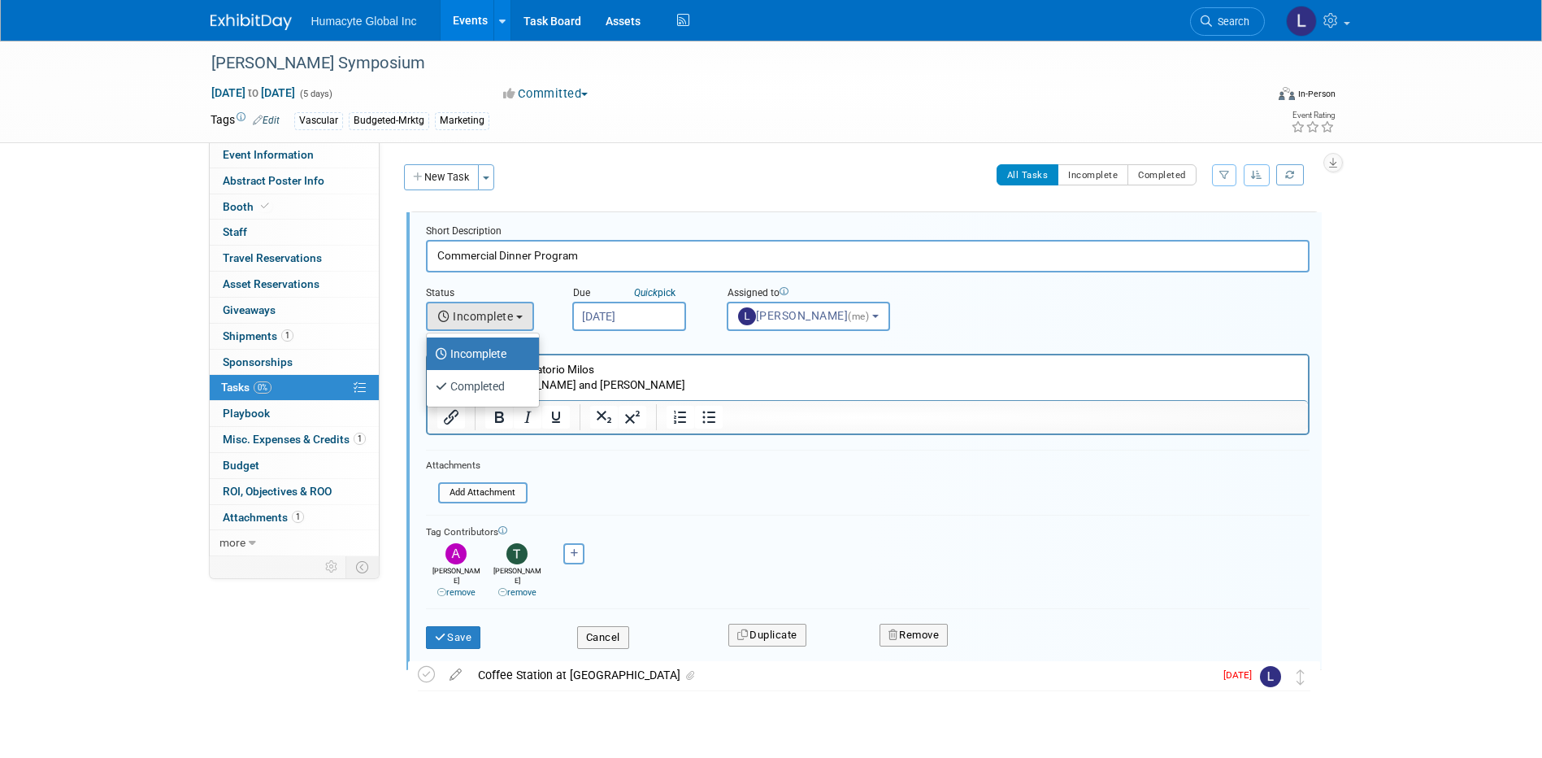
click at [429, 346] on input "Incomplete" at bounding box center [424, 351] width 11 height 11
click at [600, 355] on html "Dinner location - estiatorio Milos Speakers - Dr. Moore and Dr. Sokolov" at bounding box center [867, 373] width 880 height 37
click at [567, 251] on input "Commercial Dinner Program" at bounding box center [867, 256] width 883 height 32
click at [632, 384] on p "Speakers - Dr. Moore and Dr. Sokolov" at bounding box center [867, 384] width 862 height 15
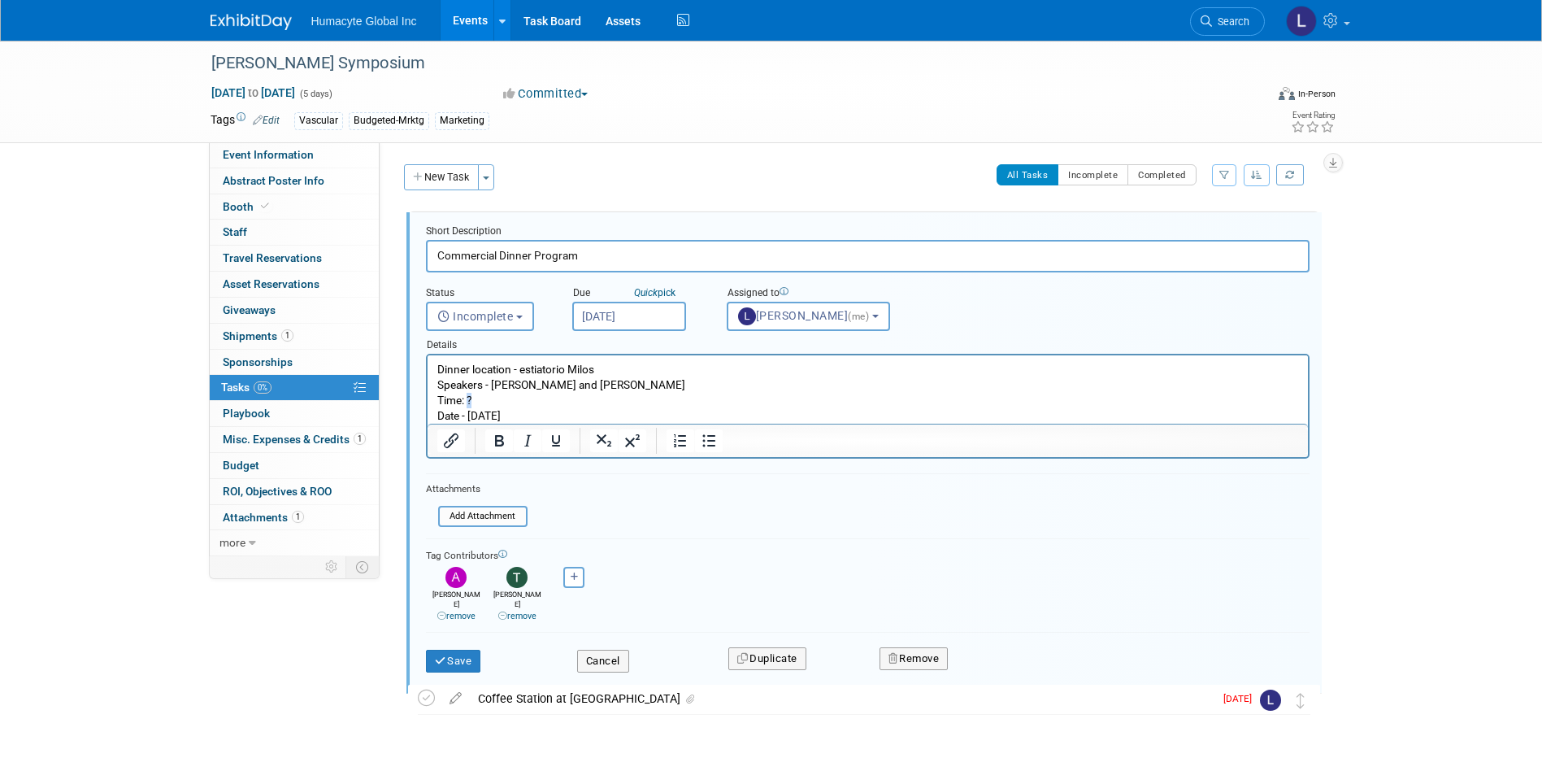
drag, startPoint x: 481, startPoint y: 397, endPoint x: 468, endPoint y: 403, distance: 14.2
click at [468, 403] on p "Time: ?" at bounding box center [867, 400] width 862 height 15
drag, startPoint x: 487, startPoint y: 398, endPoint x: 478, endPoint y: 397, distance: 9.0
click at [478, 397] on p "Time: 6:30 Recption 7pm Dinner" at bounding box center [867, 400] width 862 height 15
click at [571, 398] on p "Time: 6:00 - 6:30 Recption 7pm Dinner" at bounding box center [867, 400] width 862 height 15
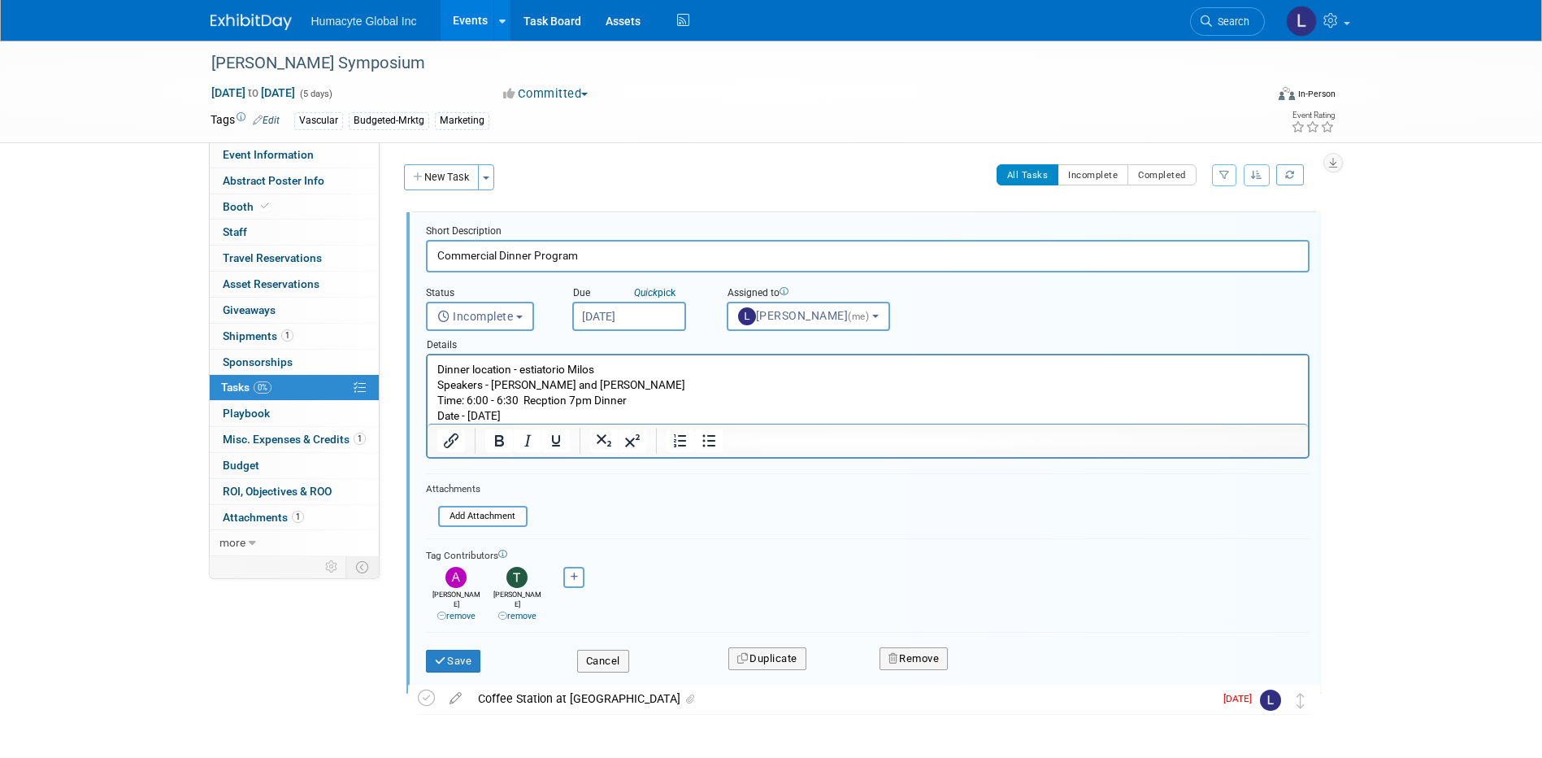
drag, startPoint x: 568, startPoint y: 397, endPoint x: 659, endPoint y: 397, distance: 91.0
click at [659, 397] on p "Time: 6:00 - 6:30 Recption 7pm Dinner" at bounding box center [867, 400] width 862 height 15
click at [551, 396] on p "Time: 6:00 - 6:30 Recption 7pm Dinner" at bounding box center [867, 400] width 862 height 15
click at [551, 395] on p "Time: 6:00 - 6:30 Recption 7pm Dinner" at bounding box center [867, 400] width 862 height 15
drag, startPoint x: 577, startPoint y: 400, endPoint x: 598, endPoint y: 406, distance: 22.1
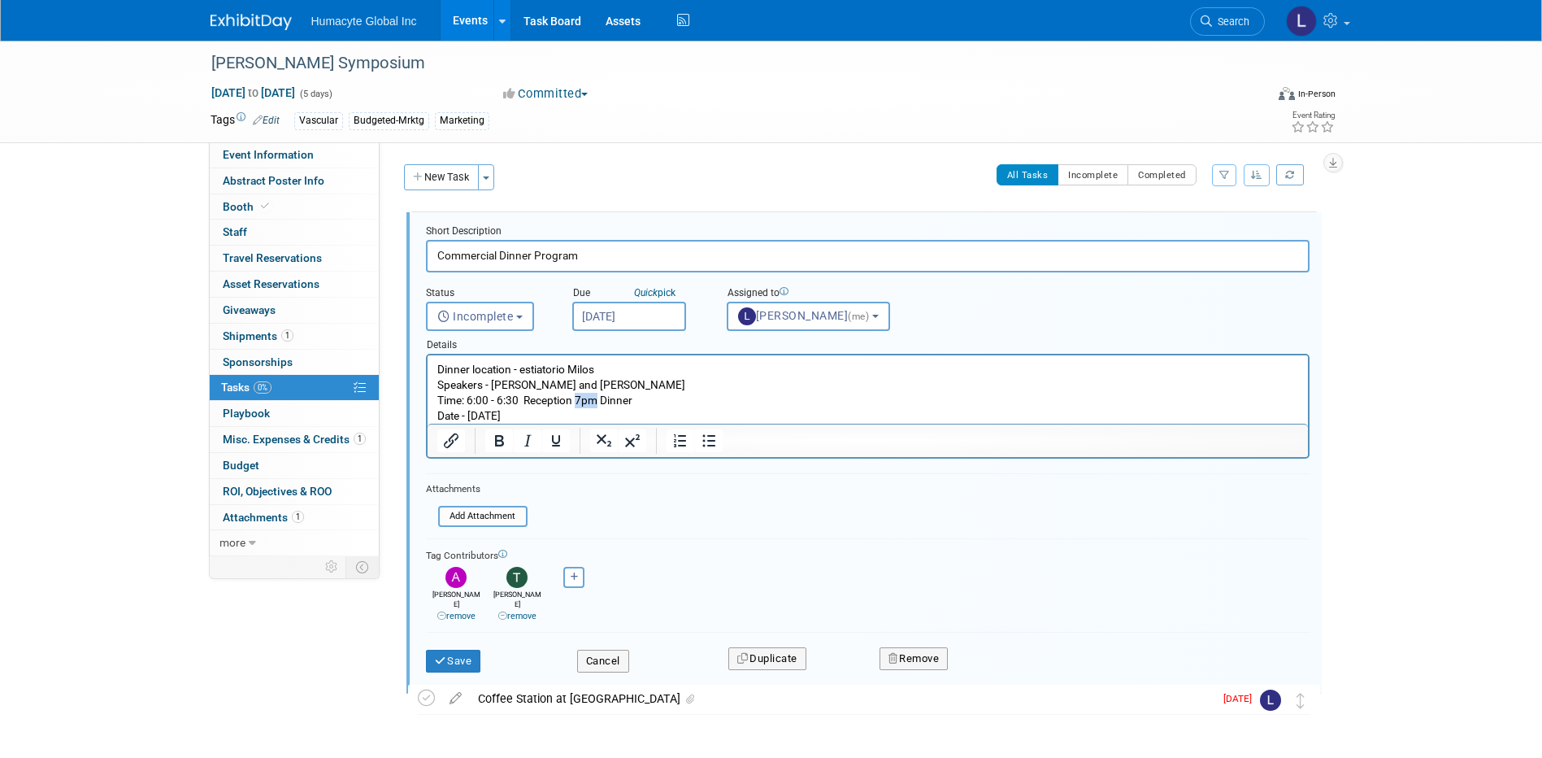
click at [598, 406] on p "Time: 6:00 - 6:30 Reception 7pm Dinner" at bounding box center [867, 400] width 862 height 15
click at [456, 656] on button "Save" at bounding box center [453, 660] width 55 height 23
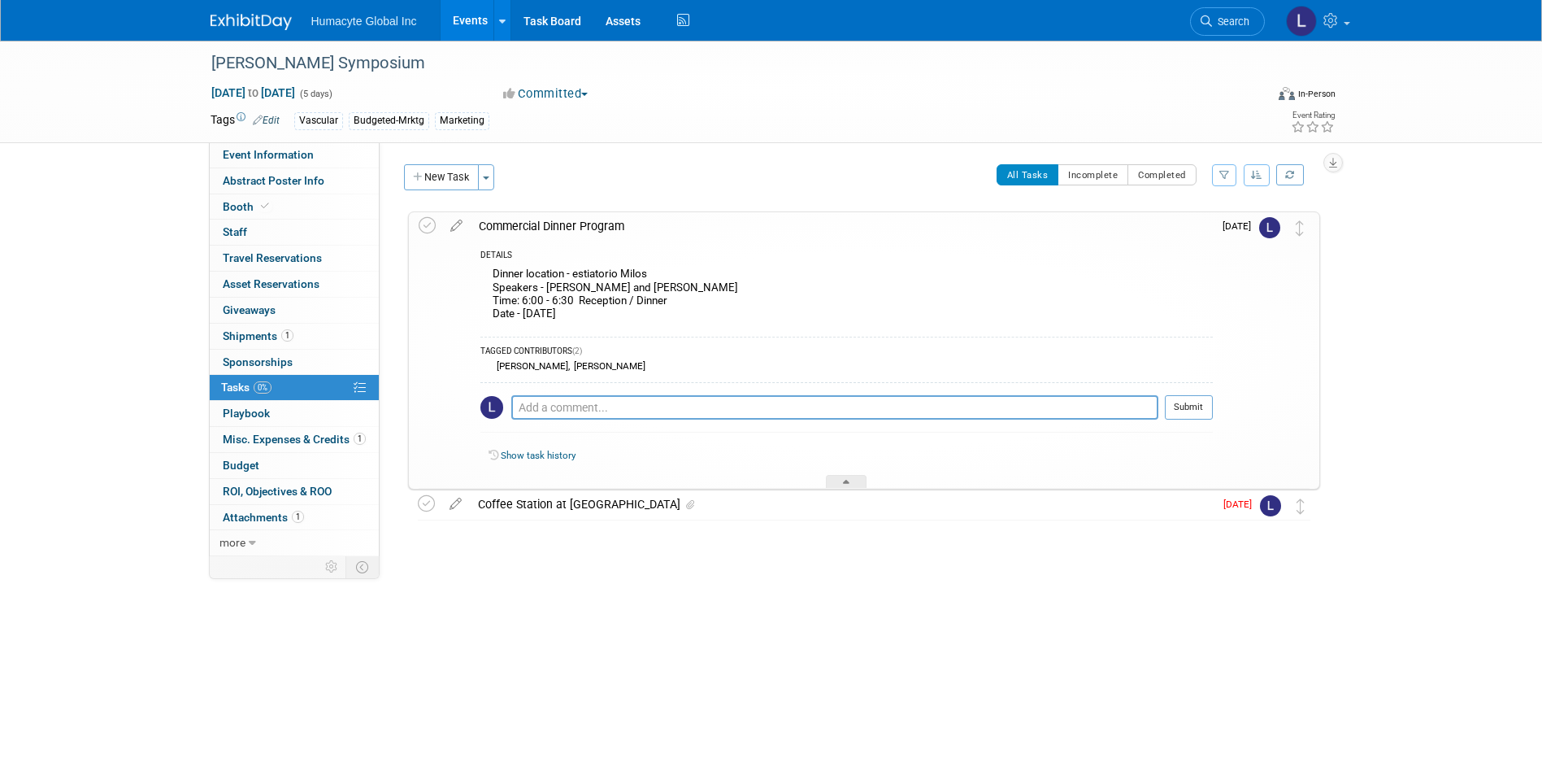
drag, startPoint x: 587, startPoint y: 303, endPoint x: 627, endPoint y: 316, distance: 42.7
click at [587, 303] on div "Dinner location - estiatorio Milos Speakers - Dr. Moore and Dr. Sokolov Time: 6…" at bounding box center [846, 295] width 732 height 64
click at [454, 218] on icon at bounding box center [456, 222] width 28 height 20
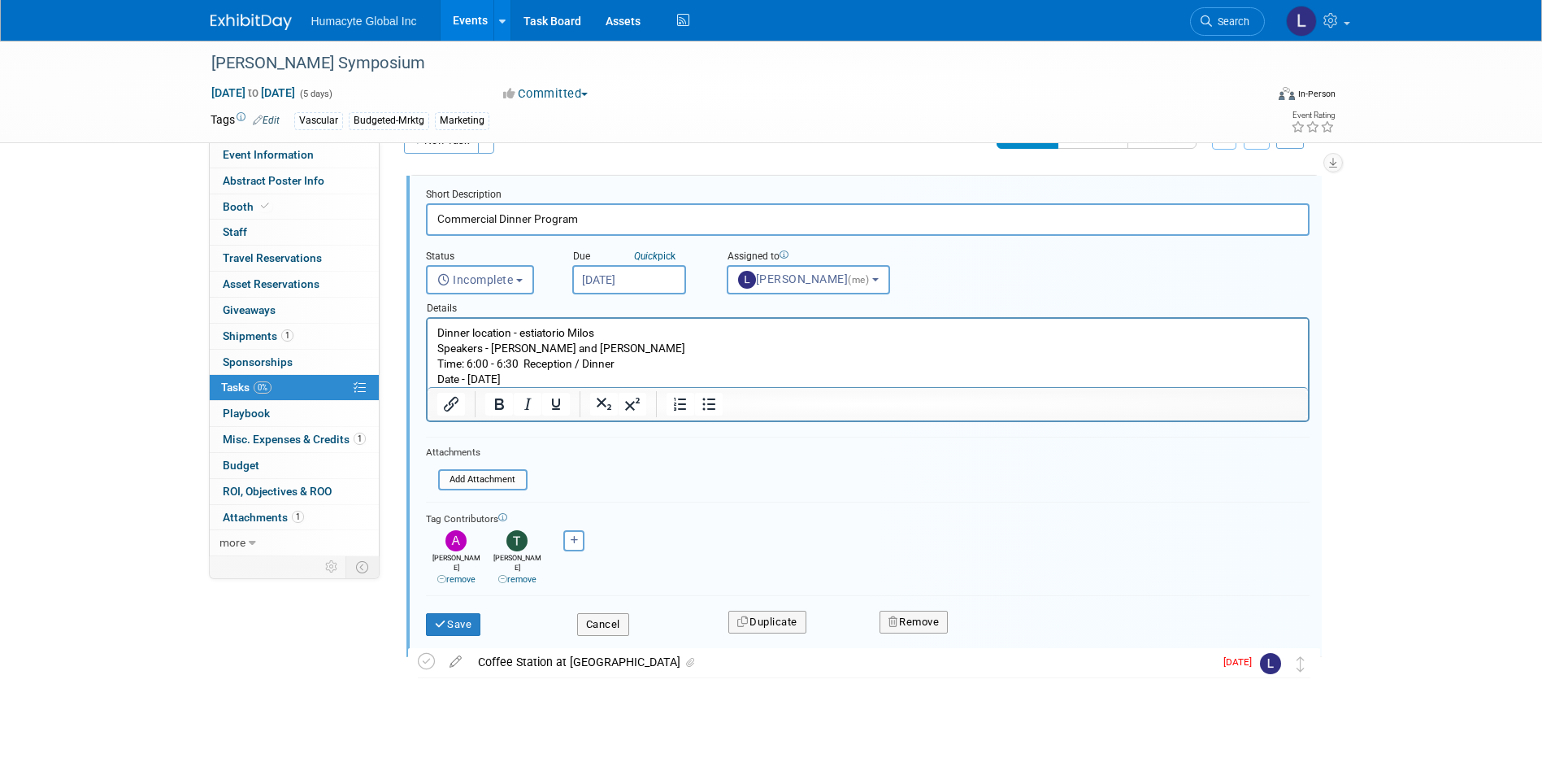
scroll to position [56, 0]
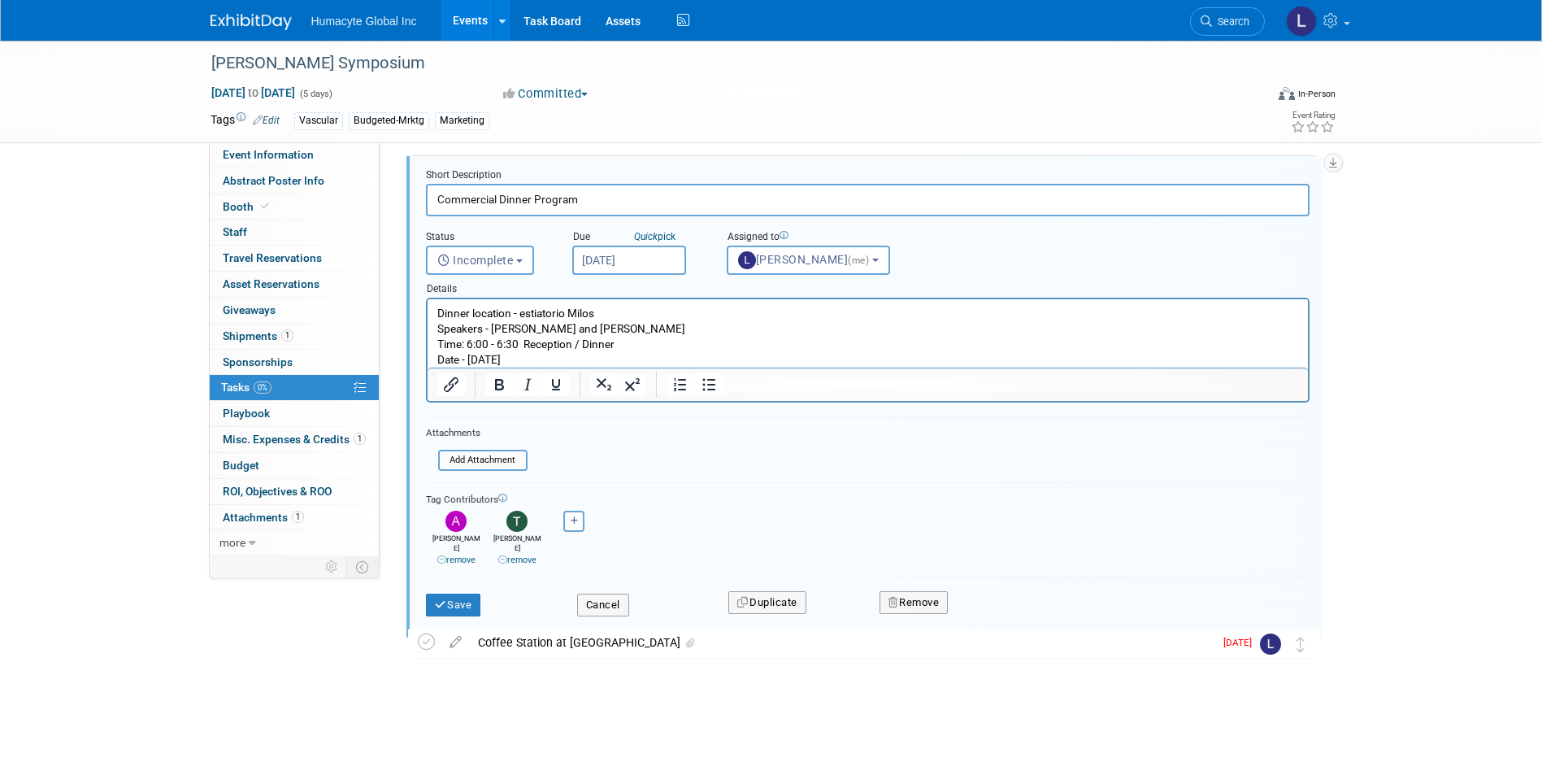
click at [544, 356] on p "Dinner location - estiatorio Milos Speakers - Dr. Moore and Dr. Sokolov Time: 6…" at bounding box center [867, 337] width 862 height 62
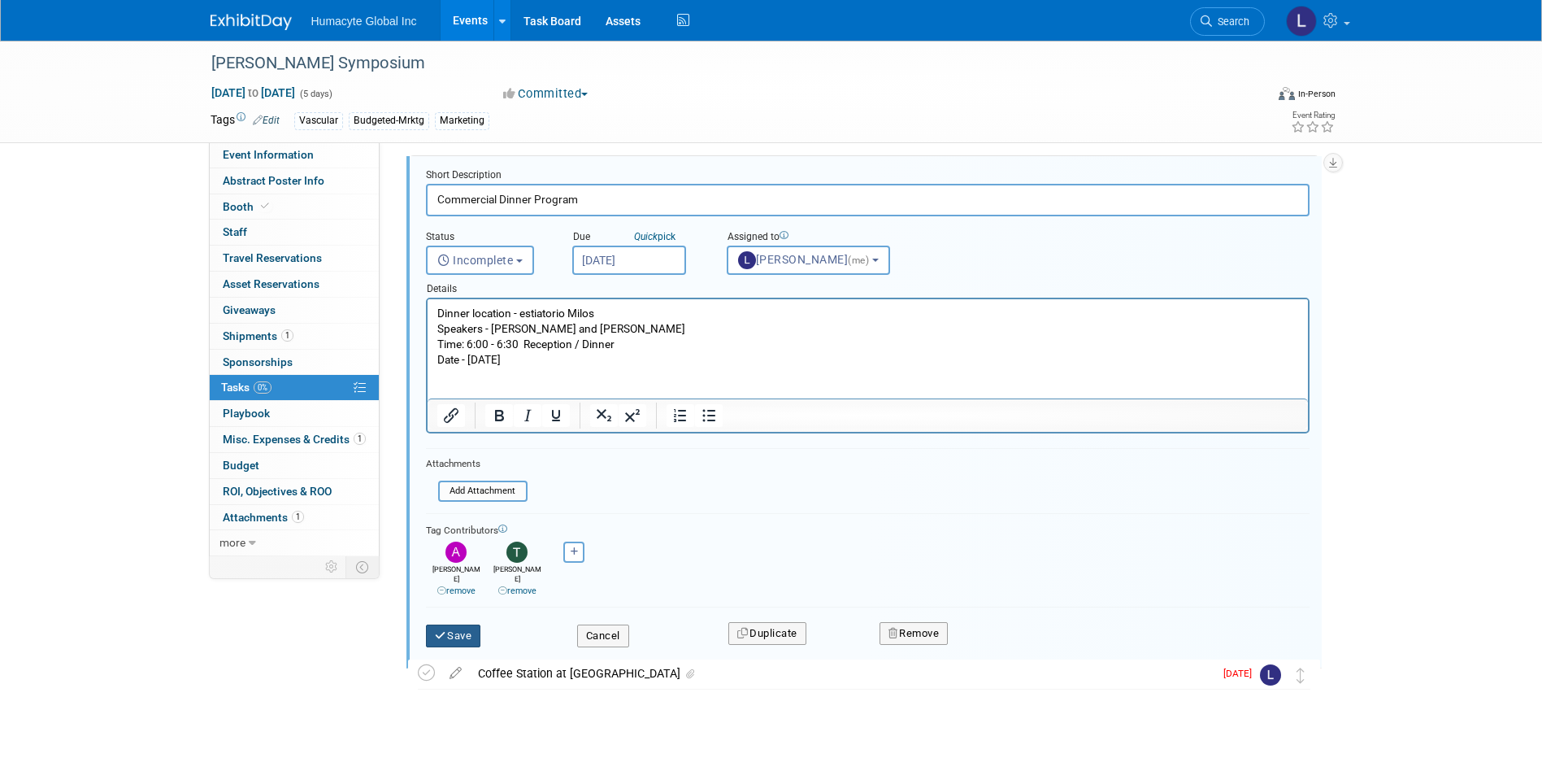
click at [458, 624] on button "Save" at bounding box center [453, 635] width 55 height 23
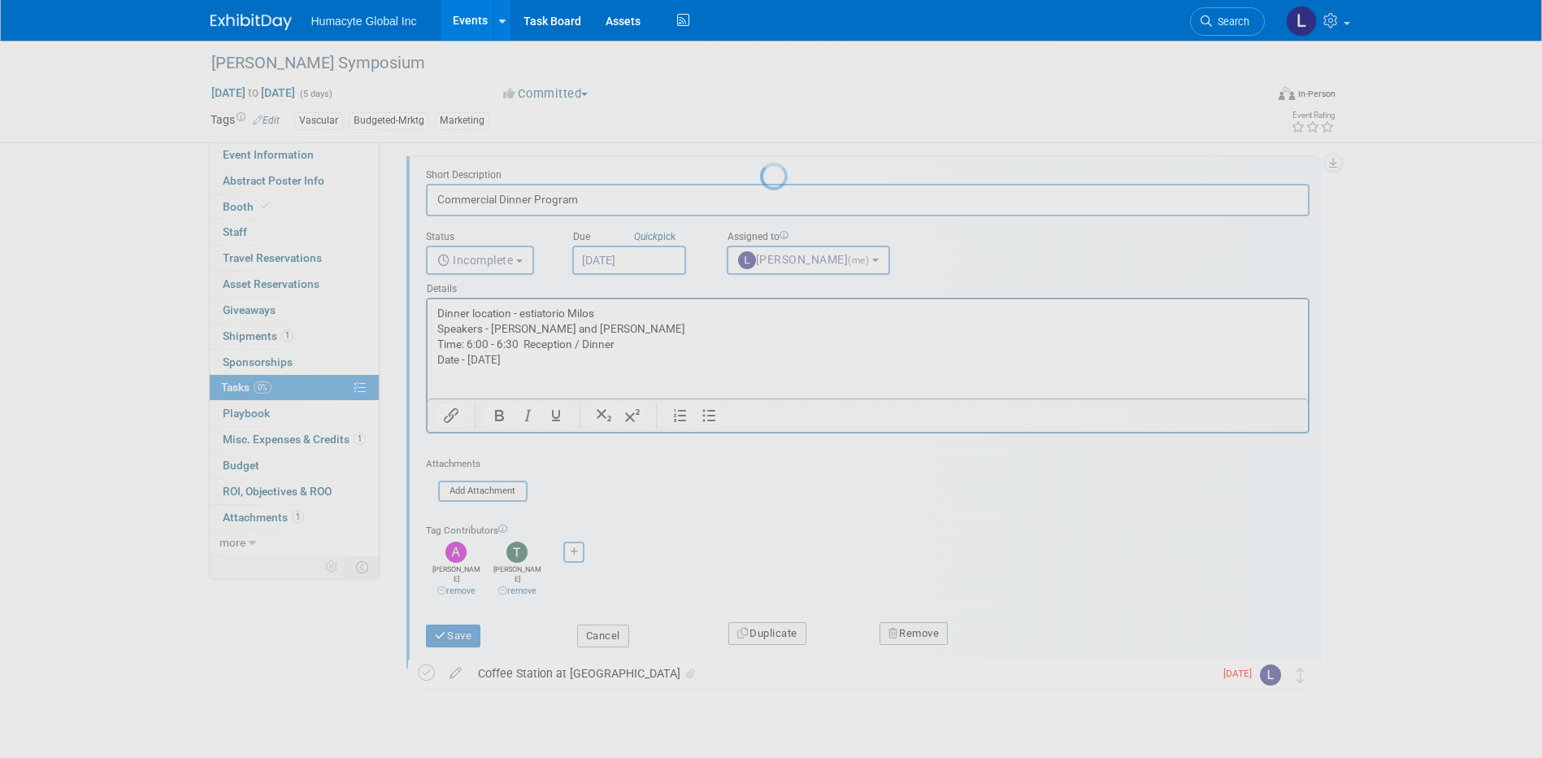
scroll to position [0, 0]
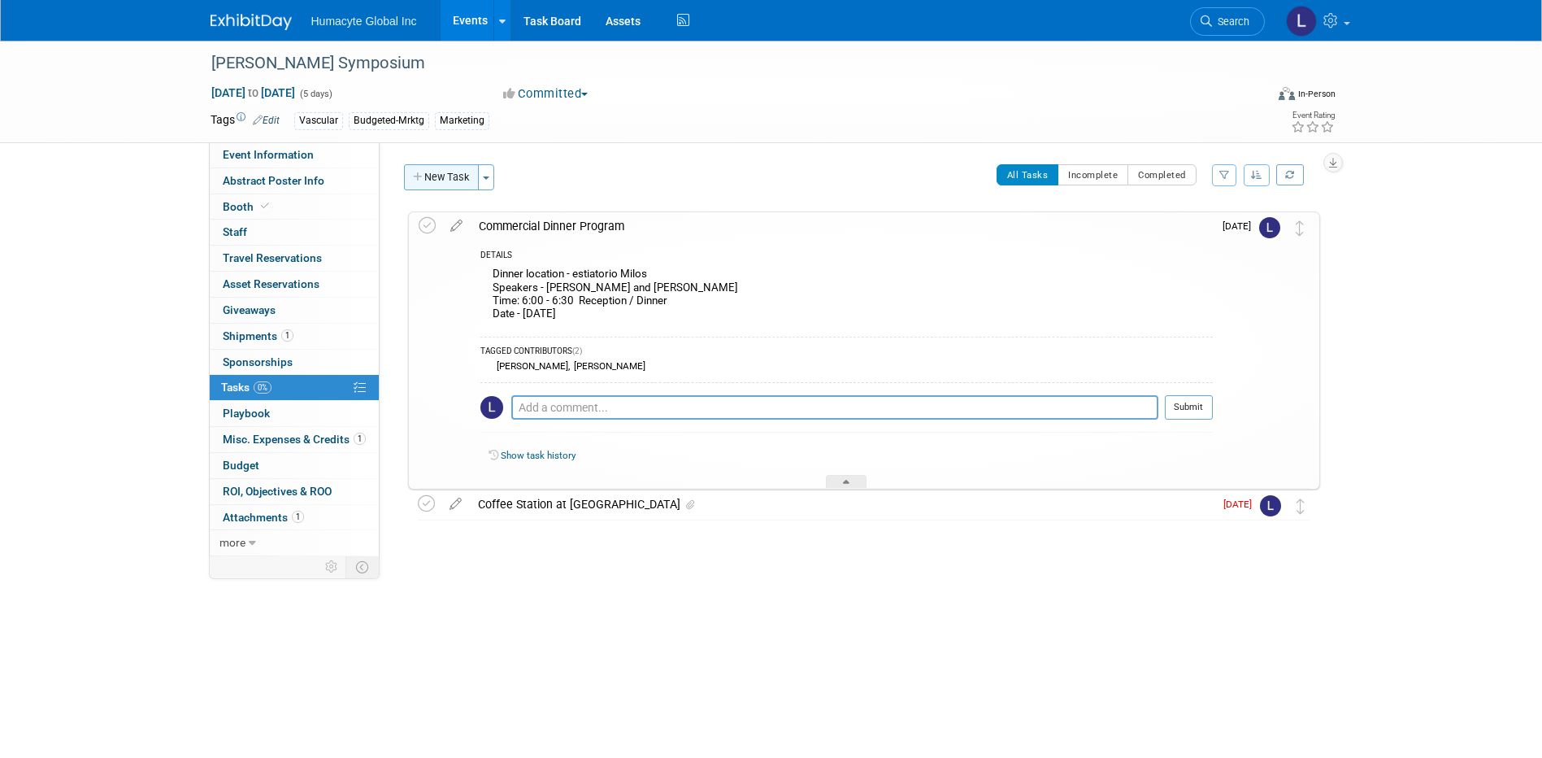
click at [434, 171] on button "New Task" at bounding box center [441, 177] width 75 height 26
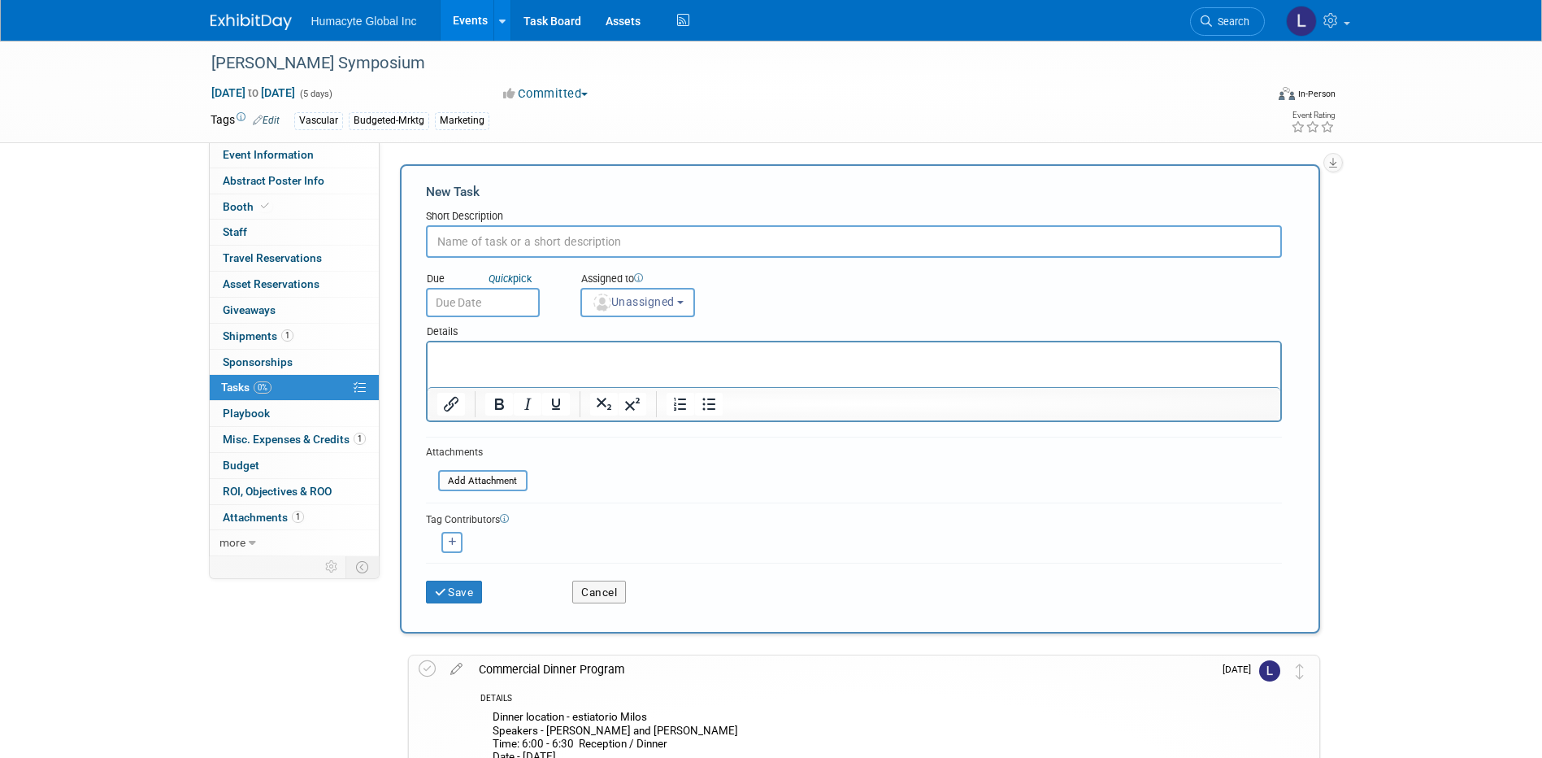
click at [472, 236] on input "text" at bounding box center [854, 241] width 856 height 33
type input "s"
type input "S"
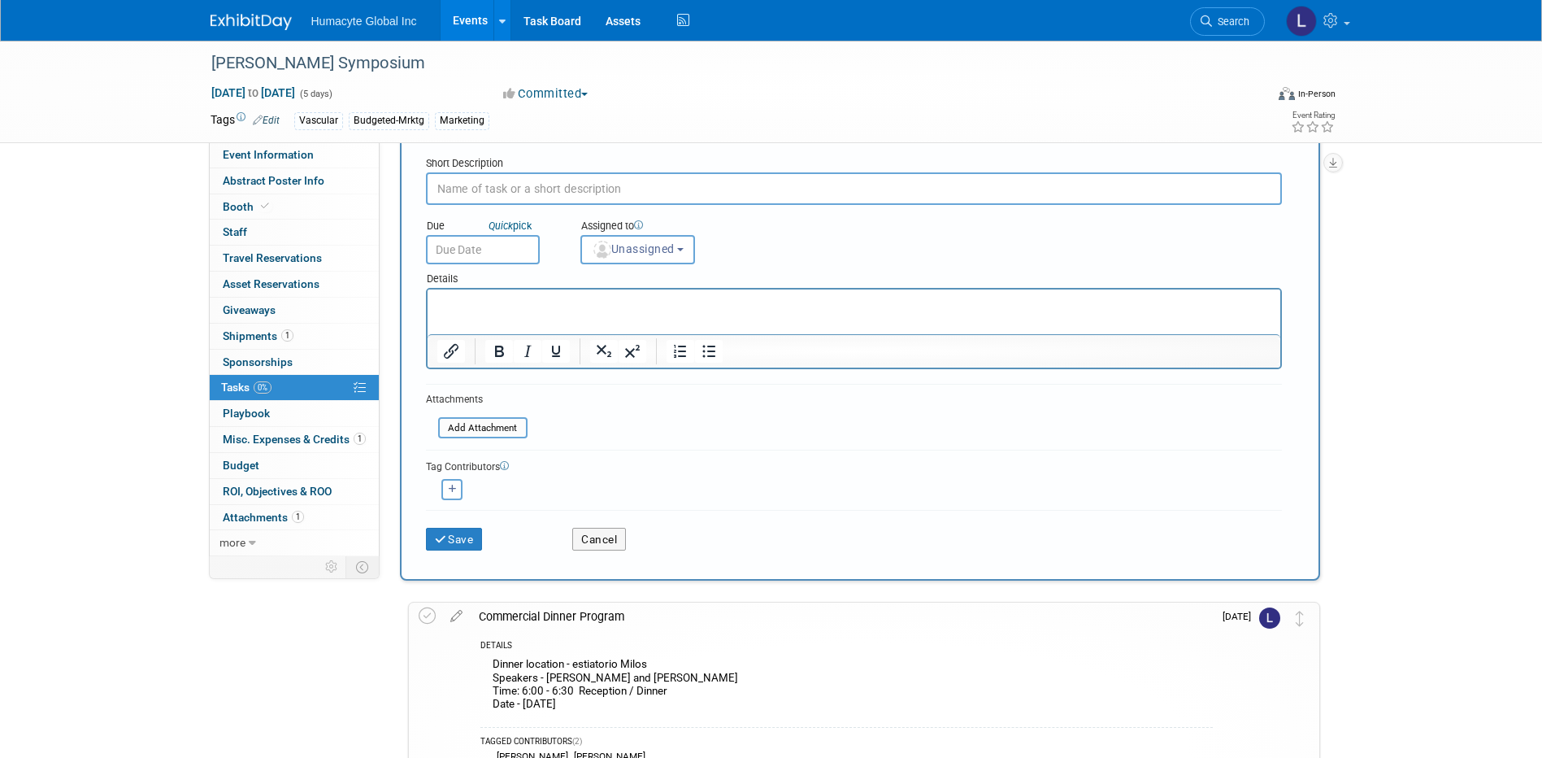
scroll to position [81, 0]
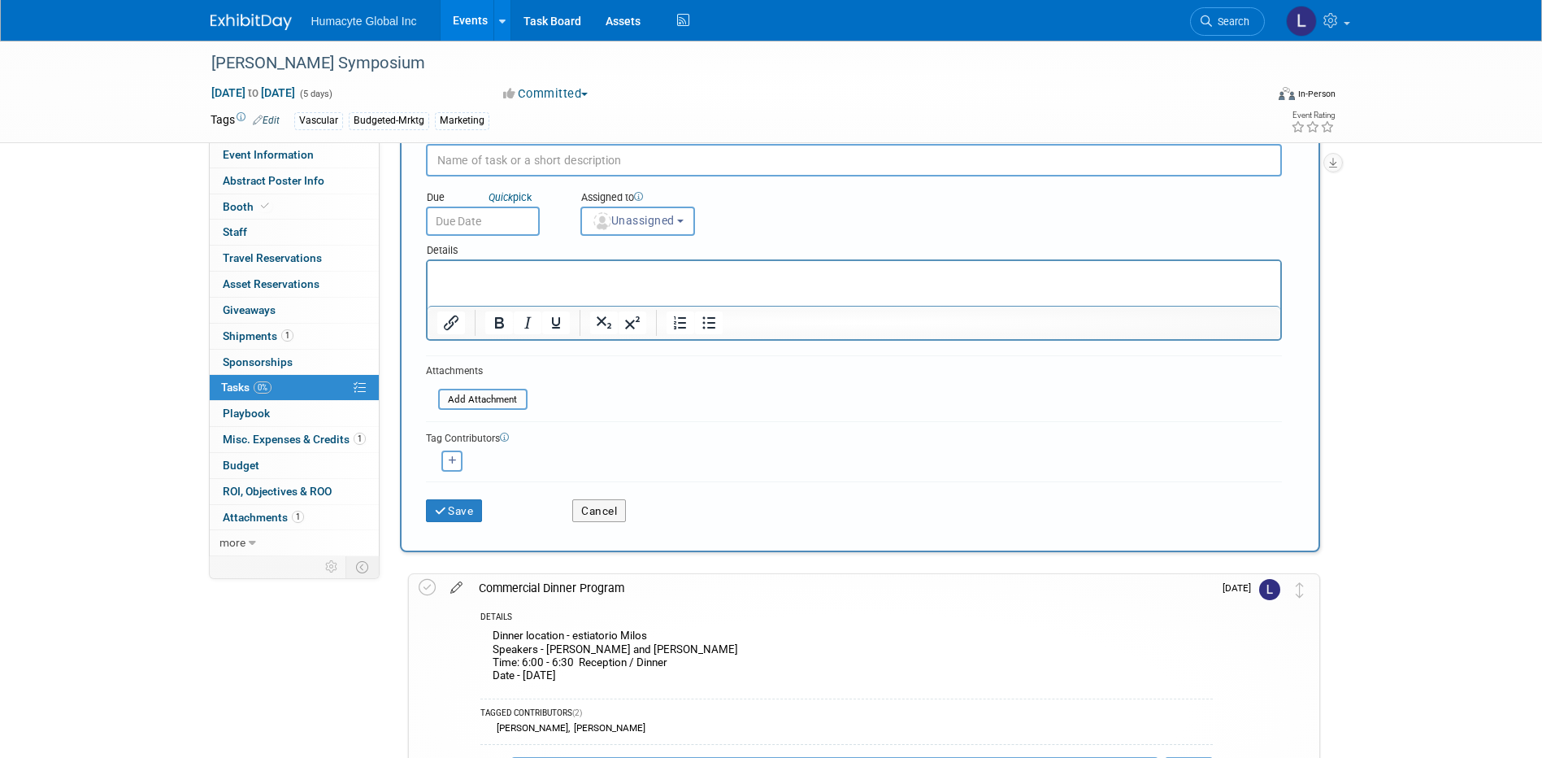
click at [451, 584] on icon at bounding box center [456, 584] width 28 height 20
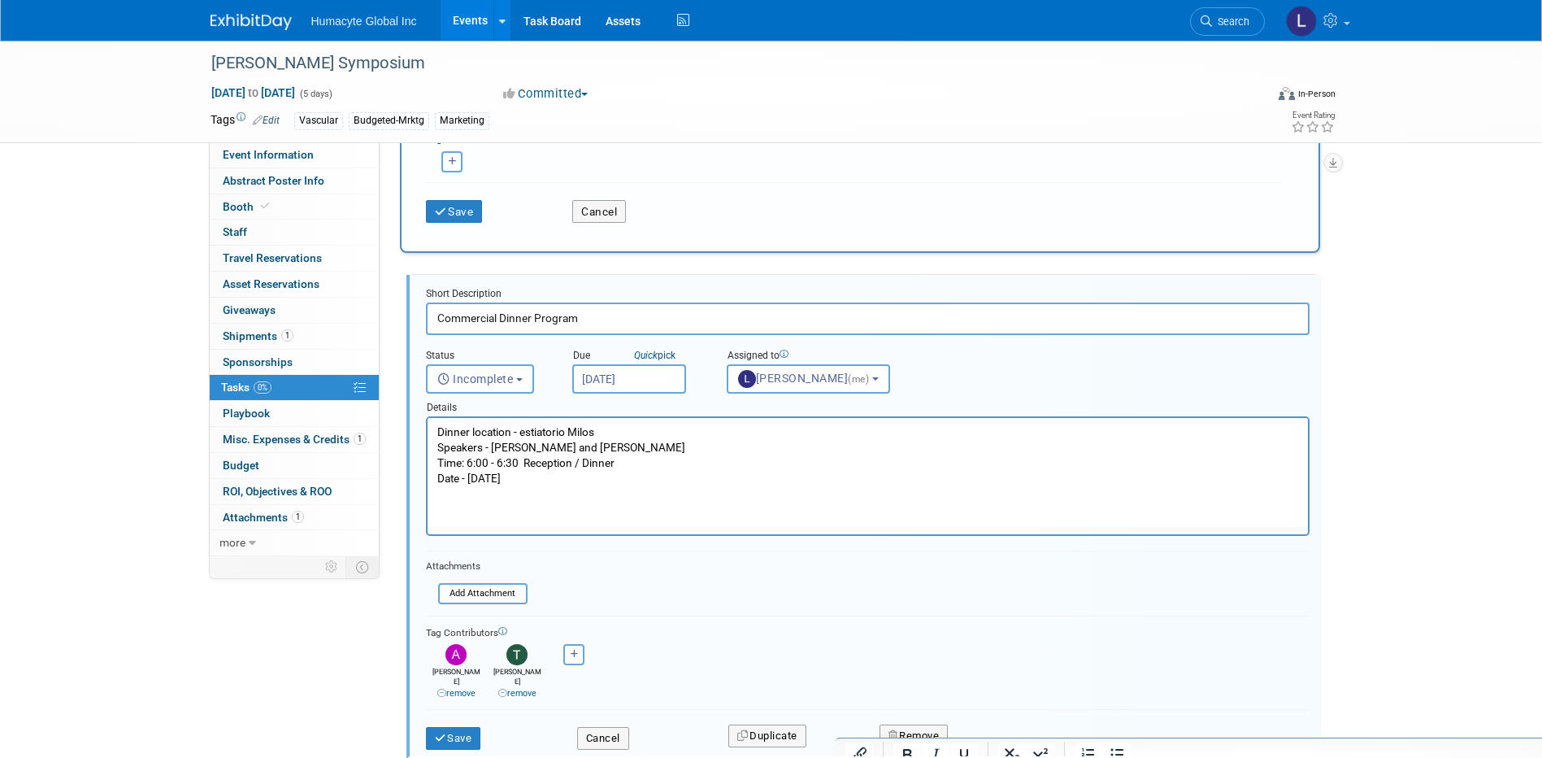
scroll to position [417, 0]
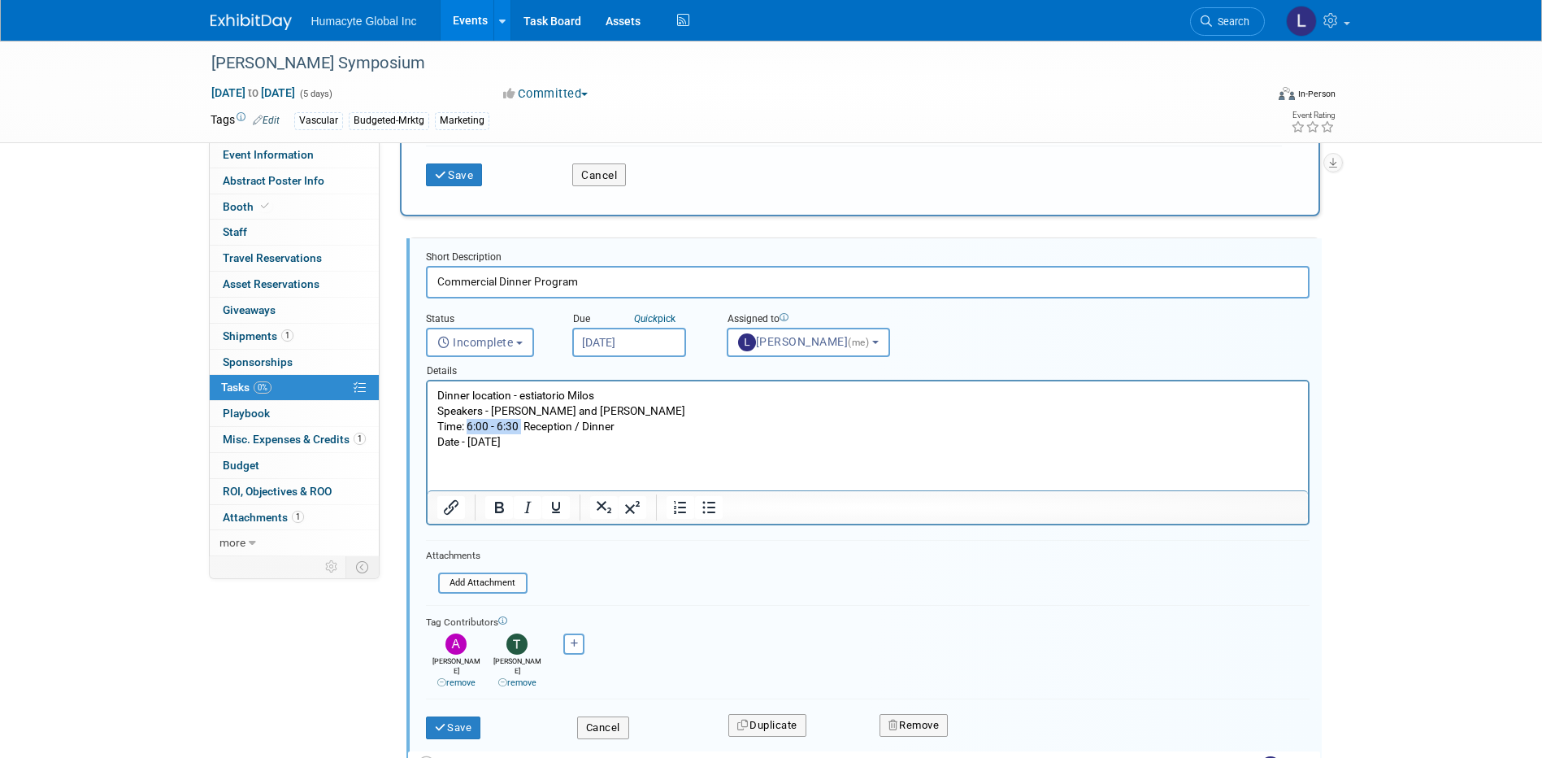
drag, startPoint x: 467, startPoint y: 424, endPoint x: 520, endPoint y: 424, distance: 52.8
click at [520, 424] on p "Dinner location - estiatorio Milos Speakers - Dr. Moore and Dr. Sokolov Time: 6…" at bounding box center [867, 419] width 862 height 62
click at [582, 422] on p "Dinner location - estiatorio Milos Speakers - Dr. Moore and Dr. Sokolov Time: 6…" at bounding box center [867, 419] width 862 height 62
click at [458, 716] on button "Save" at bounding box center [453, 727] width 55 height 23
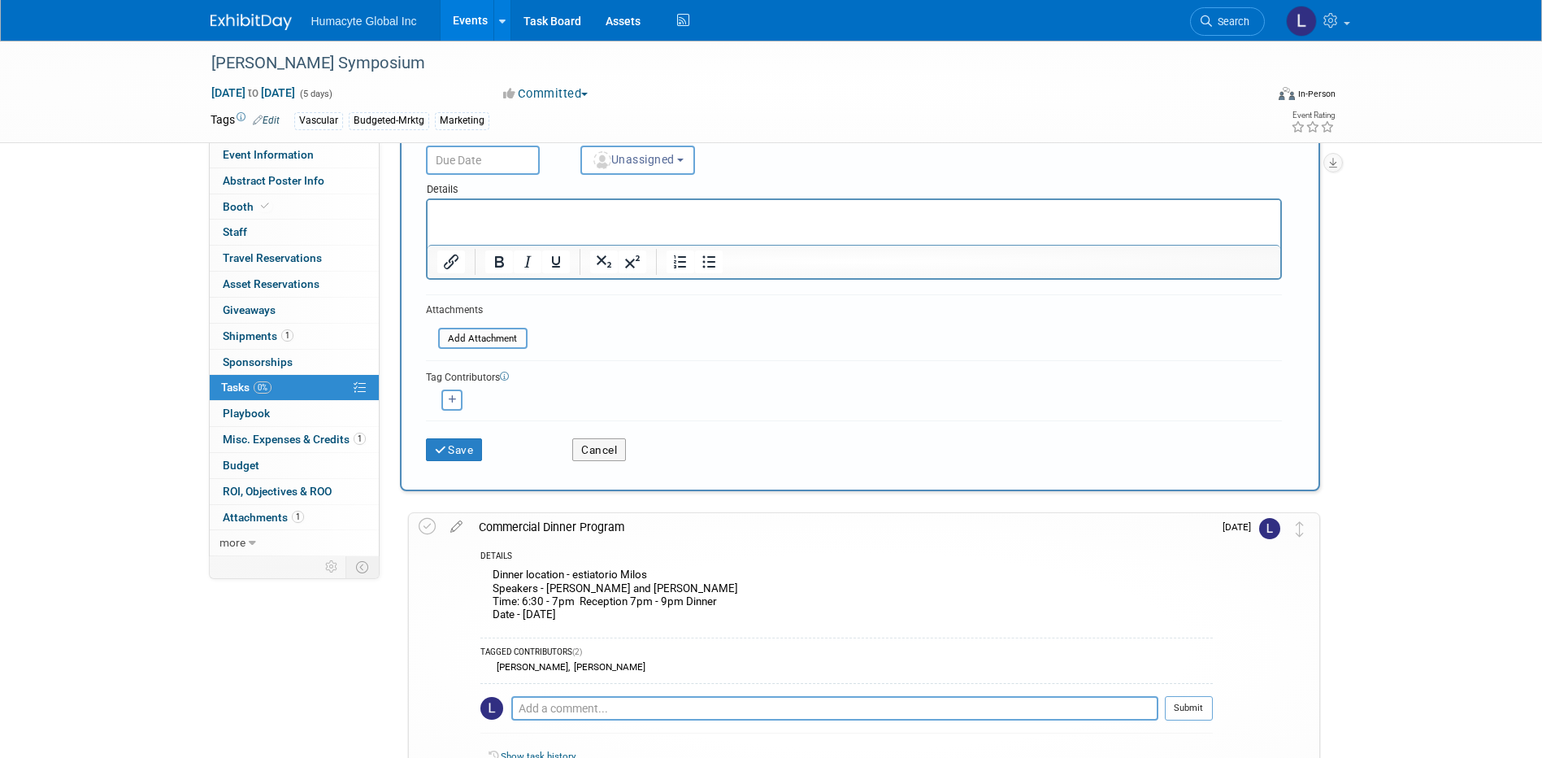
scroll to position [0, 0]
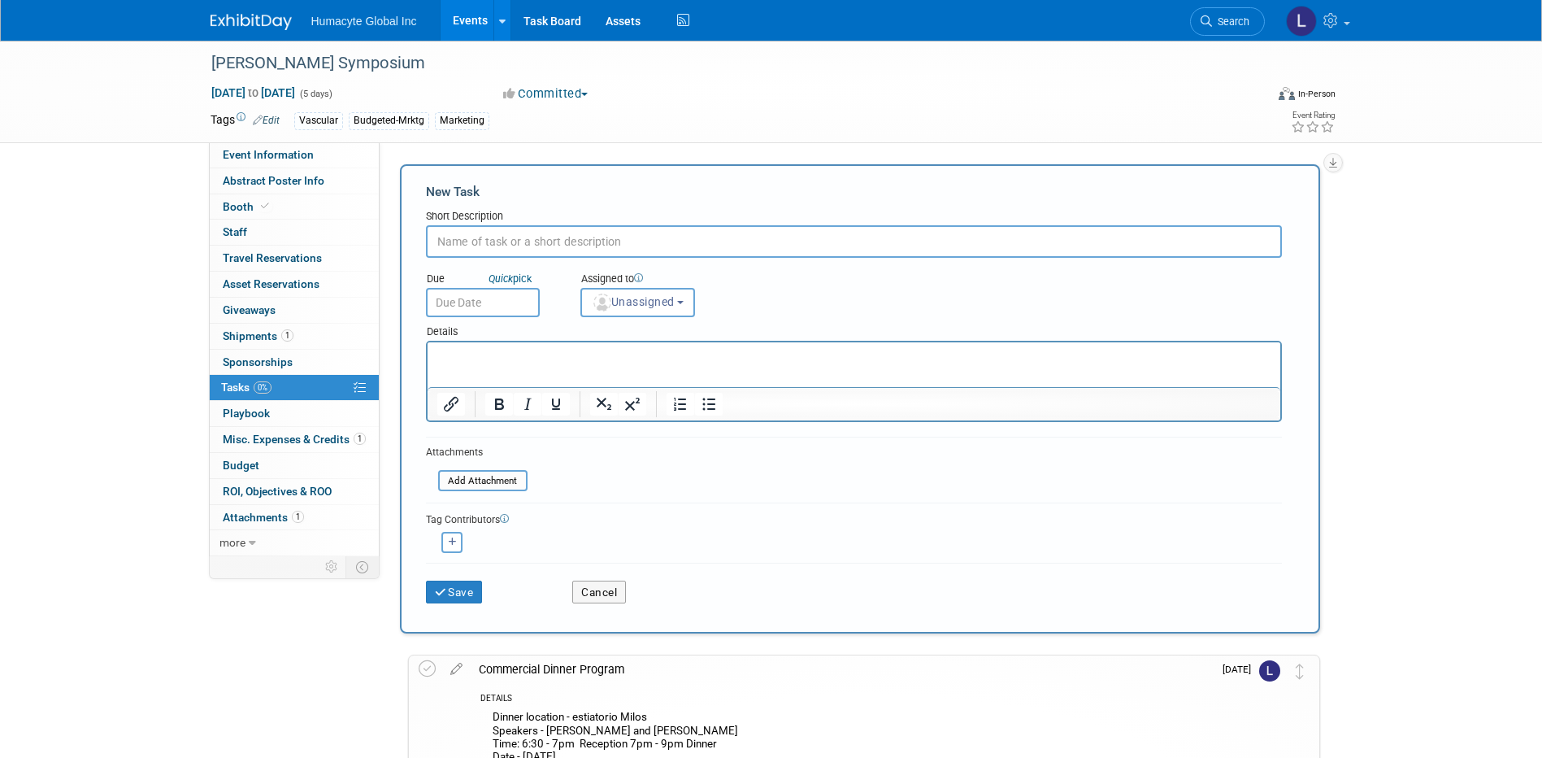
click at [454, 232] on input "text" at bounding box center [854, 241] width 856 height 33
type input "M"
click at [449, 230] on input "Cmmercial & Medi" at bounding box center [854, 241] width 856 height 33
click at [597, 237] on input "Commercial & Medi" at bounding box center [854, 241] width 856 height 33
type input "Commercial & MedAffairs"
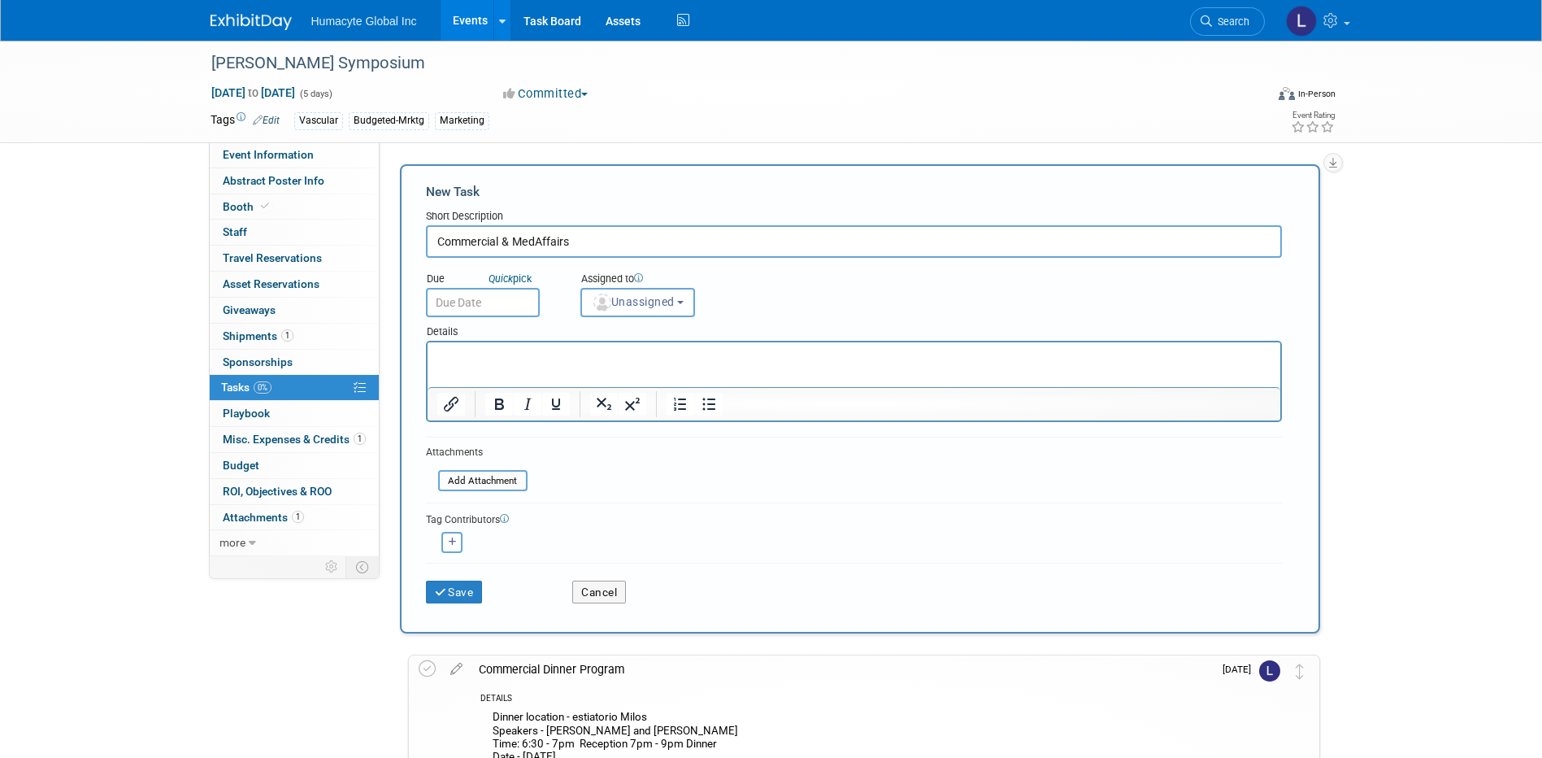
click at [439, 354] on p "Rich Text Area. Press ALT-0 for help." at bounding box center [853, 357] width 834 height 16
click at [575, 362] on p "Dr. Sokolov" at bounding box center [853, 357] width 834 height 16
click at [652, 240] on input "Commercial & MedAffairs" at bounding box center [854, 241] width 856 height 33
type input "Commercial & MedAffairs Travel Arrangements"
click at [513, 344] on html "Dr. Sokolov" at bounding box center [853, 361] width 853 height 39
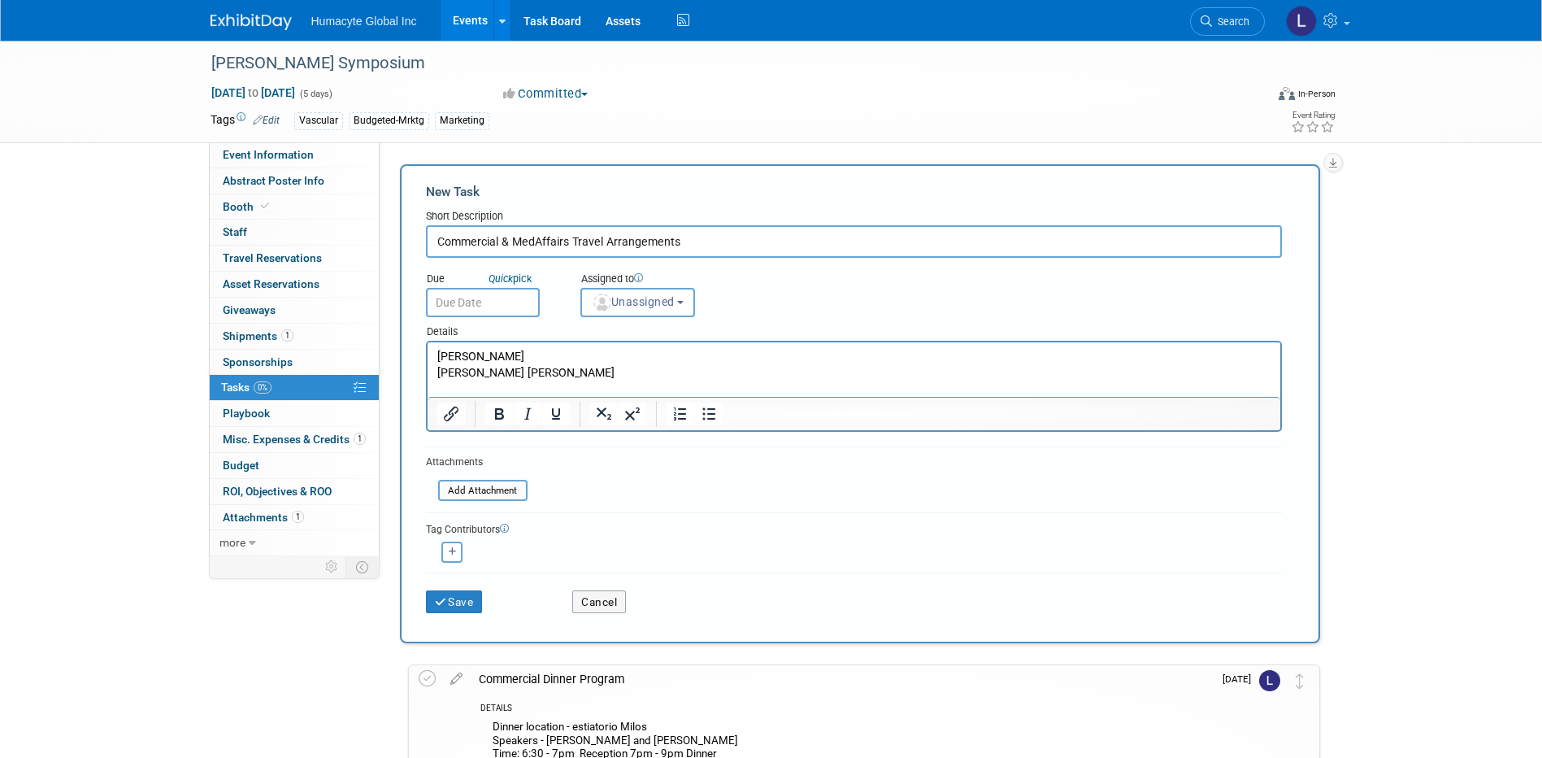
click at [580, 372] on p "Dr. Ernest Gene Moore" at bounding box center [853, 373] width 834 height 16
click at [578, 369] on p "Dr. Ernest Gene Moore" at bounding box center [853, 373] width 834 height 16
click at [579, 358] on p "Dr. Sokolov" at bounding box center [853, 357] width 834 height 16
click at [633, 368] on p "Dr. Ernest Gene Moore - Medical" at bounding box center [853, 373] width 834 height 16
click at [451, 547] on icon "button" at bounding box center [453, 551] width 8 height 9
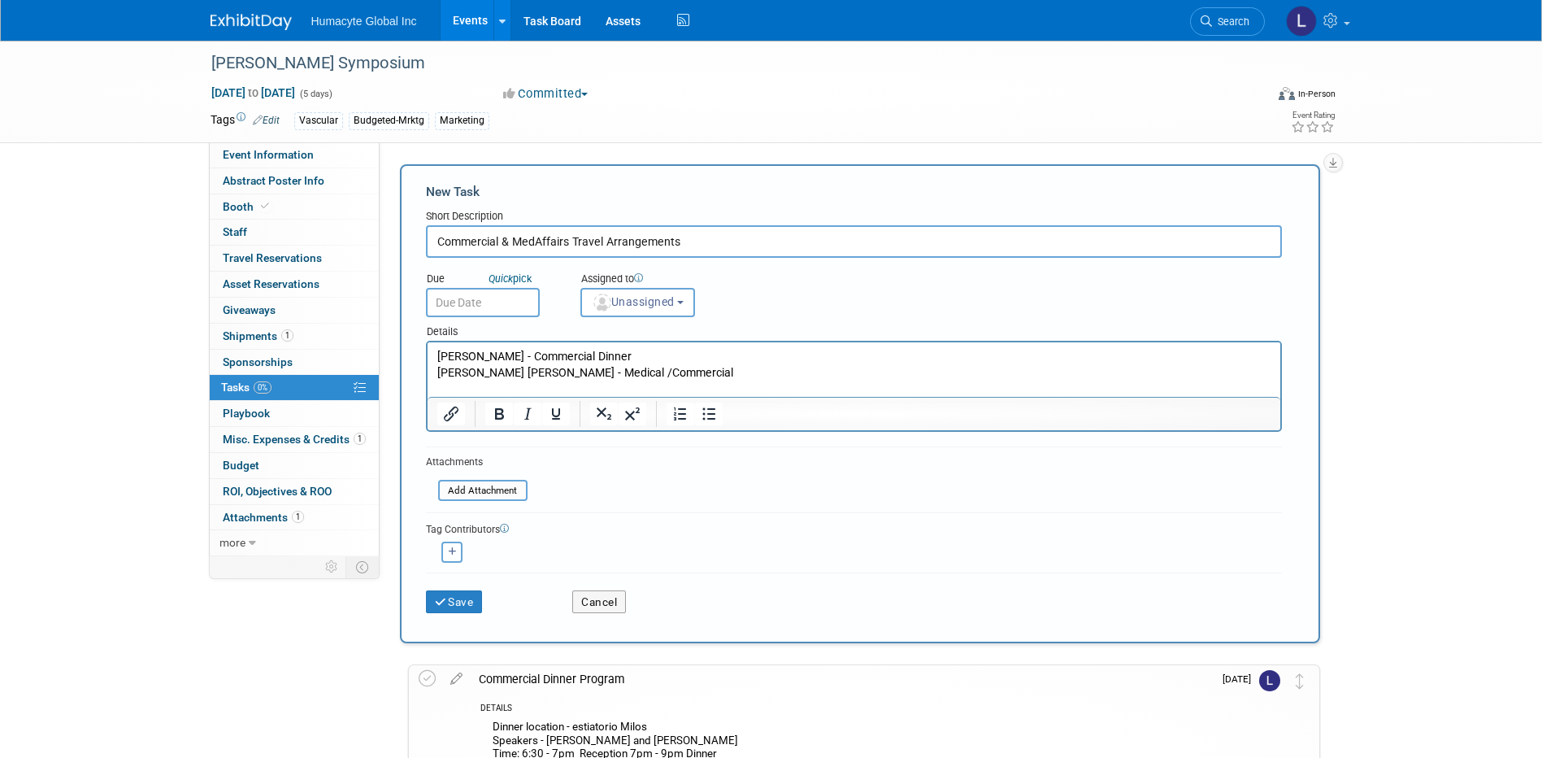
select select
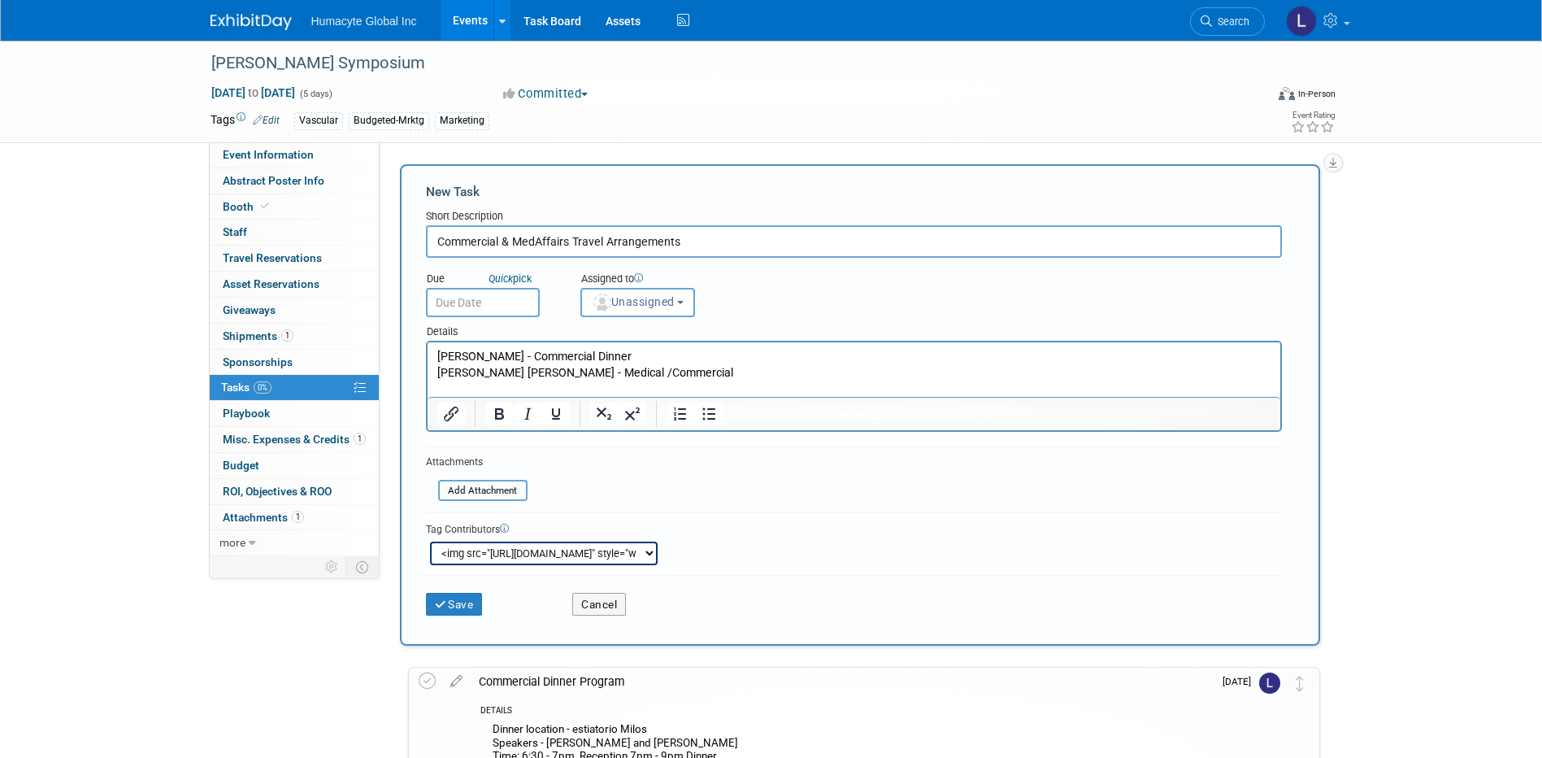
click at [816, 460] on form "New Task Short Description Commercial & MedAffairs Travel Arrangements Due Quic…" at bounding box center [860, 405] width 868 height 444
click at [589, 544] on div "<img src="https://www.exhibitday.com/Images/Unassigned-User-Icon.png" style="wi…" at bounding box center [544, 553] width 228 height 24
click at [559, 552] on div "<img src="https://www.exhibitday.com/Images/Unassigned-User-Icon.png" style="wi…" at bounding box center [544, 553] width 228 height 24
click at [643, 556] on div "<img src="https://www.exhibitday.com/Images/Unassigned-User-Icon.png" style="wi…" at bounding box center [544, 553] width 228 height 24
click at [458, 533] on div "Tag Contributors" at bounding box center [854, 527] width 856 height 17
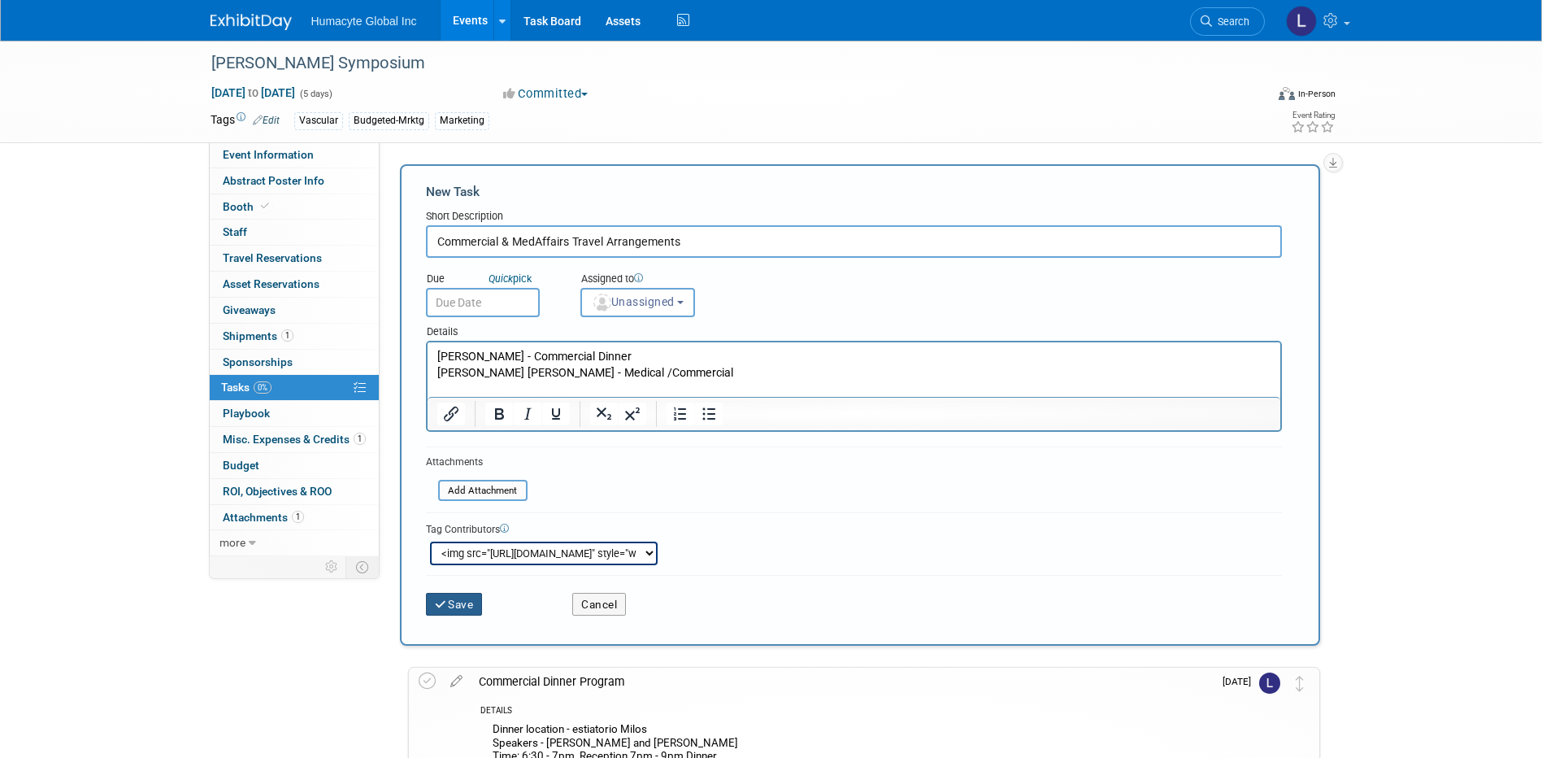
click at [460, 603] on button "Save" at bounding box center [454, 604] width 57 height 23
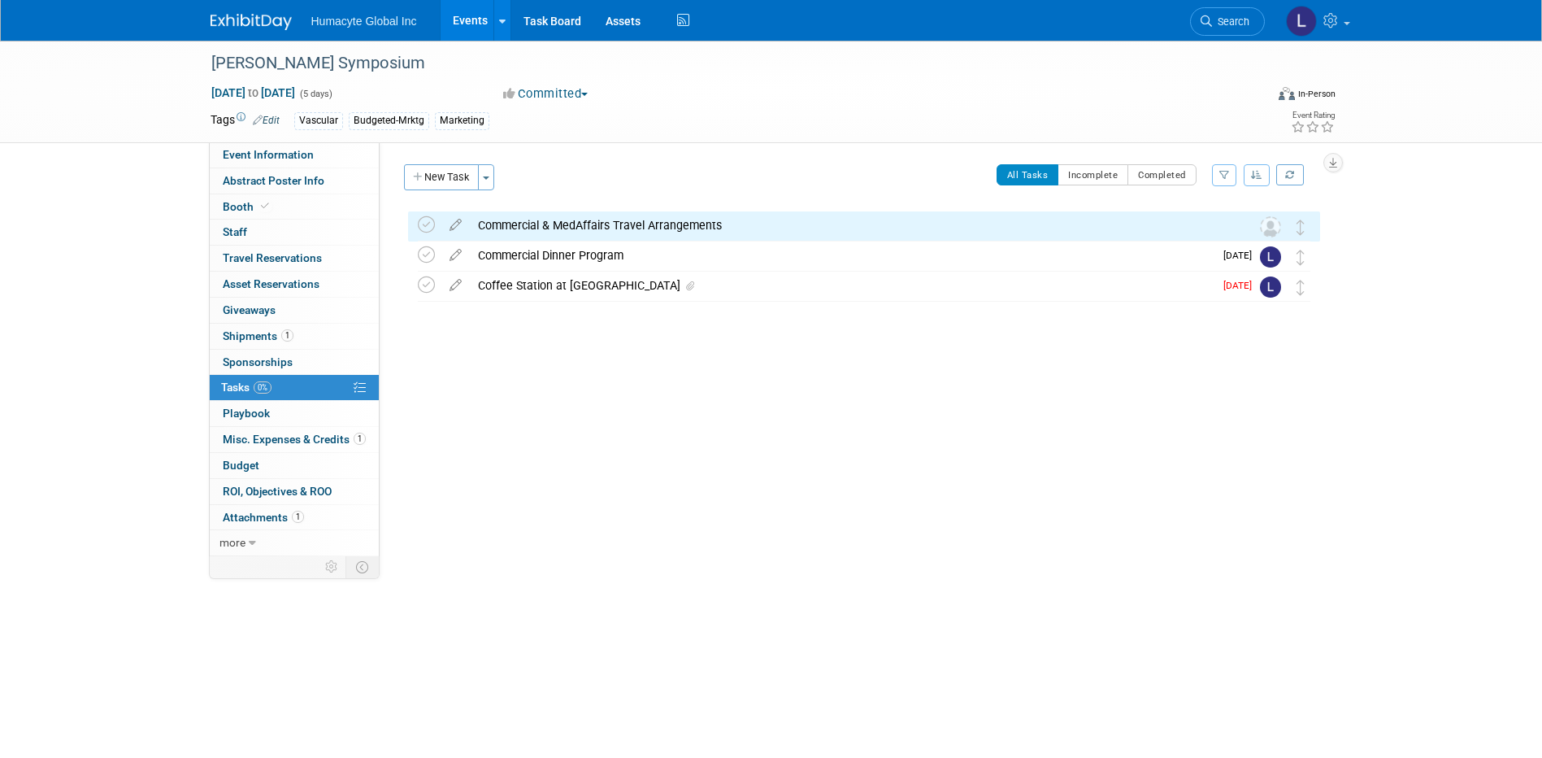
click at [521, 228] on div "Commercial & MedAffairs Travel Arrangements" at bounding box center [849, 225] width 758 height 28
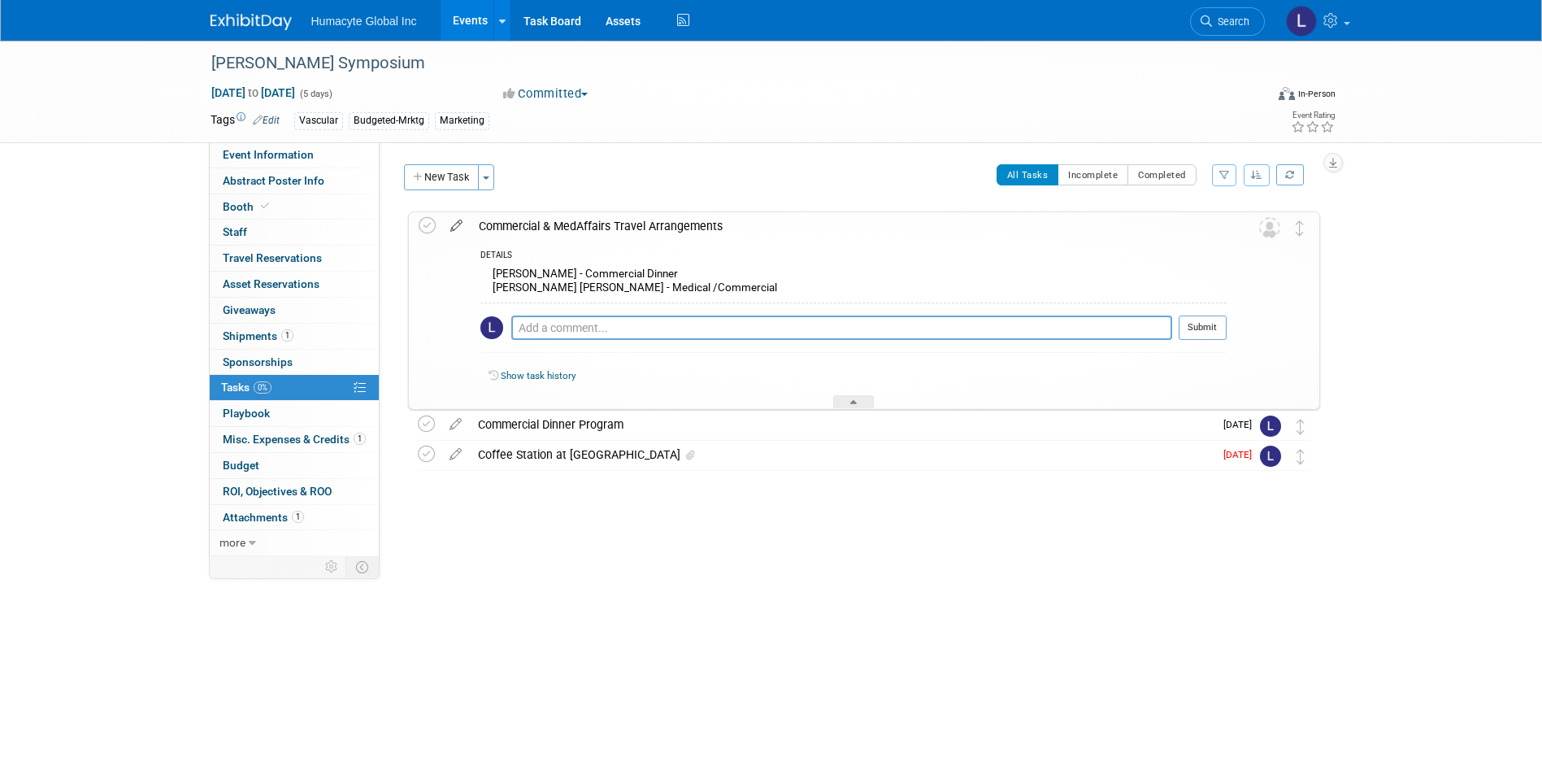
click at [458, 228] on icon at bounding box center [456, 222] width 28 height 20
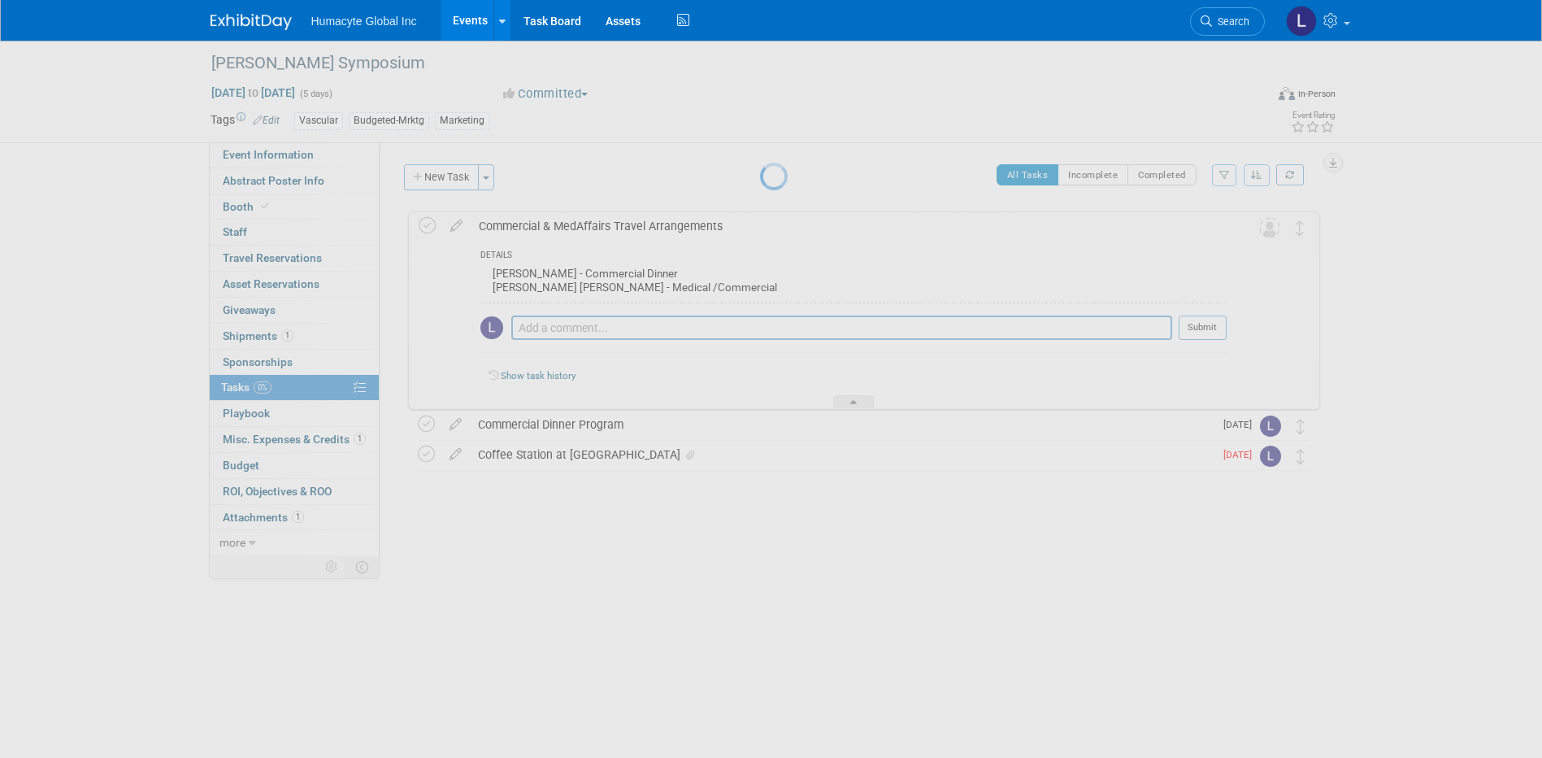
select select "72a3e88d-639c-4cd2-b964-96f62ce03683"
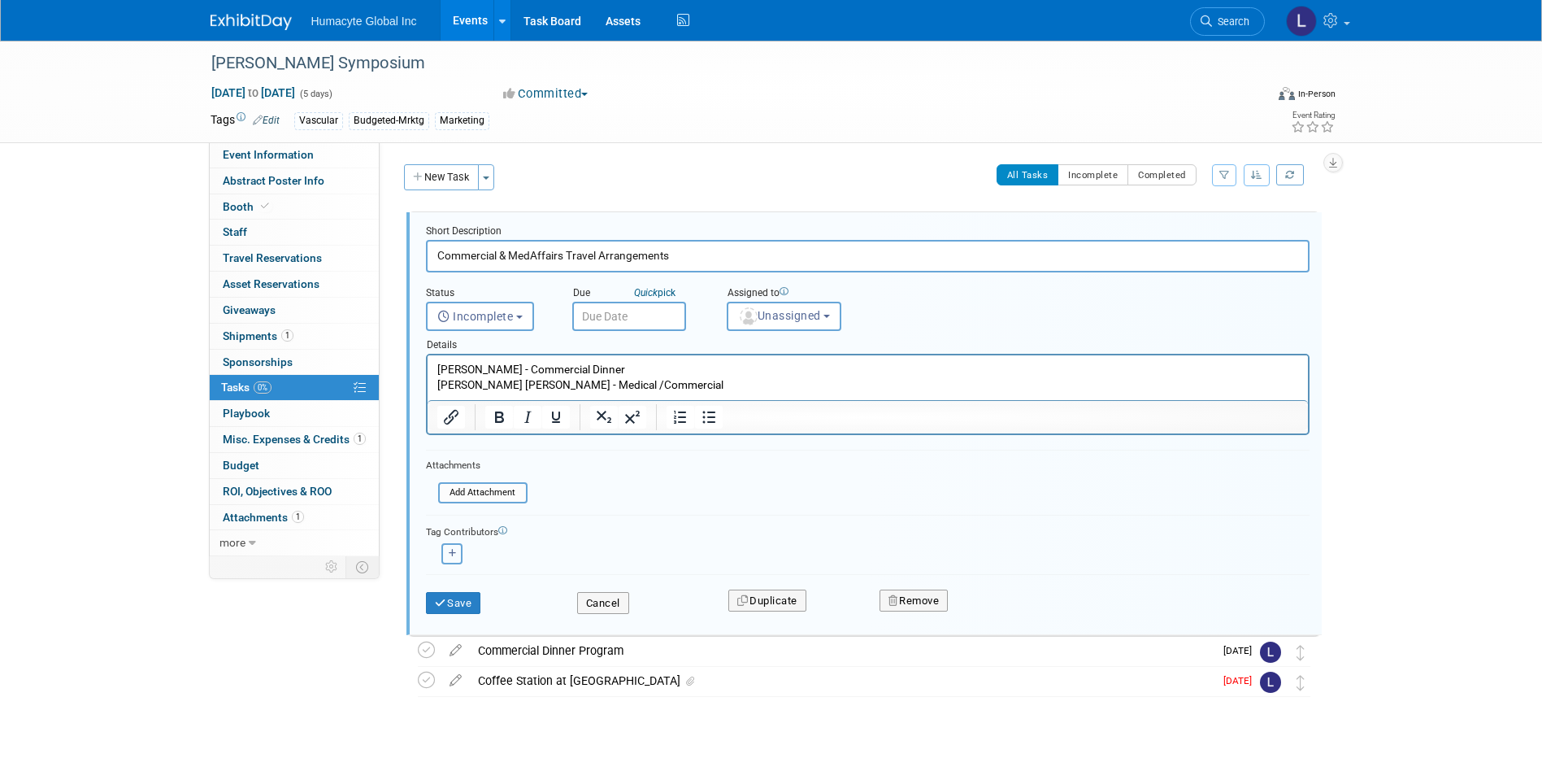
click at [461, 554] on button "button" at bounding box center [451, 553] width 21 height 21
select select
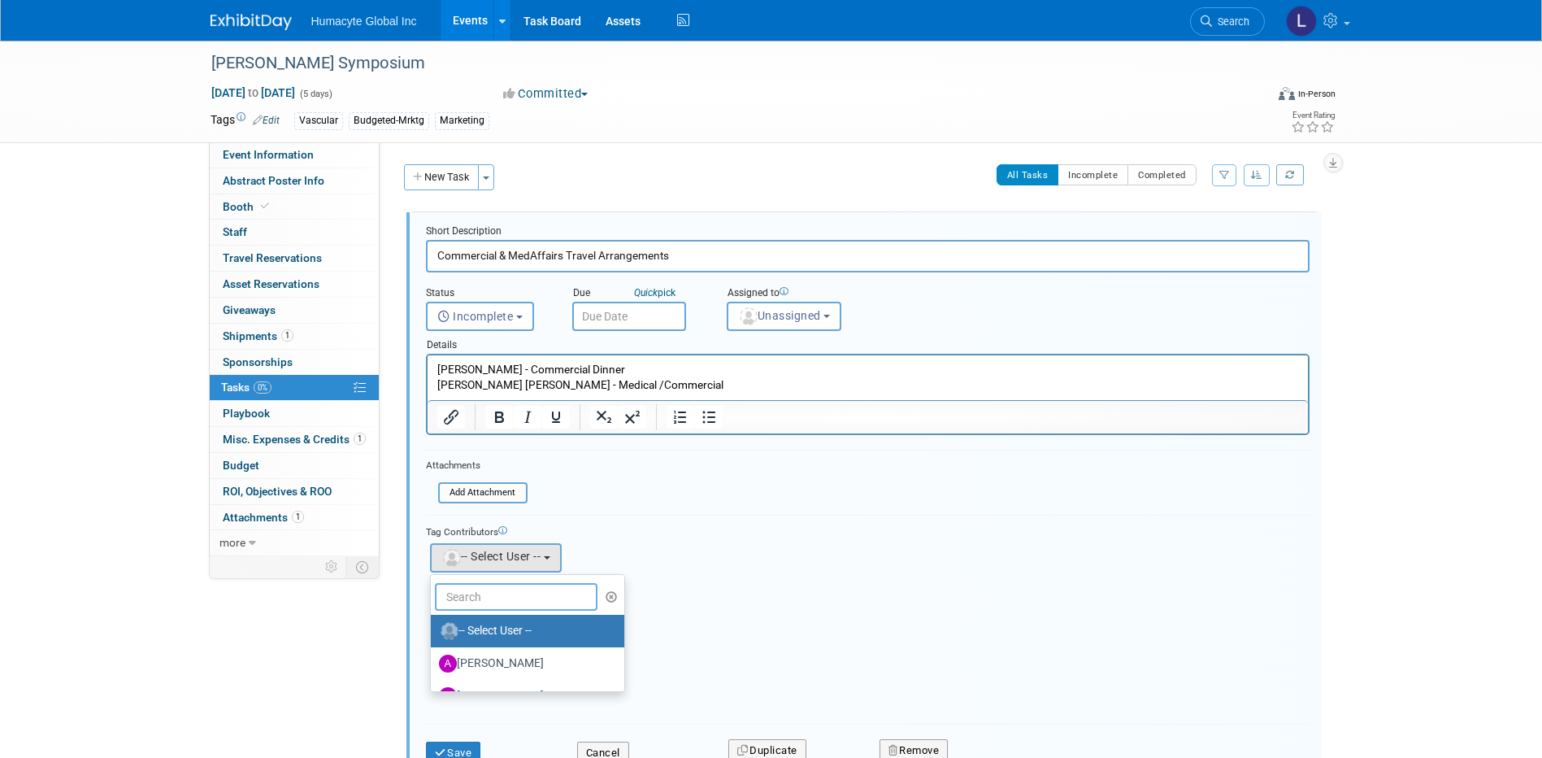
click at [466, 584] on input "text" at bounding box center [516, 597] width 163 height 28
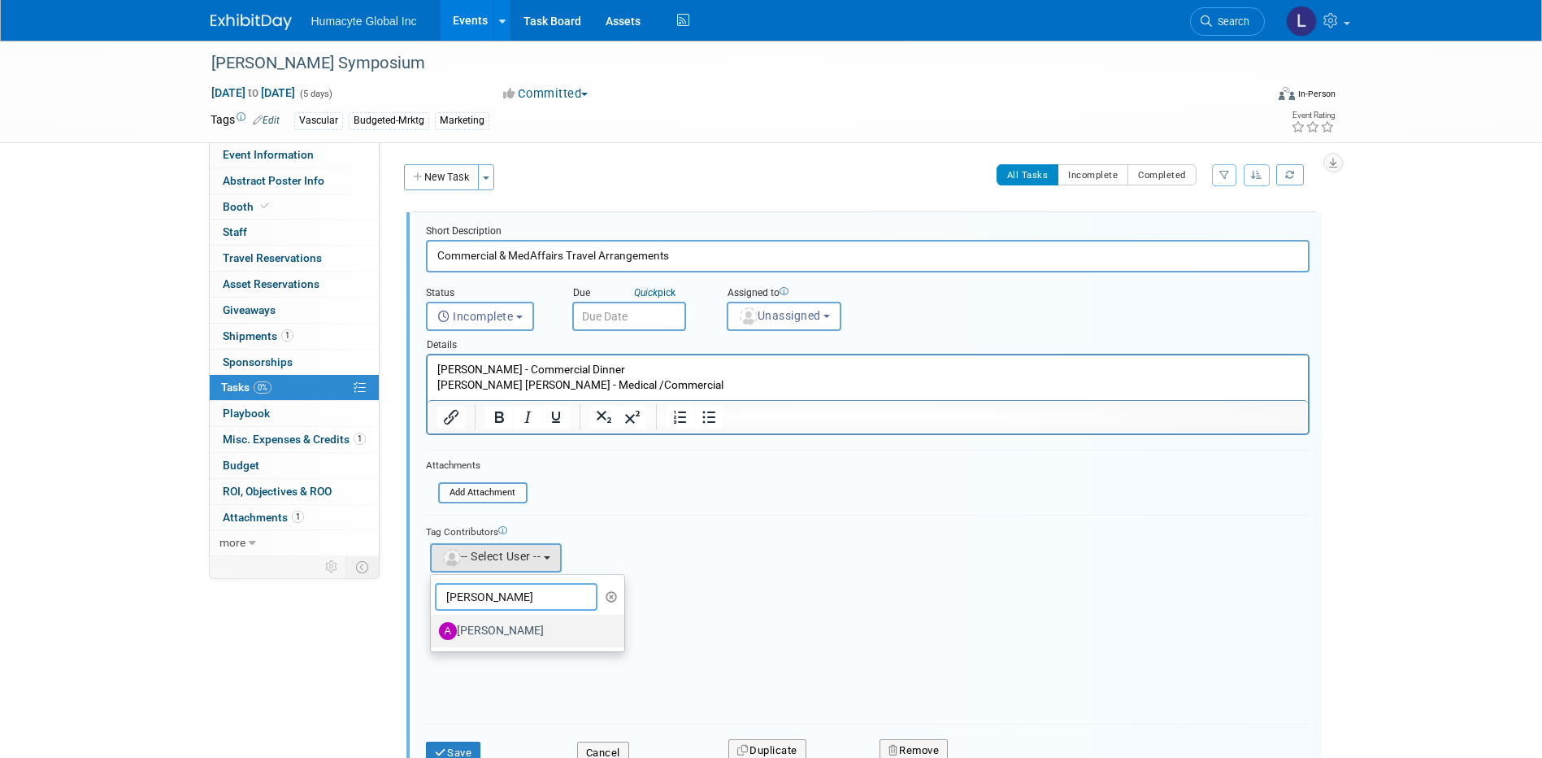
type input "adrian"
click at [489, 635] on label "[PERSON_NAME]" at bounding box center [524, 631] width 170 height 26
click at [433, 634] on input "[PERSON_NAME]" at bounding box center [428, 628] width 11 height 11
select select "72a3e88d-639c-4cd2-b964-96f62ce03683"
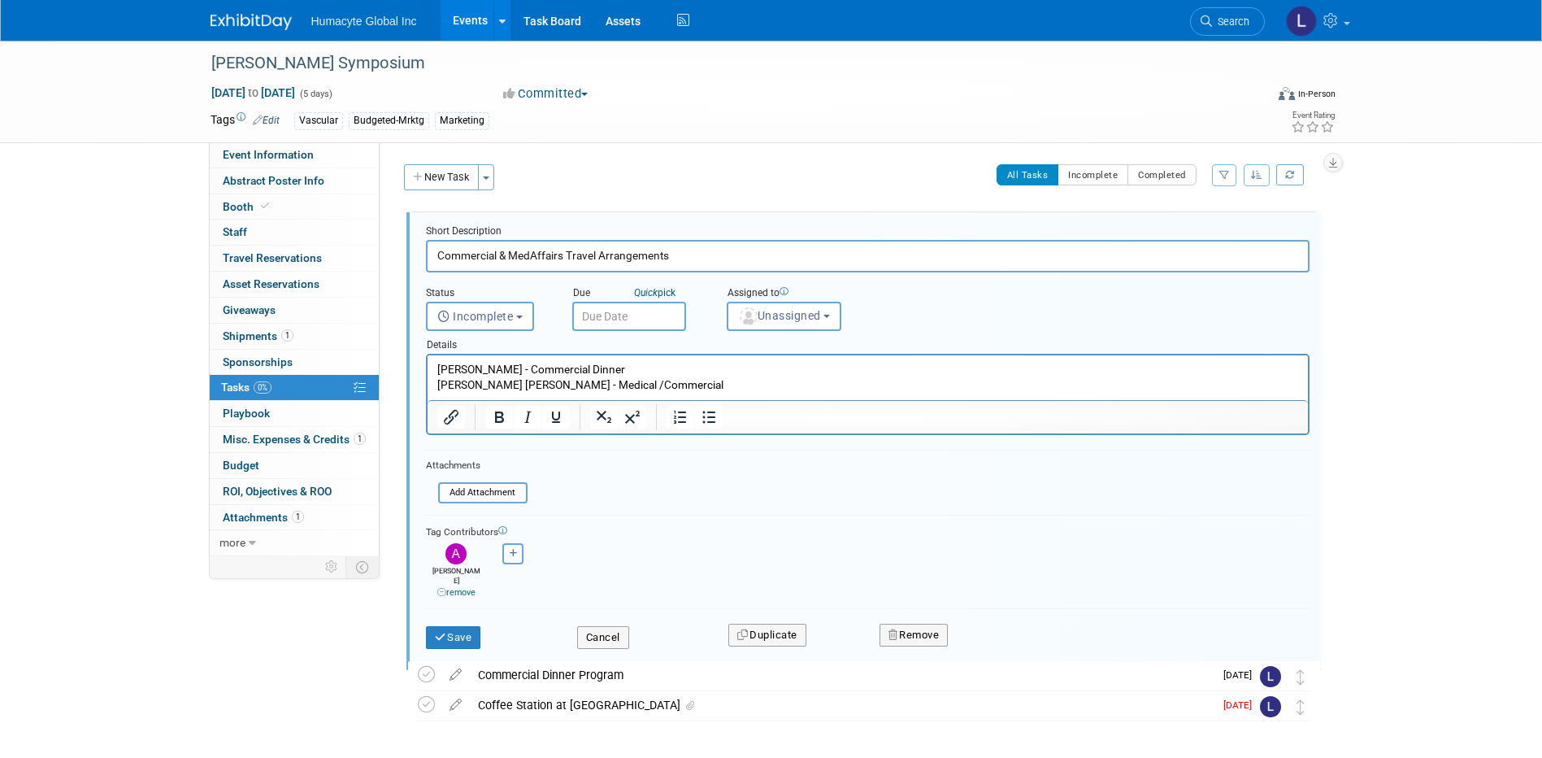
click at [510, 549] on icon "button" at bounding box center [514, 553] width 8 height 9
select select
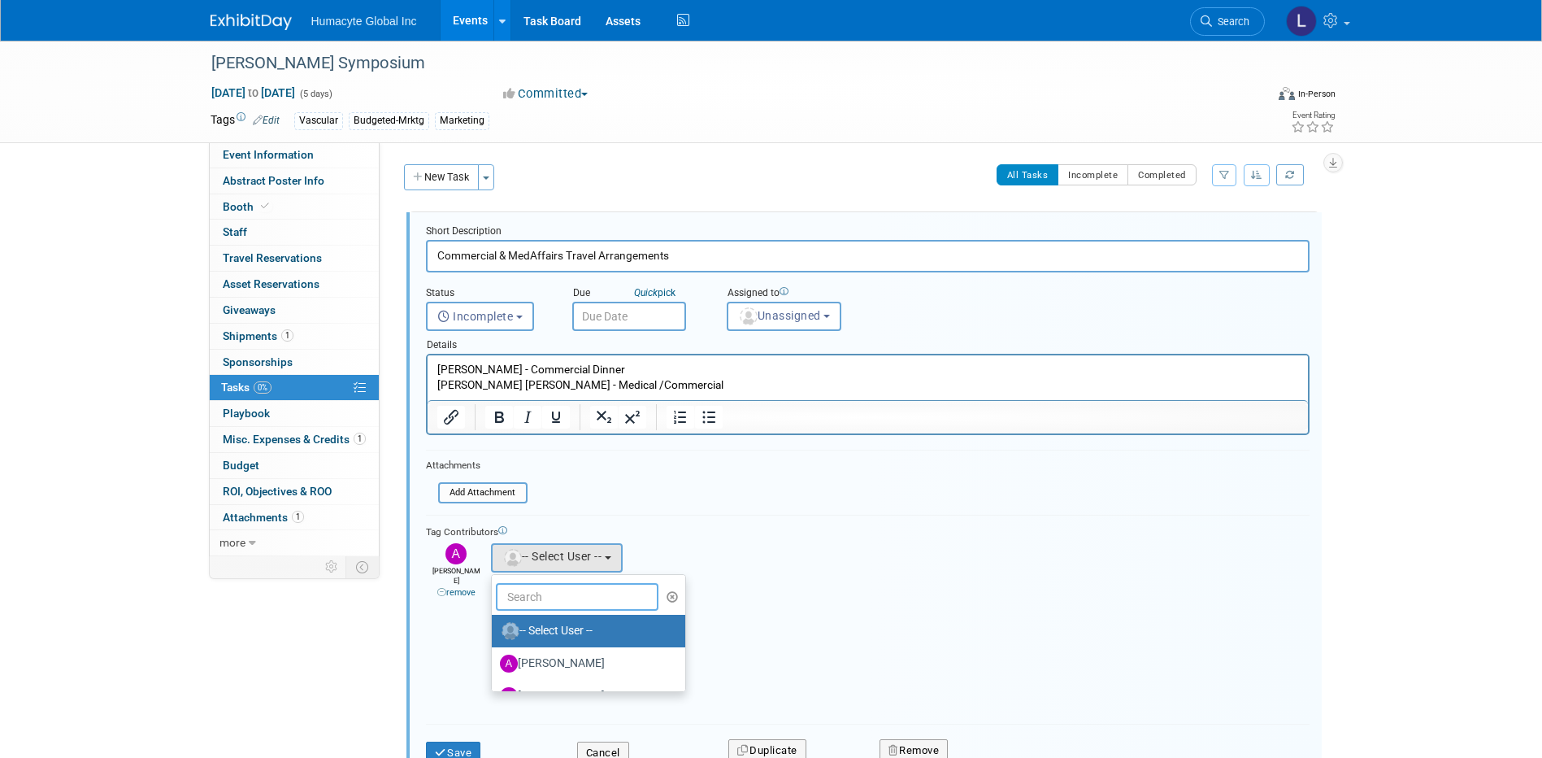
click at [516, 606] on input "text" at bounding box center [577, 597] width 163 height 28
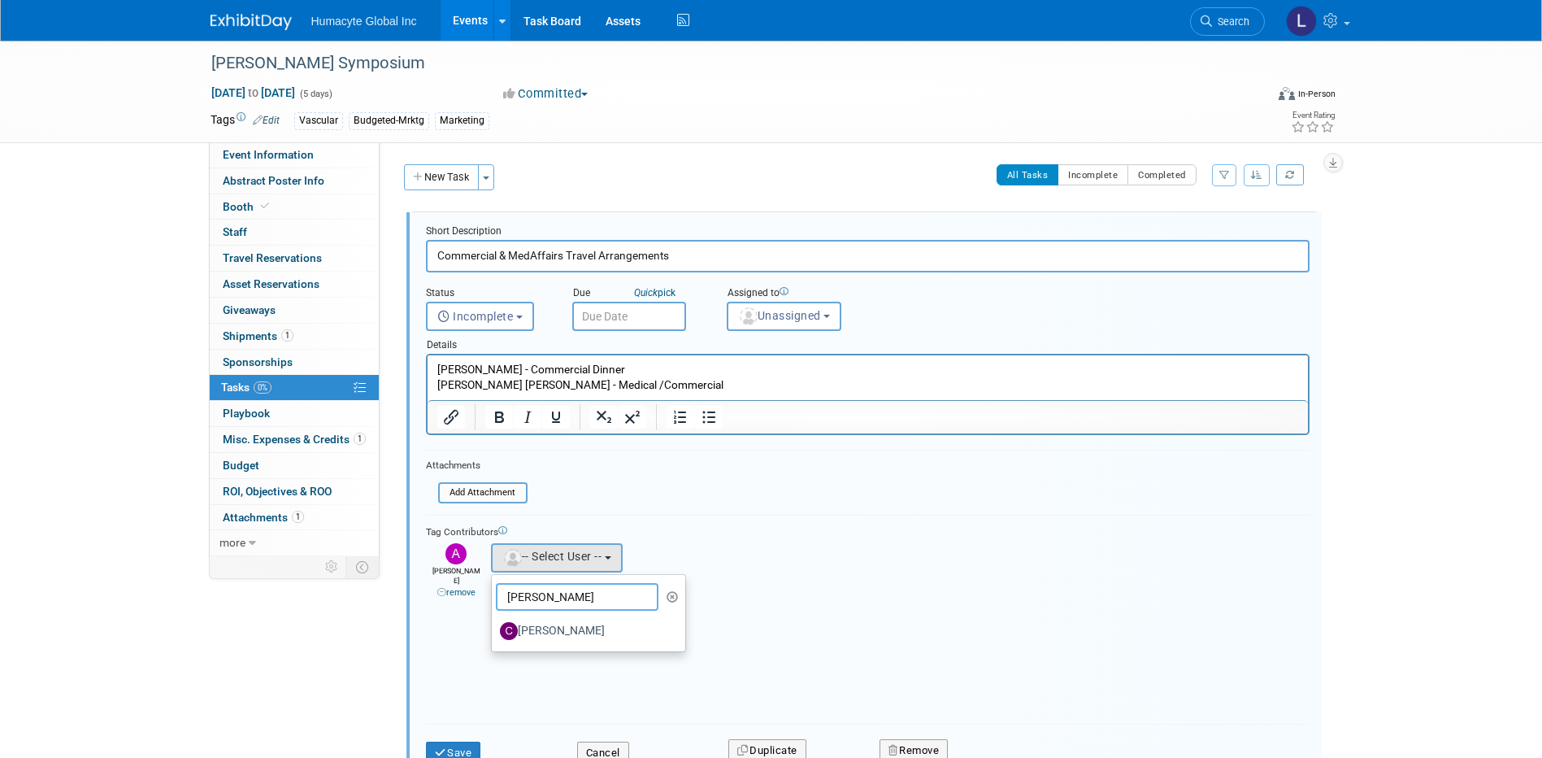
type input "[PERSON_NAME]"
click at [527, 619] on label "[PERSON_NAME]" at bounding box center [585, 631] width 170 height 26
click at [494, 623] on input "[PERSON_NAME]" at bounding box center [489, 628] width 11 height 11
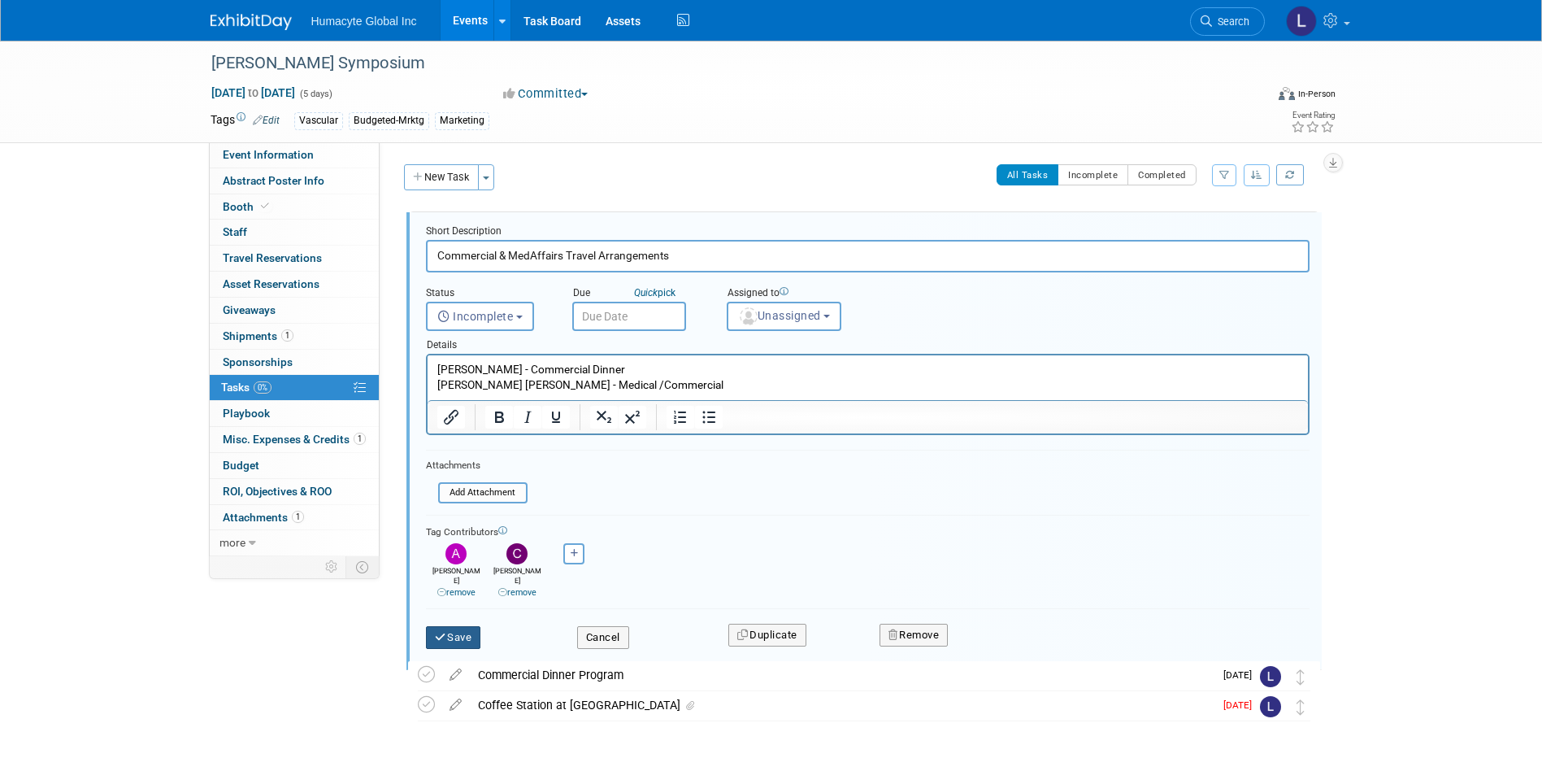
click at [449, 626] on button "Save" at bounding box center [453, 637] width 55 height 23
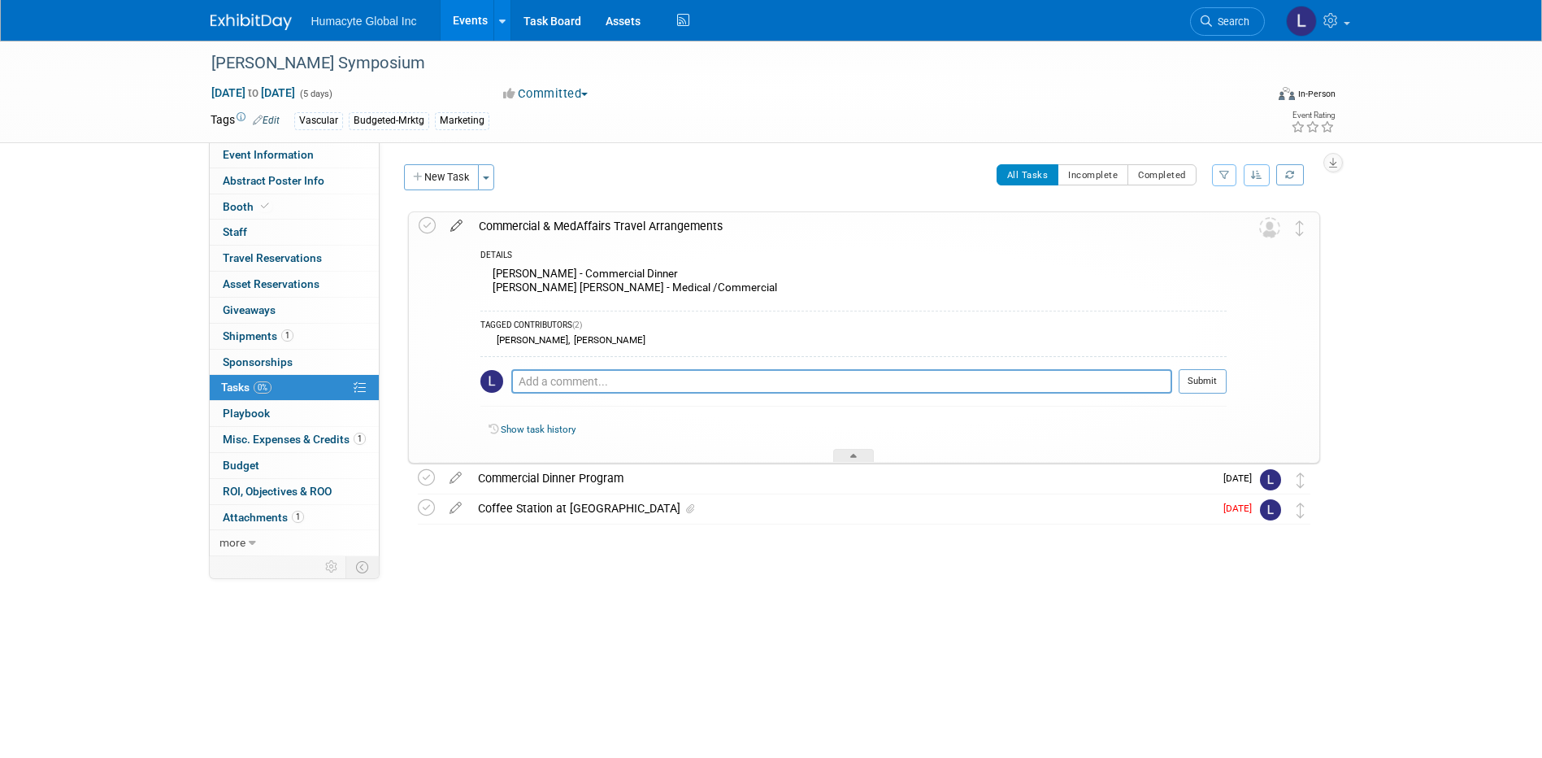
click at [455, 228] on icon at bounding box center [456, 222] width 28 height 20
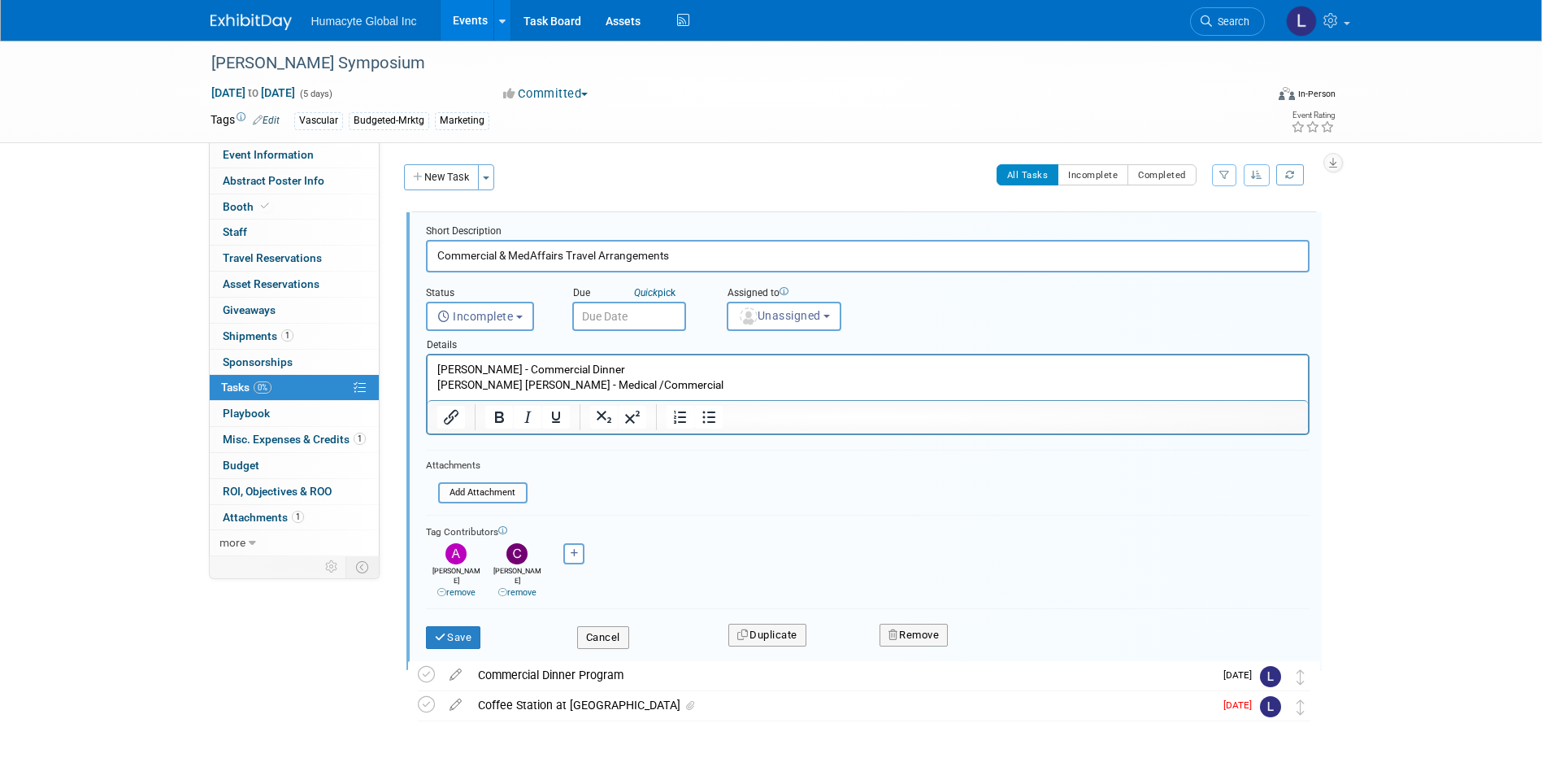
click at [614, 368] on p "Dr. Sokolov - Commercial Dinner Dr. Ernest Gene Moore - Medical /Commercial" at bounding box center [867, 377] width 862 height 31
click at [436, 366] on p "Dr. Sokolov - Commercial Dinner Dr. Ernest Gene Moore - Medical /Commercial" at bounding box center [867, 377] width 862 height 31
click at [437, 382] on p "Dr. Sokolov - Commercial Dinner Dr. Ernest Gene Moore - Medical /Commercial" at bounding box center [867, 377] width 862 height 31
click at [734, 380] on p "Dr. Sokolov - Commercial Dinner Dr. Ernest Gene Moore - Medical /Commercial" at bounding box center [867, 377] width 862 height 31
click at [849, 384] on p "Dr. Sokolov - Commercial Dinner Dr. Ernest Gene Moore - Medical /Commercial - C…" at bounding box center [867, 377] width 862 height 31
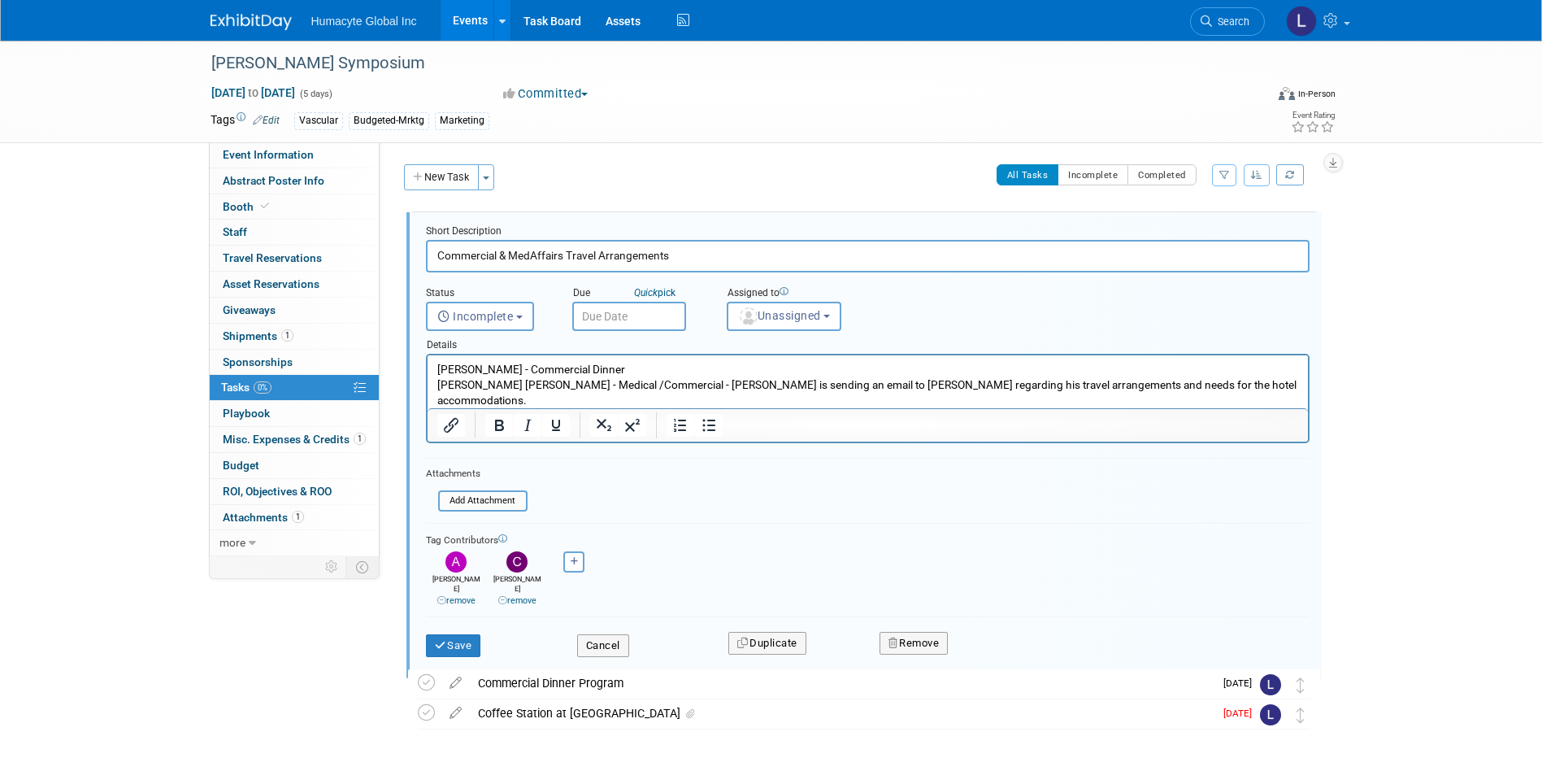
click at [598, 370] on p "Dr. Sokolov - Commercial Dinner Dr. Ernest Gene Moore - Medical /Commercial - C…" at bounding box center [867, 385] width 862 height 46
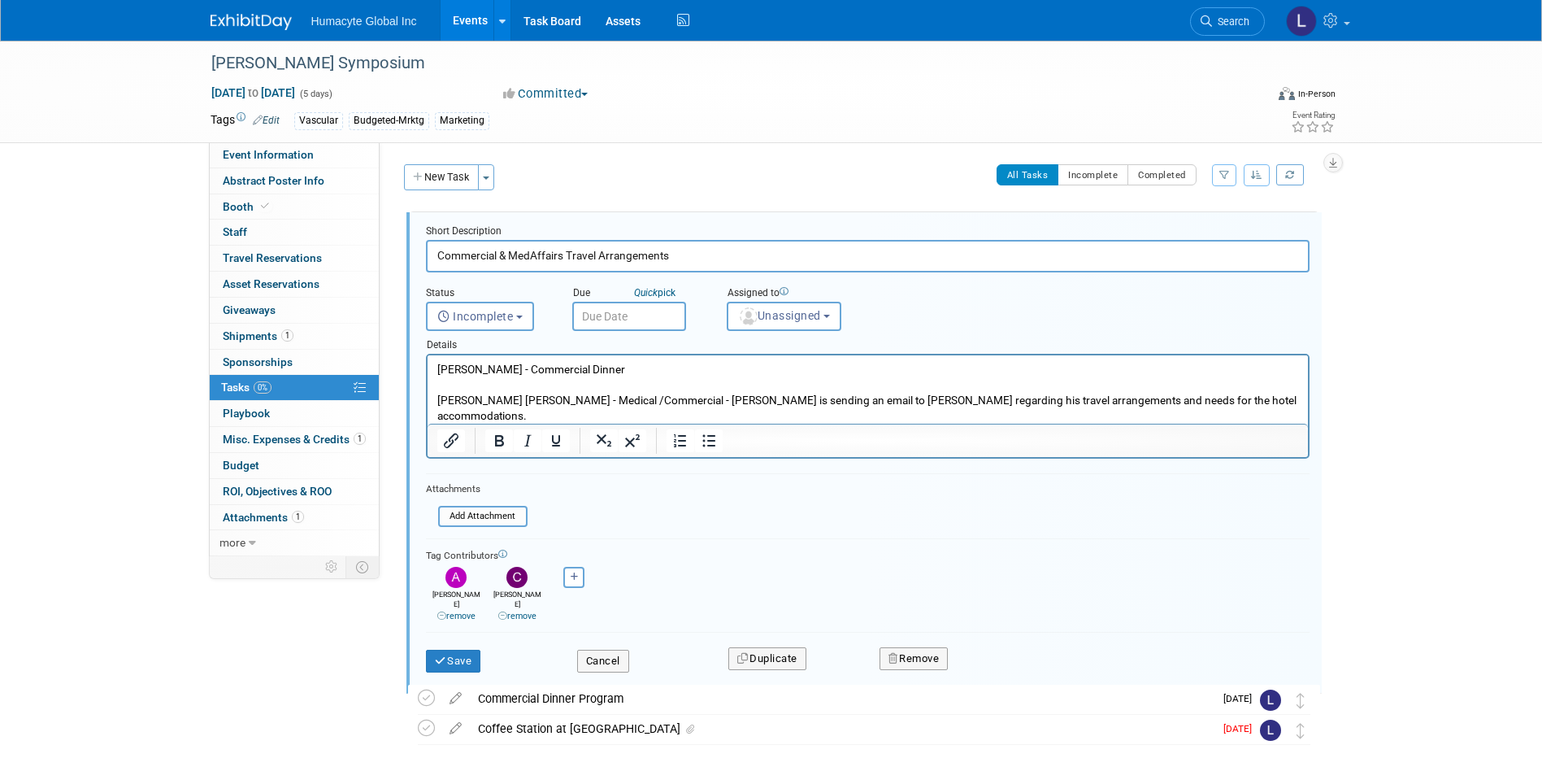
click at [1254, 392] on p "Dr. Ernest Gene Moore - Medical /Commercial - Carlos is sending an email to Dr.…" at bounding box center [867, 400] width 862 height 46
click at [1254, 394] on p "Dr. Ernest Gene Moore - Medical /Commercial - Carlos is sending an email to Dr.…" at bounding box center [867, 400] width 862 height 46
click at [1253, 395] on p "Dr. Ernest Gene Moore - Medical /Commercial - Carlos is sending an email to Dr.…" at bounding box center [867, 400] width 862 height 46
click at [444, 649] on button "Save" at bounding box center [453, 660] width 55 height 23
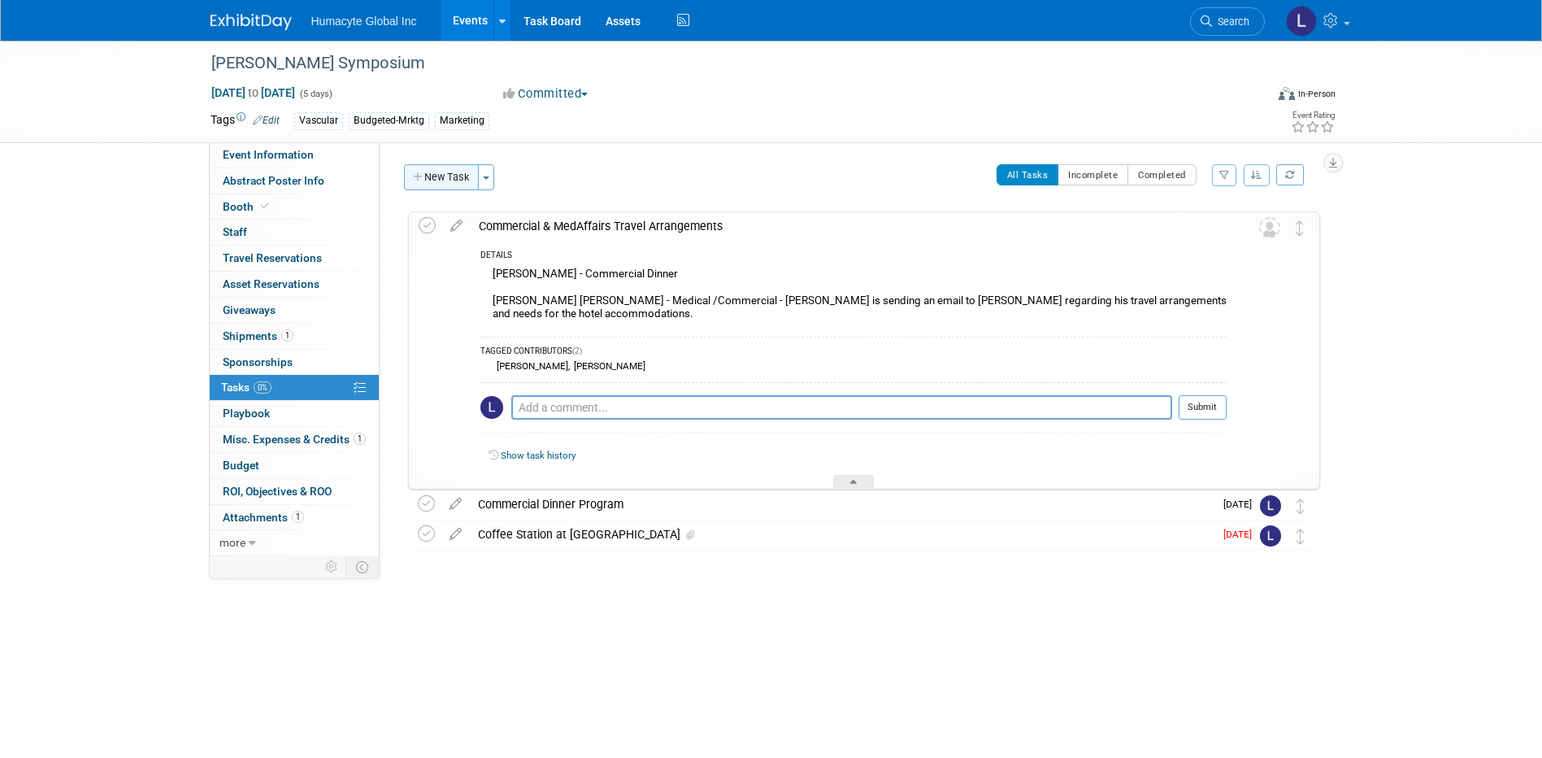
click at [460, 172] on button "New Task" at bounding box center [441, 177] width 75 height 26
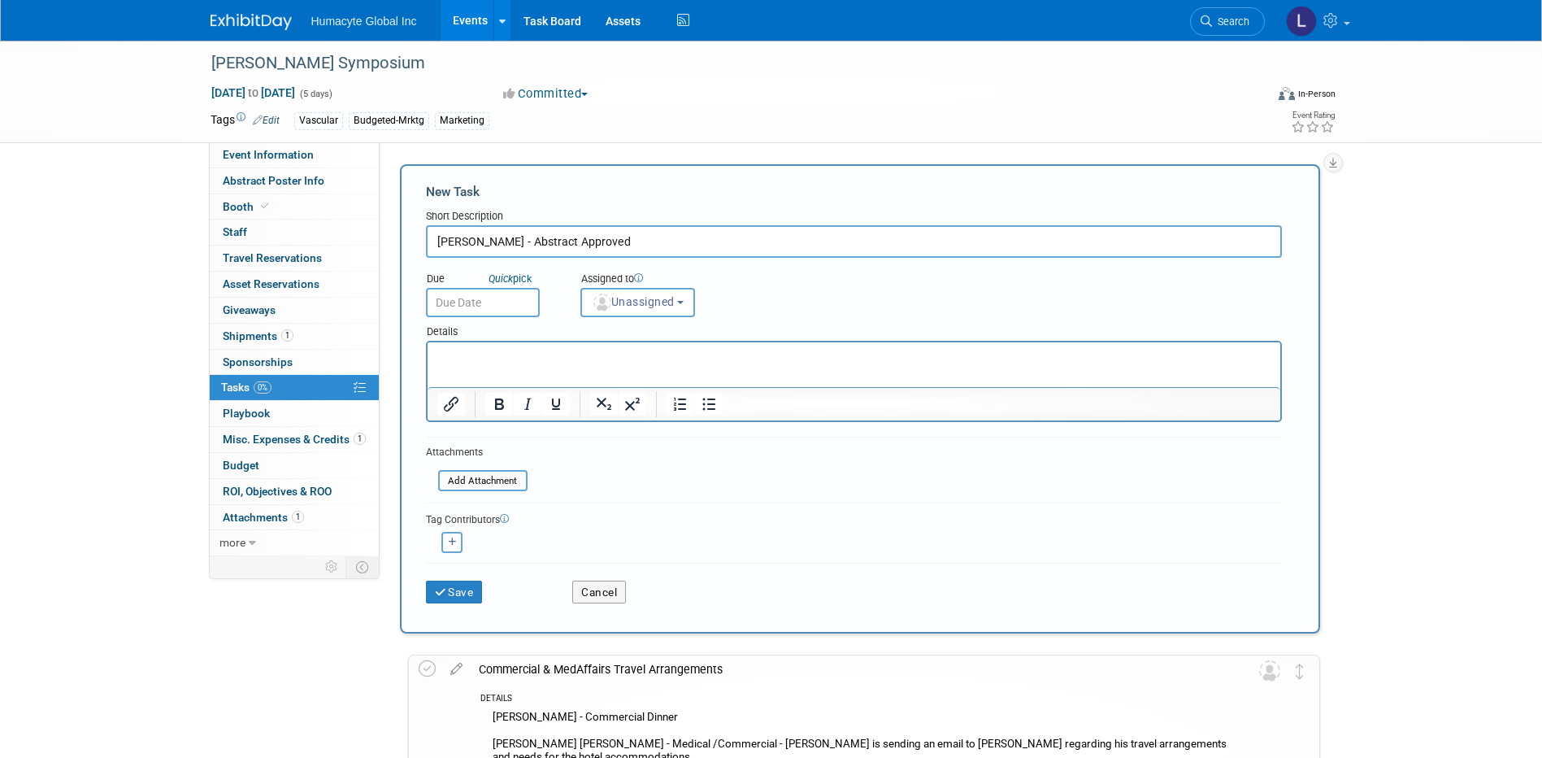
type input "[PERSON_NAME] - Abstract Approved"
drag, startPoint x: 551, startPoint y: 310, endPoint x: 545, endPoint y: 333, distance: 23.7
click at [551, 310] on div "Due Quick pick" at bounding box center [491, 290] width 154 height 53
click at [537, 356] on p "Rich Text Area. Press ALT-0 for help." at bounding box center [853, 357] width 834 height 16
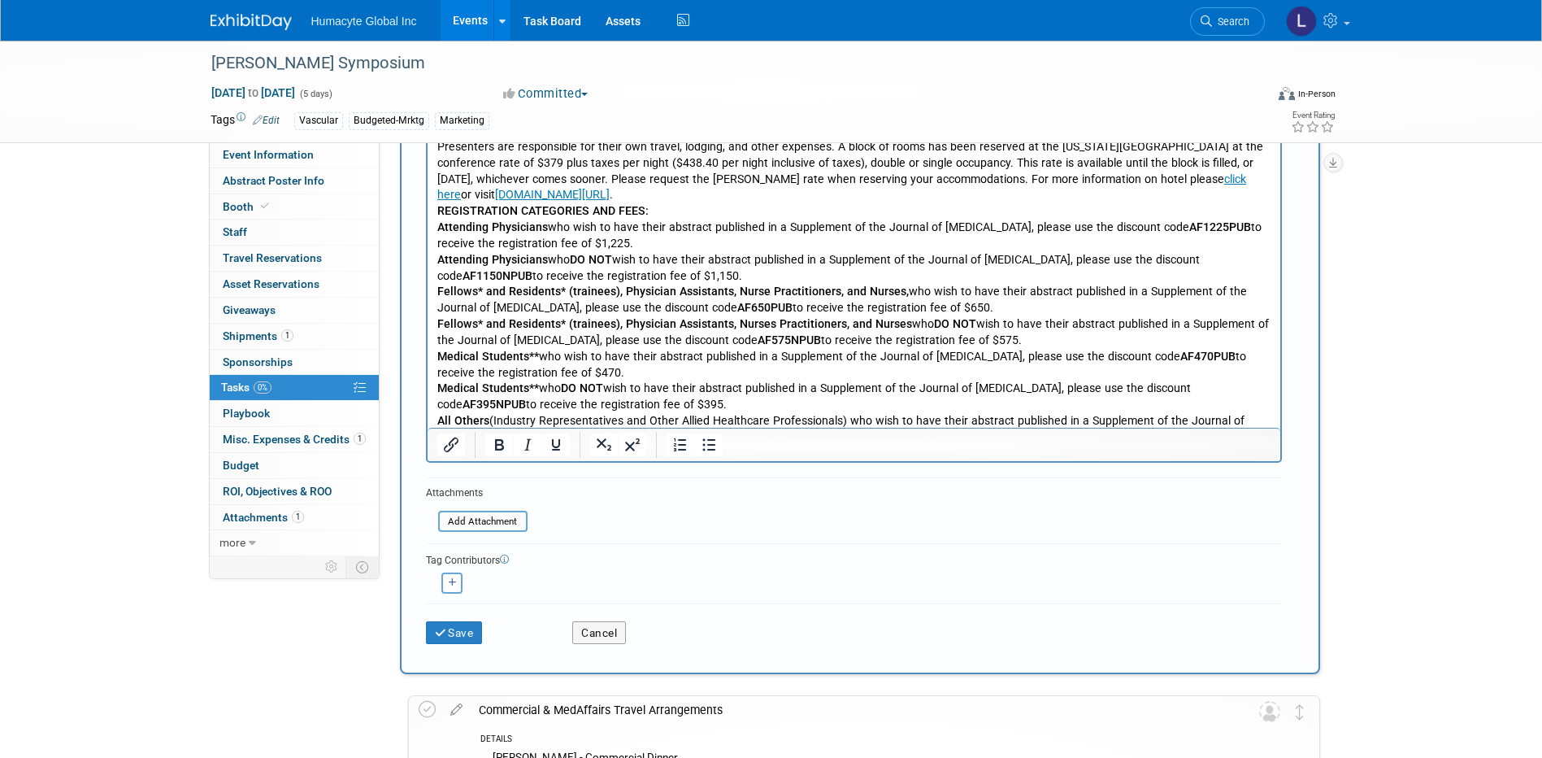
scroll to position [273, 0]
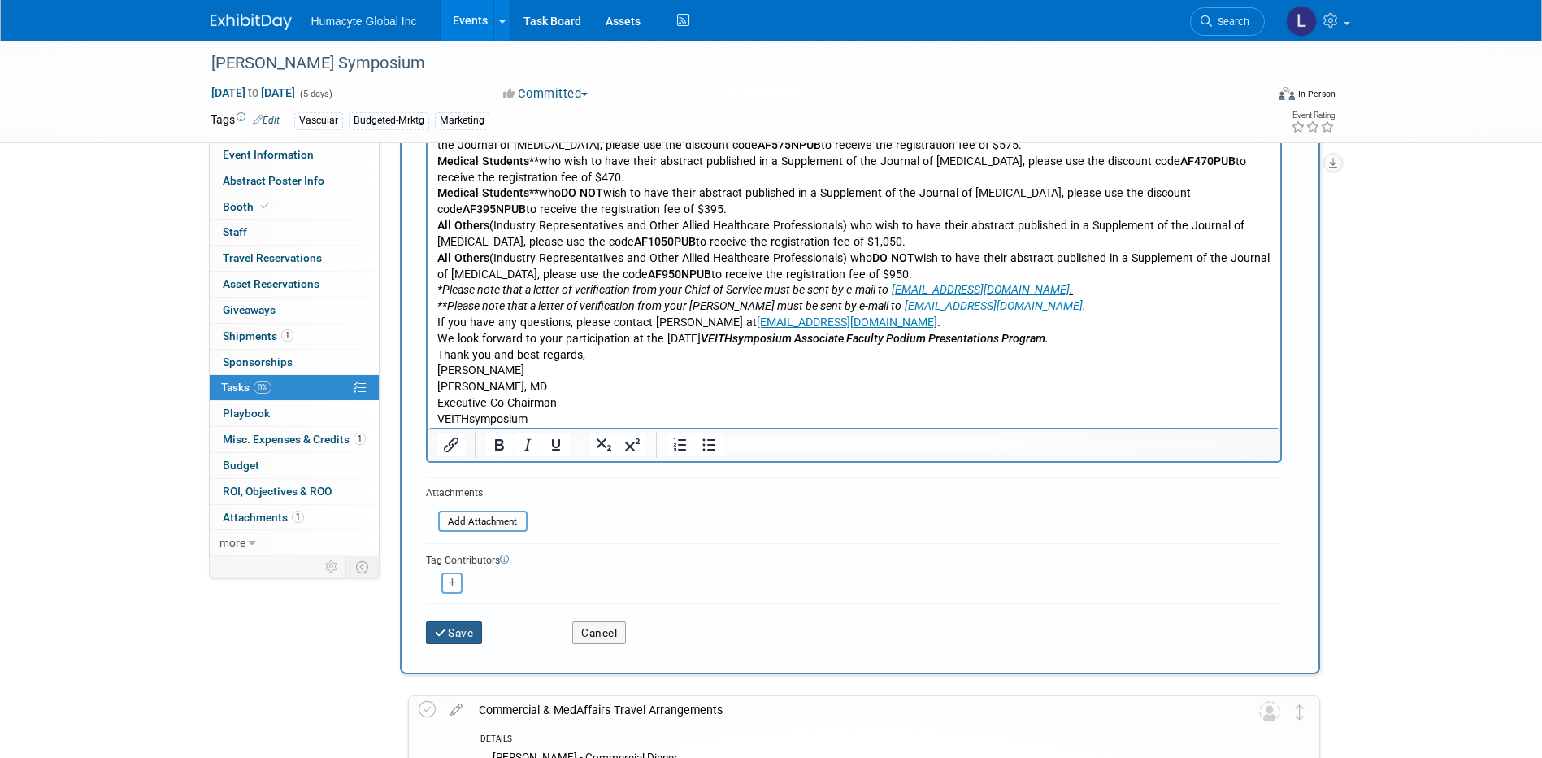
click at [446, 633] on icon "submit" at bounding box center [442, 632] width 14 height 11
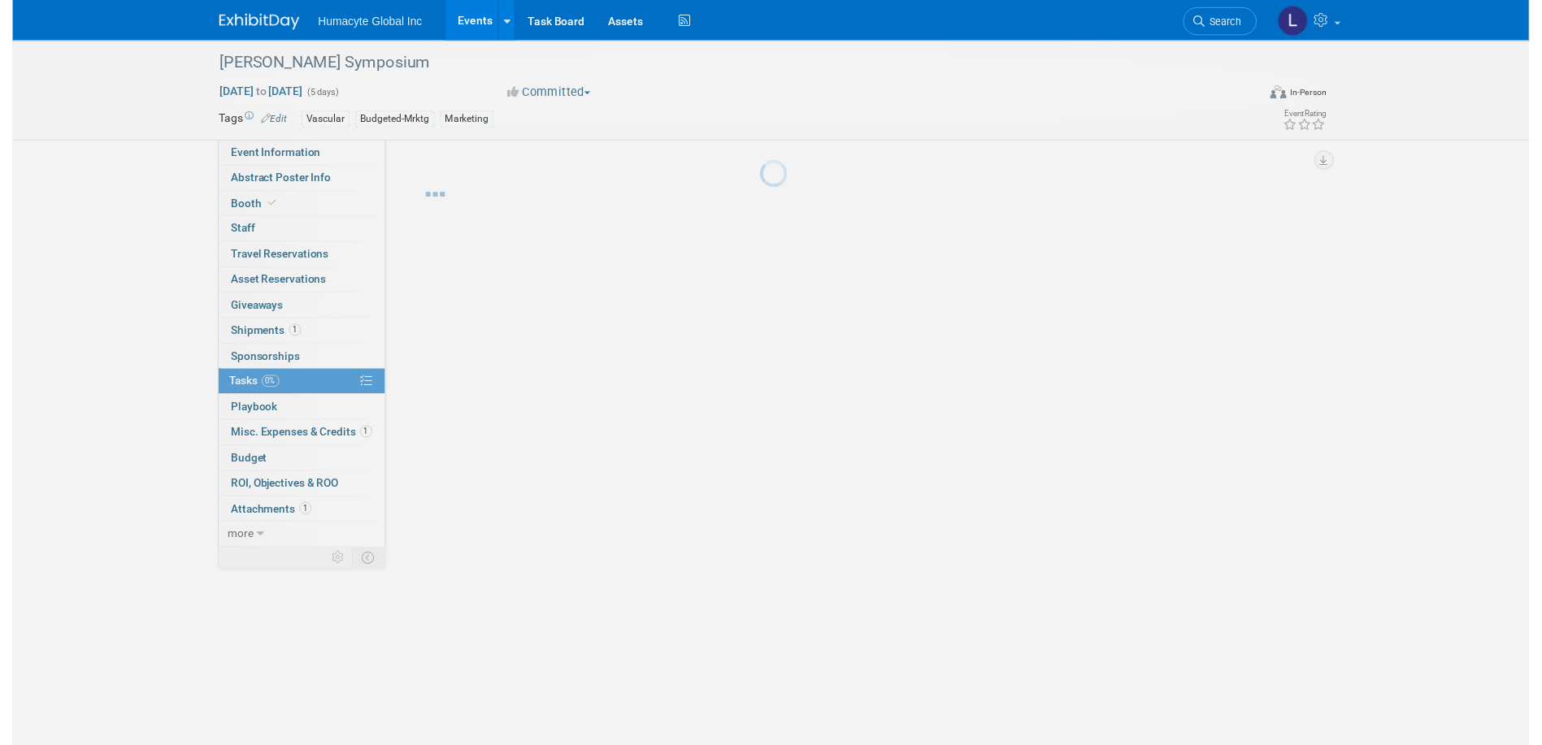
scroll to position [0, 0]
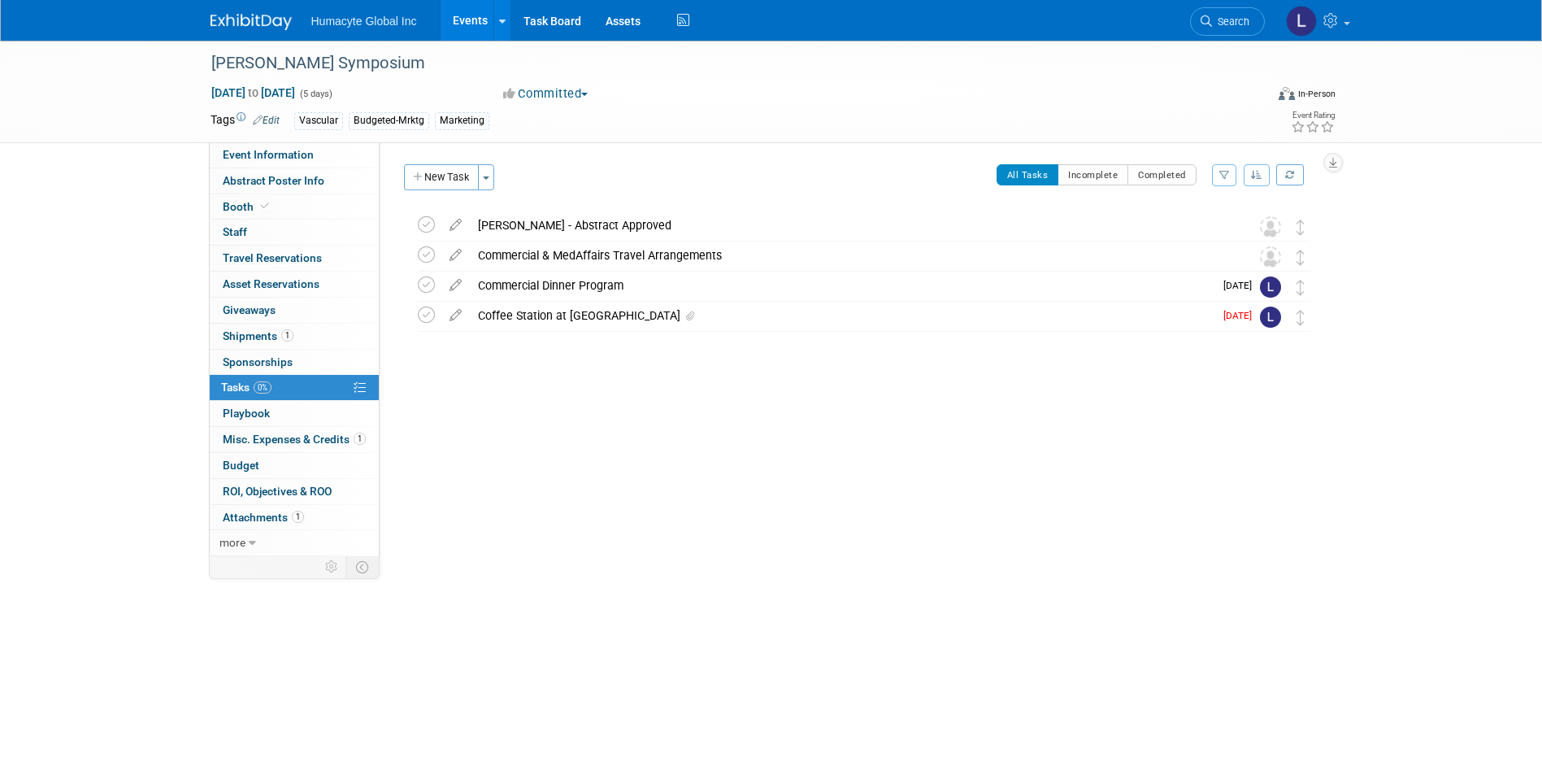
click at [550, 227] on div "[PERSON_NAME] - Abstract Approved" at bounding box center [849, 225] width 758 height 28
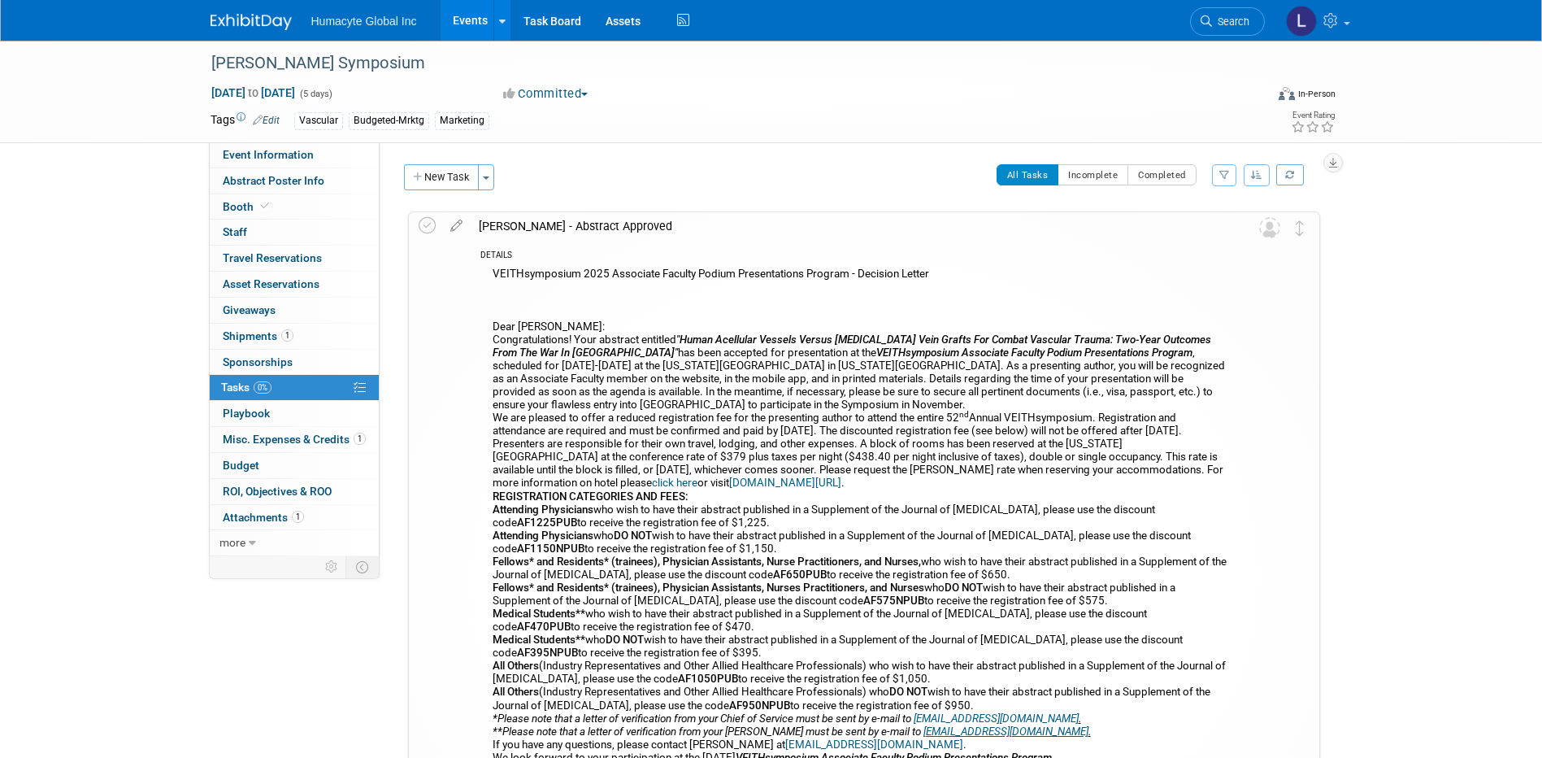
click at [541, 300] on div "VEITHsymposium 2025 Associate Faculty Podium Presentations Program - Decision L…" at bounding box center [853, 550] width 746 height 574
click at [454, 221] on icon at bounding box center [456, 222] width 28 height 20
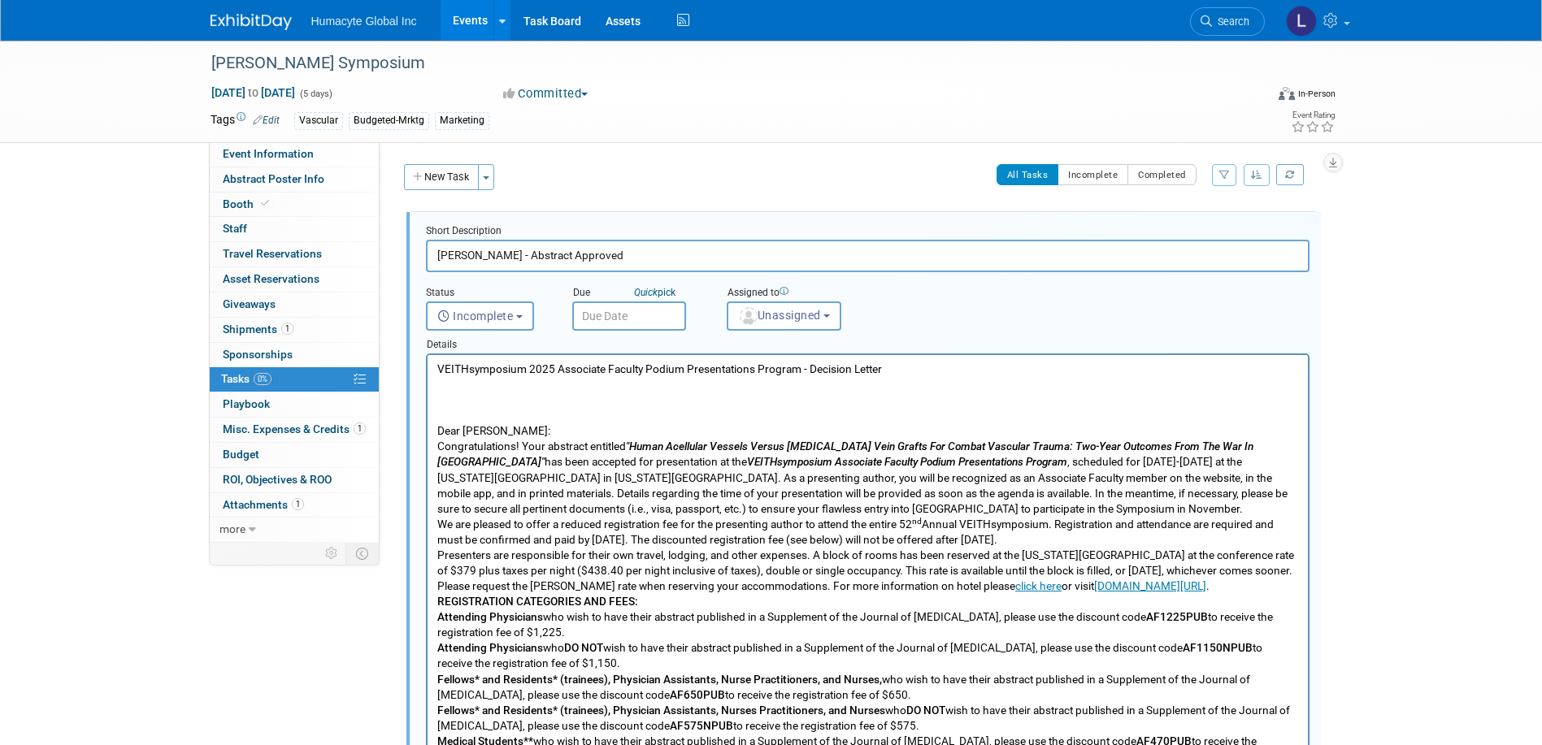
click at [442, 391] on p "VEITHsymposium 2025 Associate Faculty Podium Presentations Program - Decision L…" at bounding box center [867, 680] width 862 height 636
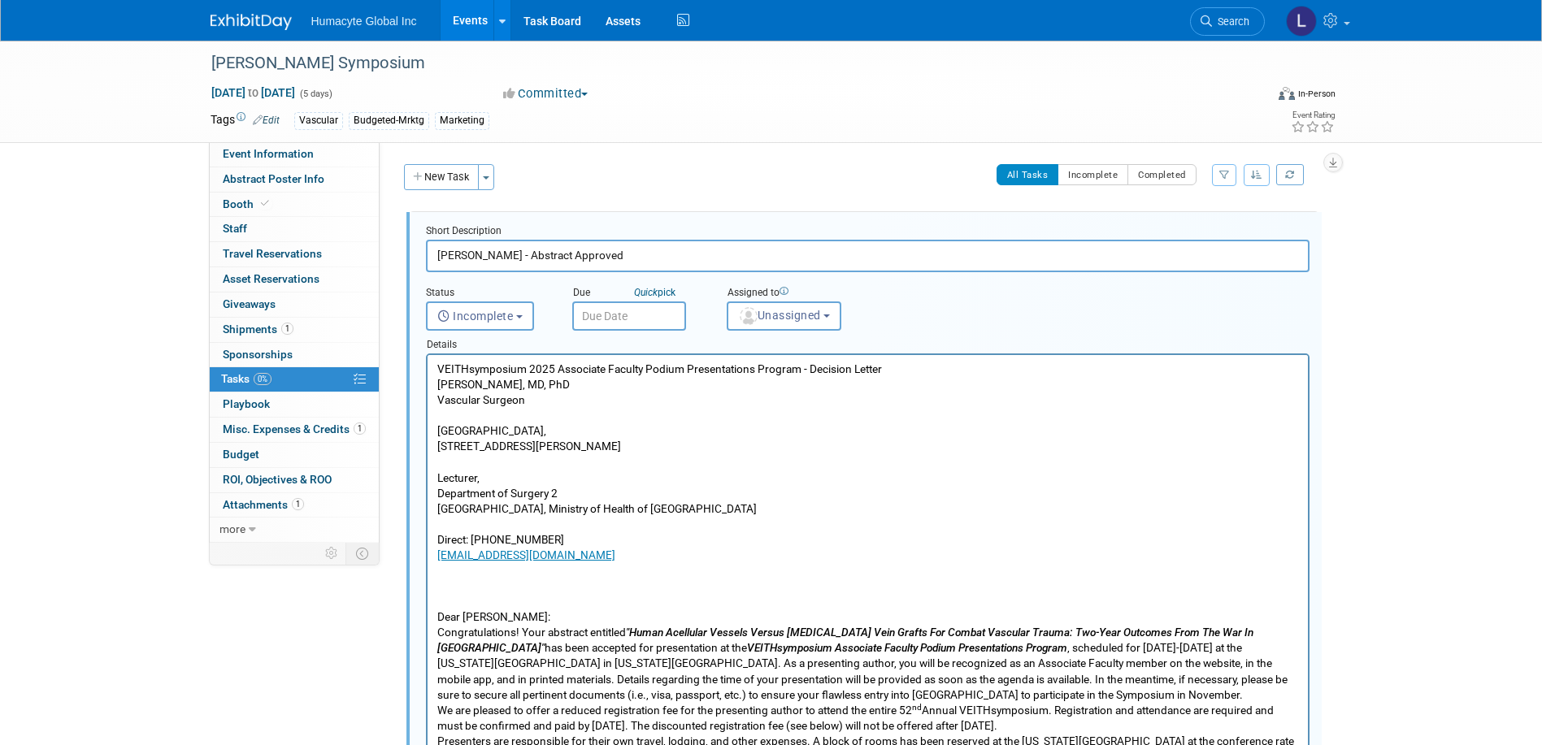
click at [441, 387] on p "Oleksandr Sokolov, MD, PhD" at bounding box center [867, 384] width 862 height 15
click at [436, 384] on p "Oleksandr Sokolov, MD, PhD" at bounding box center [867, 384] width 862 height 15
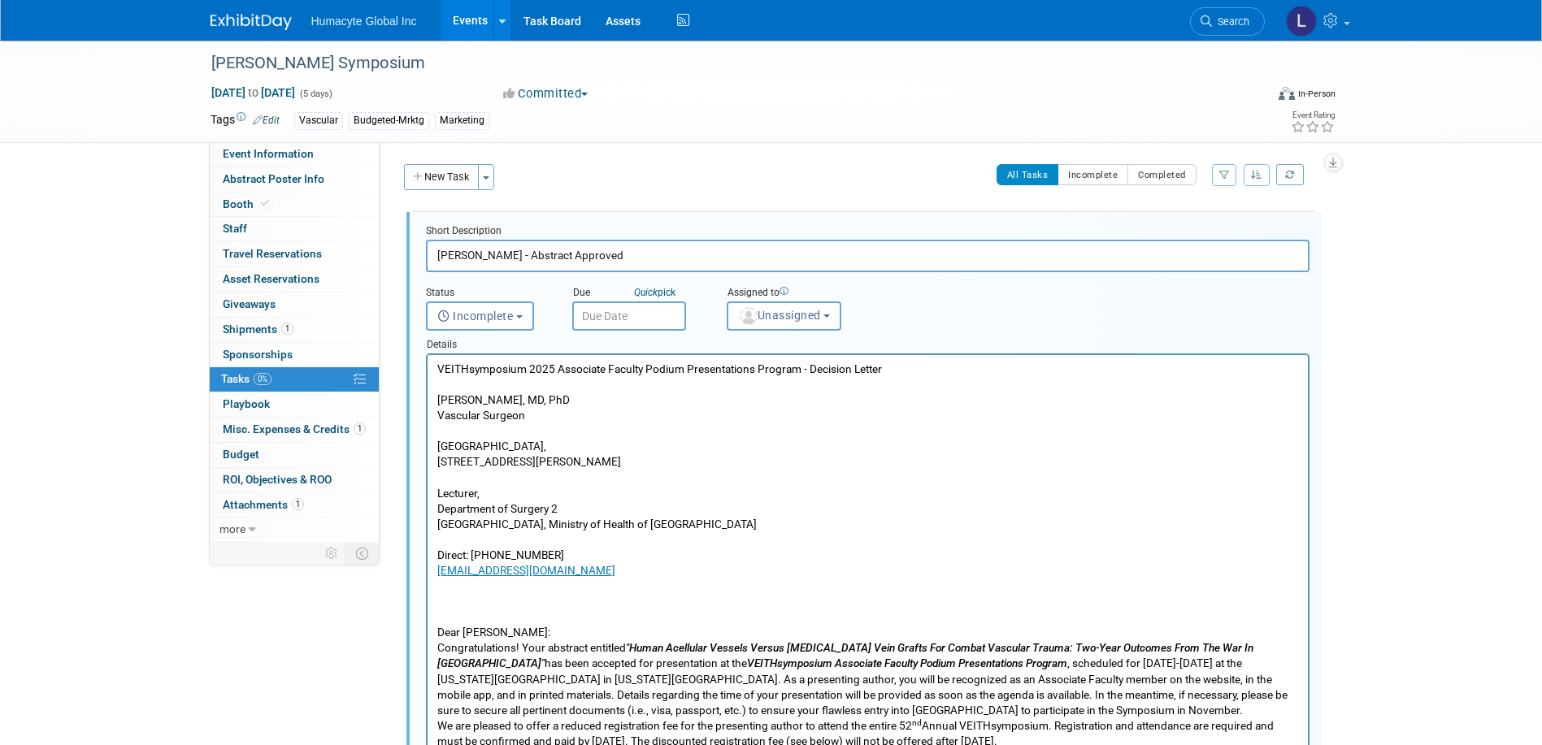
click at [589, 394] on p "Oleksandr Sokolov, MD, PhD" at bounding box center [867, 400] width 862 height 15
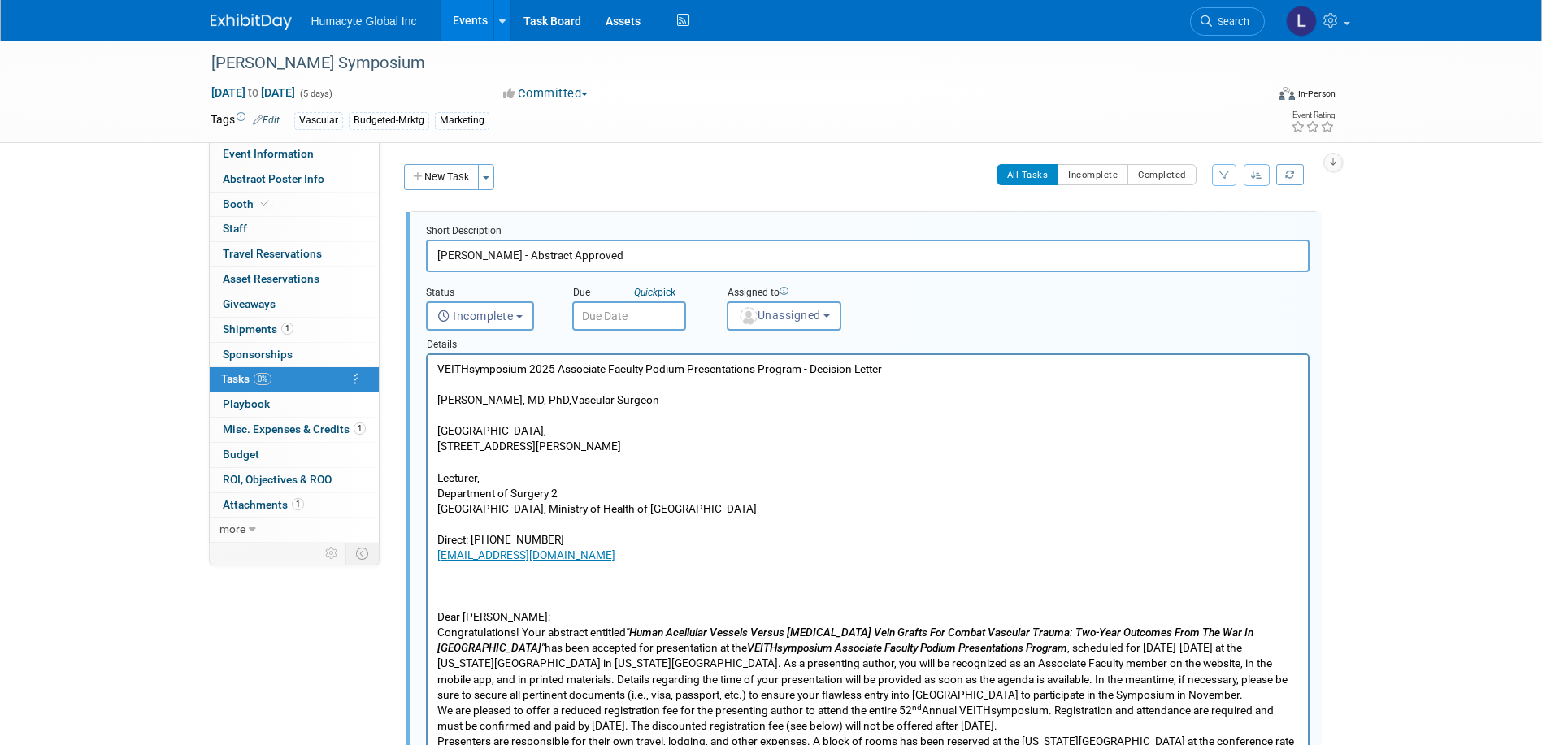
click at [541, 393] on p "Oleksandr Sokolov, MD, PhD, Vascular Surgeon" at bounding box center [867, 400] width 862 height 15
click at [523, 412] on p "Rich Text Area. Press ALT-0 for help." at bounding box center [867, 415] width 862 height 15
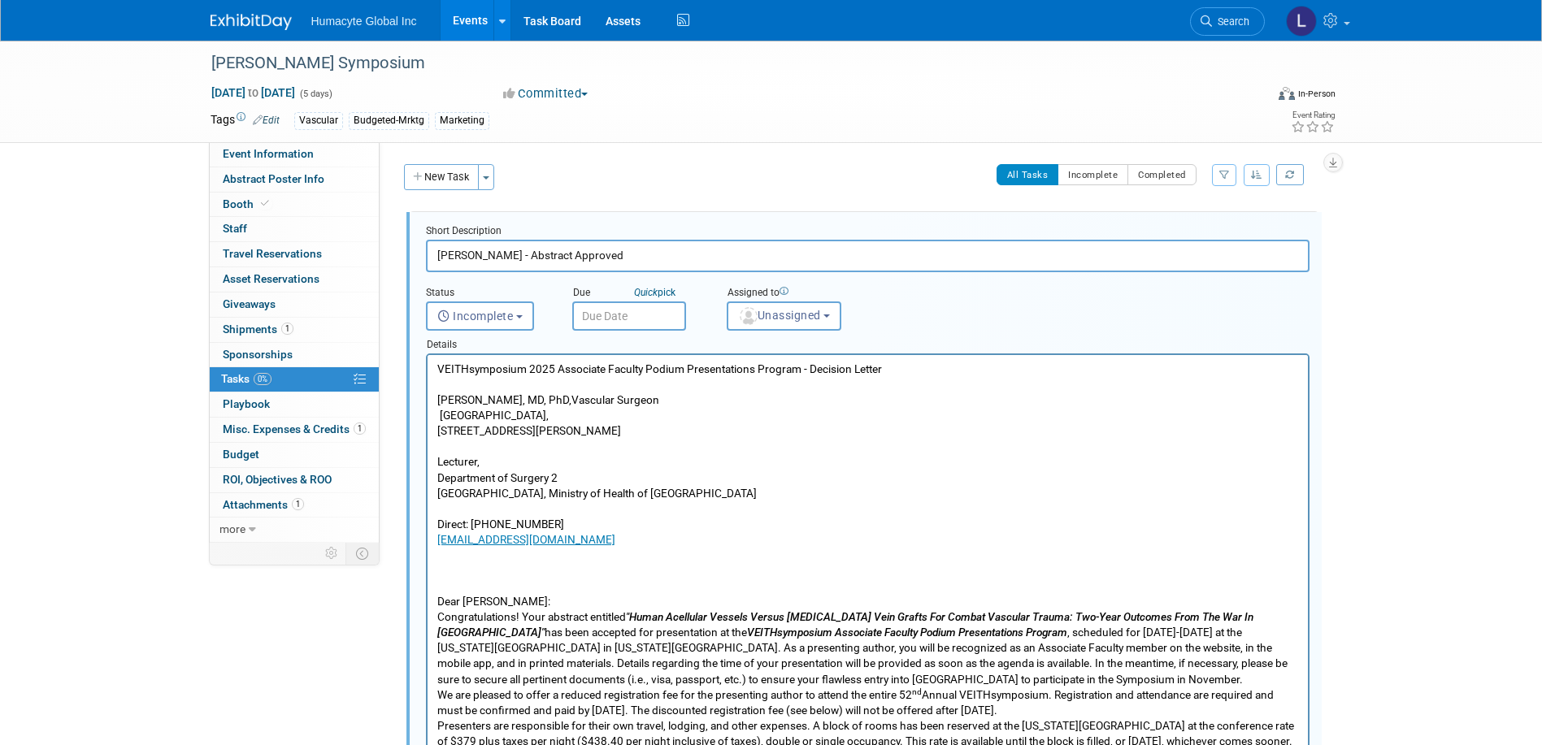
click at [461, 452] on p "Rich Text Area. Press ALT-0 for help." at bounding box center [867, 446] width 862 height 15
click at [516, 460] on p "Lecturer," at bounding box center [867, 461] width 862 height 15
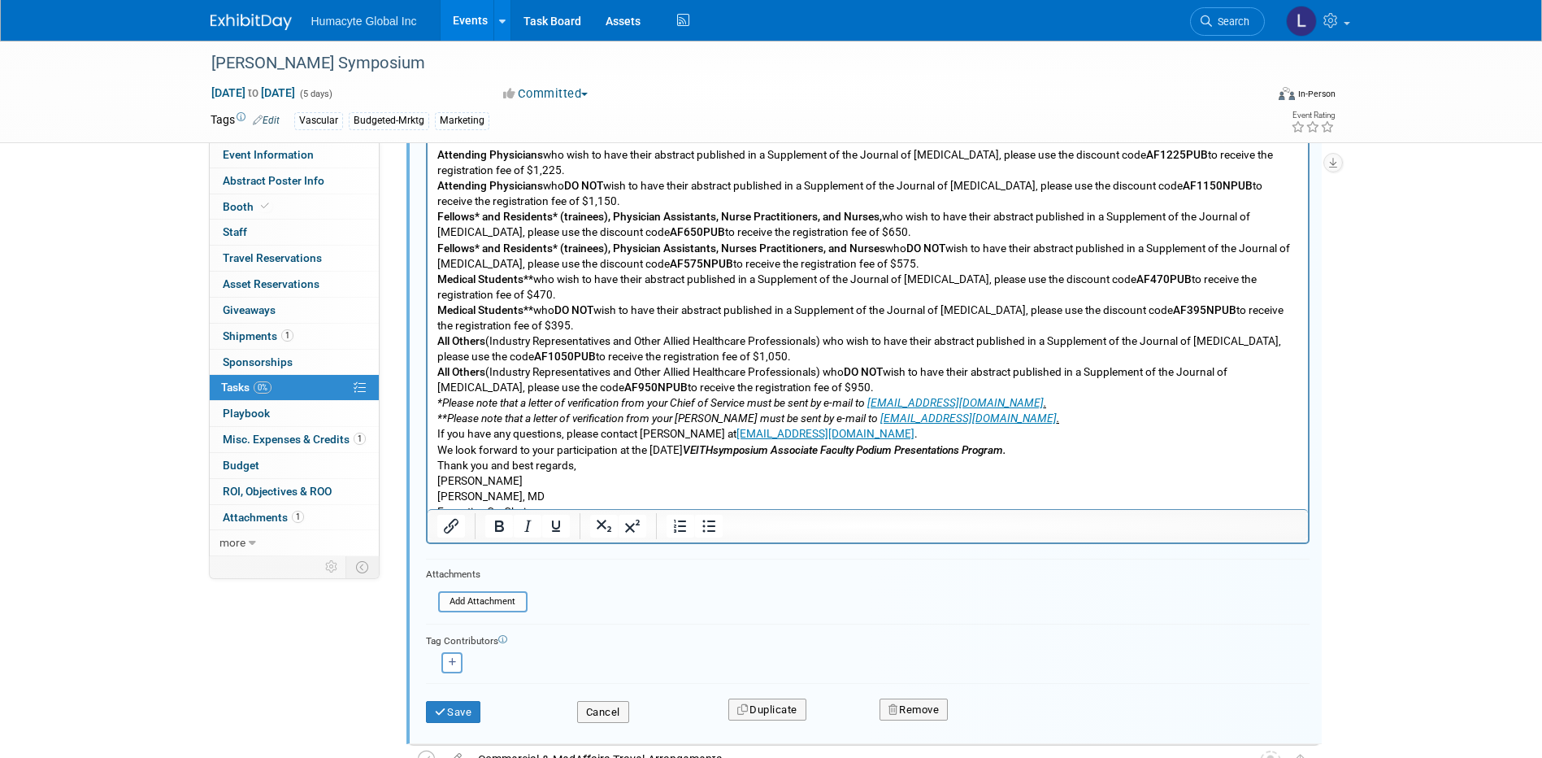
scroll to position [434, 0]
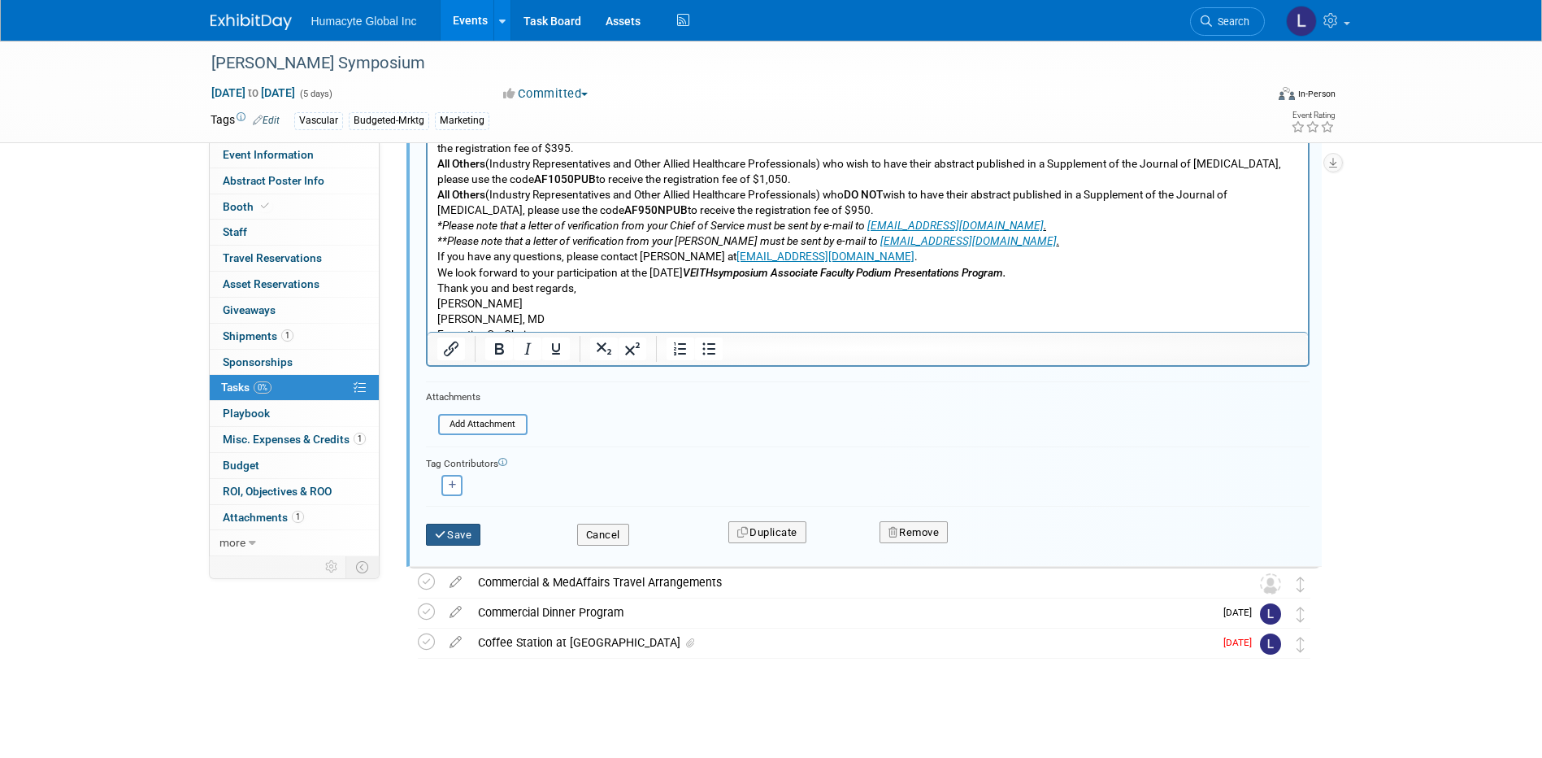
click at [449, 536] on button "Save" at bounding box center [453, 534] width 55 height 23
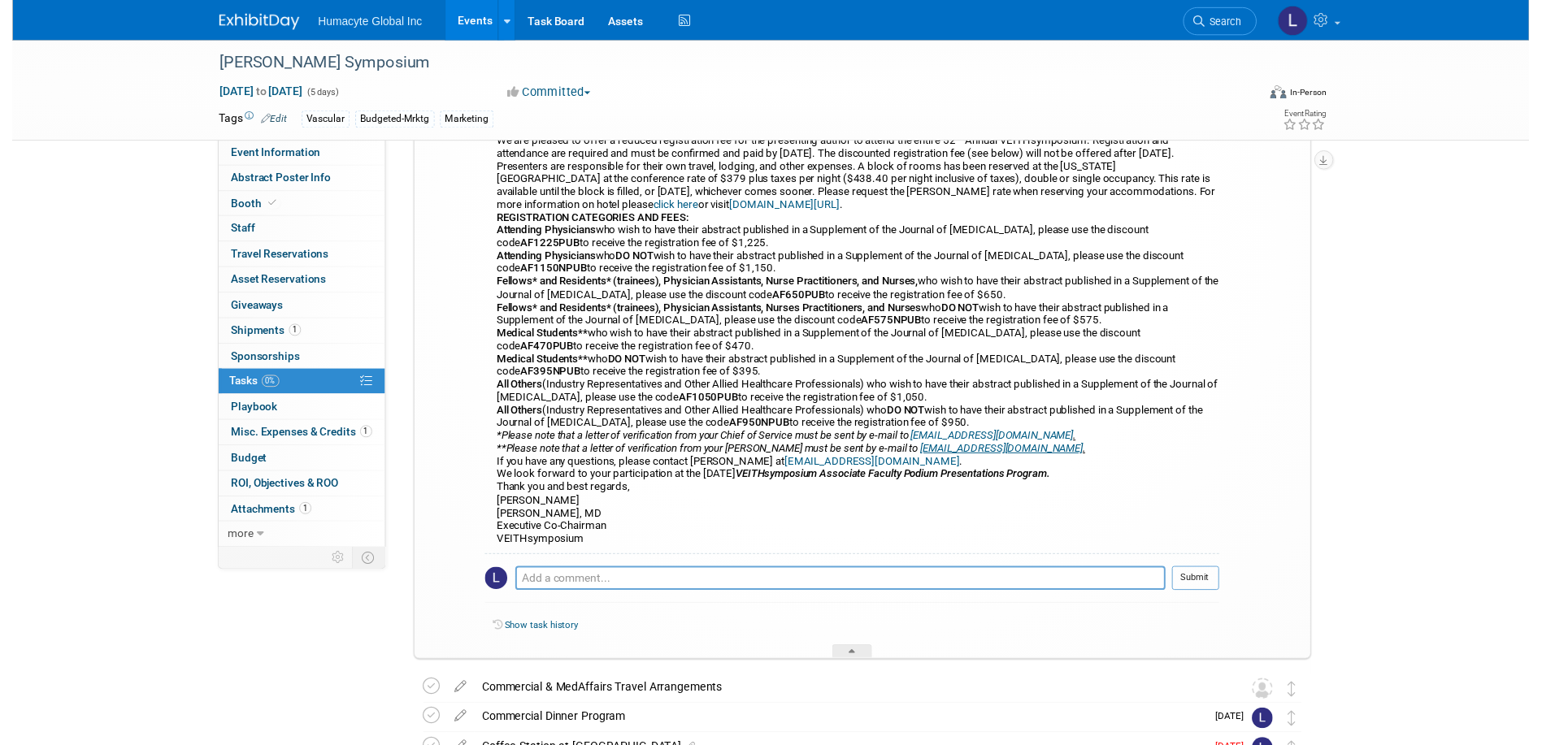
scroll to position [522, 0]
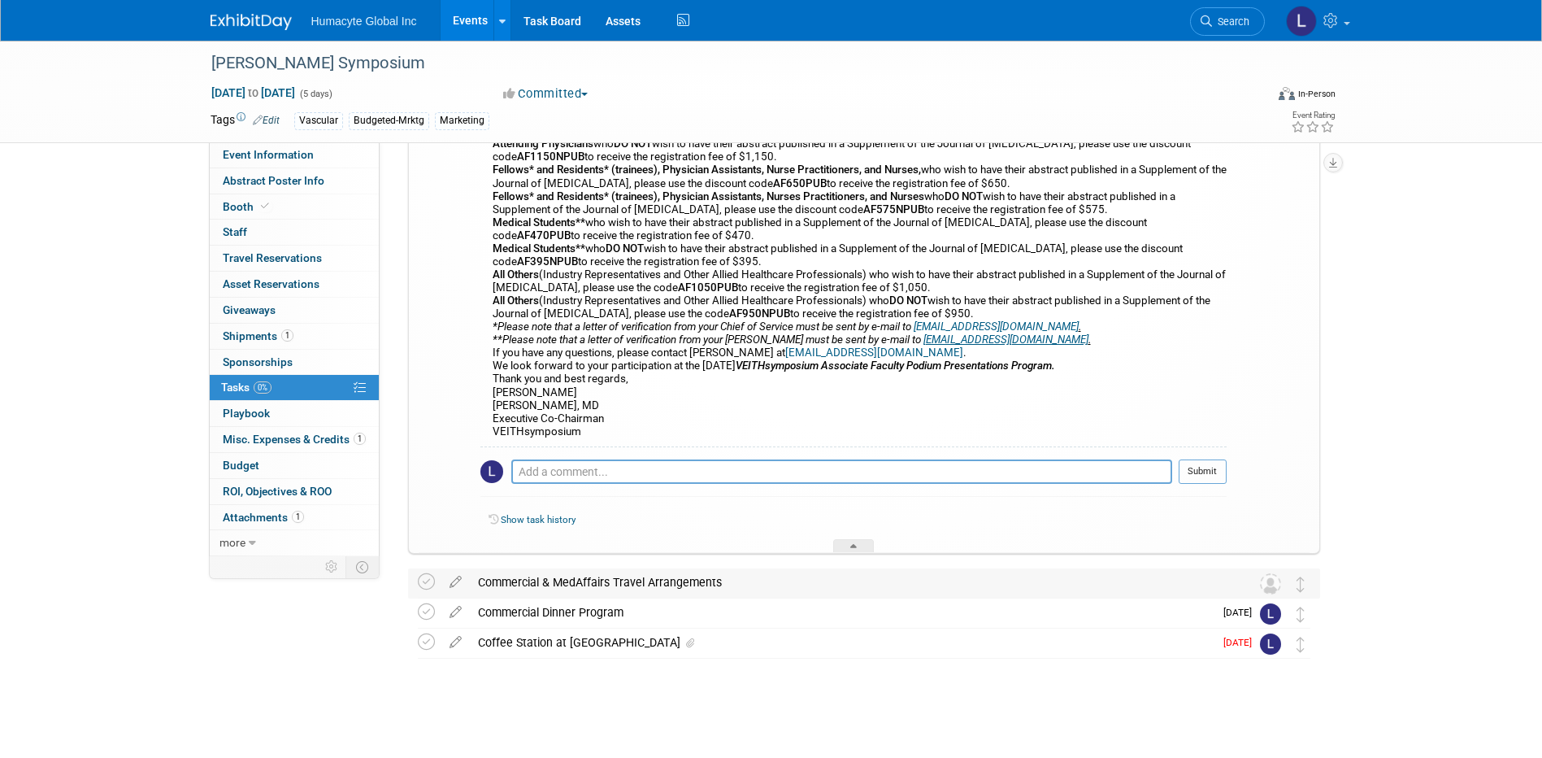
click at [567, 584] on div "Commercial & MedAffairs Travel Arrangements" at bounding box center [849, 582] width 758 height 28
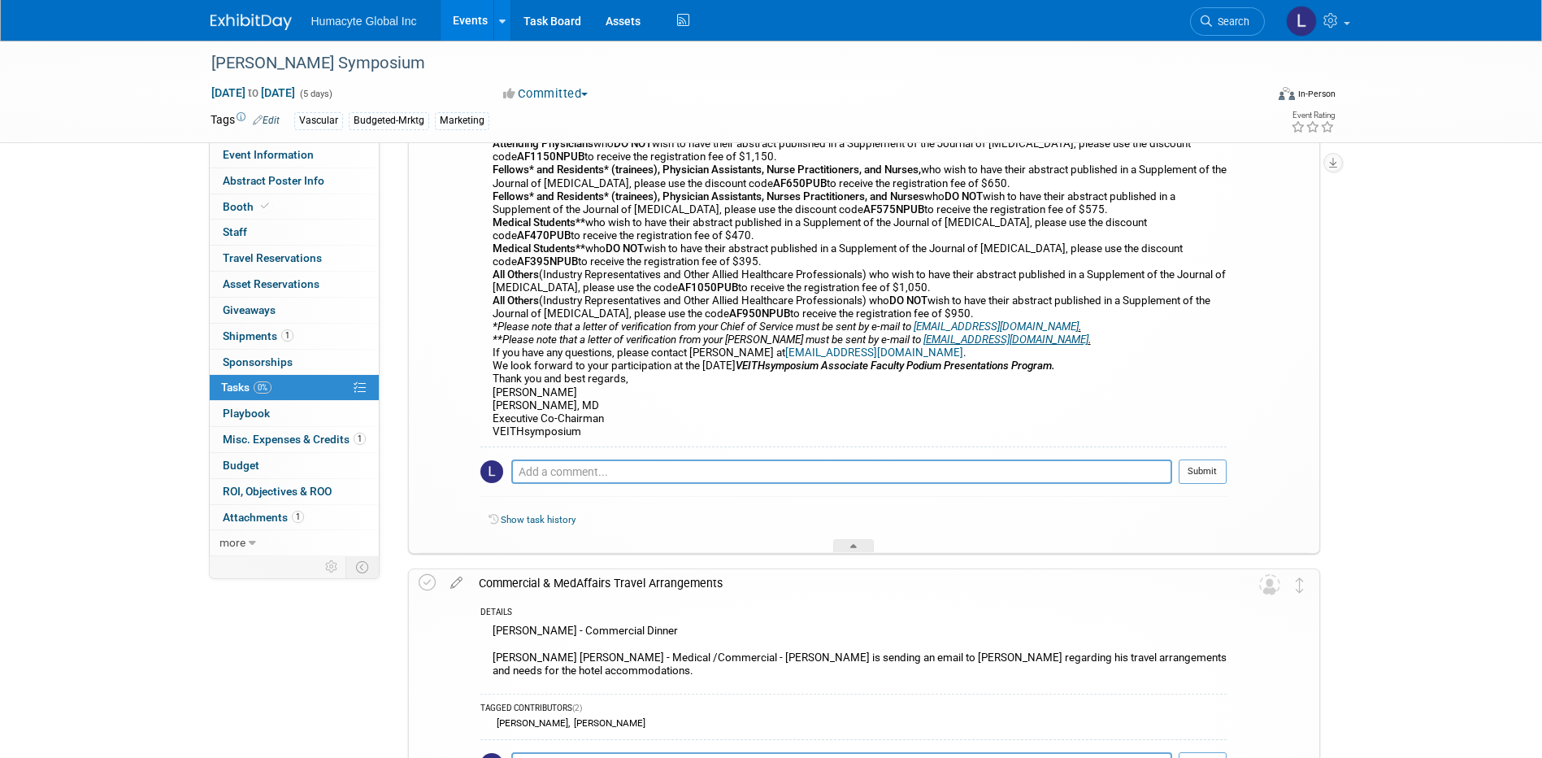
click at [460, 577] on icon at bounding box center [456, 579] width 28 height 20
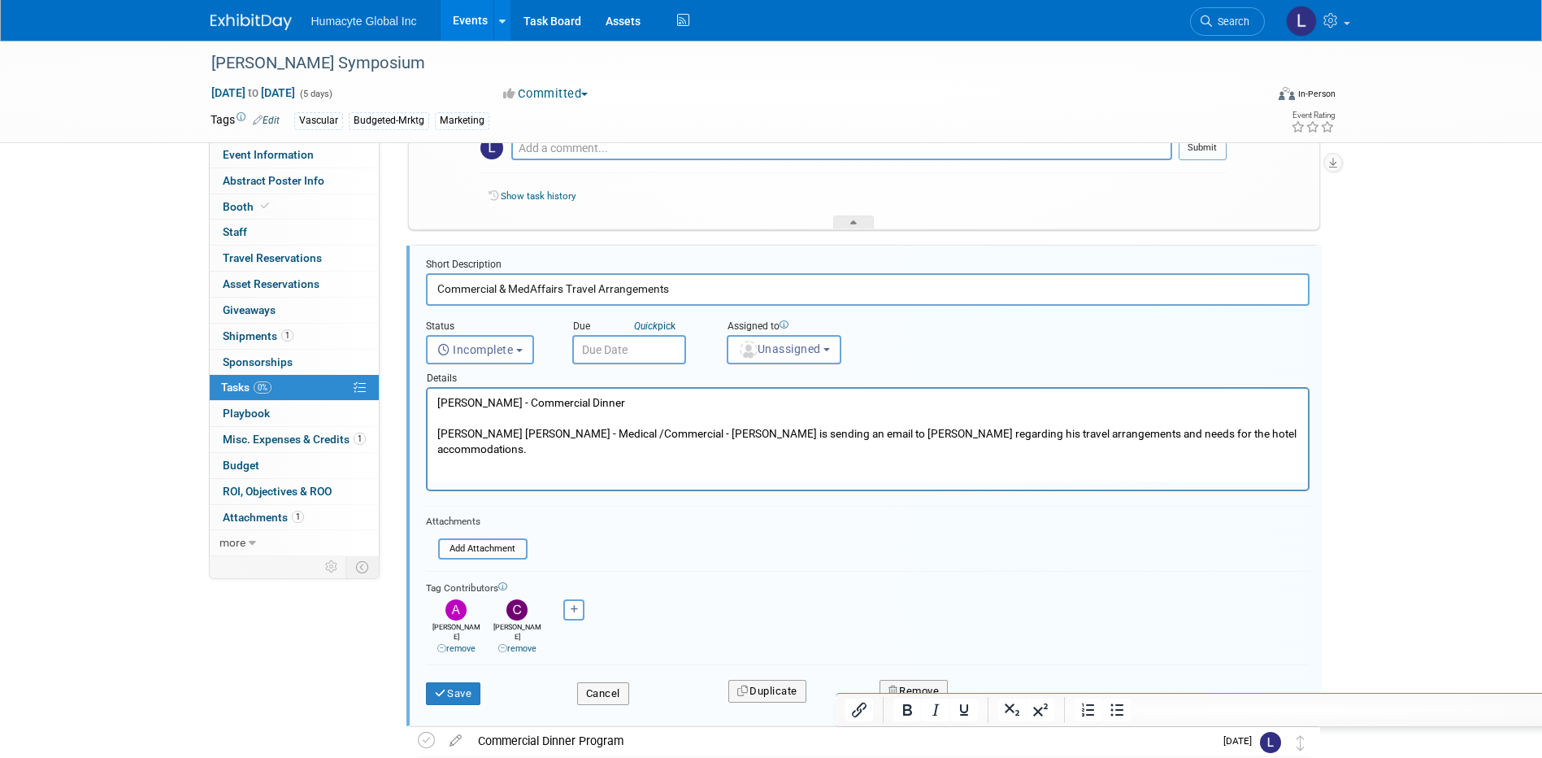
scroll to position [853, 0]
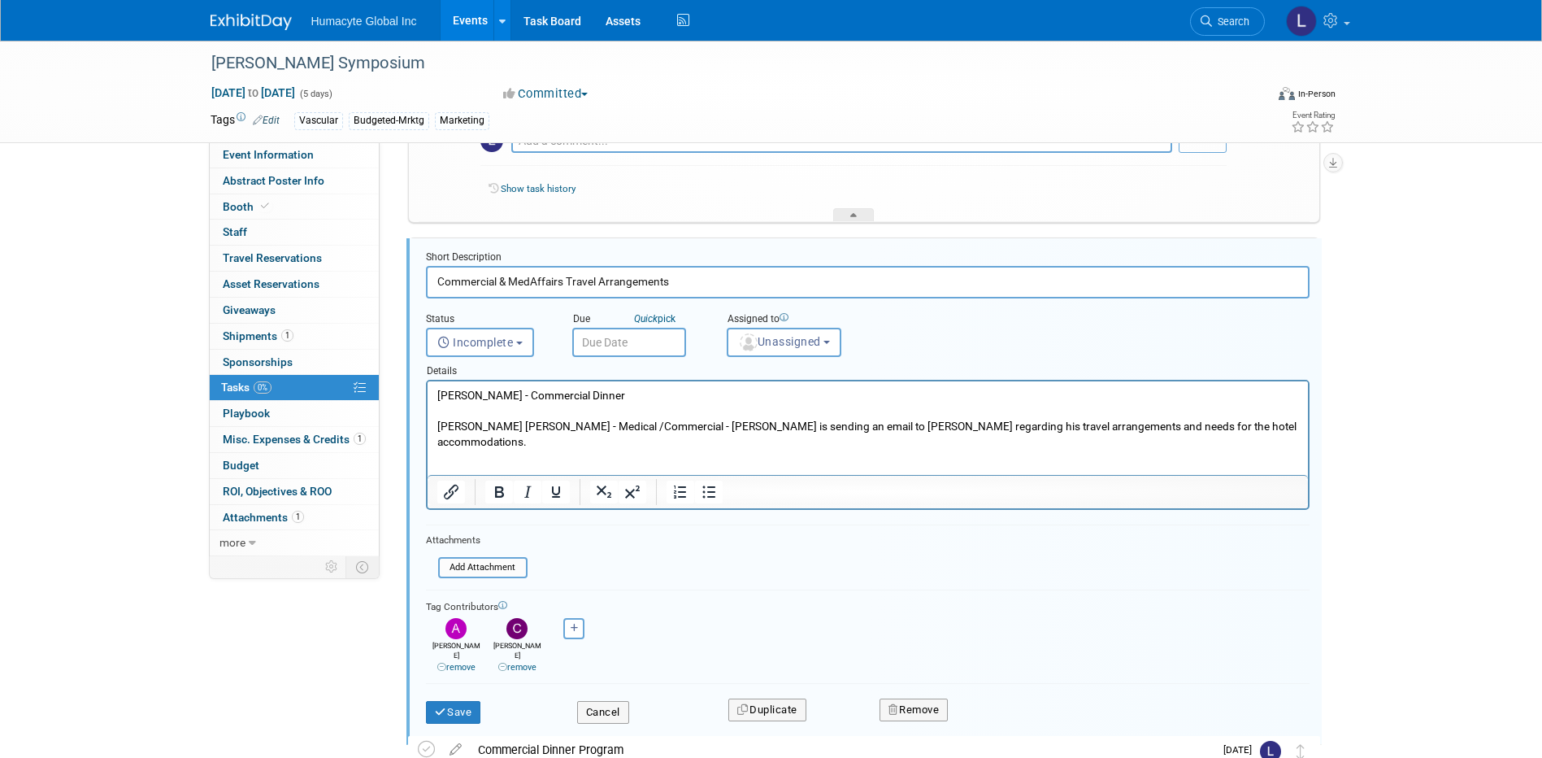
click at [567, 276] on input "Commercial & MedAffairs Travel Arrangements" at bounding box center [867, 282] width 883 height 32
type input "Commercial & MedAffairs KOL Travel Arrangements"
click at [1025, 424] on p "Dr. Sokolov - Commercial Dinner Dr. Ernest Gene Moore - Medical /Commercial - C…" at bounding box center [867, 419] width 862 height 62
click at [1032, 424] on p "Dr. Sokolov - Commercial Dinner Dr. Ernest Gene Moore - Medical /Commercial - C…" at bounding box center [867, 419] width 862 height 62
click at [1028, 424] on p "Dr. Sokolov - Commercial Dinner Dr. Ernest Gene Moore - Medical /Commercial - C…" at bounding box center [867, 419] width 862 height 62
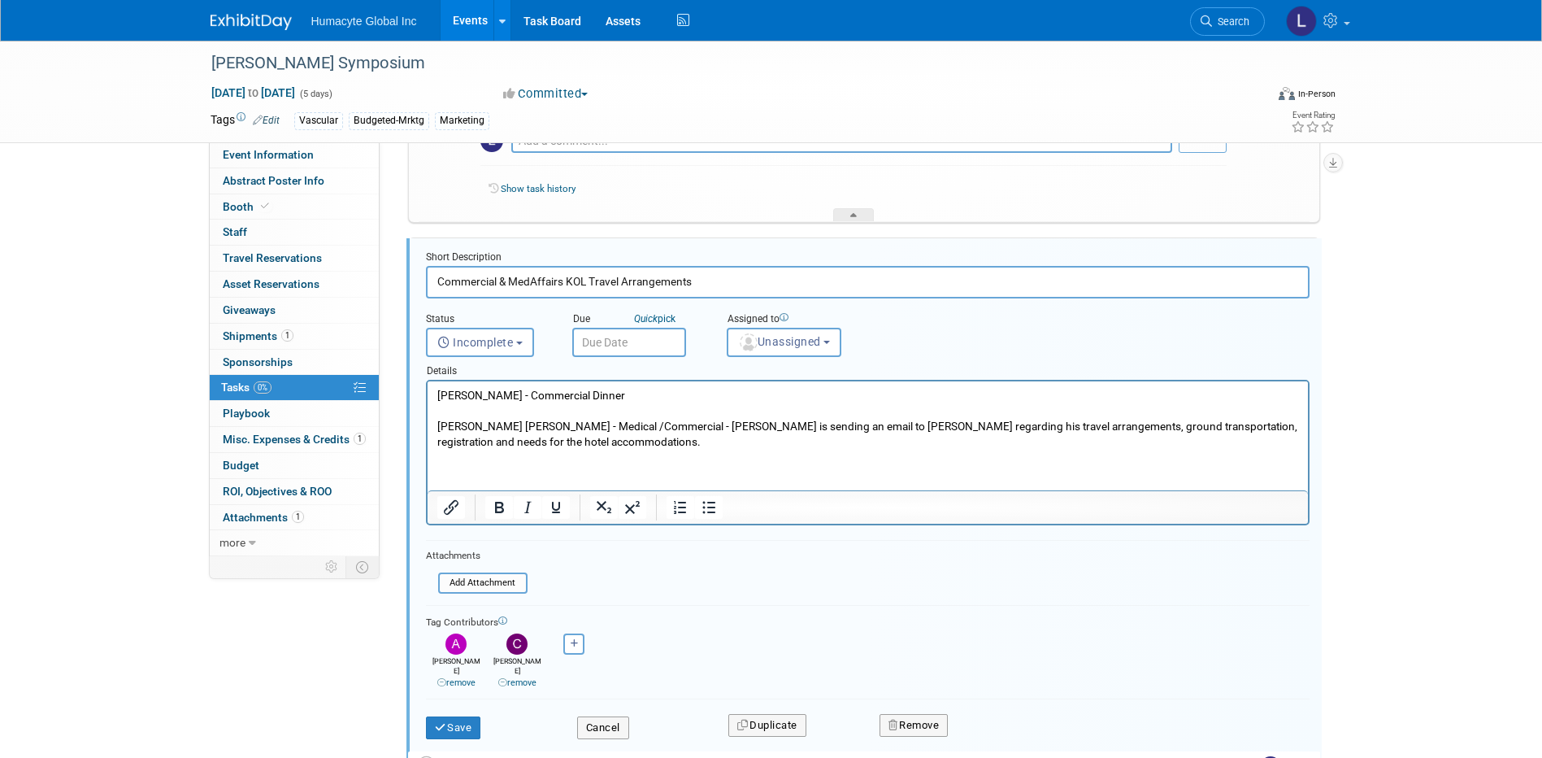
click at [644, 443] on p "Dr. Sokolov - Commercial Dinner Dr. Ernest Gene Moore - Medical /Commercial - C…" at bounding box center [867, 419] width 862 height 62
click at [427, 430] on html "Dr. Sokolov - Commercial Dinner Dr. Ernest Gene Moore - Medical /Commercial - C…" at bounding box center [867, 415] width 880 height 68
click at [505, 508] on icon "Bold" at bounding box center [499, 507] width 20 height 20
click at [723, 446] on p "Dr. Sokolov - Commercial Dinner Dr. Ernest Gene Moore - Medical /Commercial - C…" at bounding box center [867, 419] width 862 height 62
drag, startPoint x: 627, startPoint y: 393, endPoint x: 848, endPoint y: 775, distance: 441.0
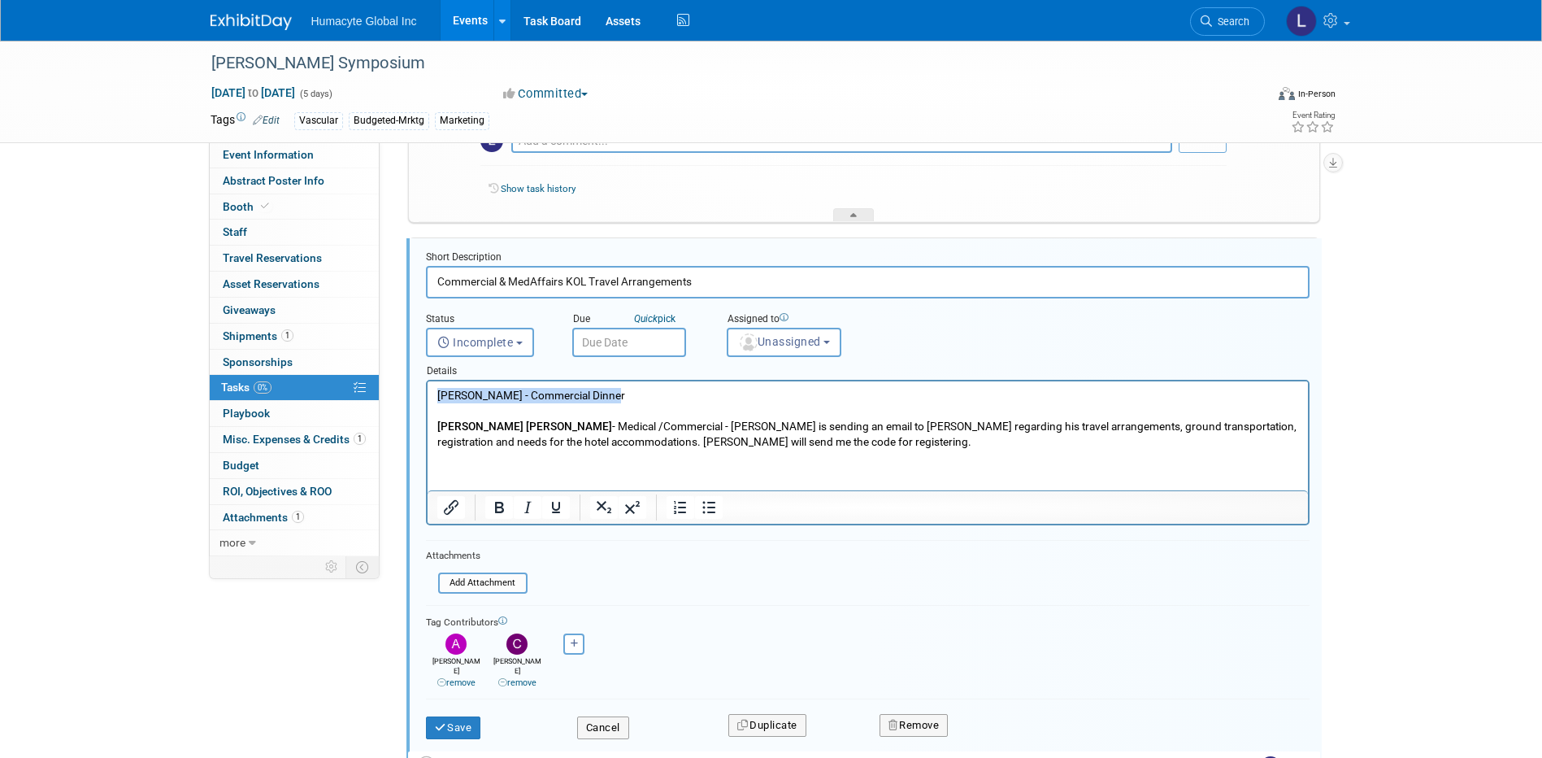
click at [427, 394] on html "Dr. Sokolov - Commercial Dinner Dr. Ernest Gene Moore - Medical /Commercial - C…" at bounding box center [867, 415] width 880 height 68
click at [612, 419] on p "Dr. Sokolov - Commercial Dinner Dr. Ernest Gene Moore - Medical /Commercial - C…" at bounding box center [867, 419] width 862 height 62
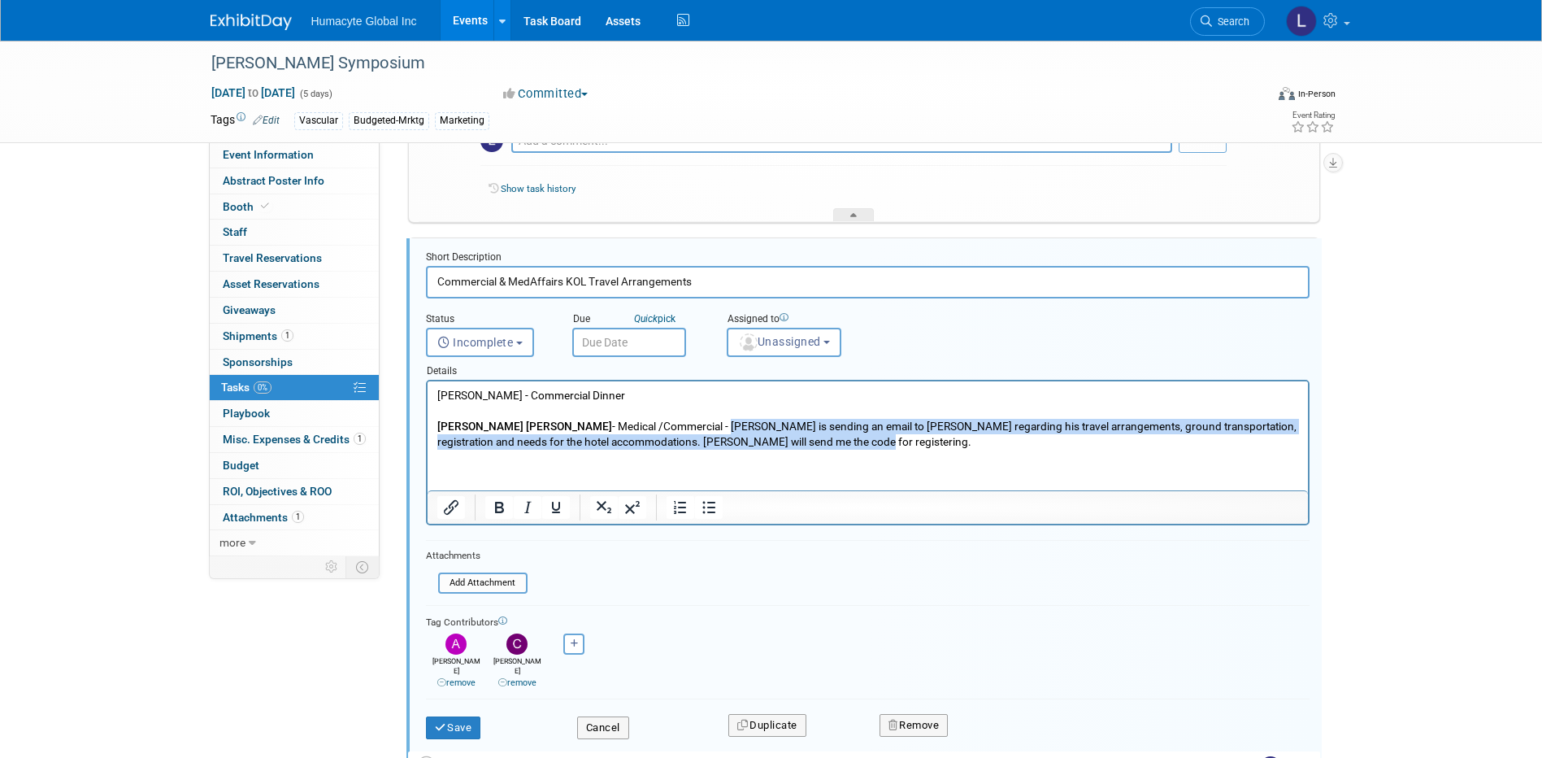
drag, startPoint x: 770, startPoint y: 434, endPoint x: 668, endPoint y: 424, distance: 102.1
click at [668, 424] on p "Dr. Sokolov - Commercial Dinner Dr. Ernest Gene Moore - Medical /Commercial - C…" at bounding box center [867, 419] width 862 height 62
copy p "[PERSON_NAME] is sending an email to [PERSON_NAME] regarding his travel arrange…"
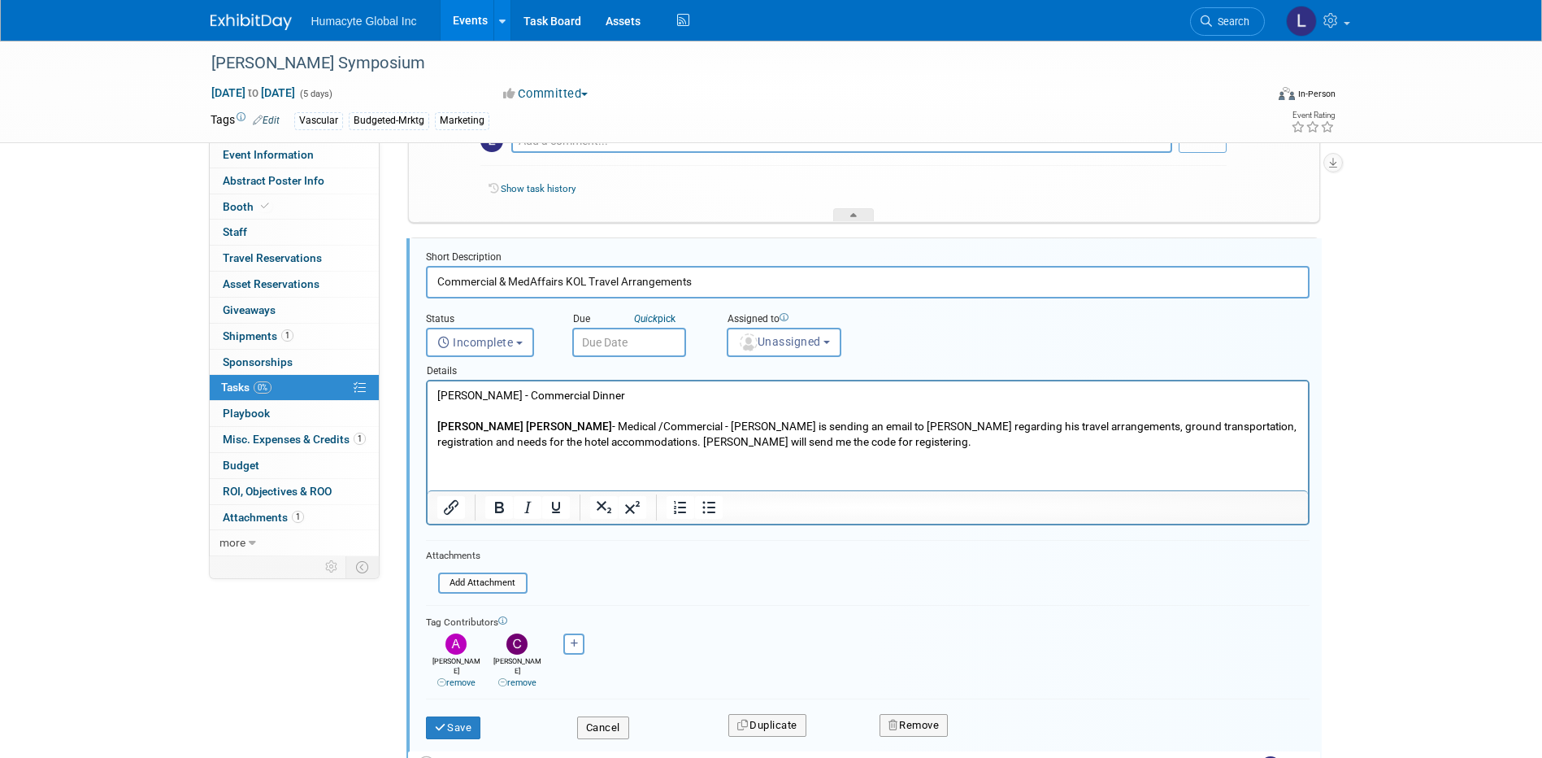
click at [644, 429] on p "Dr. Sokolov - Commercial Dinner Dr. Ernest Gene Moore - Medical /Commercial - C…" at bounding box center [867, 419] width 862 height 62
drag, startPoint x: 664, startPoint y: 427, endPoint x: 556, endPoint y: 425, distance: 108.1
click at [556, 425] on p "Dr. Sokolov - Commercial Dinner Dr. Ernest Gene Moore - Medical /Commercial - C…" at bounding box center [867, 419] width 862 height 62
click at [463, 716] on button "Save" at bounding box center [453, 727] width 55 height 23
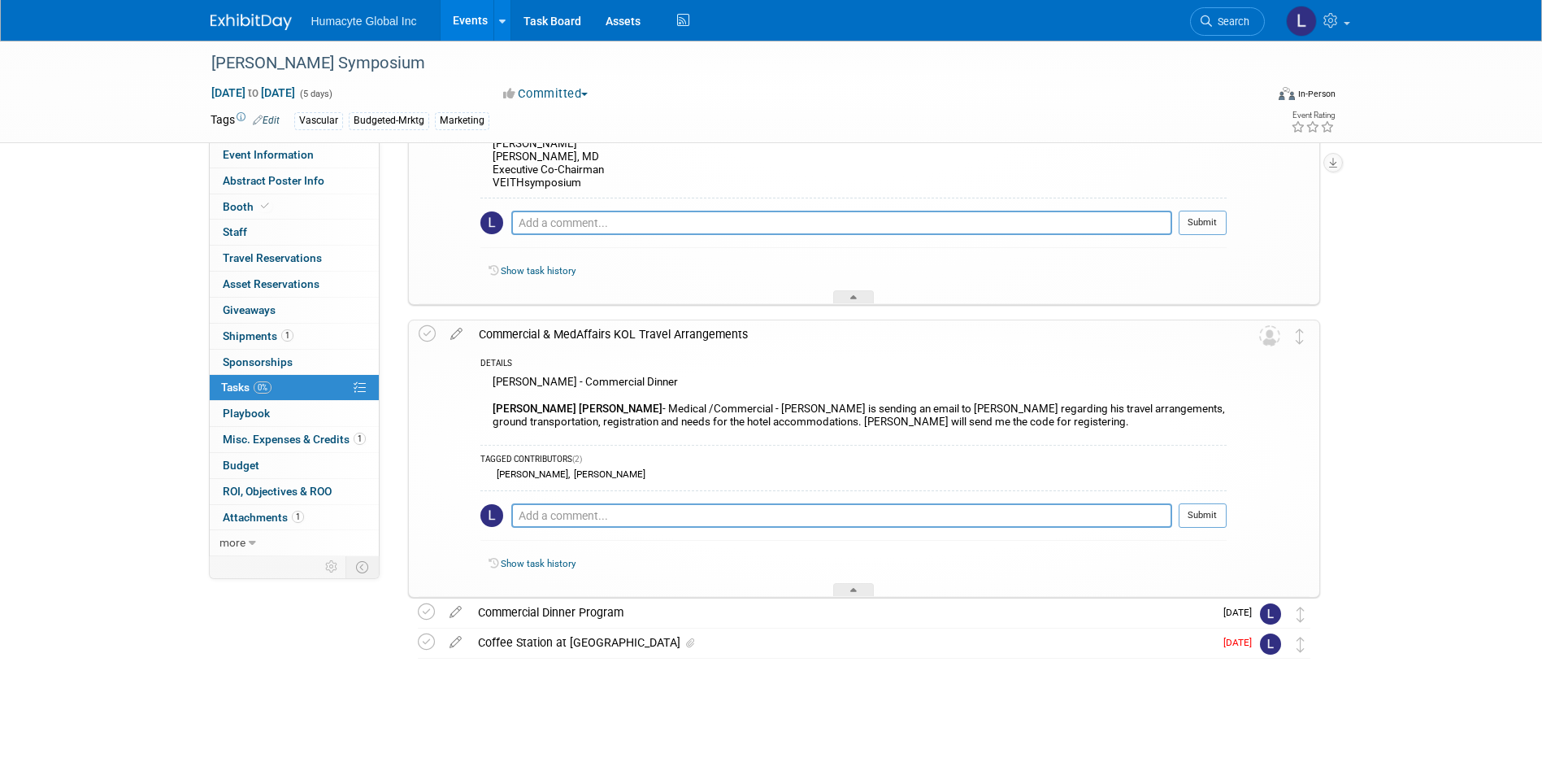
scroll to position [771, 0]
click at [451, 328] on icon at bounding box center [456, 330] width 28 height 20
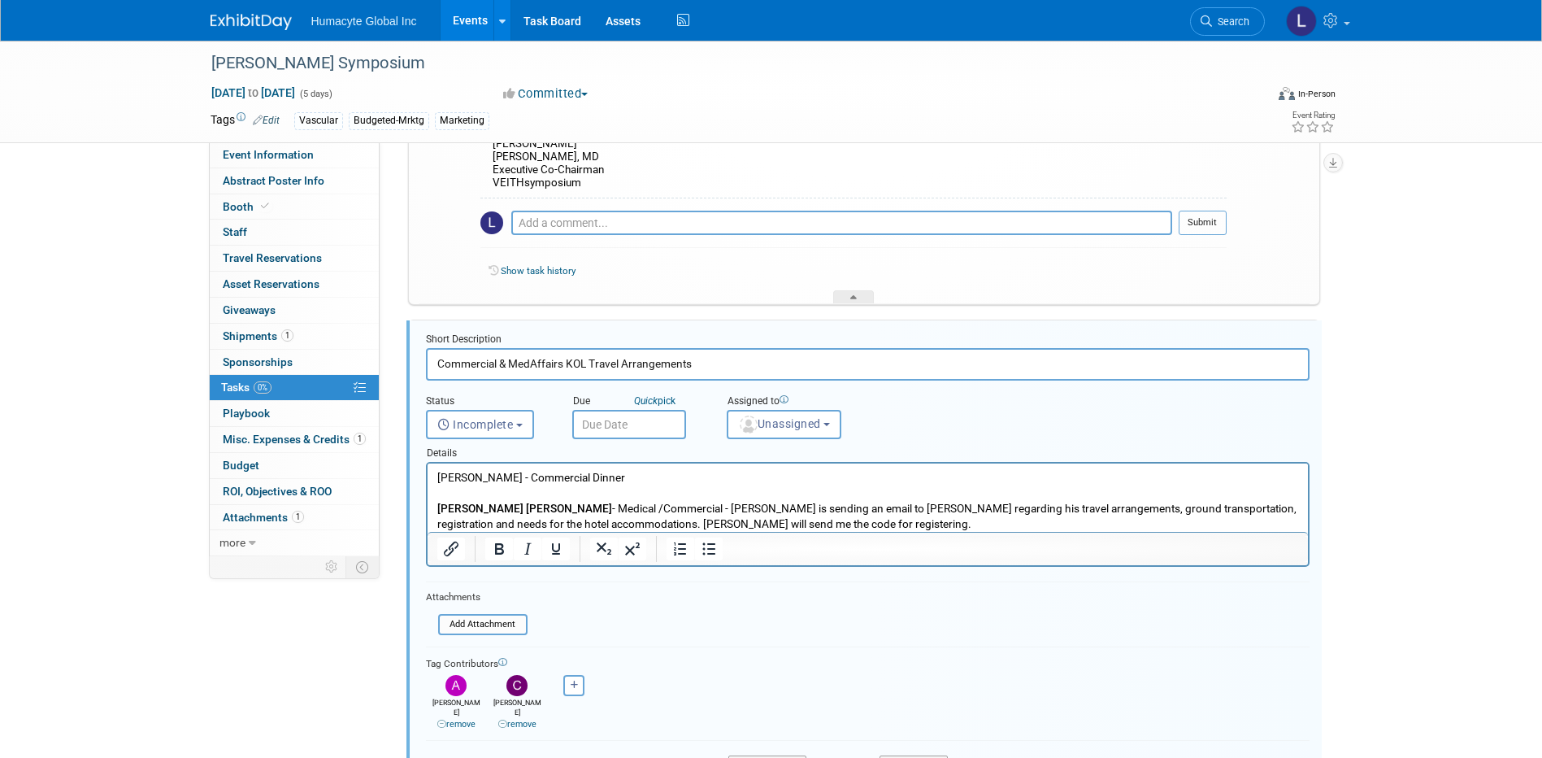
scroll to position [853, 0]
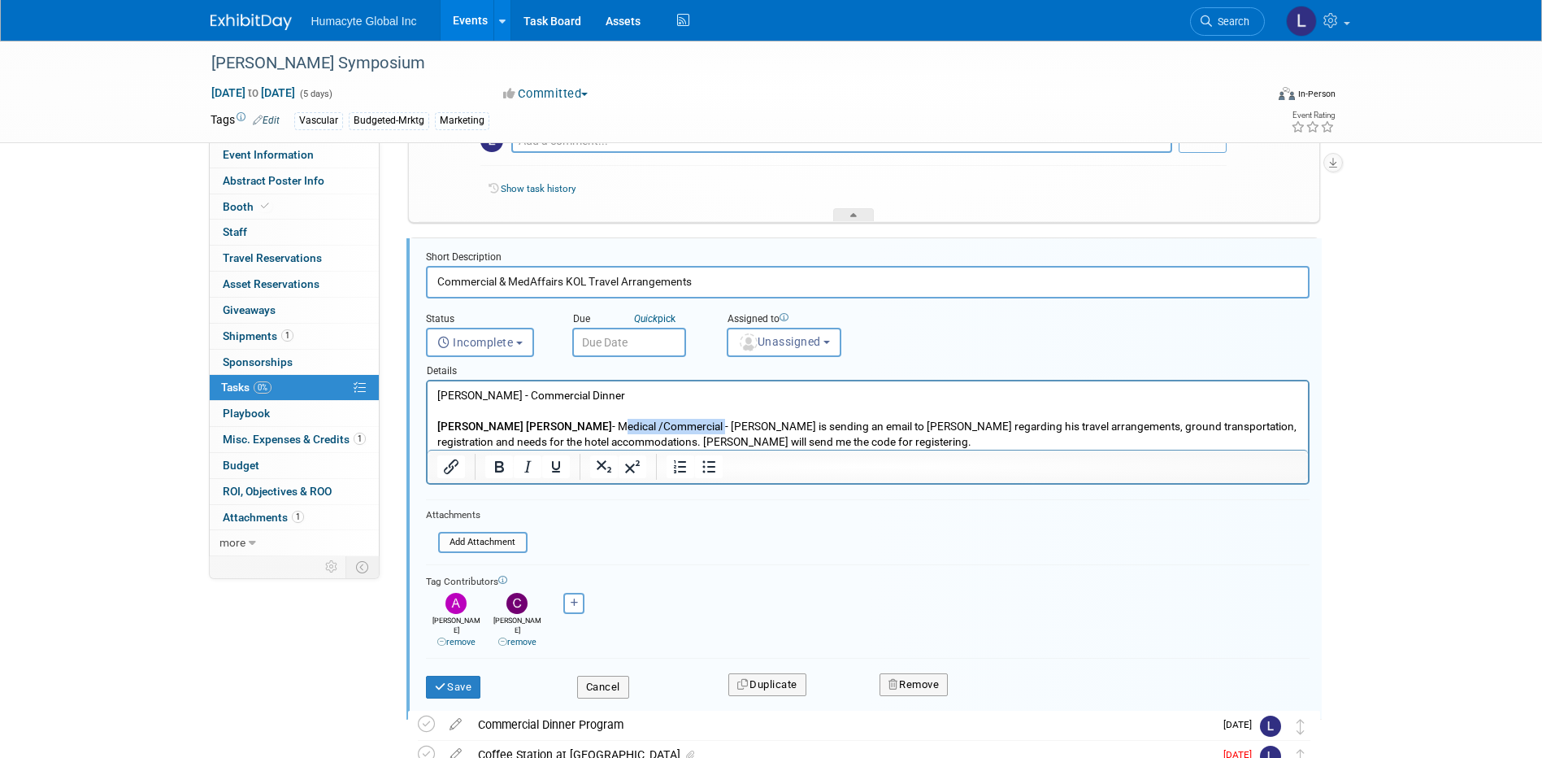
drag, startPoint x: 662, startPoint y: 428, endPoint x: 557, endPoint y: 432, distance: 104.9
click at [557, 432] on p "Dr. Sokolov - Commercial Dinner Dr. Ernest Gene Moore - Medical /Commercial - C…" at bounding box center [867, 419] width 862 height 62
click at [496, 466] on icon "Bold" at bounding box center [499, 466] width 9 height 11
click at [615, 402] on p "Dr. Sokolov - Commercial Dinner Dr. Ernest Gene Moore - Medical /Commercial - C…" at bounding box center [867, 419] width 862 height 62
click at [617, 391] on p "Dr. Sokolov - Commercial Dinner Dr. Ernest Gene Moore - Medical /Commercial - C…" at bounding box center [867, 419] width 862 height 62
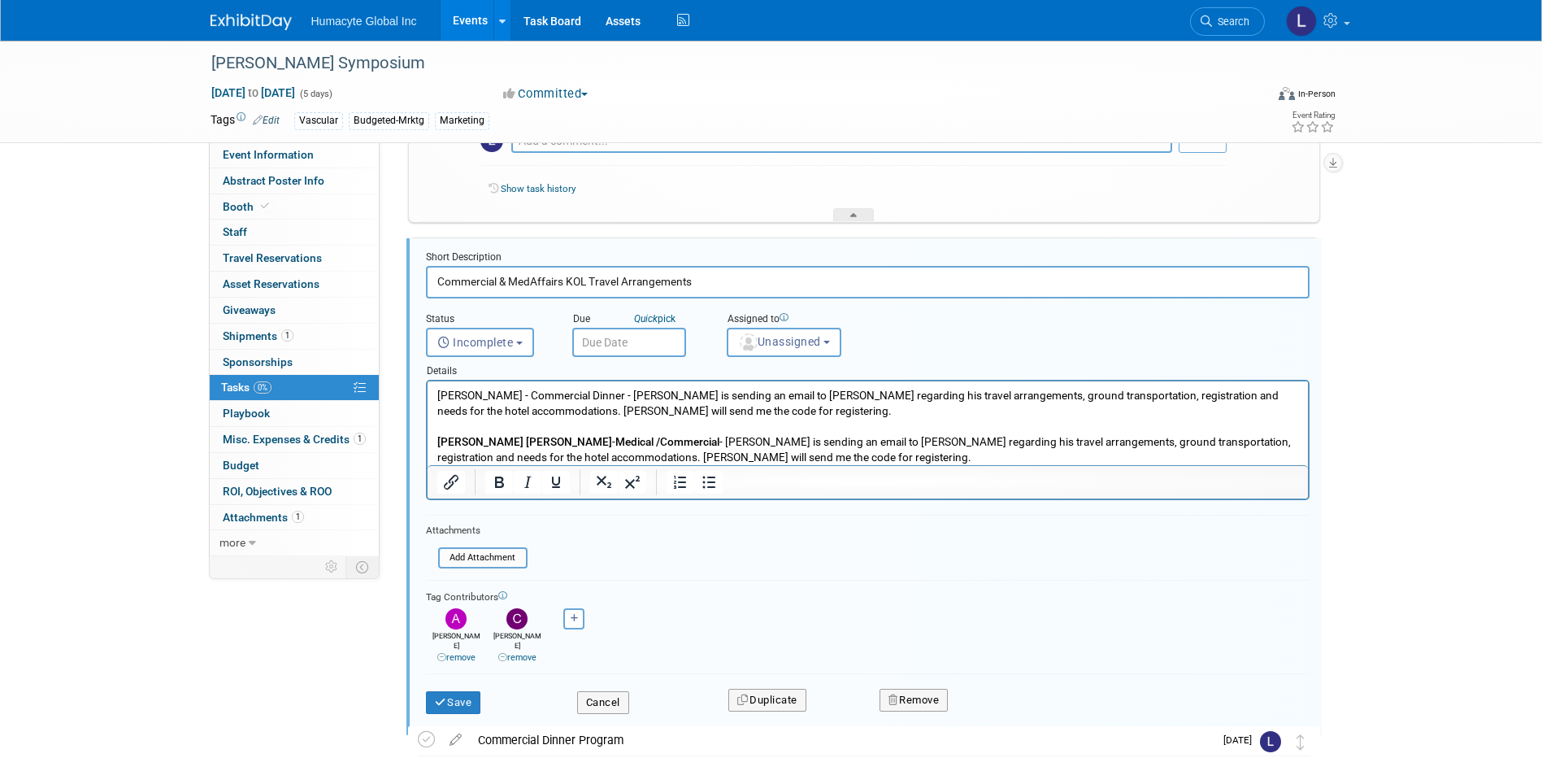
click at [623, 383] on html "Dr. Sokolov - Commercial Dinner - Carlos is sending an email to Dr. Moore regar…" at bounding box center [867, 423] width 880 height 84
click at [835, 411] on p "Dr. Sokolov - Commercial Dinner - Carlos is sending an email to Dr. Moore regar…" at bounding box center [867, 426] width 862 height 77
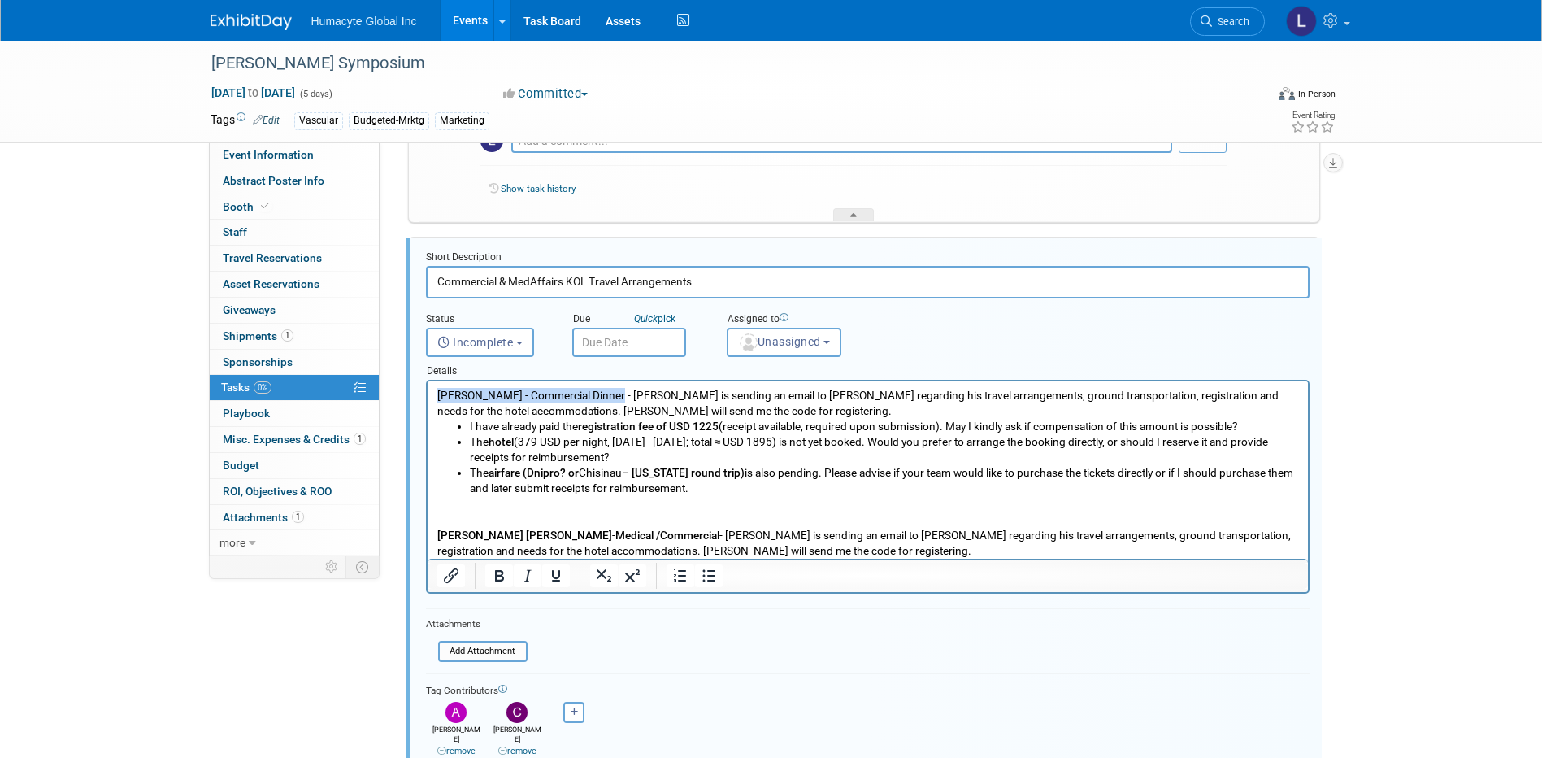
drag, startPoint x: 599, startPoint y: 396, endPoint x: 425, endPoint y: 402, distance: 174.0
click at [427, 402] on html "Dr. Sokolov - Commercial Dinner - Carlos is sending an email to Dr. Moore regar…" at bounding box center [867, 469] width 880 height 177
click at [500, 580] on icon "Bold" at bounding box center [499, 575] width 9 height 11
drag, startPoint x: 484, startPoint y: 463, endPoint x: 495, endPoint y: 463, distance: 10.6
click at [484, 462] on li "The hotel (379 USD per night, November 17–22; total ≈ USD 1895) is not yet book…" at bounding box center [883, 449] width 829 height 31
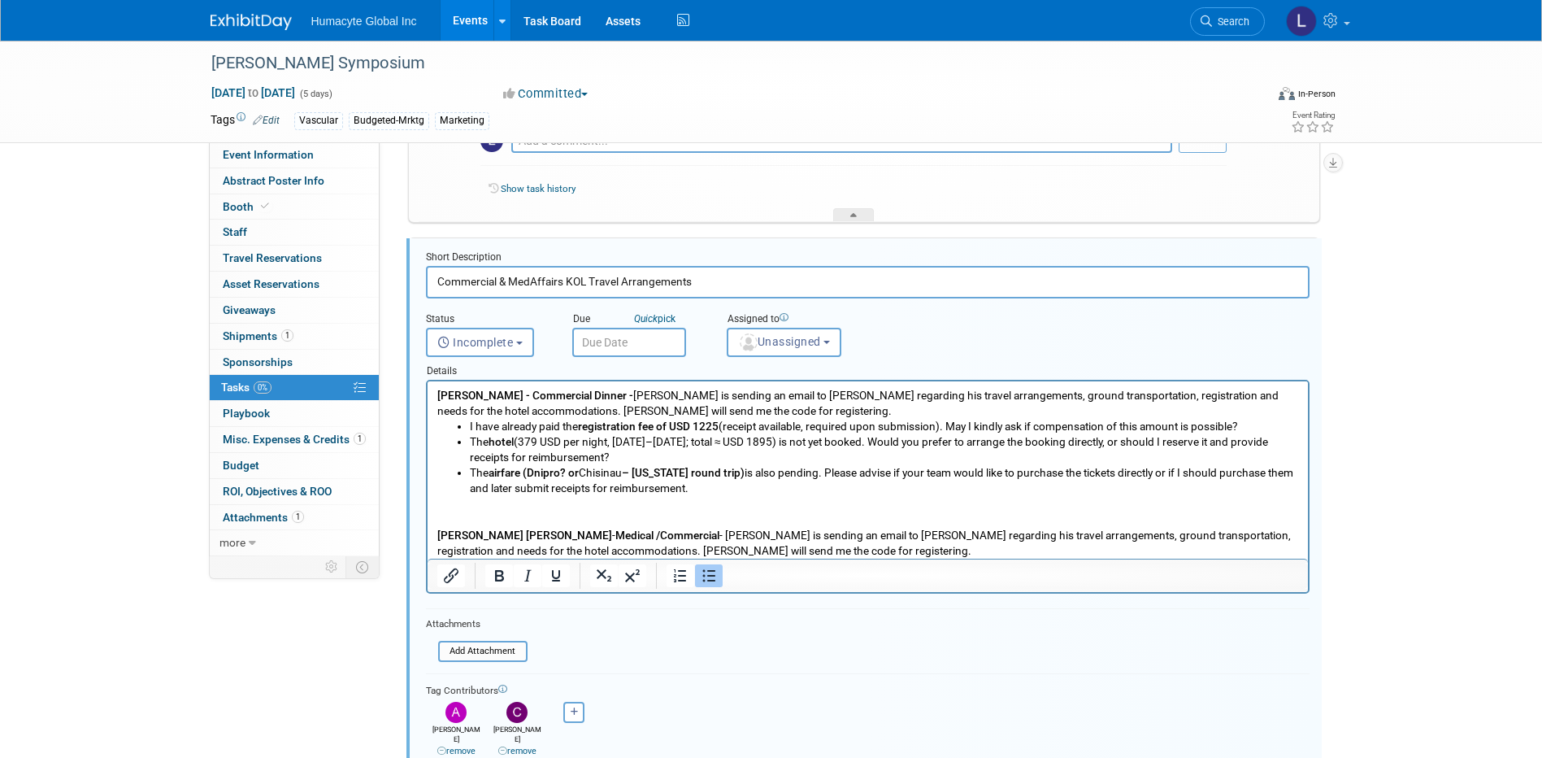
click at [625, 452] on li "The hotel (379 USD per night, November 17–22; total ≈ USD 1895) is not yet book…" at bounding box center [883, 449] width 829 height 31
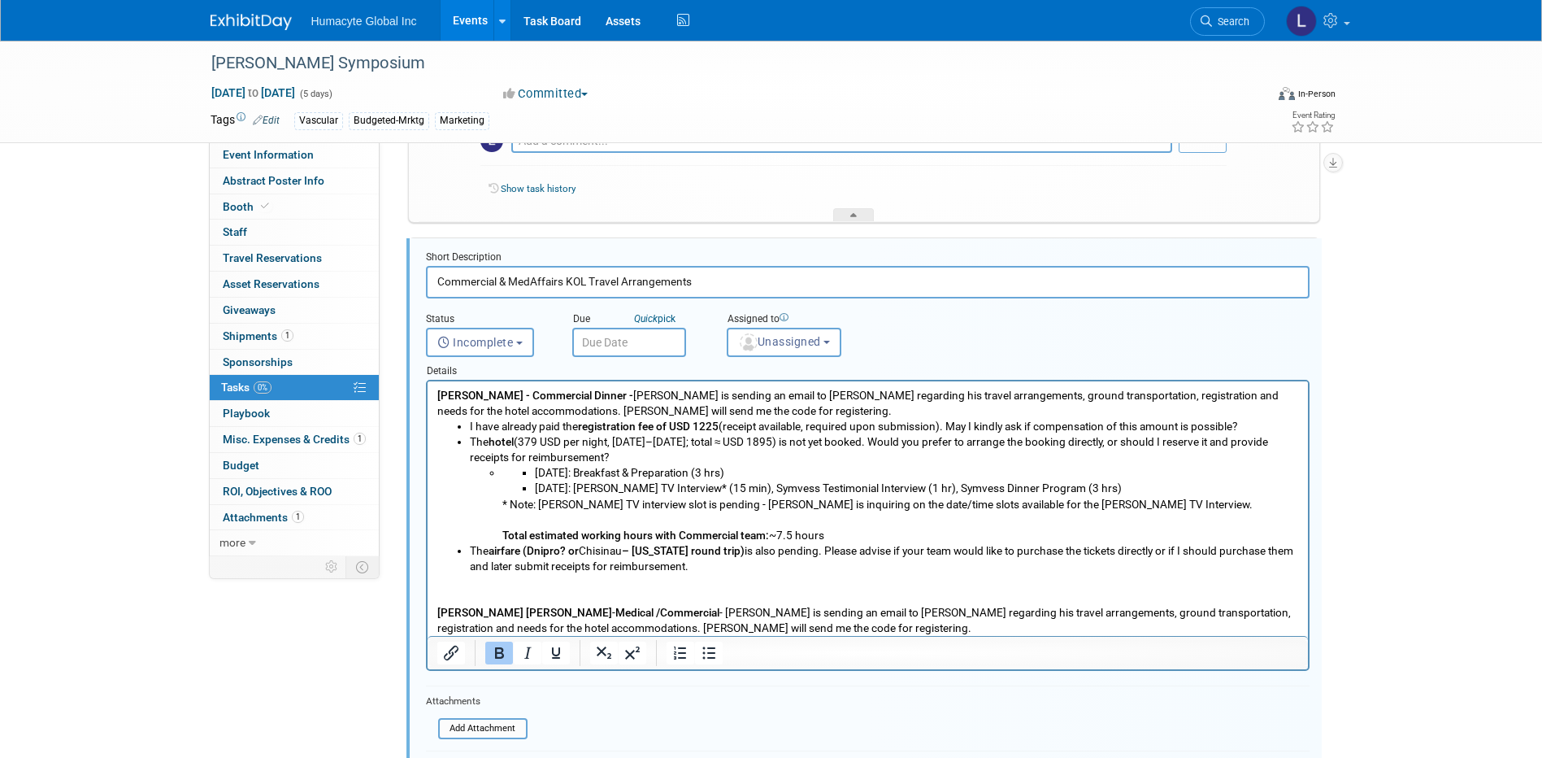
click at [509, 472] on ul "Tuesday: Breakfast & Preparation (3 hrs) Wednesday: VEITH TV Interview* (15 min…" at bounding box center [899, 480] width 797 height 31
click at [501, 473] on li "Tuesday: Breakfast & Preparation (3 hrs) Wednesday: VEITH TV Interview* (15 min…" at bounding box center [899, 503] width 797 height 77
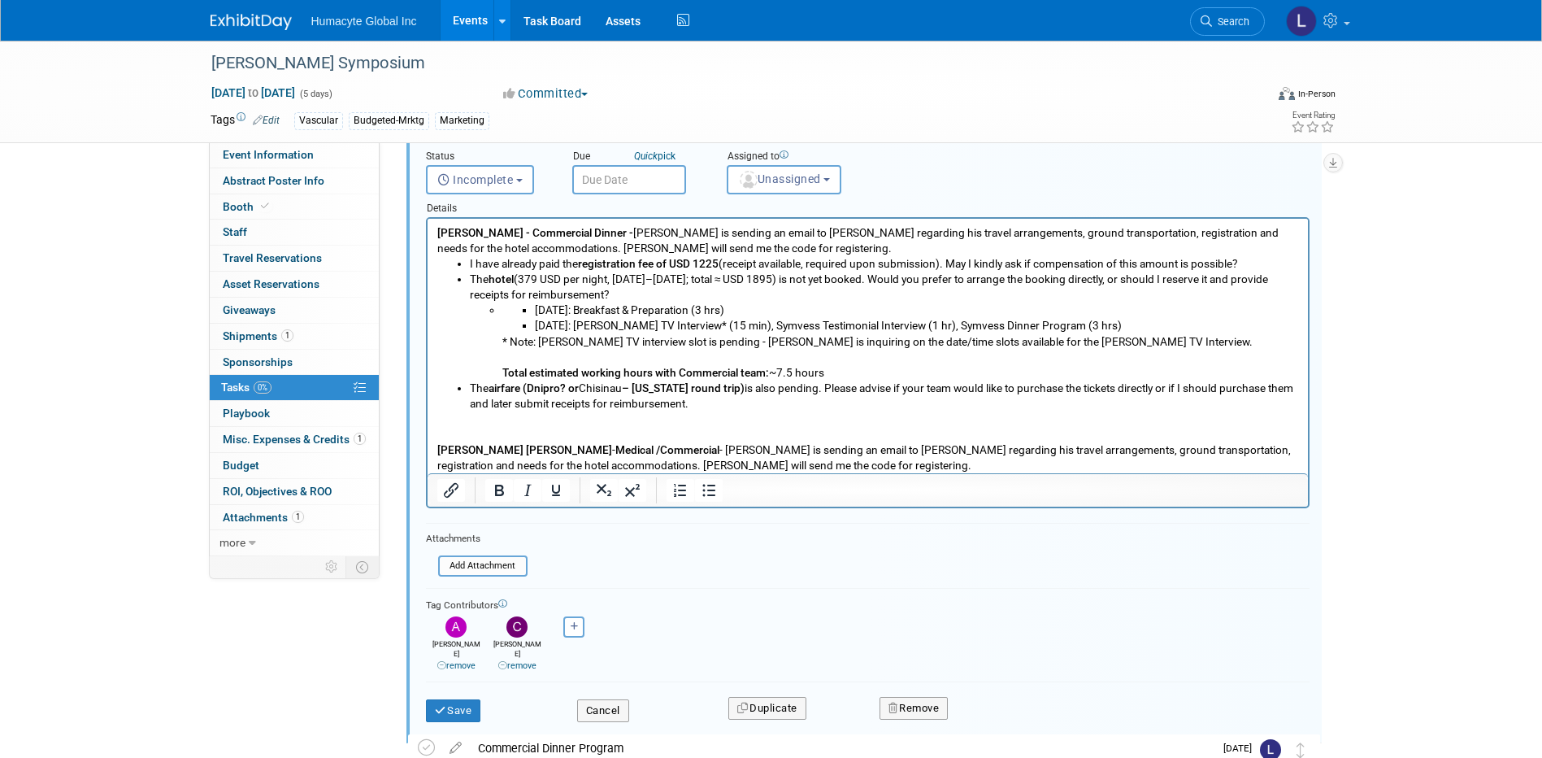
click at [784, 458] on p "Dr. Ernest Gene Moore - Medical /Commercial - Carlos is sending an email to Dr.…" at bounding box center [867, 442] width 862 height 62
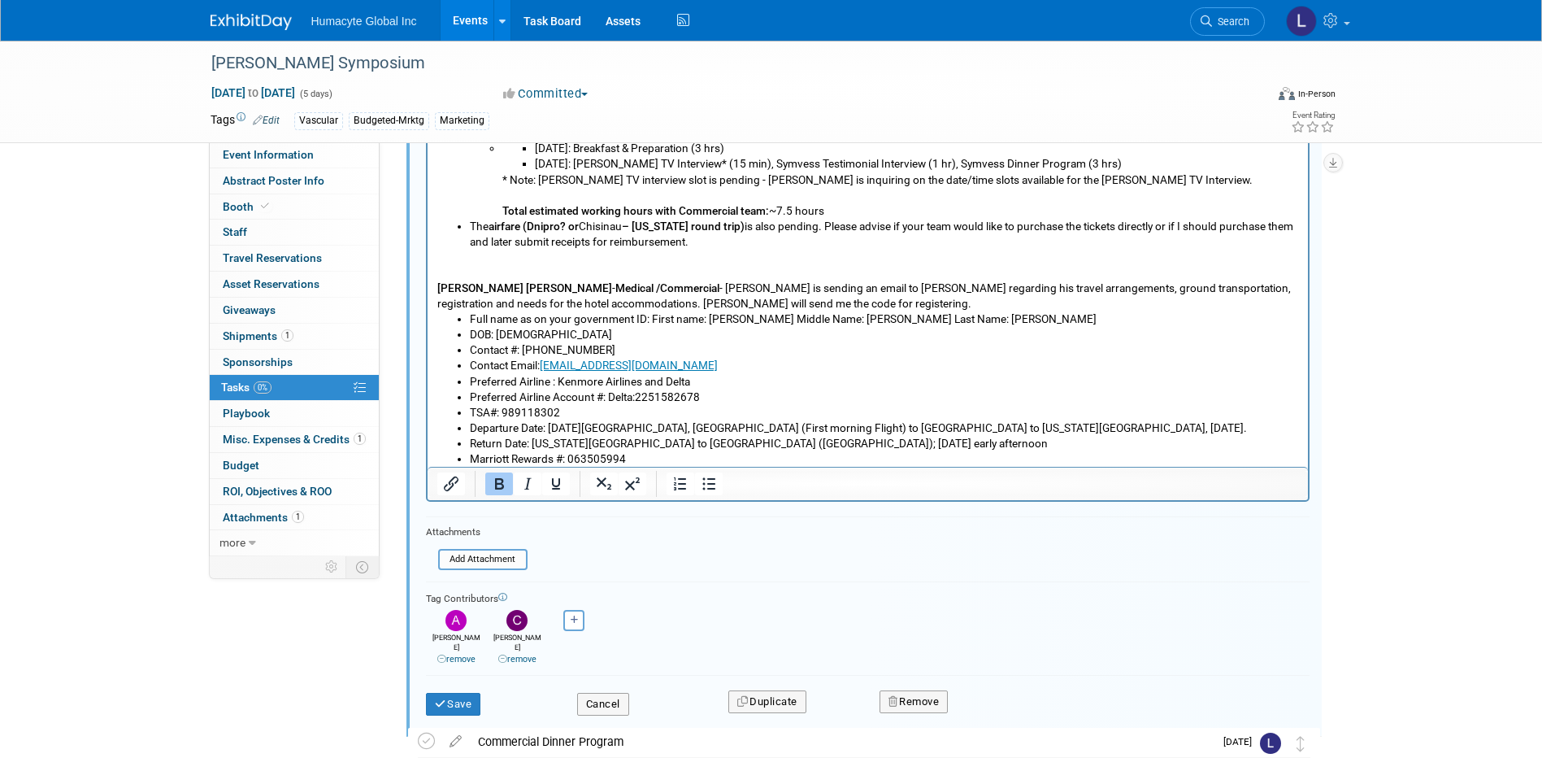
scroll to position [1178, 0]
click at [443, 700] on button "Save" at bounding box center [453, 703] width 55 height 23
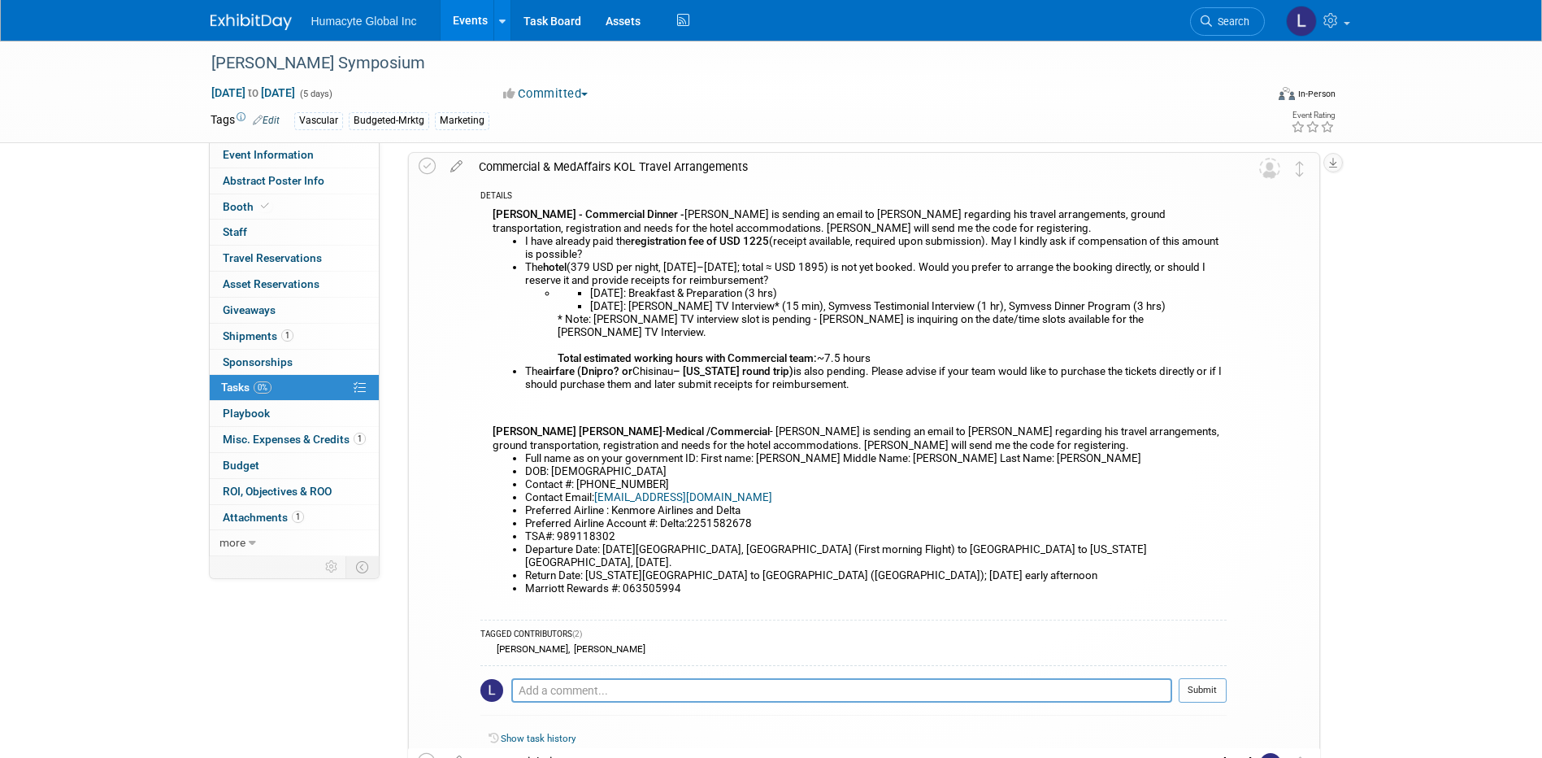
scroll to position [925, 0]
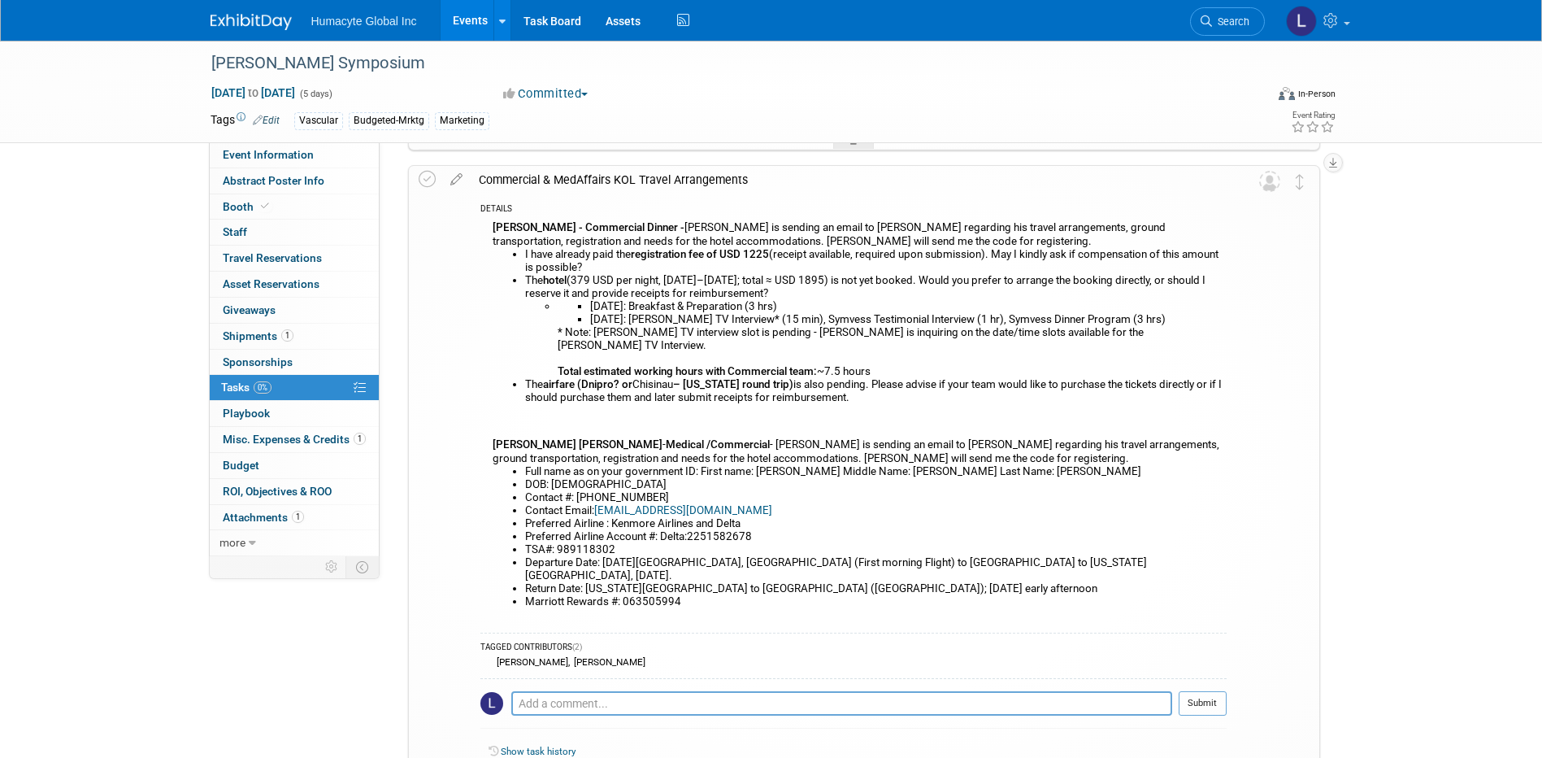
click at [959, 448] on div "Dr. Sokolov - Commercial Dinner - Carlos is sending an email to Dr. Moore regar…" at bounding box center [853, 420] width 746 height 407
click at [720, 432] on div "Dr. Sokolov - Commercial Dinner - Carlos is sending an email to Dr. Moore regar…" at bounding box center [853, 420] width 746 height 407
click at [711, 438] on b "Medical /Commercial" at bounding box center [718, 444] width 104 height 12
click at [460, 176] on icon at bounding box center [456, 176] width 28 height 20
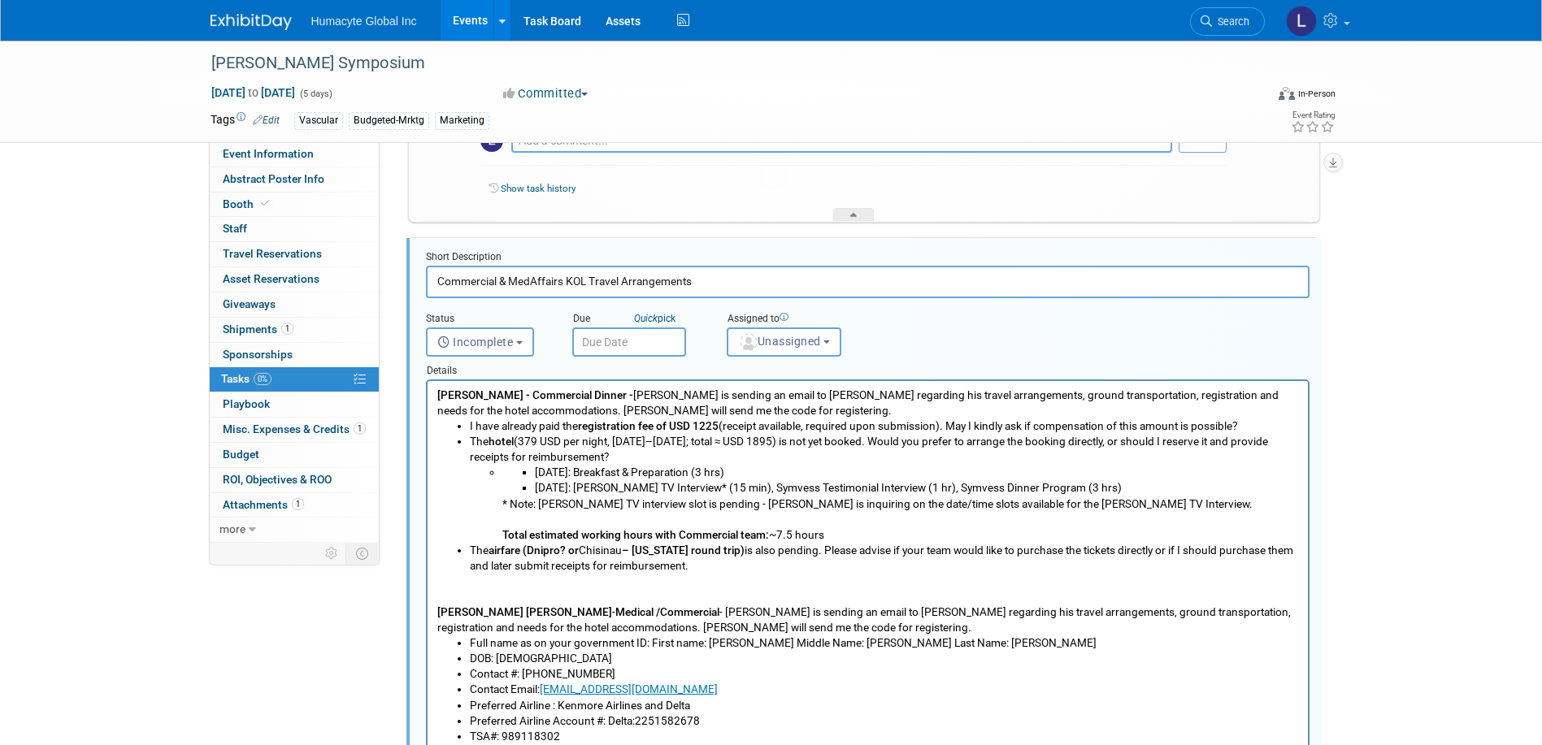
scroll to position [0, 0]
click at [670, 605] on p "Dr. Ernest Gene Moore - Medical /Commercial - Carlos is sending an email to Dr.…" at bounding box center [867, 605] width 862 height 62
drag, startPoint x: 759, startPoint y: 613, endPoint x: 669, endPoint y: 614, distance: 90.2
click at [669, 614] on p "Dr. Ernest Gene Moore - Medical /Commercial - Lunch Symposium - Carlos is sendi…" at bounding box center [867, 605] width 862 height 62
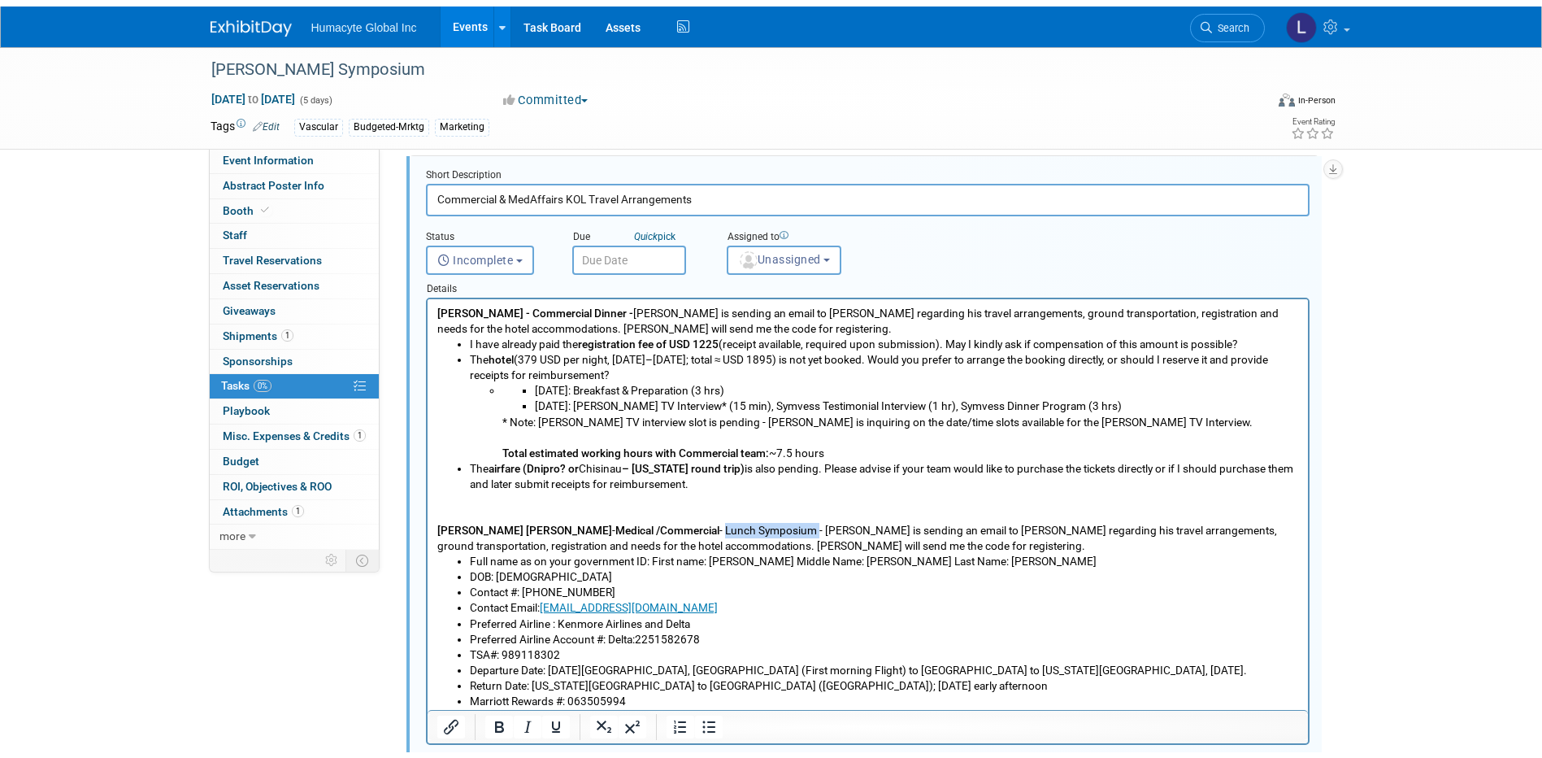
scroll to position [1096, 0]
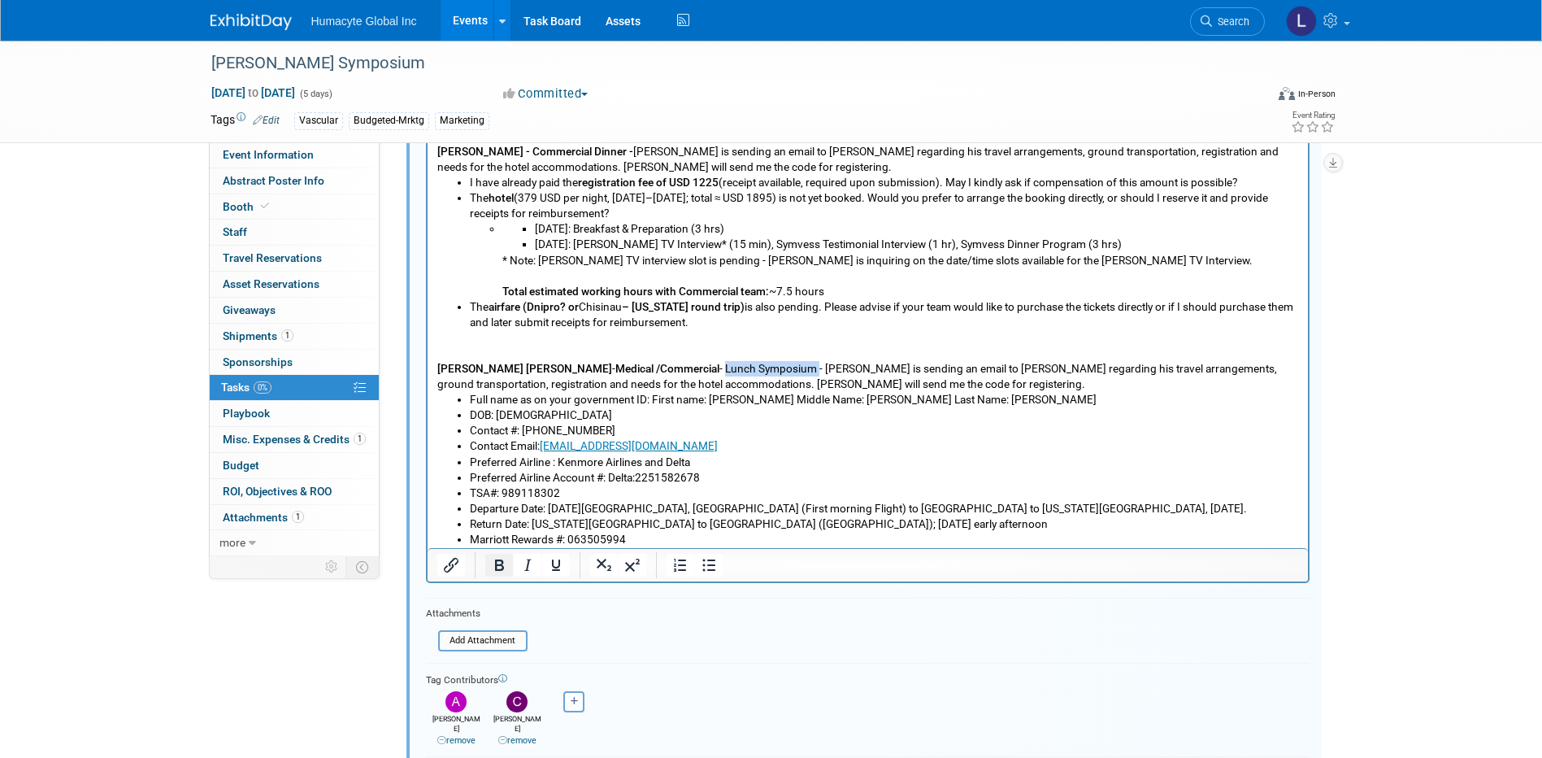
click at [506, 564] on icon "Bold" at bounding box center [499, 565] width 20 height 20
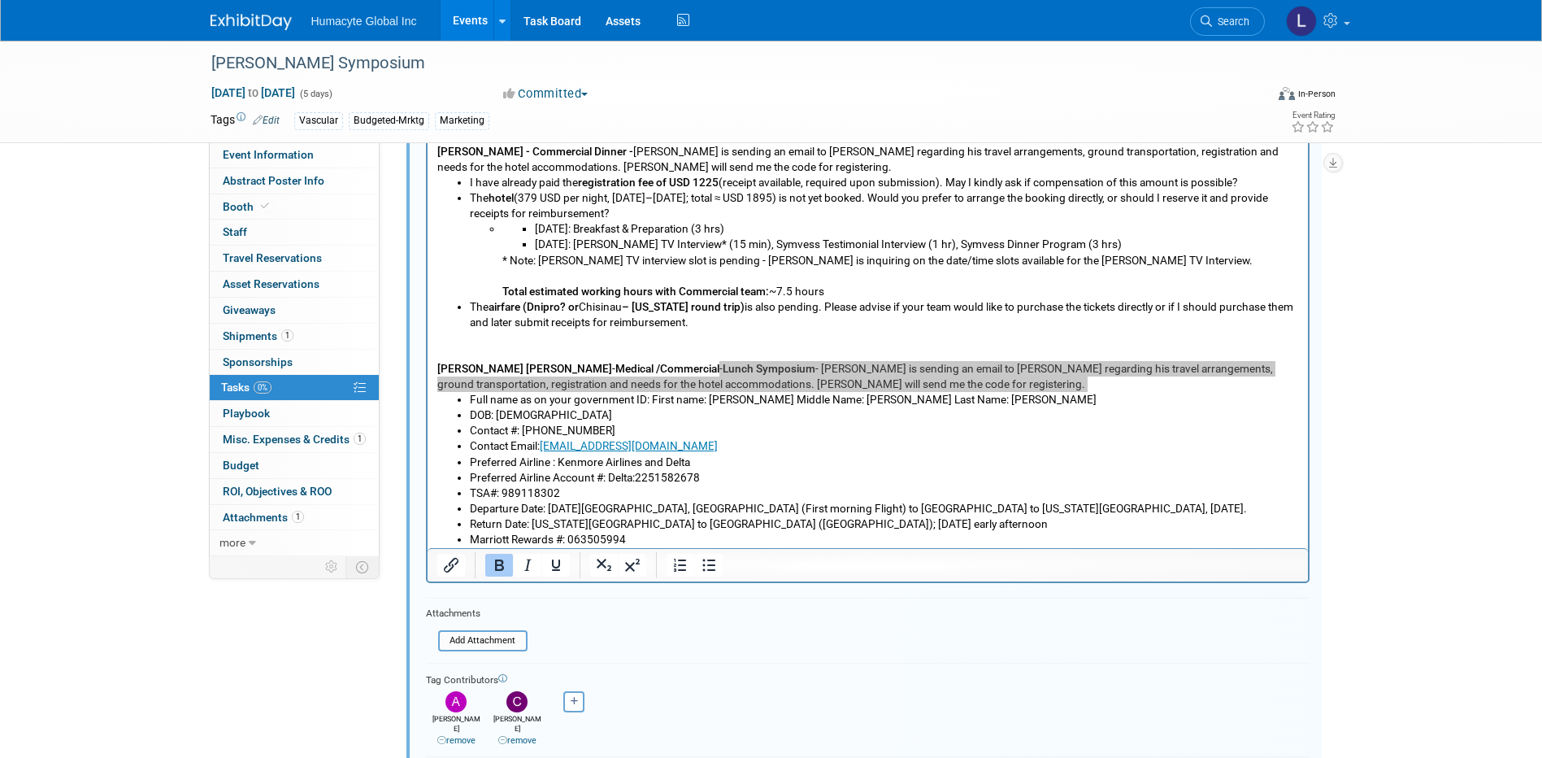
click at [667, 631] on form "Short Description Commercial & MedAffairs KOL Travel Arrangements Status <i cla…" at bounding box center [868, 410] width 908 height 806
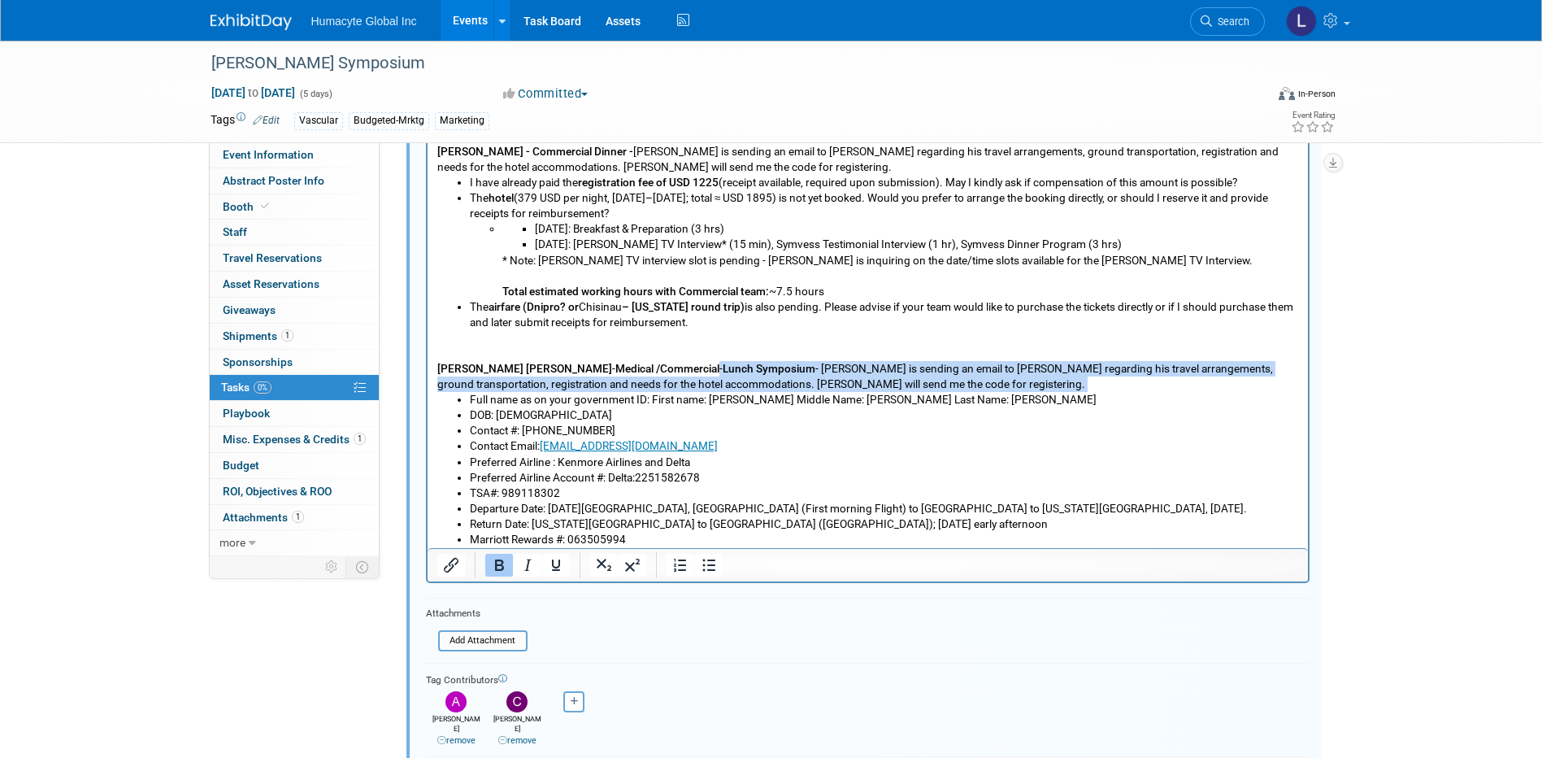
click at [756, 377] on p "Dr. Ernest Gene Moore - Medical /Commercial - Lunch Symposium - Carlos is sendi…" at bounding box center [867, 361] width 862 height 62
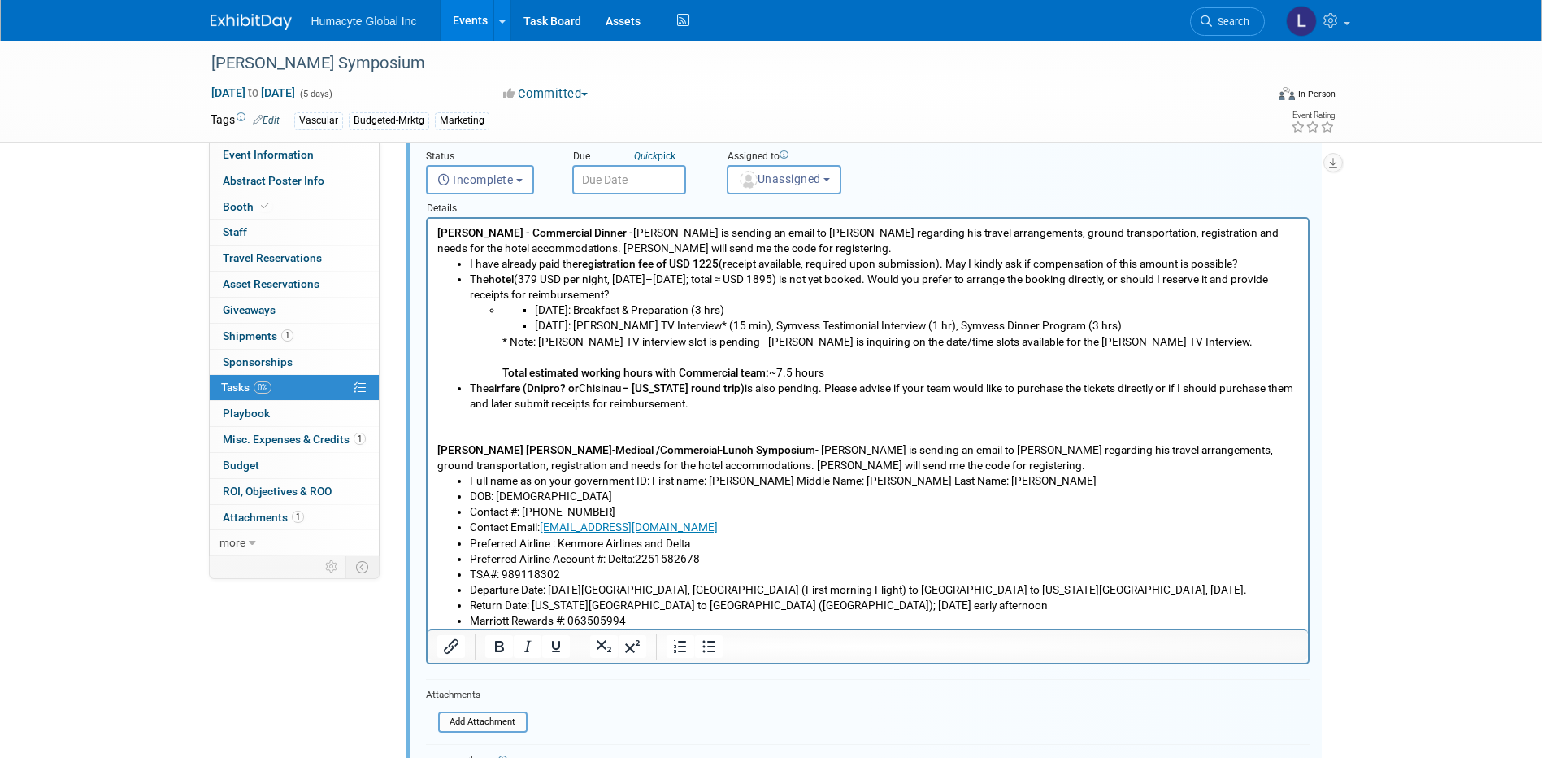
scroll to position [934, 0]
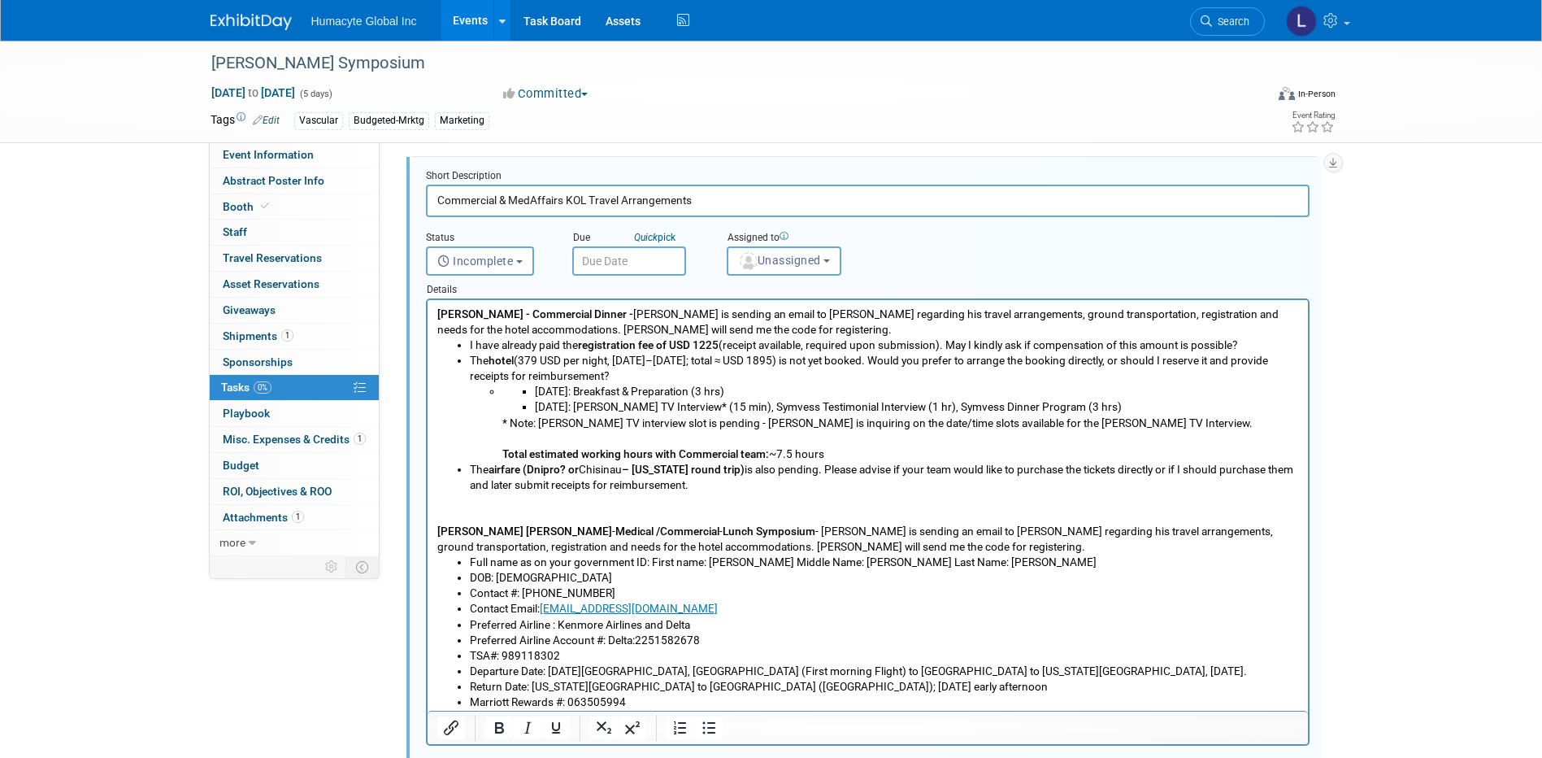
click at [599, 307] on b "Dr. Sokolov - Commercial Dinner -" at bounding box center [534, 313] width 196 height 13
click at [761, 530] on b "Lunch Symposium" at bounding box center [768, 530] width 93 height 13
click at [767, 532] on p "Dr. Ernest Gene Moore - Medical /Commercial - Lunch Symposium - Carlos is sendi…" at bounding box center [867, 524] width 862 height 62
click at [762, 531] on p "Dr. Ernest Gene Moore - Medical /Commercial - Lunch Symposium - Carlos is sendi…" at bounding box center [867, 524] width 862 height 62
click at [771, 525] on p "Dr. Ernest Gene Moore - Medical /Commercial - Lunch Symposium - Carlos is sendi…" at bounding box center [867, 524] width 862 height 62
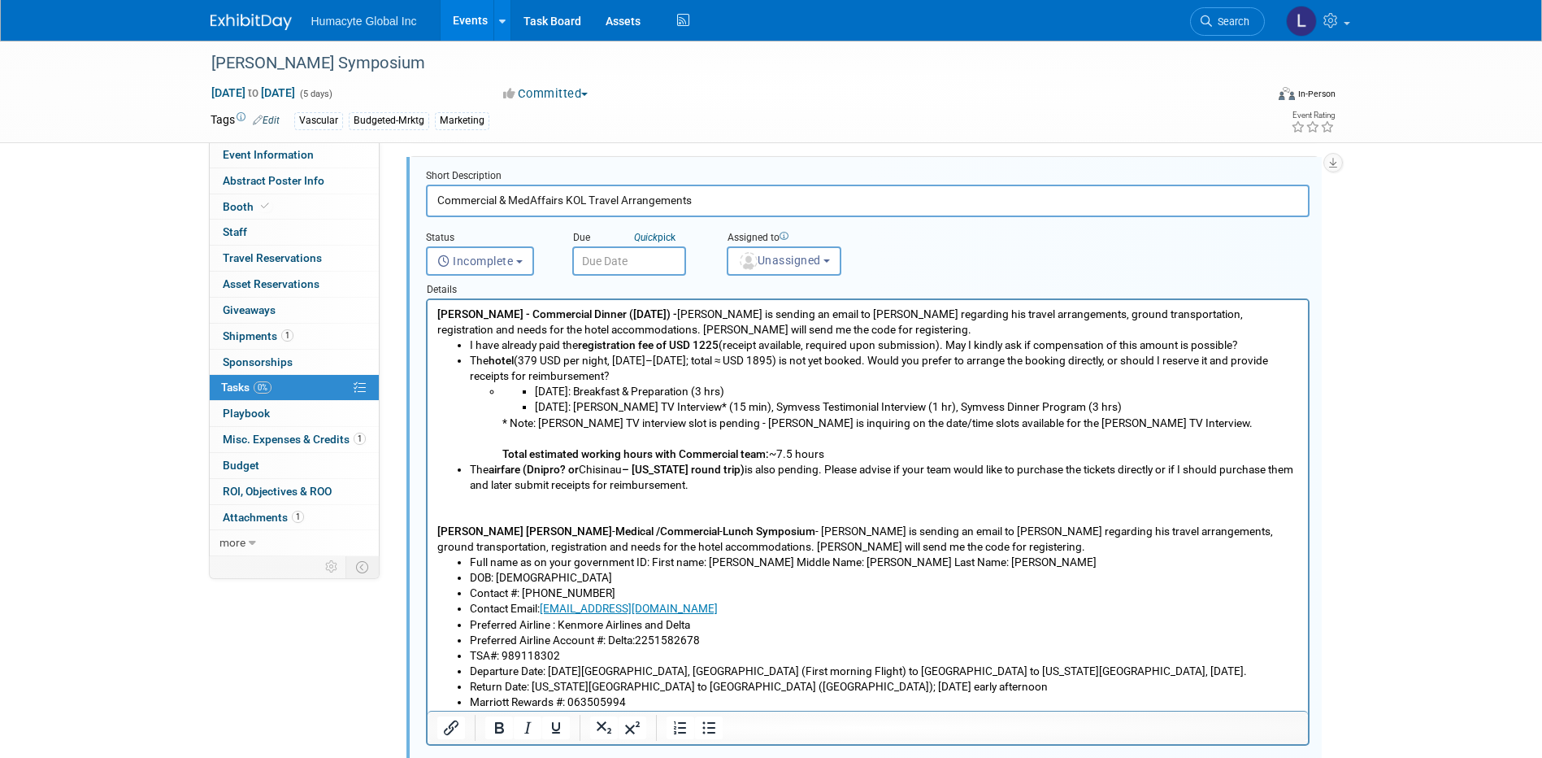
click at [761, 528] on b "Lunch Symposium" at bounding box center [768, 530] width 93 height 13
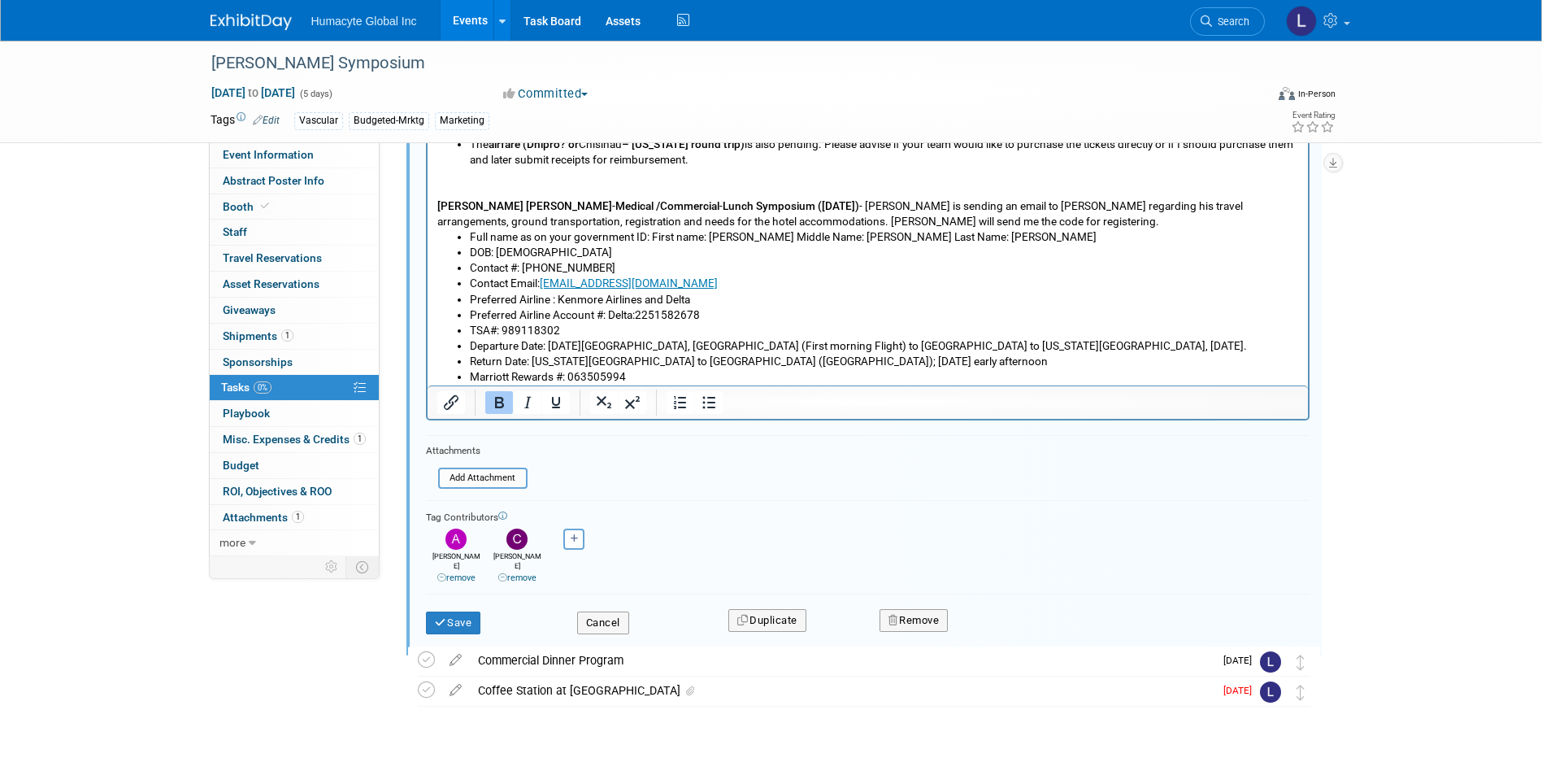
scroll to position [1307, 0]
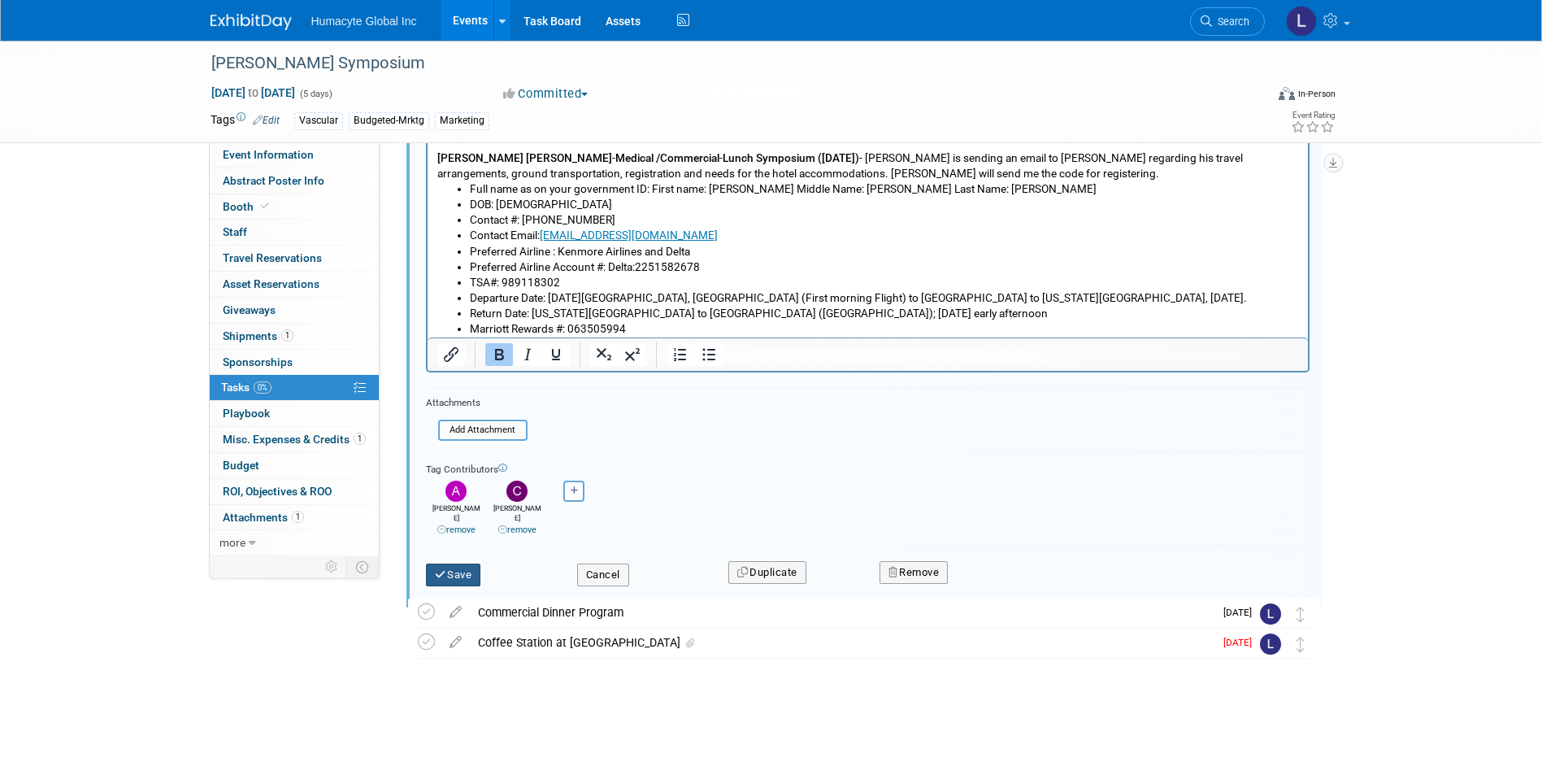
click at [438, 569] on icon "submit" at bounding box center [441, 574] width 13 height 11
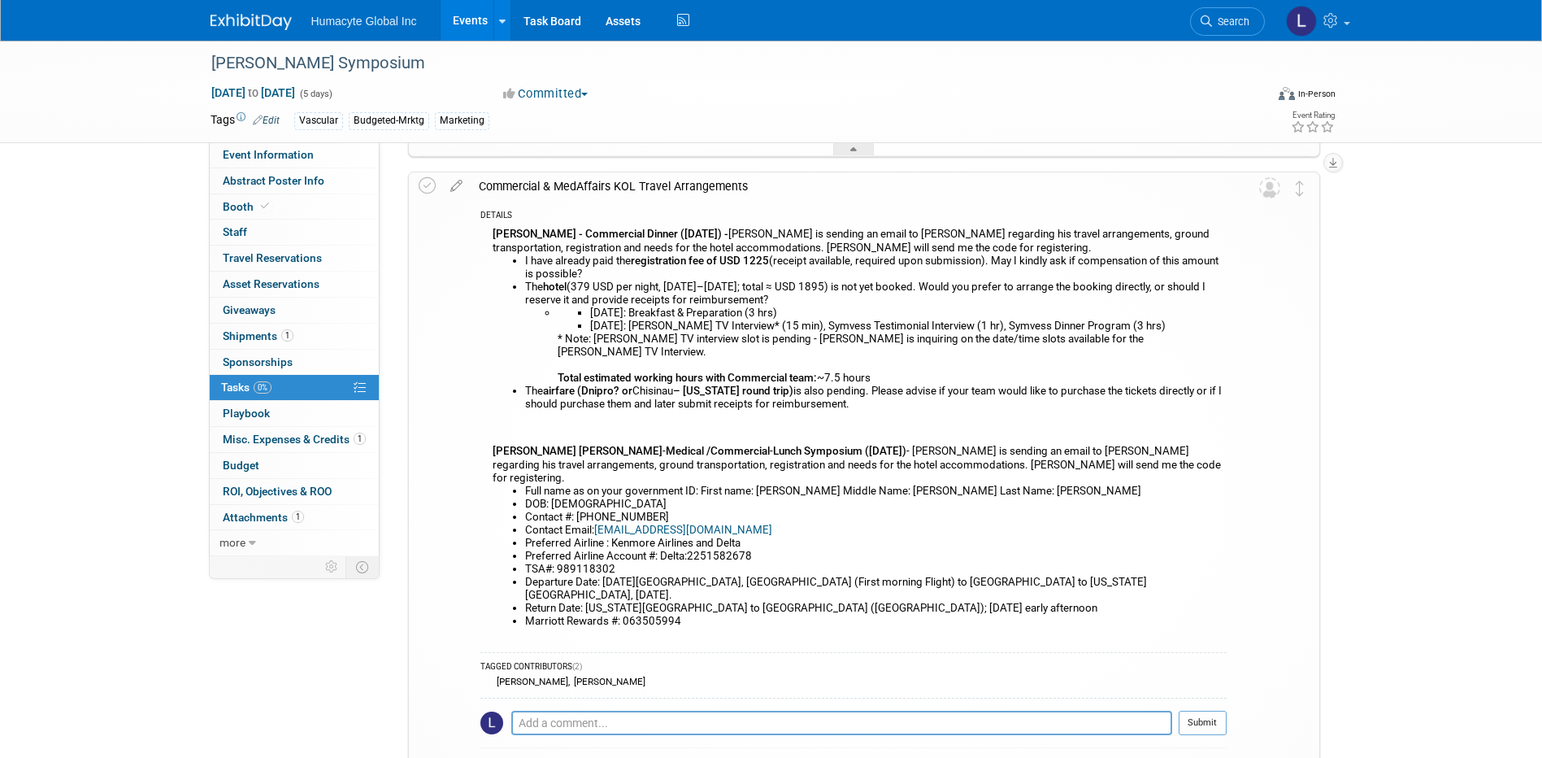
scroll to position [925, 0]
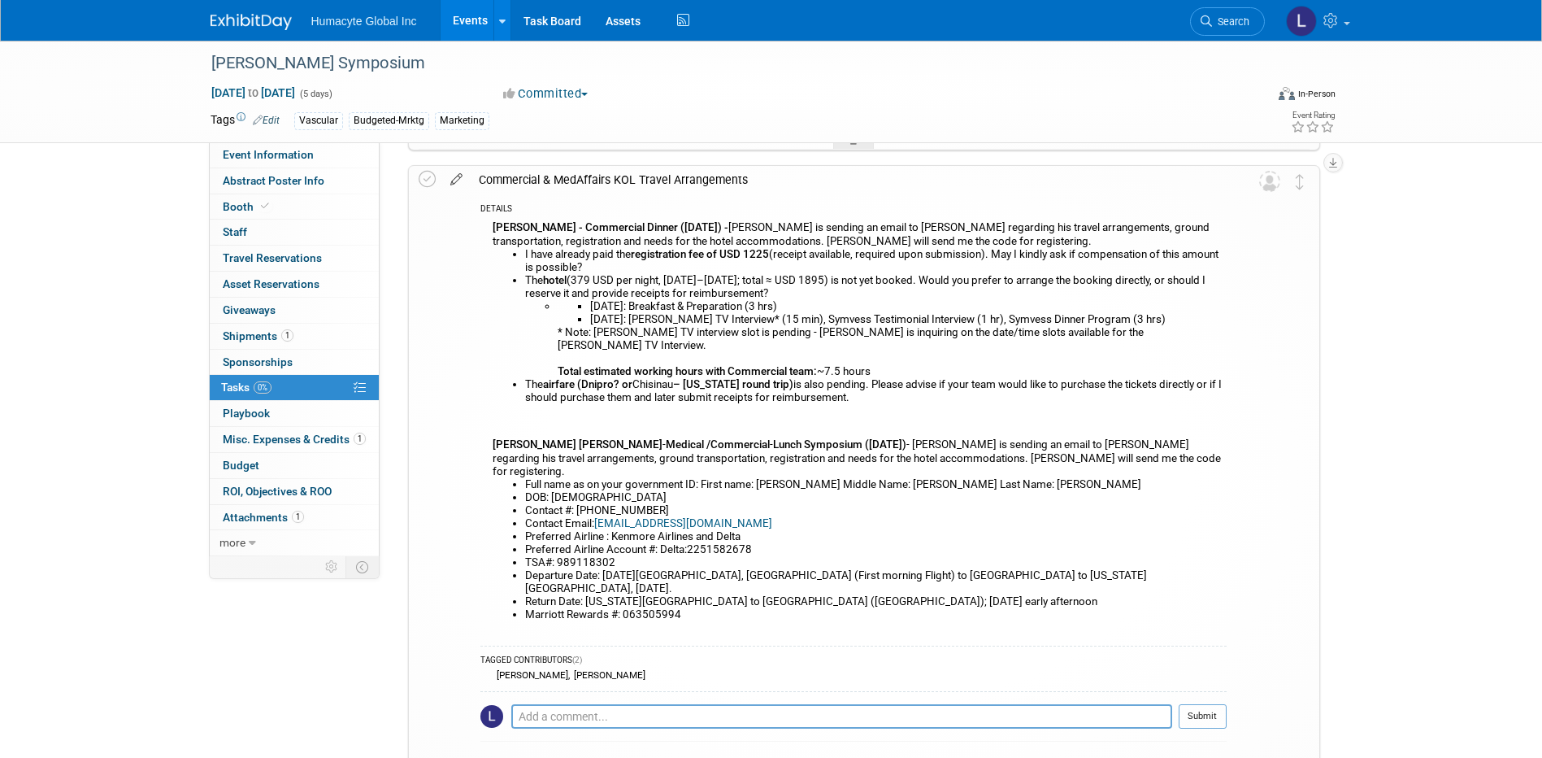
click at [454, 184] on icon at bounding box center [456, 176] width 28 height 20
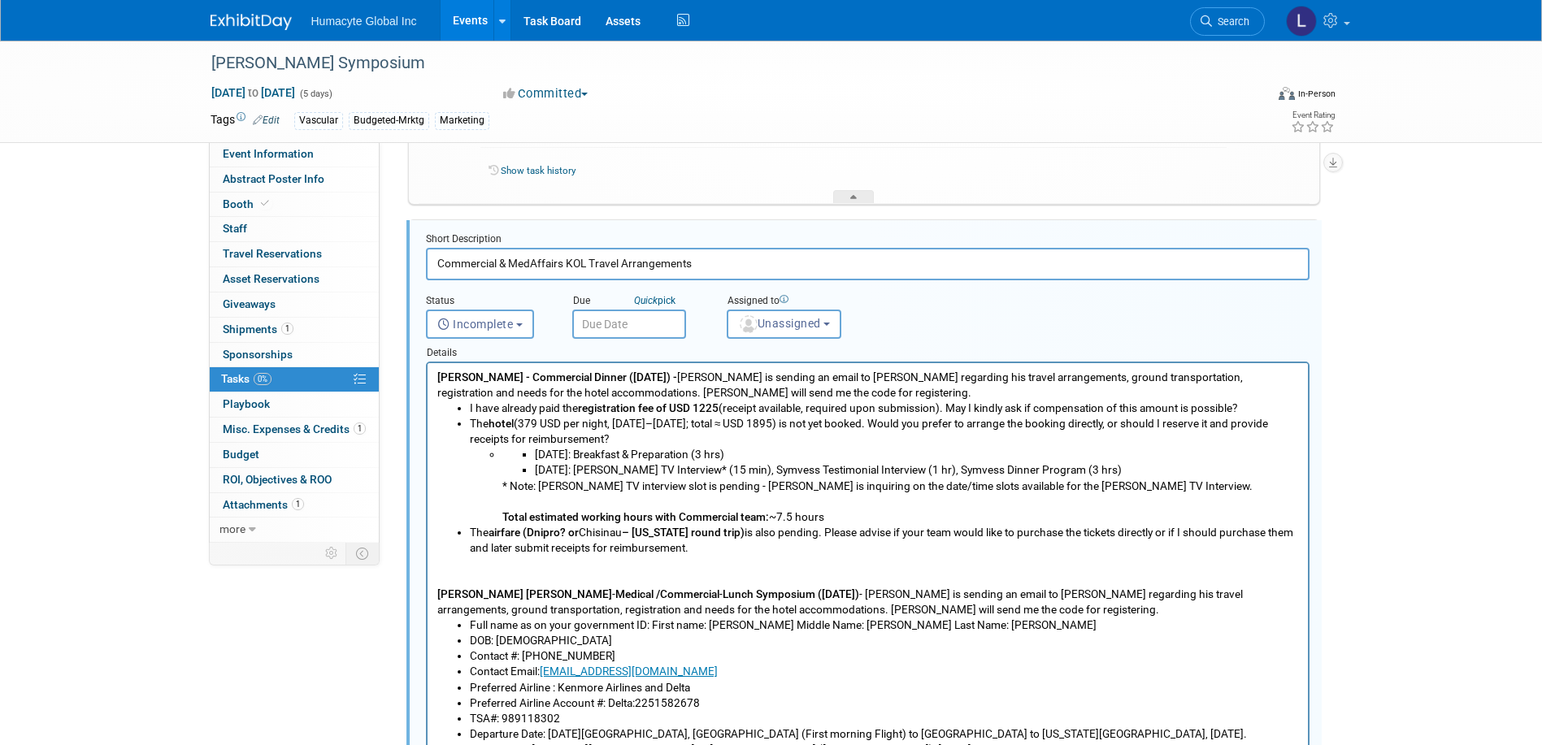
scroll to position [853, 0]
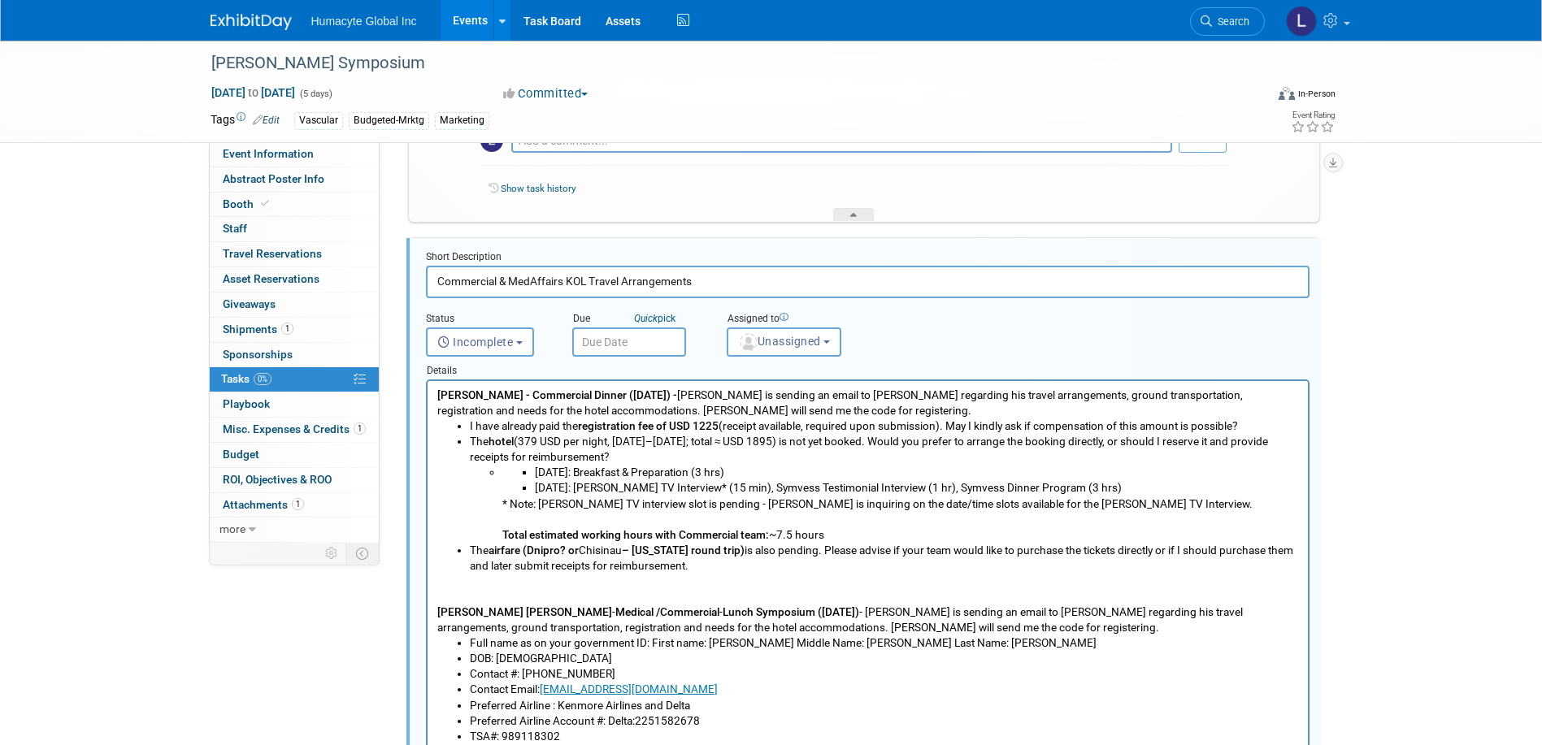
drag, startPoint x: 671, startPoint y: 395, endPoint x: 418, endPoint y: 396, distance: 252.8
click at [427, 396] on html "Dr. Sokolov - Commercial Dinner (Wed, Nov 19) - Carlos is sending an email to D…" at bounding box center [867, 586] width 880 height 410
click at [832, 615] on b "Lunch Symposium (Thur, Nov 20)" at bounding box center [790, 612] width 137 height 13
drag, startPoint x: 837, startPoint y: 606, endPoint x: 432, endPoint y: 613, distance: 405.6
click at [432, 613] on html "Dr. Sokolov - Commercial Dinner (Wed, Nov 19) - Carlos is sending an email to D…" at bounding box center [867, 586] width 880 height 410
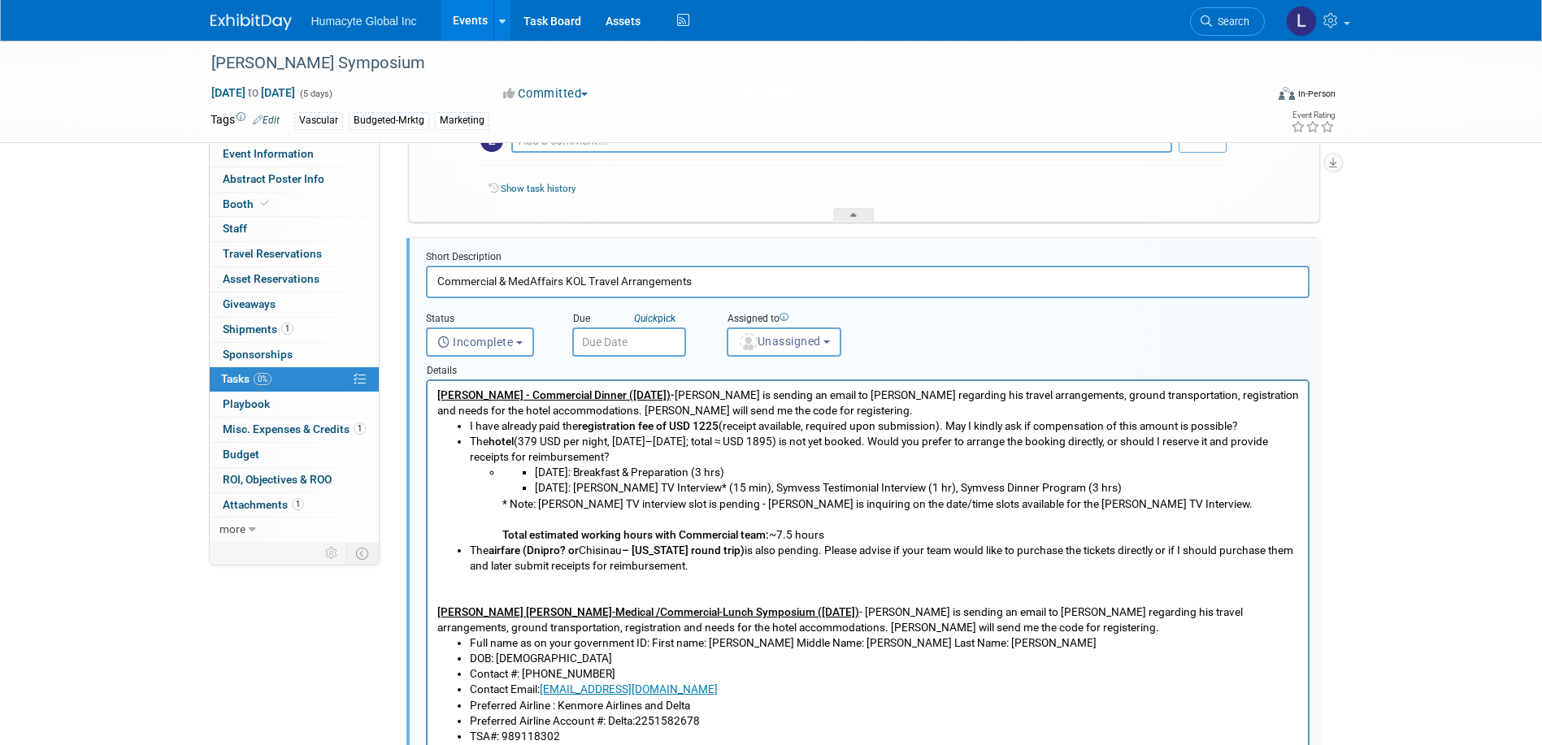
click at [798, 486] on li "Wednesday: VEITH TV Interview* (15 min), Symvess Testimonial Interview (1 hr), …" at bounding box center [916, 487] width 764 height 15
click at [437, 395] on u "Dr. Sokolov - Commercial Dinner (Wed, Nov 19)" at bounding box center [552, 395] width 233 height 13
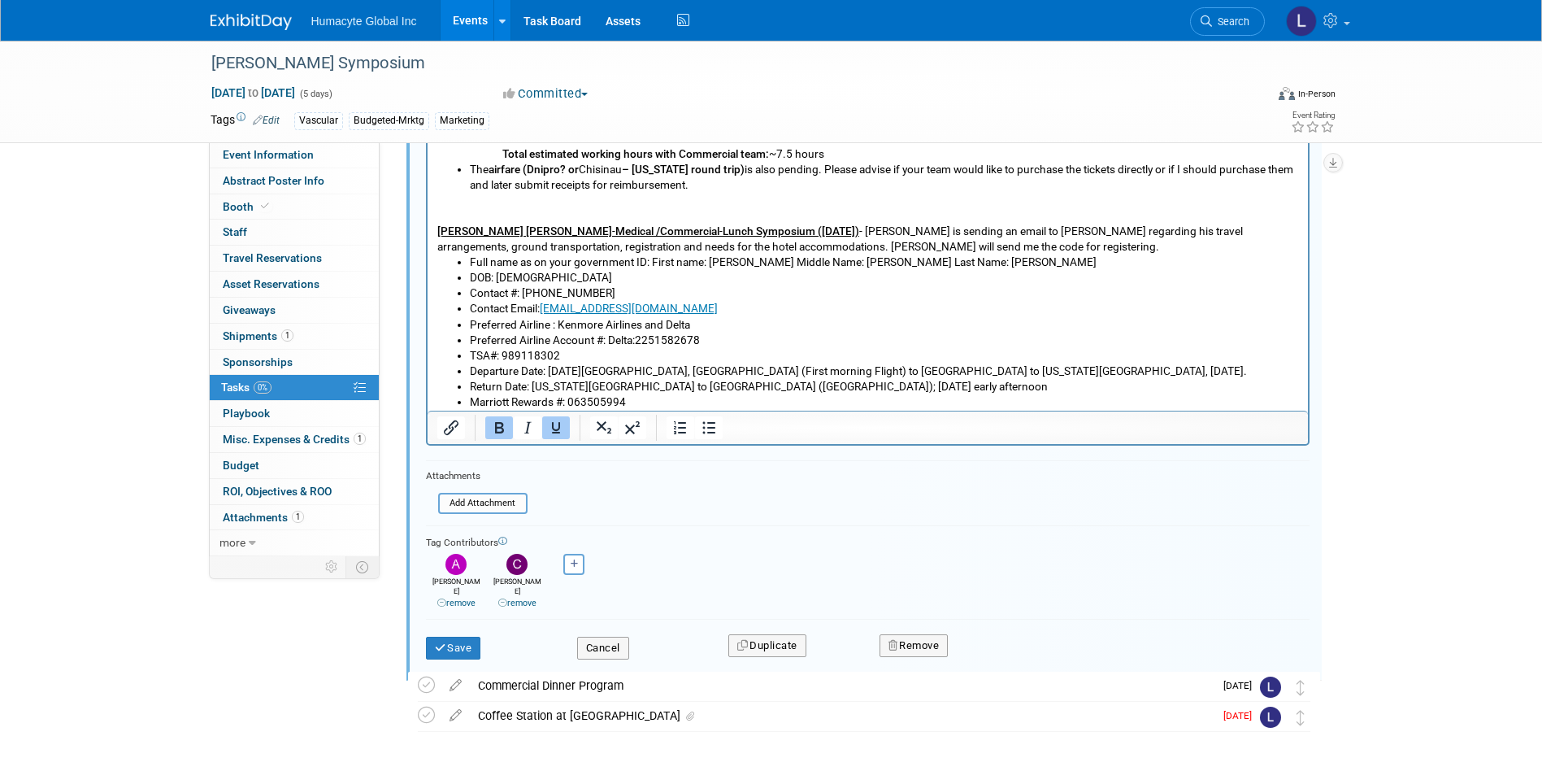
scroll to position [1307, 0]
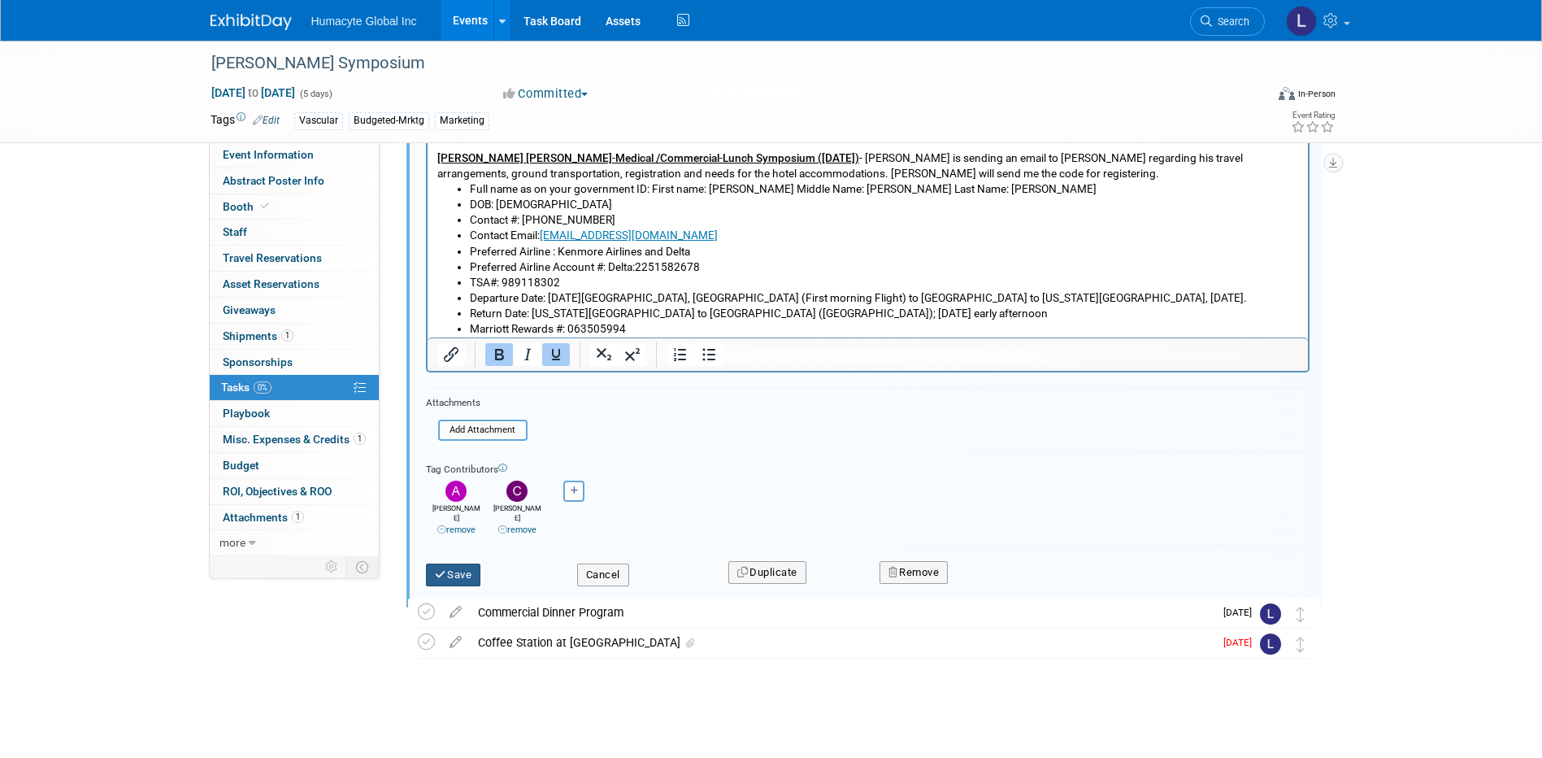
click at [436, 569] on icon "submit" at bounding box center [441, 574] width 13 height 11
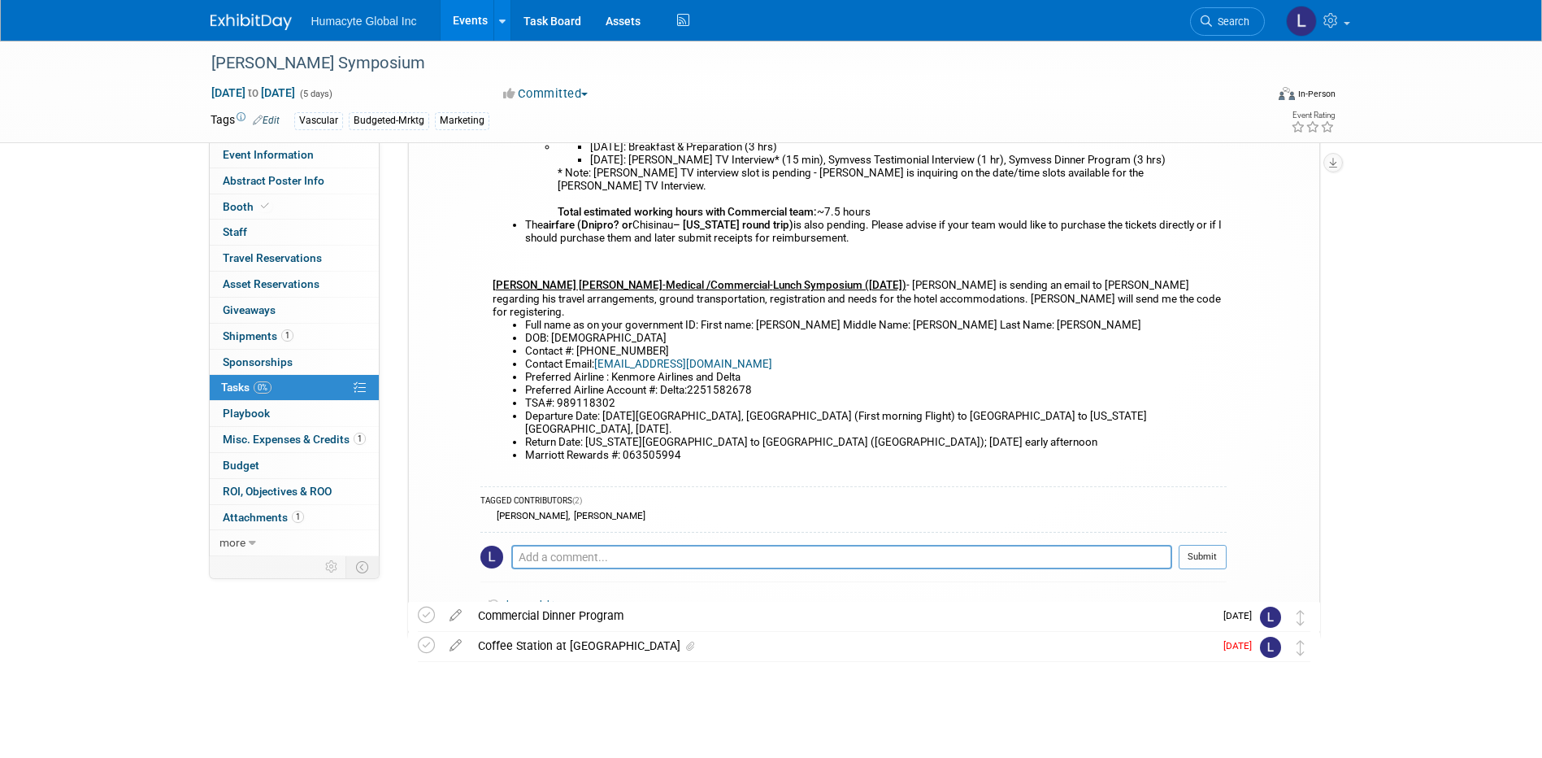
scroll to position [1087, 0]
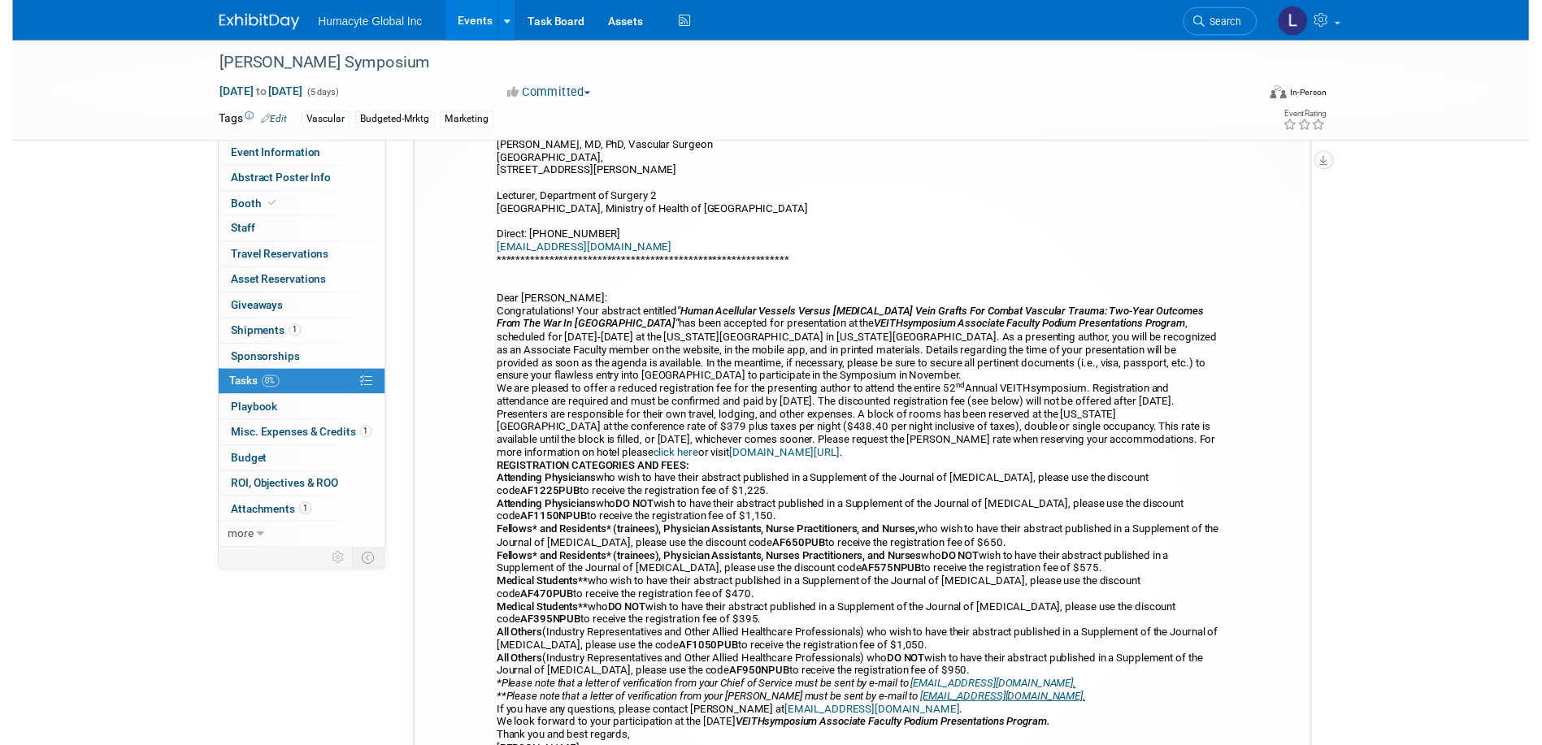
scroll to position [0, 0]
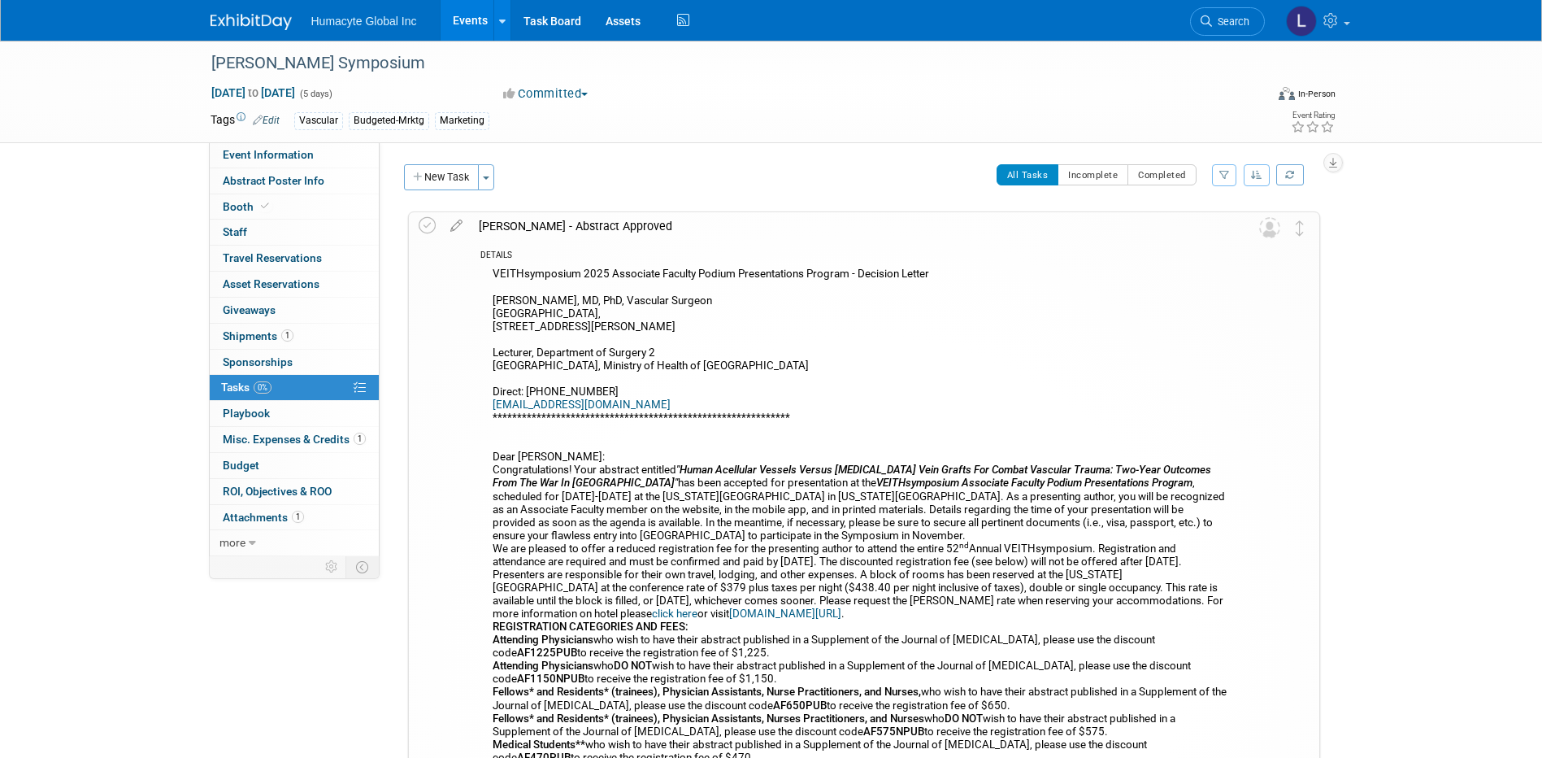
click at [453, 226] on icon at bounding box center [456, 222] width 28 height 20
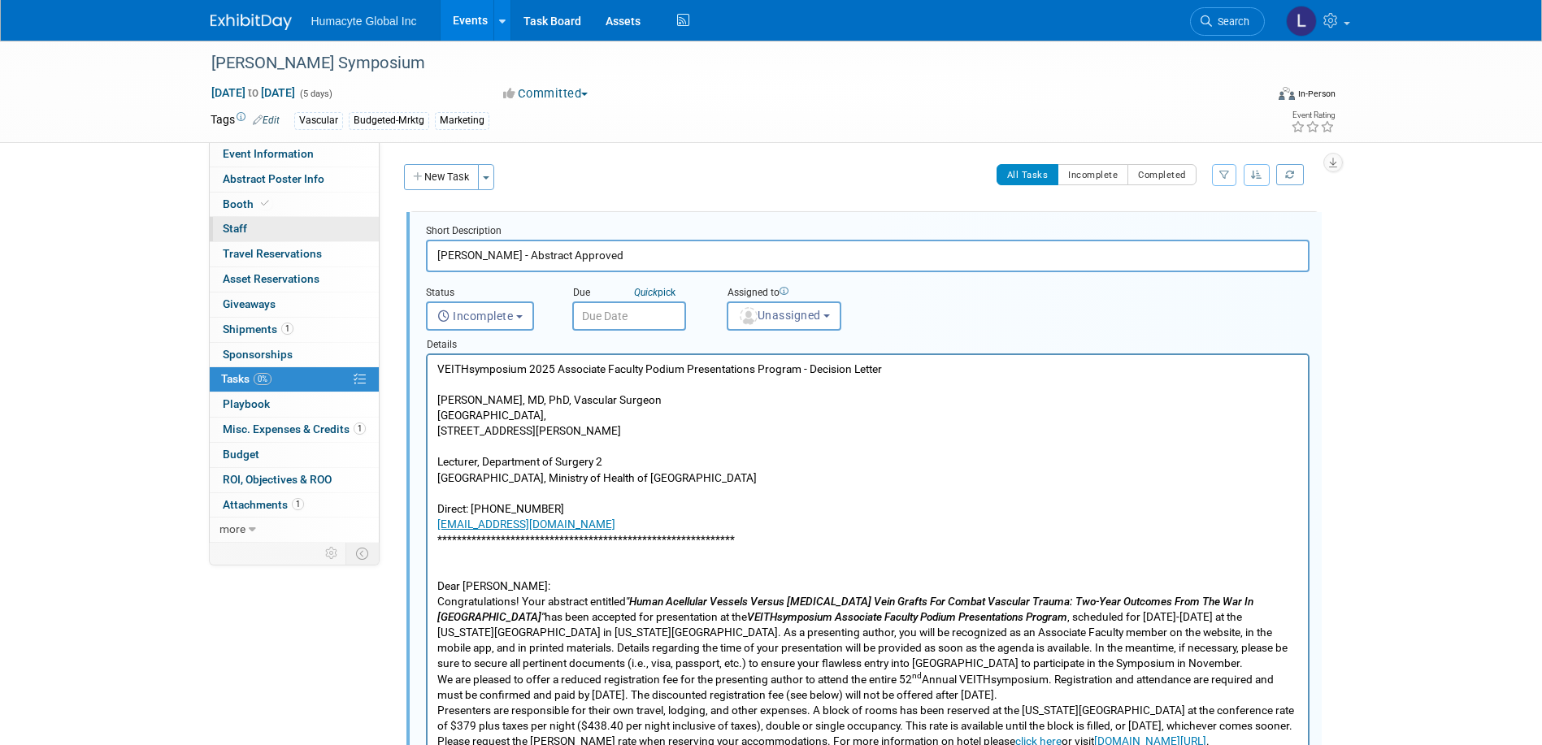
drag, startPoint x: 624, startPoint y: 252, endPoint x: 294, endPoint y: 238, distance: 330.3
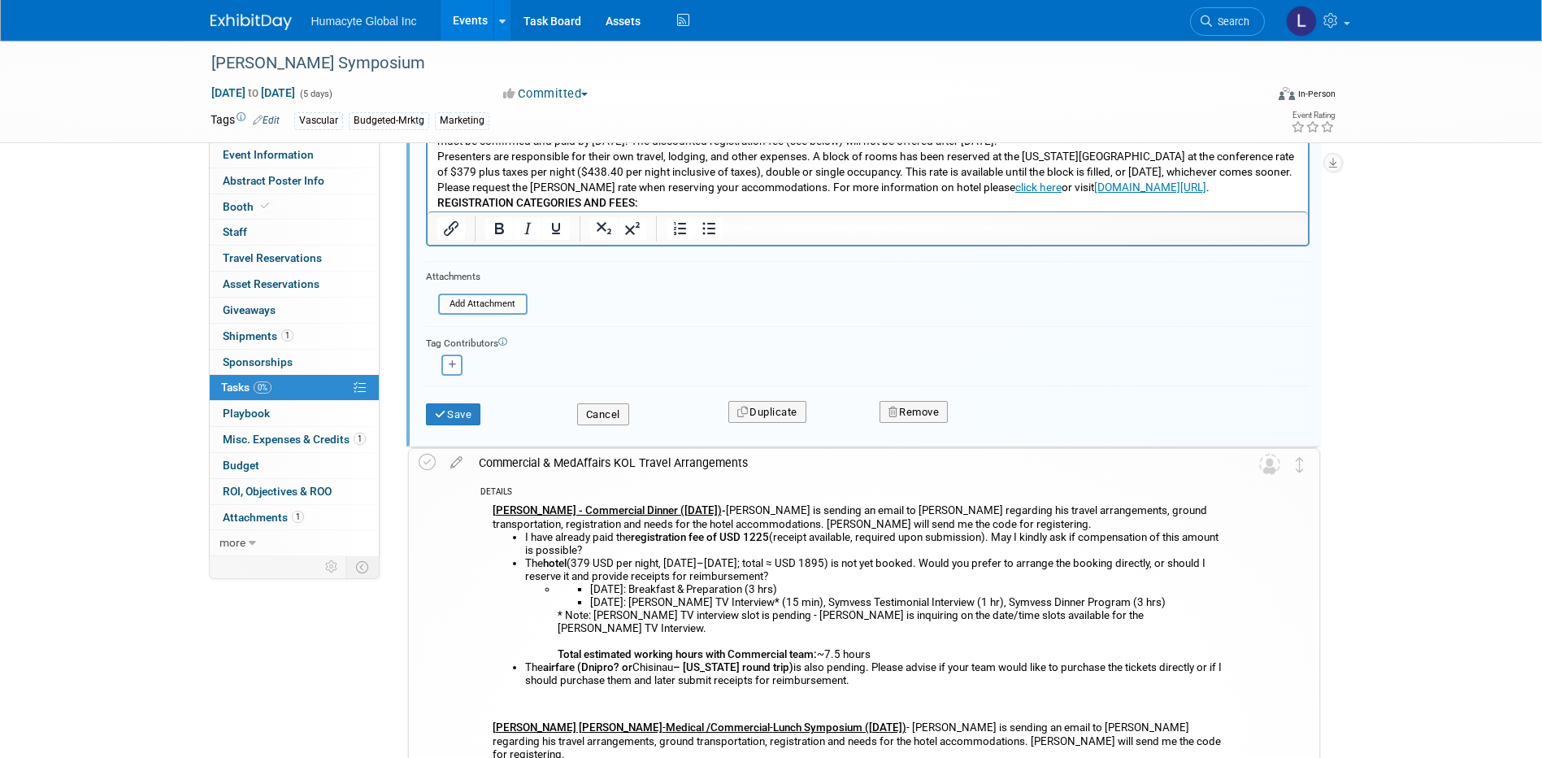
scroll to position [732, 0]
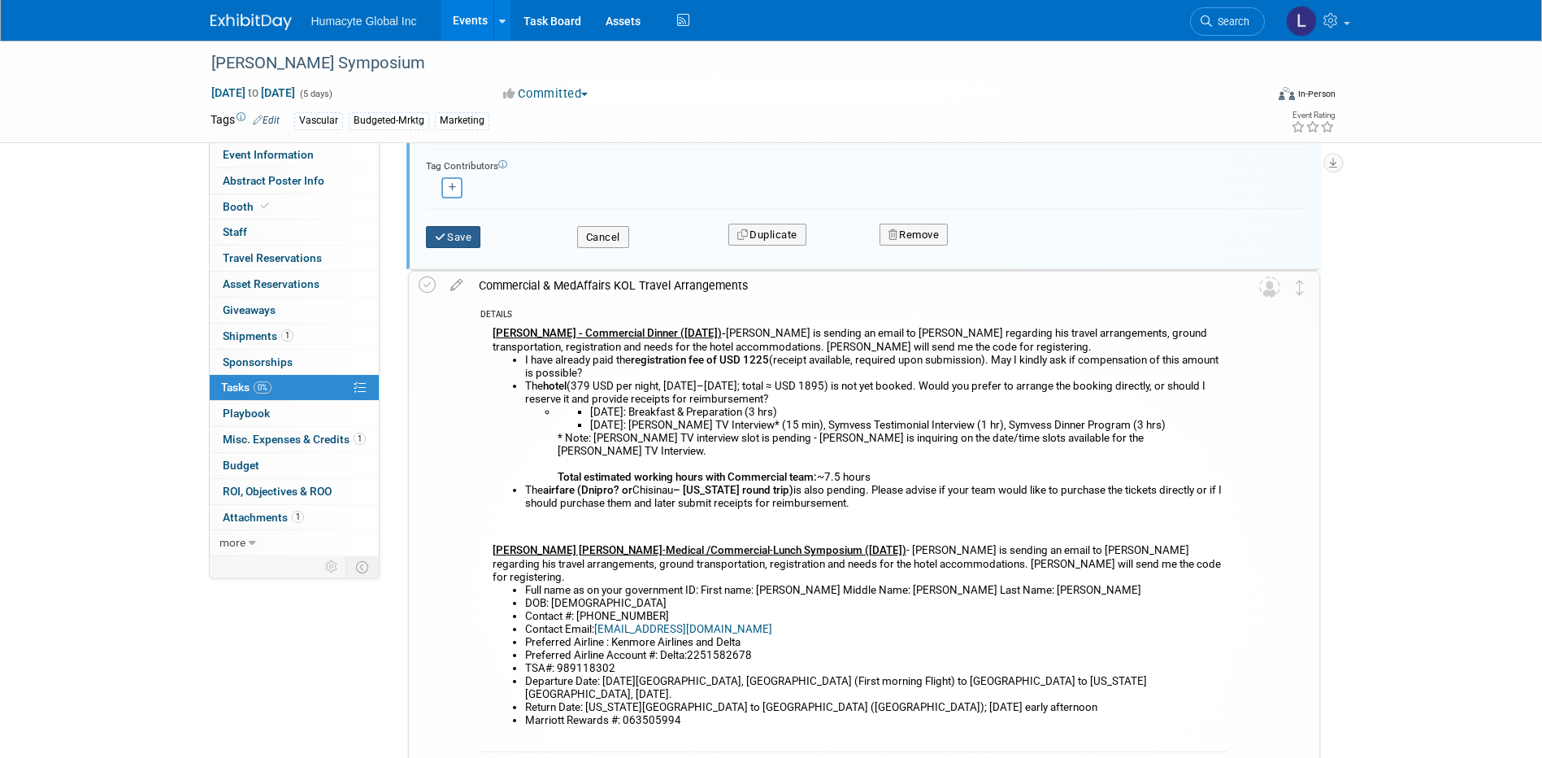
click at [460, 237] on button "Save" at bounding box center [453, 237] width 55 height 23
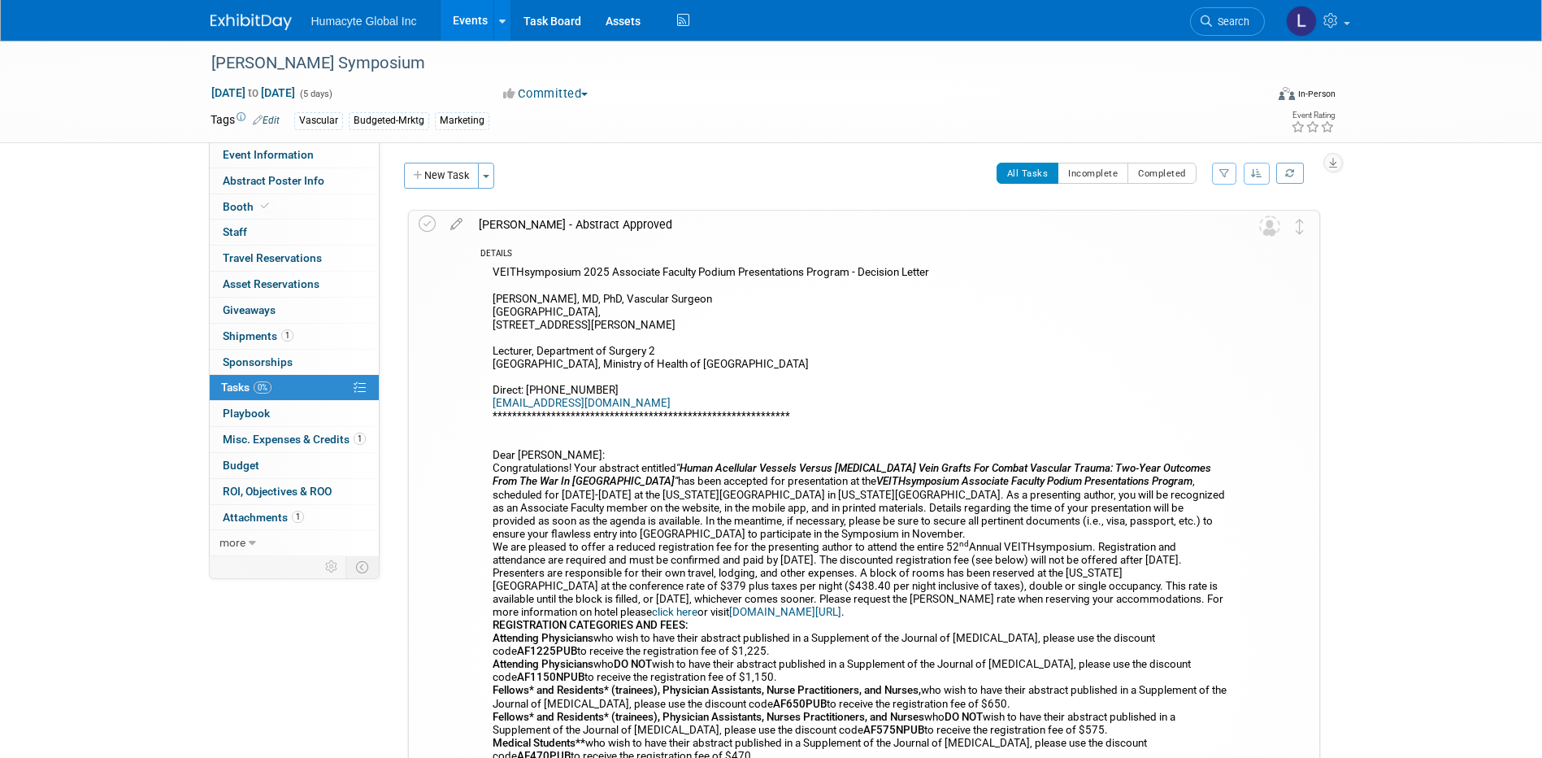
scroll to position [0, 0]
click at [443, 171] on button "New Task" at bounding box center [441, 177] width 75 height 26
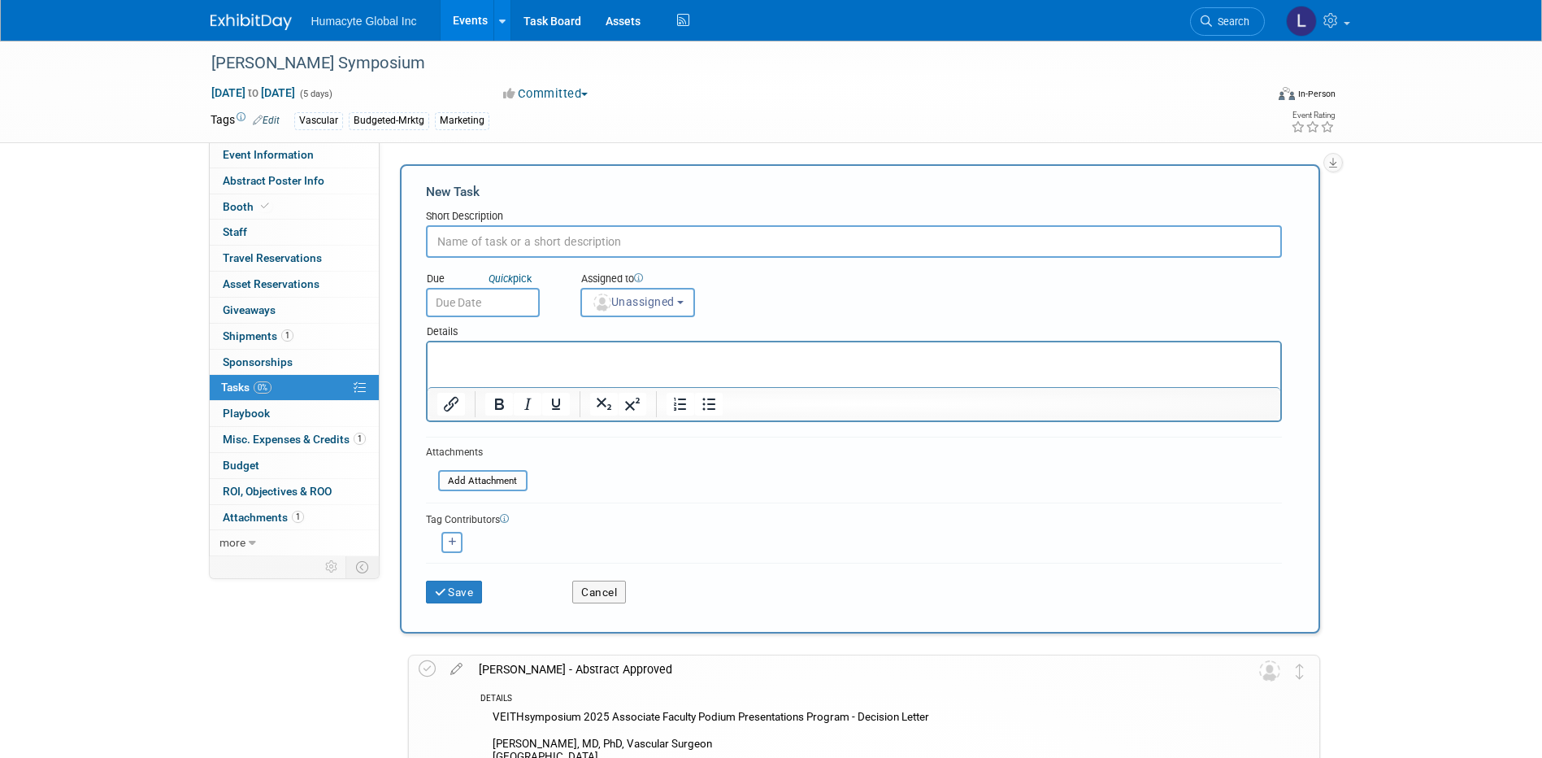
click at [501, 252] on input "text" at bounding box center [854, 241] width 856 height 33
click at [594, 599] on button "Cancel" at bounding box center [599, 591] width 54 height 23
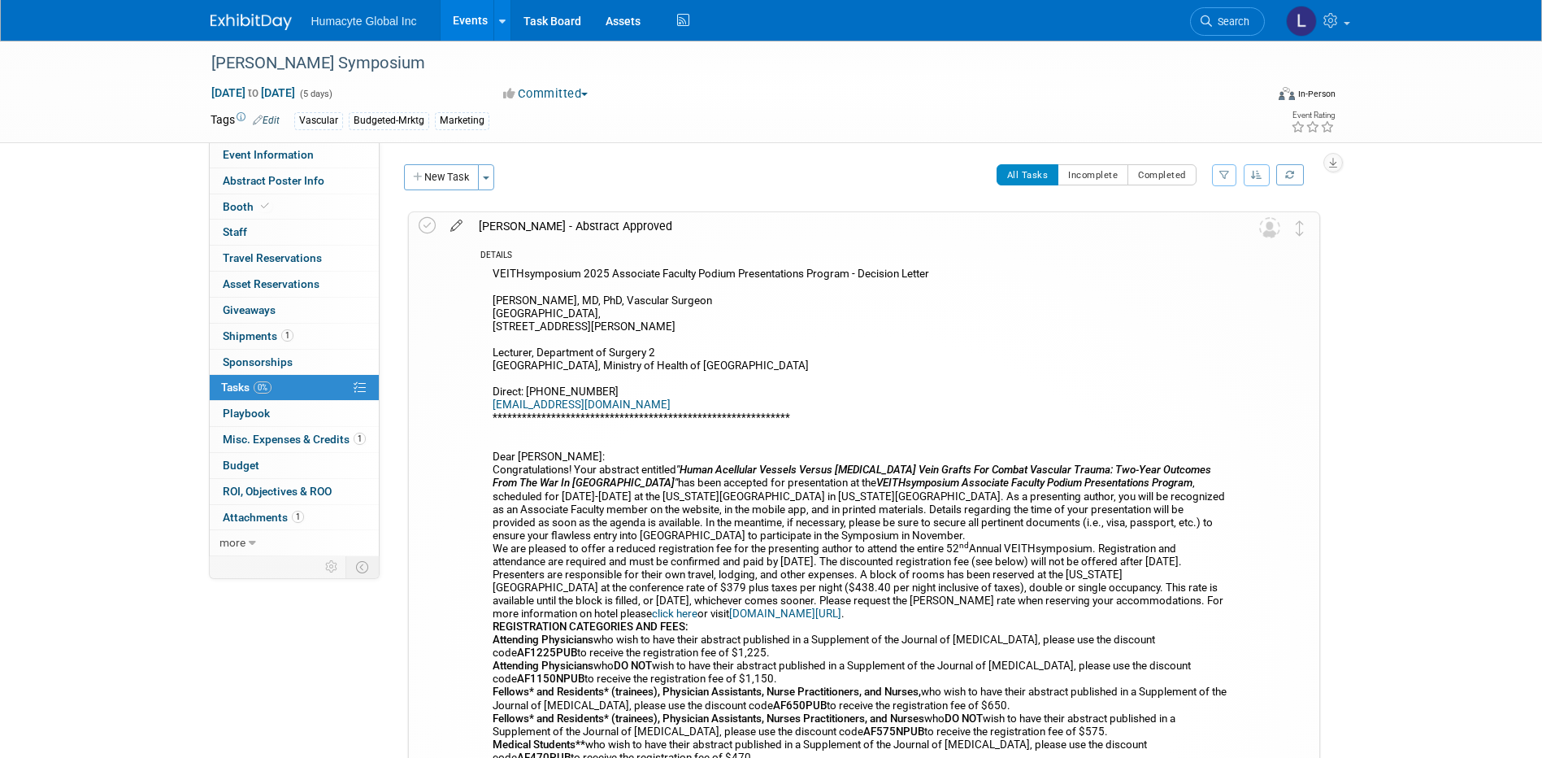
click at [452, 226] on icon at bounding box center [456, 222] width 28 height 20
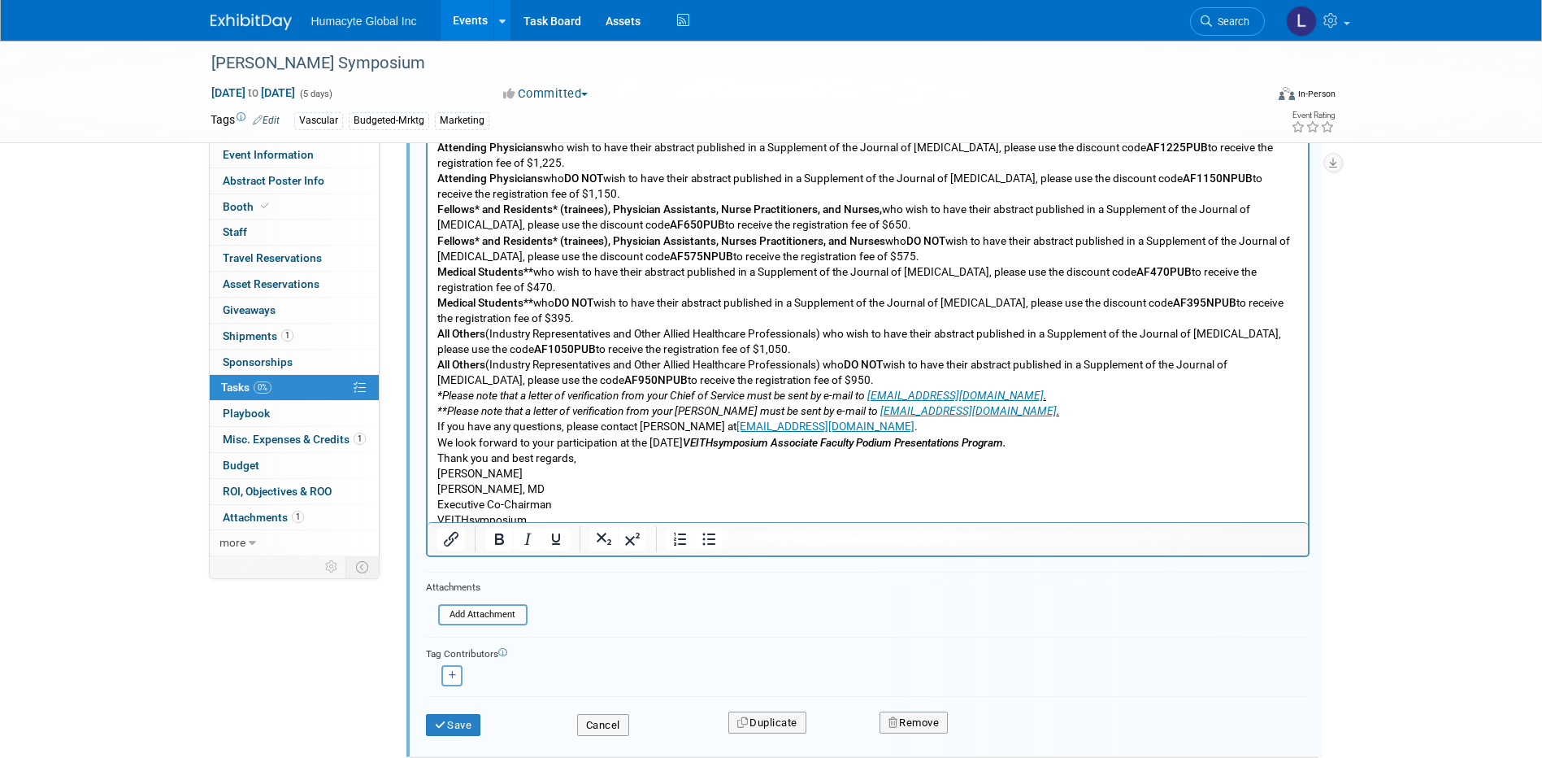
scroll to position [387, 0]
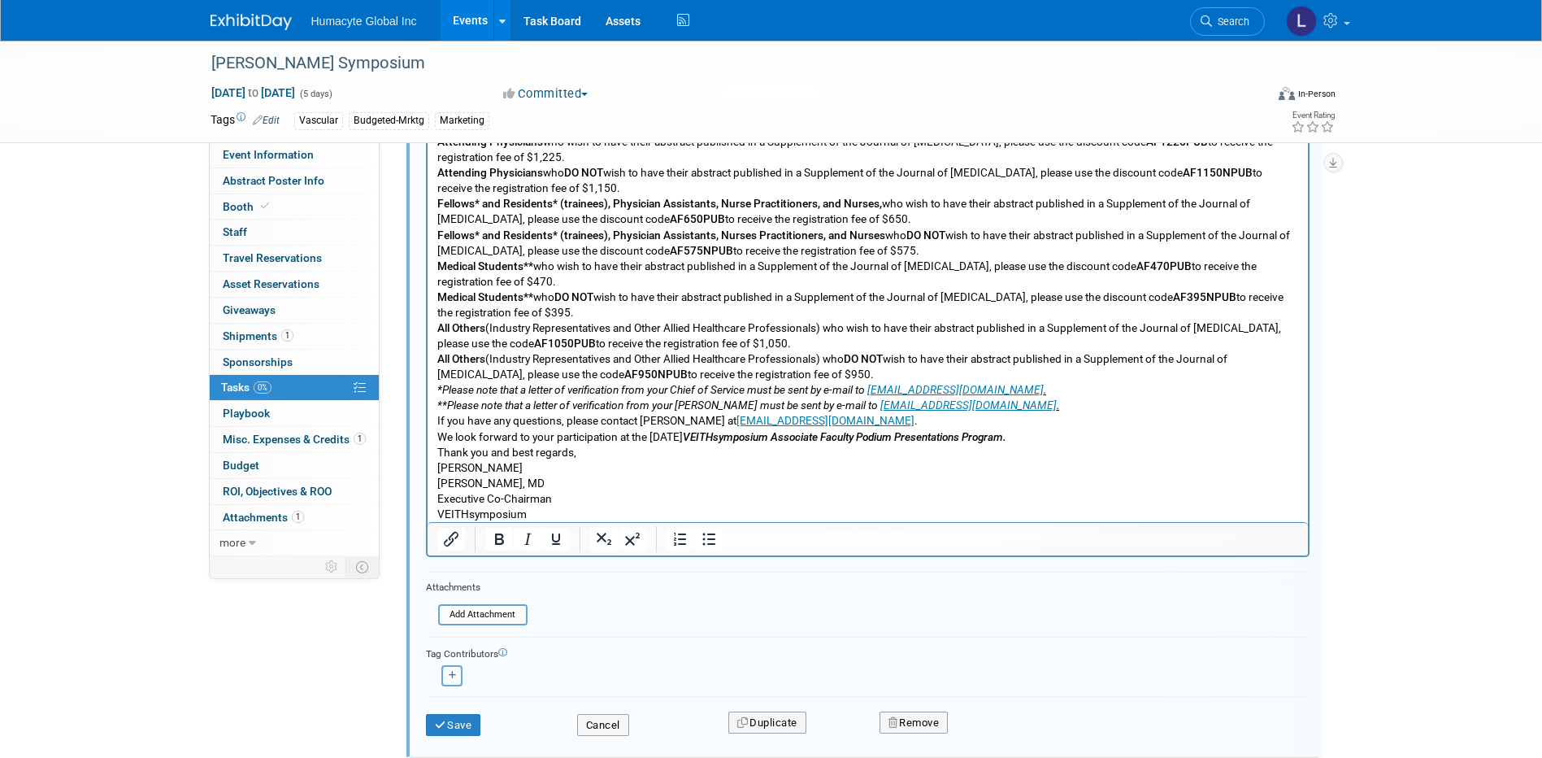
click at [453, 679] on icon "button" at bounding box center [453, 675] width 8 height 9
select select
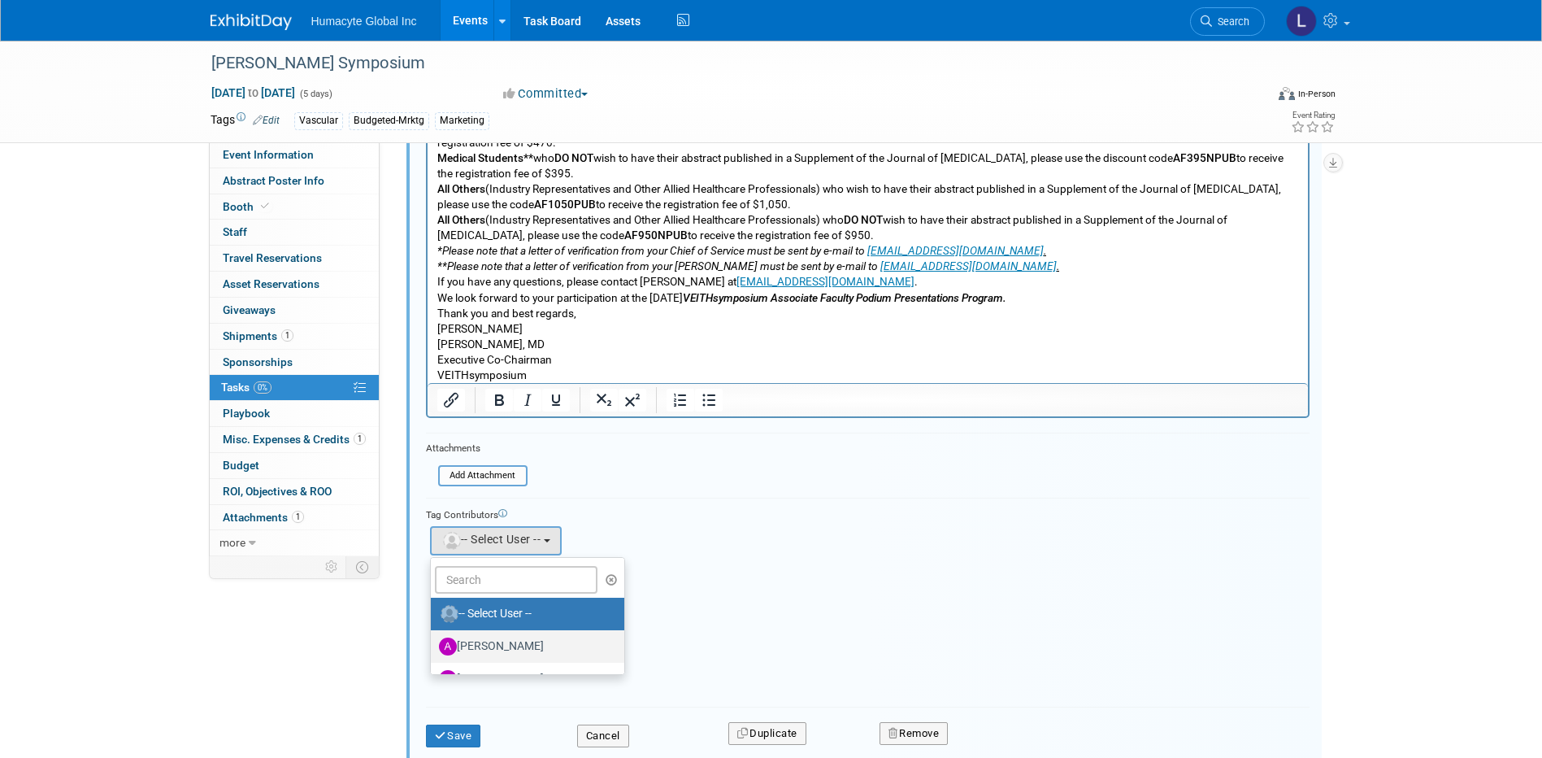
scroll to position [406, 0]
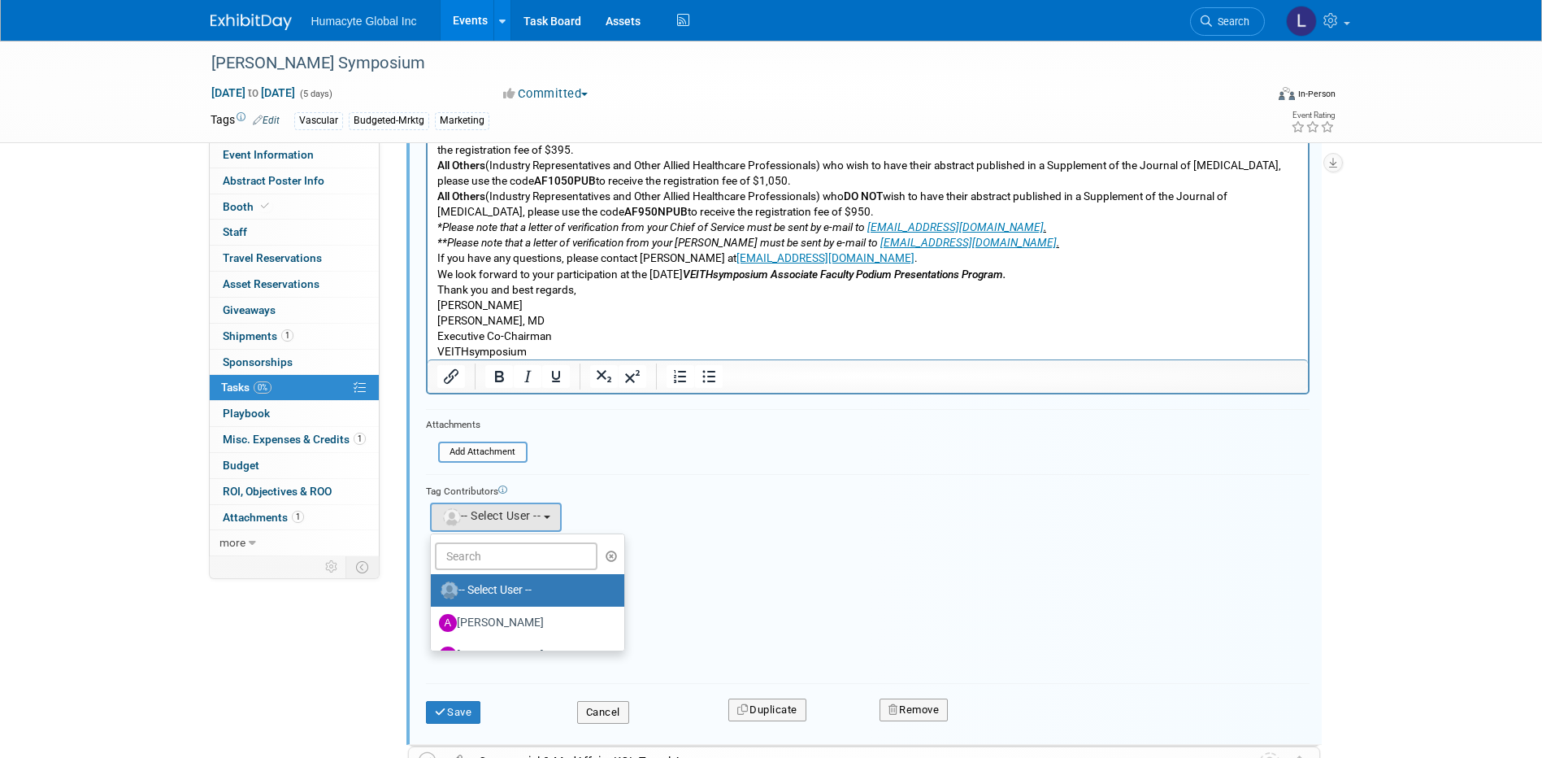
click at [452, 536] on ul "-- Select User -- Adrian Diazgonsen Anthony Mattair B. J. Scheessele Brenden Wa…" at bounding box center [528, 592] width 196 height 118
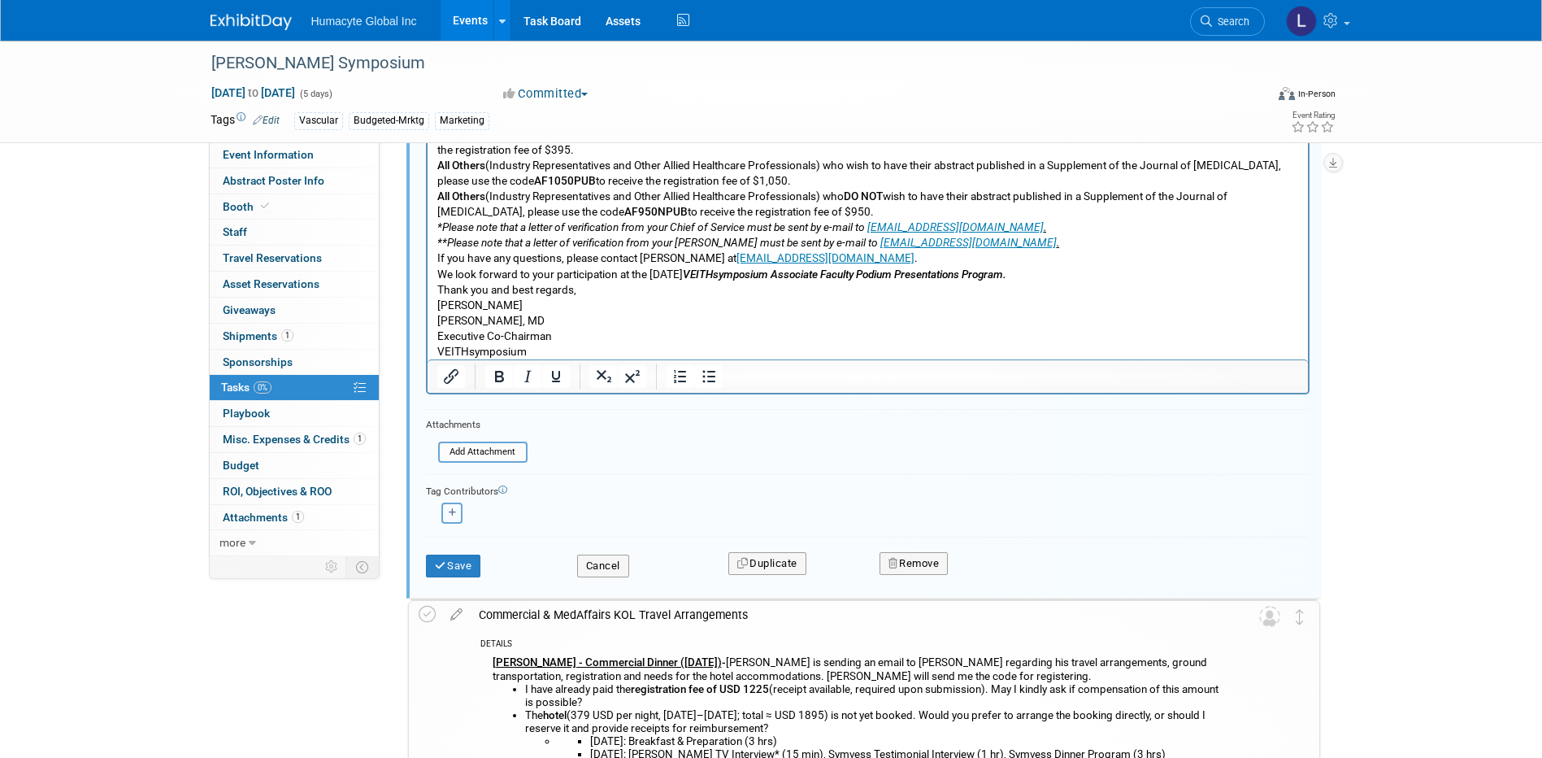
click at [456, 505] on button "button" at bounding box center [451, 512] width 21 height 21
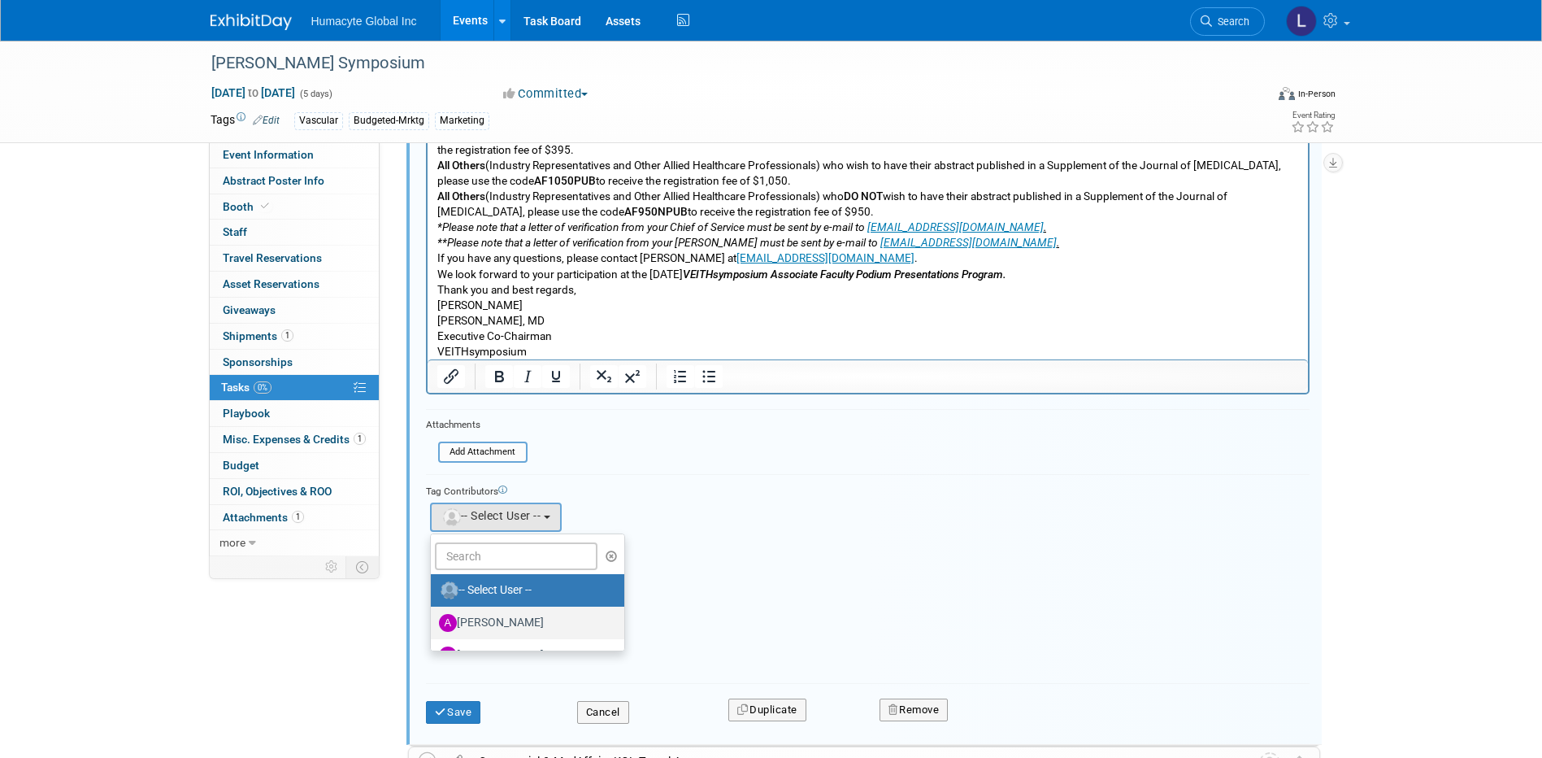
click at [496, 625] on label "[PERSON_NAME]" at bounding box center [524, 623] width 170 height 26
click at [433, 625] on input "[PERSON_NAME]" at bounding box center [428, 620] width 11 height 11
select select "72a3e88d-639c-4cd2-b964-96f62ce03683"
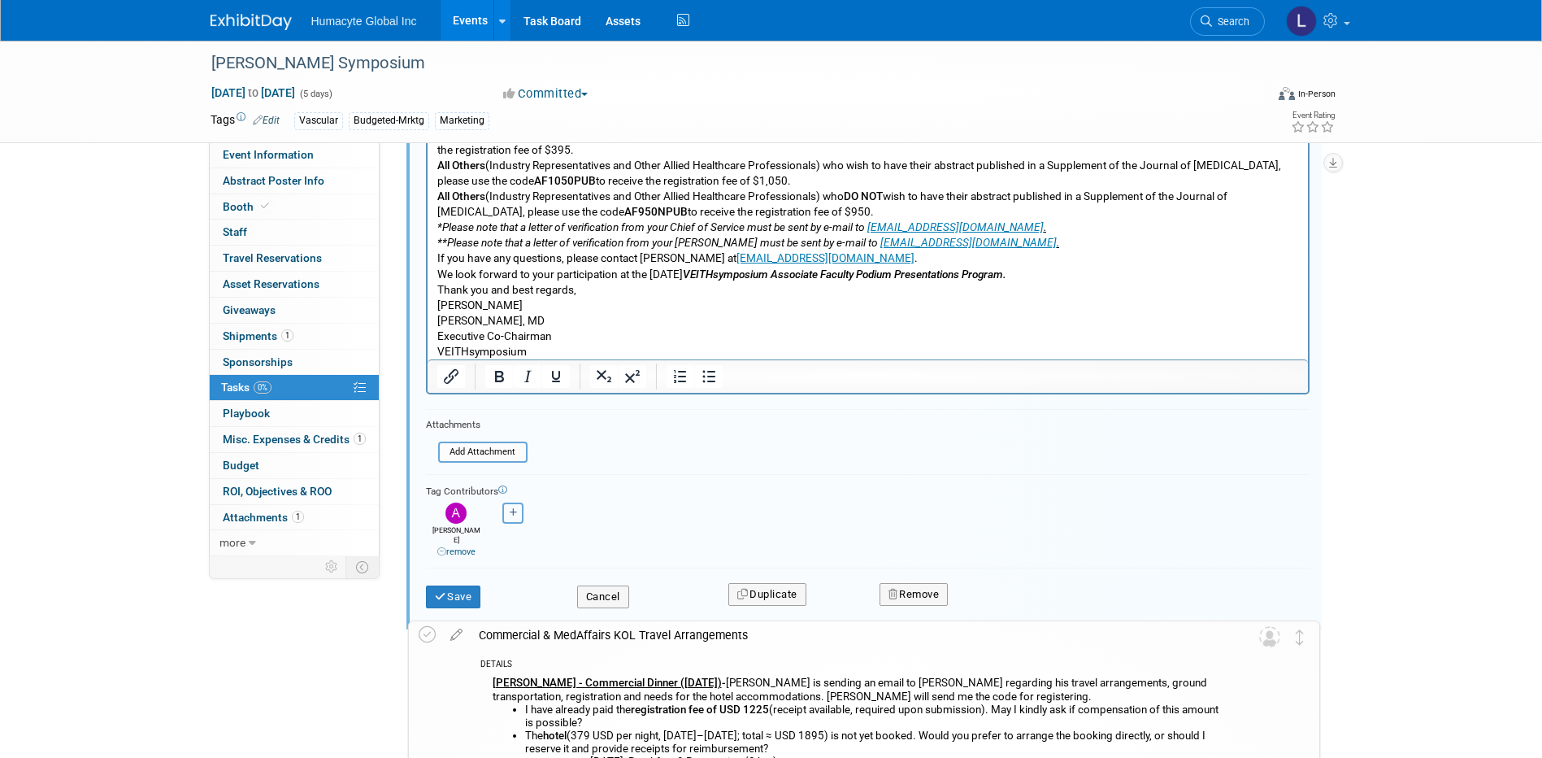
click at [508, 502] on button "button" at bounding box center [512, 512] width 21 height 21
select select
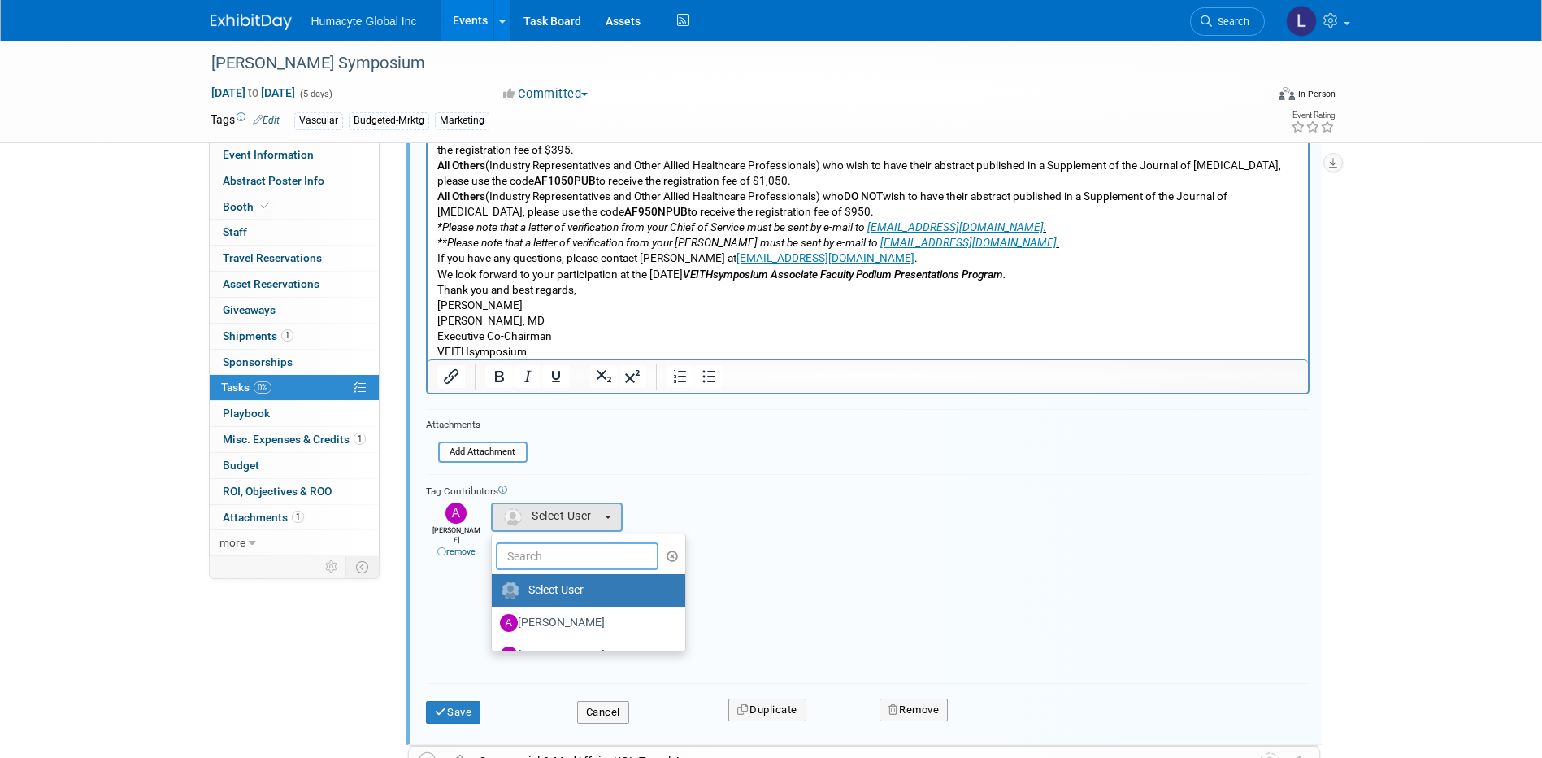
click at [545, 542] on input "text" at bounding box center [577, 556] width 163 height 28
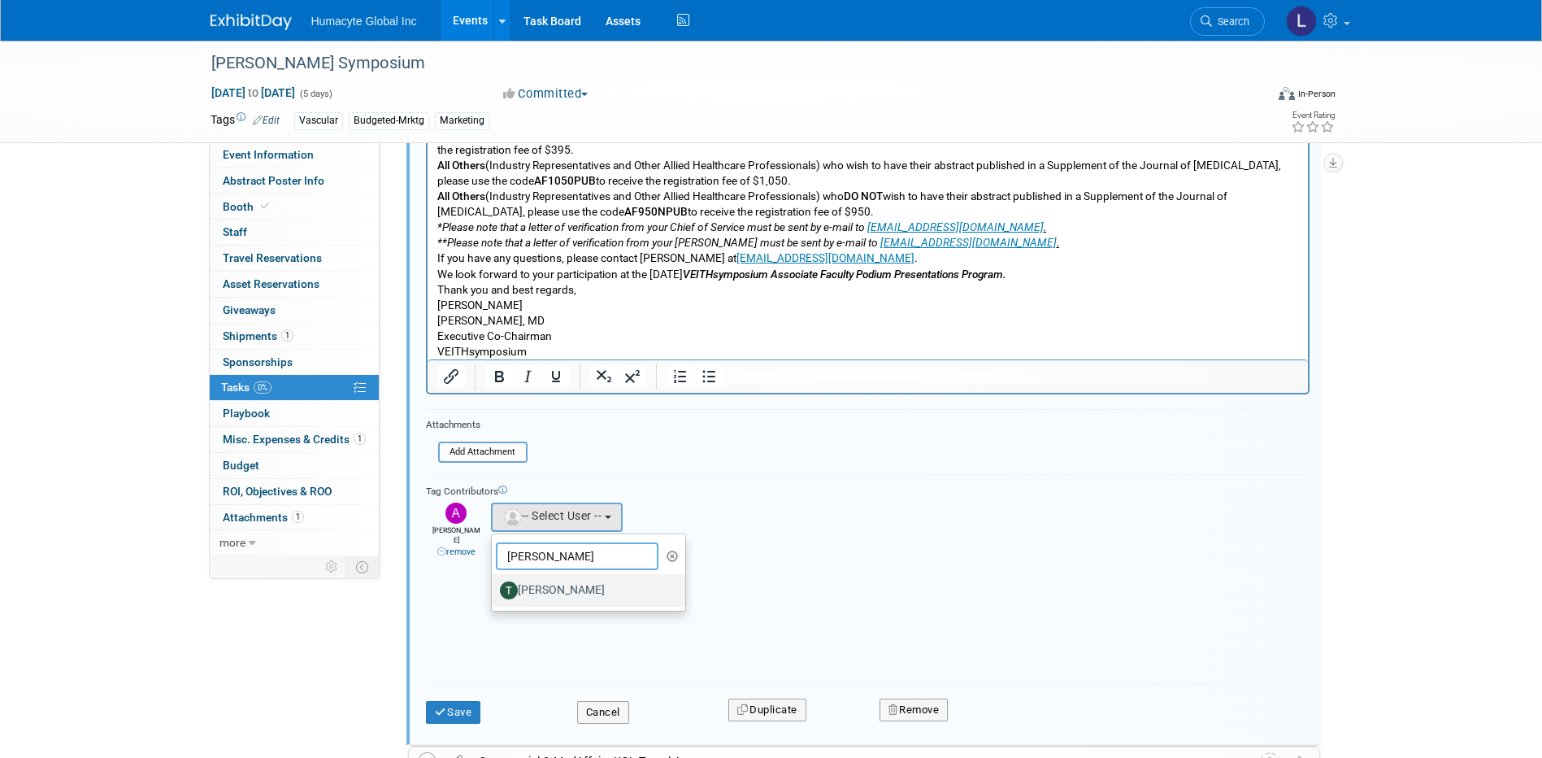
type input "Tony"
click at [550, 590] on label "[PERSON_NAME]" at bounding box center [585, 590] width 170 height 26
click at [494, 590] on input "[PERSON_NAME]" at bounding box center [489, 588] width 11 height 11
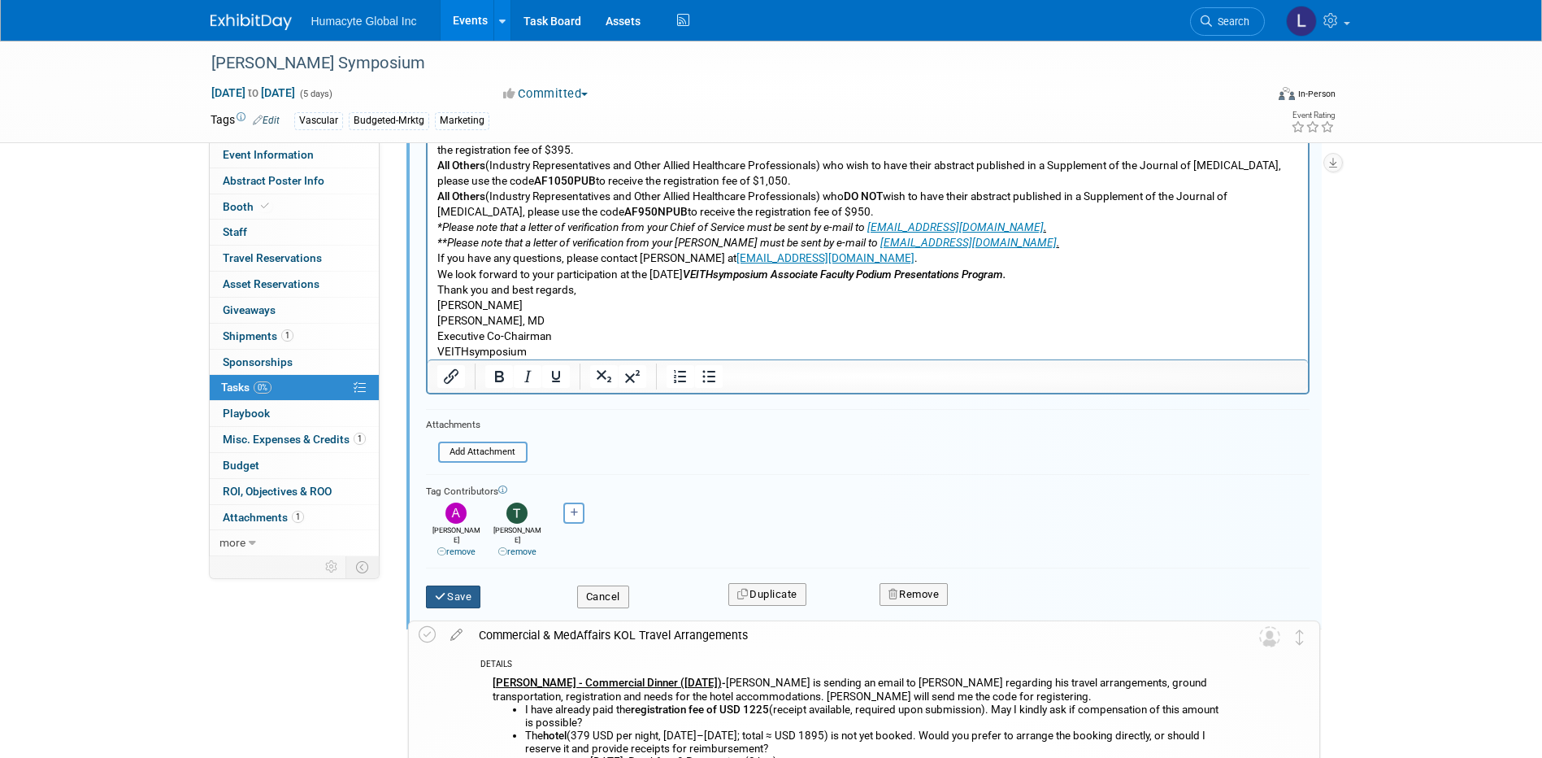
click at [441, 592] on button "Save" at bounding box center [453, 596] width 55 height 23
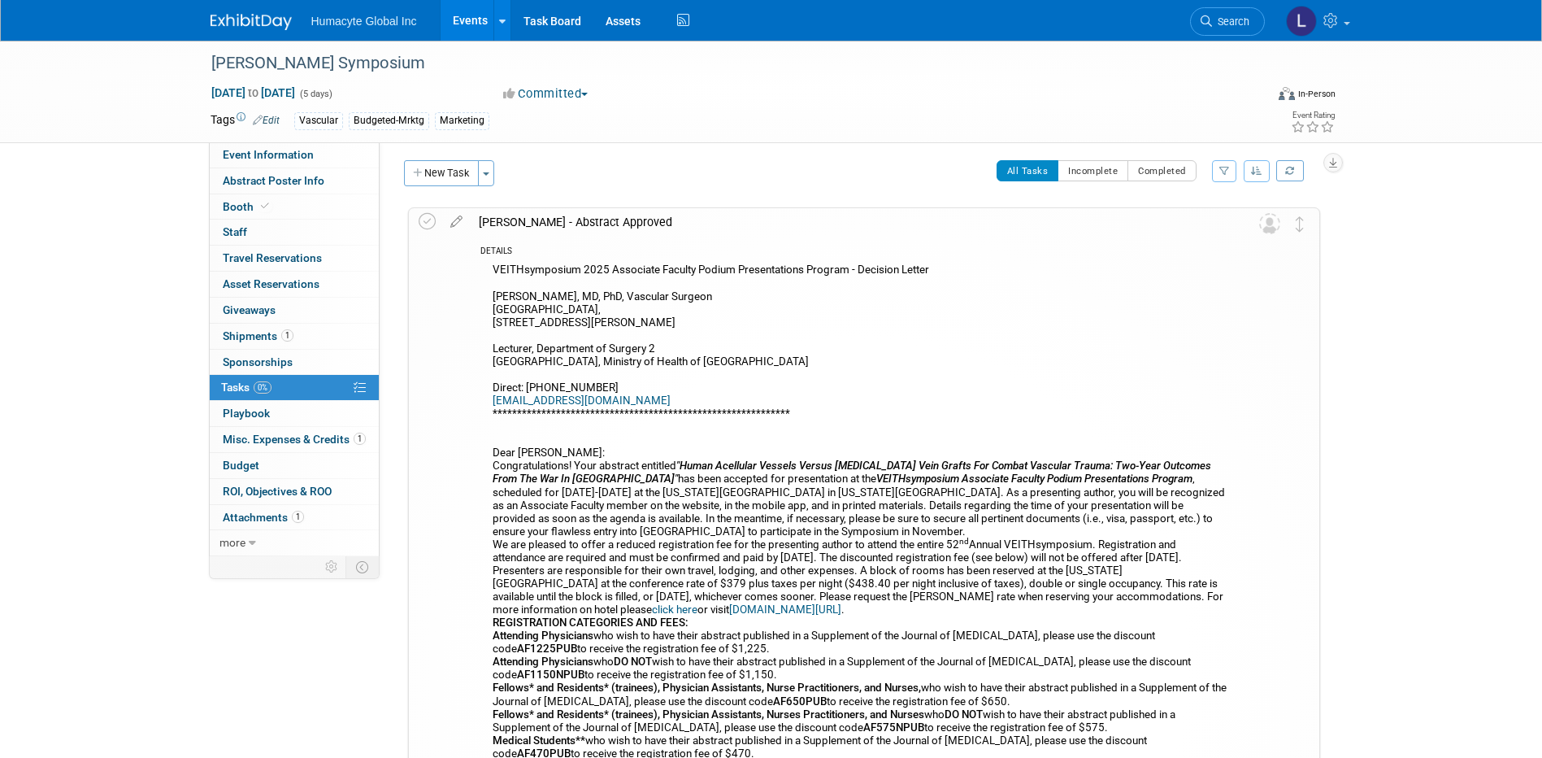
scroll to position [0, 0]
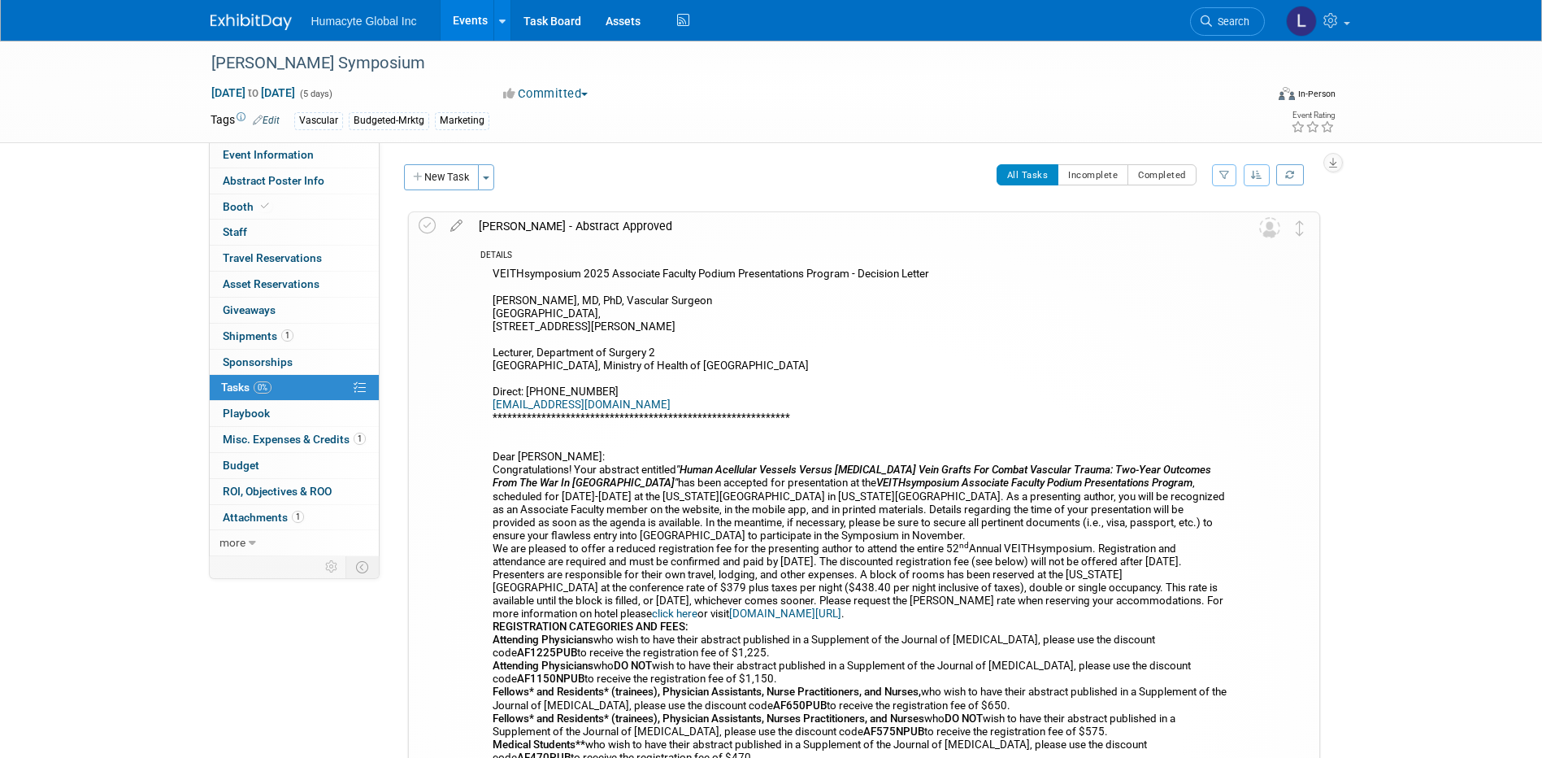
click at [457, 22] on link "Events" at bounding box center [470, 20] width 59 height 41
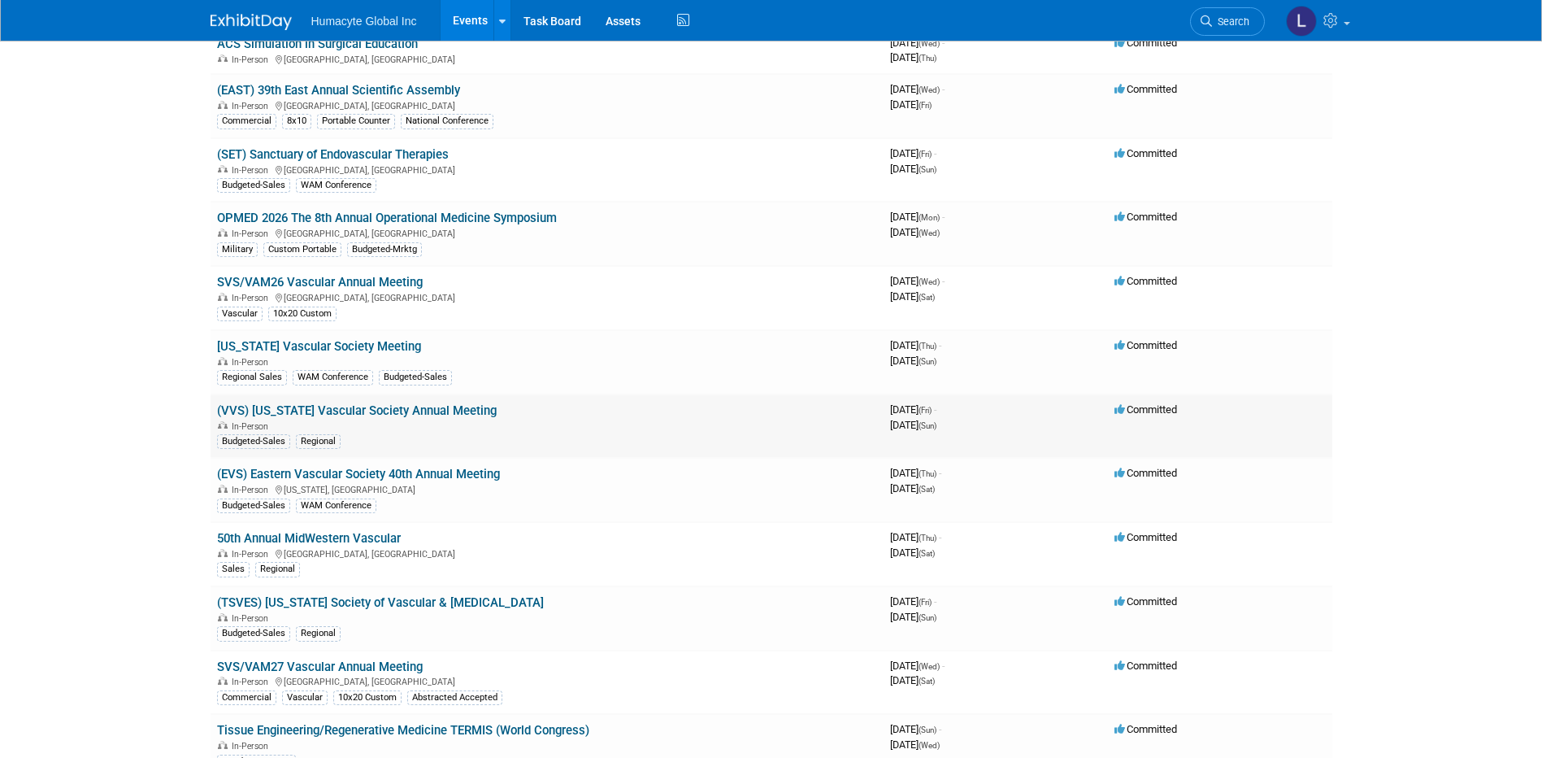
scroll to position [975, 0]
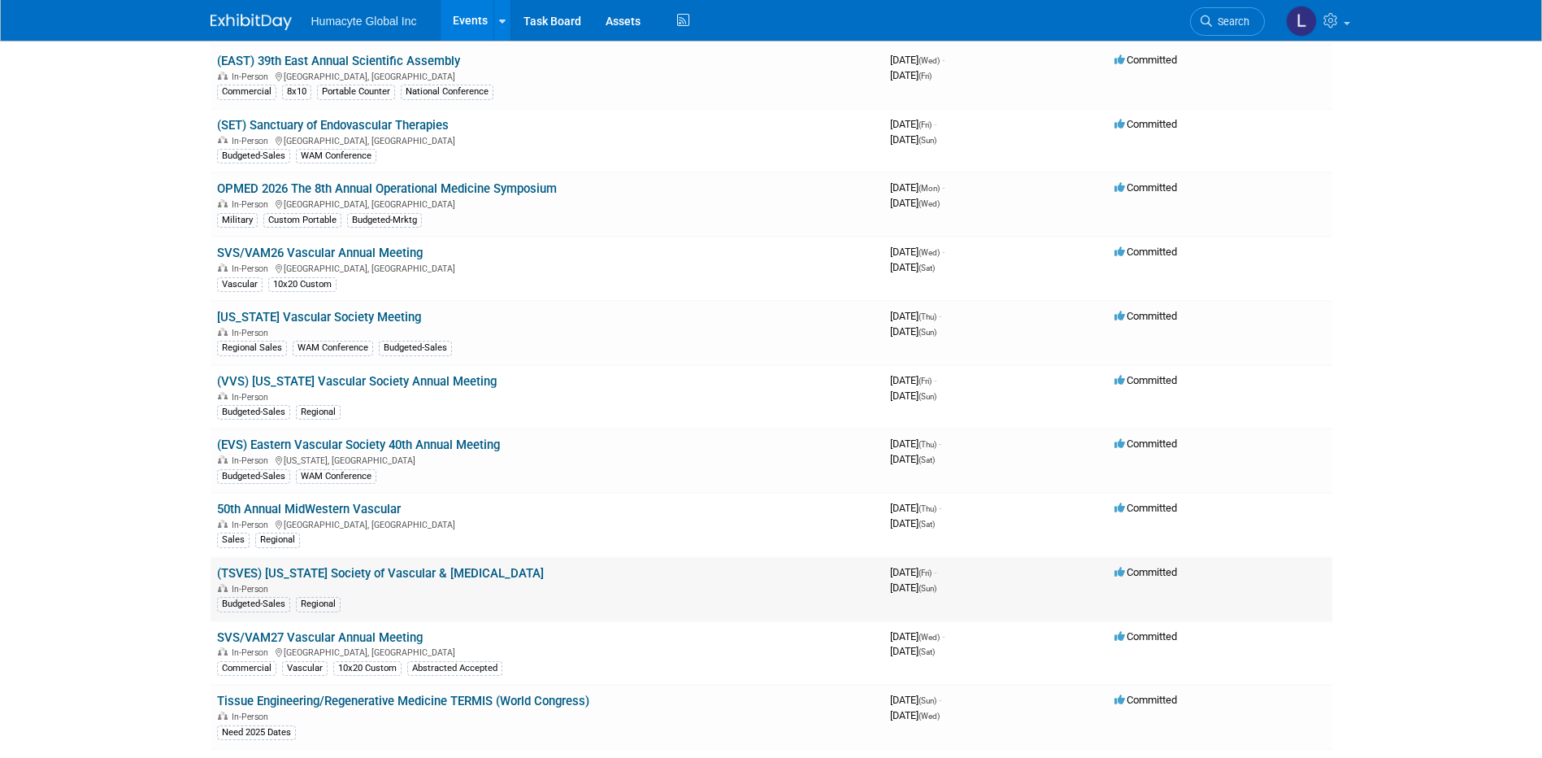
click at [304, 574] on link "(TSVES) [US_STATE] Society of Vascular & [MEDICAL_DATA]" at bounding box center [380, 573] width 327 height 15
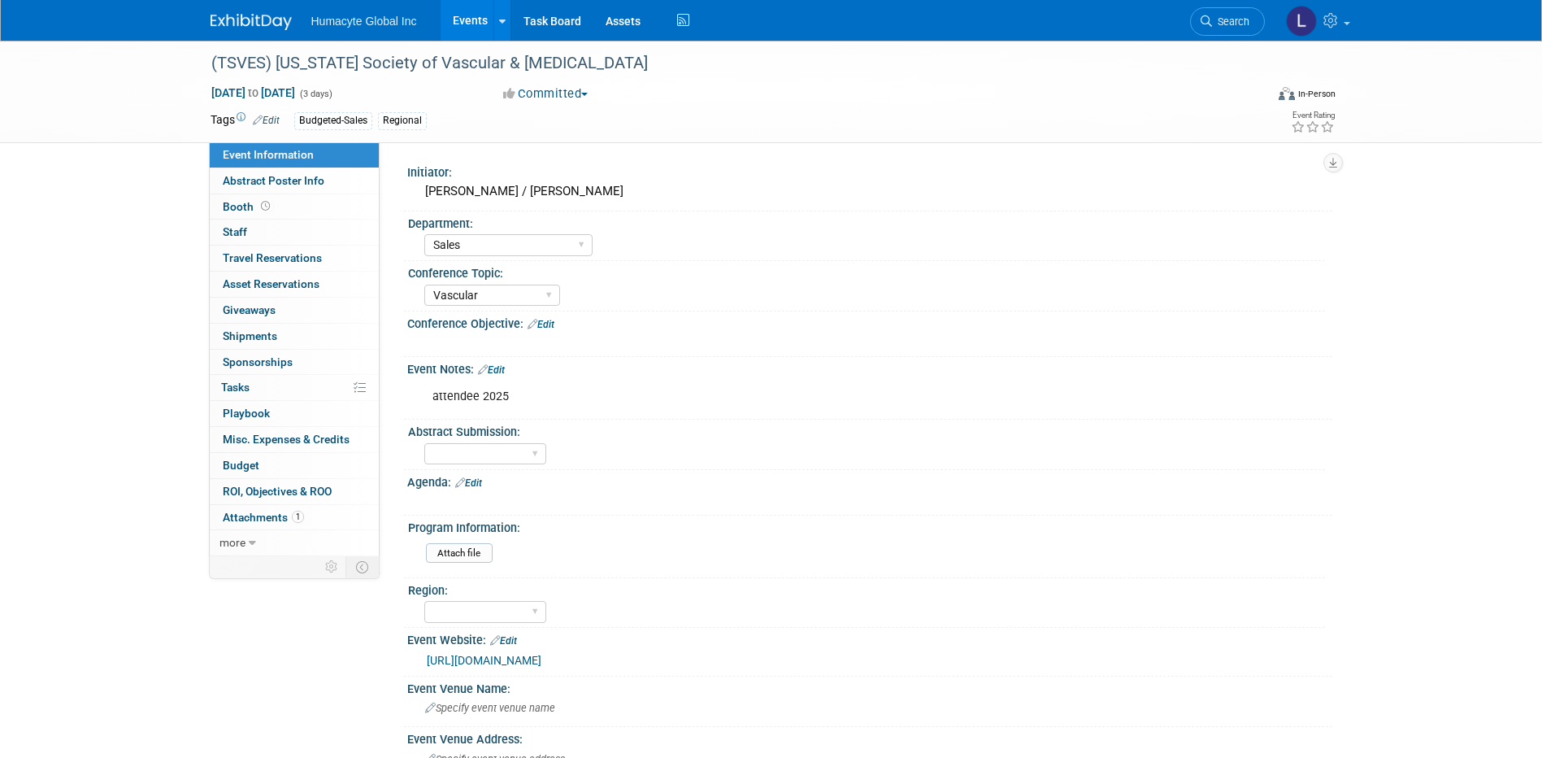
select select "Sales"
select select "Vascular"
click at [267, 360] on span "Sponsorships 0" at bounding box center [258, 361] width 70 height 13
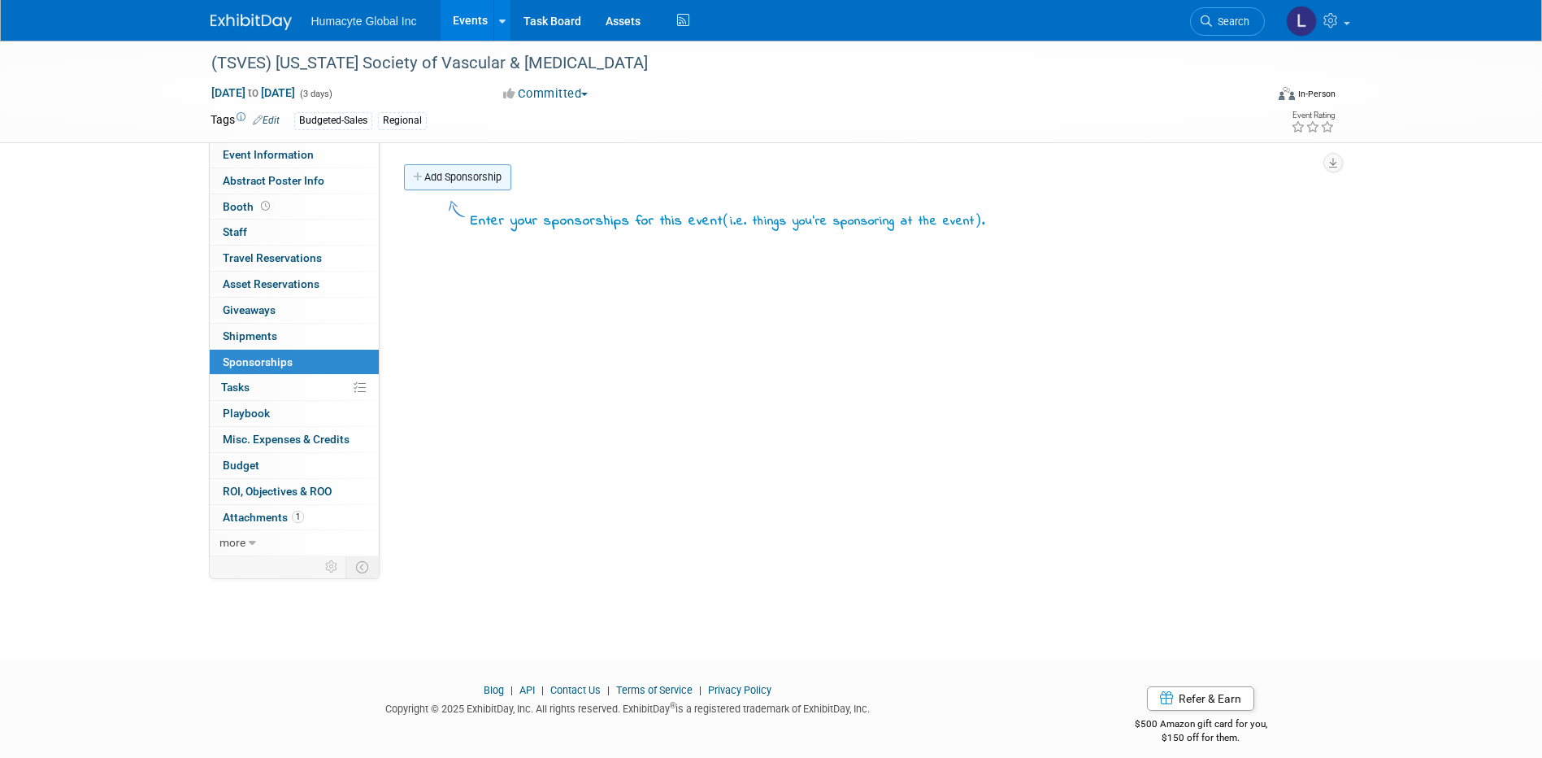
click at [449, 179] on link "Add Sponsorship" at bounding box center [457, 177] width 107 height 26
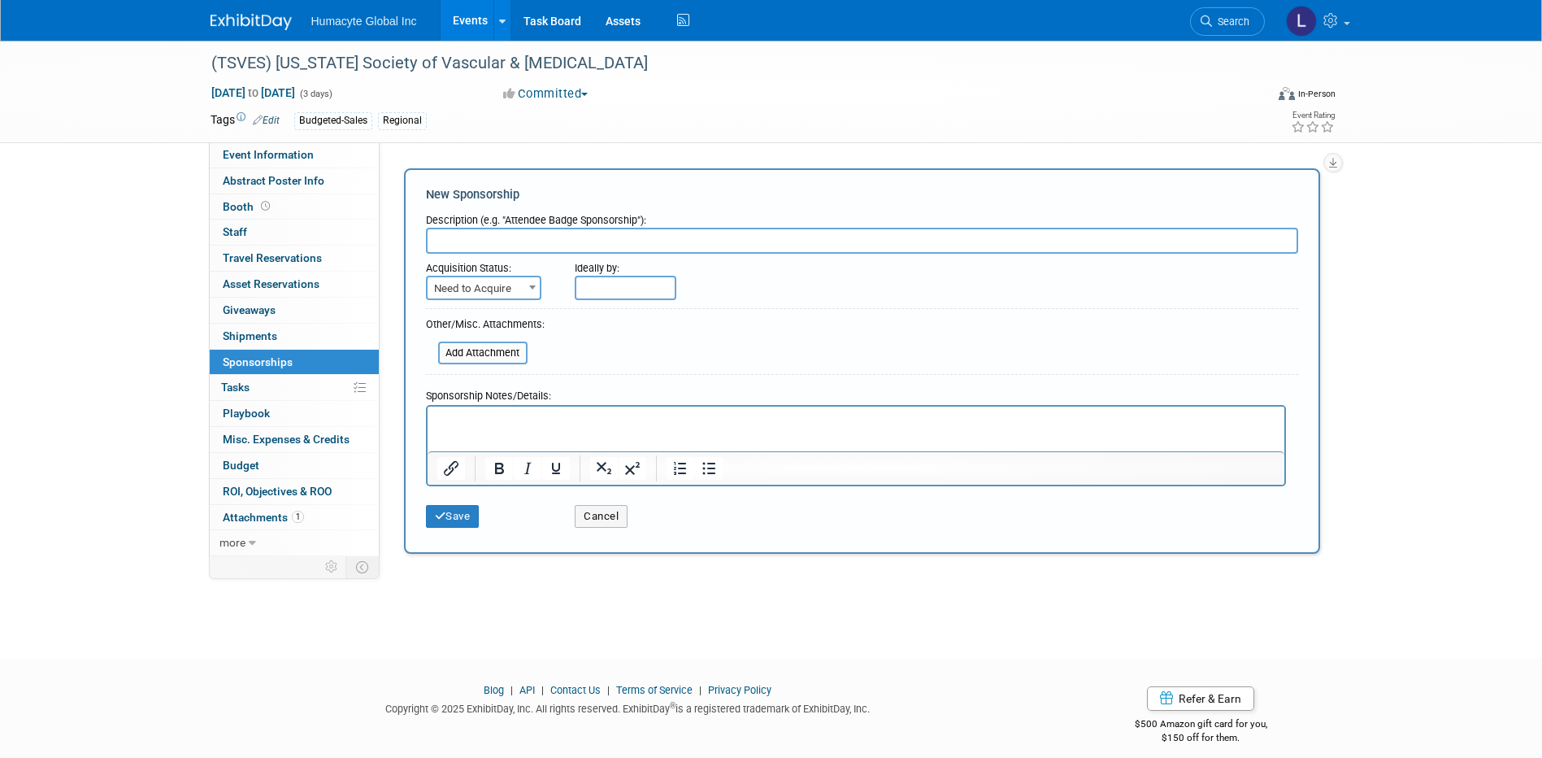
click at [508, 237] on input "text" at bounding box center [862, 241] width 872 height 26
paste input "Executive Platinum Sponsorship - [DATE] Lunch Symposium + Sim"
type input "Executive Platinum Sponsorship - [DATE] Lunch Symposium + Sim"
click at [484, 415] on p "Rich Text Area. Press ALT-0 for help." at bounding box center [855, 420] width 838 height 16
drag, startPoint x: 533, startPoint y: 419, endPoint x: 394, endPoint y: 389, distance: 142.4
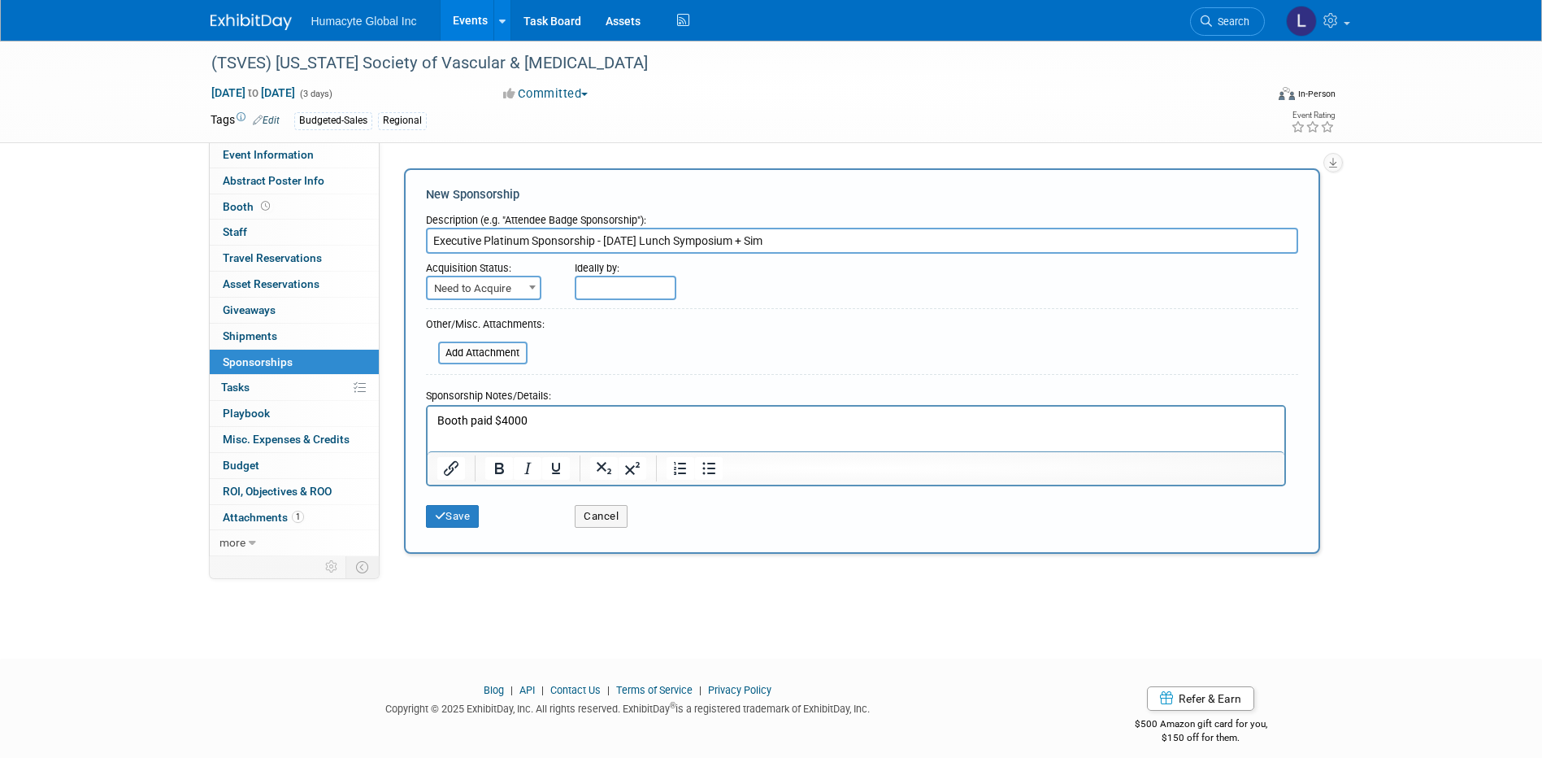
click at [427, 406] on html "Booth paid $4000" at bounding box center [855, 417] width 857 height 23
drag, startPoint x: 458, startPoint y: 297, endPoint x: 456, endPoint y: 288, distance: 9.3
click at [456, 288] on span "Need to Acquire" at bounding box center [484, 288] width 112 height 23
select select "2"
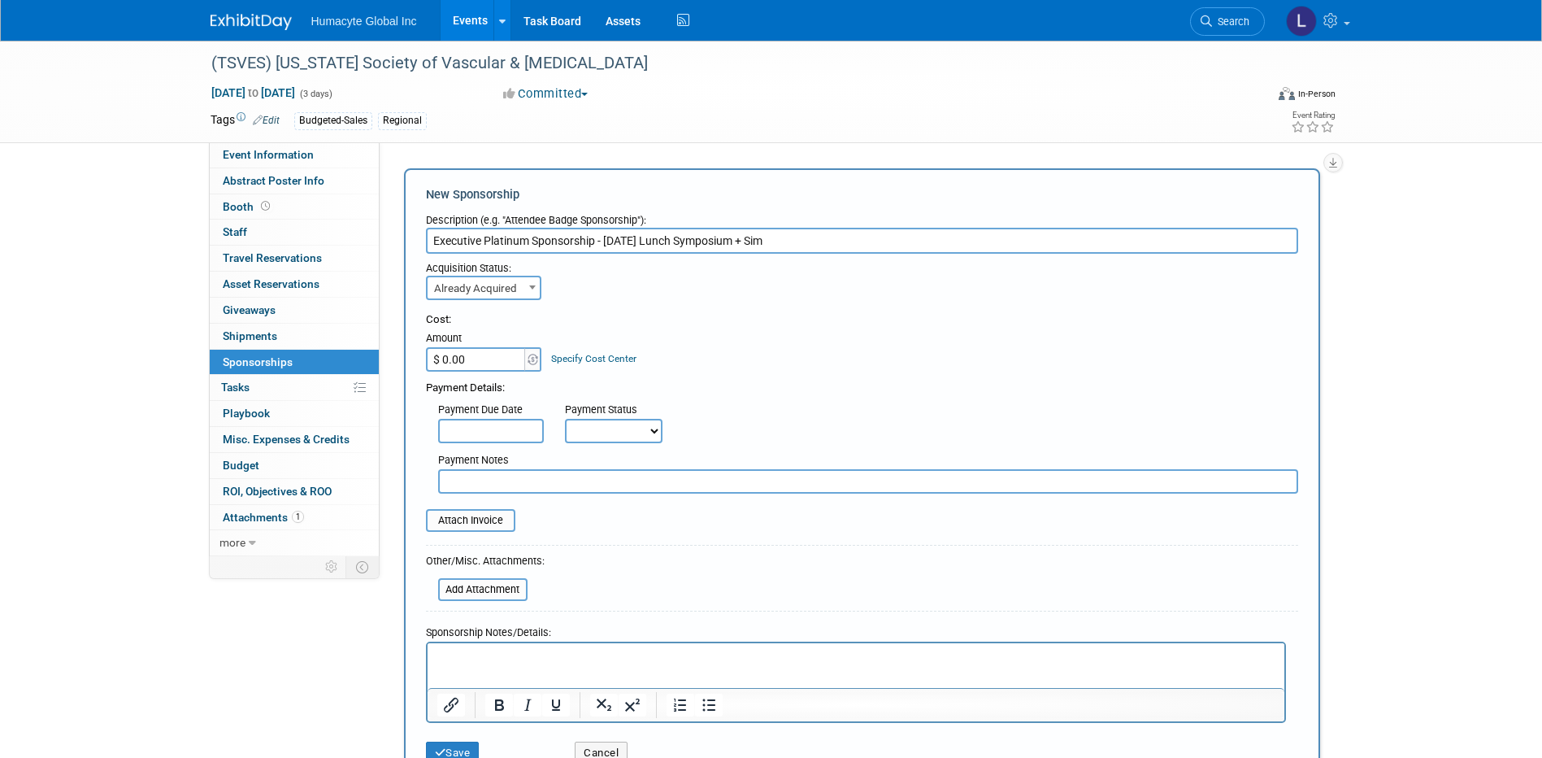
click at [481, 354] on input "$ 0.00" at bounding box center [477, 359] width 102 height 24
type input "$ 4,000.00"
click at [564, 349] on div "Specify Cost Center" at bounding box center [593, 351] width 85 height 30
click at [564, 356] on link "Specify Cost Center" at bounding box center [593, 358] width 85 height 11
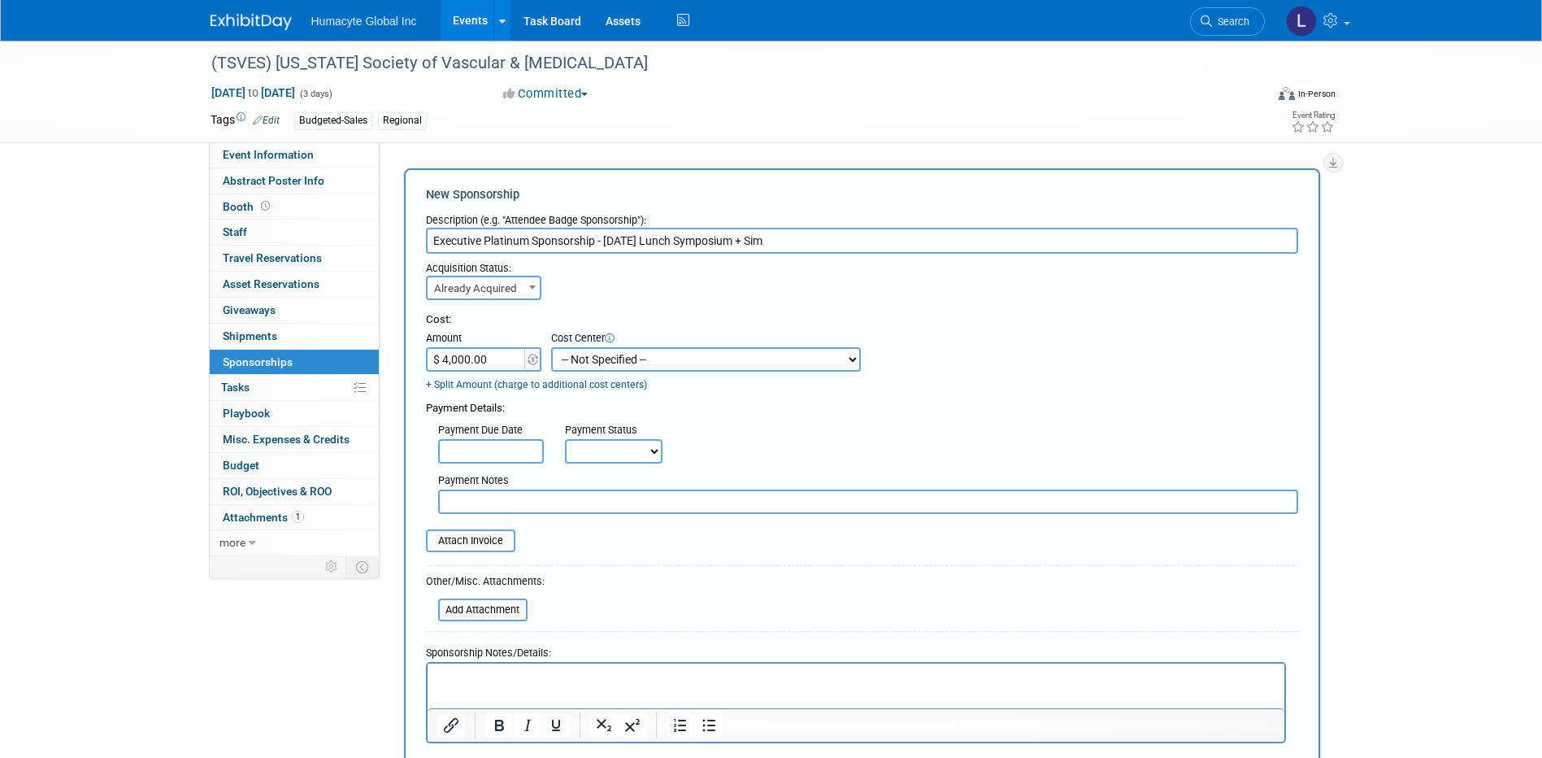
click at [564, 356] on select "-- Not Specified -- Dept 10 - Clinical Dept 11 - Clinical Ops Dept 12 - Medical…" at bounding box center [706, 359] width 310 height 24
click at [551, 347] on select "-- Not Specified -- Dept 10 - Clinical Dept 11 - Clinical Ops Dept 12 - Medical…" at bounding box center [706, 359] width 310 height 24
click at [625, 353] on select "-- Not Specified -- Dept 10 - Clinical Dept 11 - Clinical Ops Dept 12 - Medical…" at bounding box center [706, 359] width 310 height 24
select select "18966166"
click at [551, 347] on select "-- Not Specified -- Dept 10 - Clinical Dept 11 - Clinical Ops Dept 12 - Medical…" at bounding box center [706, 359] width 310 height 24
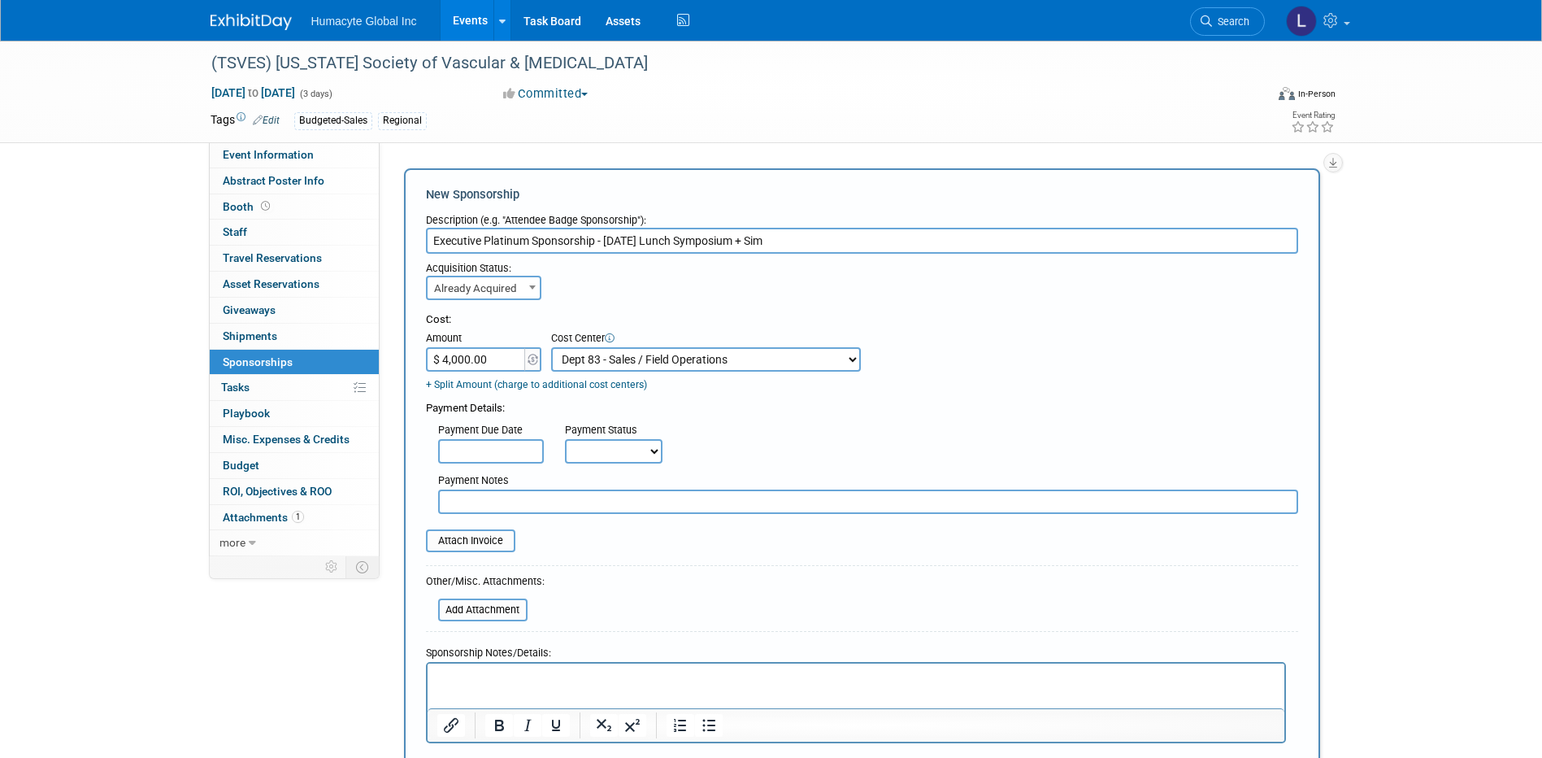
click at [808, 474] on div "Payment Notes" at bounding box center [868, 490] width 884 height 46
click at [492, 454] on input "text" at bounding box center [491, 451] width 106 height 24
click at [590, 462] on select "Not Paid Yet Partially Paid Paid in Full" at bounding box center [614, 451] width 98 height 24
select select "3"
click at [565, 440] on select "Not Paid Yet Partially Paid Paid in Full" at bounding box center [614, 451] width 98 height 24
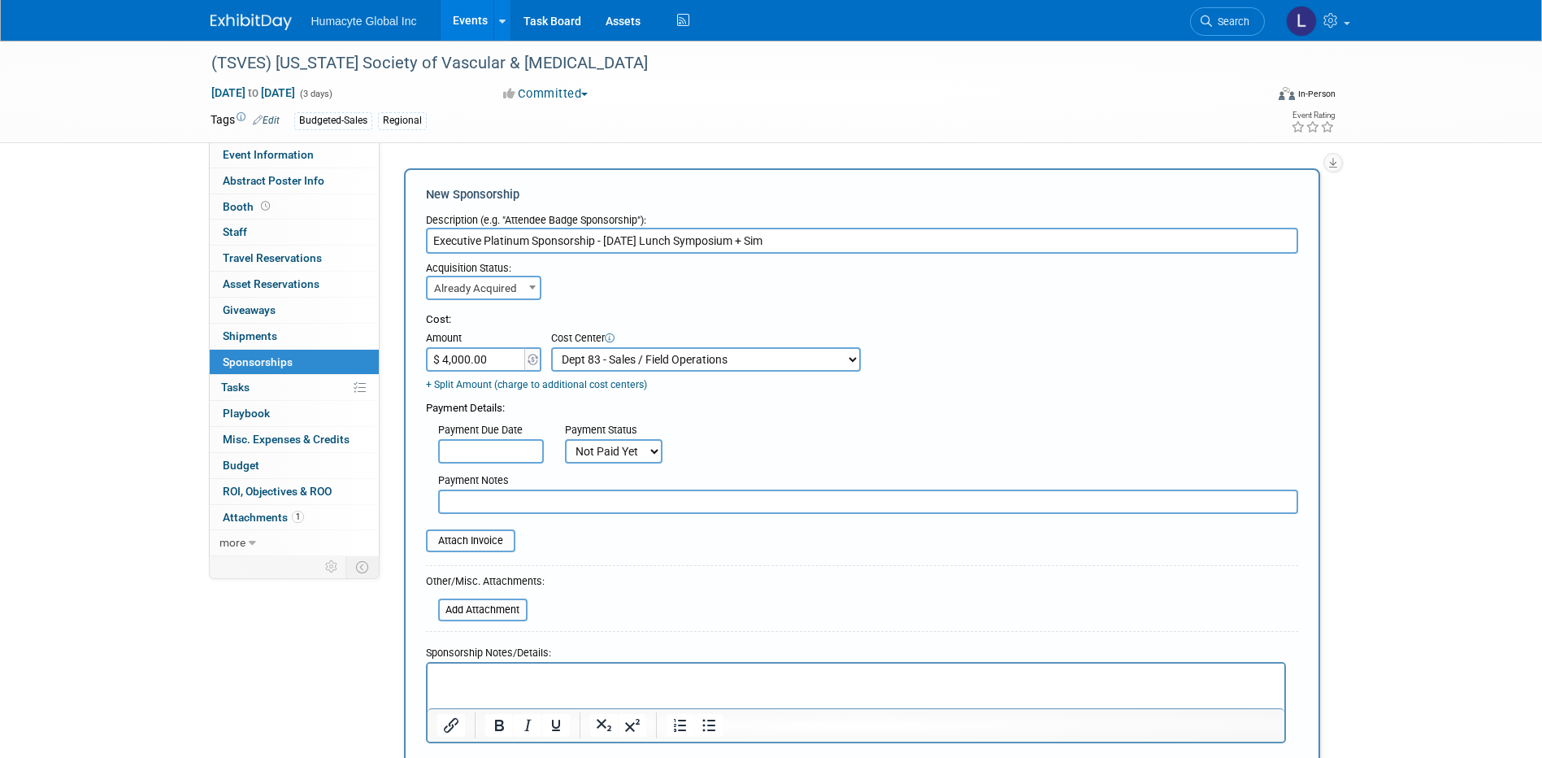
click at [741, 461] on div "Payment Due Date Payment Status Not Paid Yet Partially Paid Paid in Full Next P…" at bounding box center [862, 439] width 896 height 47
click at [489, 380] on link "+ Split Amount (charge to additional cost centers)" at bounding box center [536, 384] width 221 height 11
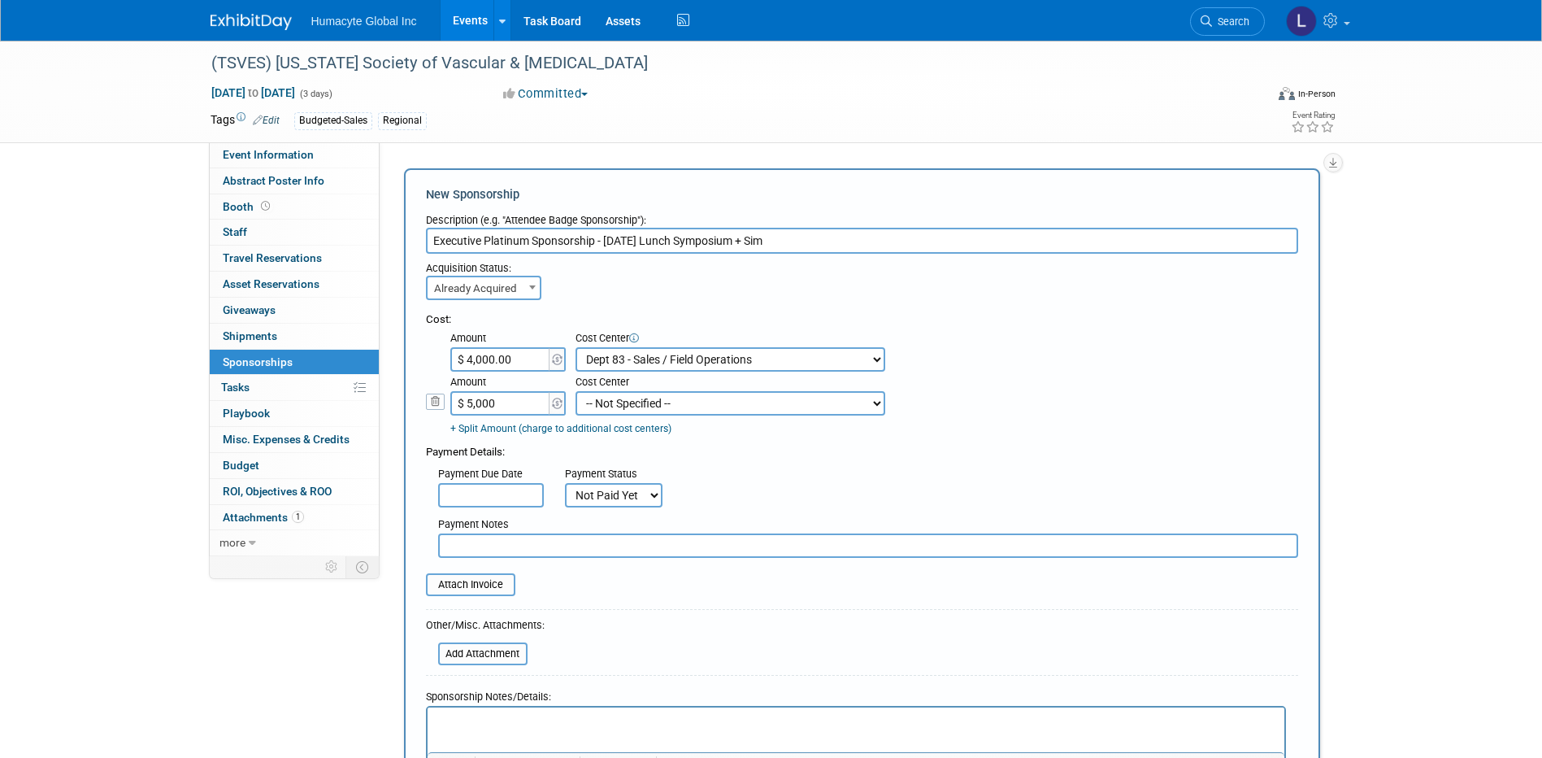
type input "$ 5,000.00"
click at [613, 404] on select "-- Not Specified -- Dept 10 - Clinical Dept 11 - Clinical Ops Dept 12 - Medical…" at bounding box center [730, 403] width 310 height 24
select select "18966166"
click at [575, 391] on select "-- Not Specified -- Dept 10 - Clinical Dept 11 - Clinical Ops Dept 12 - Medical…" at bounding box center [730, 403] width 310 height 24
click at [745, 497] on div "Payment Due Date Payment Status Not Paid Yet Partially Paid Paid in Full Next P…" at bounding box center [862, 483] width 896 height 47
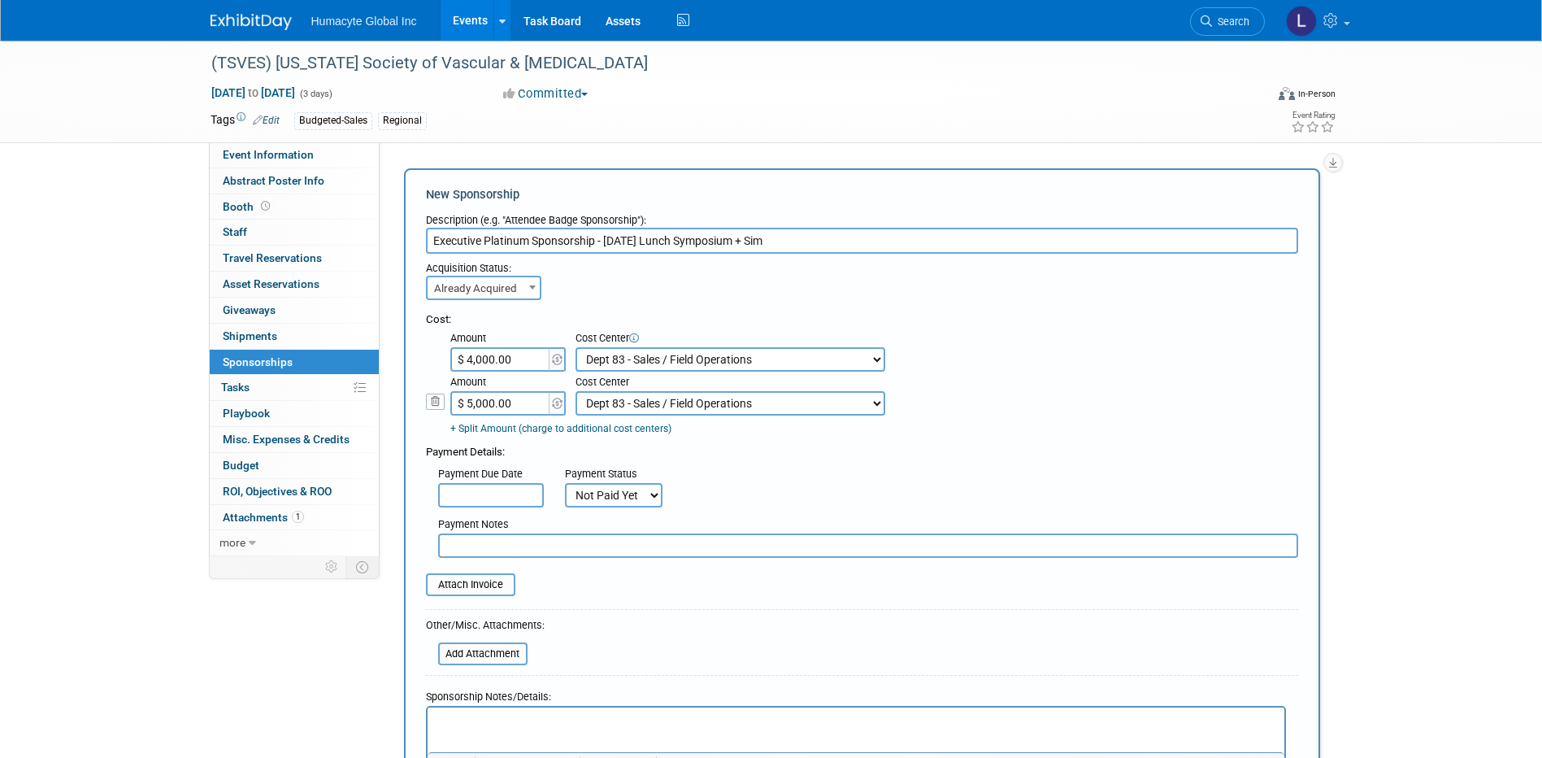
click at [815, 451] on div "Payment Details:" at bounding box center [862, 448] width 872 height 24
click at [489, 432] on link "+ Split Amount (charge to additional cost centers)" at bounding box center [560, 428] width 221 height 11
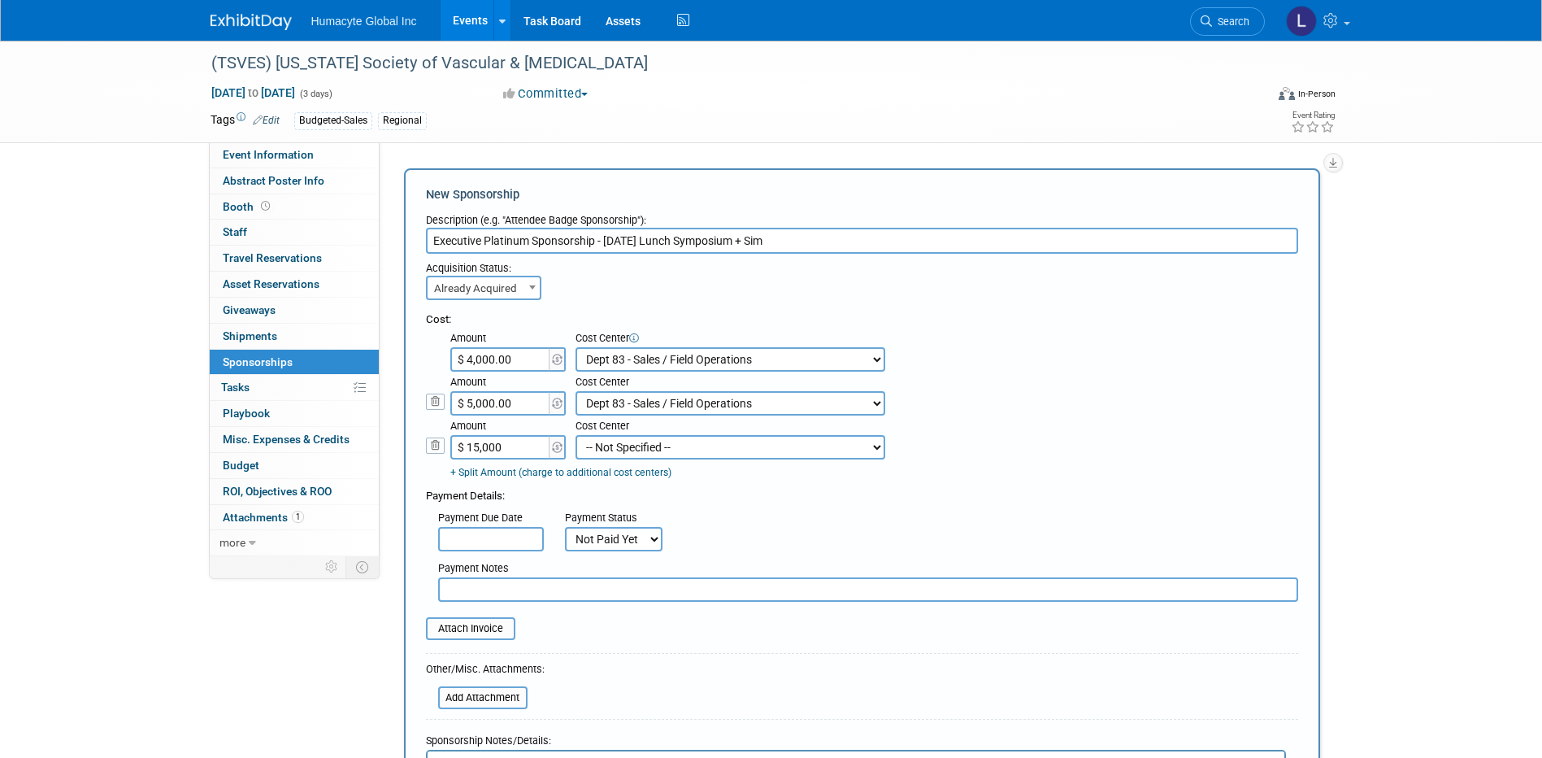
type input "$ 15,000.00"
click at [506, 396] on input "$ 5,000.00" at bounding box center [501, 403] width 102 height 24
type input "$ 6,000.00"
click at [874, 500] on div "Payment Details:" at bounding box center [862, 492] width 872 height 24
click at [620, 454] on select "-- Not Specified -- Dept 10 - Clinical Dept 11 - Clinical Ops Dept 12 - Medical…" at bounding box center [730, 447] width 310 height 24
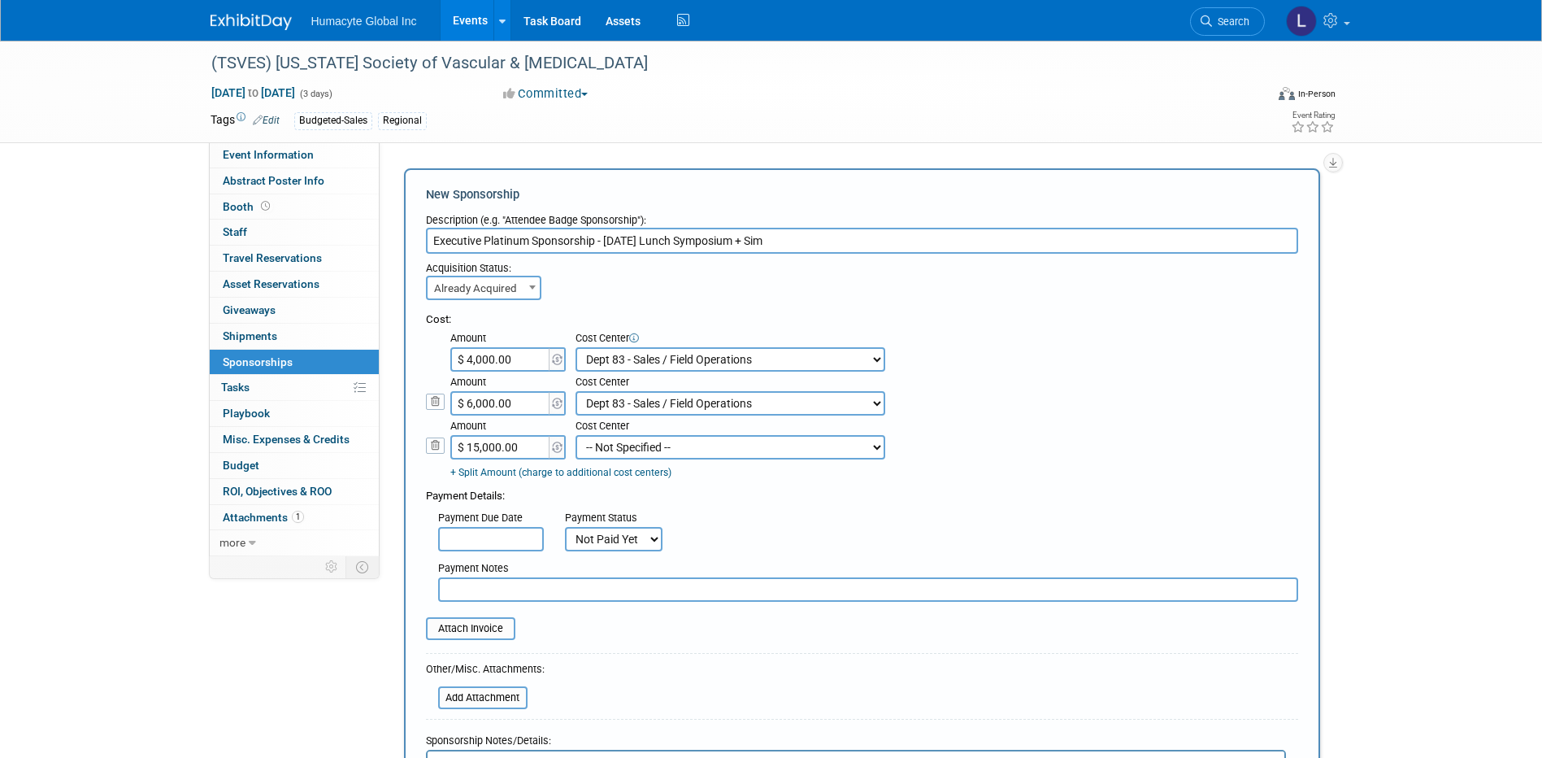
select select "18966164"
click at [575, 436] on select "-- Not Specified -- Dept 10 - Clinical Dept 11 - Clinical Ops Dept 12 - Medical…" at bounding box center [730, 447] width 310 height 24
click at [705, 474] on div "+ Split Amount (charge to additional cost centers)" at bounding box center [668, 473] width 436 height 15
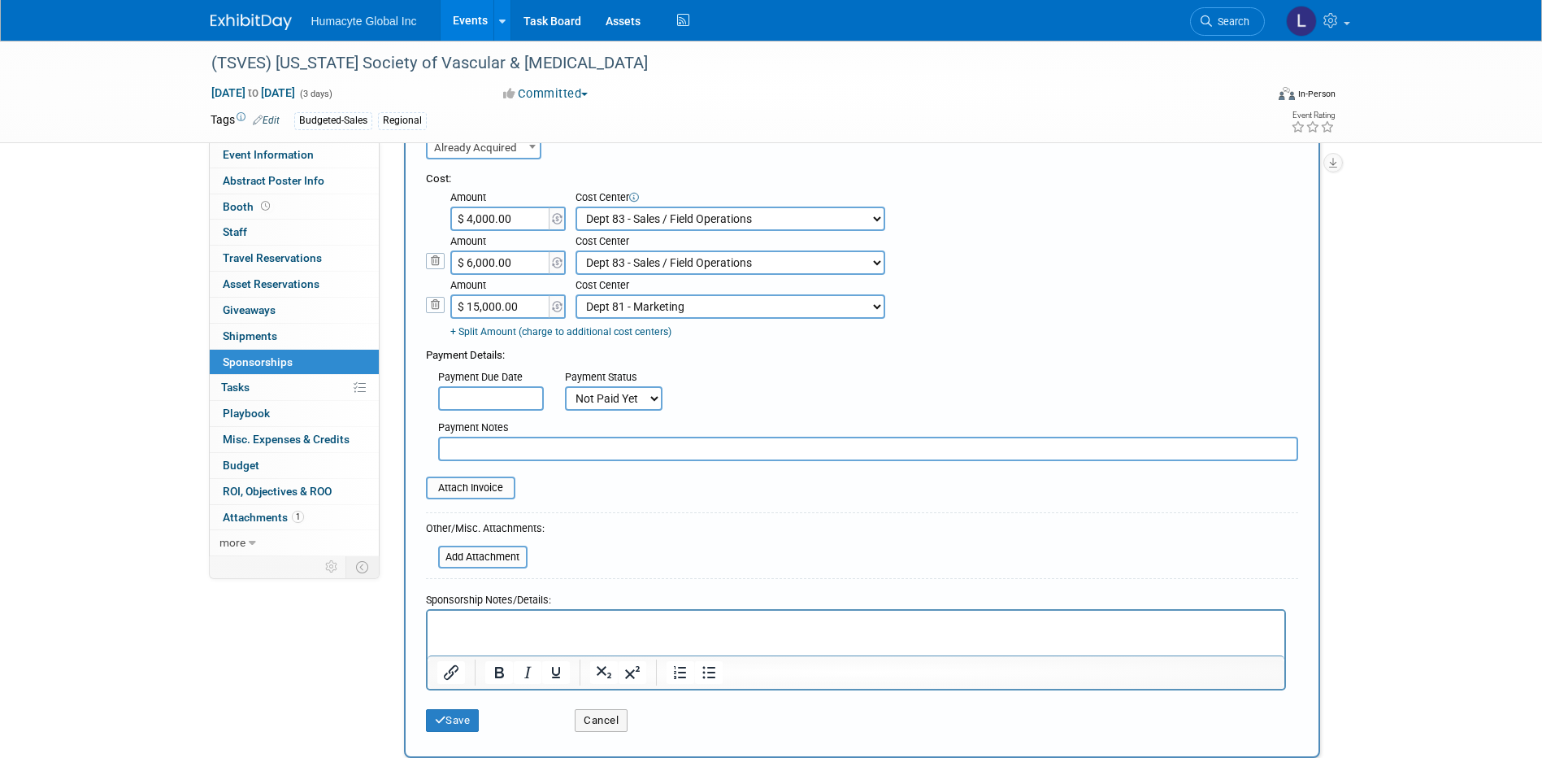
scroll to position [163, 0]
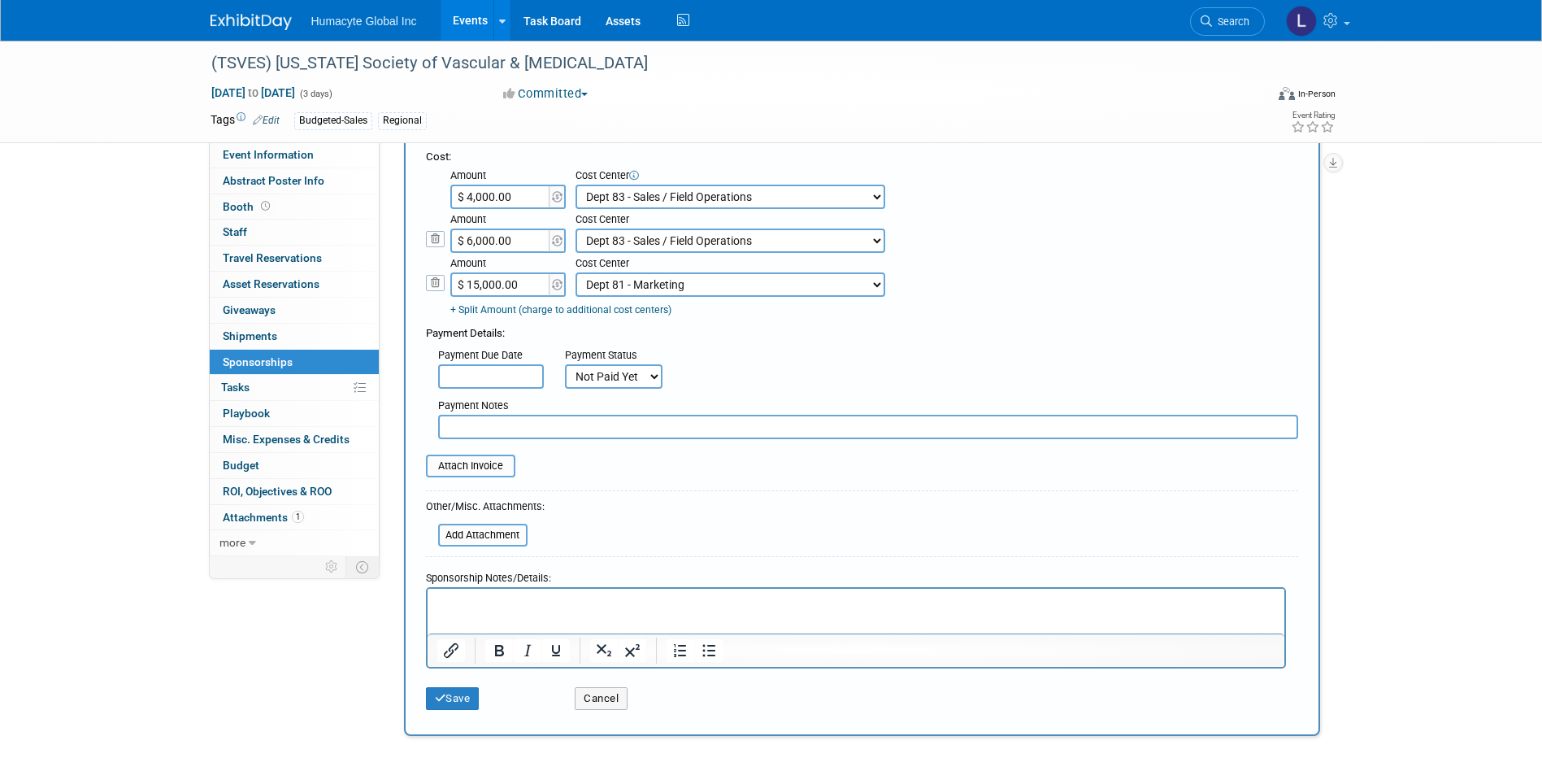
click at [478, 605] on p "Rich Text Area. Press ALT-0 for help." at bounding box center [855, 603] width 838 height 16
click at [441, 703] on icon "submit" at bounding box center [440, 697] width 11 height 11
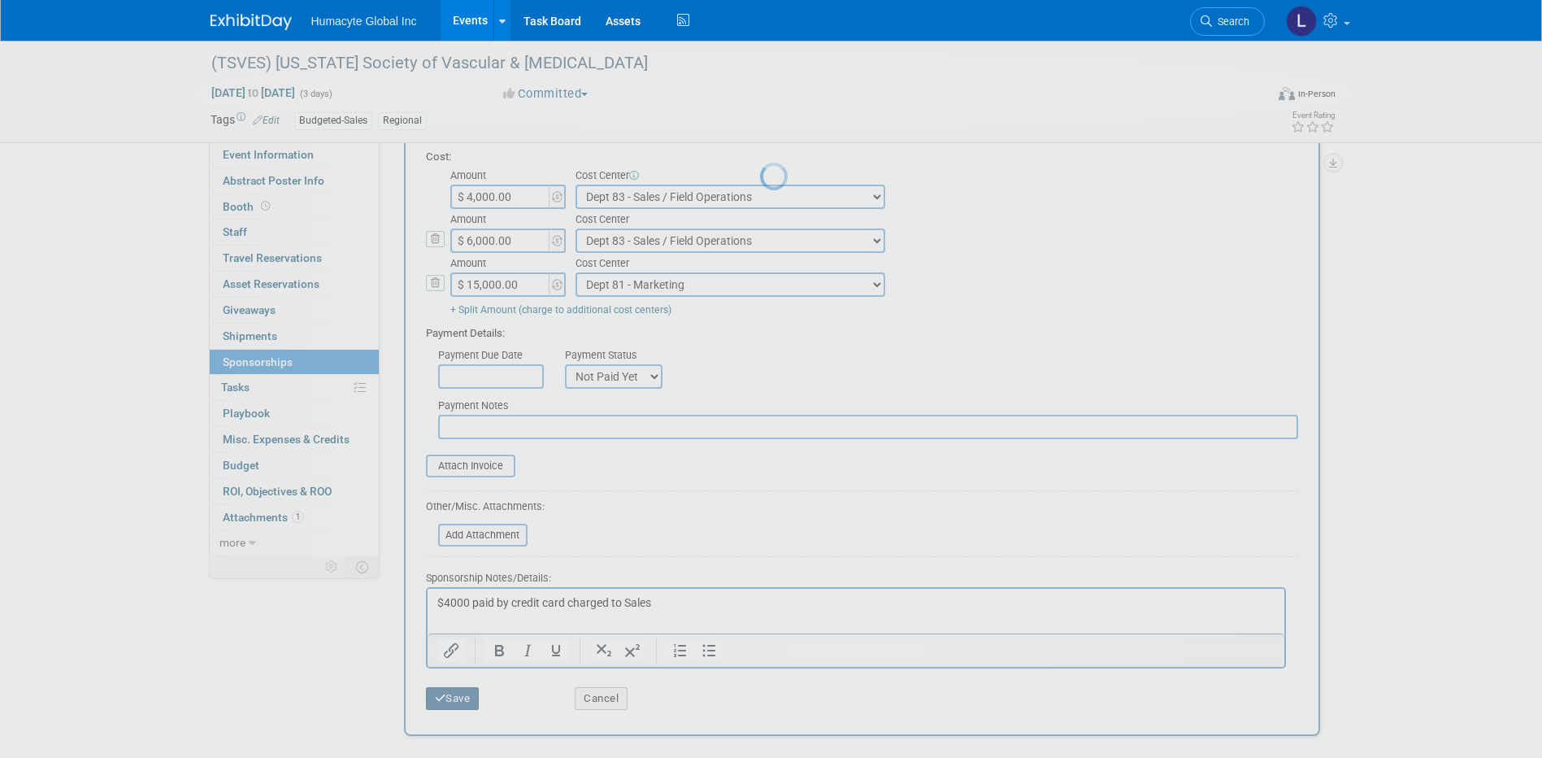
scroll to position [15, 0]
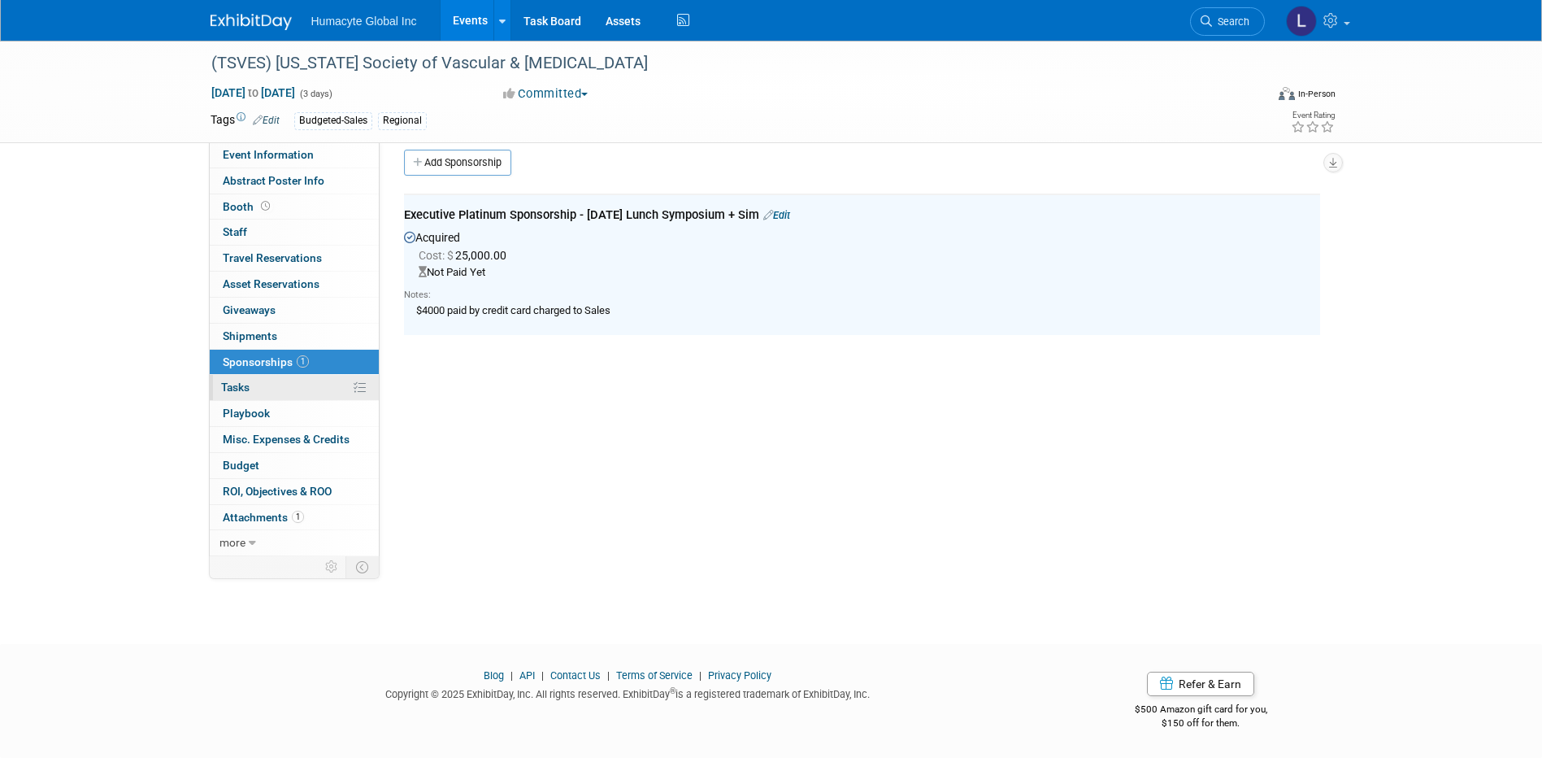
click at [247, 390] on span "Tasks 0%" at bounding box center [235, 386] width 28 height 13
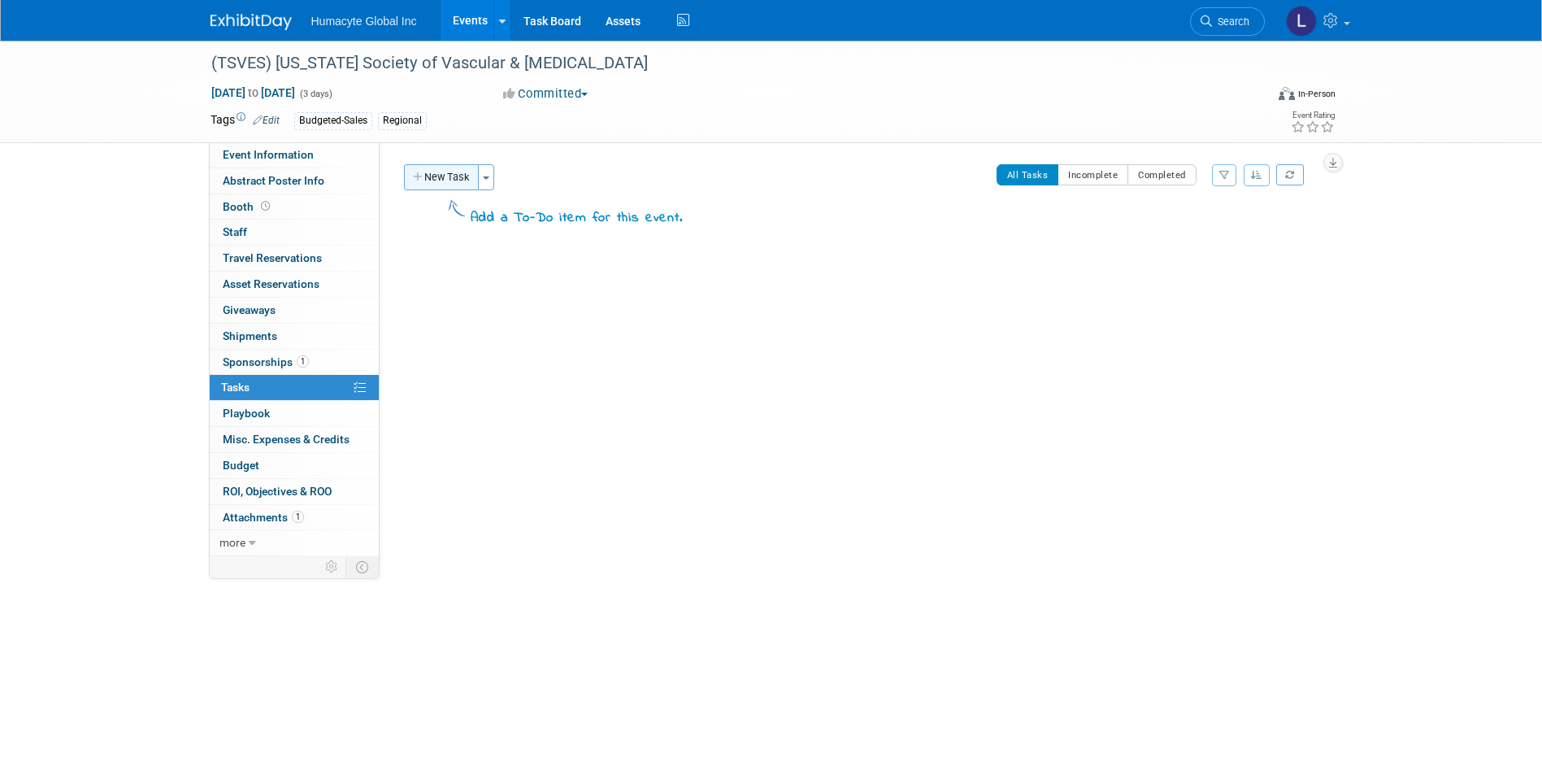
click at [454, 172] on button "New Task" at bounding box center [441, 177] width 75 height 26
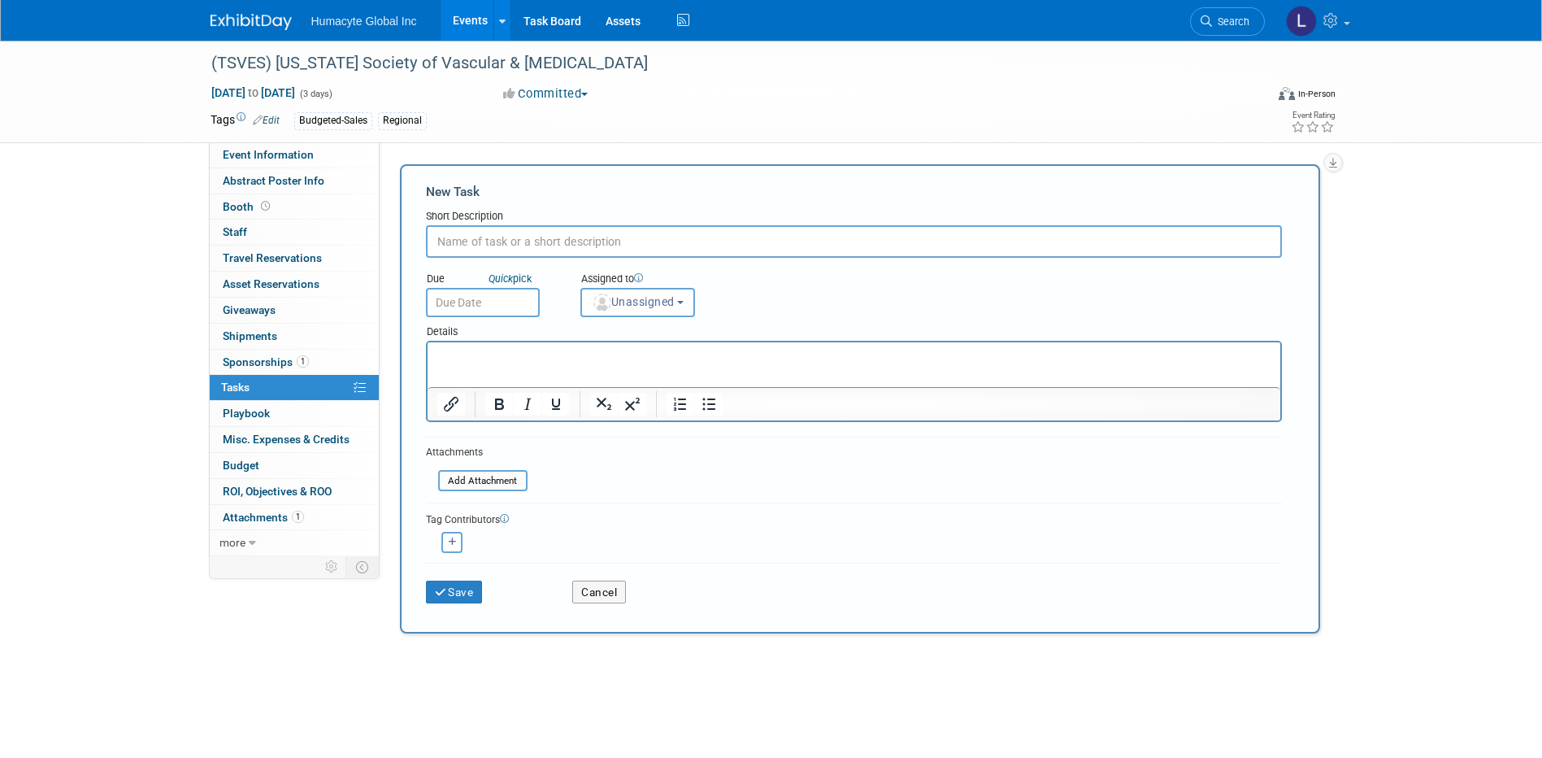
click at [479, 239] on input "text" at bounding box center [854, 241] width 856 height 33
type input "New Vendor Setup"
click at [497, 306] on input "text" at bounding box center [483, 302] width 114 height 29
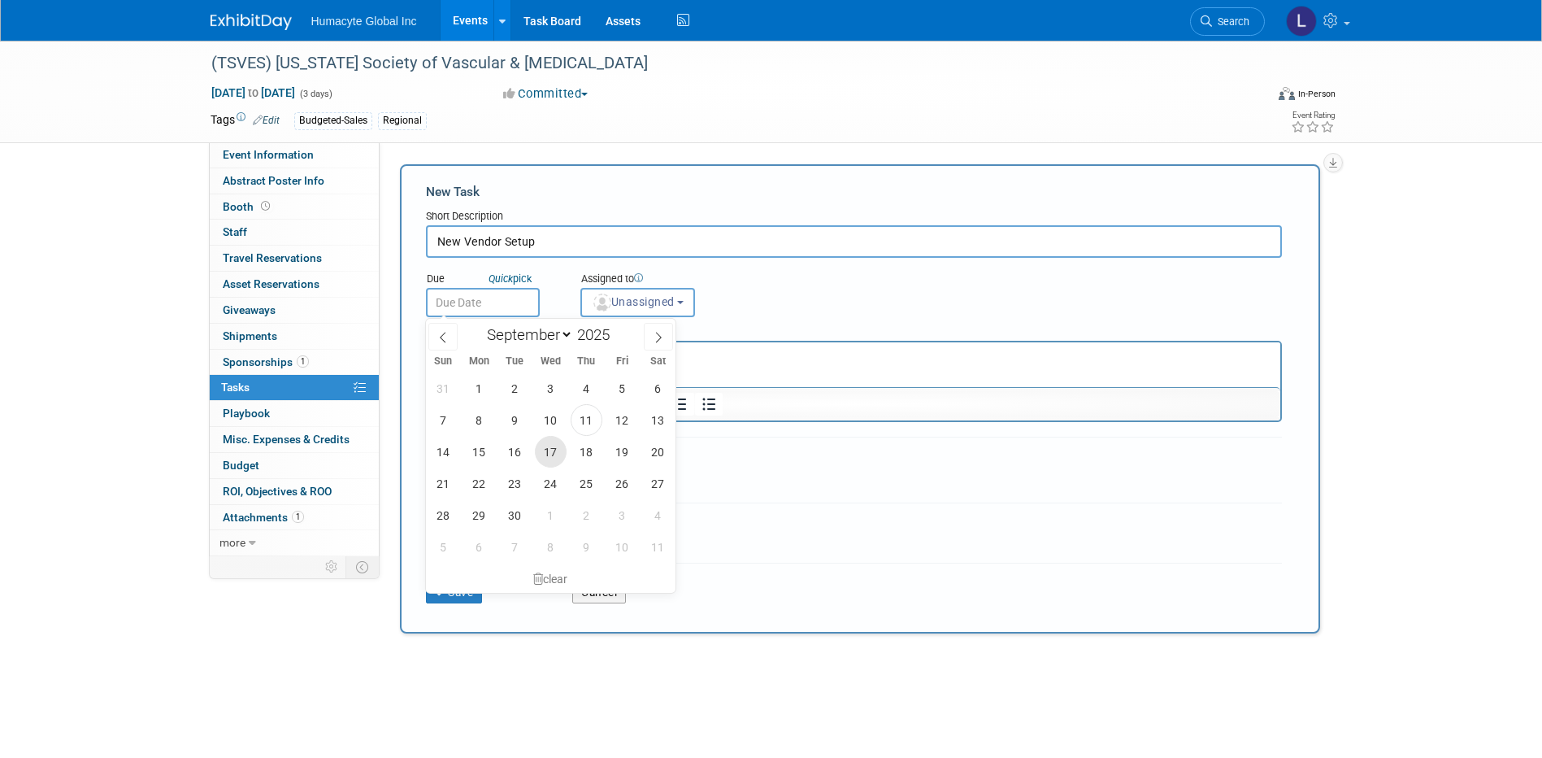
click at [547, 455] on span "17" at bounding box center [551, 452] width 32 height 32
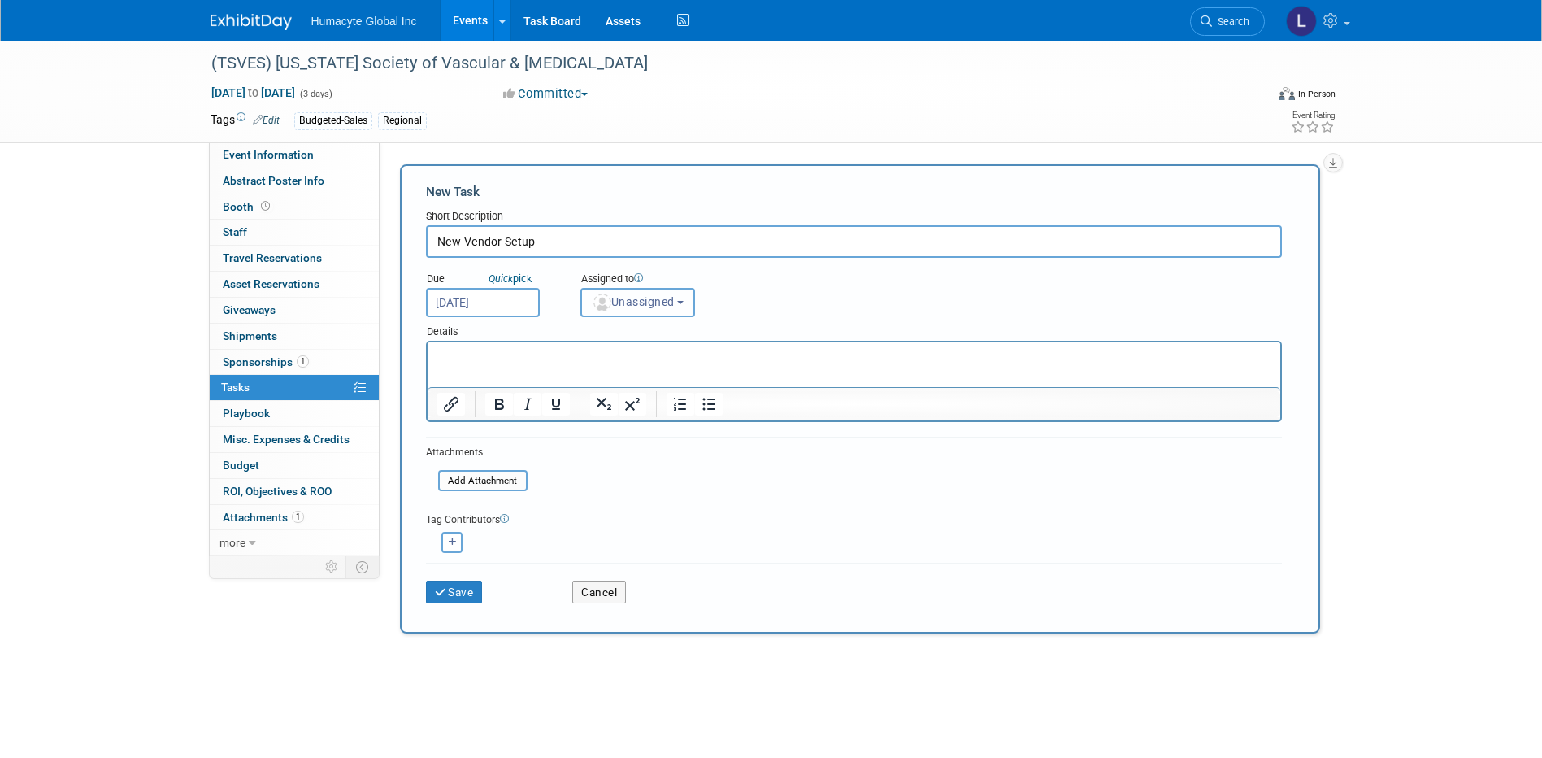
click at [623, 295] on span "Unassigned" at bounding box center [633, 301] width 83 height 13
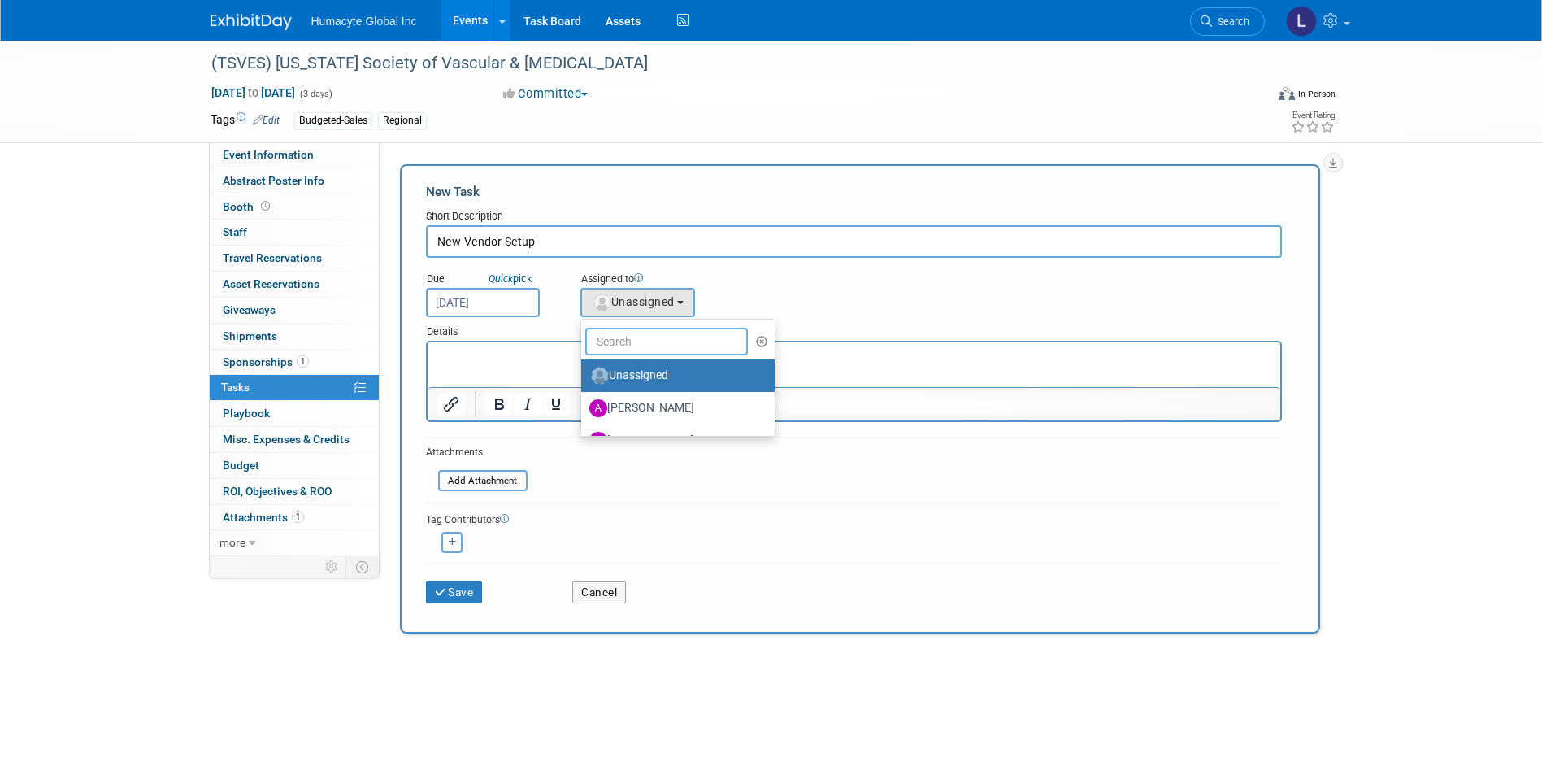
click at [636, 349] on input "text" at bounding box center [666, 342] width 163 height 28
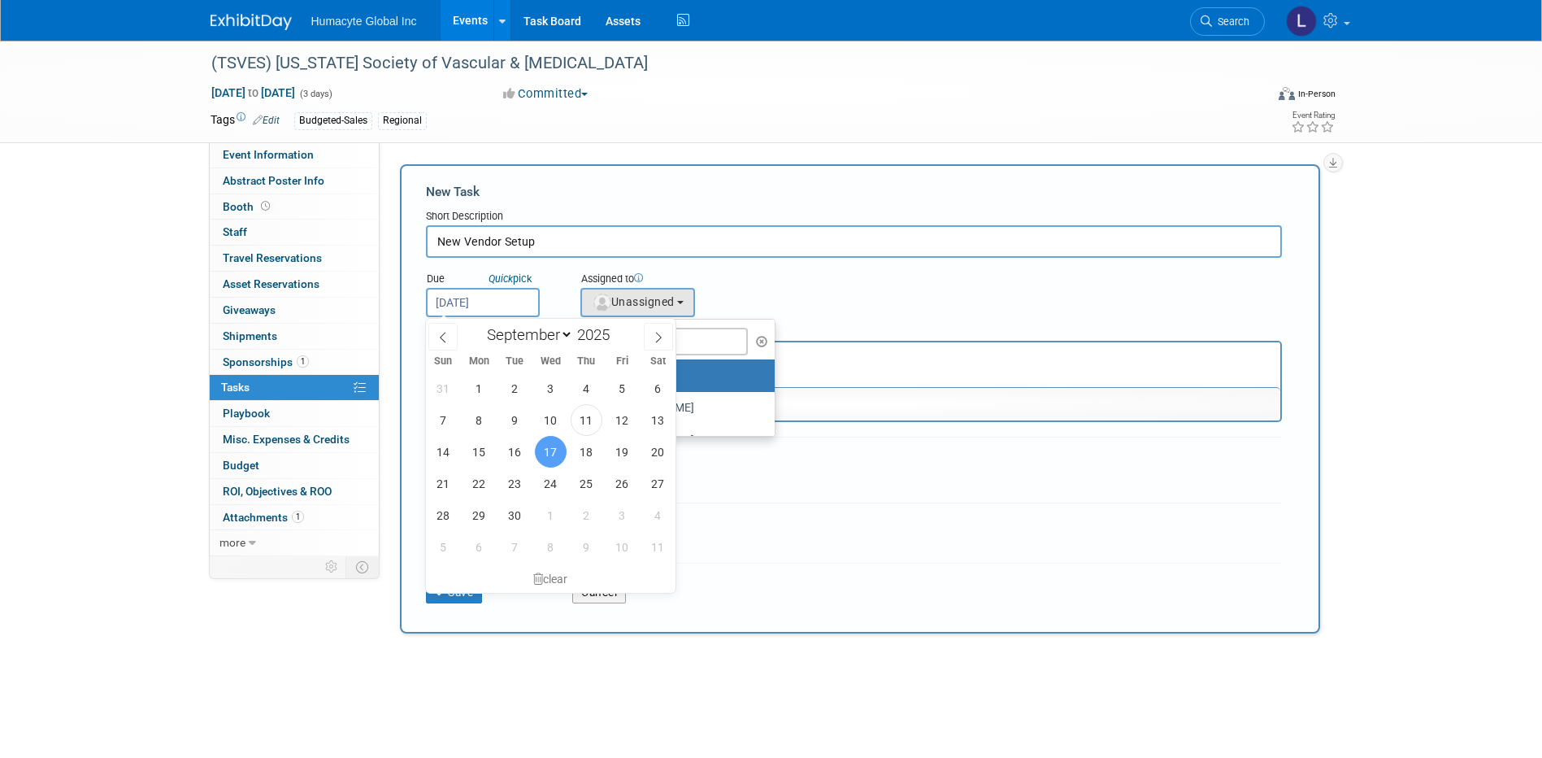
click at [527, 306] on input "[DATE]" at bounding box center [483, 302] width 114 height 29
click at [581, 420] on span "11" at bounding box center [587, 420] width 32 height 32
type input "[DATE]"
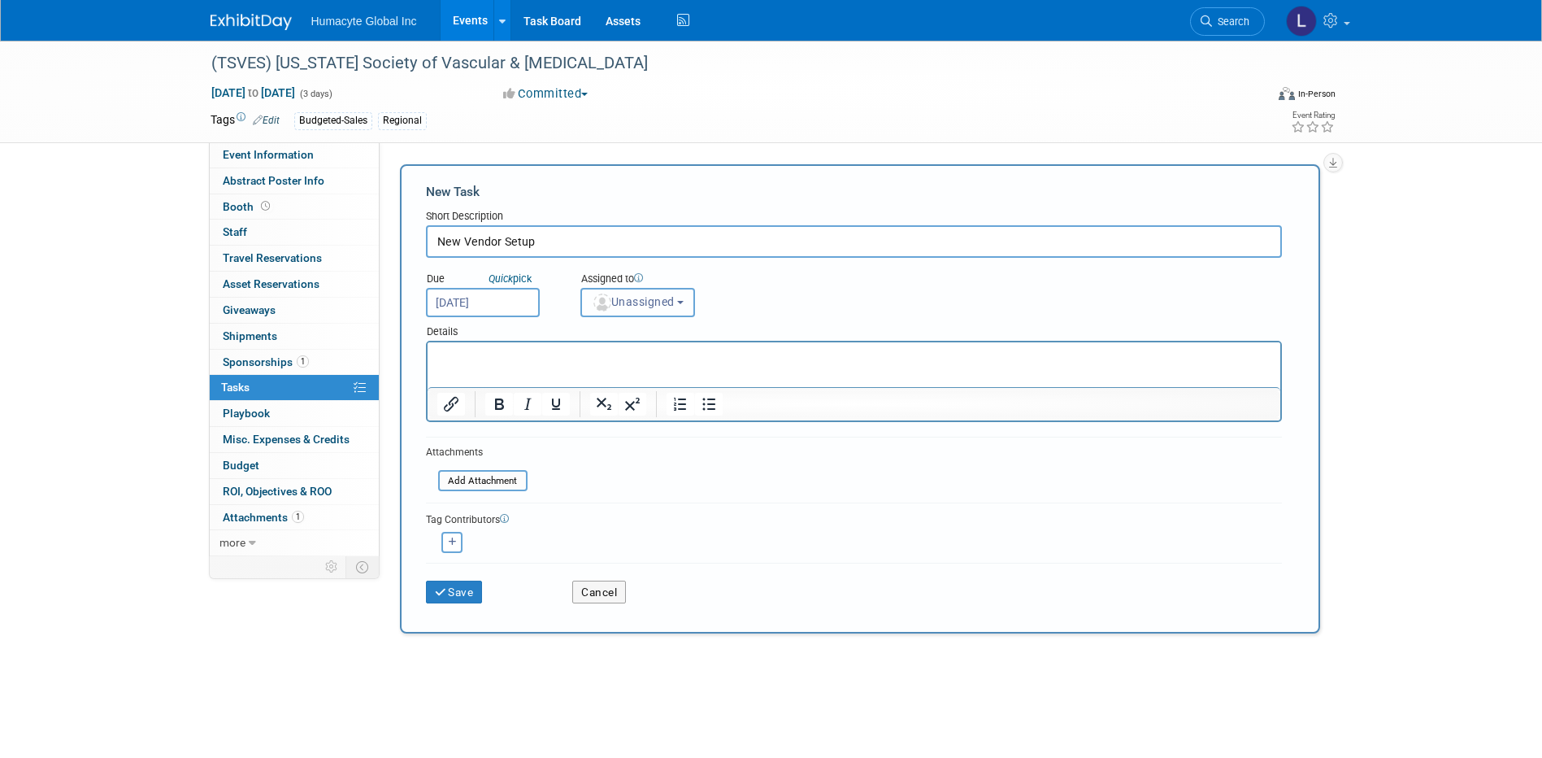
click at [627, 300] on span "Unassigned" at bounding box center [633, 301] width 83 height 13
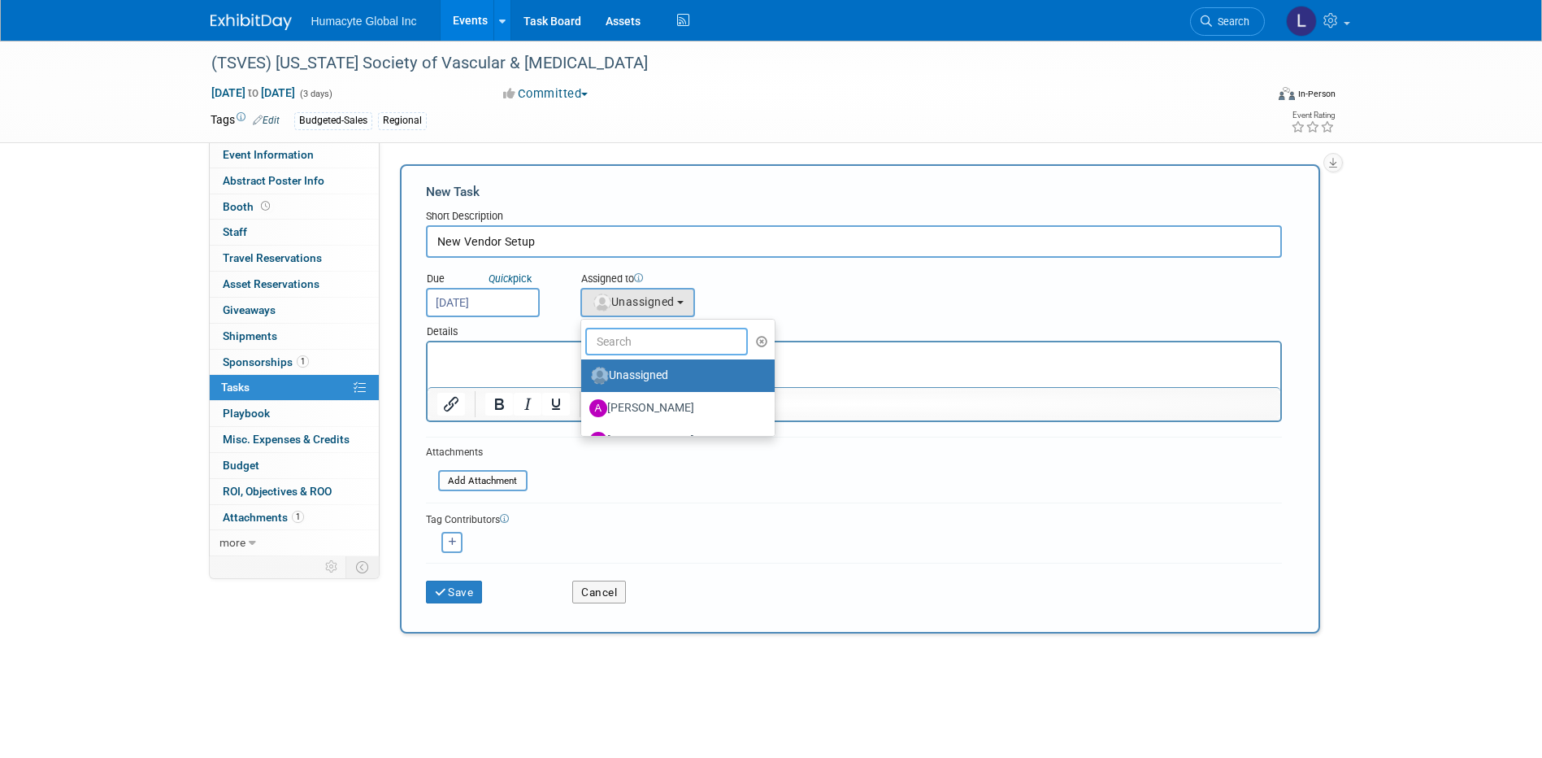
click at [623, 338] on input "text" at bounding box center [666, 342] width 163 height 28
type input "[PERSON_NAME]"
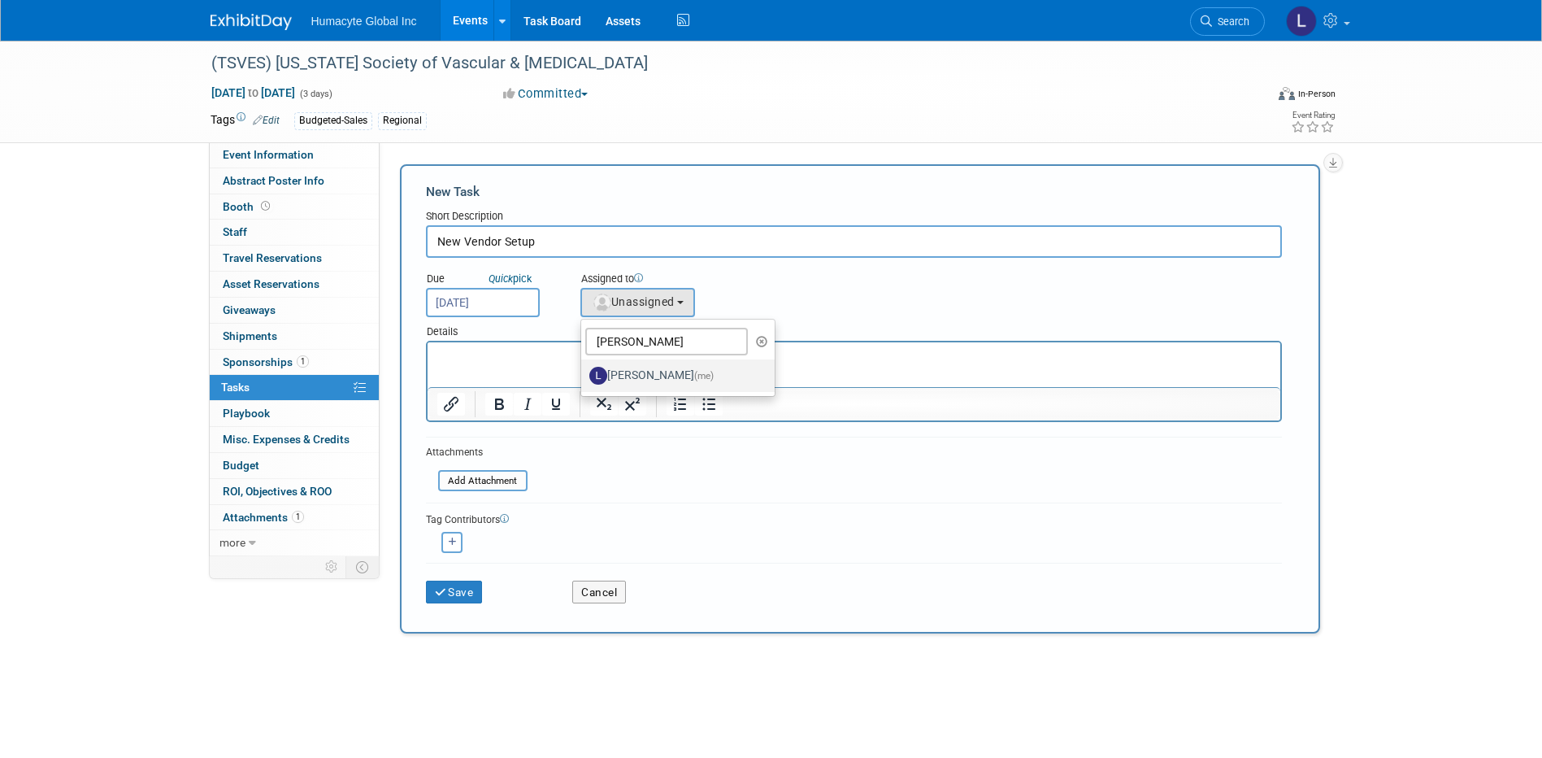
click at [670, 371] on label "[PERSON_NAME] (me)" at bounding box center [674, 375] width 170 height 26
click at [584, 371] on input "[PERSON_NAME] (me)" at bounding box center [578, 373] width 11 height 11
select select "37db9ad9-d629-4432-a702-64294516bf75"
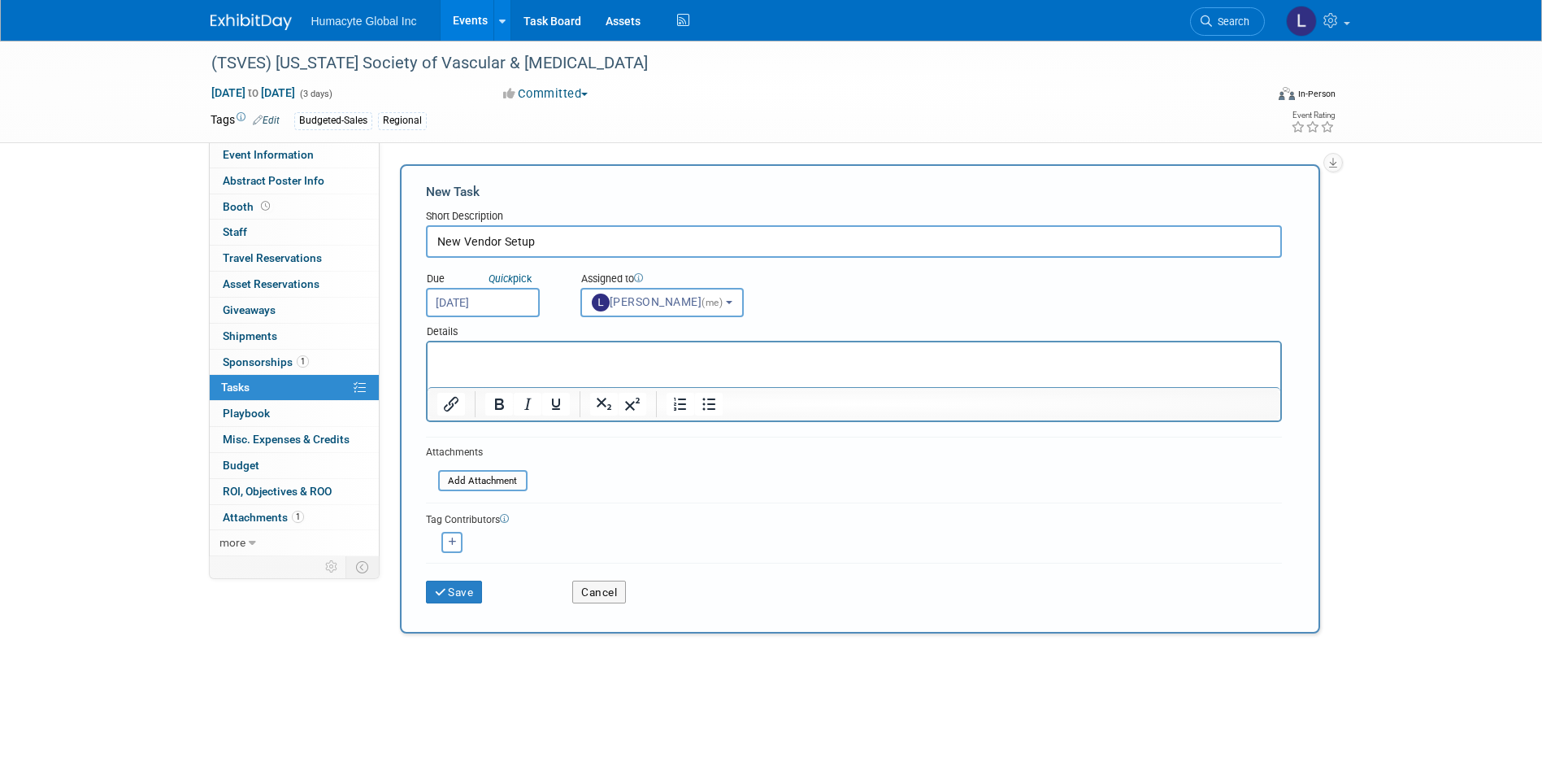
click at [571, 354] on p "Rich Text Area. Press ALT-0 for help." at bounding box center [853, 357] width 834 height 16
click at [584, 351] on p "Submitted" at bounding box center [853, 357] width 834 height 16
click at [446, 587] on icon "submit" at bounding box center [442, 592] width 14 height 11
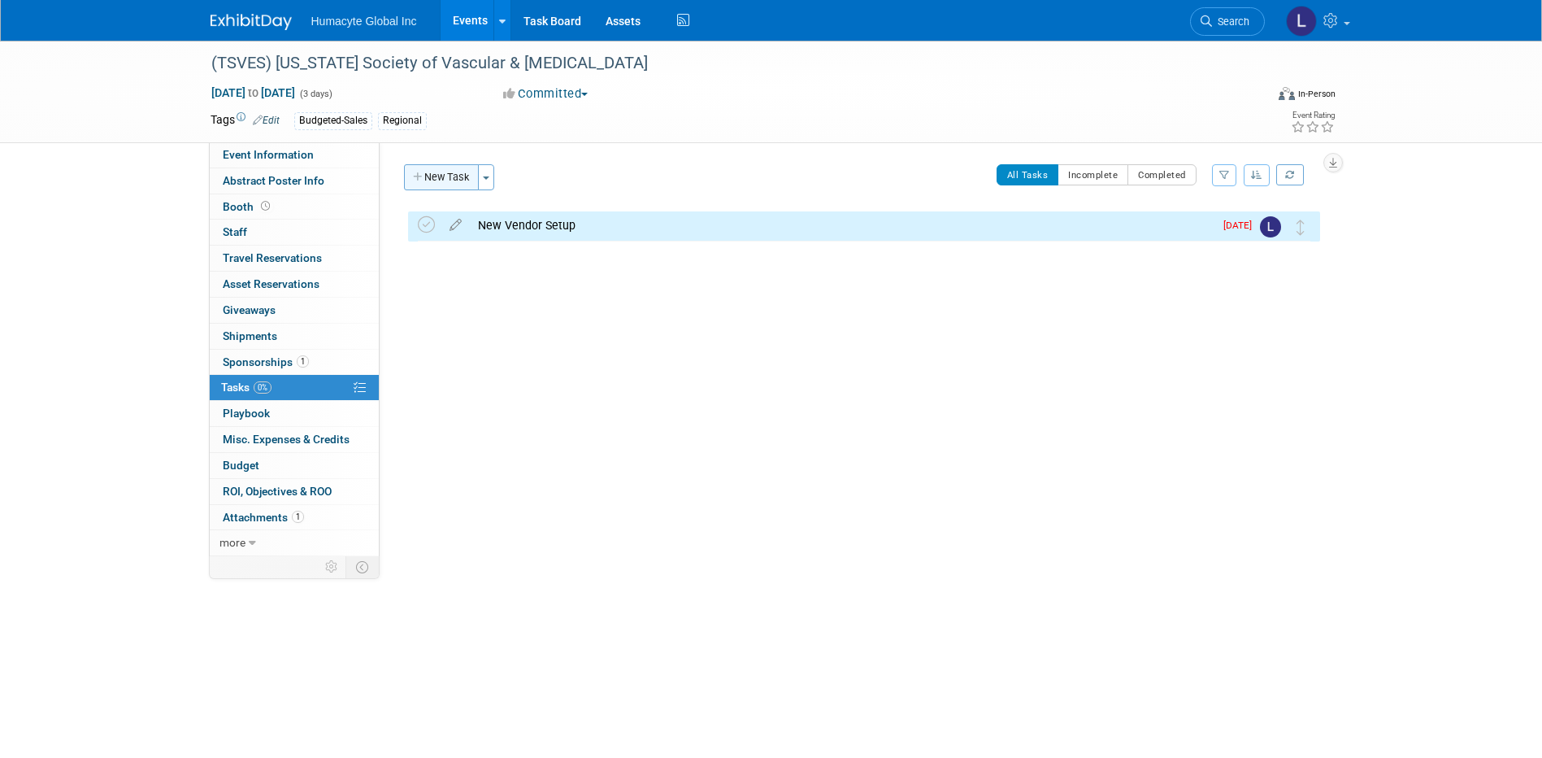
click at [430, 182] on button "New Task" at bounding box center [441, 177] width 75 height 26
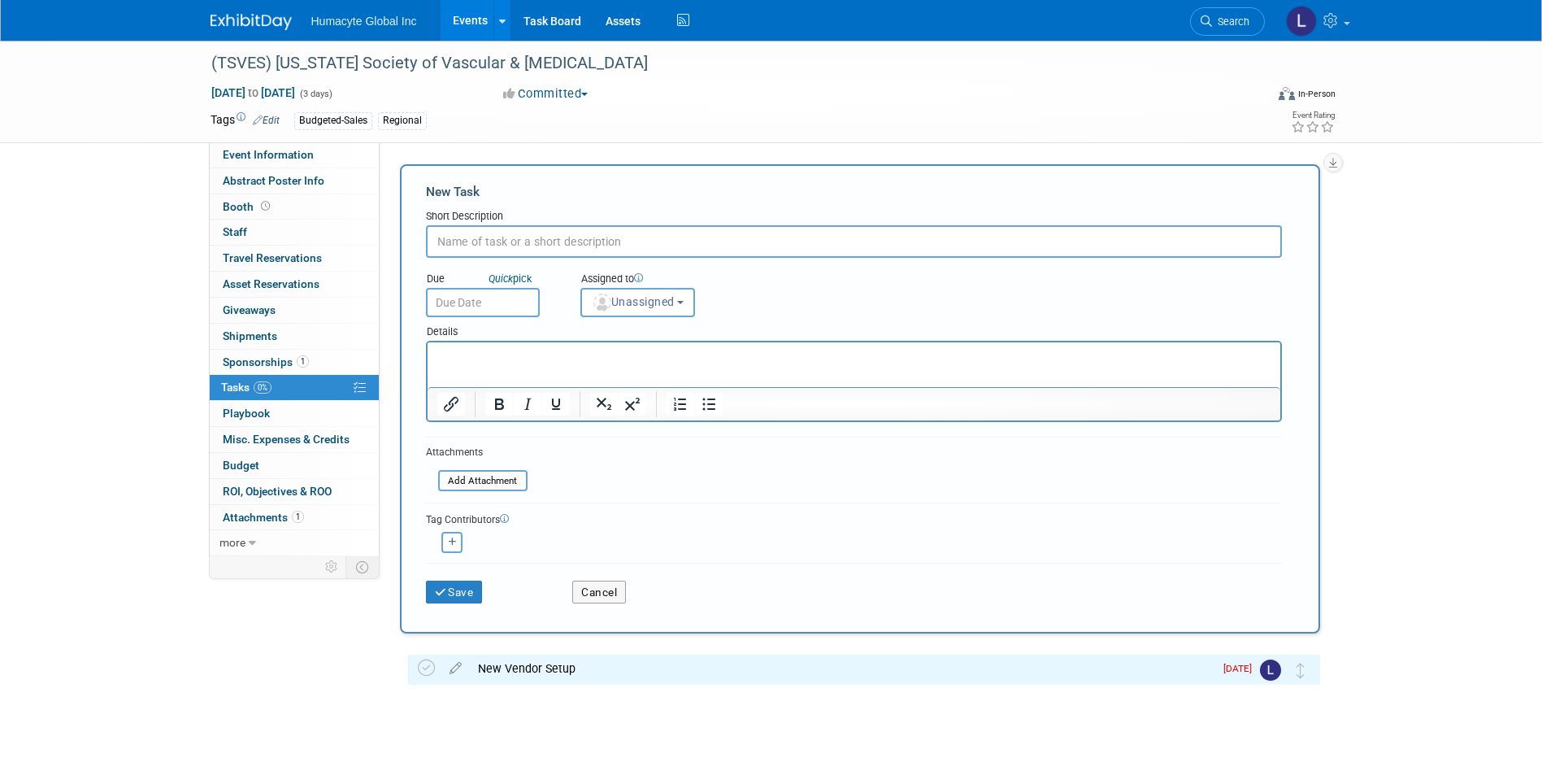
click at [481, 244] on input "text" at bounding box center [854, 241] width 856 height 33
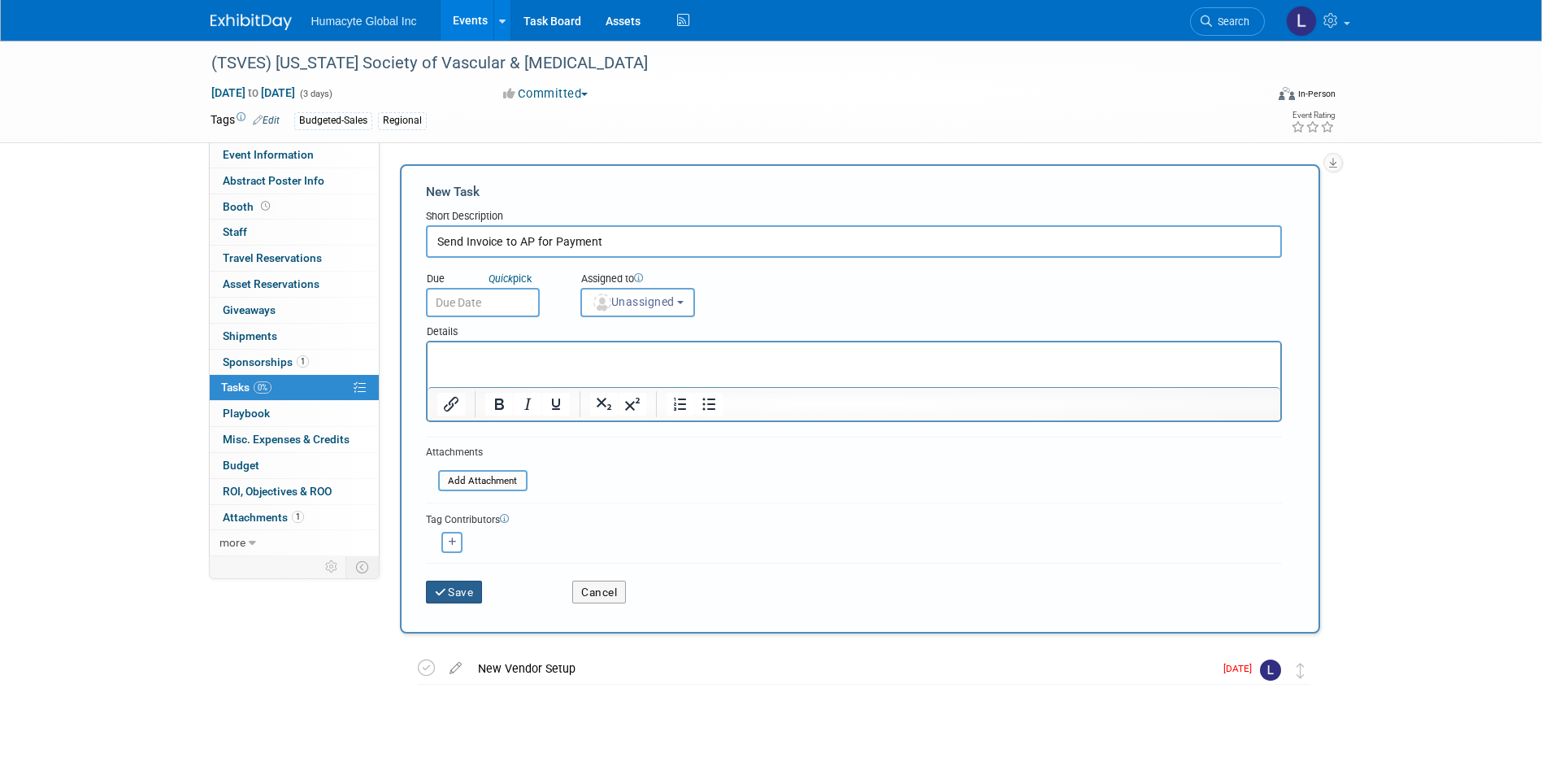
type input "Send Invoice to AP for Payment"
click at [445, 597] on icon "submit" at bounding box center [442, 592] width 14 height 11
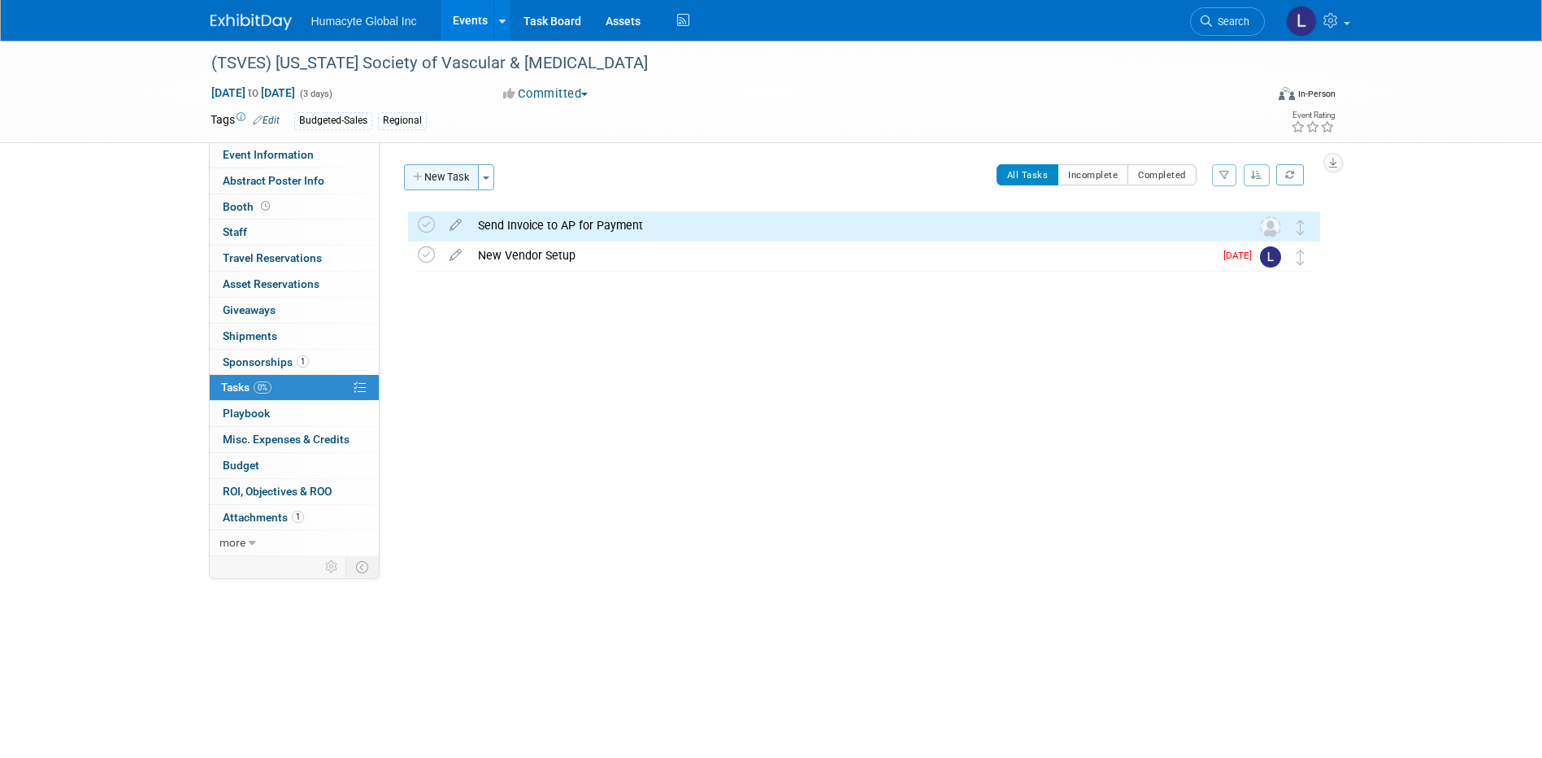
click at [447, 180] on button "New Task" at bounding box center [441, 177] width 75 height 26
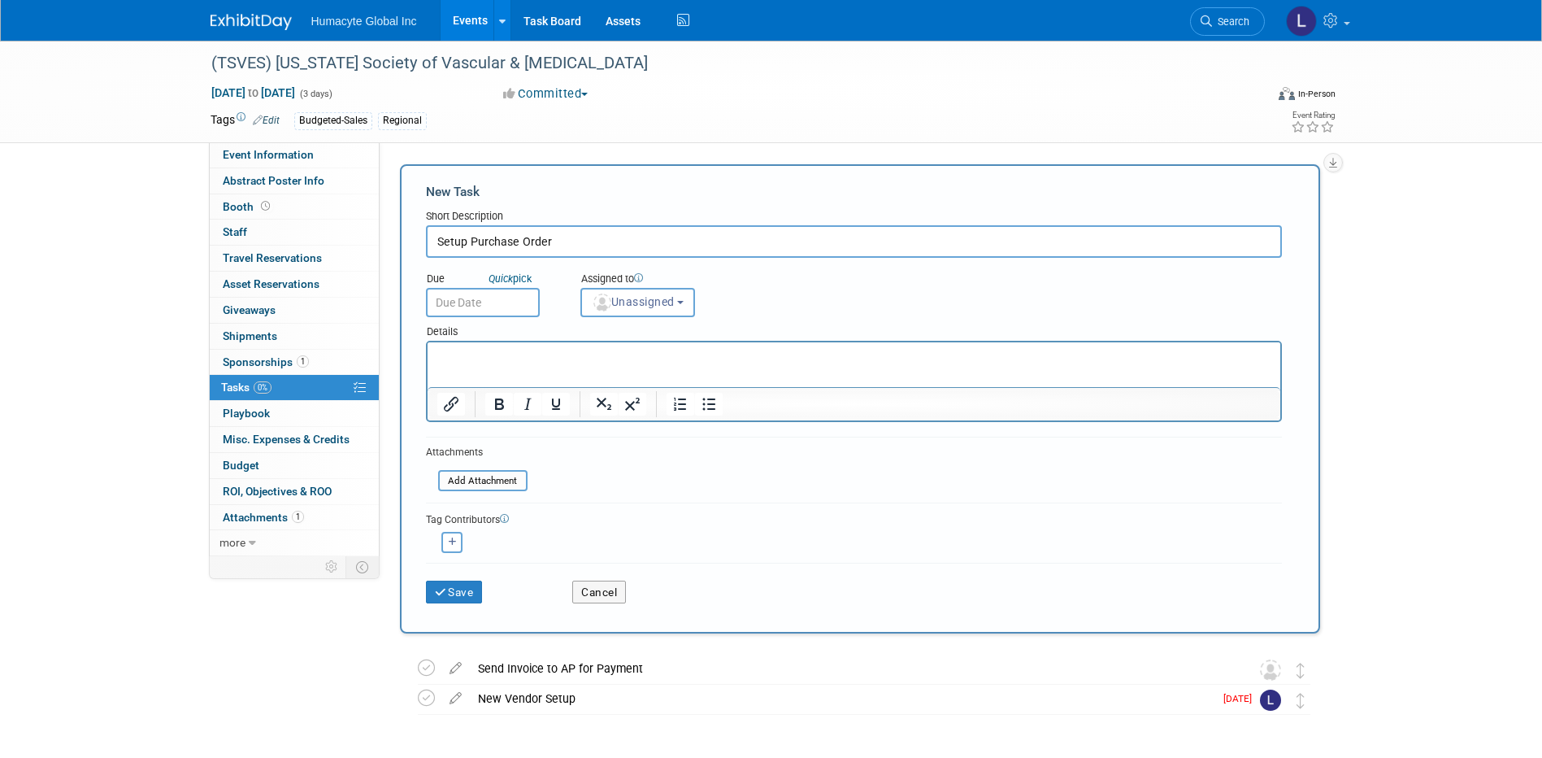
type input "Setup Purchase Order"
click at [475, 308] on input "text" at bounding box center [483, 302] width 114 height 29
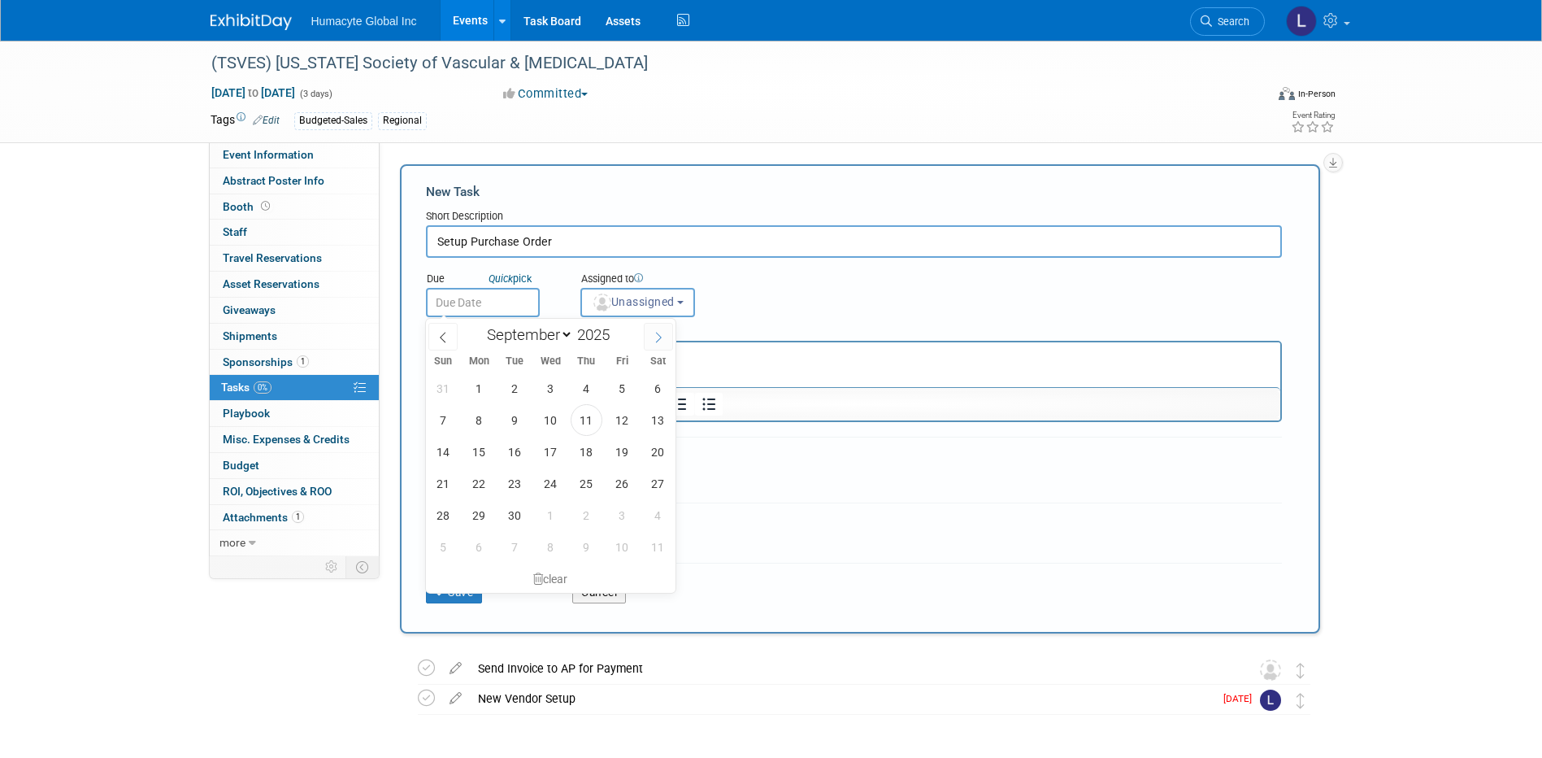
click at [659, 334] on icon at bounding box center [659, 337] width 6 height 11
select select "9"
click at [550, 383] on span "1" at bounding box center [551, 388] width 32 height 32
type input "Oct 1, 2025"
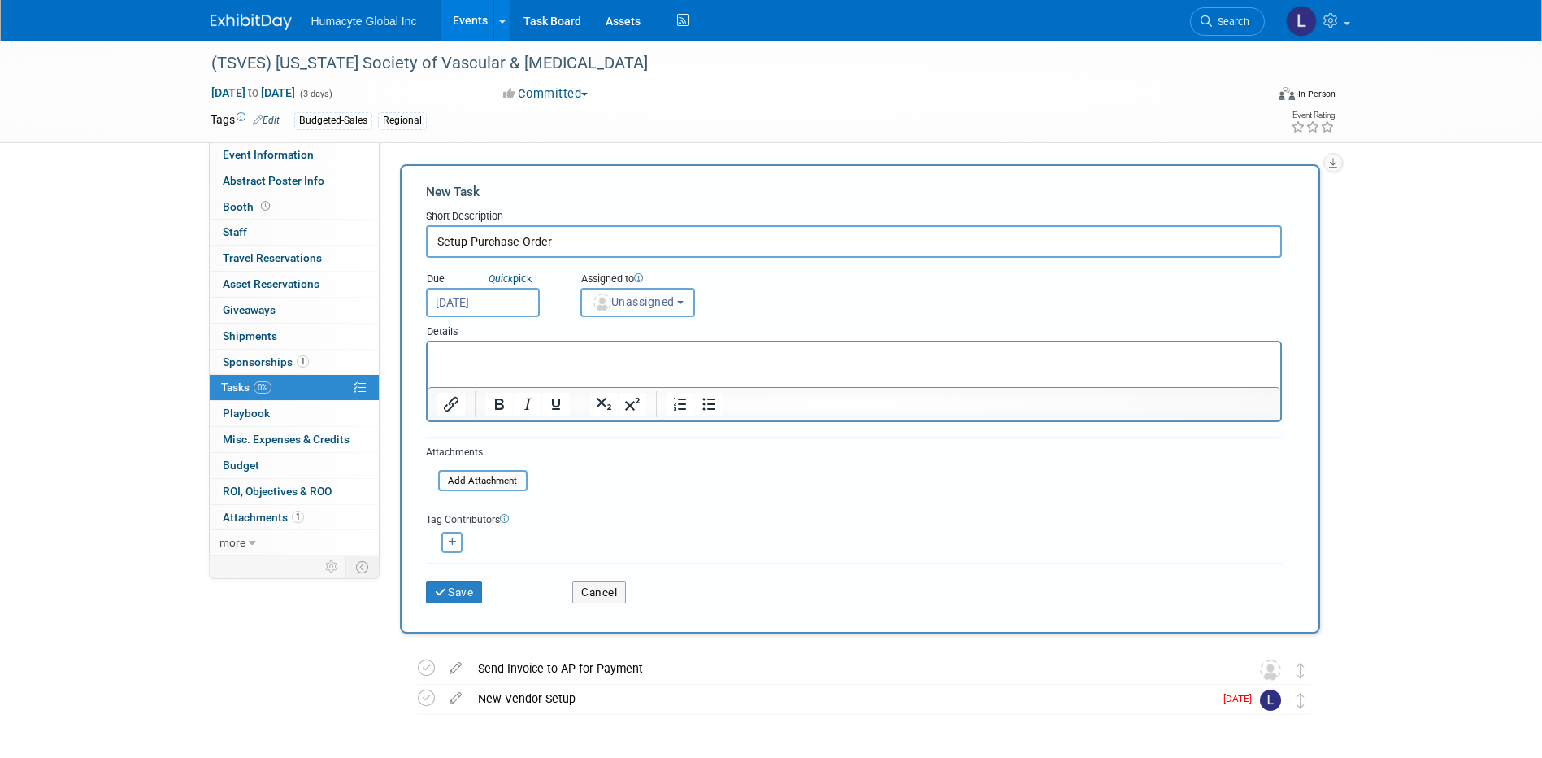
click at [630, 290] on button "Unassigned" at bounding box center [637, 302] width 115 height 29
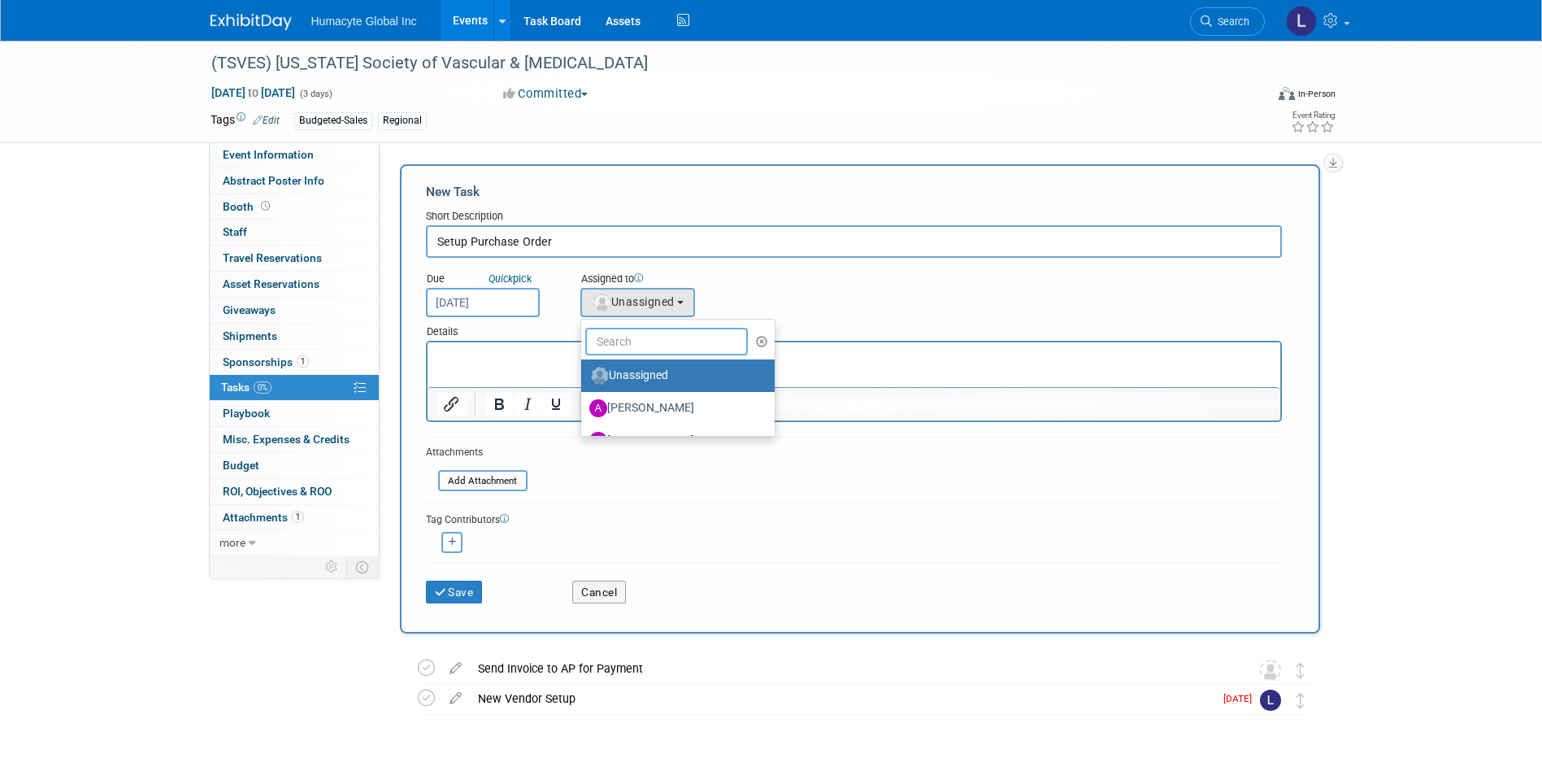
click at [619, 349] on input "text" at bounding box center [666, 342] width 163 height 28
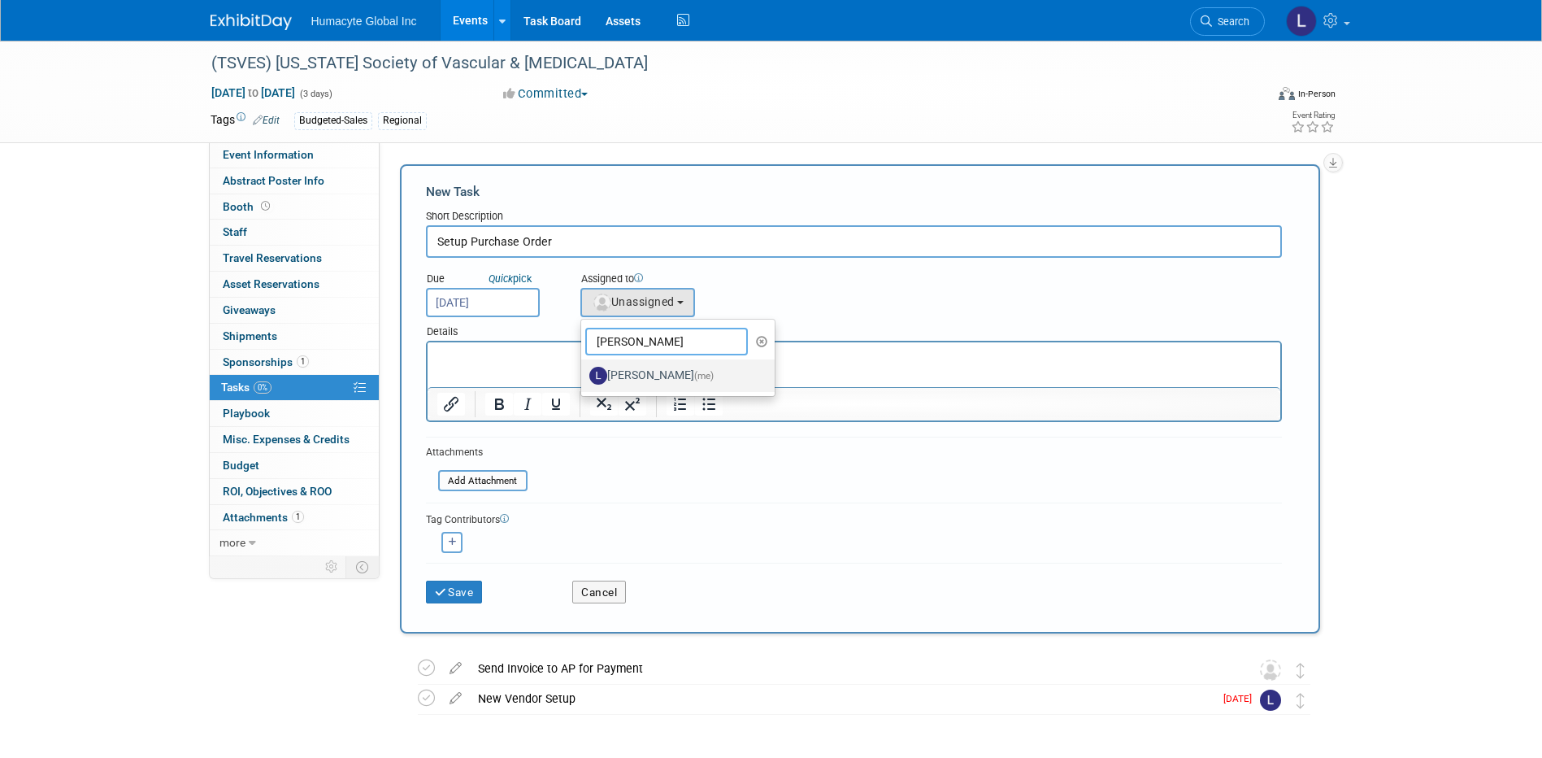
type input "linda"
click at [610, 371] on label "[PERSON_NAME] (me)" at bounding box center [674, 375] width 170 height 26
click at [584, 371] on input "[PERSON_NAME] (me)" at bounding box center [578, 373] width 11 height 11
select select "37db9ad9-d629-4432-a702-64294516bf75"
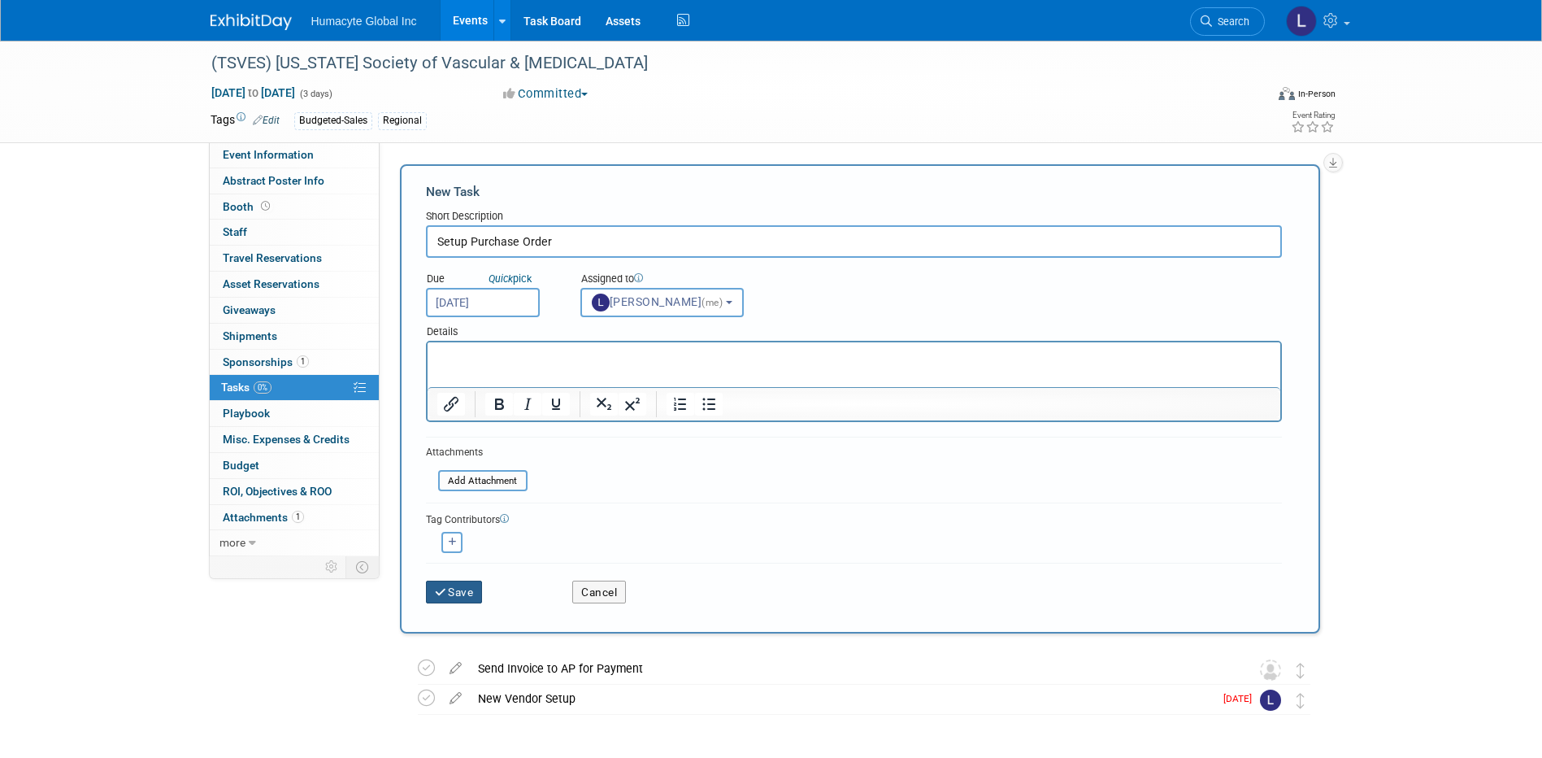
click at [454, 588] on button "Save" at bounding box center [454, 591] width 57 height 23
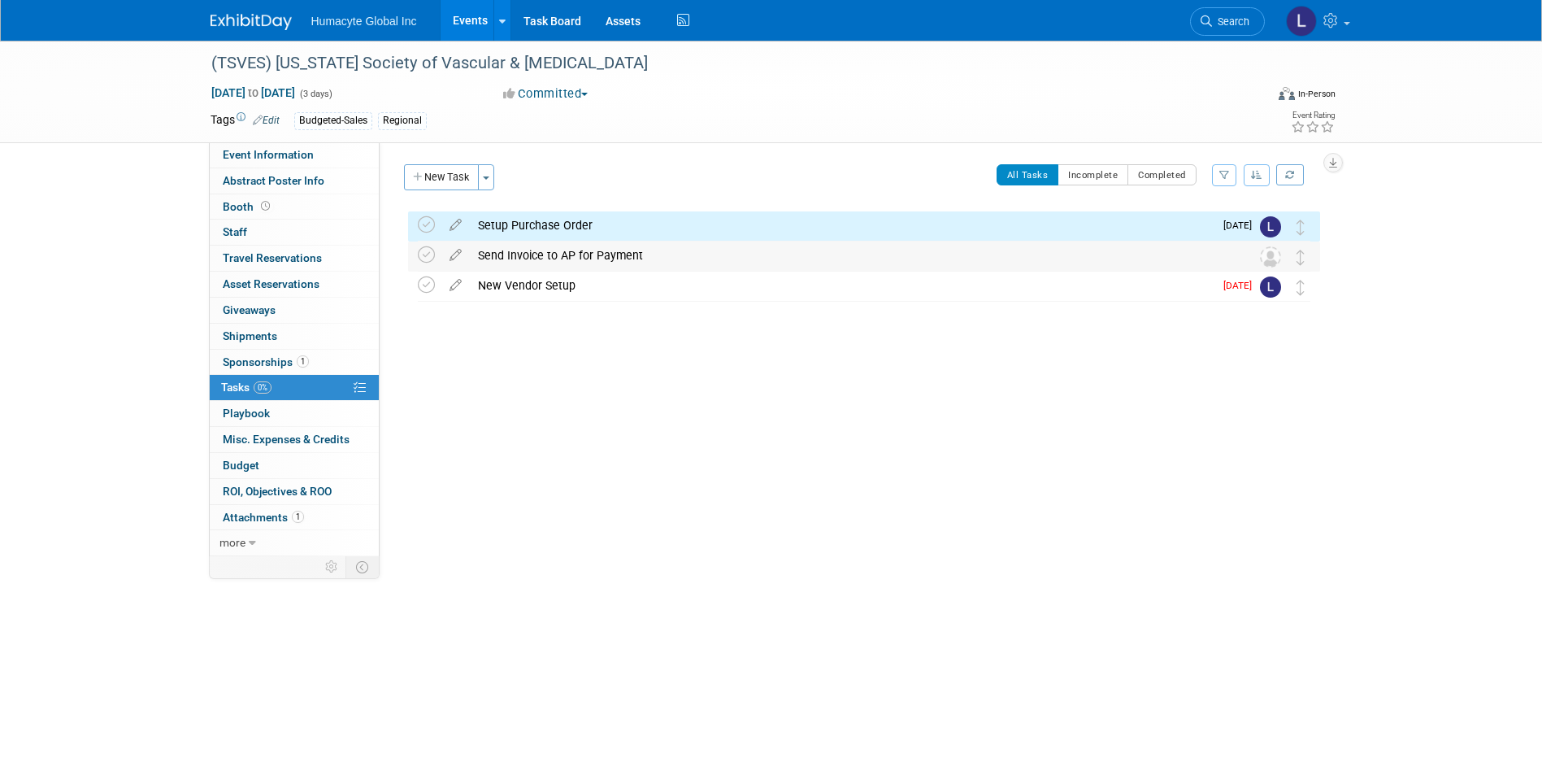
click at [573, 258] on div "Send Invoice to AP for Payment" at bounding box center [849, 255] width 758 height 28
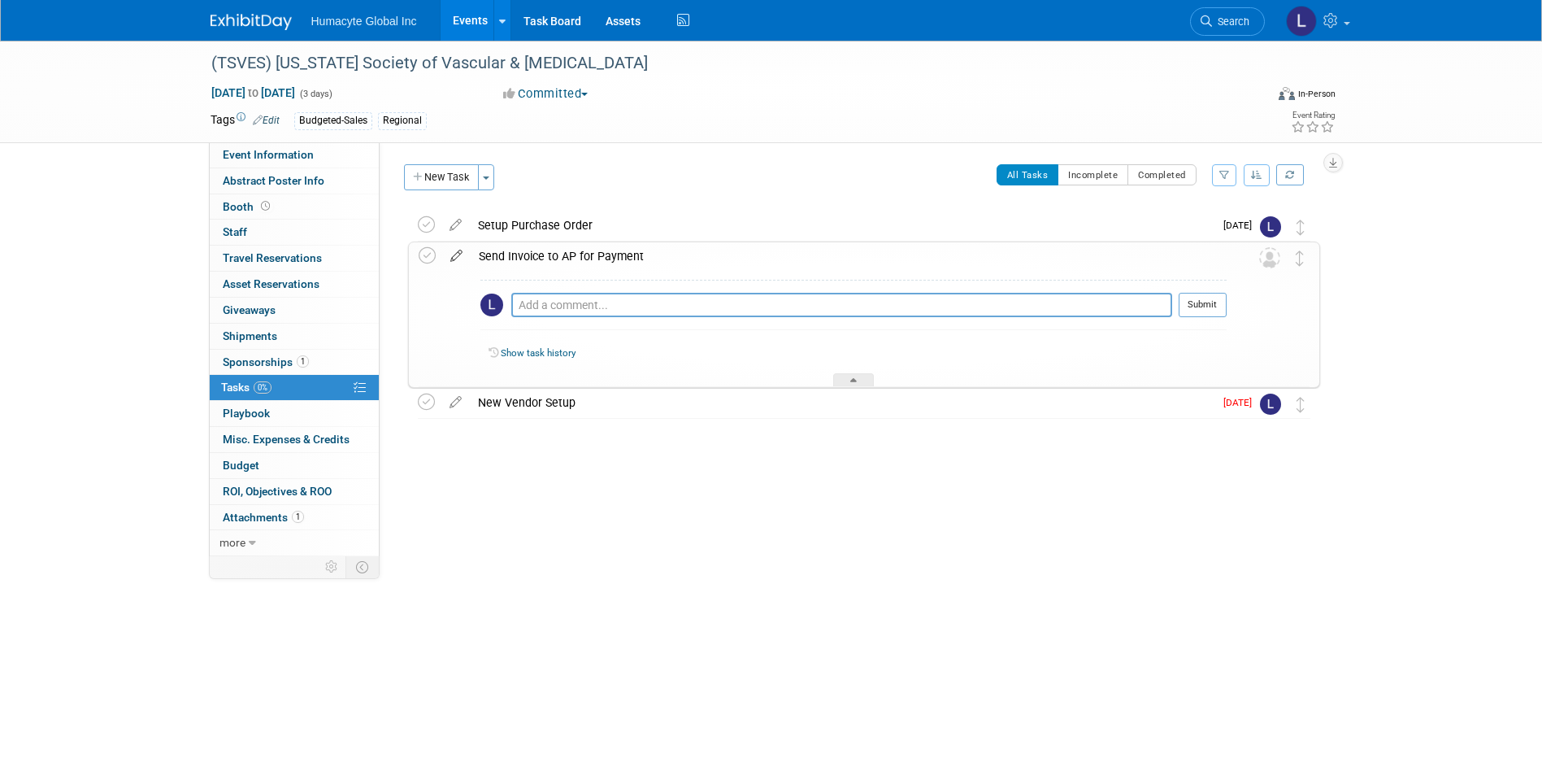
click at [450, 248] on icon at bounding box center [456, 252] width 28 height 20
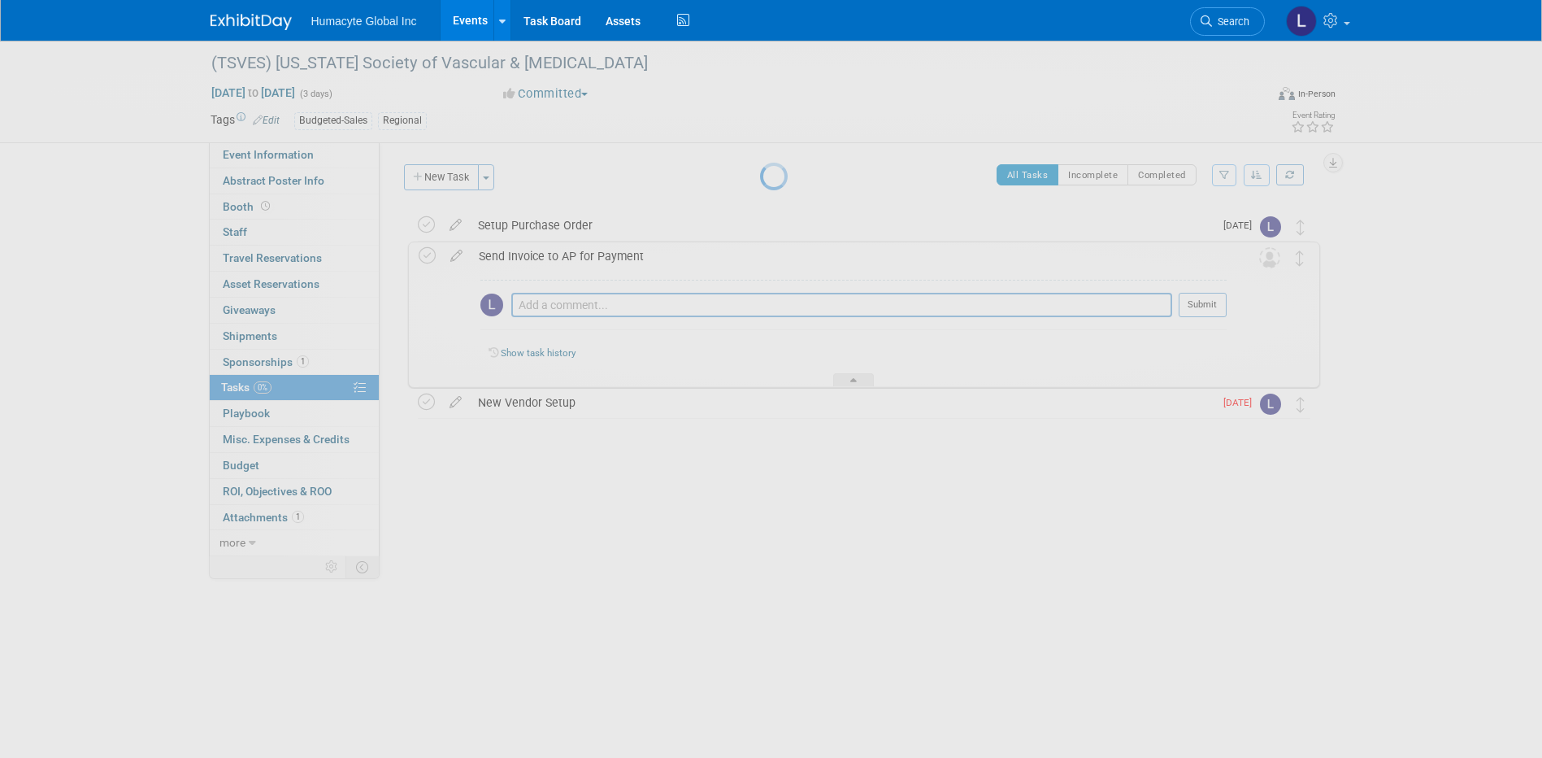
select select "8"
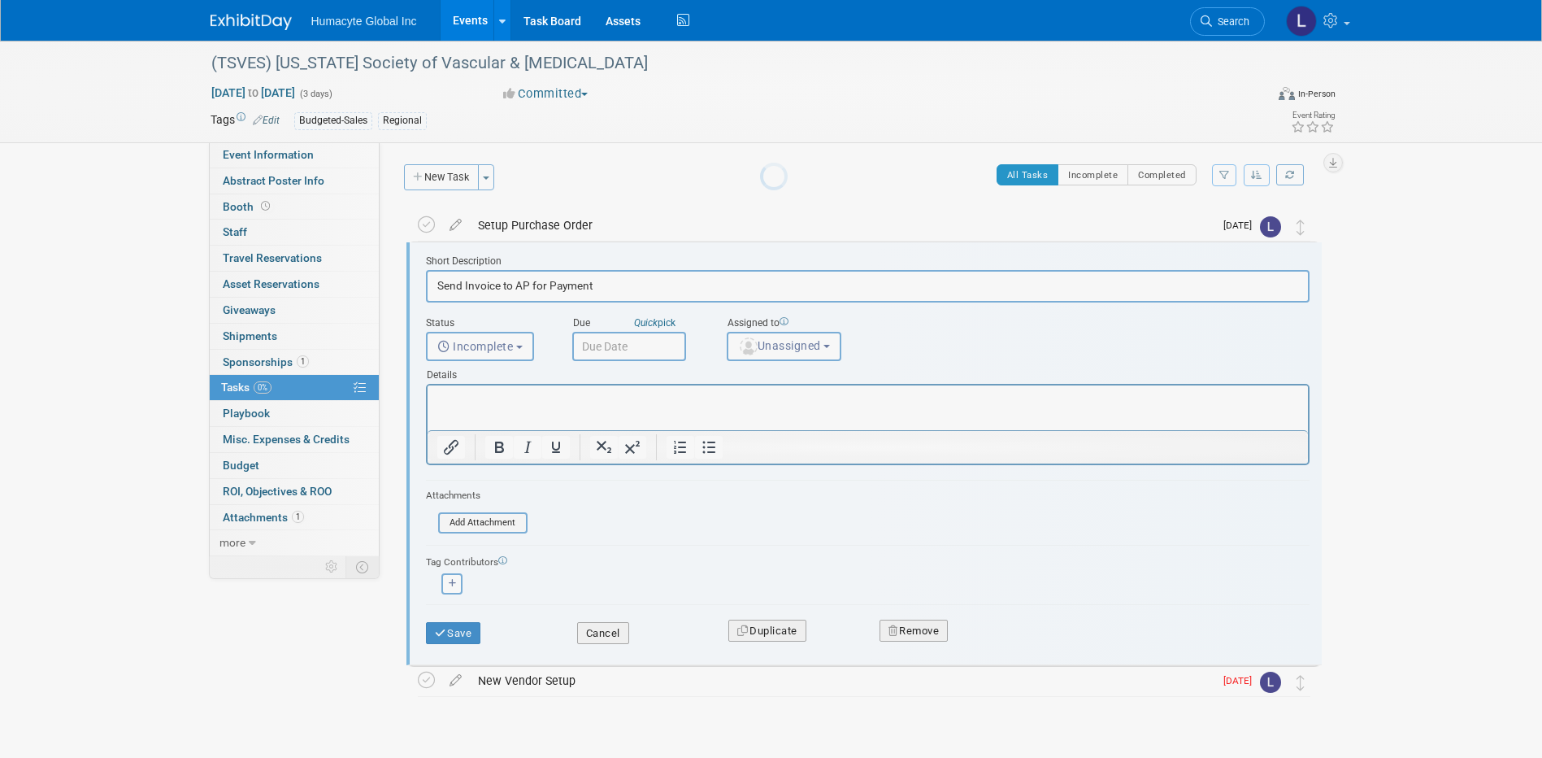
click at [454, 254] on body "Humacyte Global Inc Events Add Event Bulk Upload Events Shareable Event Boards …" at bounding box center [771, 379] width 1542 height 758
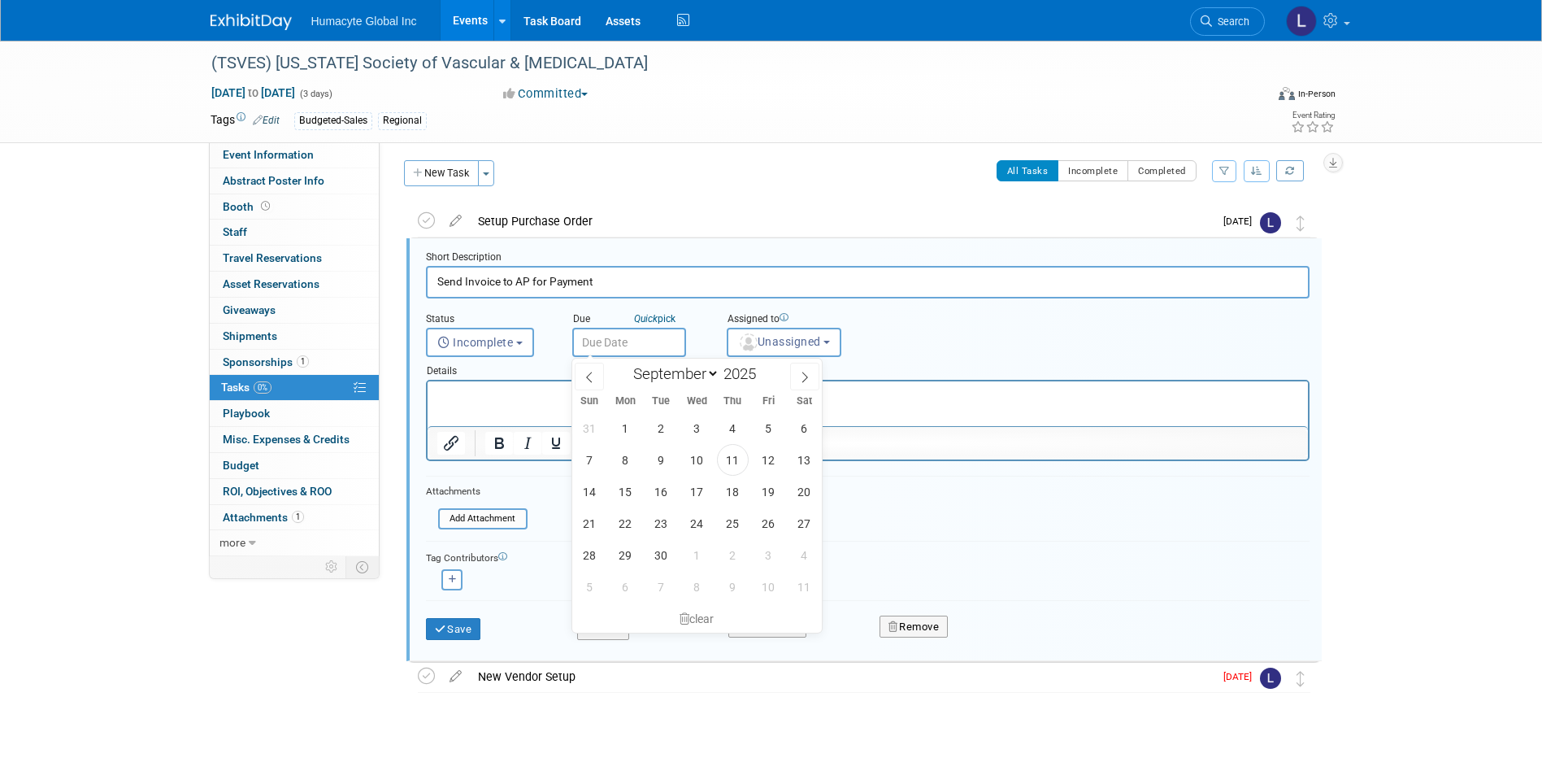
click at [613, 345] on input "text" at bounding box center [629, 342] width 114 height 29
click at [736, 488] on span "18" at bounding box center [733, 491] width 32 height 32
type input "Sep 18, 2025"
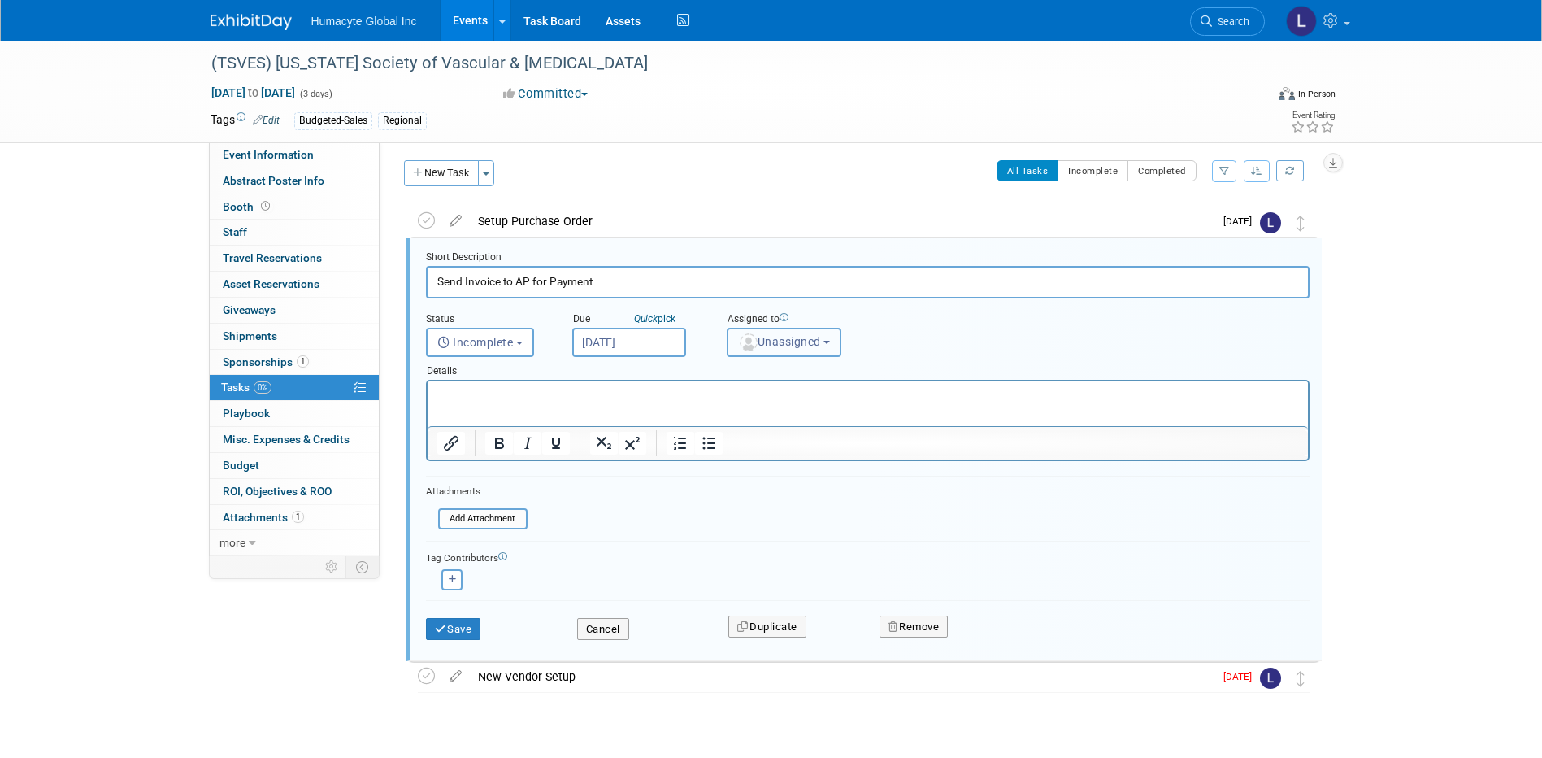
click at [766, 333] on button "Unassigned" at bounding box center [784, 342] width 115 height 29
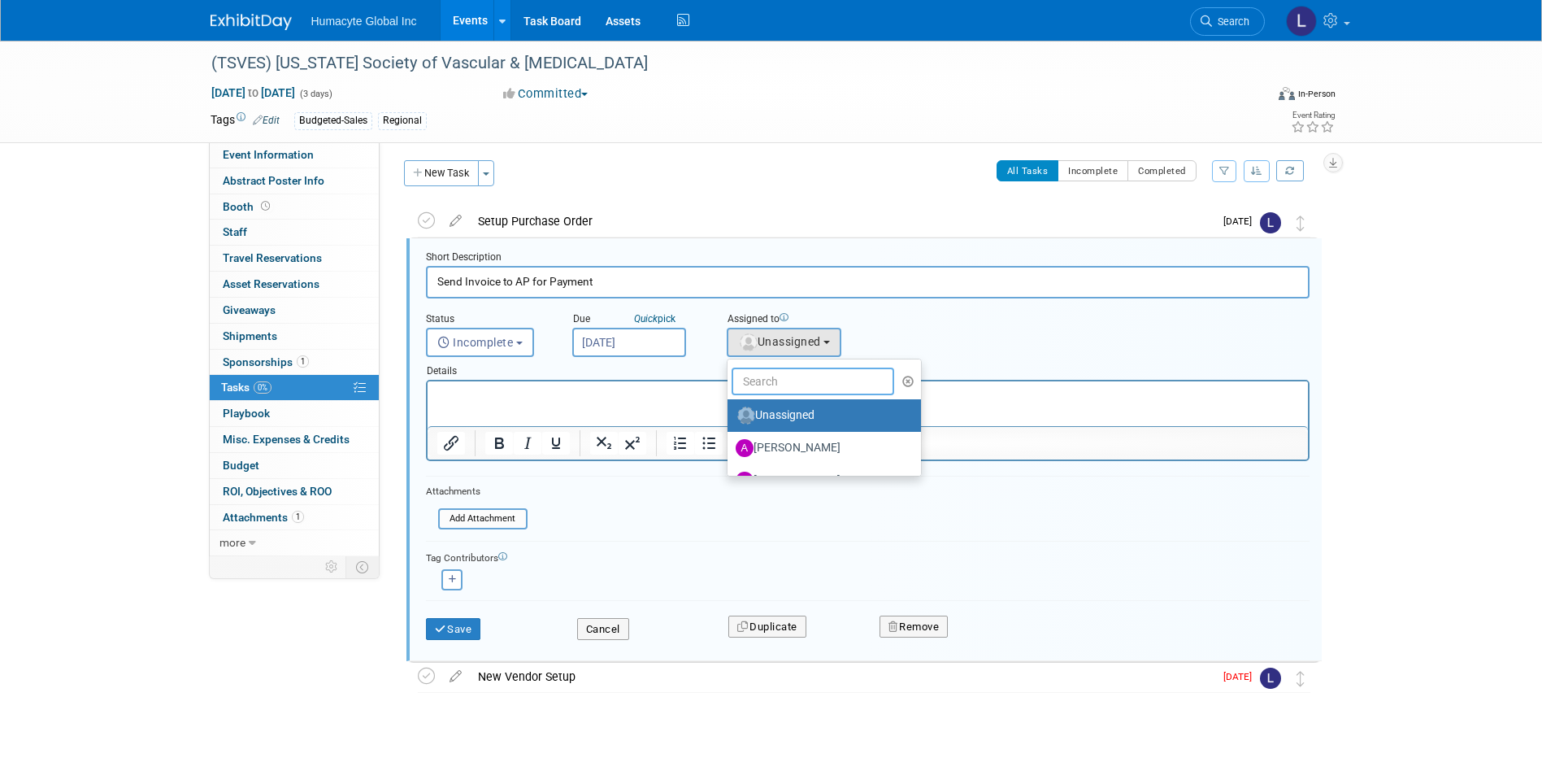
click at [766, 380] on input "text" at bounding box center [813, 381] width 163 height 28
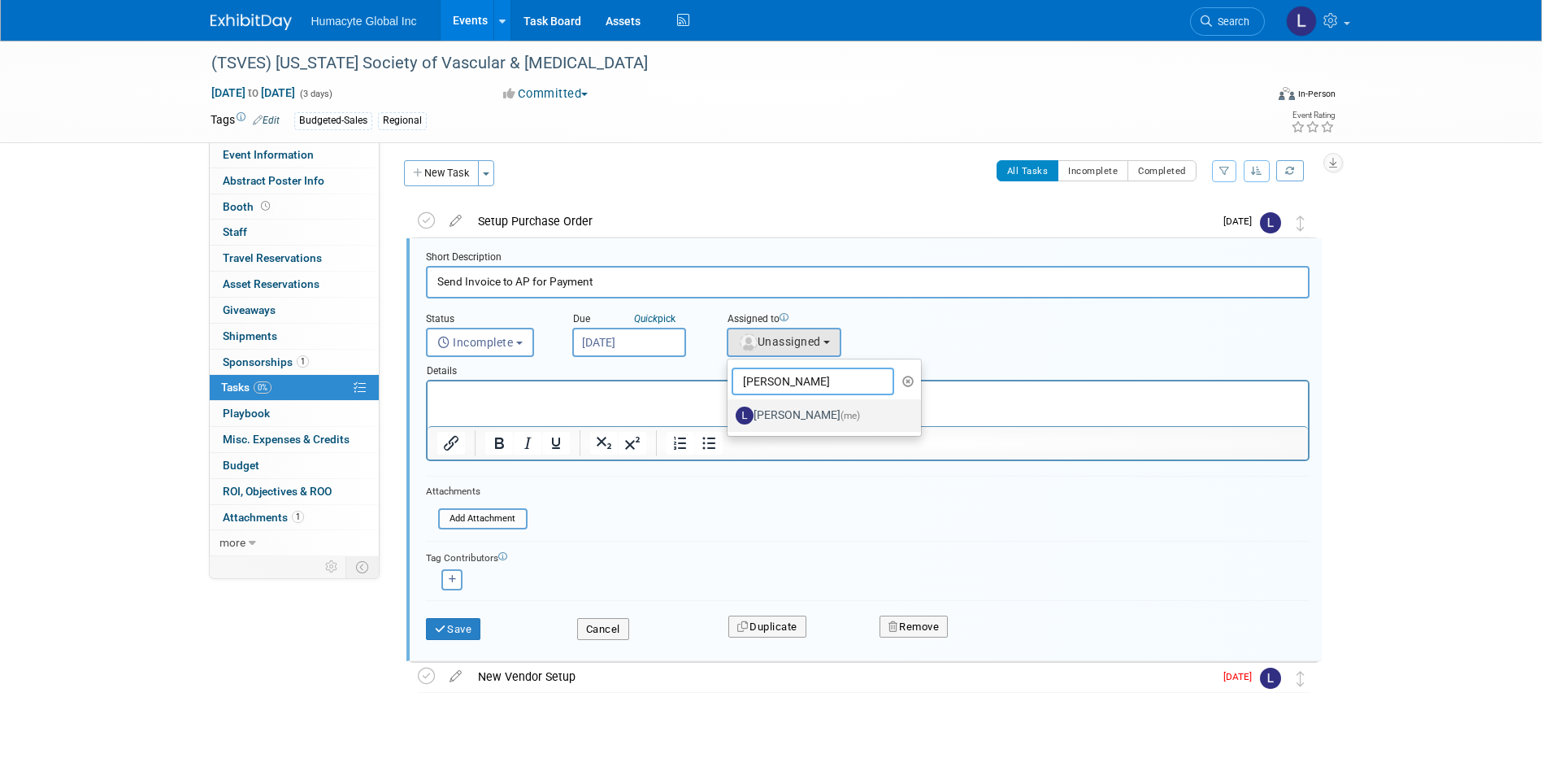
type input "[PERSON_NAME]"
click at [805, 414] on label "[PERSON_NAME] (me)" at bounding box center [821, 415] width 170 height 26
click at [730, 414] on input "[PERSON_NAME] (me)" at bounding box center [724, 413] width 11 height 11
select select "37db9ad9-d629-4432-a702-64294516bf75"
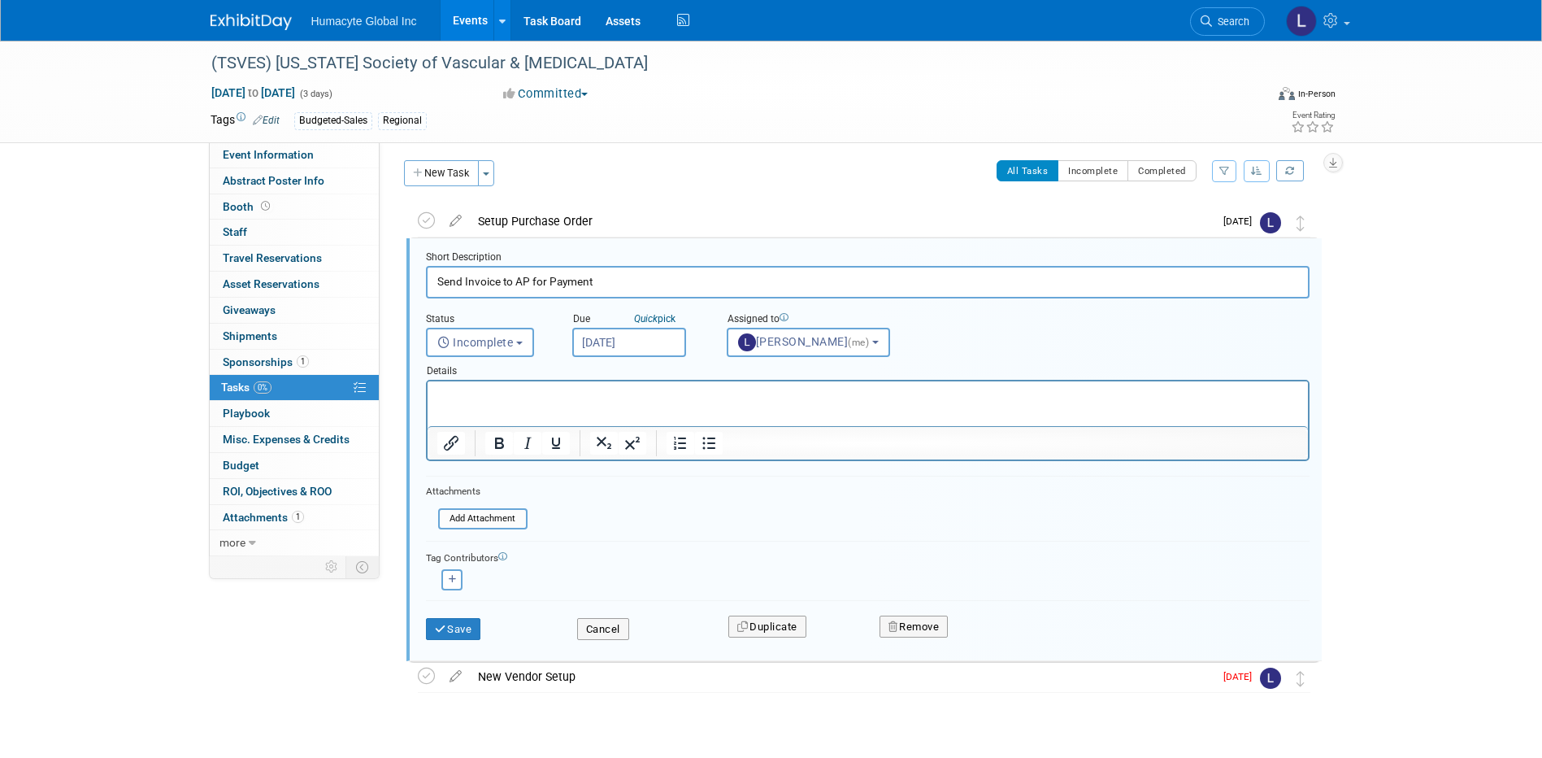
click at [472, 403] on html at bounding box center [867, 392] width 880 height 22
click at [460, 627] on button "Save" at bounding box center [453, 629] width 55 height 23
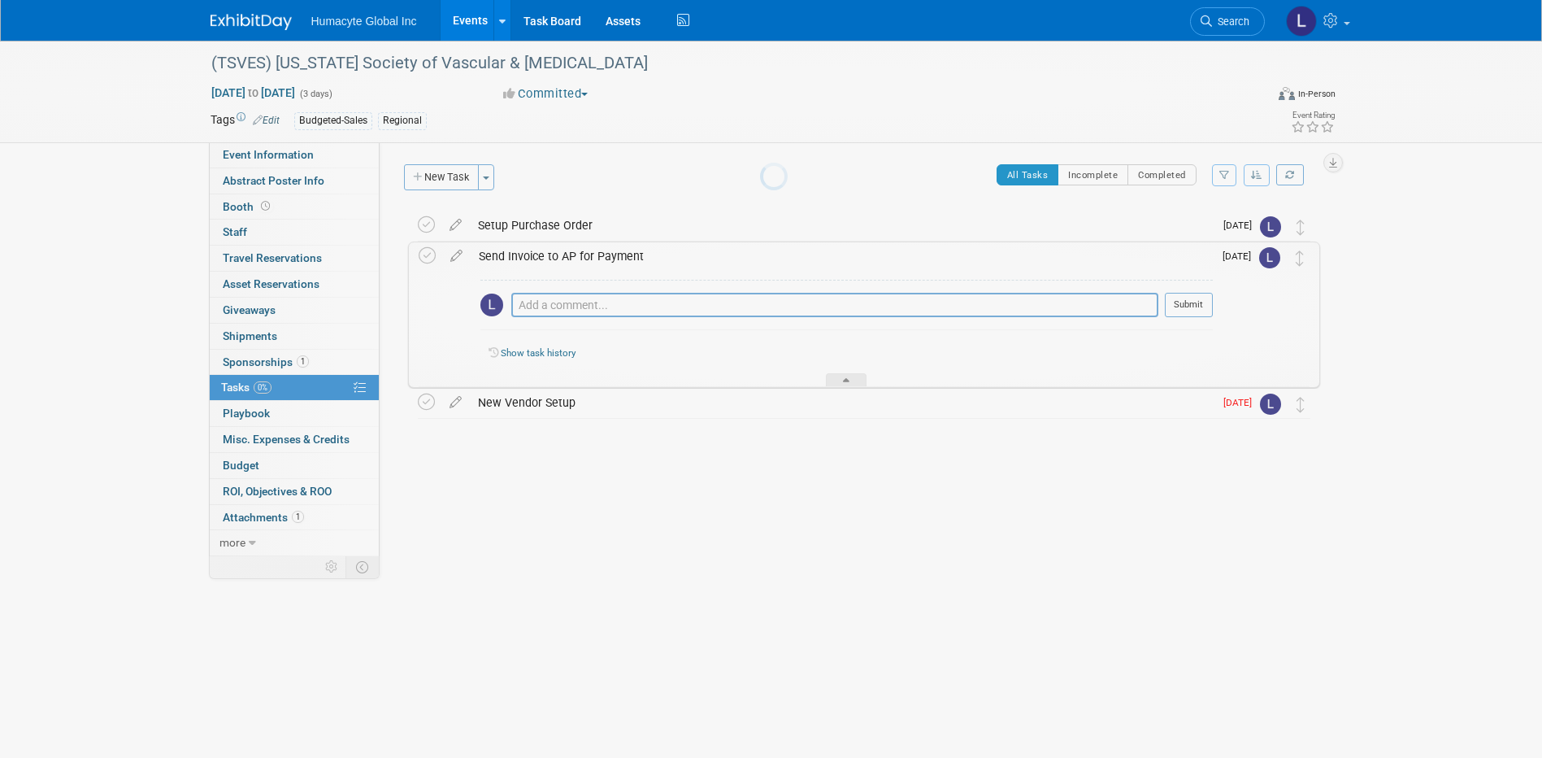
scroll to position [0, 0]
click at [512, 519] on div "Initiator: Mike Delahoz / Vinny Mazzurco Department: Discovery & Pipeline Comme…" at bounding box center [856, 349] width 953 height 414
click at [853, 380] on div at bounding box center [846, 380] width 41 height 14
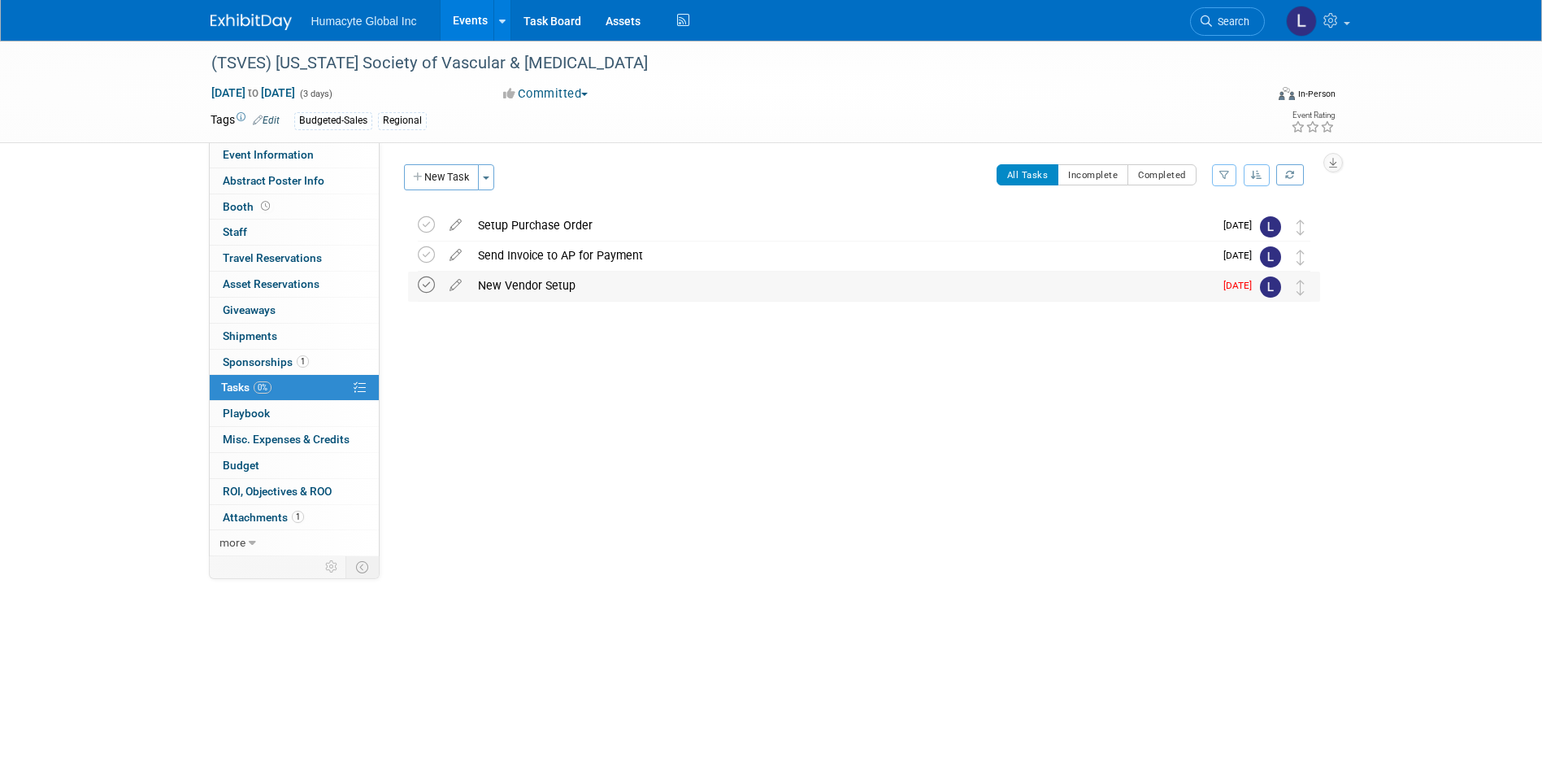
click at [433, 284] on icon at bounding box center [426, 284] width 17 height 17
click at [1220, 23] on span "Search" at bounding box center [1230, 21] width 37 height 12
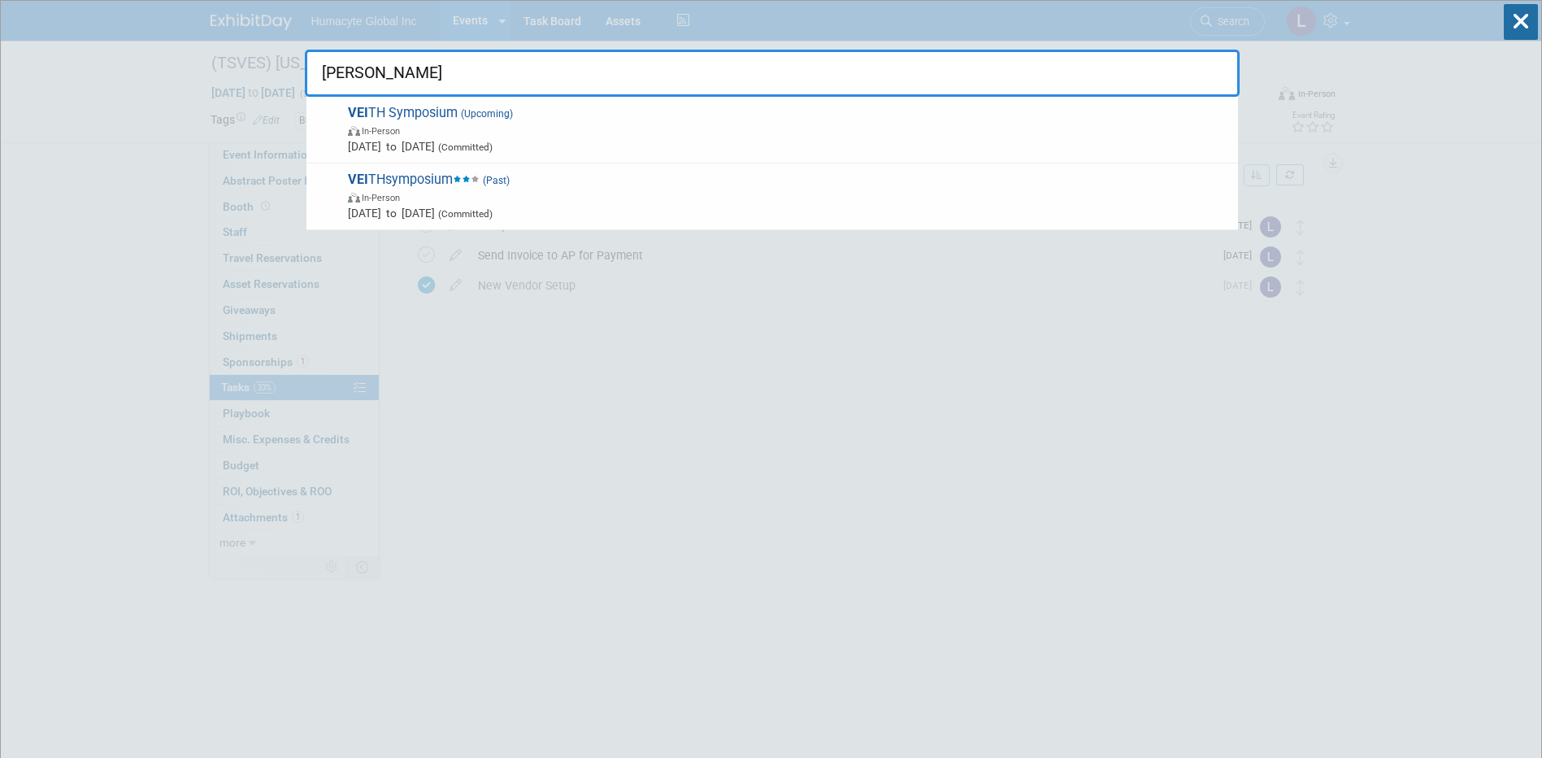
type input "VEITH"
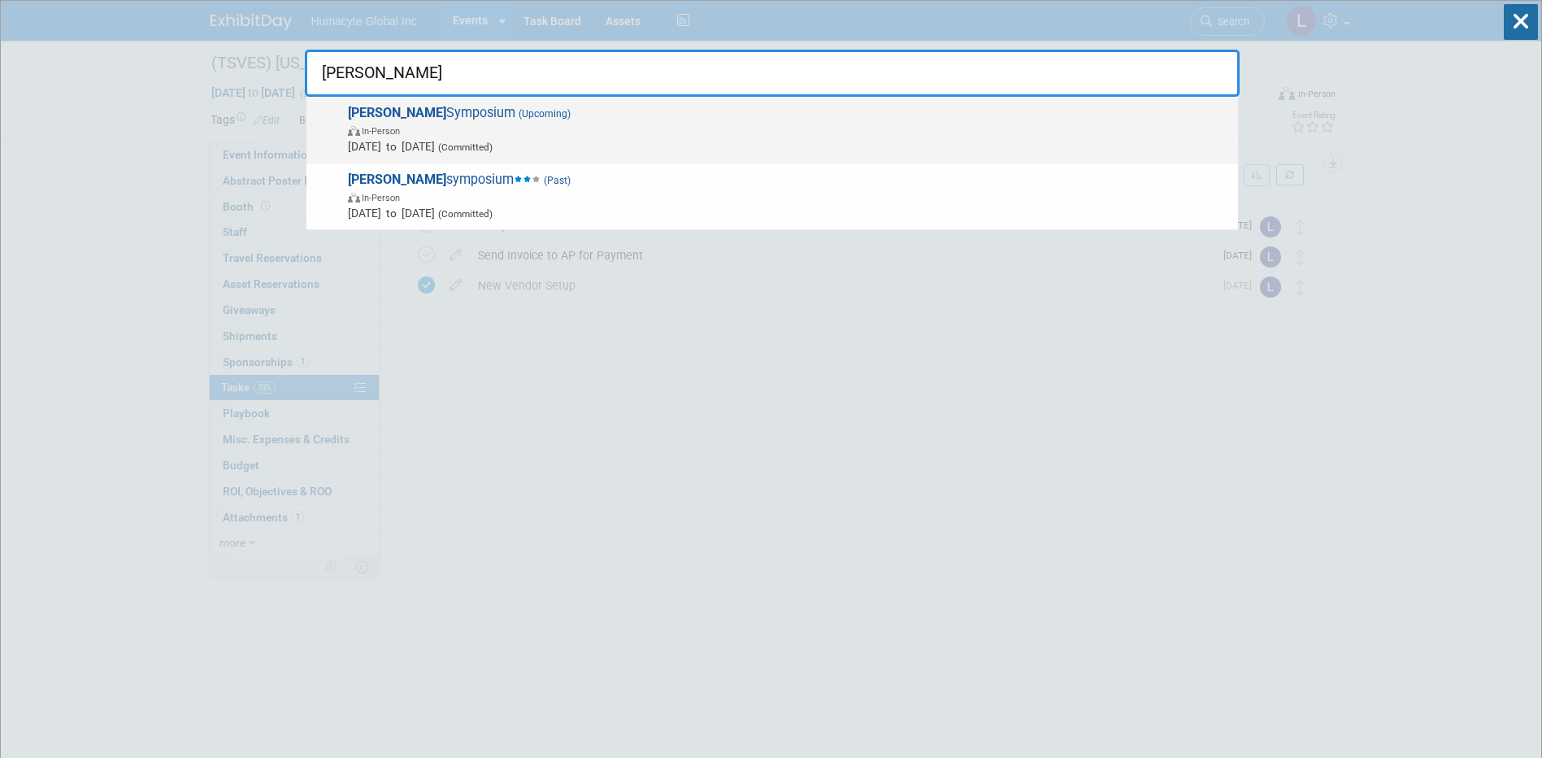
click at [564, 144] on span "Nov 18, 2025 to Nov 22, 2025 (Committed)" at bounding box center [789, 146] width 882 height 16
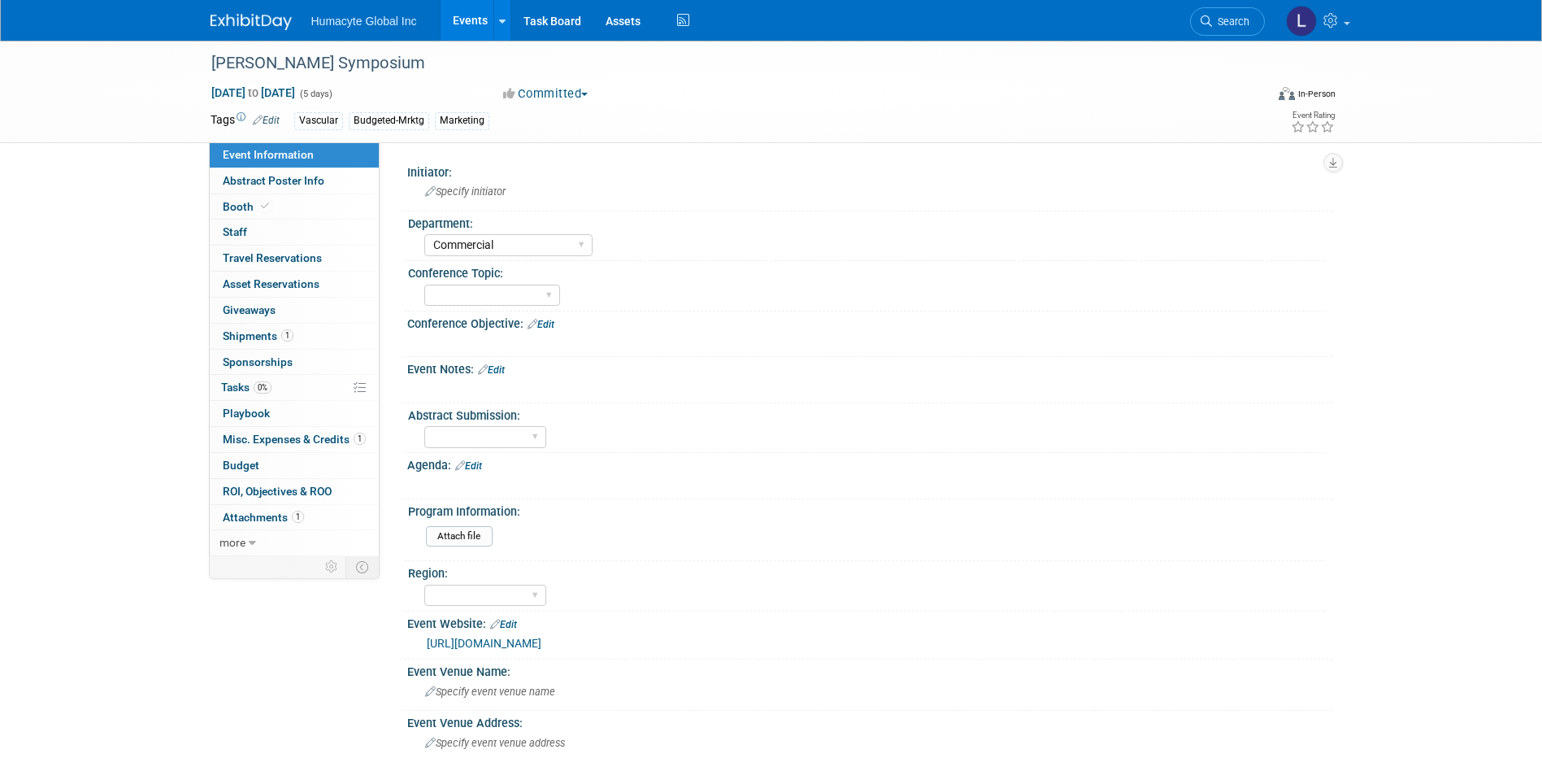
select select "Commercial"
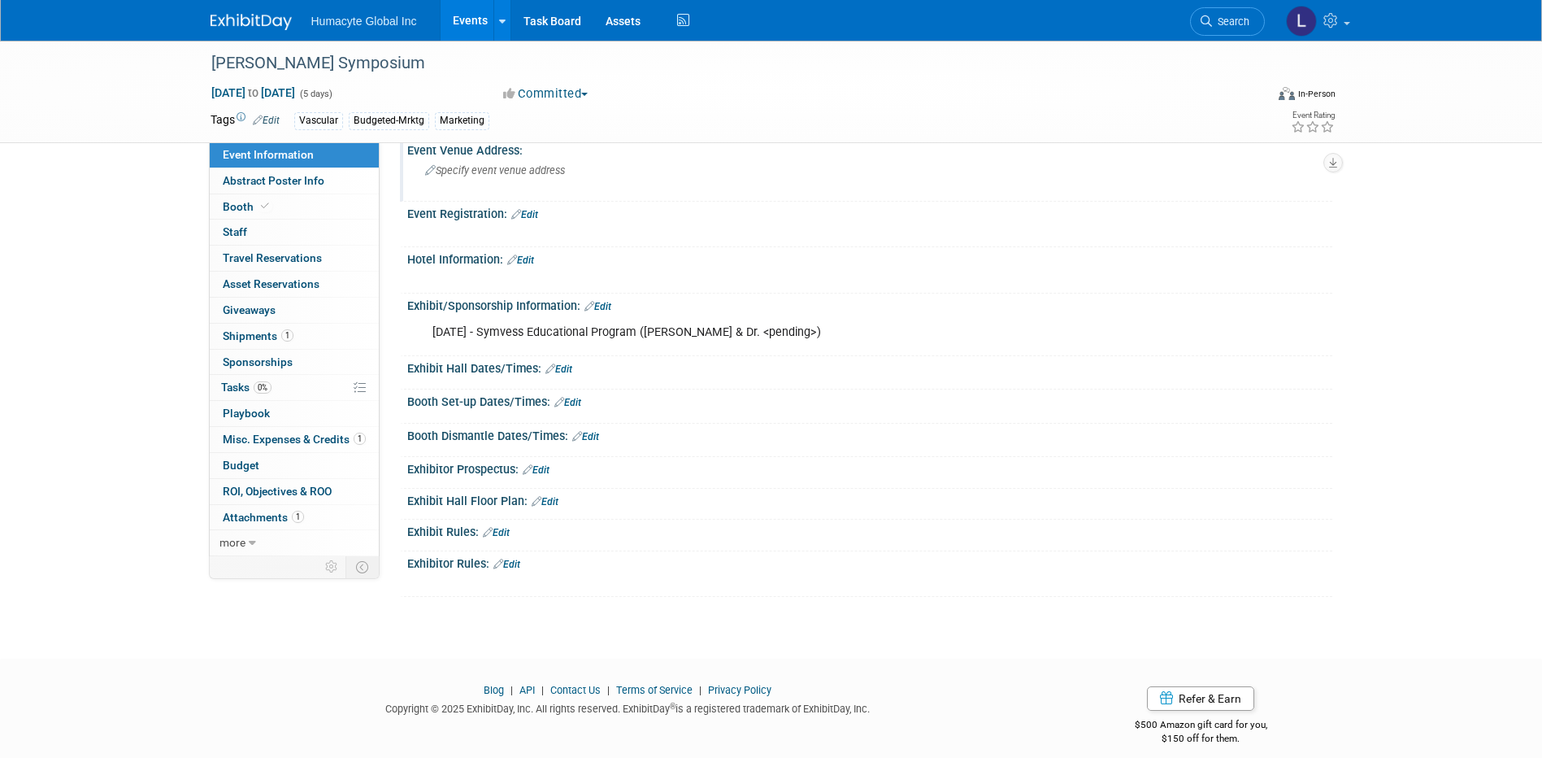
scroll to position [587, 0]
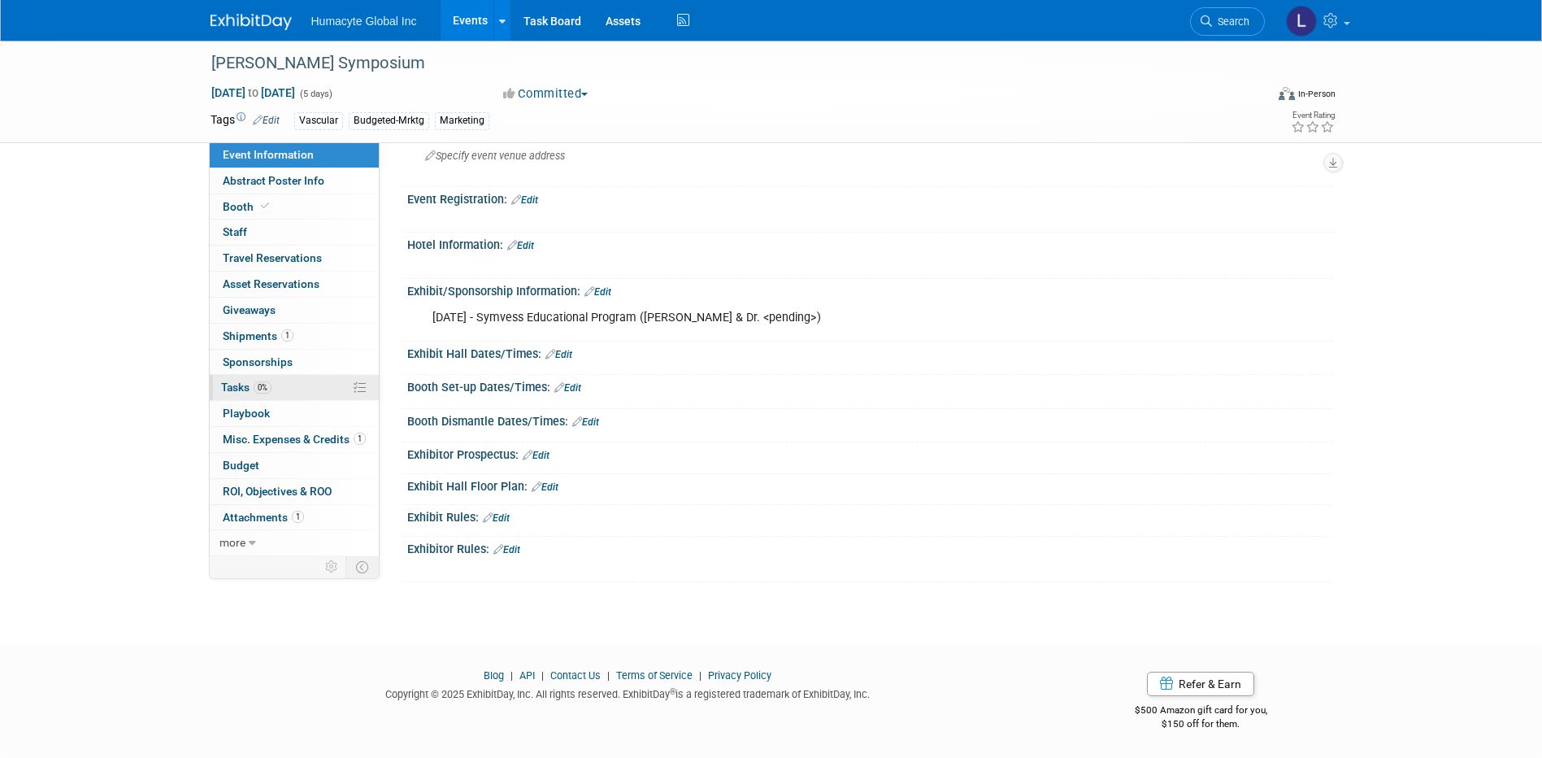
click at [235, 385] on span "Tasks 0%" at bounding box center [246, 386] width 50 height 13
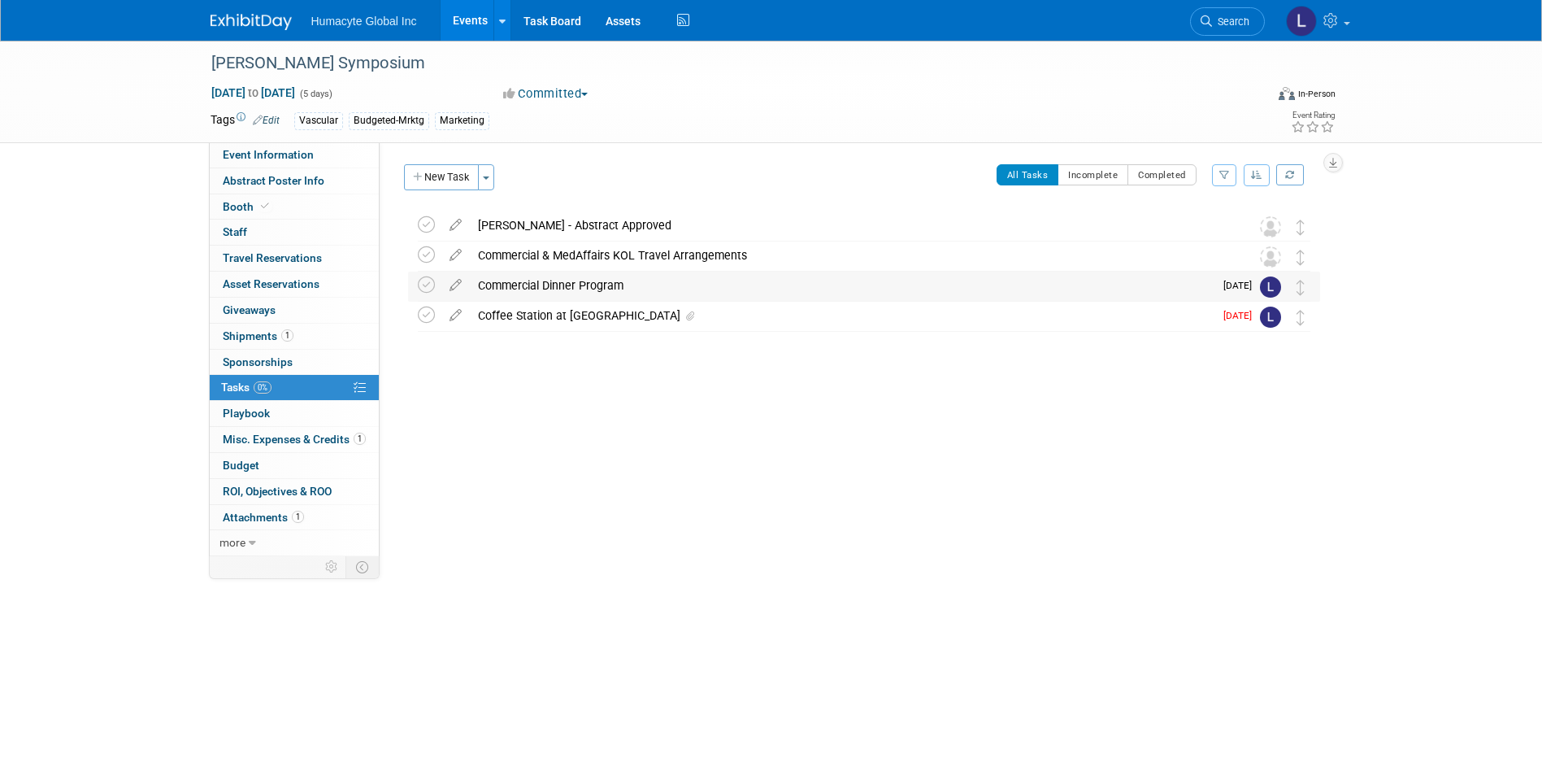
click at [601, 283] on div "Commercial Dinner Program" at bounding box center [842, 285] width 744 height 28
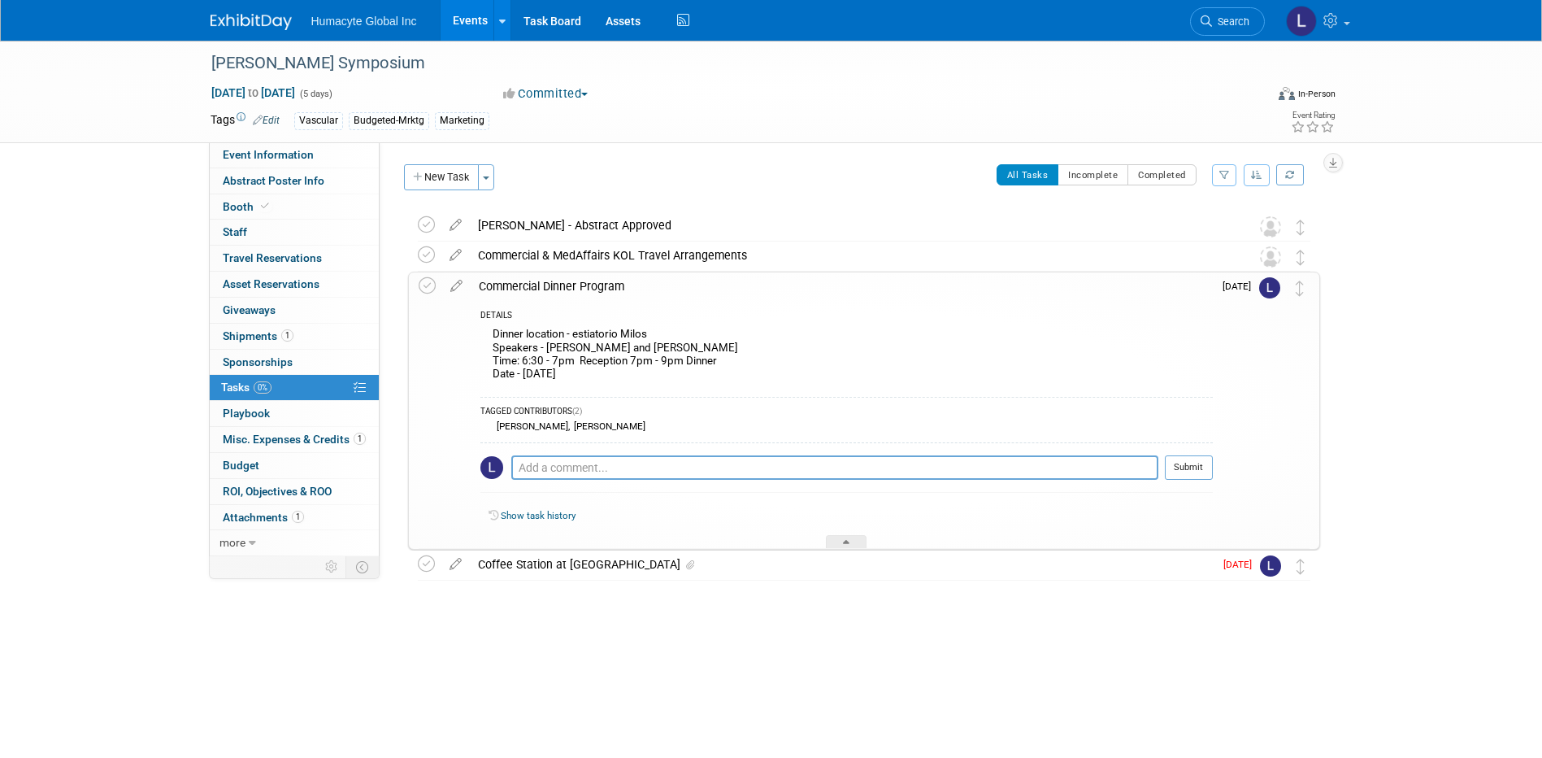
click at [421, 155] on div "Initiator: Specify initiator Department: Discovery & Pipeline Commercial Manage…" at bounding box center [856, 349] width 953 height 414
click at [436, 169] on button "New Task" at bounding box center [441, 177] width 75 height 26
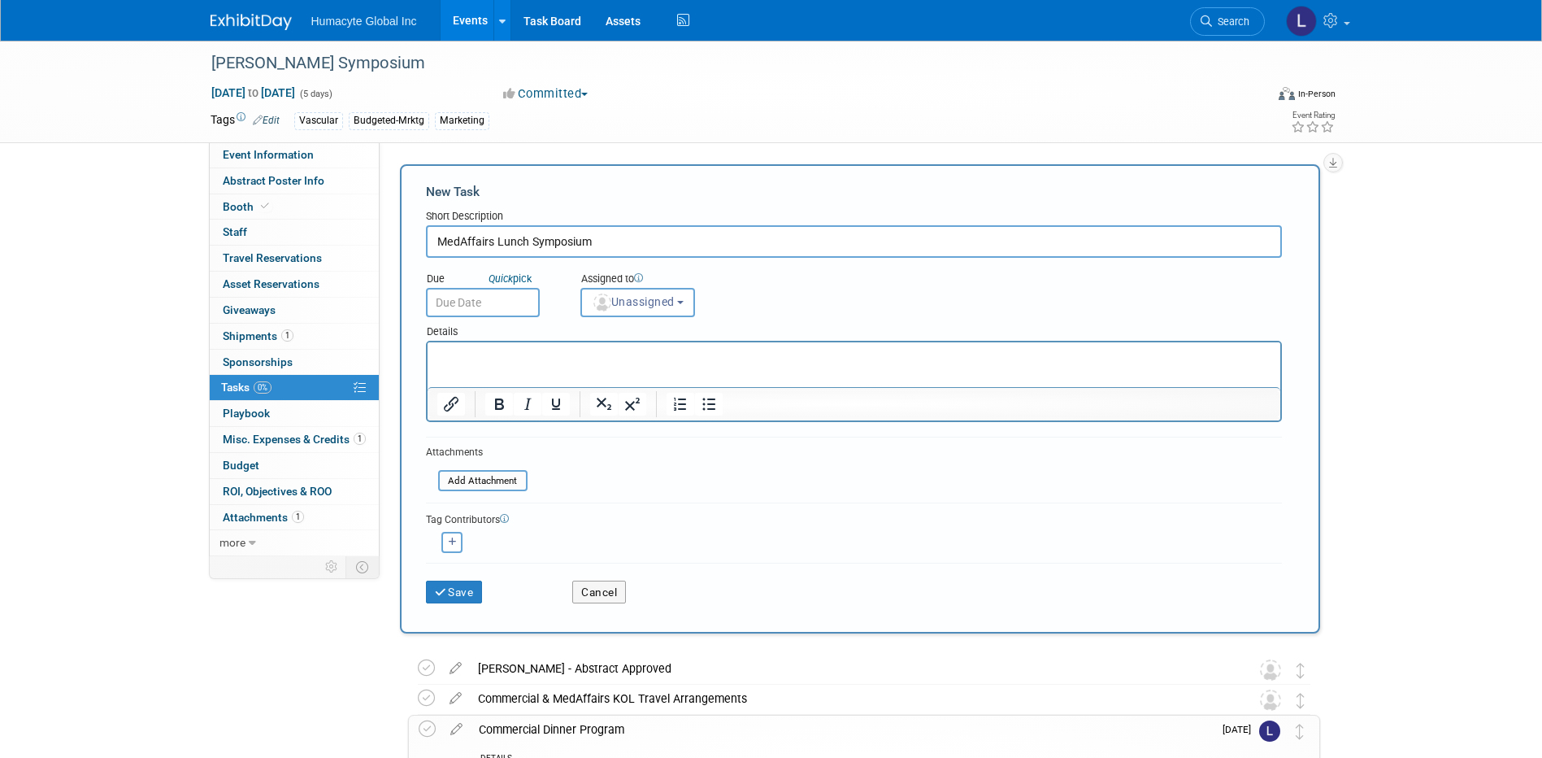
type input "MedAffairs Lunch Symposium"
click at [471, 298] on input "text" at bounding box center [483, 302] width 114 height 29
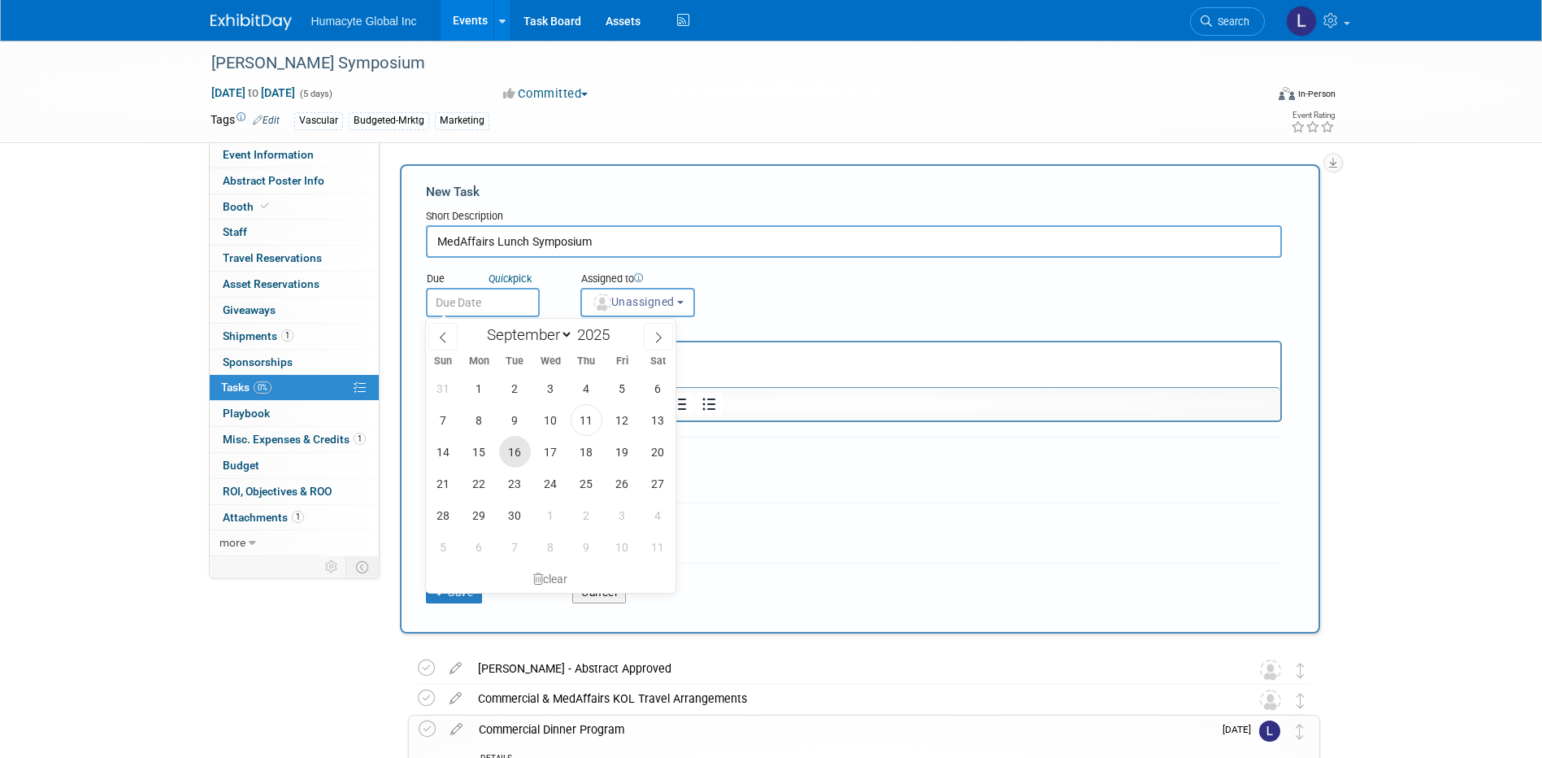
click at [510, 448] on span "16" at bounding box center [515, 452] width 32 height 32
type input "[DATE]"
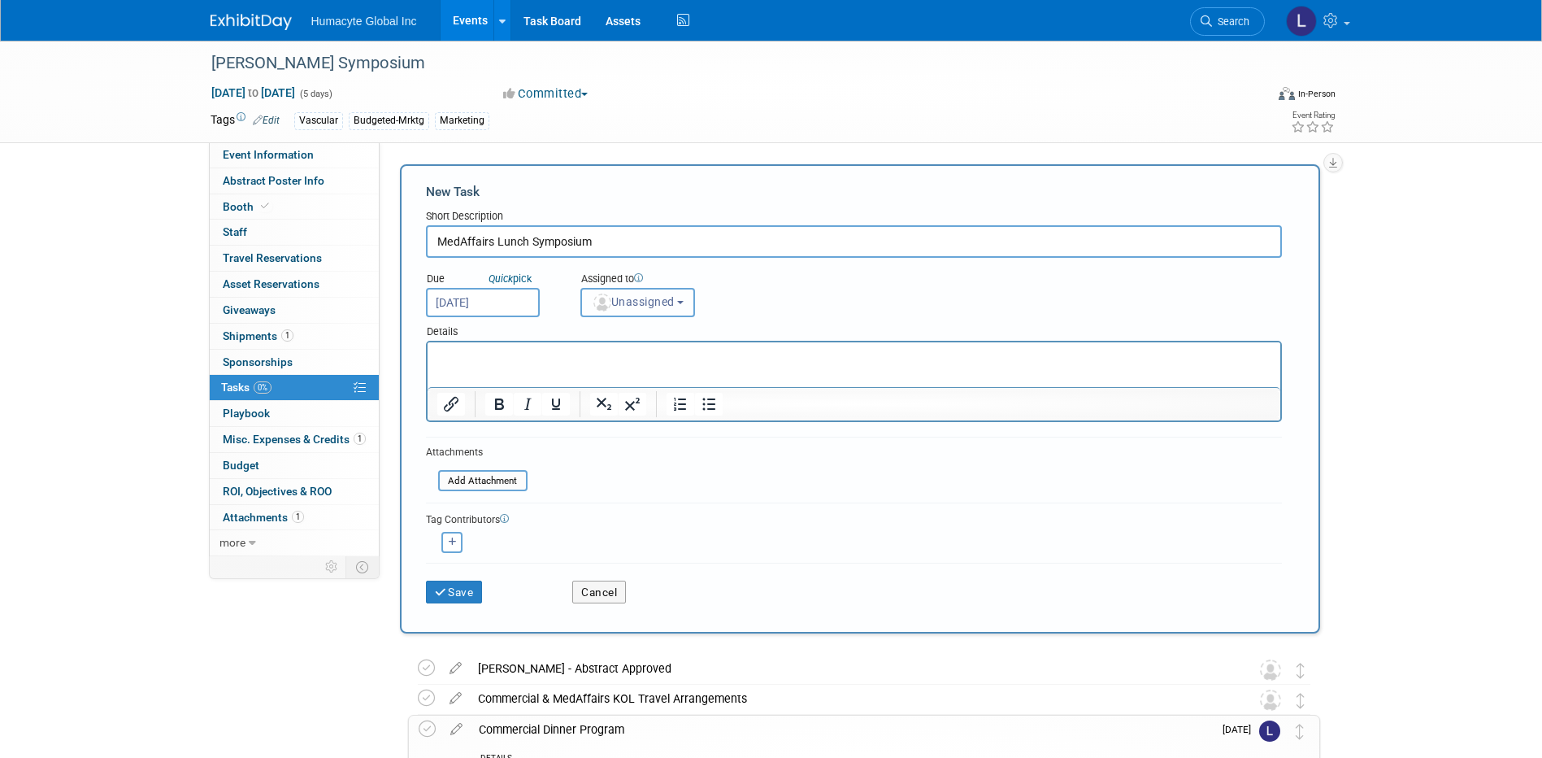
click at [602, 295] on img "button" at bounding box center [602, 302] width 18 height 18
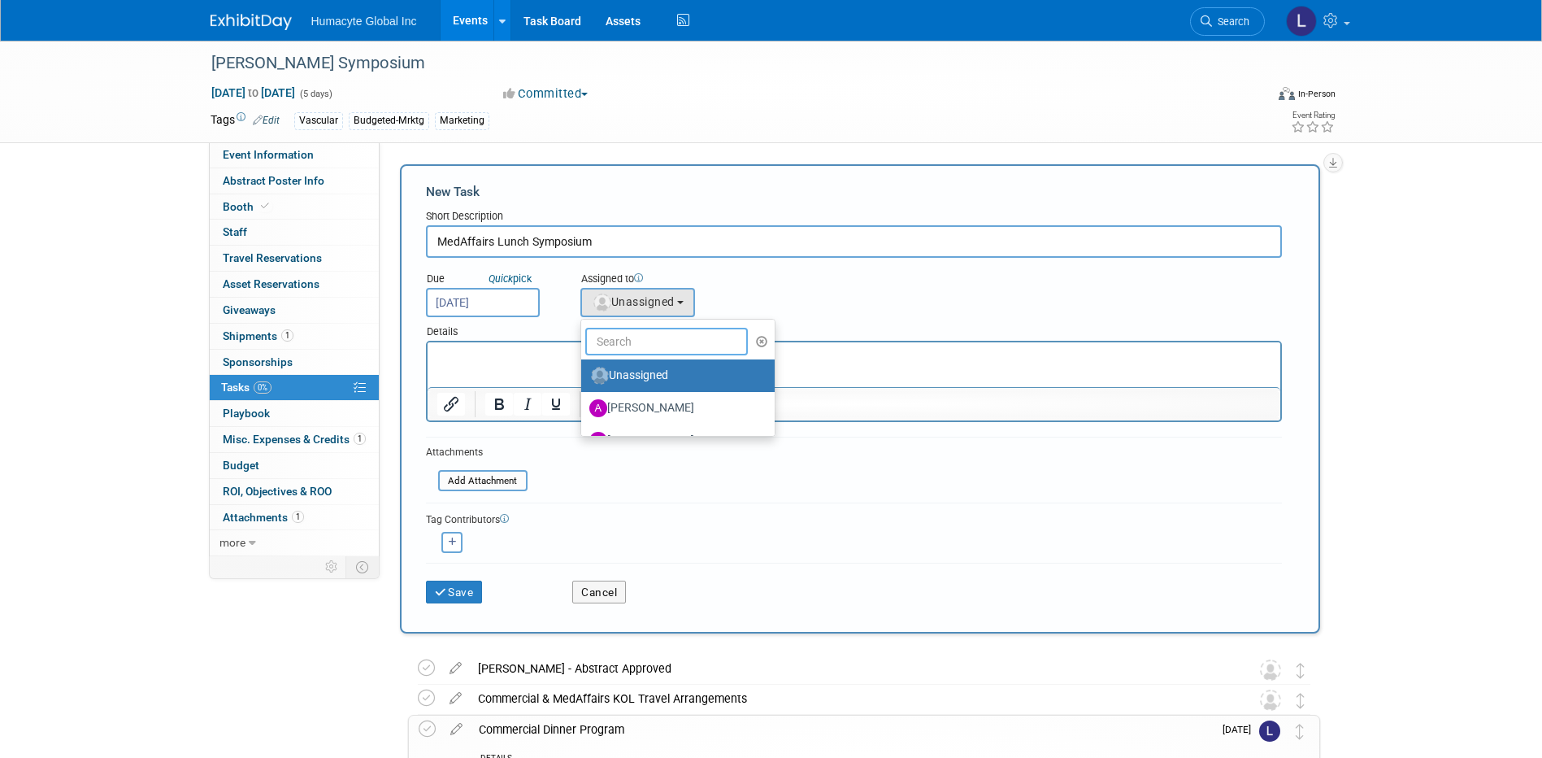
click at [627, 339] on input "text" at bounding box center [666, 342] width 163 height 28
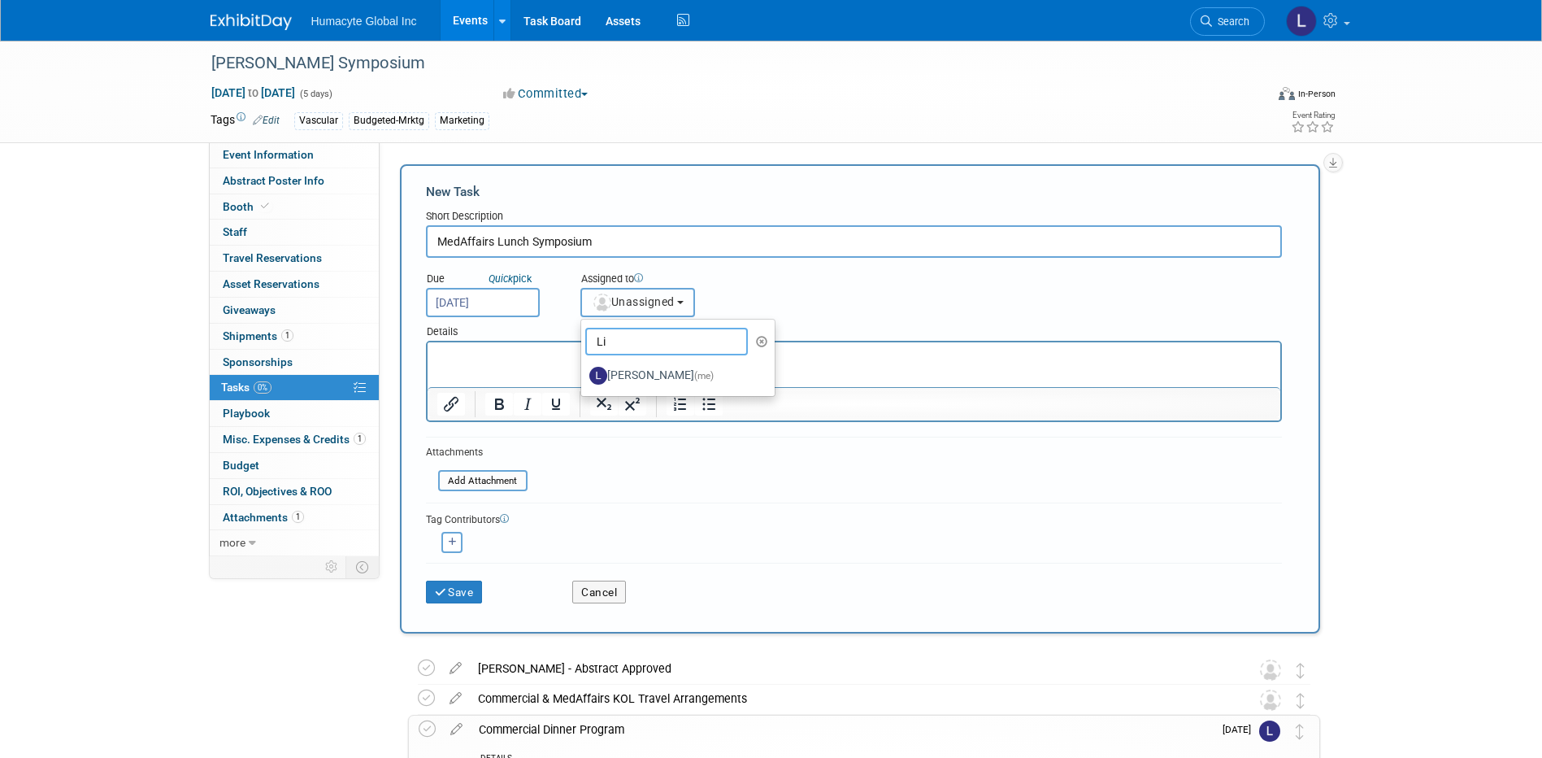
type input "L"
type input "[PERSON_NAME]"
click at [623, 370] on label "[PERSON_NAME]" at bounding box center [674, 375] width 170 height 26
click at [584, 370] on input "[PERSON_NAME]" at bounding box center [578, 373] width 11 height 11
select select "f095c606-68fd-4d79-ba94-10491e92a45f"
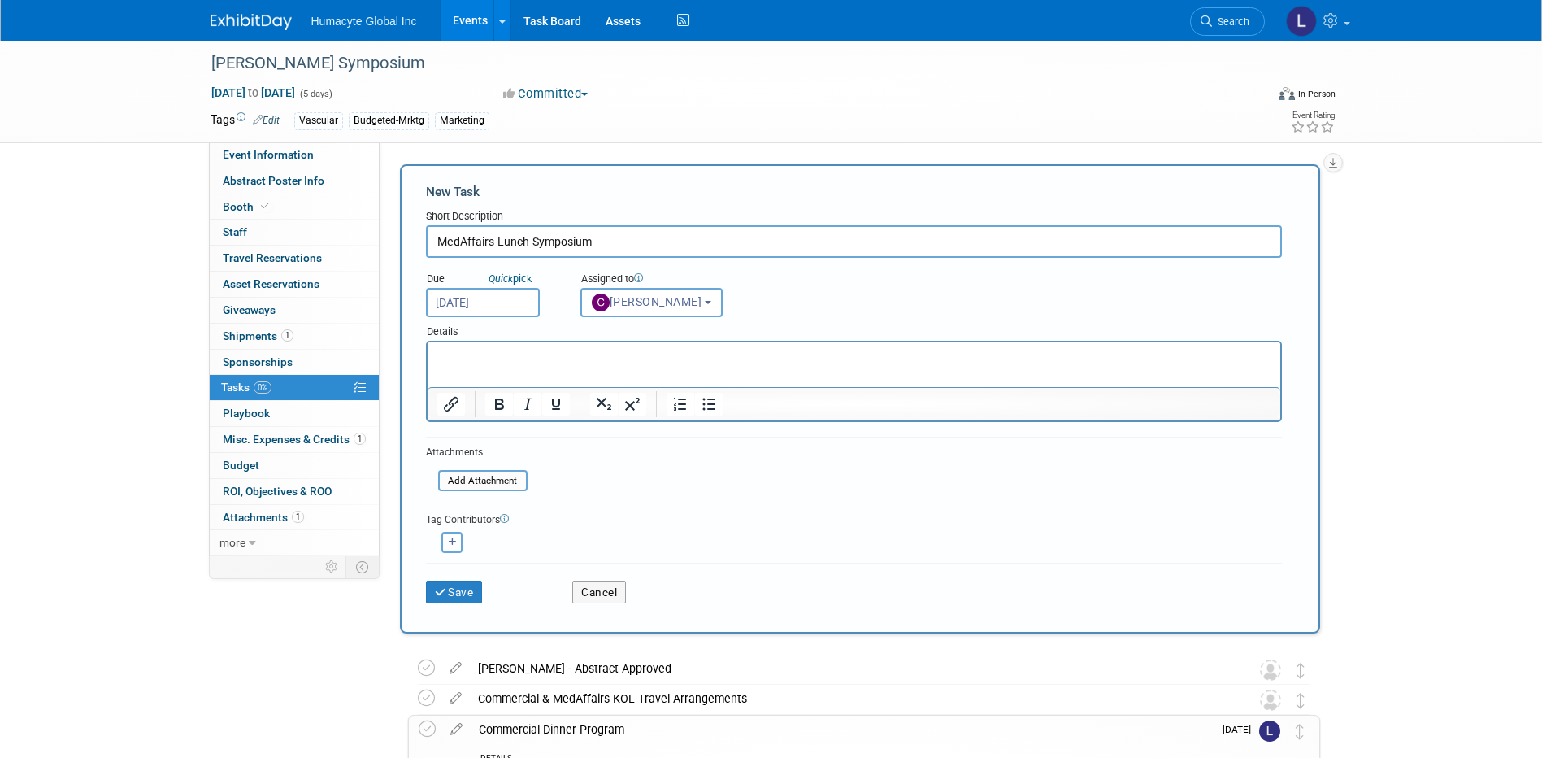
click at [454, 545] on icon "button" at bounding box center [453, 541] width 8 height 9
select select
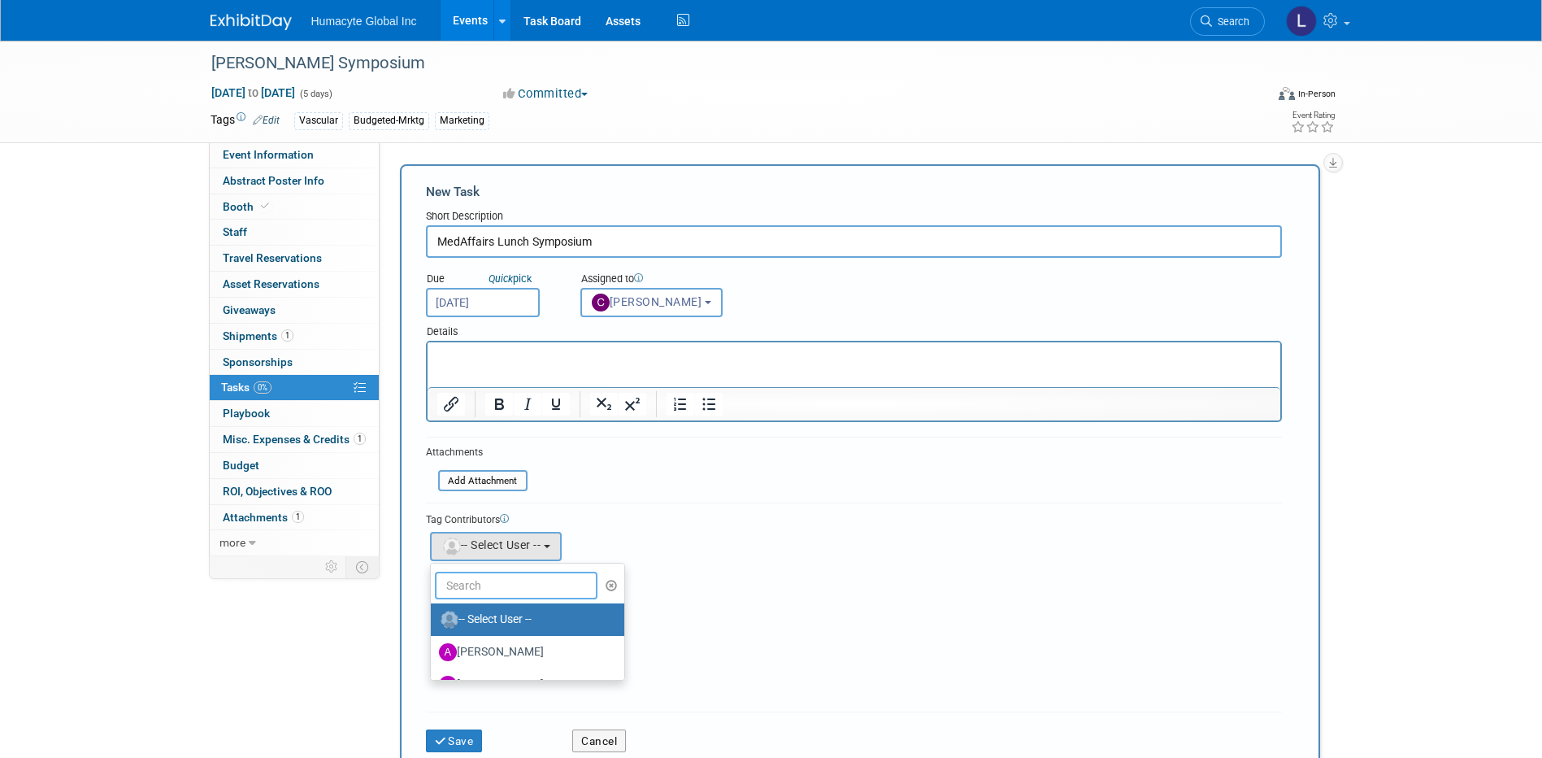
click at [469, 584] on input "text" at bounding box center [516, 585] width 163 height 28
type input "Mauri"
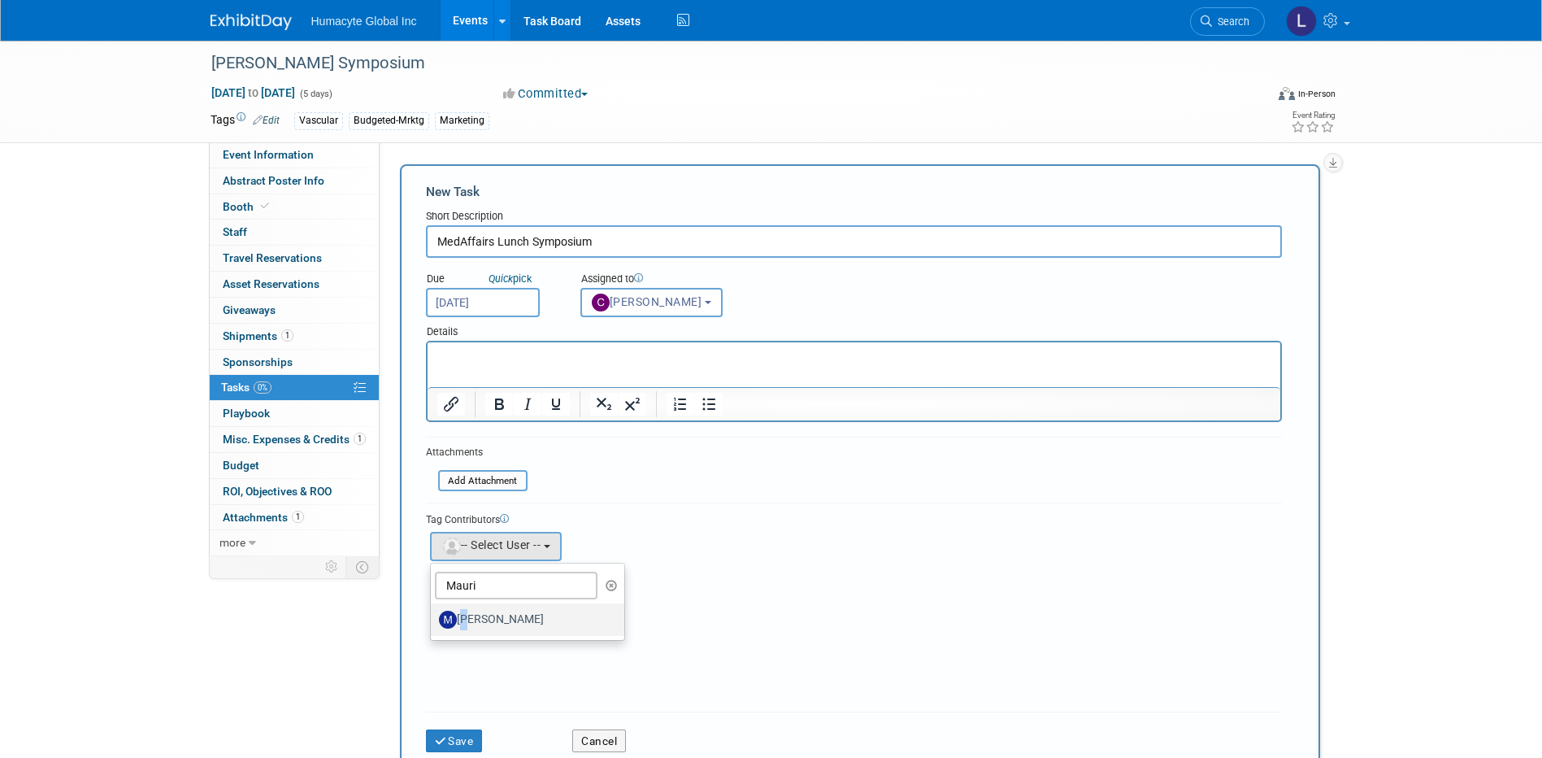
drag, startPoint x: 460, startPoint y: 611, endPoint x: 479, endPoint y: 627, distance: 24.2
click at [463, 615] on label "Mauricio Berdugo" at bounding box center [524, 619] width 170 height 26
click at [493, 618] on label "Mauricio Berdugo" at bounding box center [524, 619] width 170 height 26
click at [433, 618] on input "Mauricio Berdugo" at bounding box center [428, 617] width 11 height 11
select select "877ac90a-8c9e-4081-a792-3c66905cfac0"
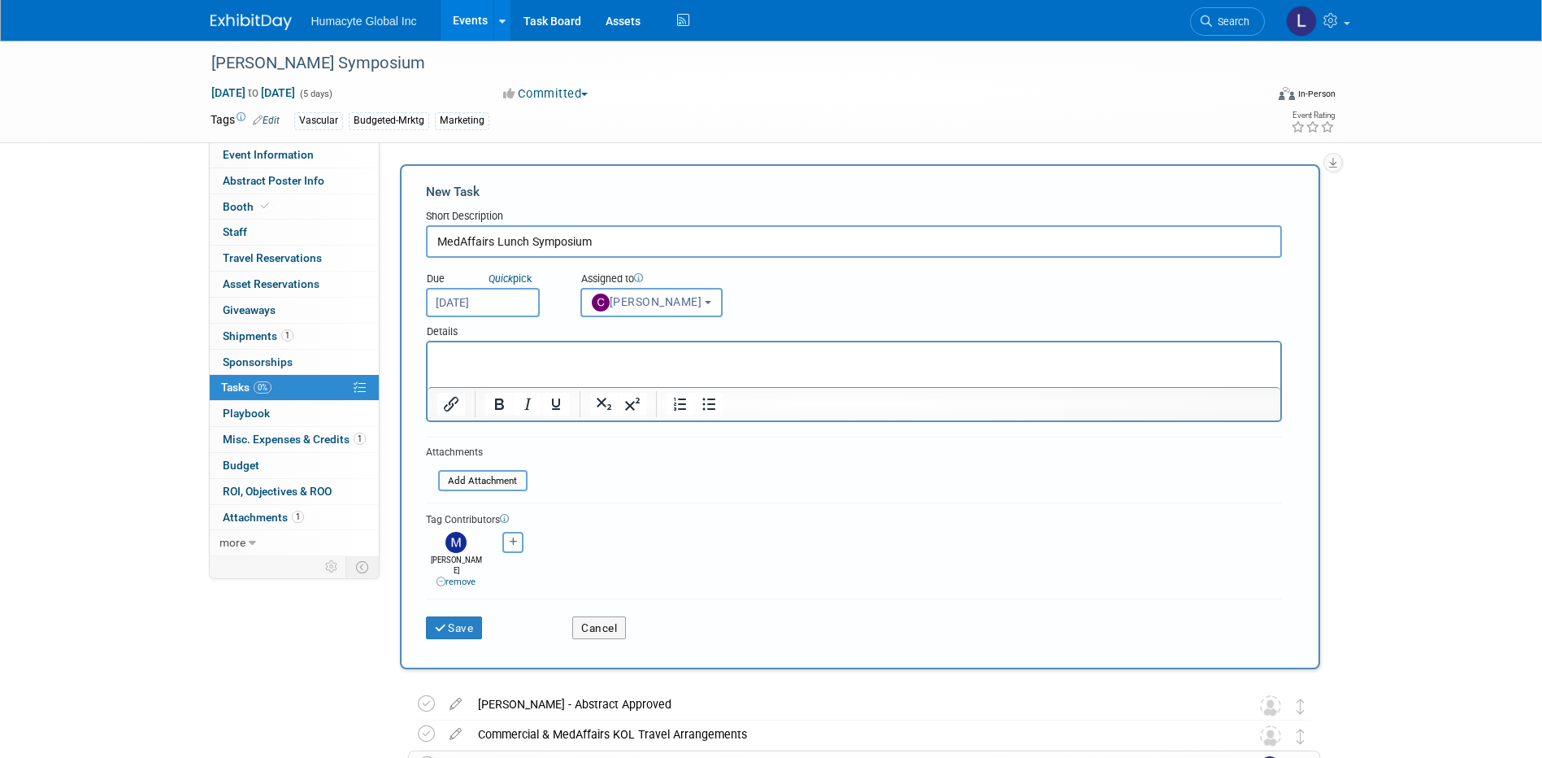
click at [512, 549] on button "button" at bounding box center [512, 542] width 21 height 21
select select
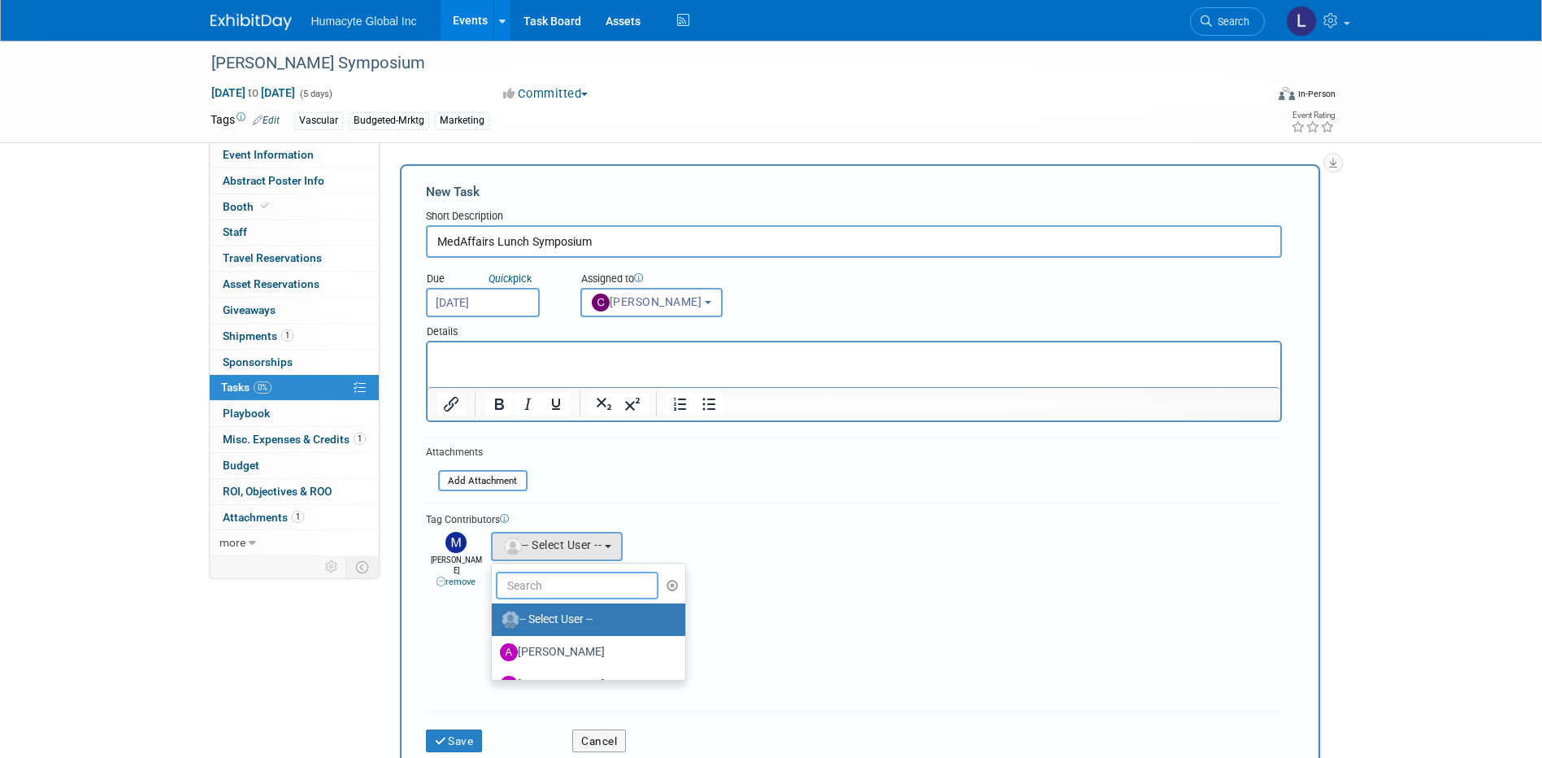
click at [515, 593] on input "text" at bounding box center [577, 585] width 163 height 28
type input "Carlos"
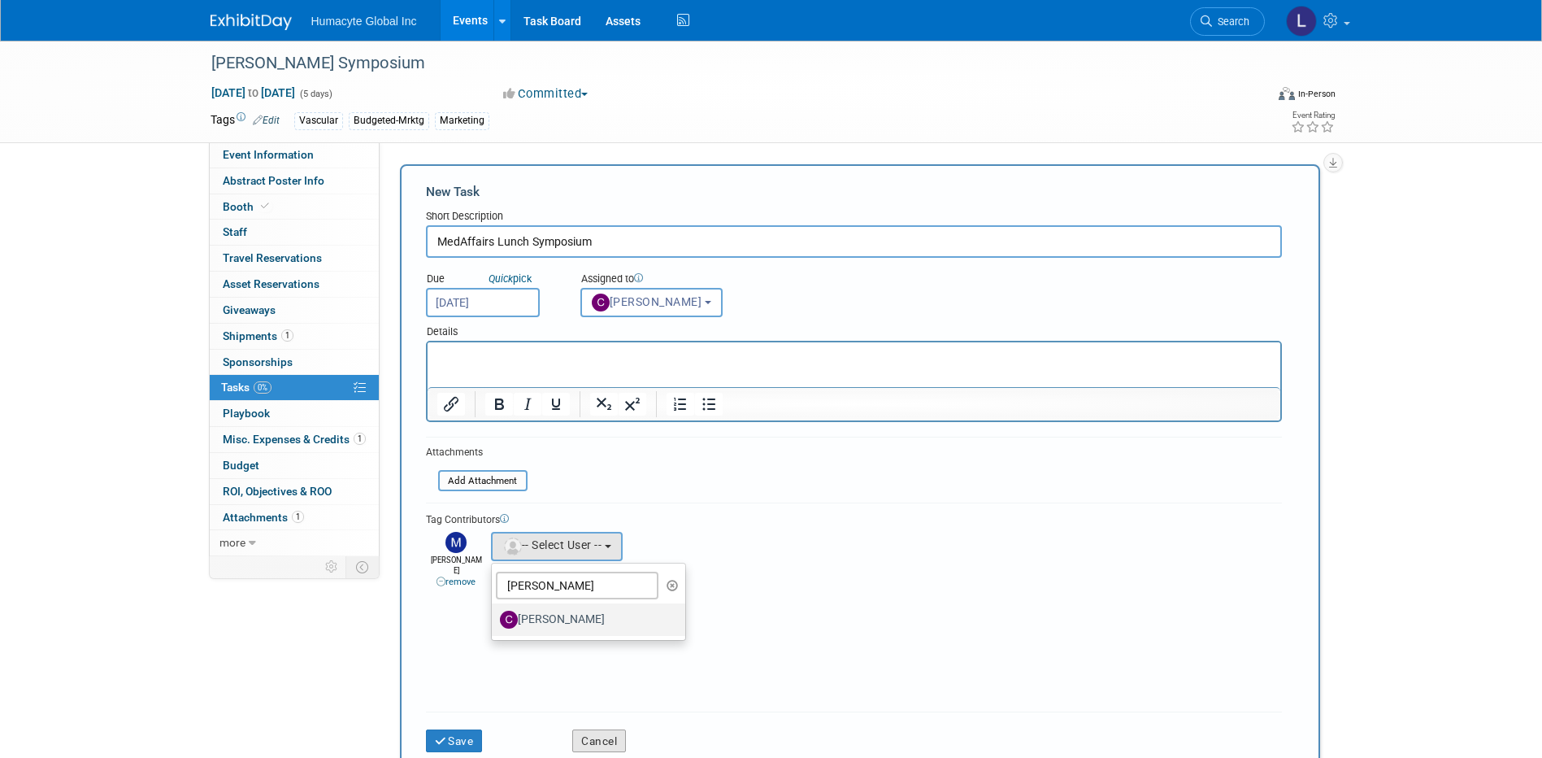
drag, startPoint x: 583, startPoint y: 630, endPoint x: 573, endPoint y: 621, distance: 13.2
click at [582, 629] on label "Carlos Martin Colindres" at bounding box center [585, 619] width 170 height 26
click at [494, 623] on input "Carlos Martin Colindres" at bounding box center [489, 617] width 11 height 11
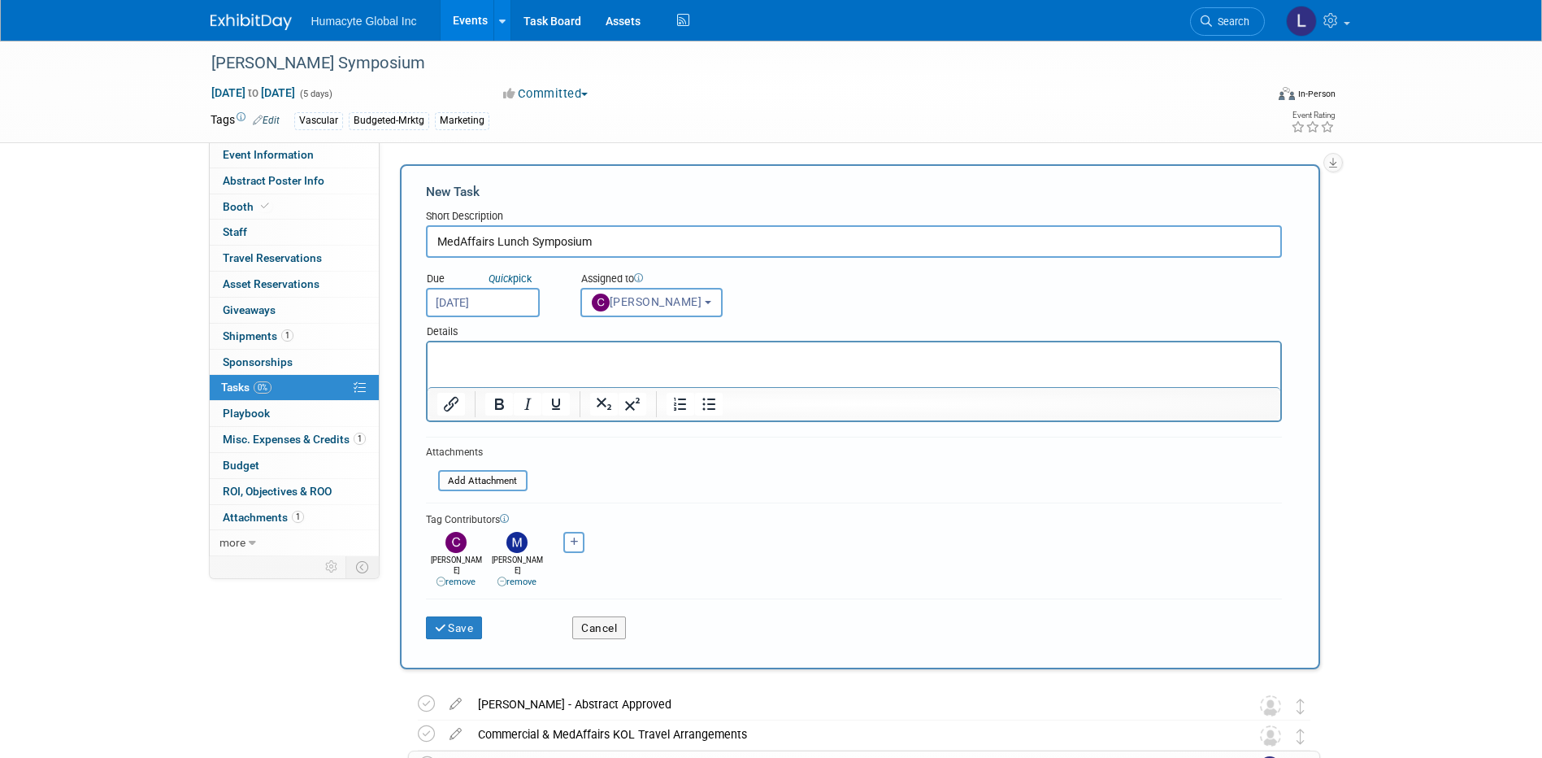
click at [571, 548] on button "button" at bounding box center [573, 542] width 21 height 21
select select
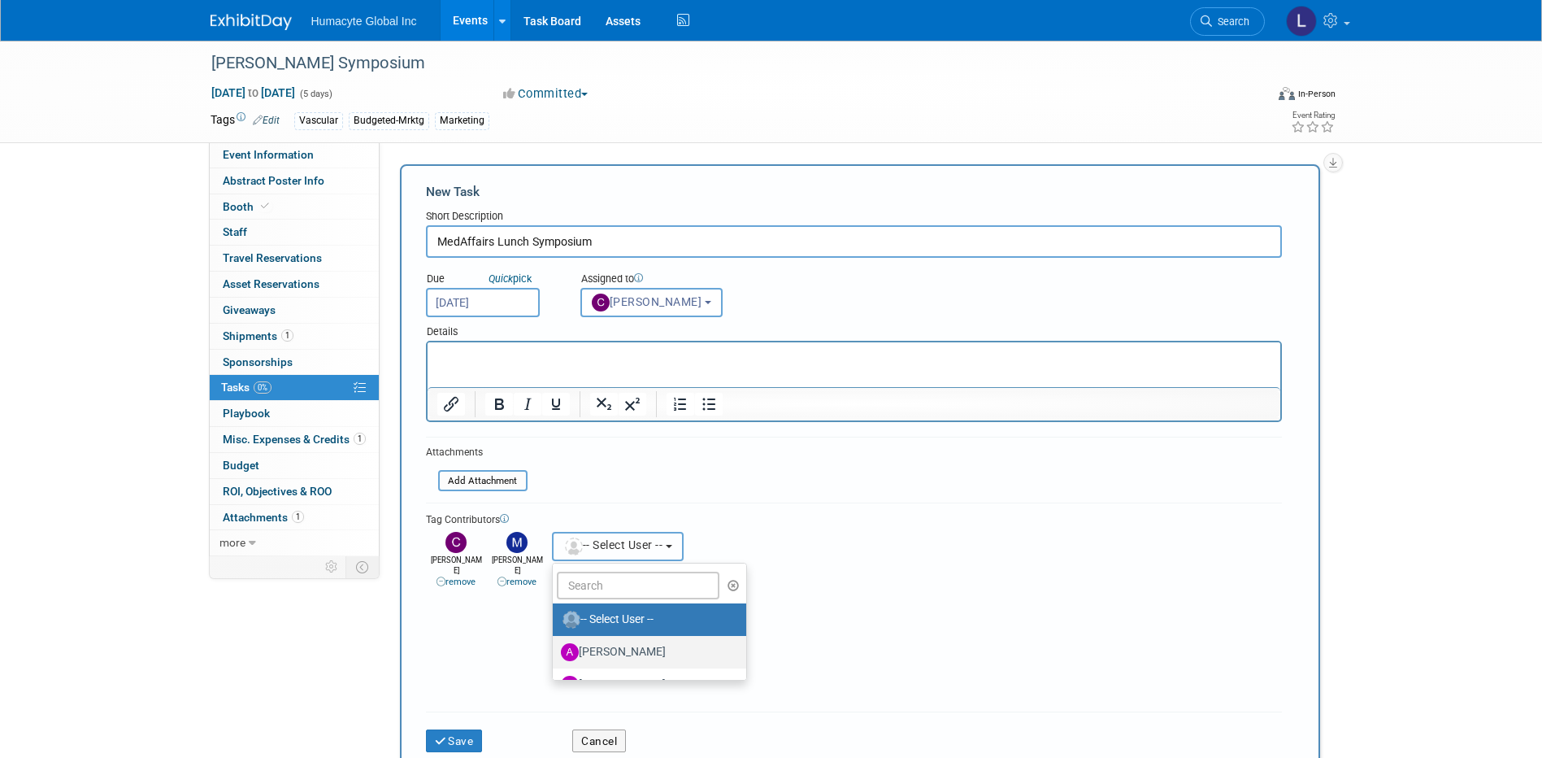
click at [559, 532] on button "-- Select User --" at bounding box center [618, 546] width 132 height 29
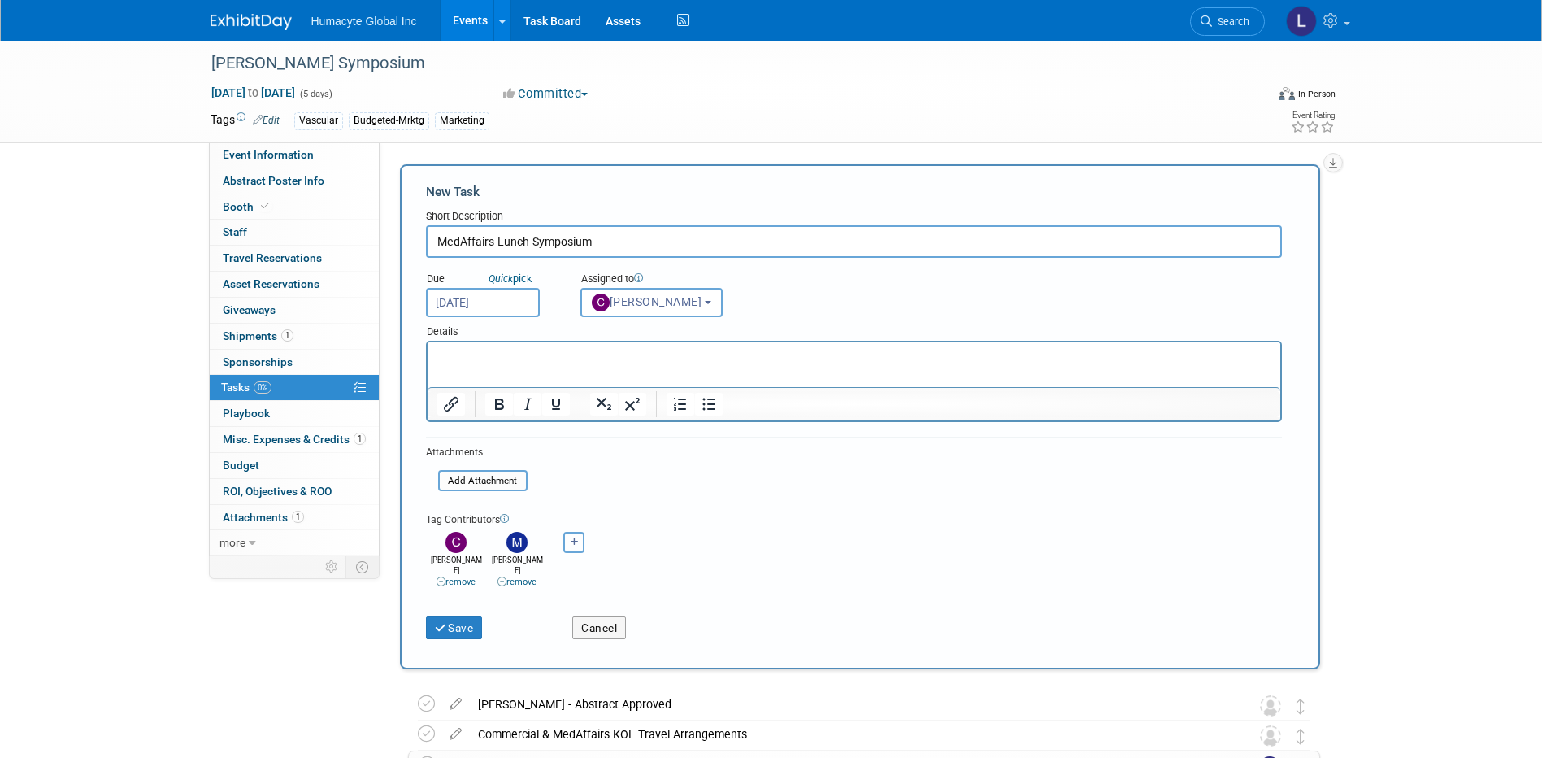
click at [568, 540] on button "button" at bounding box center [573, 542] width 21 height 21
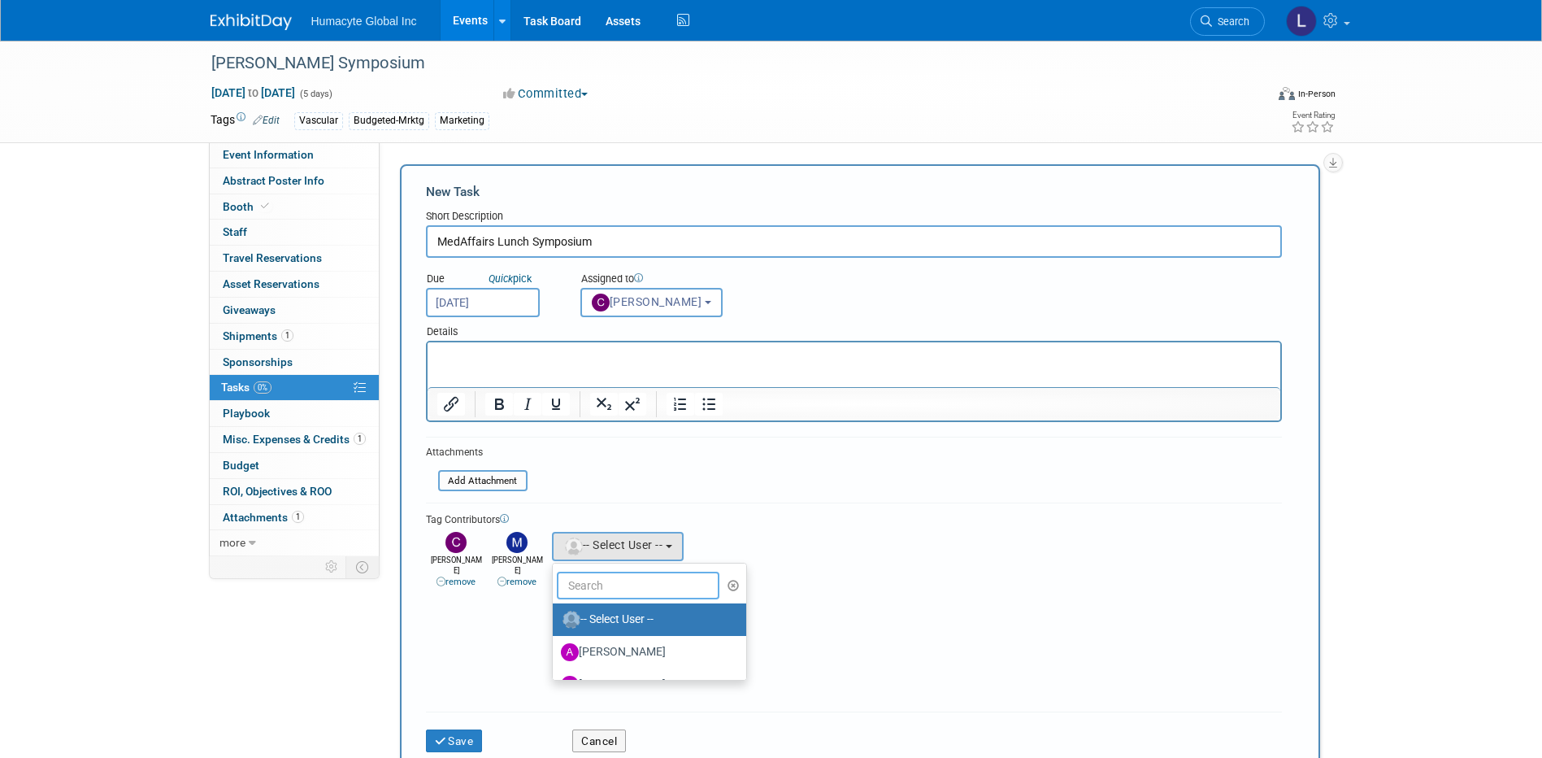
click at [588, 588] on input "text" at bounding box center [638, 585] width 163 height 28
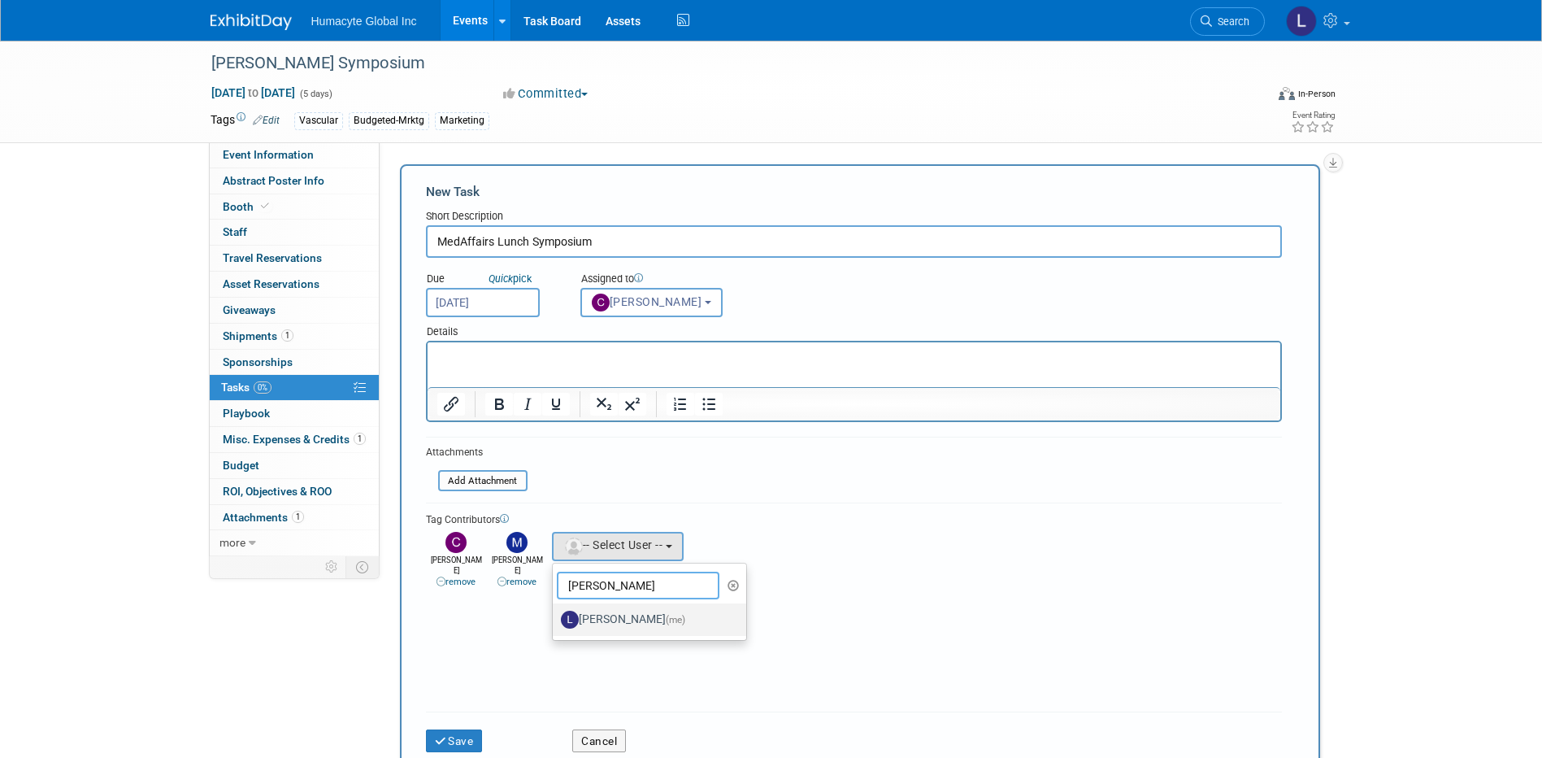
type input "Linda"
click at [630, 619] on label "Linda Hamilton (me)" at bounding box center [646, 619] width 170 height 26
click at [555, 619] on input "Linda Hamilton (me)" at bounding box center [550, 617] width 11 height 11
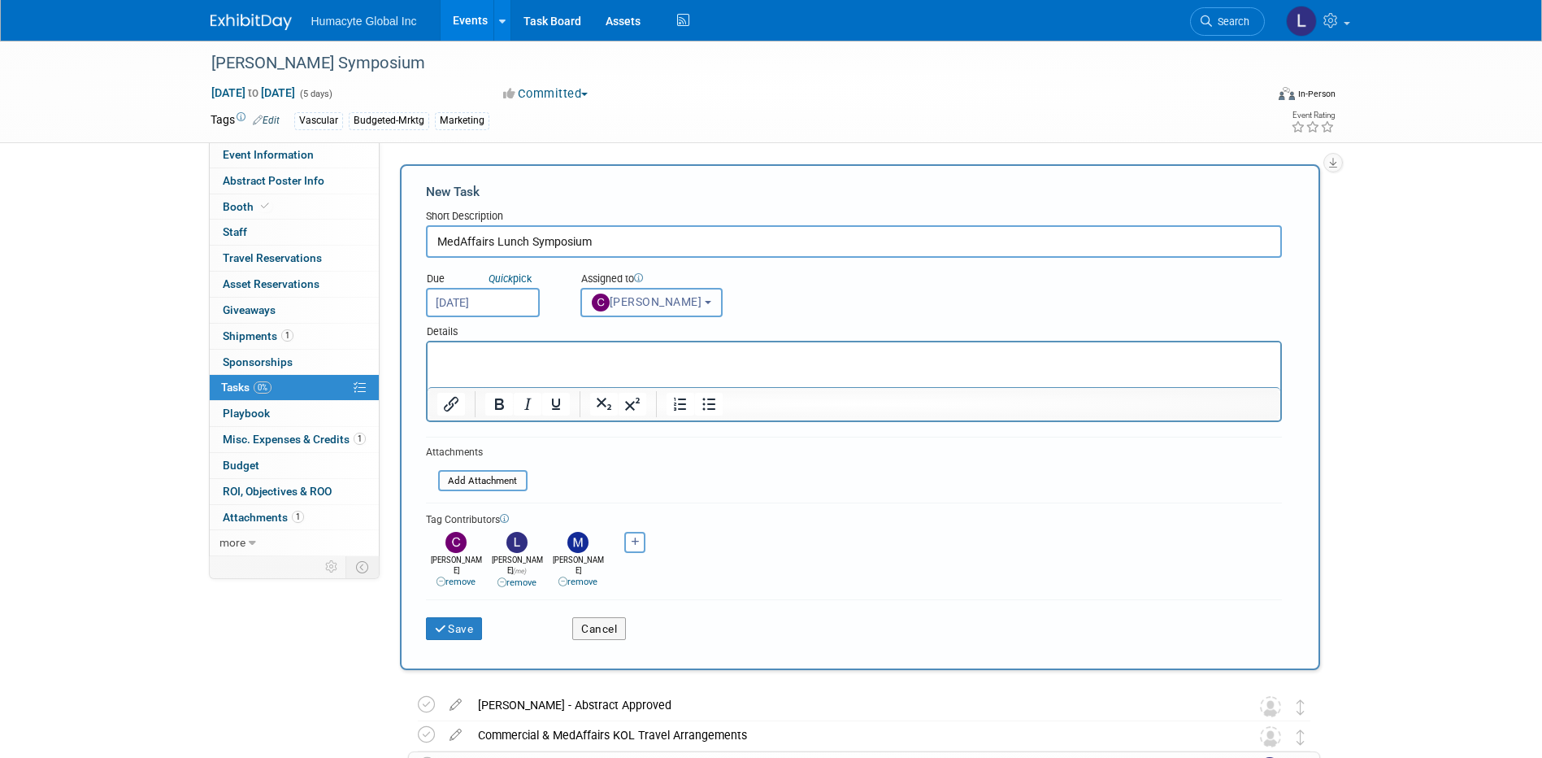
click at [702, 298] on span "[PERSON_NAME]" at bounding box center [647, 301] width 111 height 13
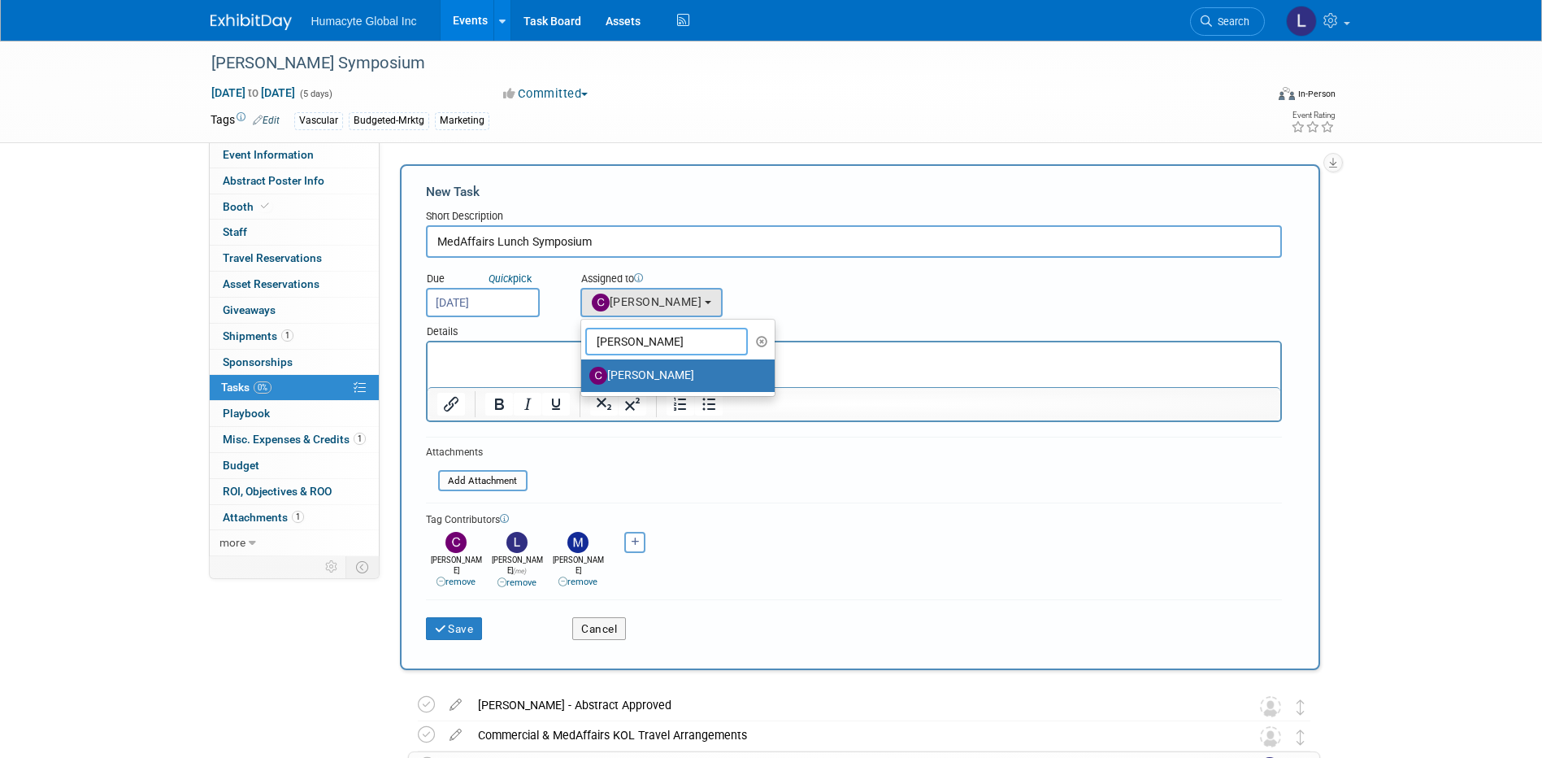
drag, startPoint x: 645, startPoint y: 345, endPoint x: 458, endPoint y: 339, distance: 187.8
click at [458, 339] on form "New Task Short Description MedAffairs Lunch Symposium Due Quick pick Sep 16, 20…" at bounding box center [860, 417] width 868 height 468
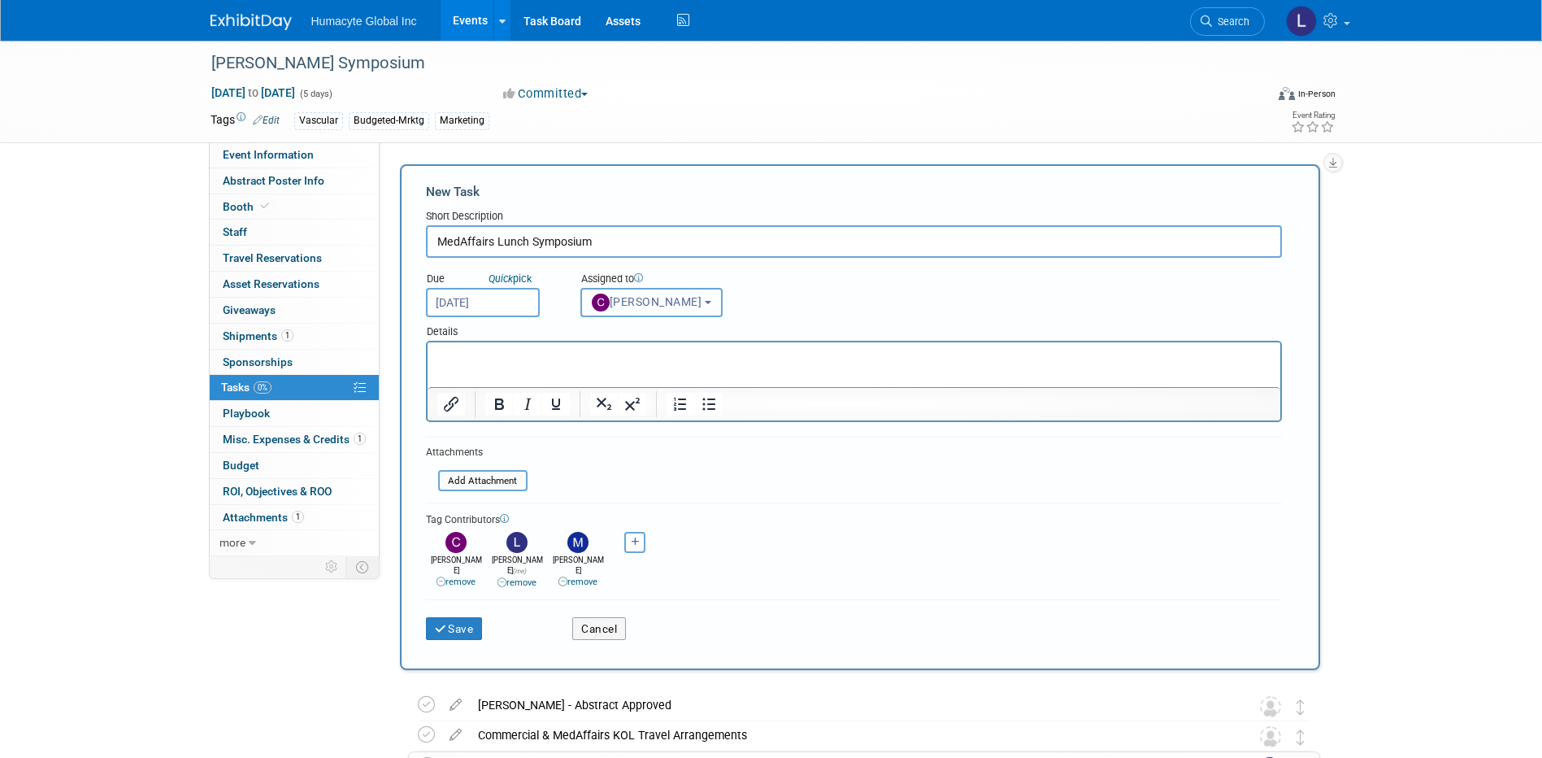
click at [700, 303] on span "[PERSON_NAME]" at bounding box center [647, 301] width 111 height 13
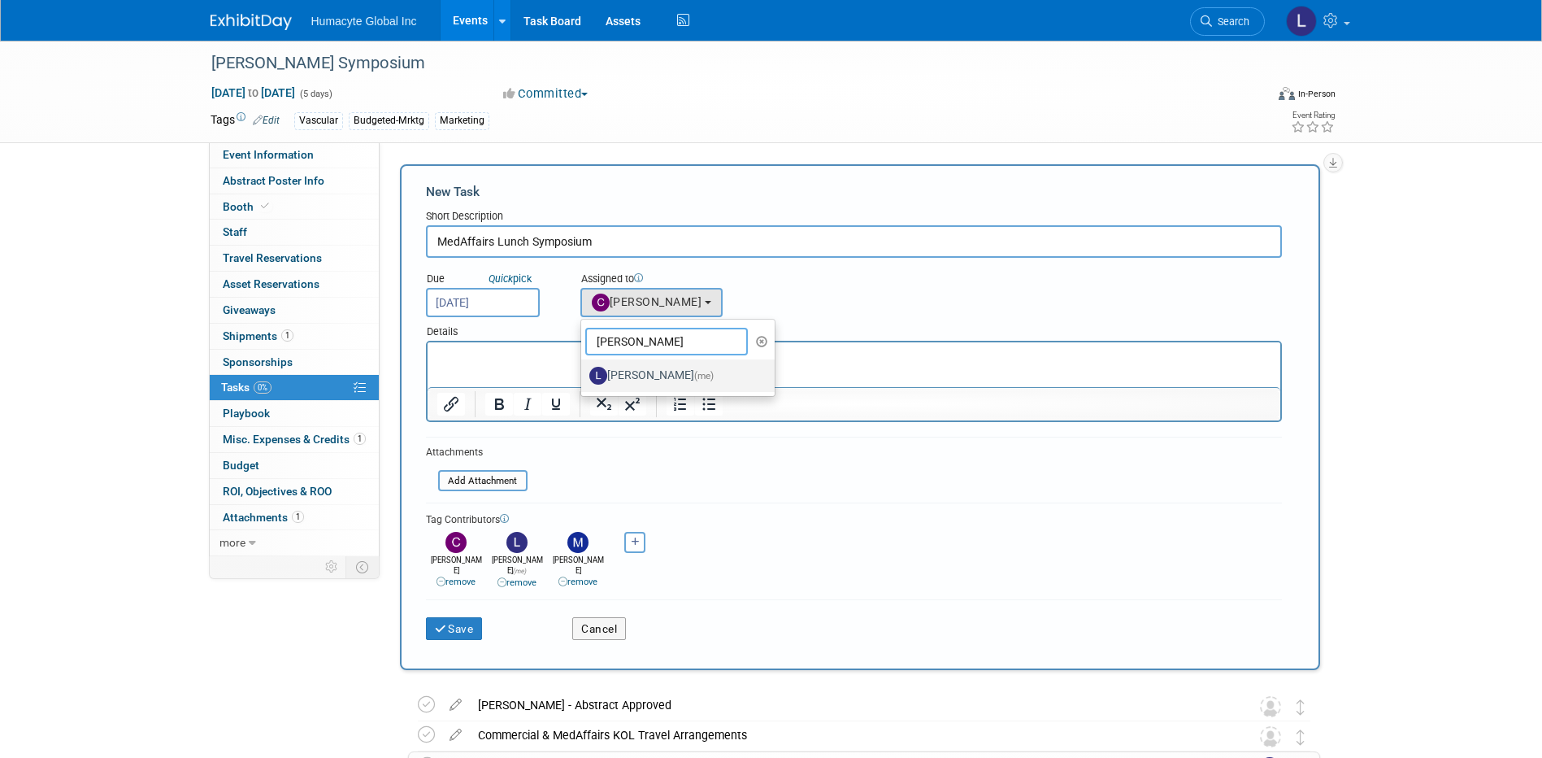
type input "Linda"
click at [635, 379] on label "Linda Hamilton (me)" at bounding box center [674, 375] width 170 height 26
click at [584, 379] on input "Linda Hamilton (me)" at bounding box center [578, 373] width 11 height 11
select select "37db9ad9-d629-4432-a702-64294516bf75"
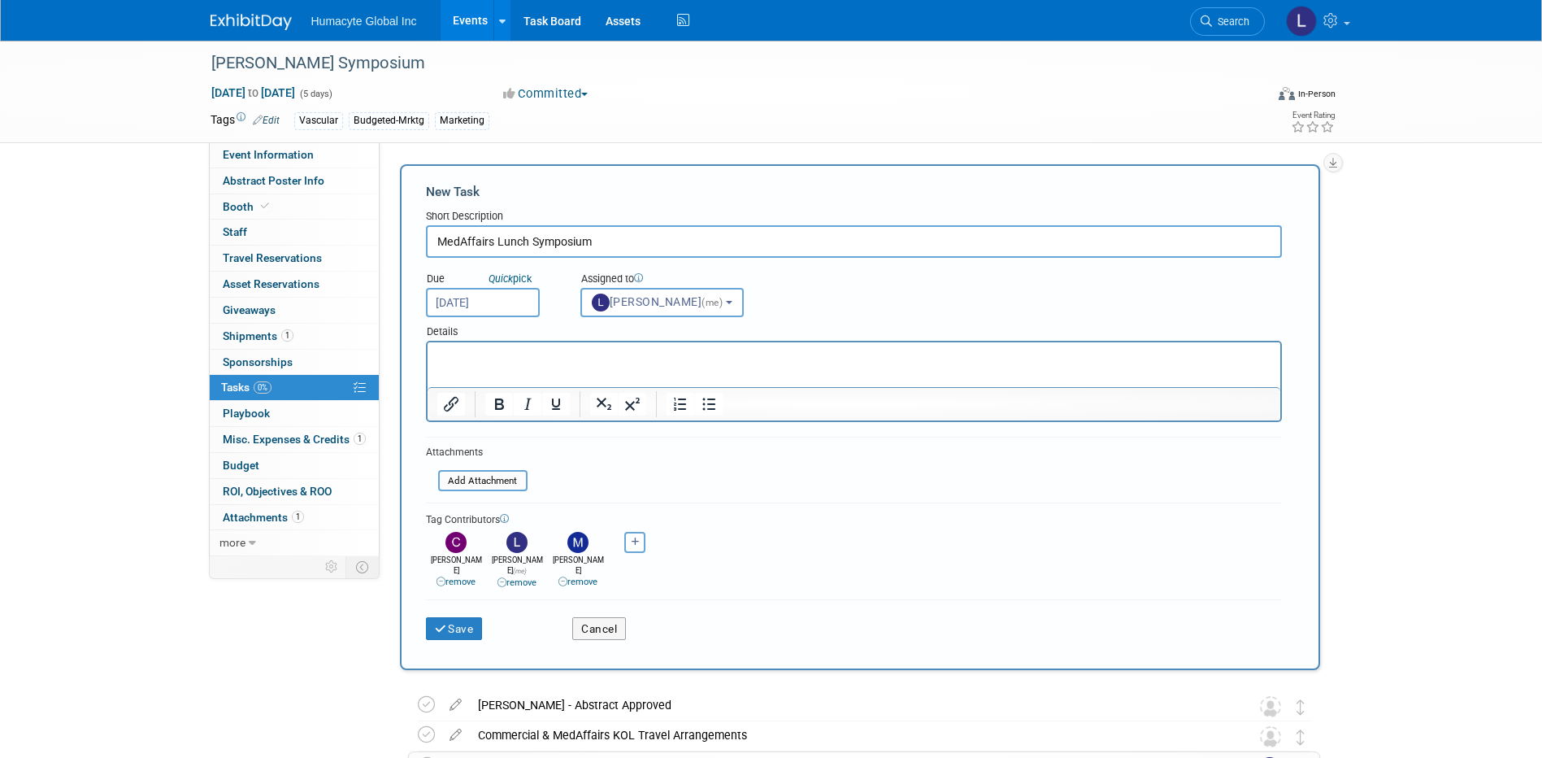
click at [536, 365] on html at bounding box center [853, 353] width 853 height 23
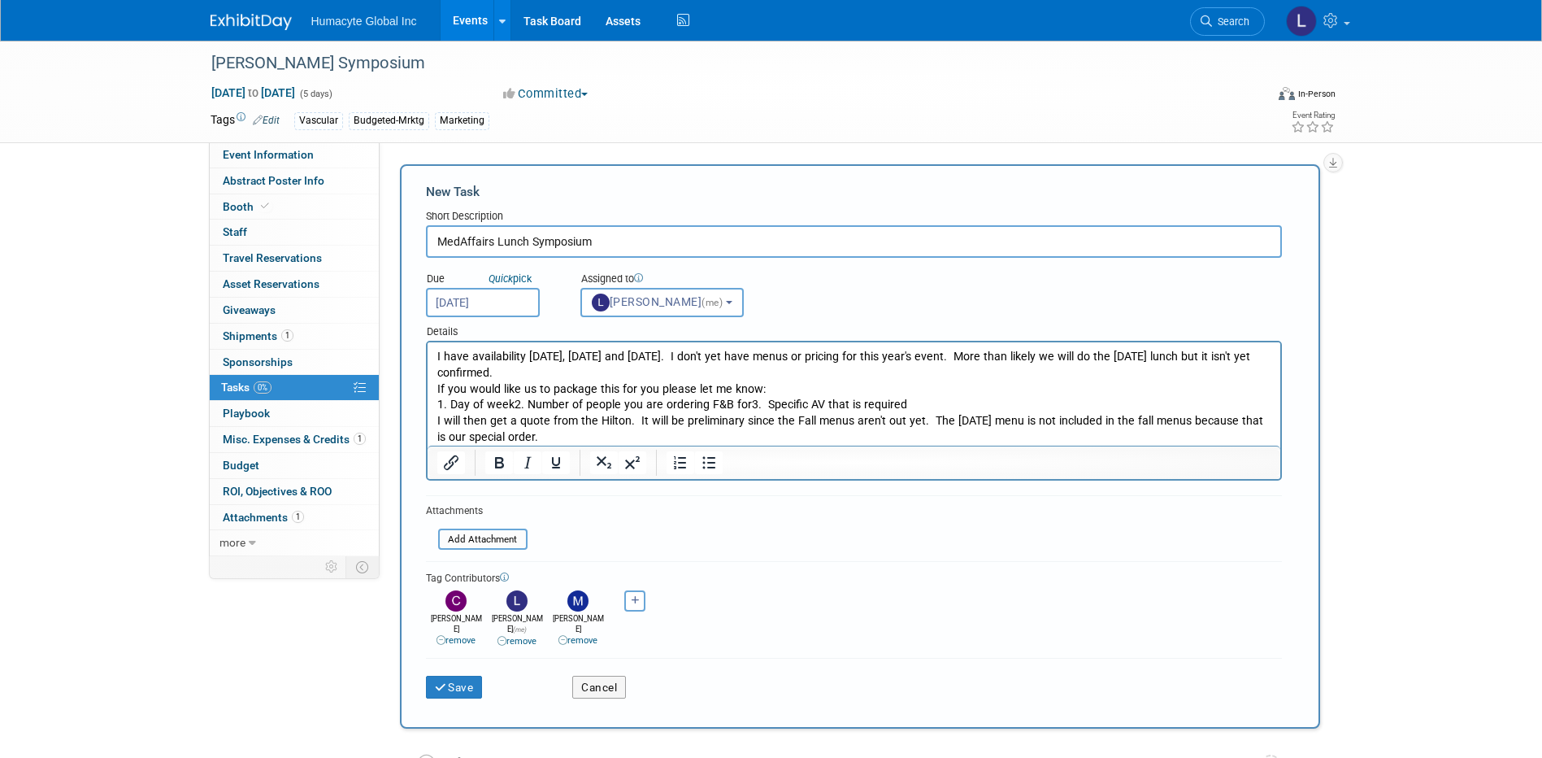
click at [433, 351] on html "I have availability on Tuesday, Wednesday and Thursday. I don't yet have menus …" at bounding box center [853, 393] width 853 height 103
drag, startPoint x: 733, startPoint y: 352, endPoint x: 781, endPoint y: 360, distance: 48.6
click at [781, 360] on p "Current availability on Tuesday, Wednesday and Thursday. I don't yet have menus…" at bounding box center [853, 397] width 834 height 97
click at [1131, 351] on p "Current availability on Tuesday, Wednesday and Thursday. Jackie does not have m…" at bounding box center [853, 397] width 834 height 97
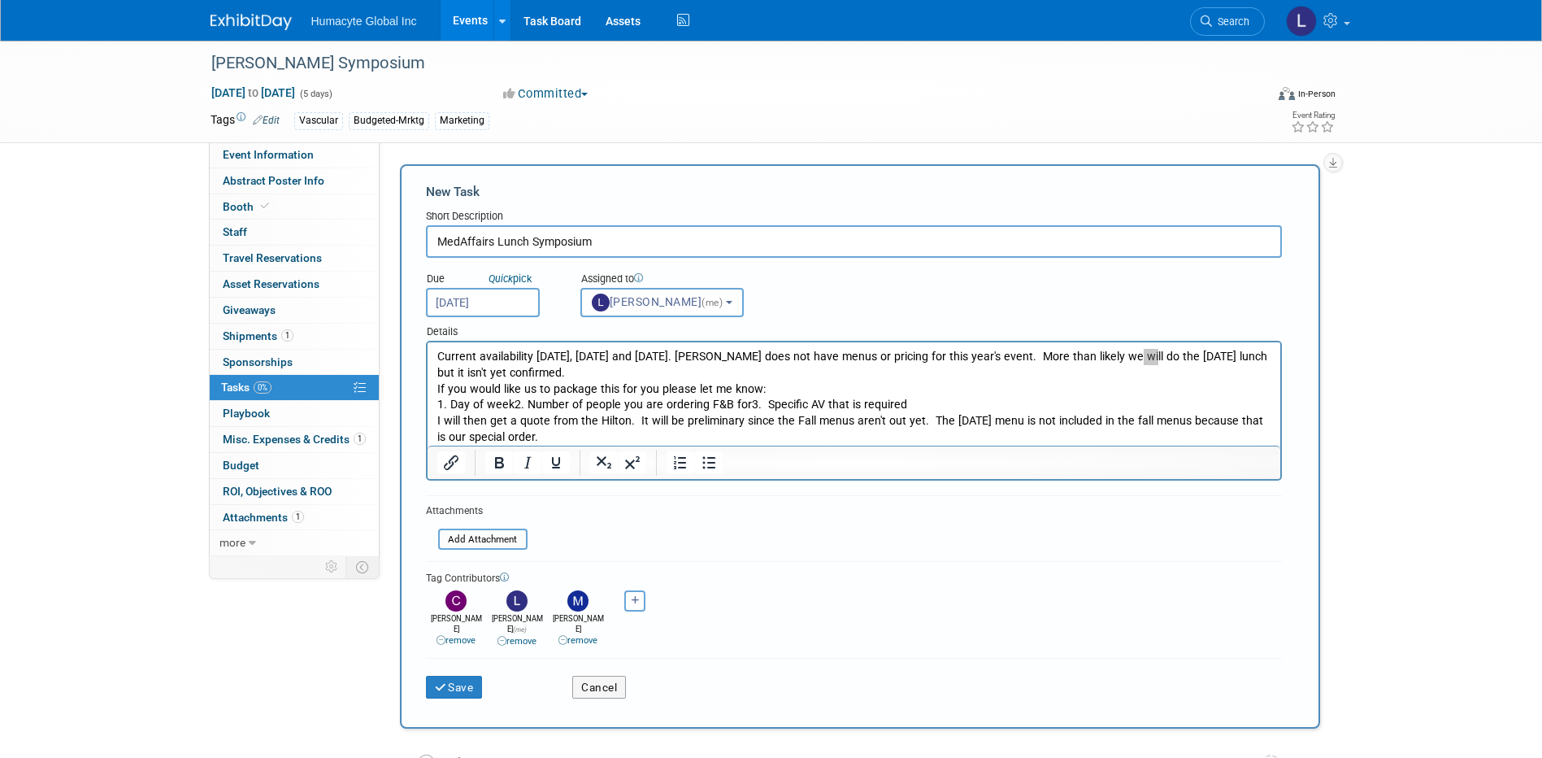
click at [1100, 312] on div "Due Quick pick Sep 16, 2025 Assigned to <img src="https://www.exhibitday.com/Im…" at bounding box center [854, 287] width 880 height 59
click at [1138, 360] on p "Current availability on Tuesday, Wednesday and Thursday. Jackie does not have m…" at bounding box center [853, 397] width 834 height 97
click at [1129, 357] on p "Current availability on Tuesday, Wednesday and Thursday. Jackie does not have m…" at bounding box center [853, 397] width 834 height 97
click at [433, 388] on html "Current availability on Tuesday, Wednesday and Thursday. Jackie does not have m…" at bounding box center [853, 393] width 853 height 103
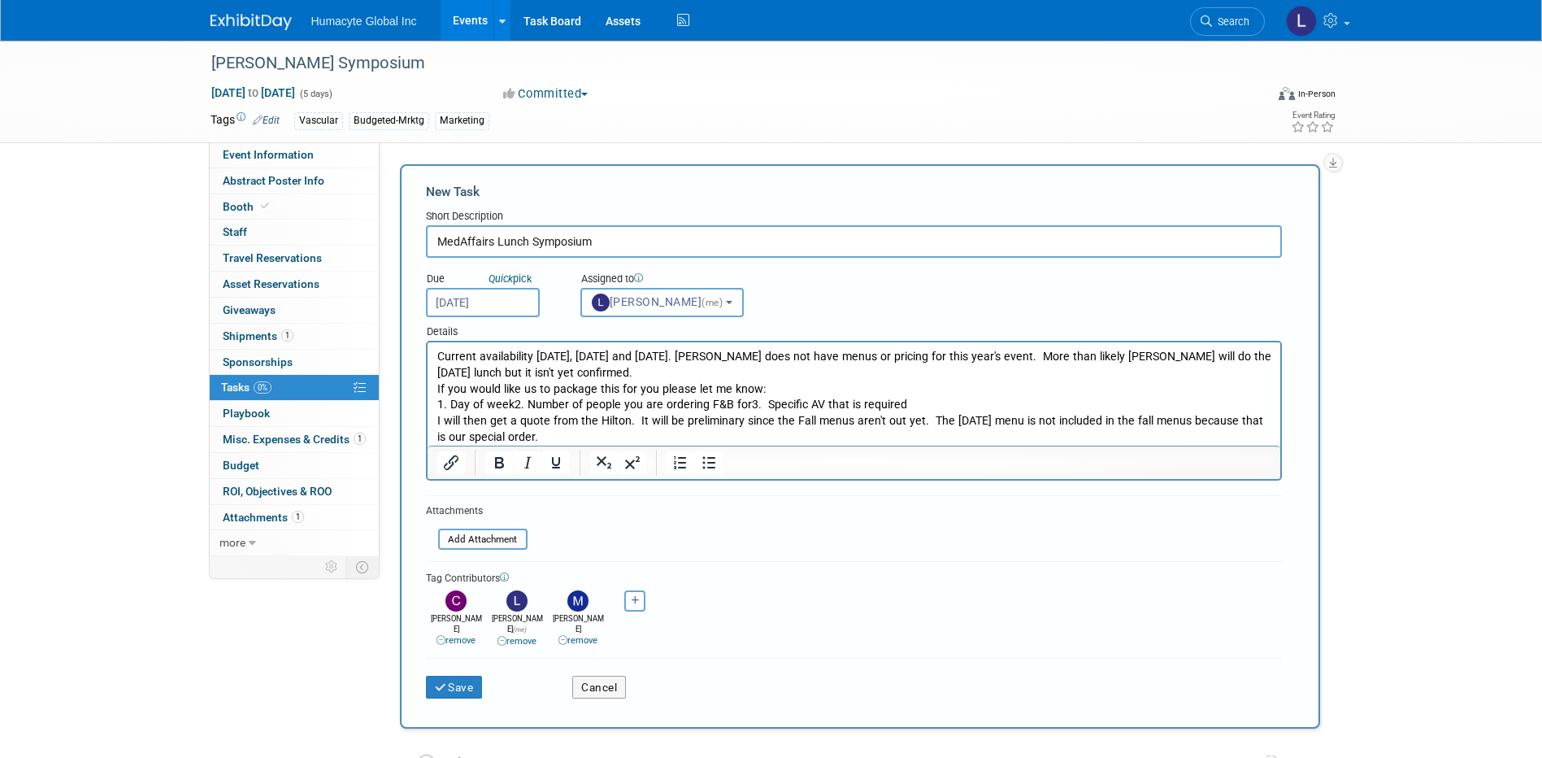
click at [438, 390] on p "Current availability on Tuesday, Wednesday and Thursday. Jackie does not have m…" at bounding box center [853, 397] width 834 height 97
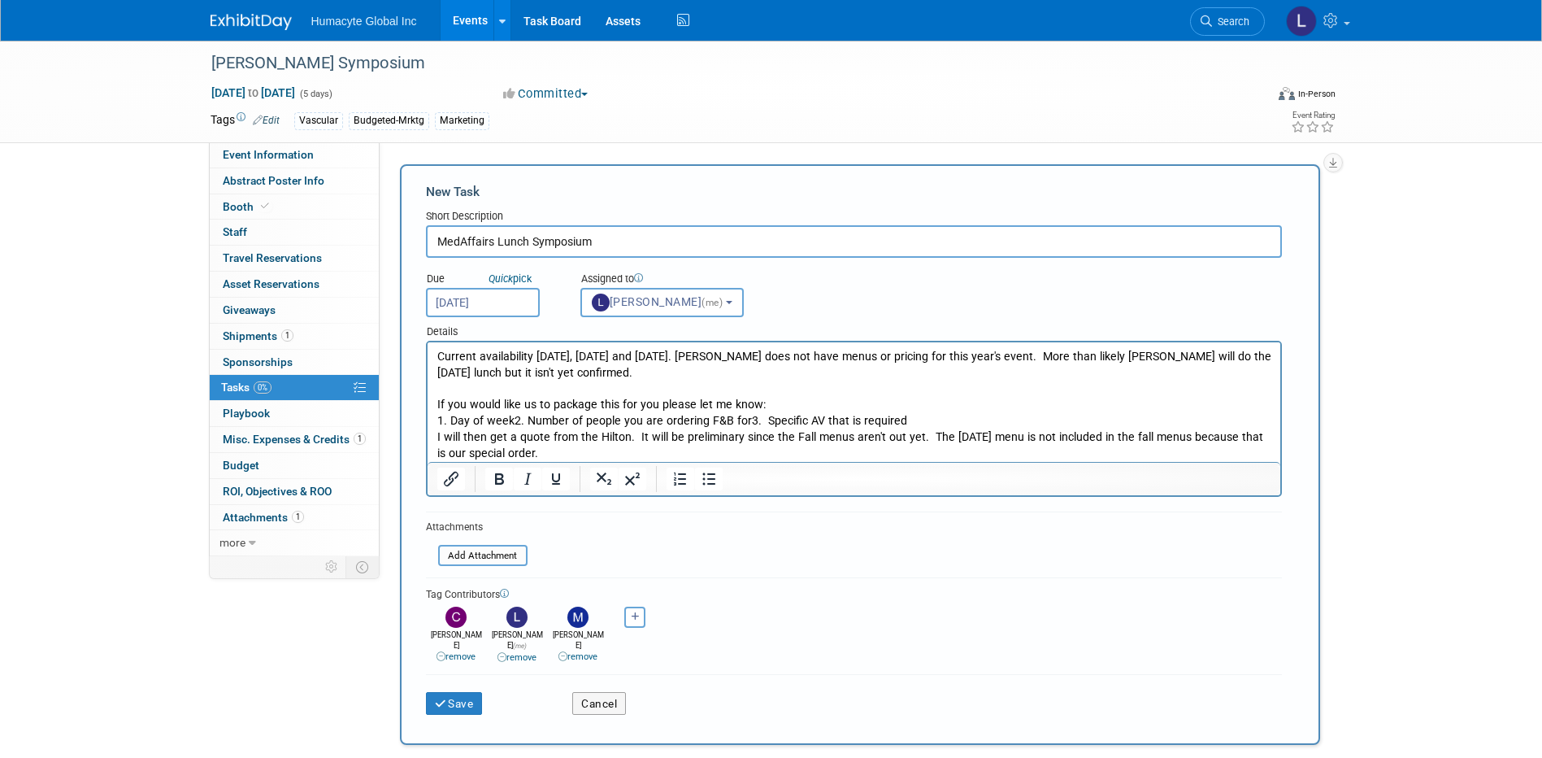
click at [524, 402] on p "If you would like us to package this for you please let me know: 1. Day of week…" at bounding box center [853, 429] width 834 height 64
click at [530, 404] on p "If you would like us to package this for you please let me know: 1. Day of week…" at bounding box center [853, 429] width 834 height 64
click at [661, 402] on p "If you would like VEITH to package this for you please let me know: 1. Day of w…" at bounding box center [853, 429] width 834 height 64
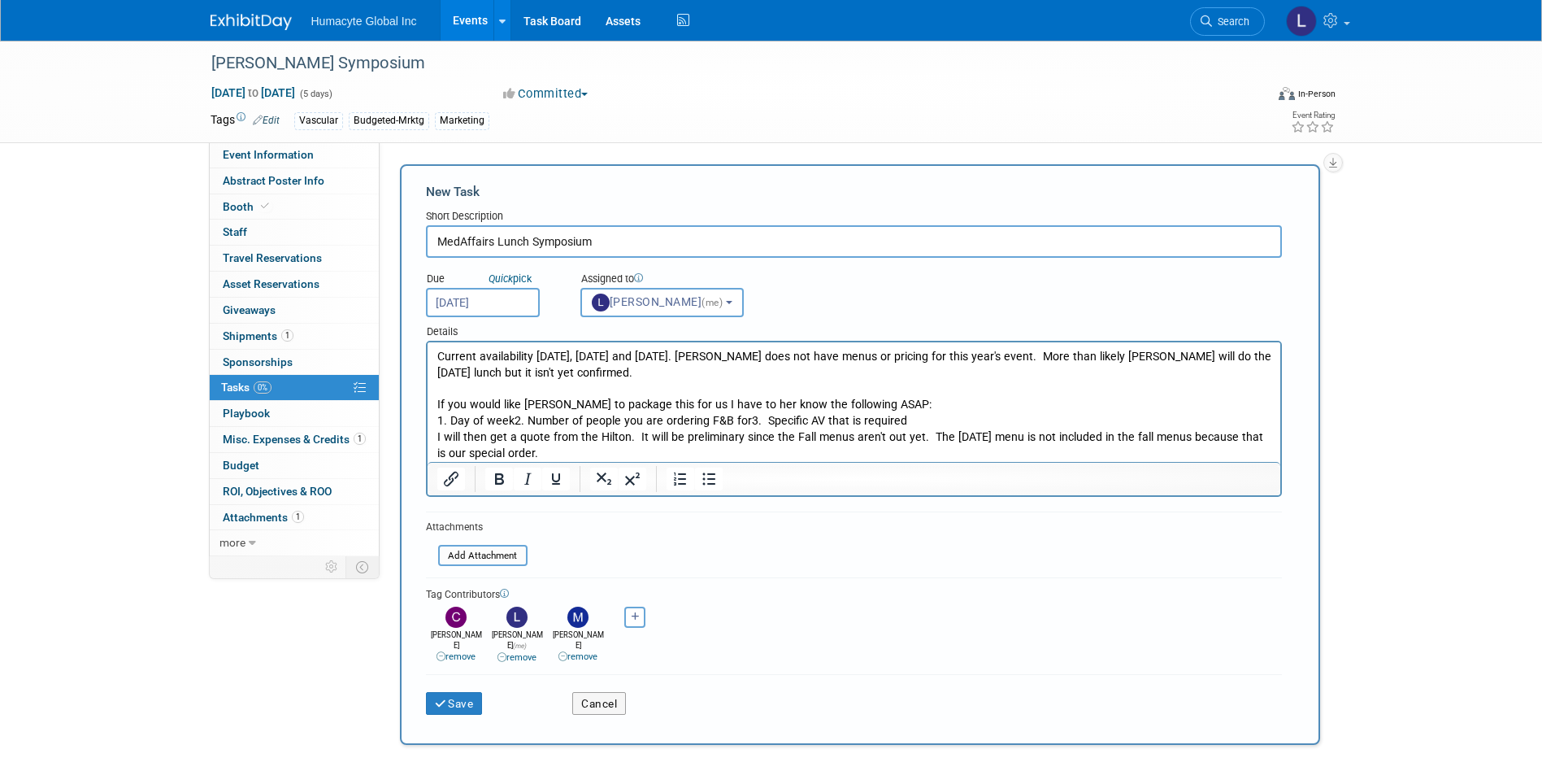
click at [436, 419] on p "If you would like VEITH to package this for us I have to her know the following…" at bounding box center [853, 429] width 834 height 64
click at [710, 480] on icon "Bullet list" at bounding box center [708, 479] width 13 height 12
click at [943, 397] on li "If you would like VEITH to package this for us I have to her know the following…" at bounding box center [869, 429] width 801 height 64
drag, startPoint x: 576, startPoint y: 414, endPoint x: 583, endPoint y: 421, distance: 9.8
click at [576, 415] on li "1. Day of week2. Number of people you are ordering F&B for3. Specific AV that i…" at bounding box center [885, 437] width 769 height 48
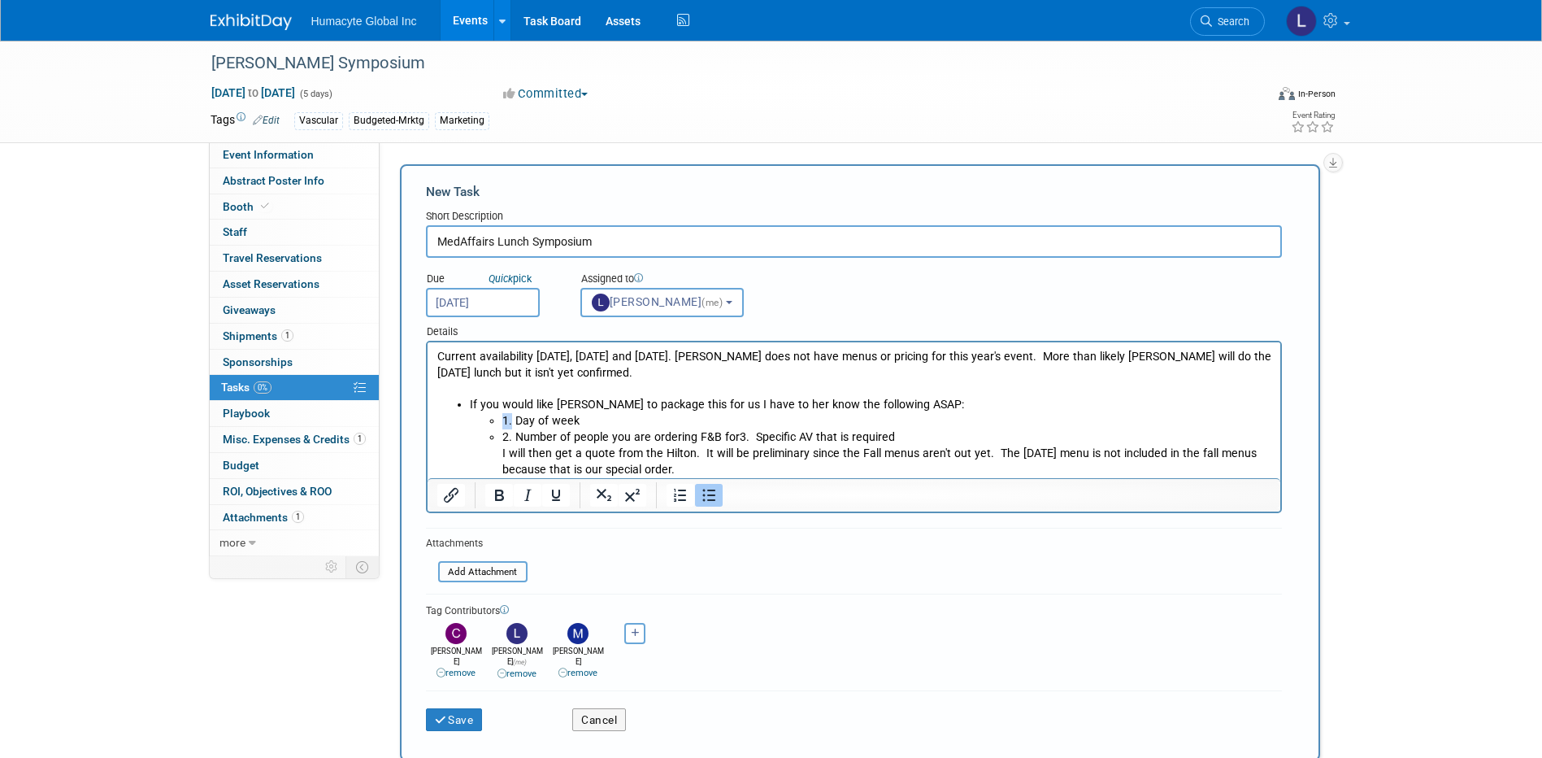
drag, startPoint x: 499, startPoint y: 421, endPoint x: 511, endPoint y: 428, distance: 13.8
click at [511, 428] on ul "1. Day of week 2. Number of people you are ordering F&B for3. Specific AV that …" at bounding box center [869, 445] width 801 height 64
click at [720, 441] on li "Number of people you are ordering F&B for3. Specific AV that is required I will…" at bounding box center [885, 453] width 769 height 48
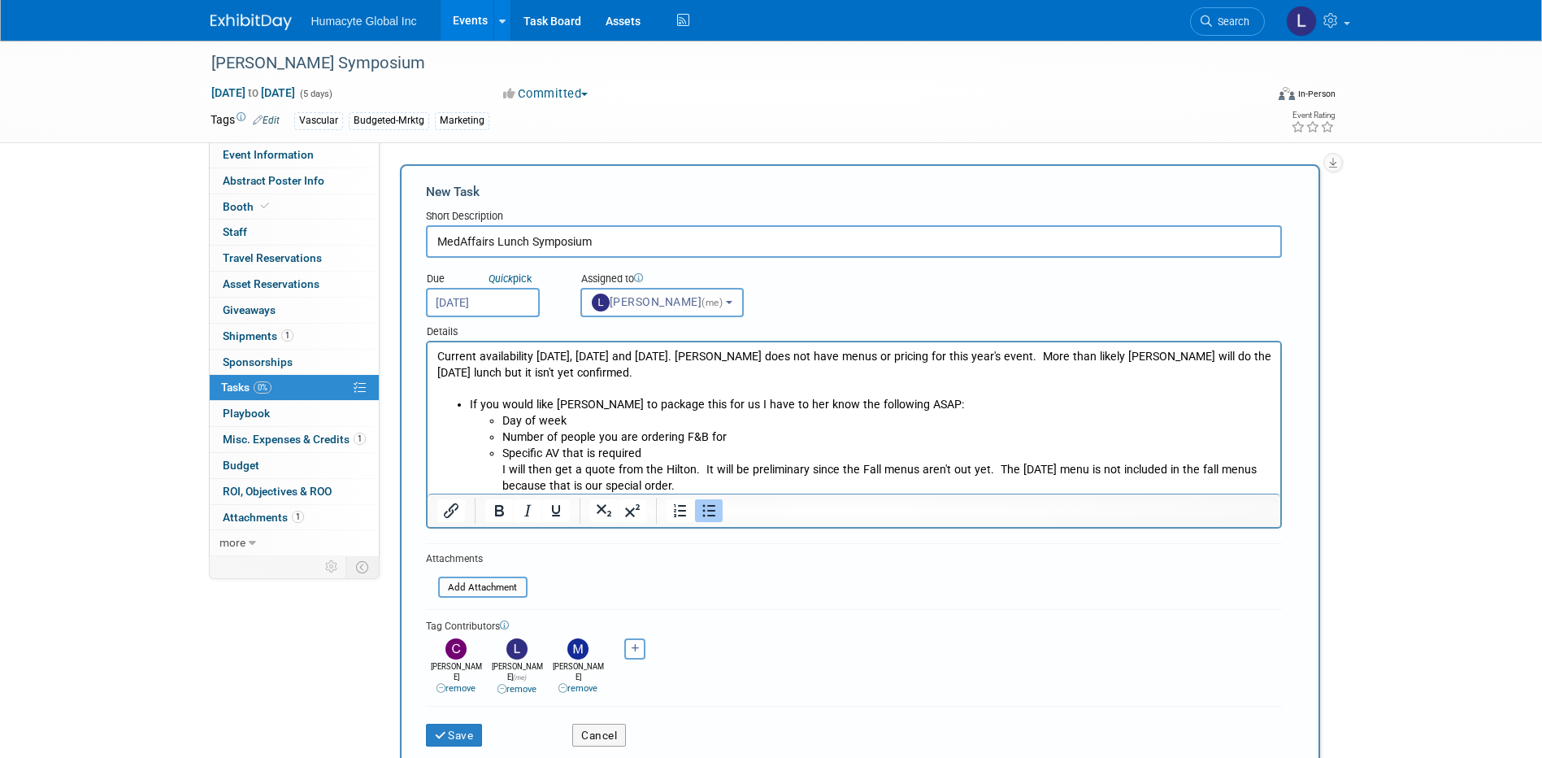
click at [500, 420] on ul "Day of week Number of people you are ordering F&B for Specific AV that is requi…" at bounding box center [869, 453] width 801 height 80
click at [501, 435] on li "Number of people you are ordering F&B for" at bounding box center [885, 437] width 769 height 16
click at [497, 445] on ul "1 - What Day of week 2 - Number of people you are ordering F&B for Specific AV …" at bounding box center [869, 453] width 801 height 80
click at [500, 470] on ul "1 - What Day of week 2 - Number of people you are ordering F&B for 3 - Specific…" at bounding box center [869, 453] width 801 height 80
click at [707, 513] on icon "Bullet list" at bounding box center [709, 511] width 20 height 20
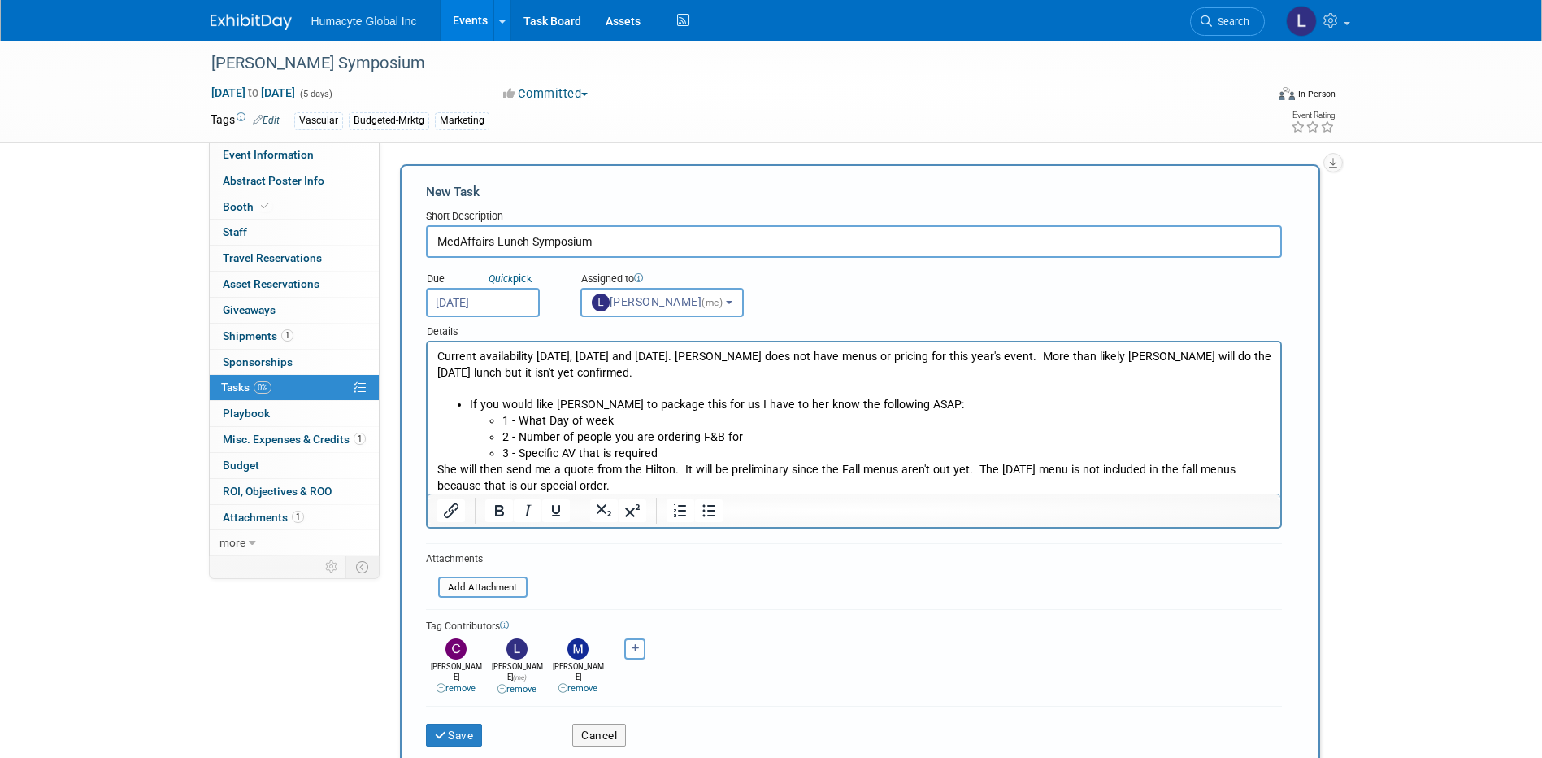
click at [666, 595] on form "New Task Short Description MedAffairs Lunch Symposium Due Quick pick Sep 16, 20…" at bounding box center [860, 470] width 868 height 575
click at [458, 726] on button "Save" at bounding box center [454, 734] width 57 height 23
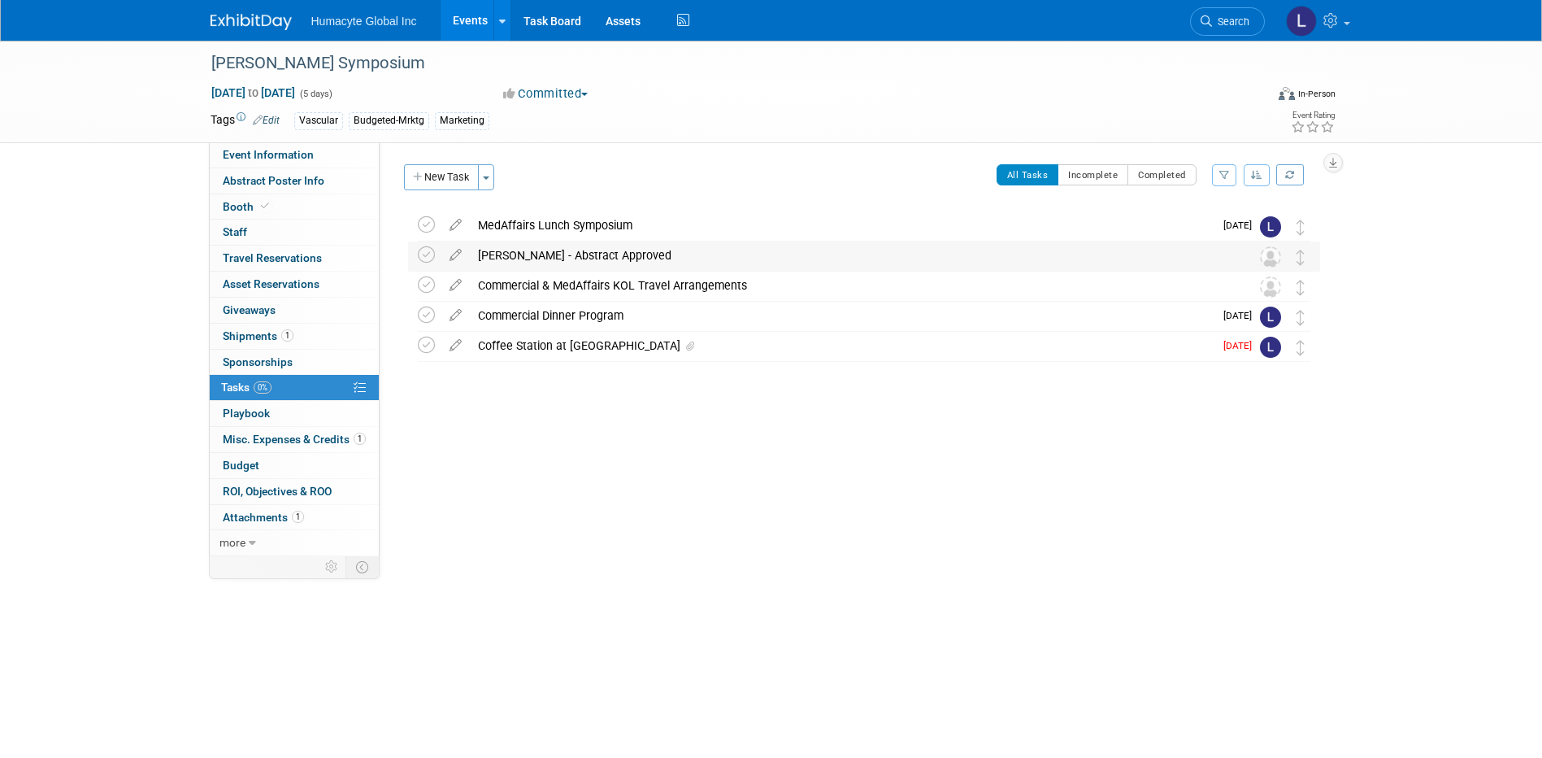
click at [531, 247] on div "Dr. Sokolov - Abstract Approved" at bounding box center [849, 255] width 758 height 28
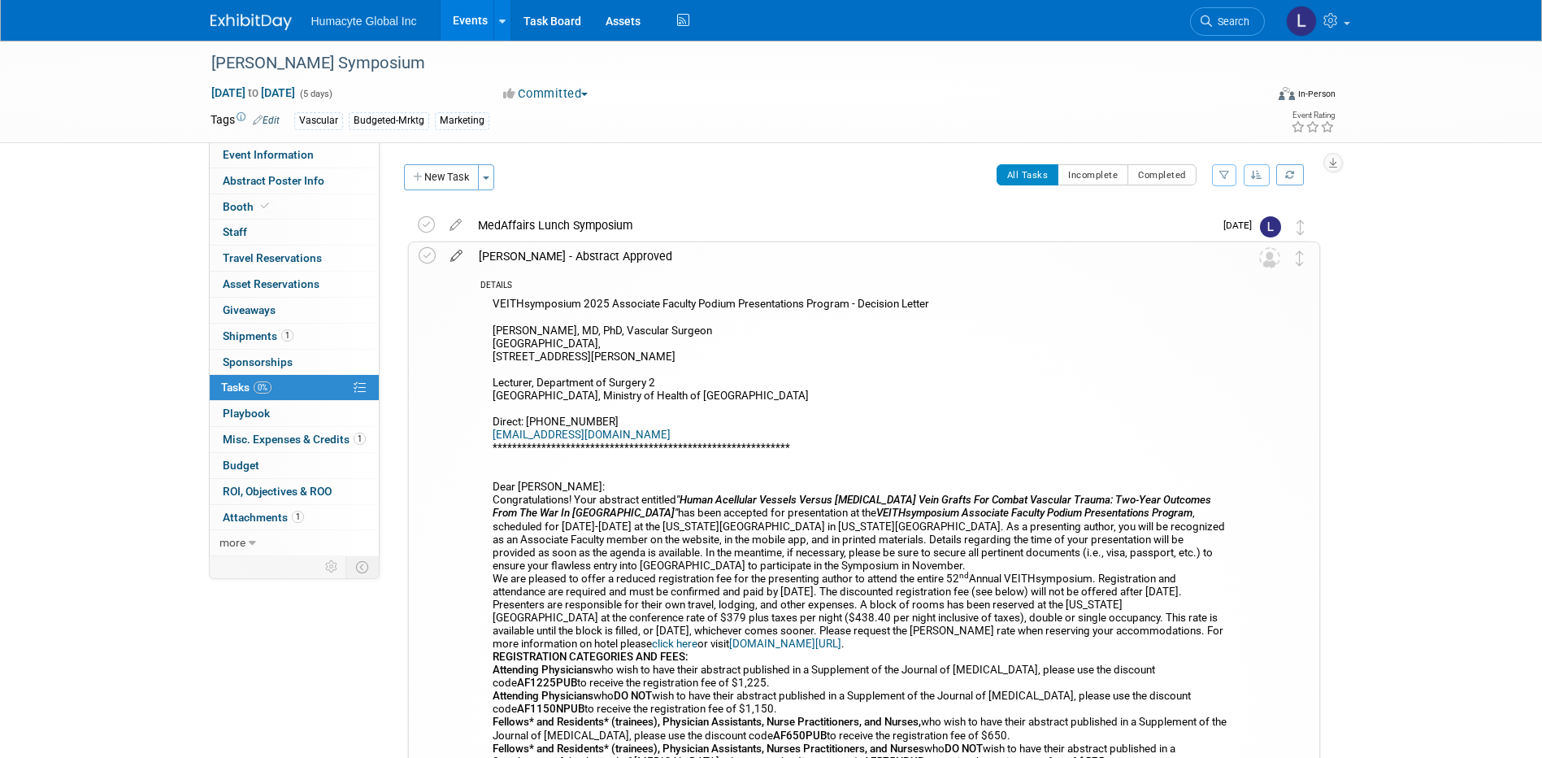
click at [453, 259] on icon at bounding box center [456, 252] width 28 height 20
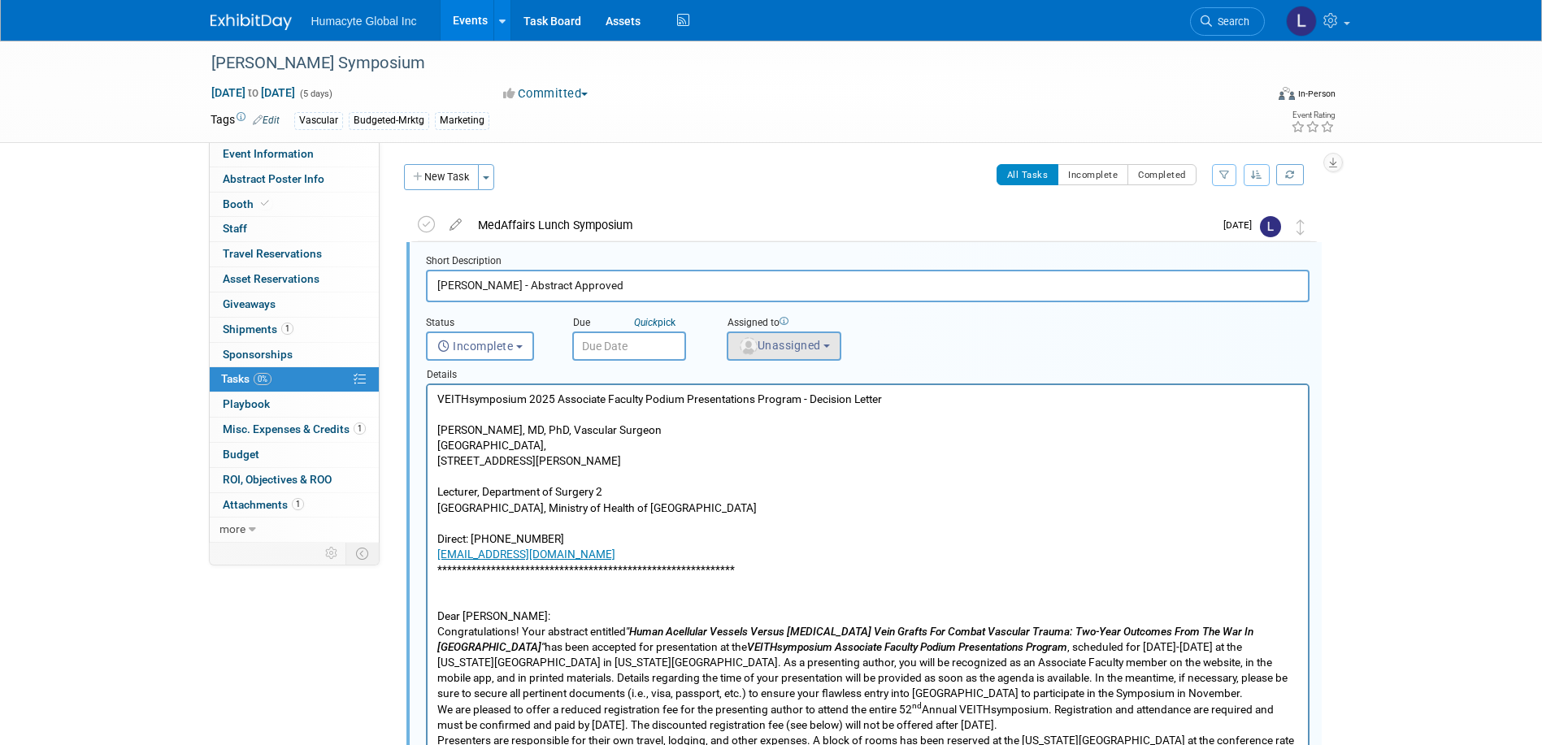
scroll to position [4, 0]
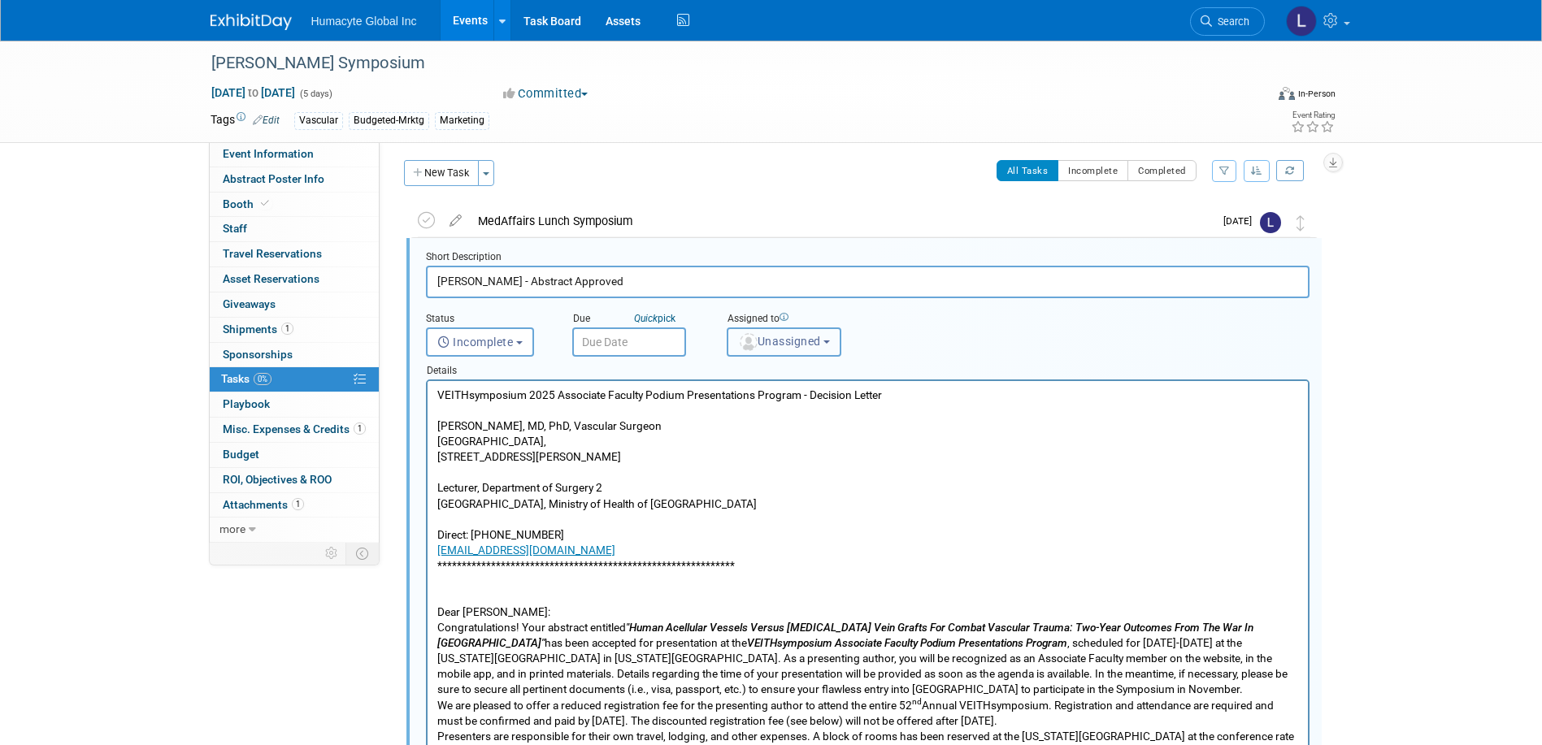
click at [786, 337] on span "Unassigned" at bounding box center [779, 341] width 83 height 13
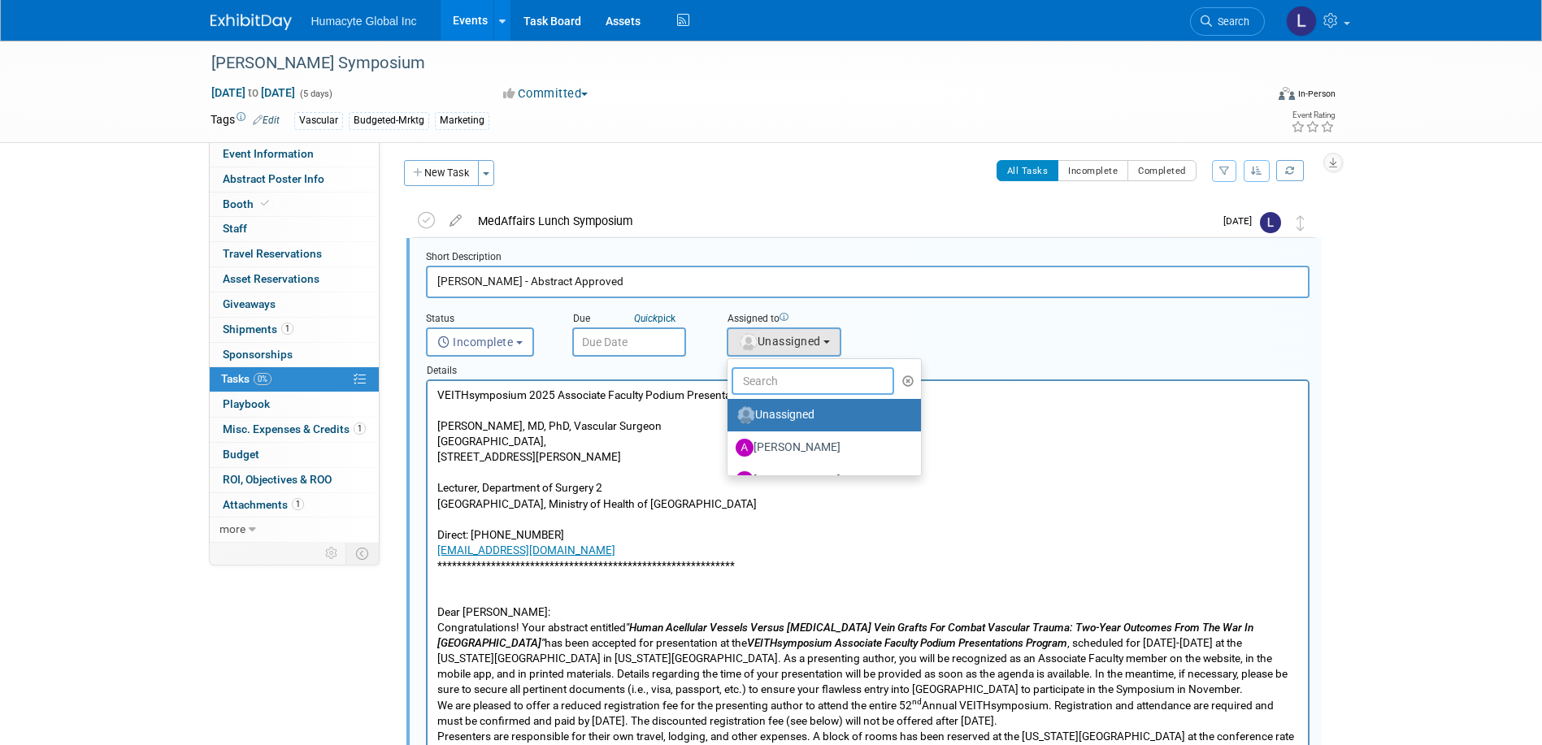
click at [745, 380] on input "text" at bounding box center [813, 381] width 163 height 28
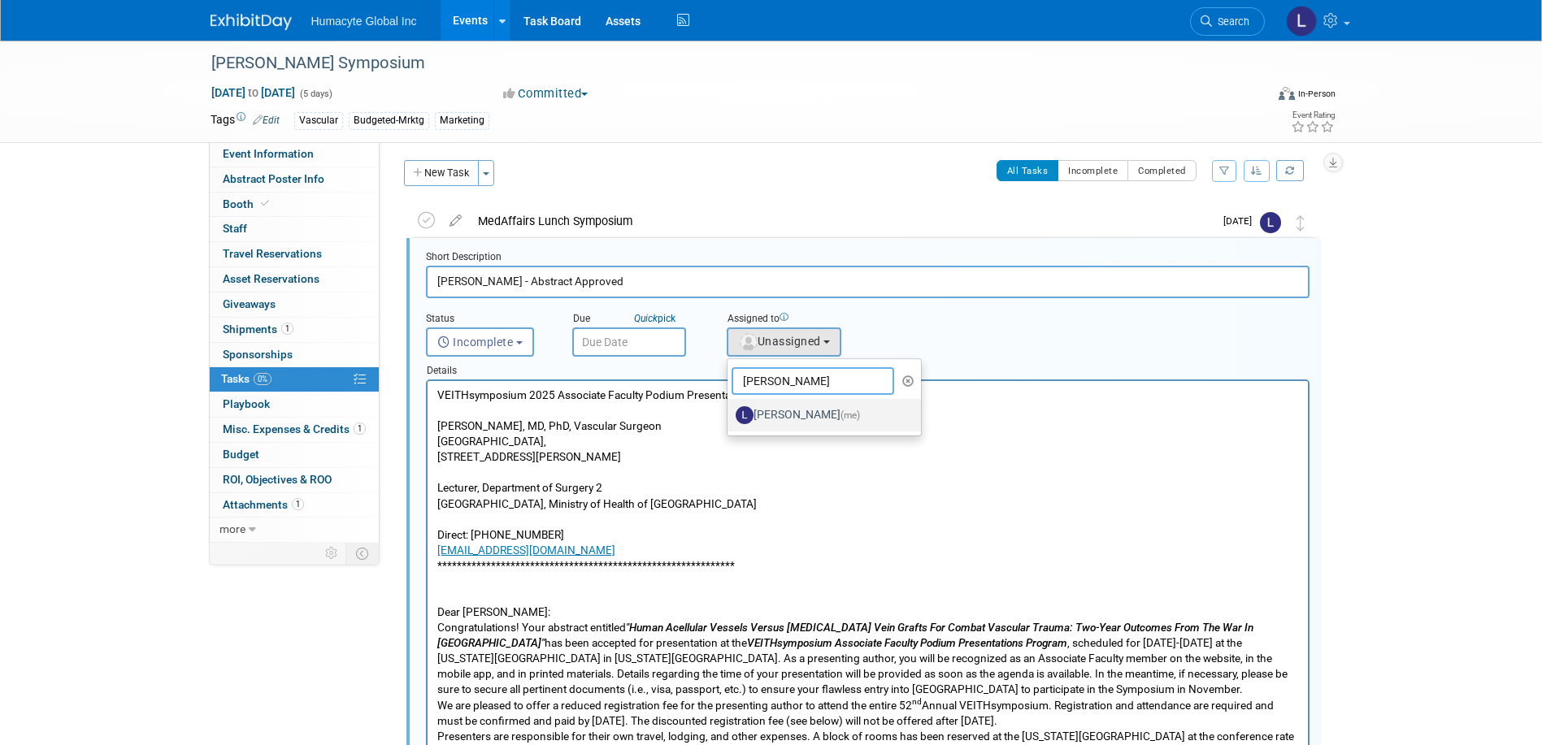
type input "Linda"
click at [763, 406] on label "Linda Hamilton (me)" at bounding box center [821, 415] width 170 height 26
click at [730, 408] on input "Linda Hamilton (me)" at bounding box center [724, 413] width 11 height 11
select select "37db9ad9-d629-4432-a702-64294516bf75"
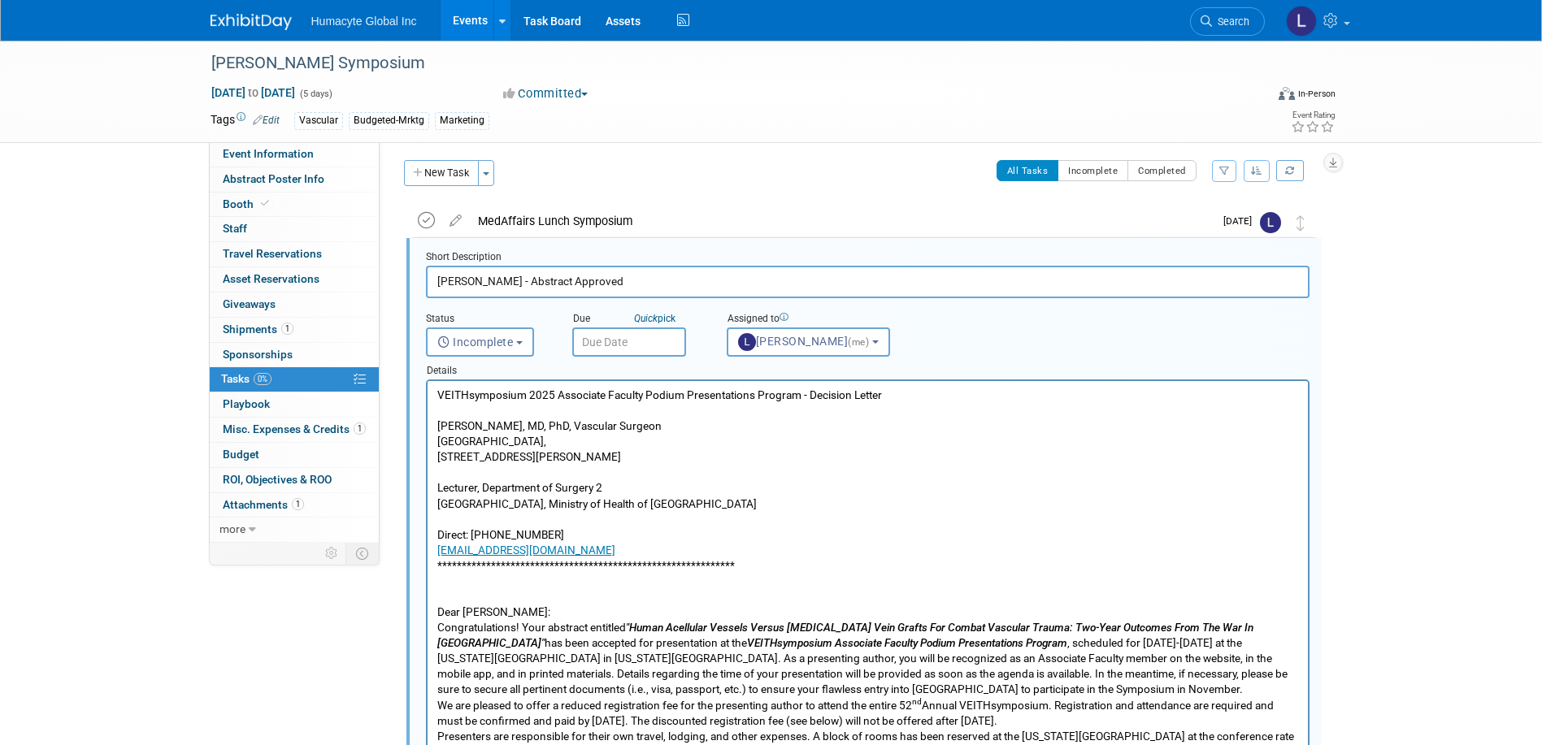
click at [427, 219] on icon at bounding box center [426, 220] width 17 height 17
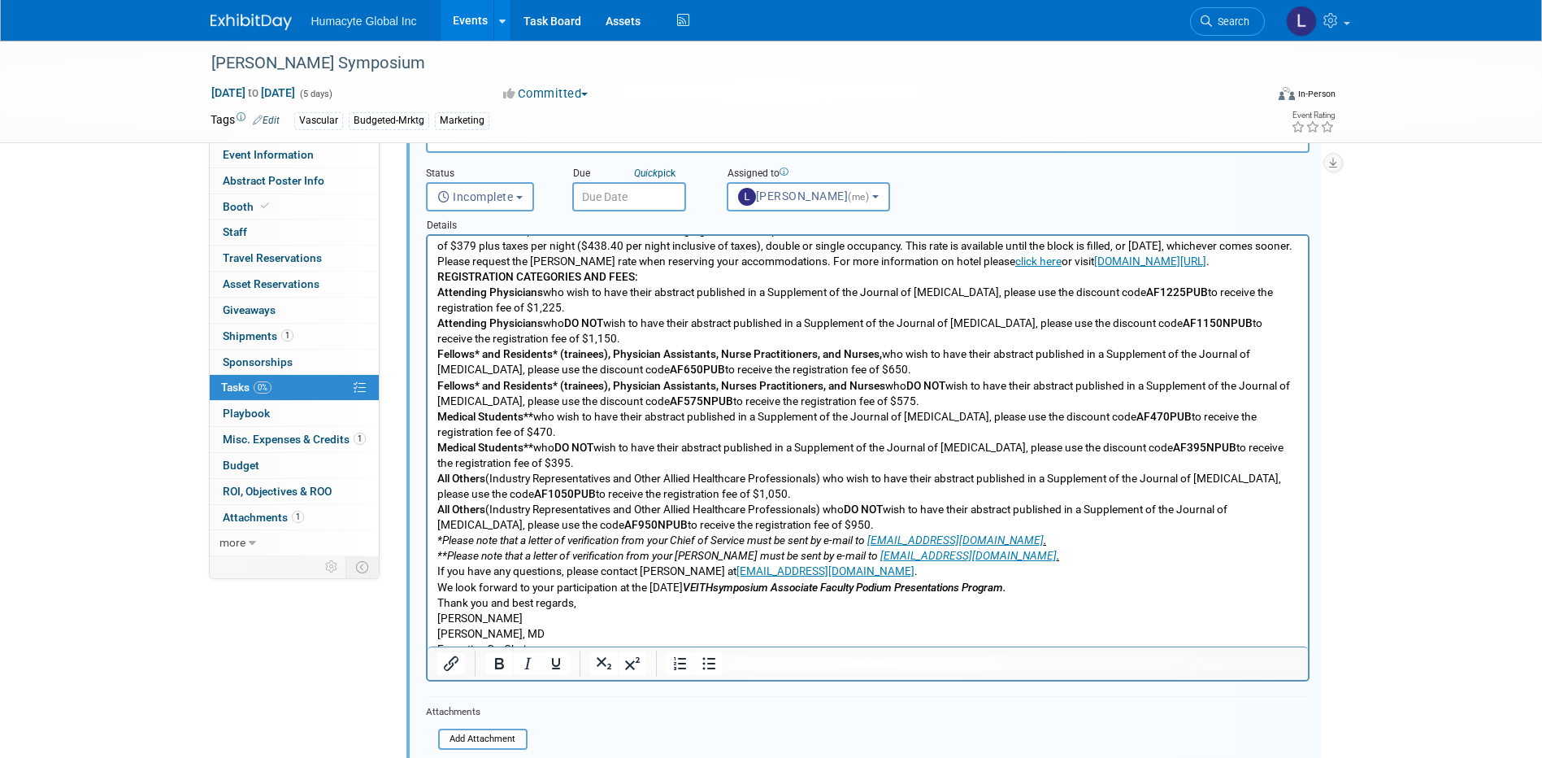
scroll to position [329, 0]
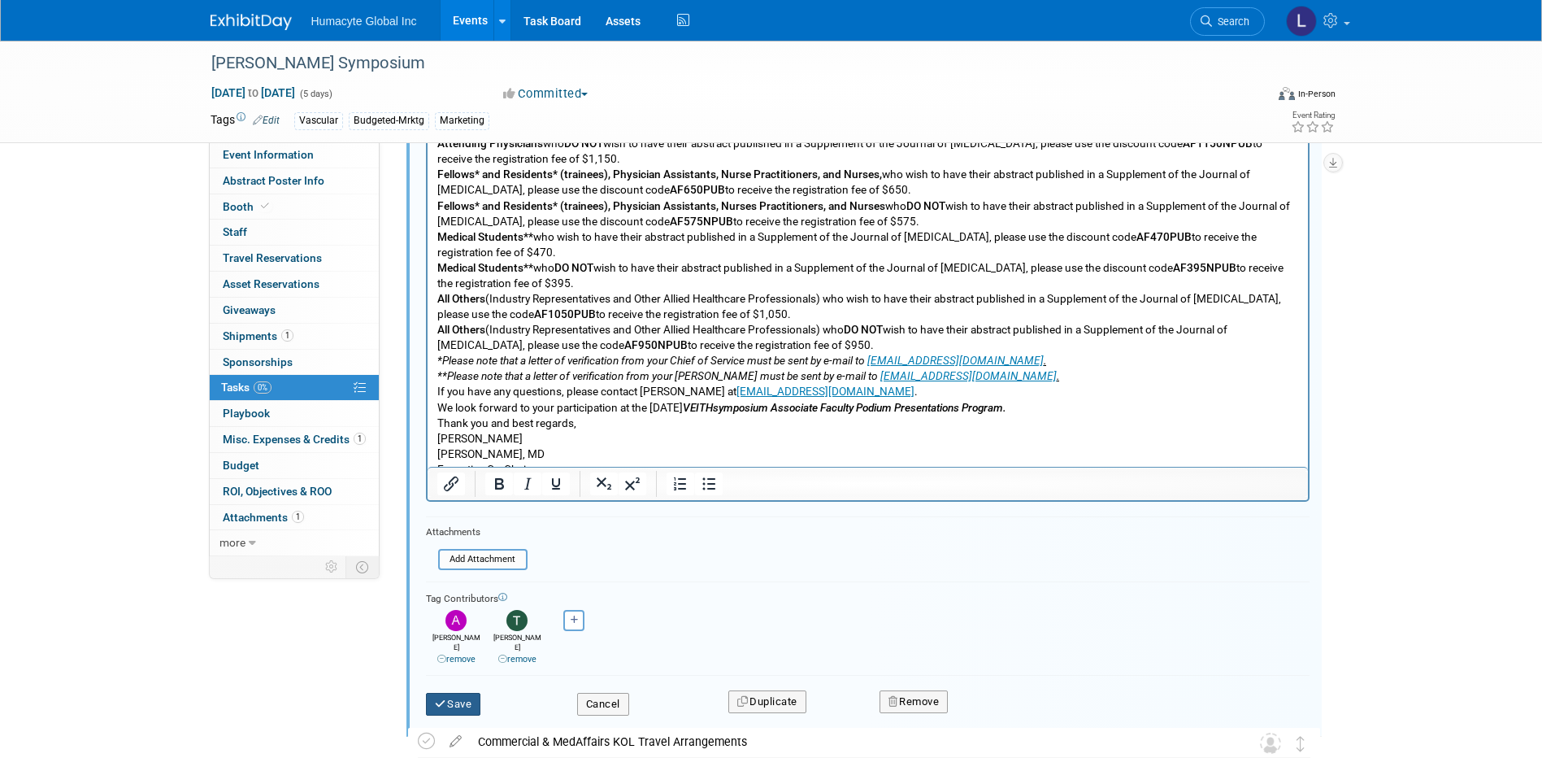
click at [459, 692] on button "Save" at bounding box center [453, 703] width 55 height 23
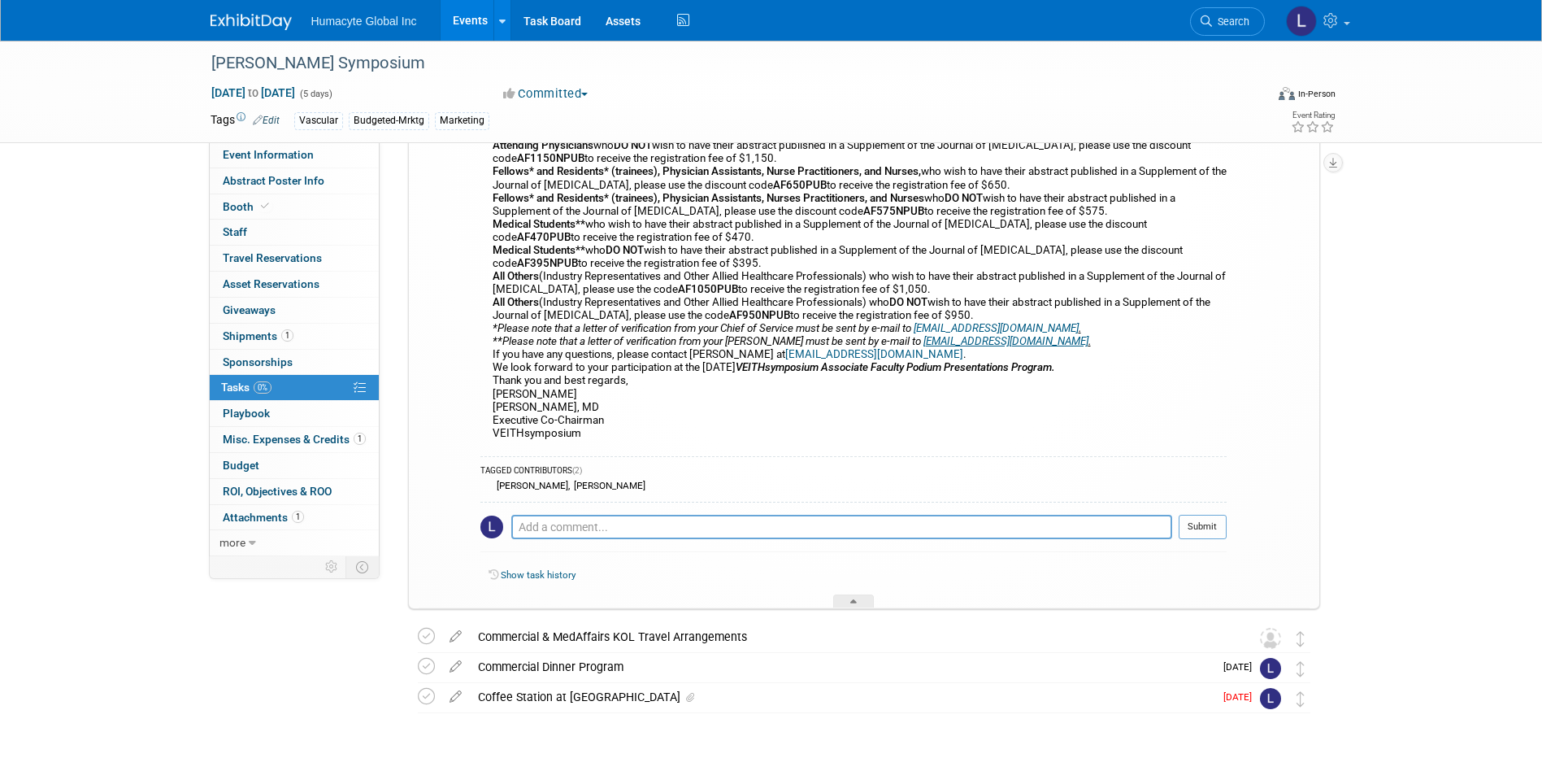
scroll to position [605, 0]
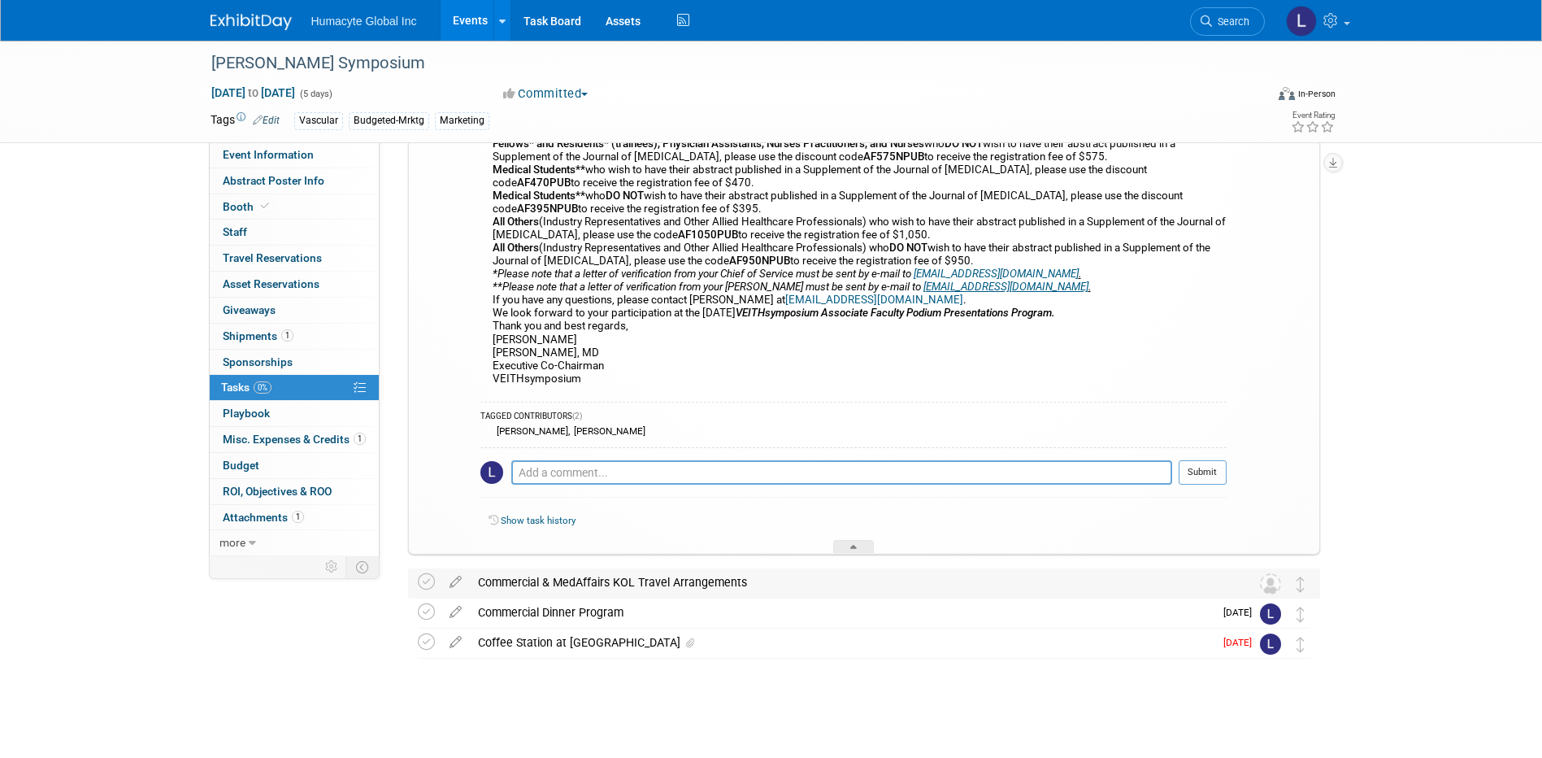
click at [644, 588] on div "Commercial & MedAffairs KOL Travel Arrangements" at bounding box center [849, 582] width 758 height 28
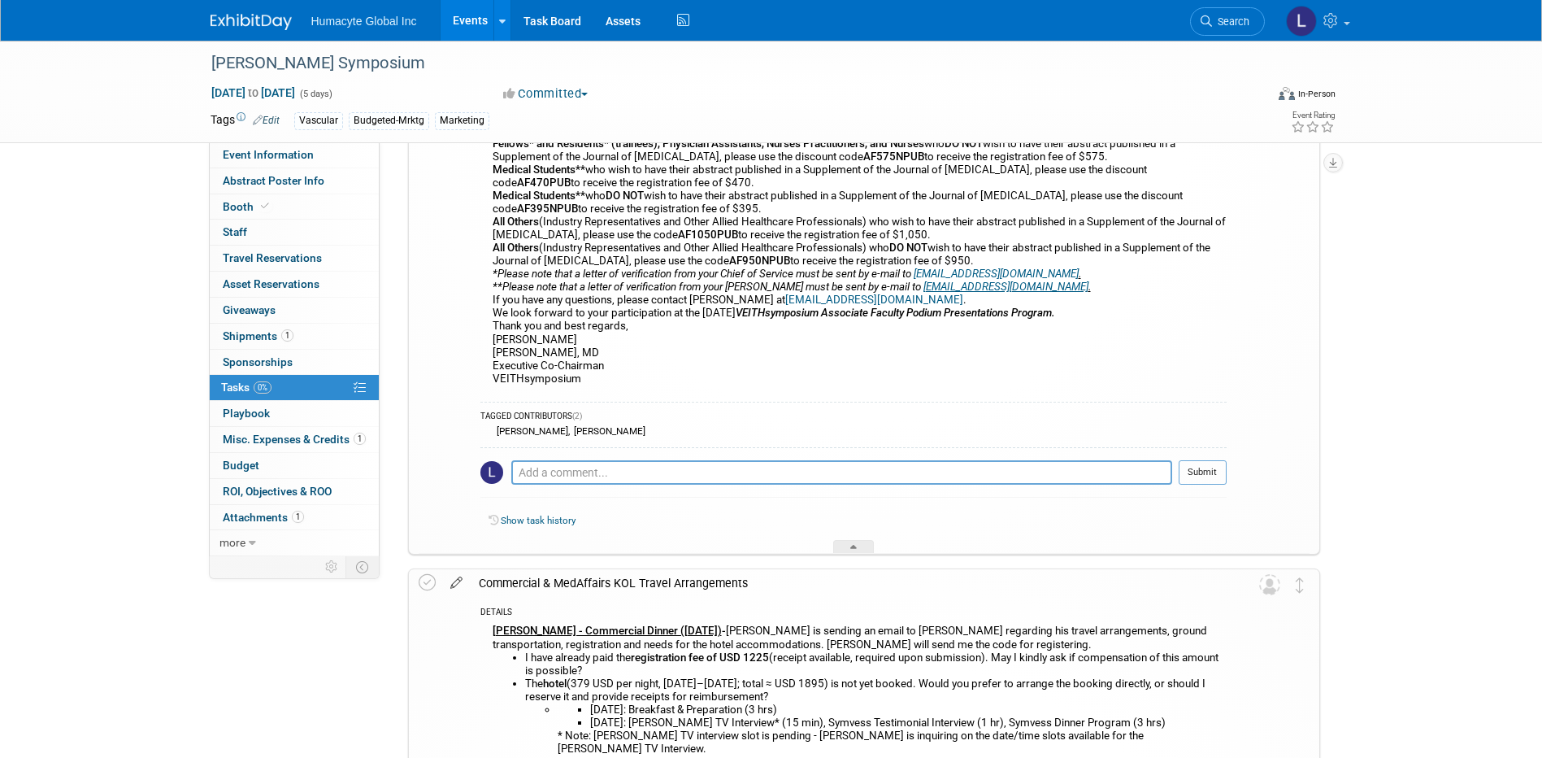
click at [458, 581] on icon at bounding box center [456, 579] width 28 height 20
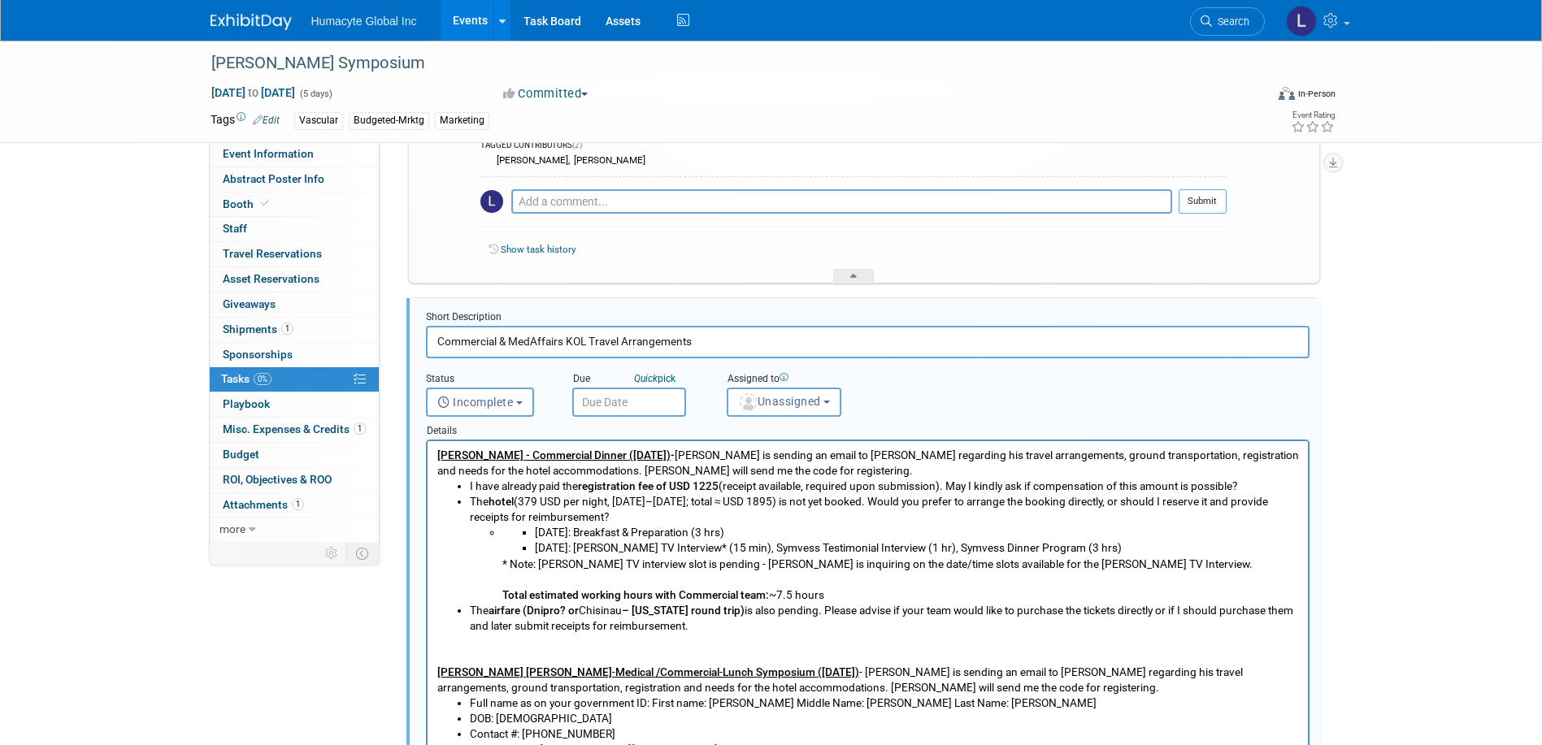
scroll to position [936, 0]
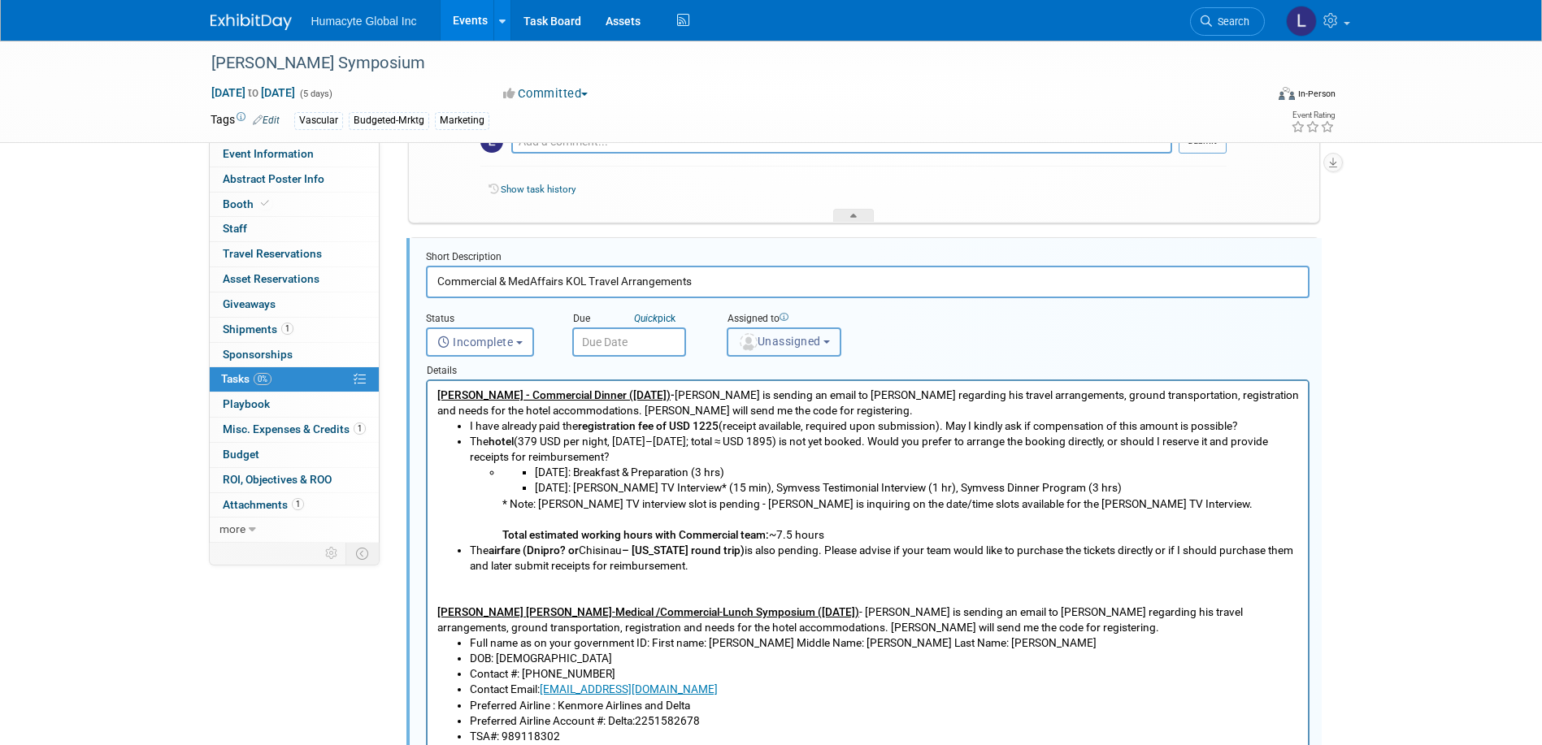
click at [811, 340] on span "Unassigned" at bounding box center [779, 341] width 83 height 13
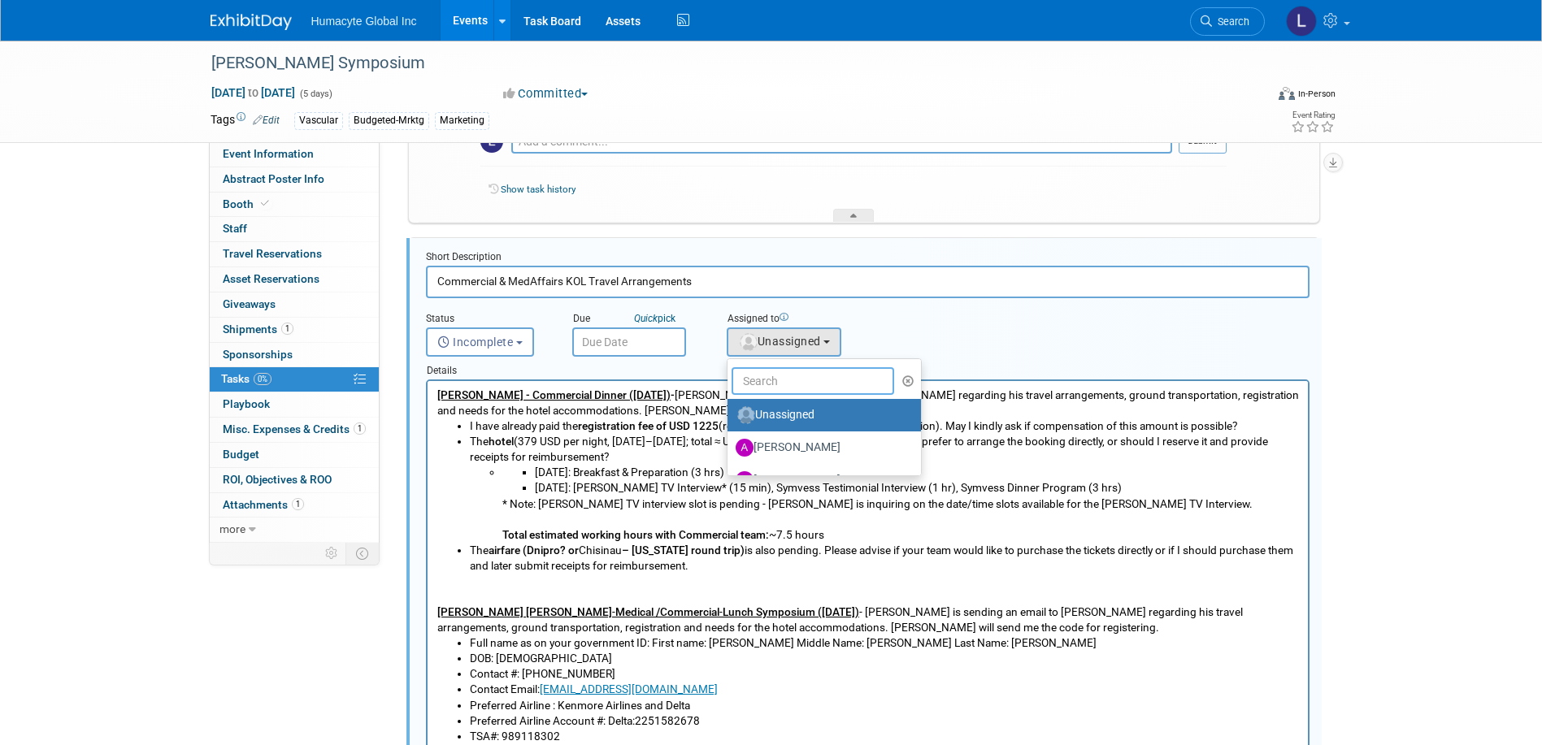
click at [766, 389] on input "text" at bounding box center [813, 381] width 163 height 28
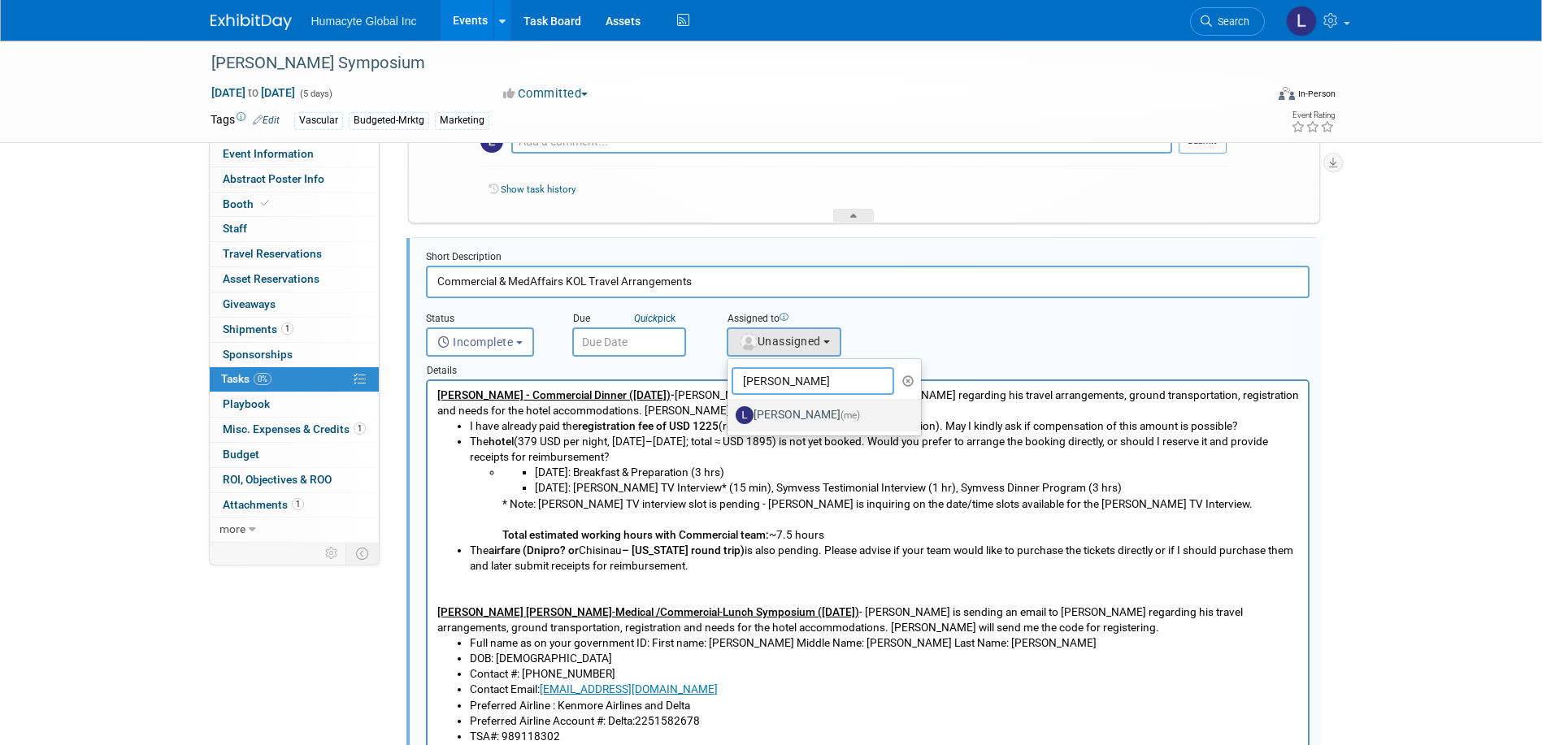
type input "Linda"
click at [800, 424] on label "Linda Hamilton (me)" at bounding box center [821, 415] width 170 height 26
click at [730, 419] on input "Linda Hamilton (me)" at bounding box center [724, 413] width 11 height 11
select select "37db9ad9-d629-4432-a702-64294516bf75"
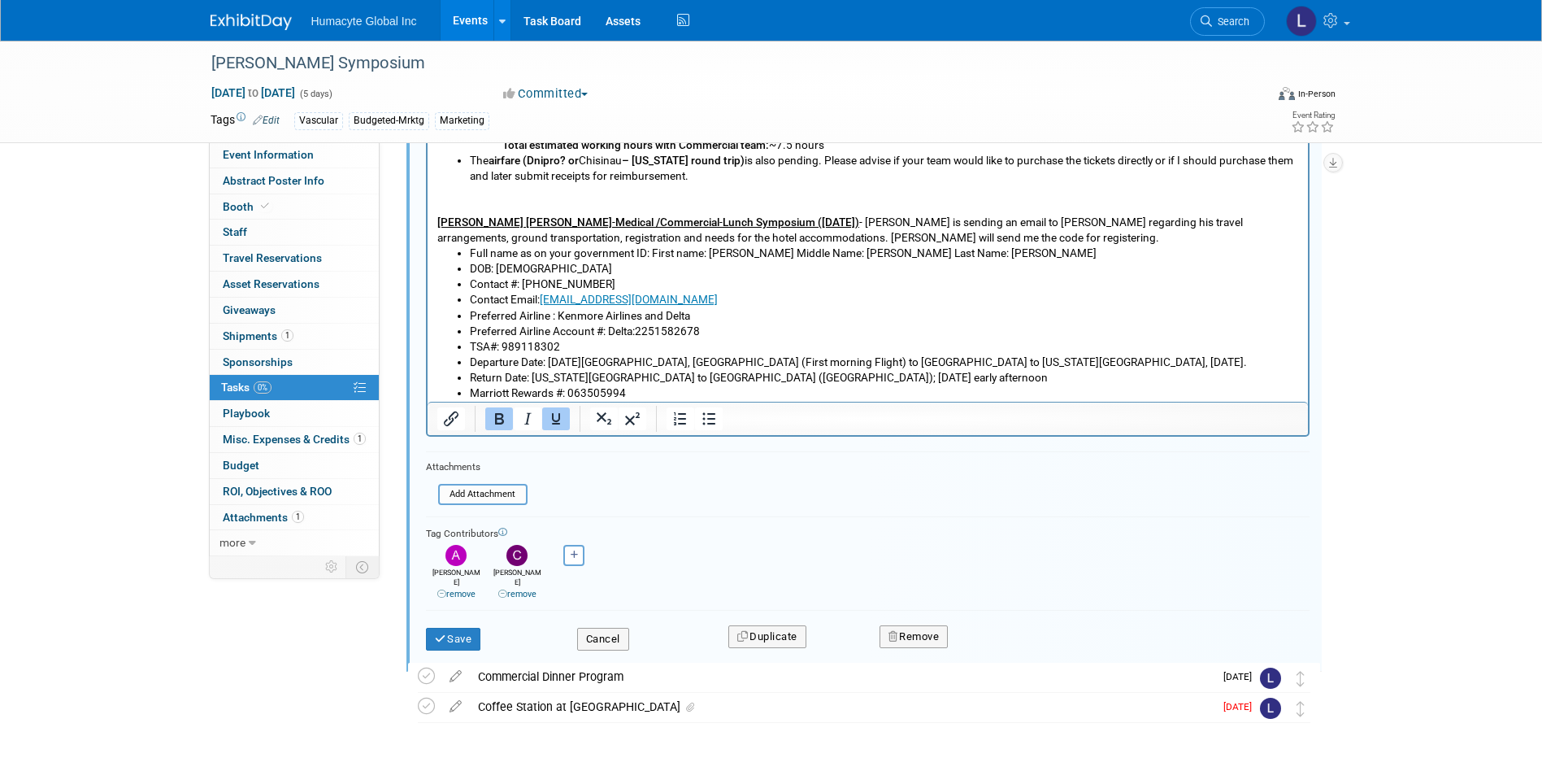
scroll to position [1390, 0]
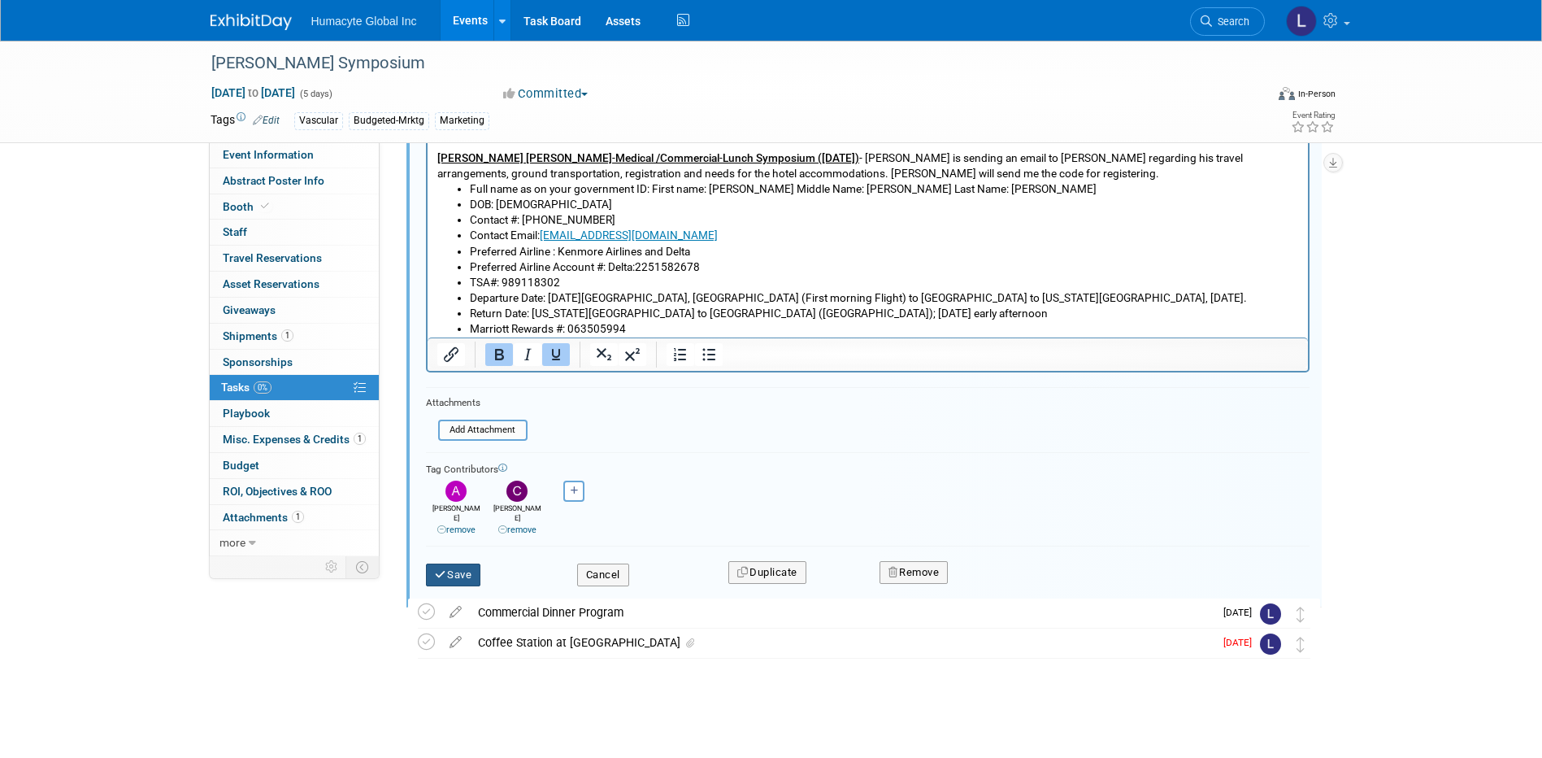
click at [459, 567] on button "Save" at bounding box center [453, 574] width 55 height 23
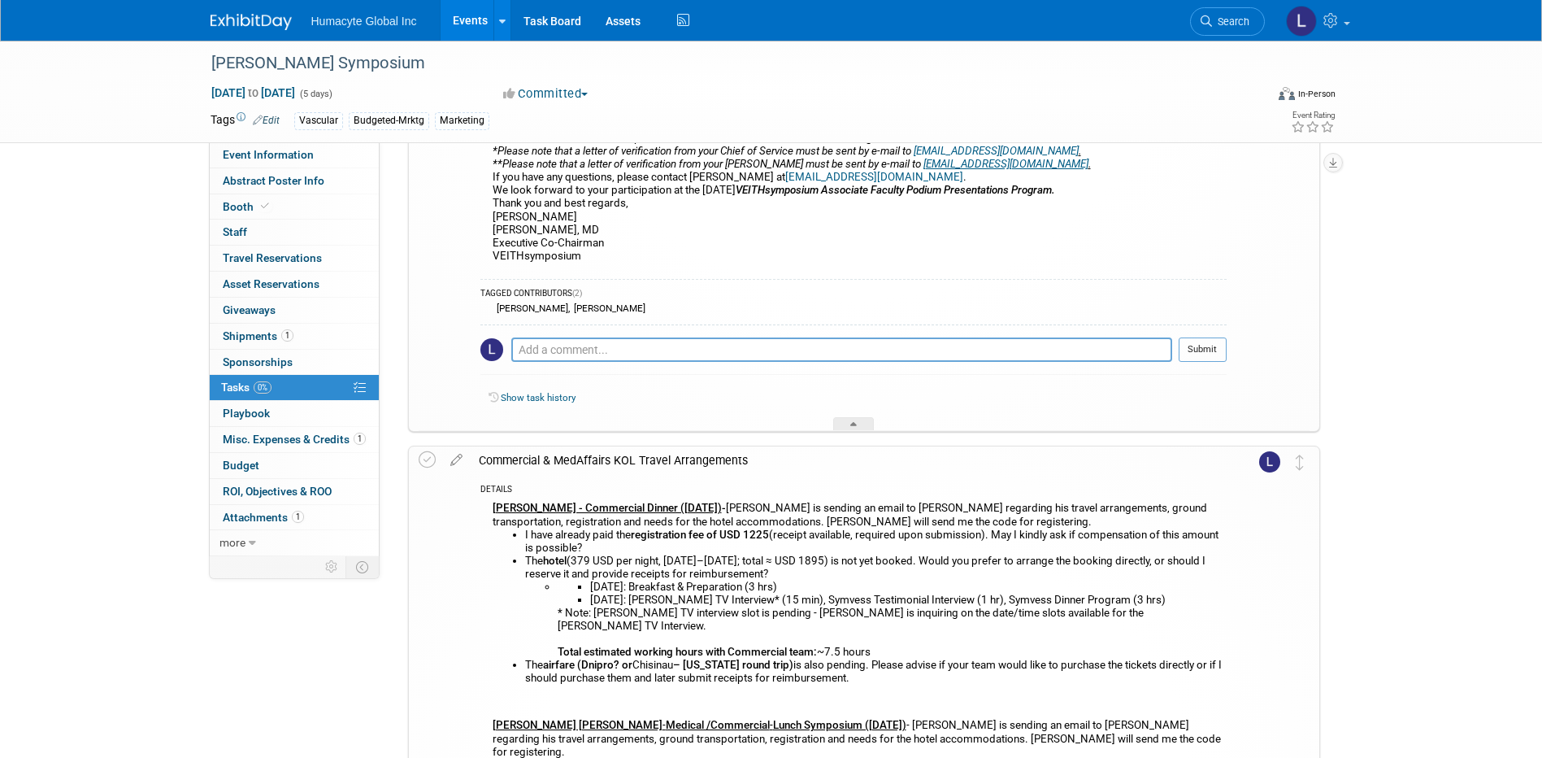
scroll to position [601, 0]
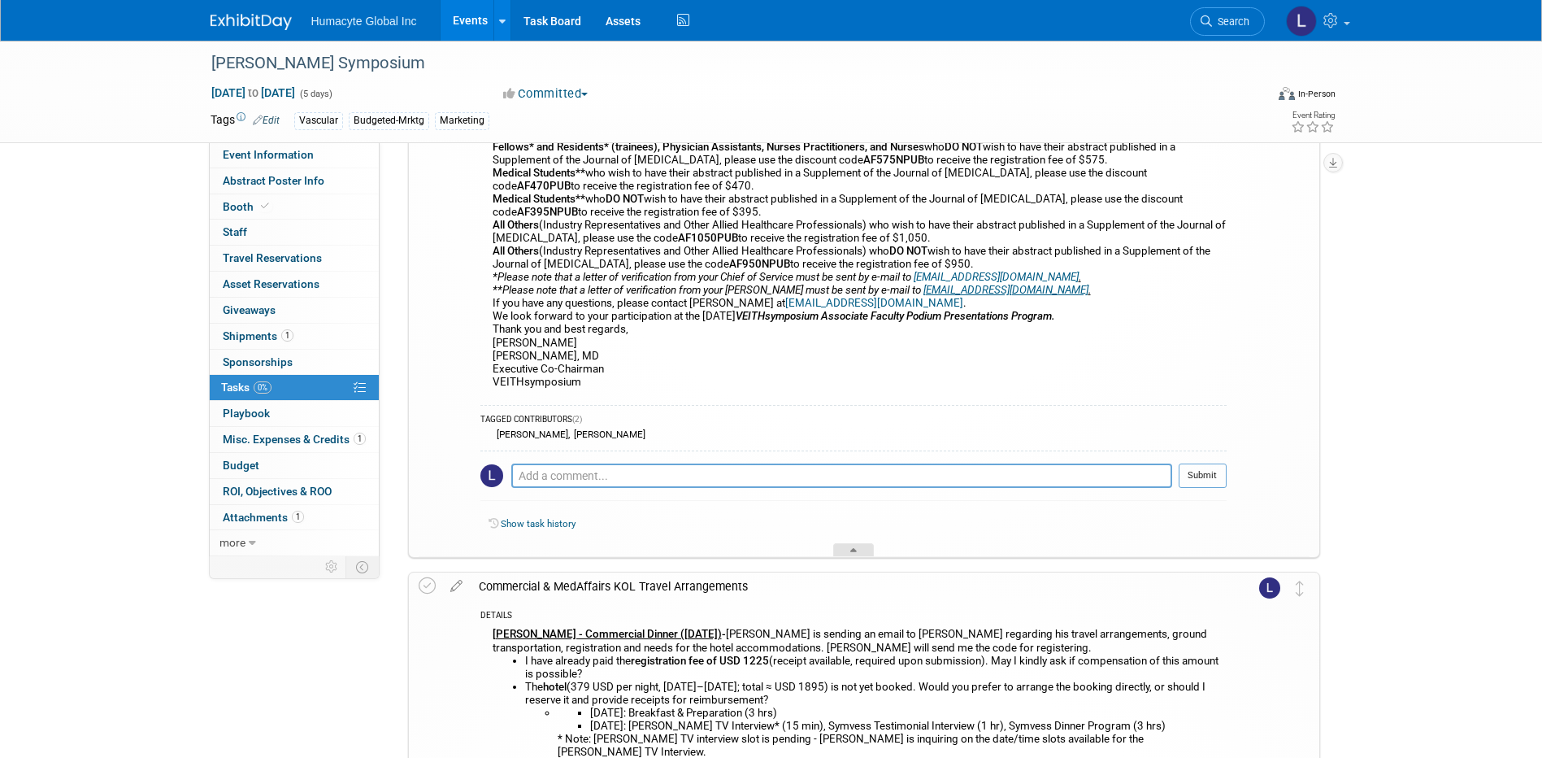
click at [854, 557] on div at bounding box center [853, 550] width 41 height 14
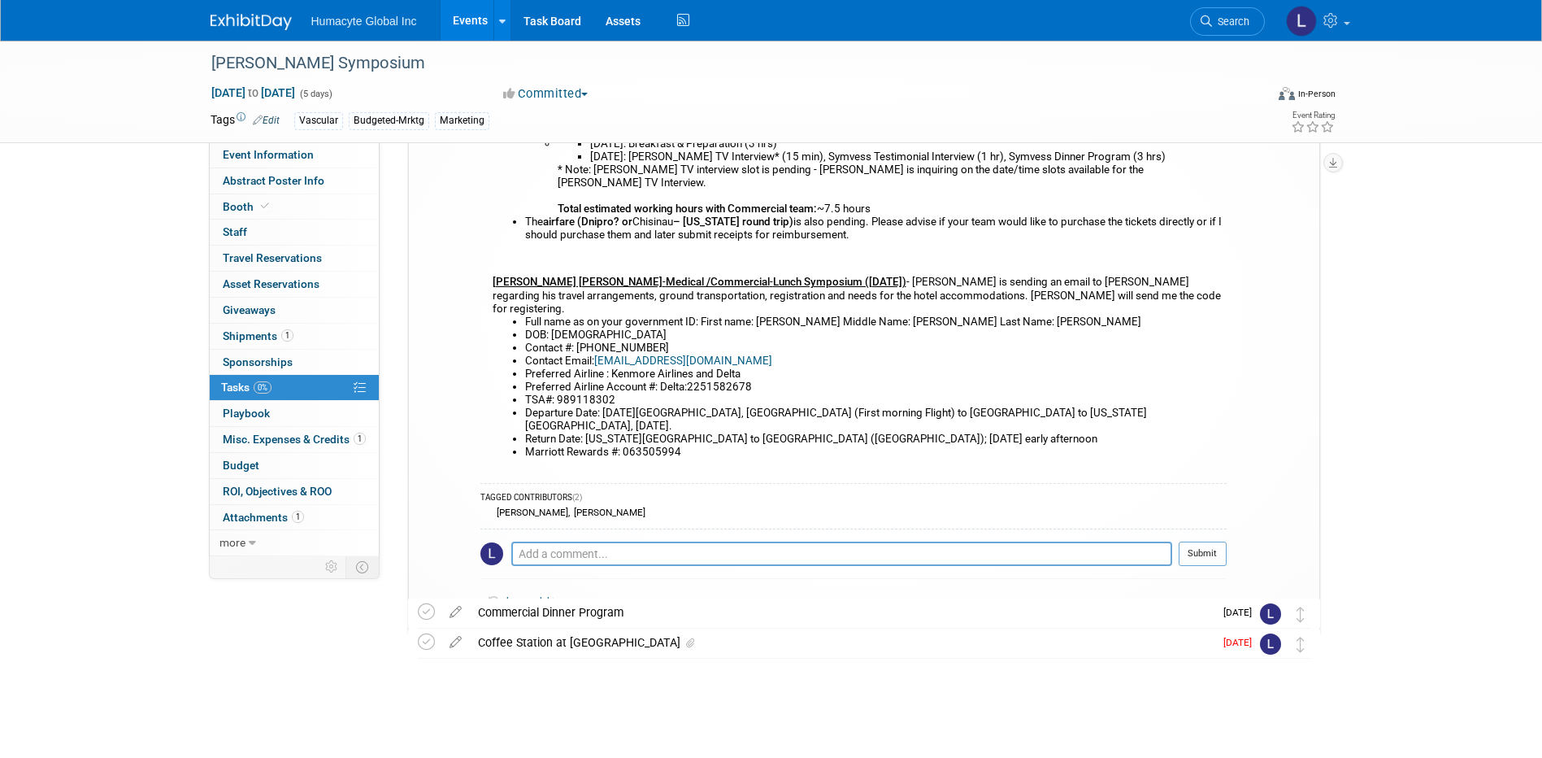
scroll to position [269, 0]
click at [852, 627] on icon at bounding box center [853, 632] width 7 height 10
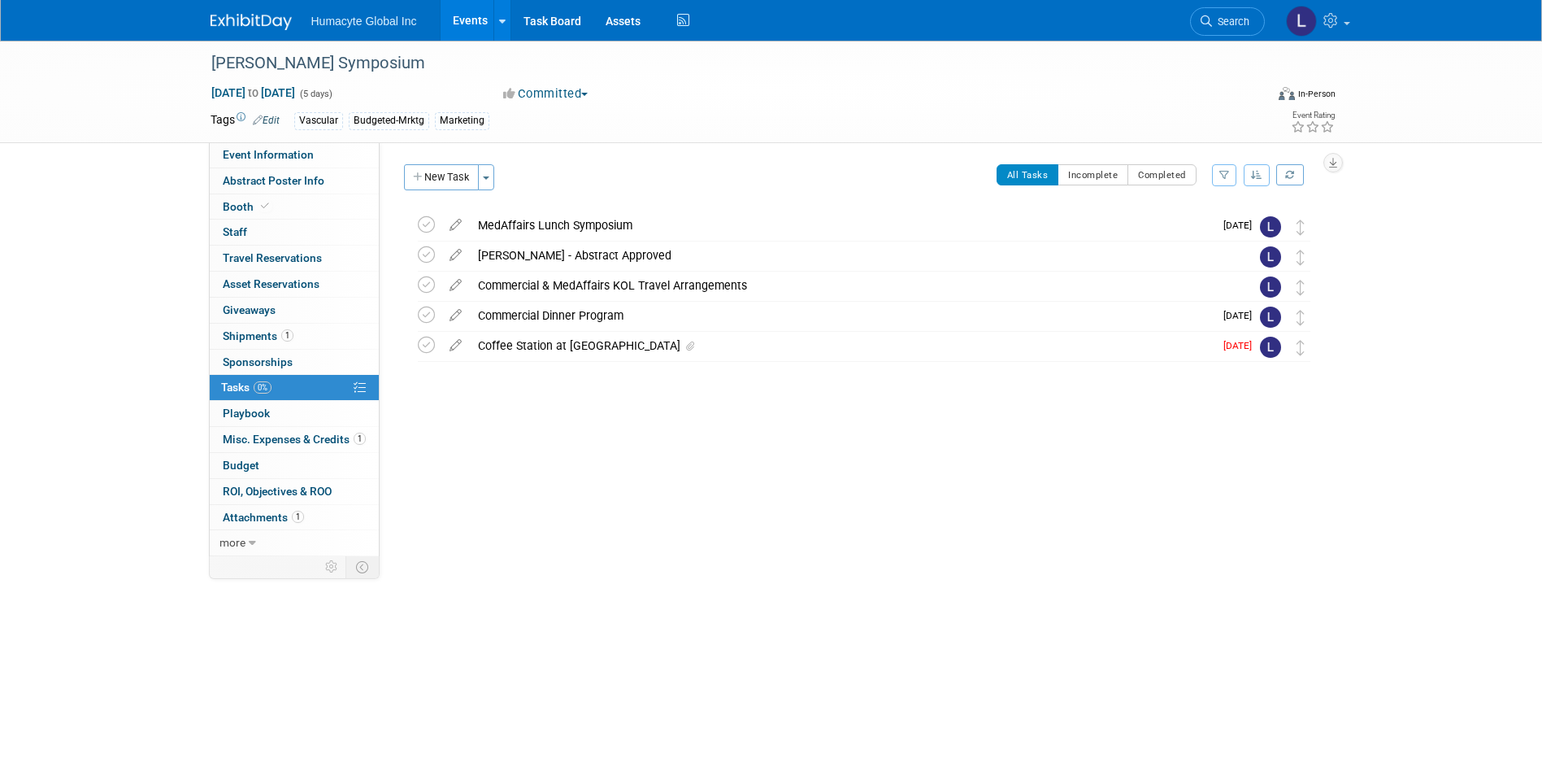
click at [545, 591] on div "VEITH Symposium Nov 18, 2025 to Nov 22, 2025 (5 days) Nov 18, 2025 to Nov 22, 2…" at bounding box center [771, 335] width 1542 height 588
click at [780, 622] on div "VEITH Symposium Nov 18, 2025 to Nov 22, 2025 (5 days) Nov 18, 2025 to Nov 22, 2…" at bounding box center [771, 335] width 1542 height 588
click at [475, 22] on link "Events" at bounding box center [470, 20] width 59 height 41
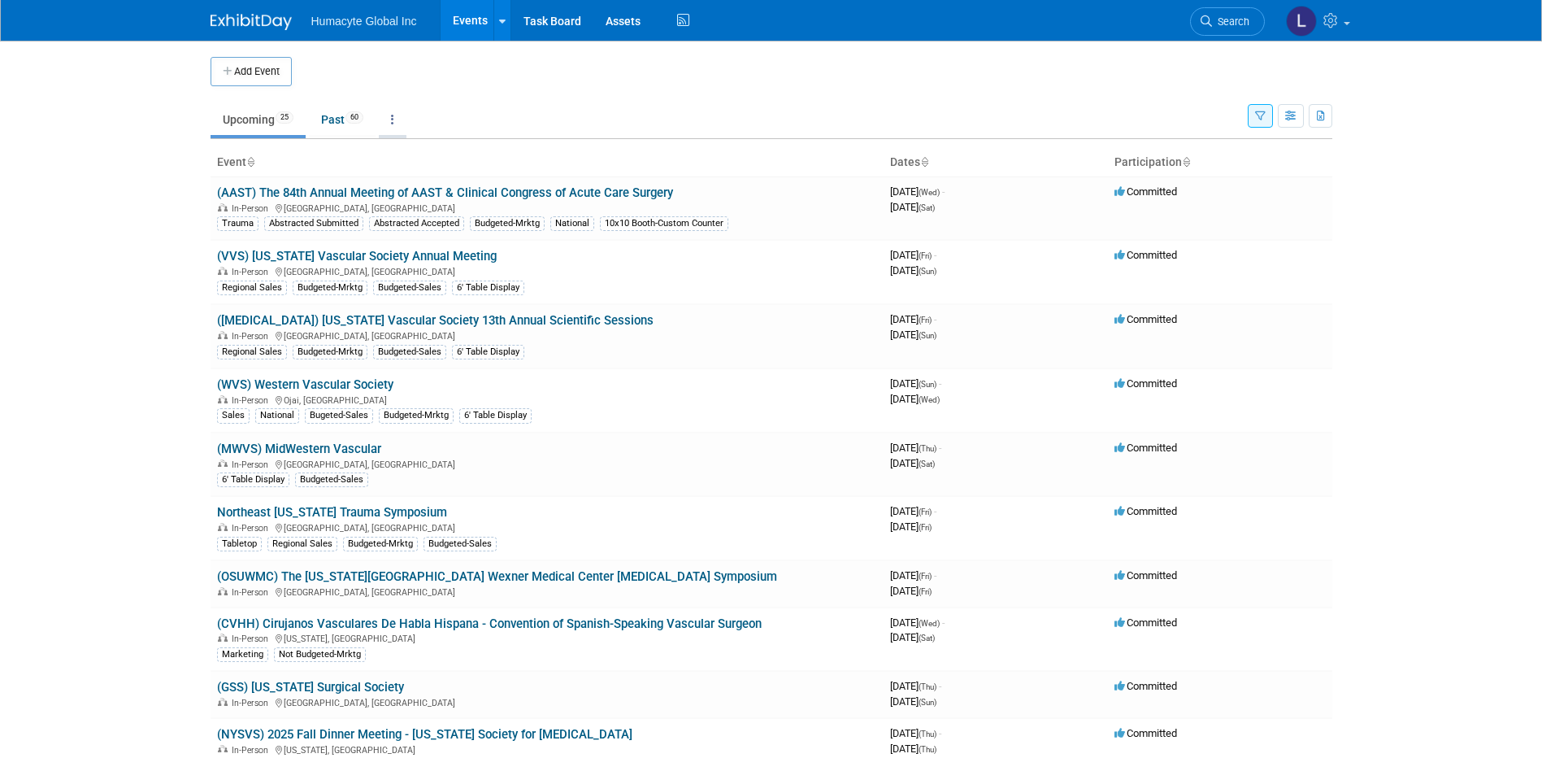
click at [394, 119] on icon at bounding box center [392, 119] width 3 height 11
click at [434, 188] on link "Grouped Annually Events grouped by year" at bounding box center [443, 193] width 129 height 36
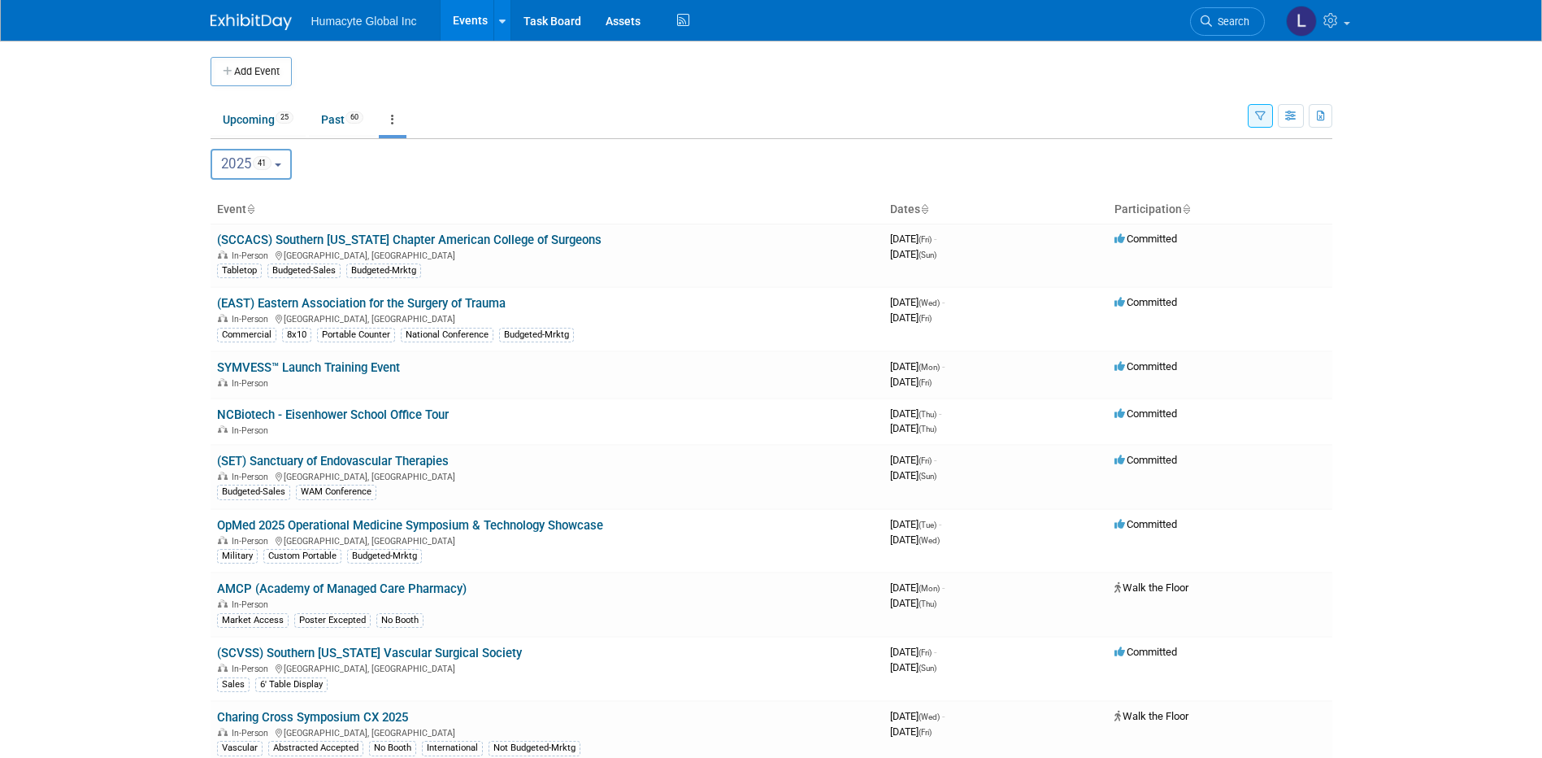
click at [291, 167] on button "2025 41" at bounding box center [252, 164] width 82 height 31
click at [230, 289] on link "2026 9" at bounding box center [257, 302] width 93 height 33
click at [237, 302] on label "2026 9" at bounding box center [253, 302] width 69 height 27
click at [224, 302] on input "2026 9" at bounding box center [219, 302] width 11 height 11
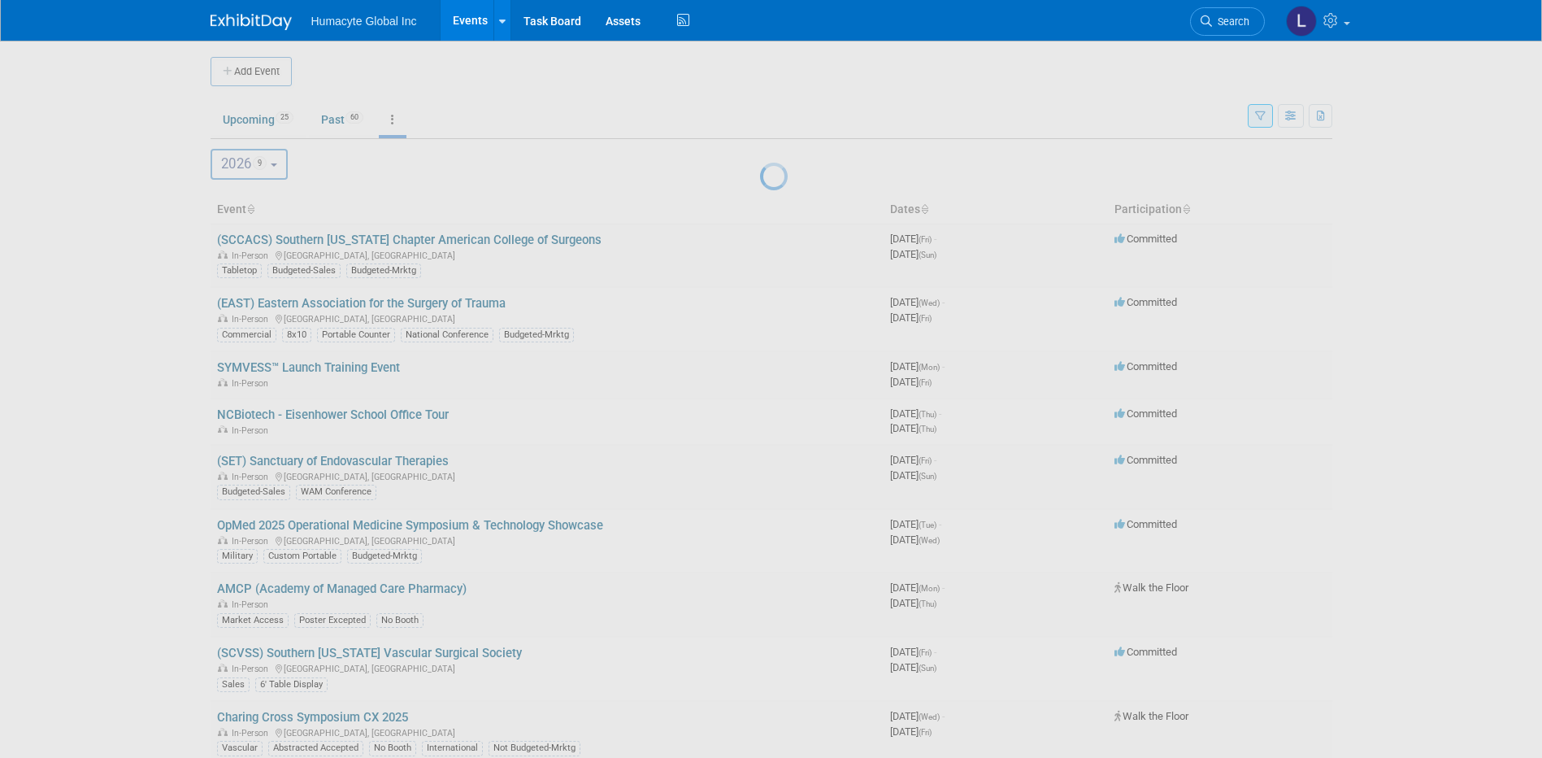
select select "2026"
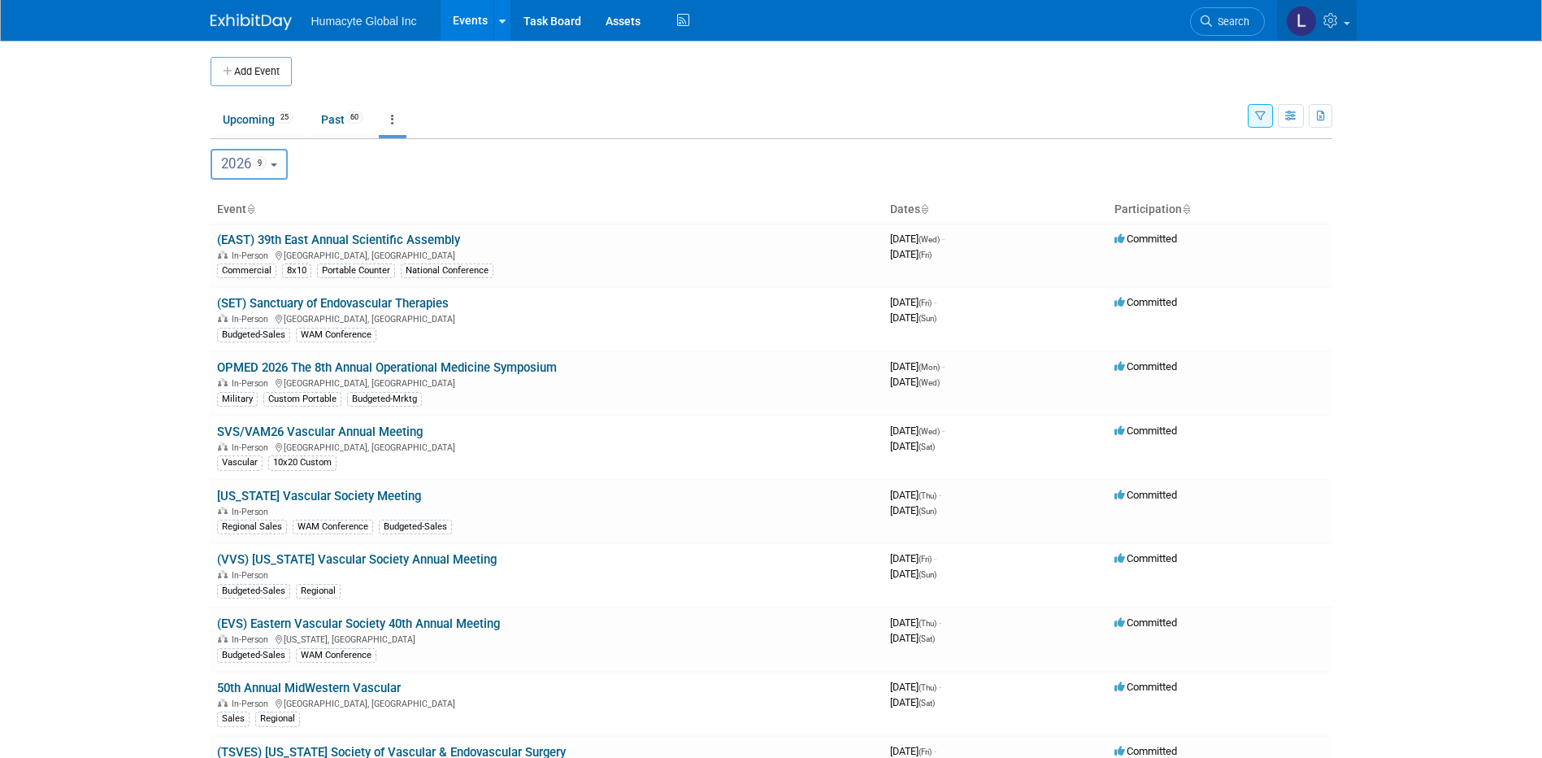
click at [1332, 24] on icon at bounding box center [1332, 20] width 19 height 15
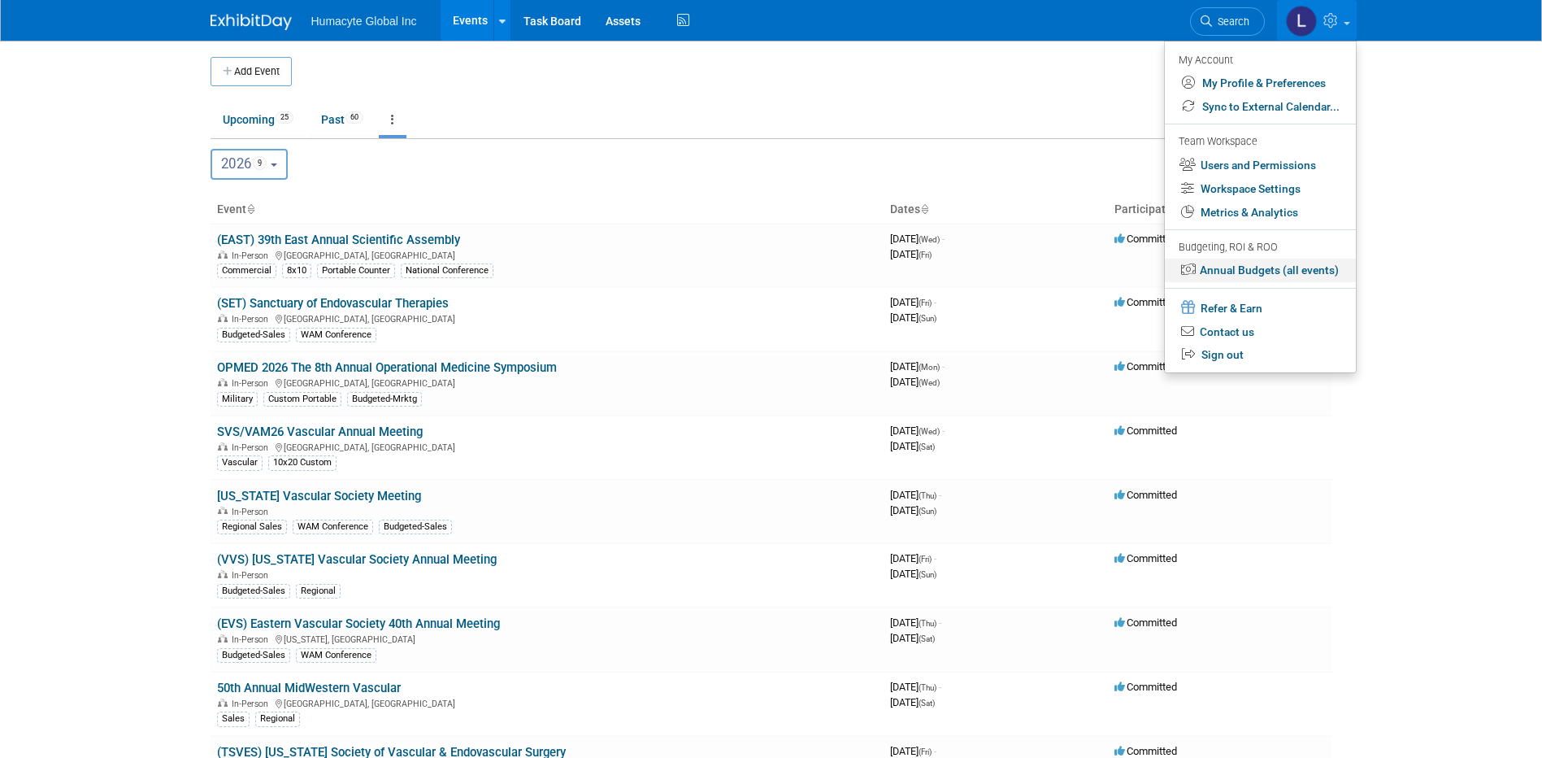
click at [1220, 266] on link "Annual Budgets (all events)" at bounding box center [1260, 270] width 191 height 24
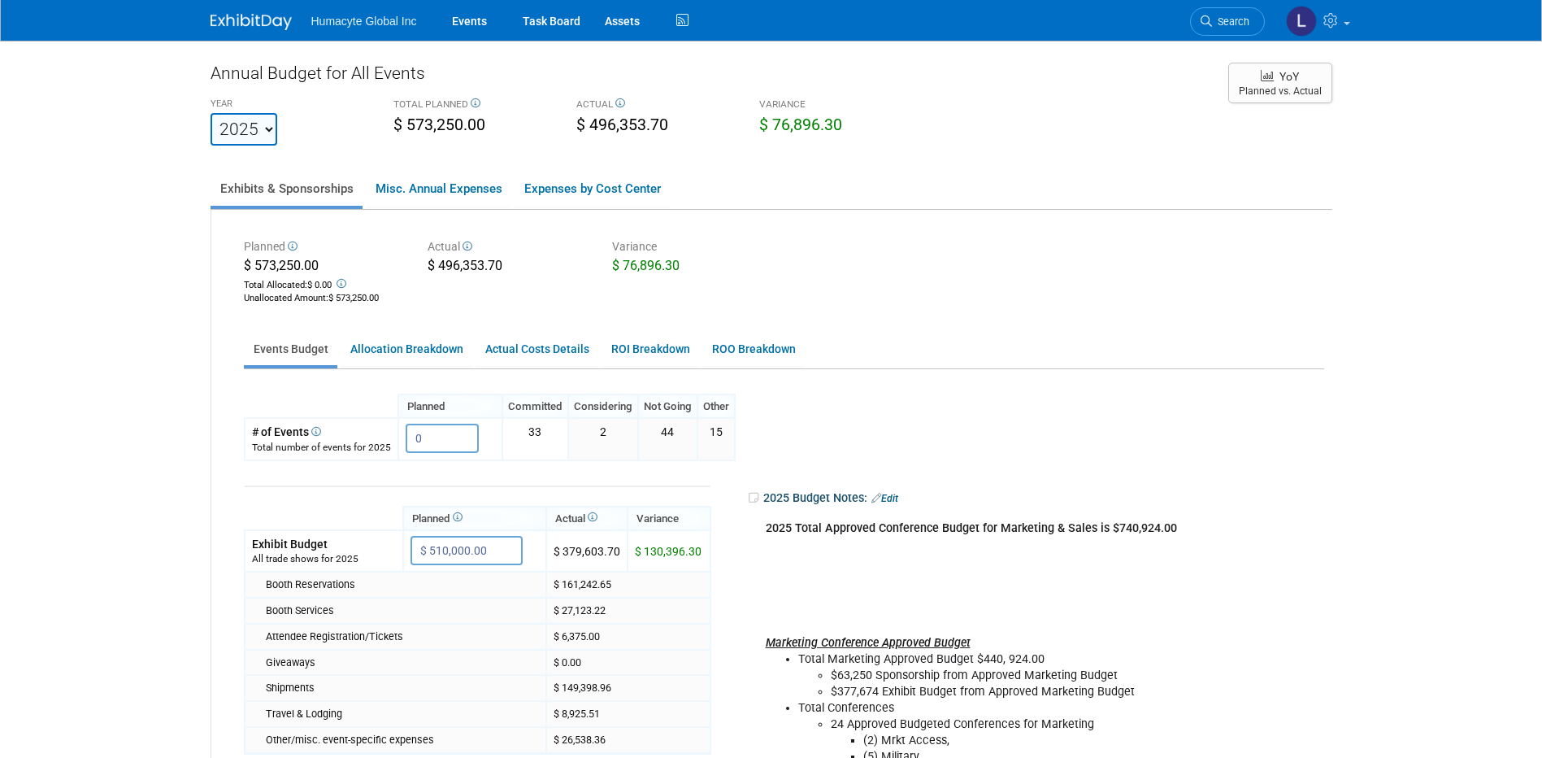
click at [427, 123] on span "$ 573,250.00" at bounding box center [439, 124] width 92 height 19
click at [1230, 18] on span "Search" at bounding box center [1230, 21] width 37 height 12
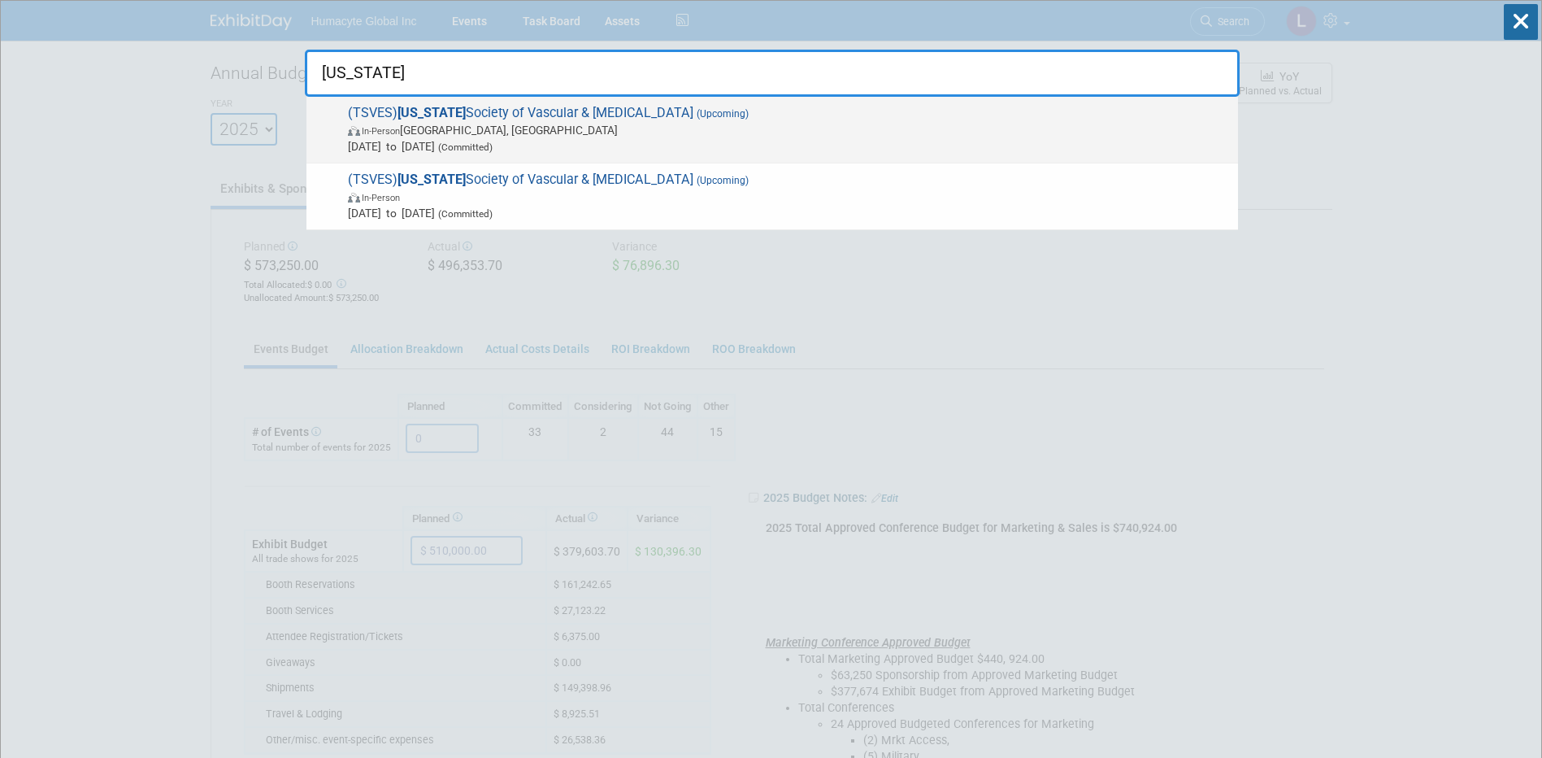
type input "[US_STATE]"
click at [601, 134] on span "In-Person [GEOGRAPHIC_DATA], [GEOGRAPHIC_DATA]" at bounding box center [789, 130] width 882 height 16
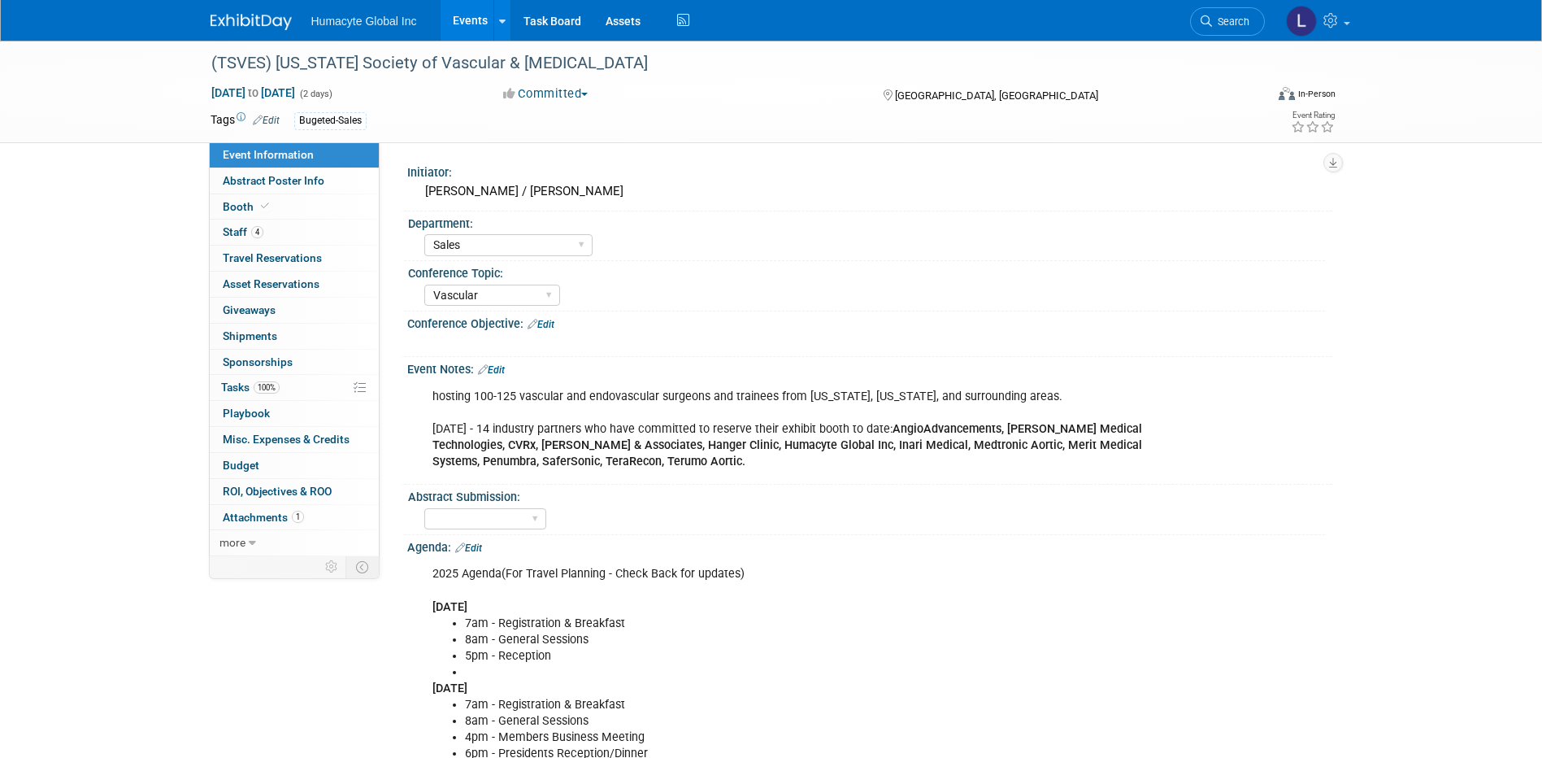
select select "Sales"
select select "Vascular"
click at [249, 355] on span "Sponsorships 0" at bounding box center [258, 361] width 70 height 13
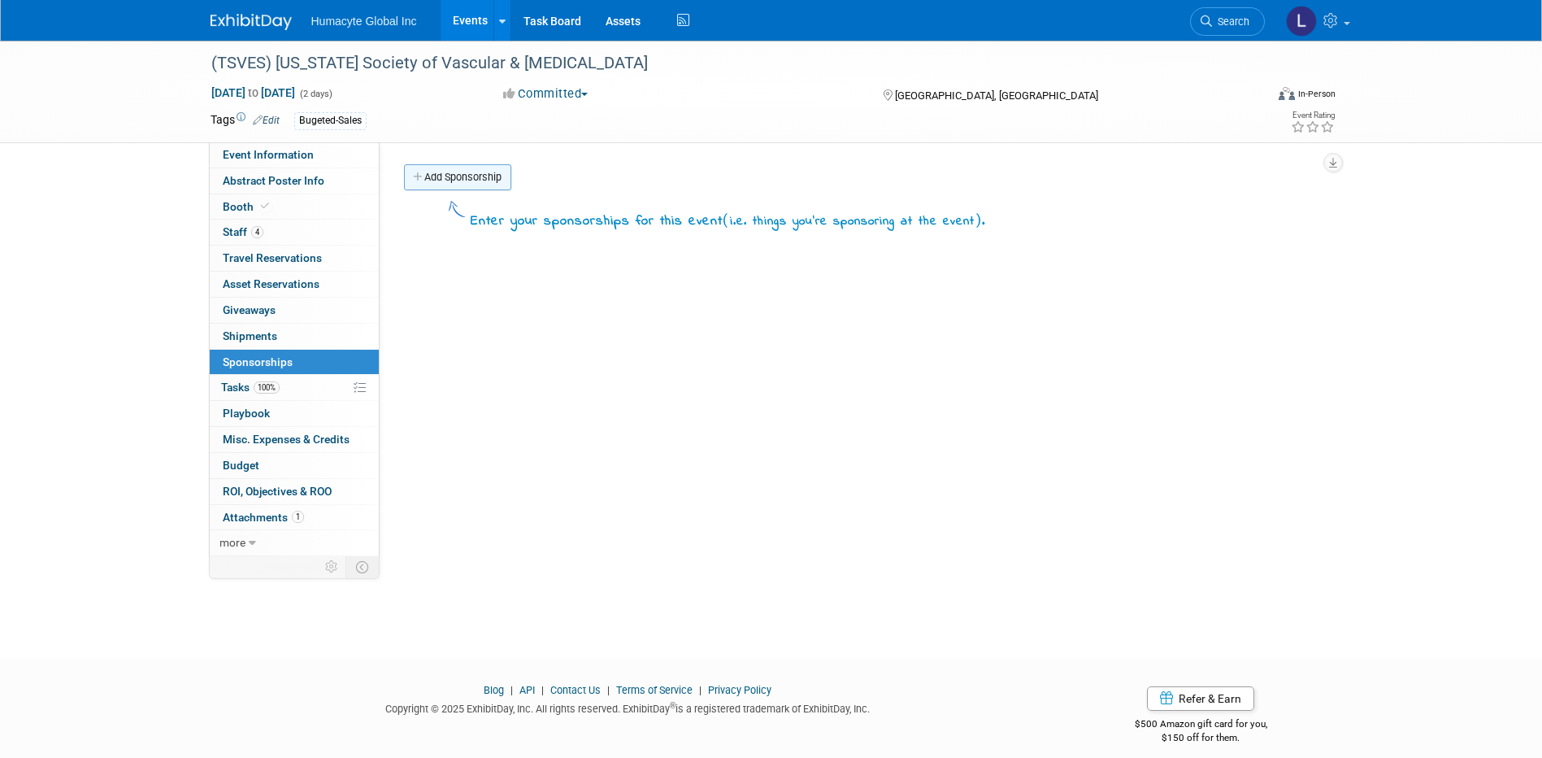
click at [453, 187] on link "Add Sponsorship" at bounding box center [457, 177] width 107 height 26
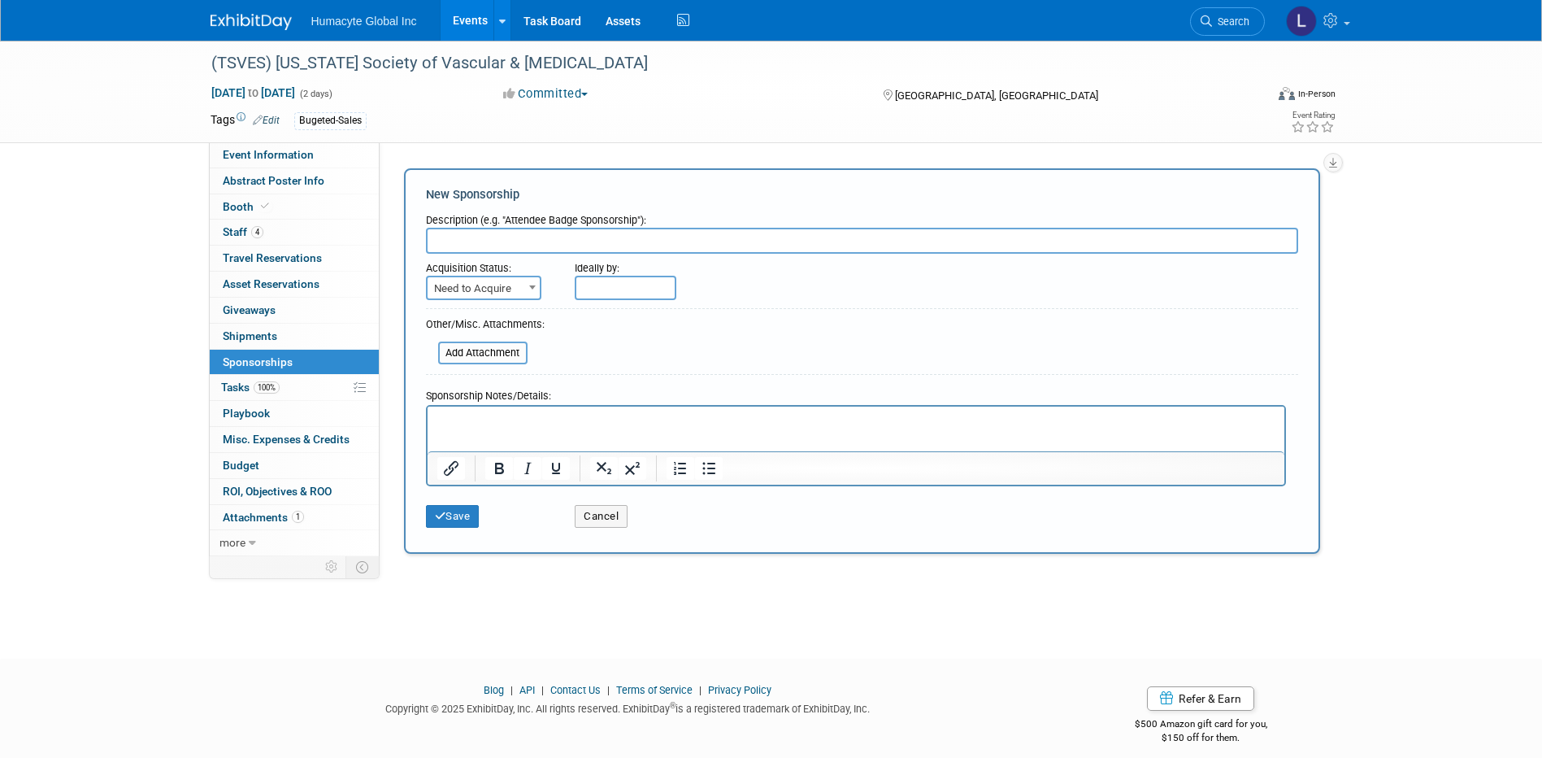
click at [464, 424] on p "Rich Text Area. Press ALT-0 for help." at bounding box center [855, 420] width 838 height 16
click at [468, 518] on button "Save" at bounding box center [453, 516] width 54 height 23
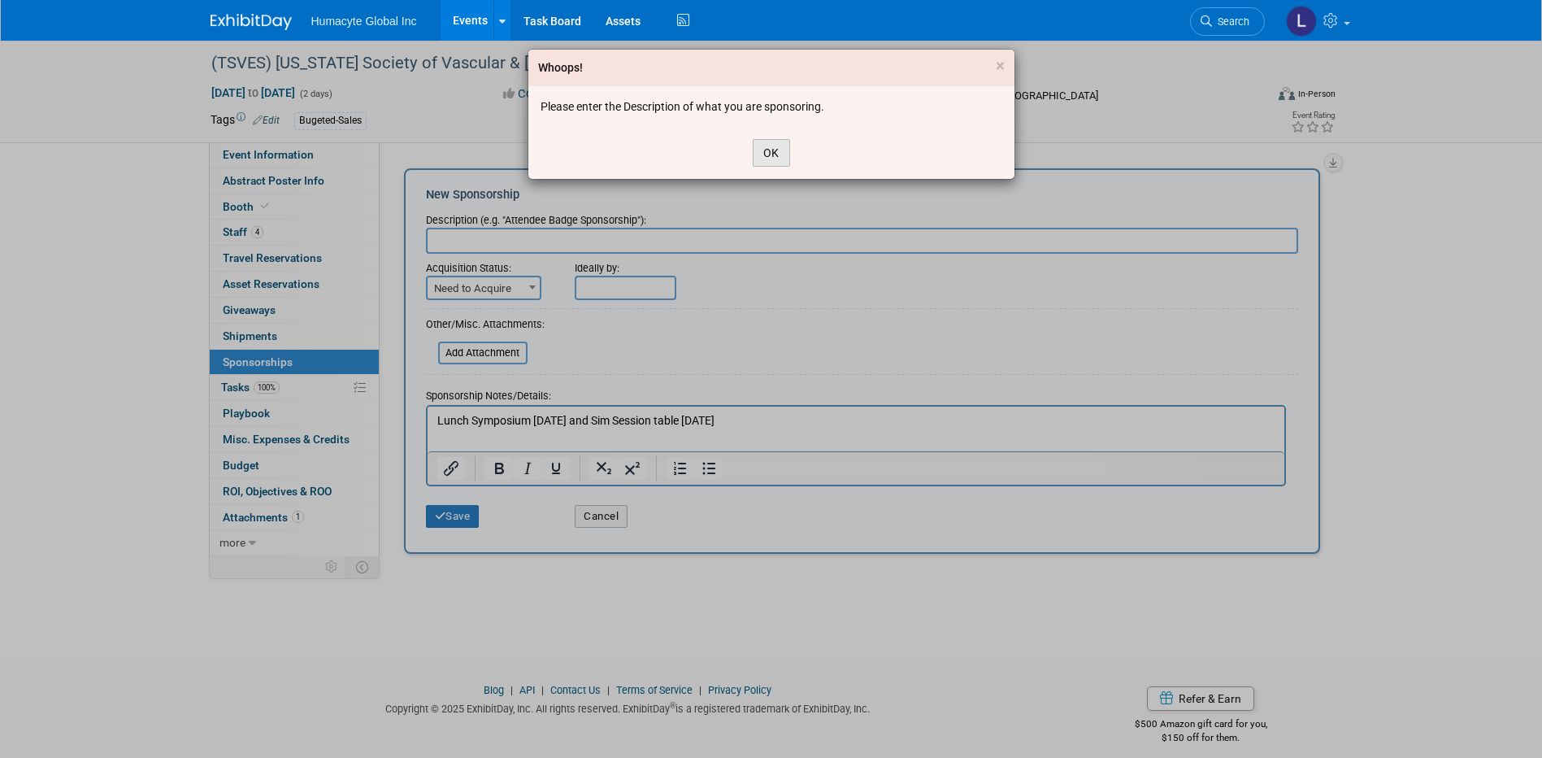
click at [769, 158] on button "OK" at bounding box center [771, 153] width 37 height 28
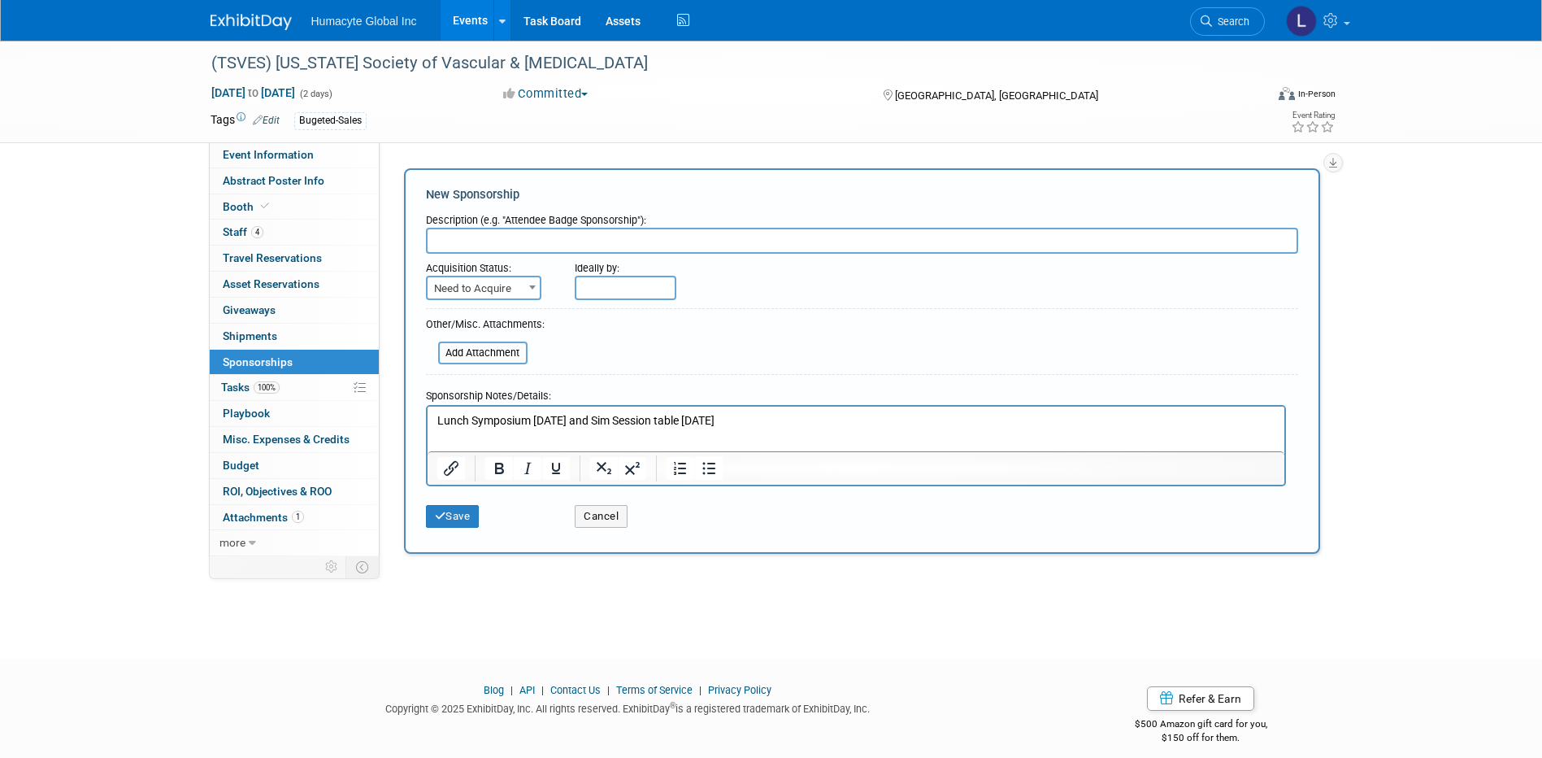
click at [527, 245] on input "text" at bounding box center [862, 241] width 872 height 26
paste input "Lunch Symposium [DATE] and Sim Session table [DATE]"
type input "Lunch Symposium [DATE] and Sim Session table [DATE]"
click at [449, 502] on div "Save" at bounding box center [489, 510] width 150 height 33
